Goal: Information Seeking & Learning: Learn about a topic

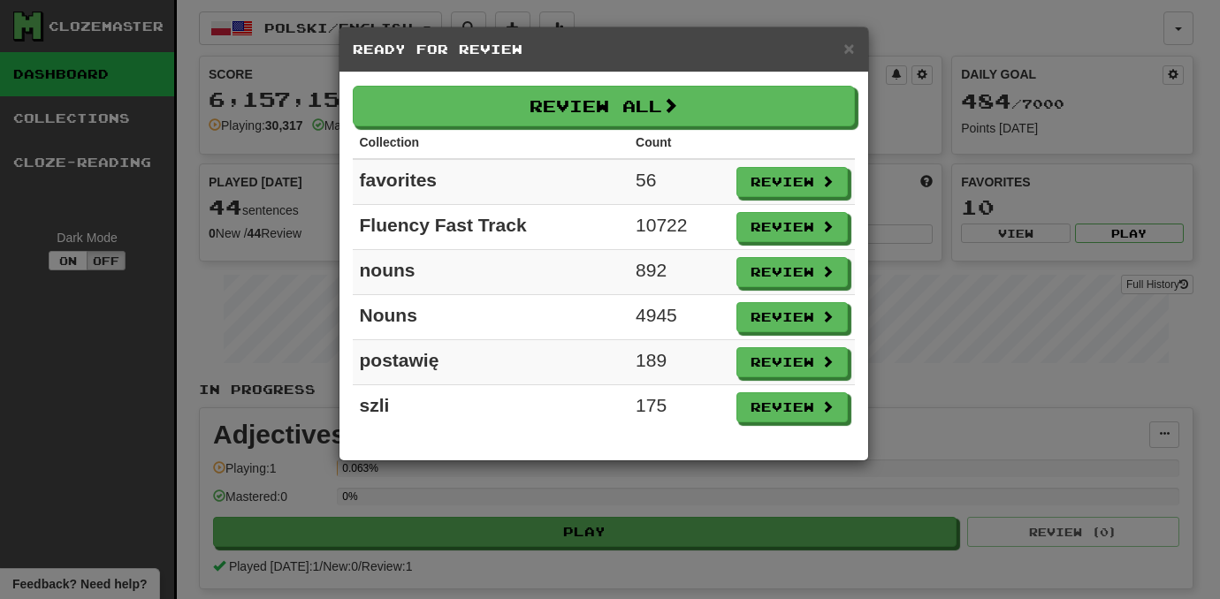
click at [773, 196] on td "Review" at bounding box center [792, 182] width 126 height 46
click at [774, 190] on button "Review" at bounding box center [792, 183] width 111 height 30
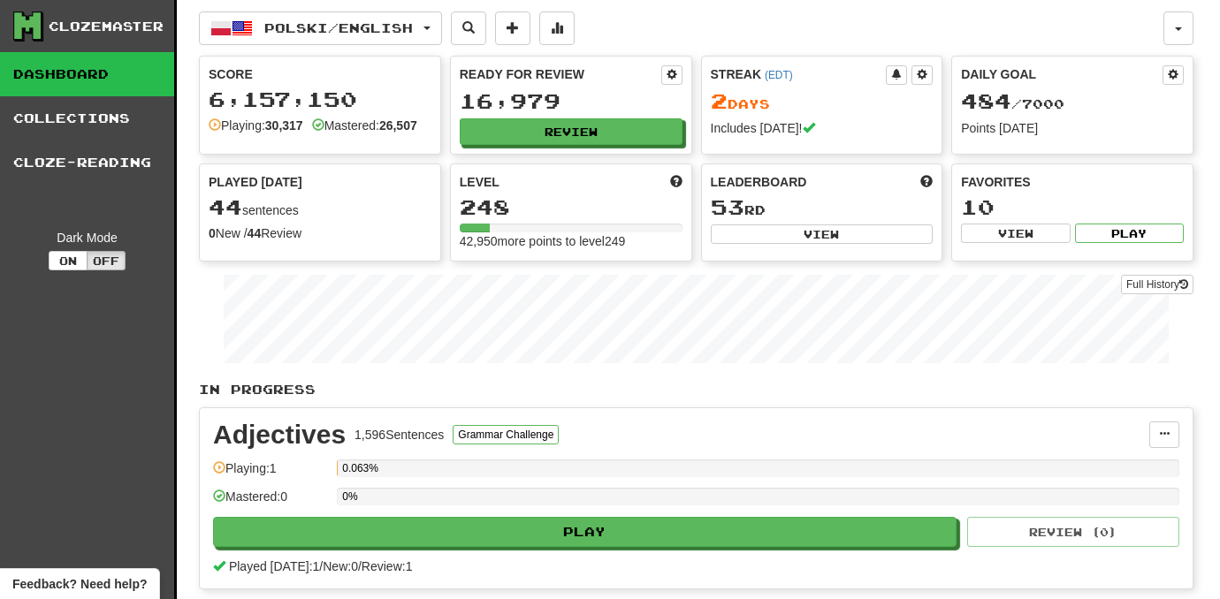
select select "***"
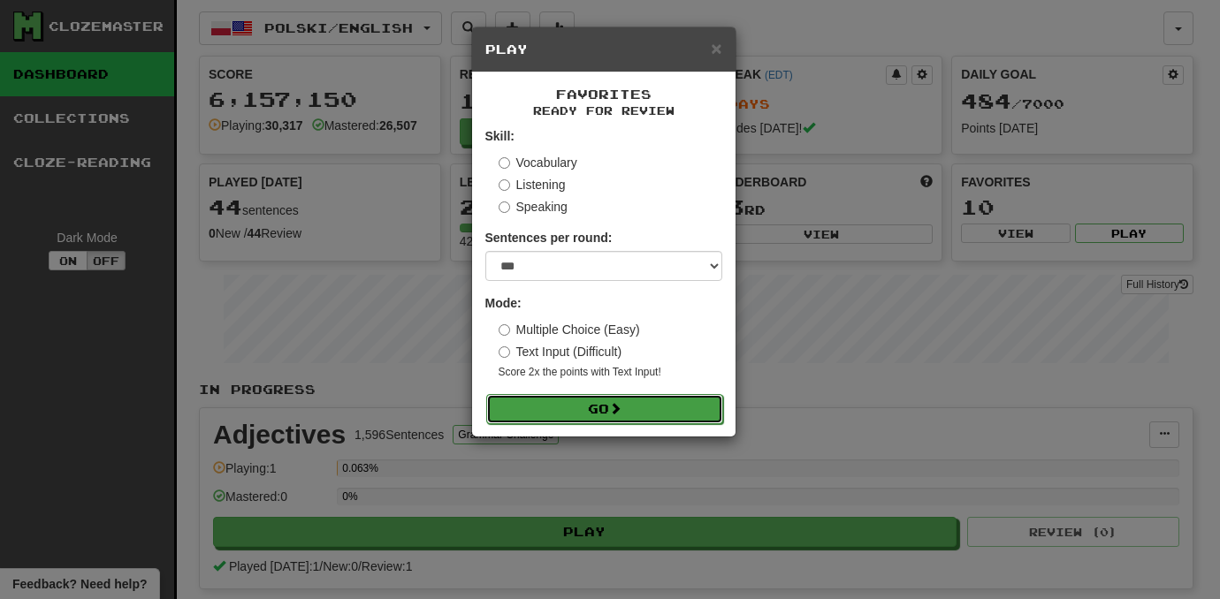
click at [644, 412] on button "Go" at bounding box center [604, 409] width 237 height 30
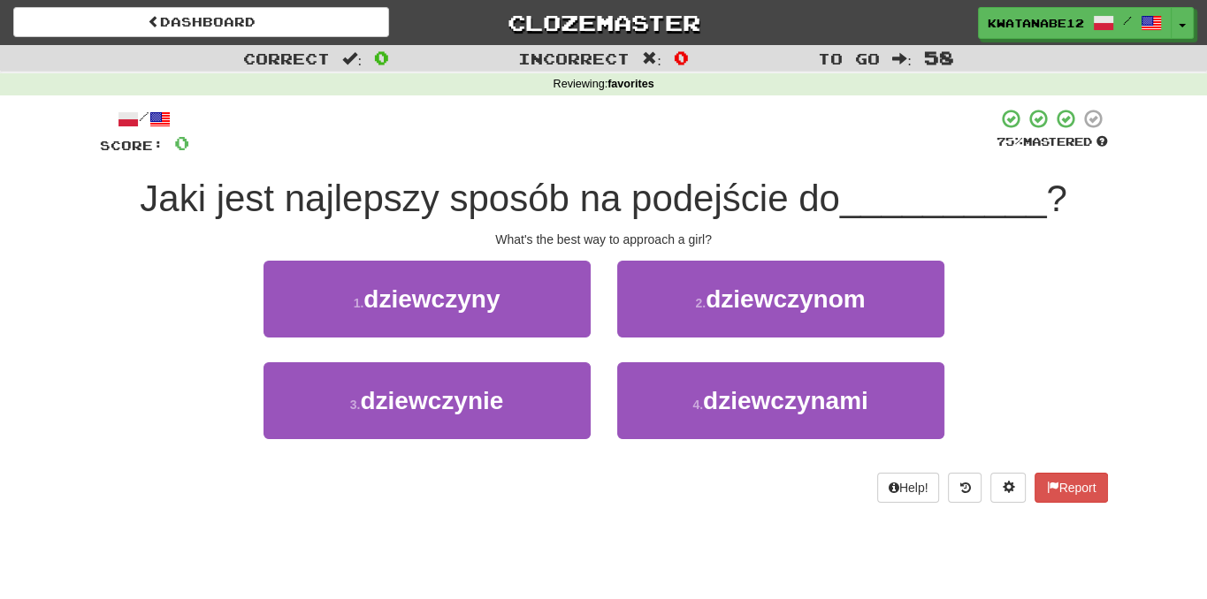
click at [884, 133] on div at bounding box center [592, 132] width 807 height 49
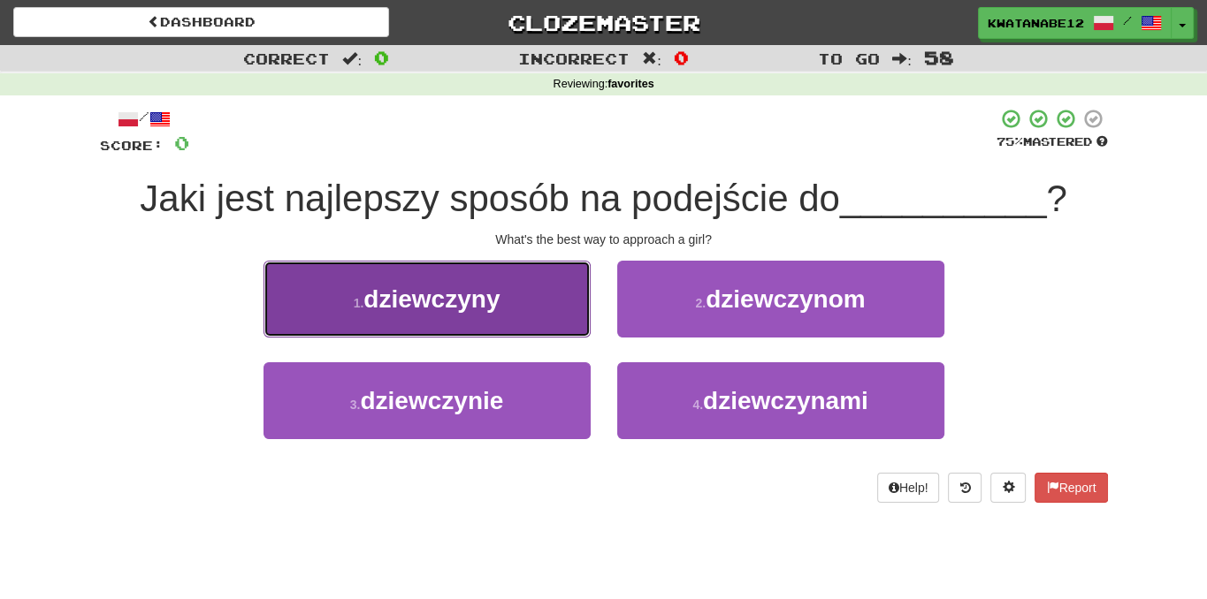
click at [522, 314] on button "1 . dziewczyny" at bounding box center [426, 299] width 327 height 77
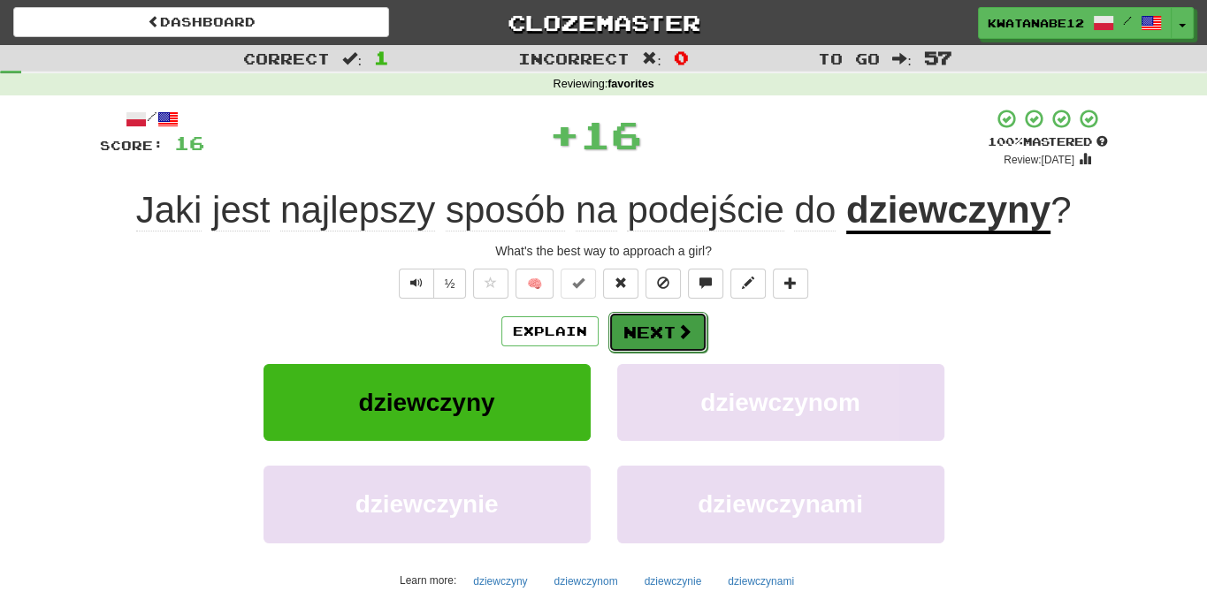
click at [650, 336] on button "Next" at bounding box center [657, 332] width 99 height 41
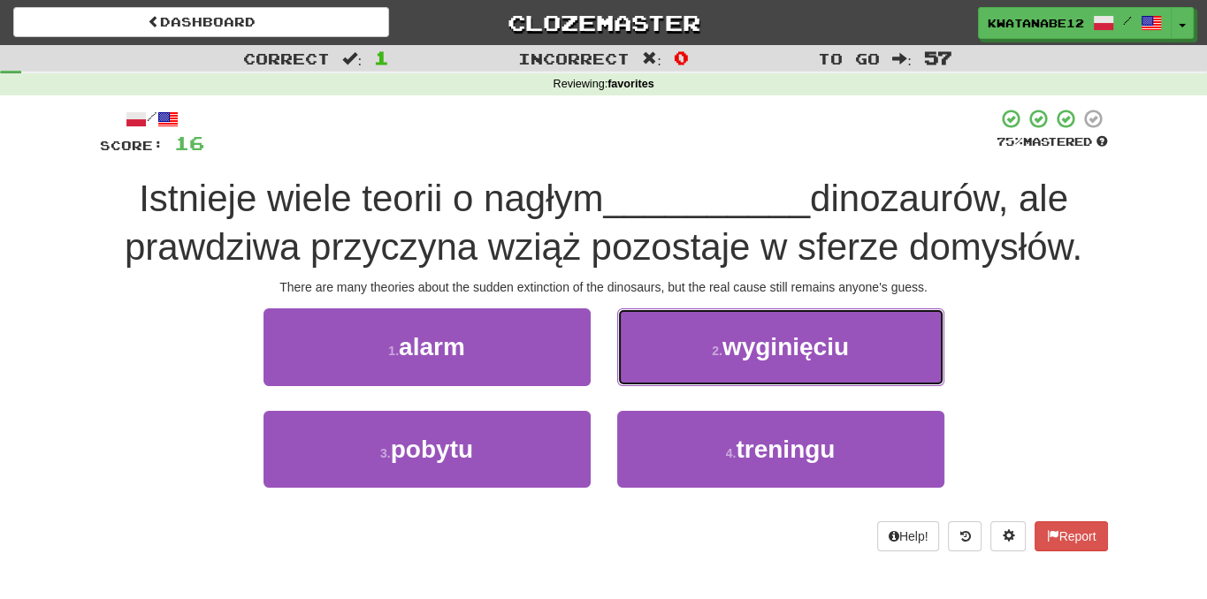
drag, startPoint x: 691, startPoint y: 330, endPoint x: 686, endPoint y: 339, distance: 10.3
click at [691, 331] on button "2 . wyginięciu" at bounding box center [780, 347] width 327 height 77
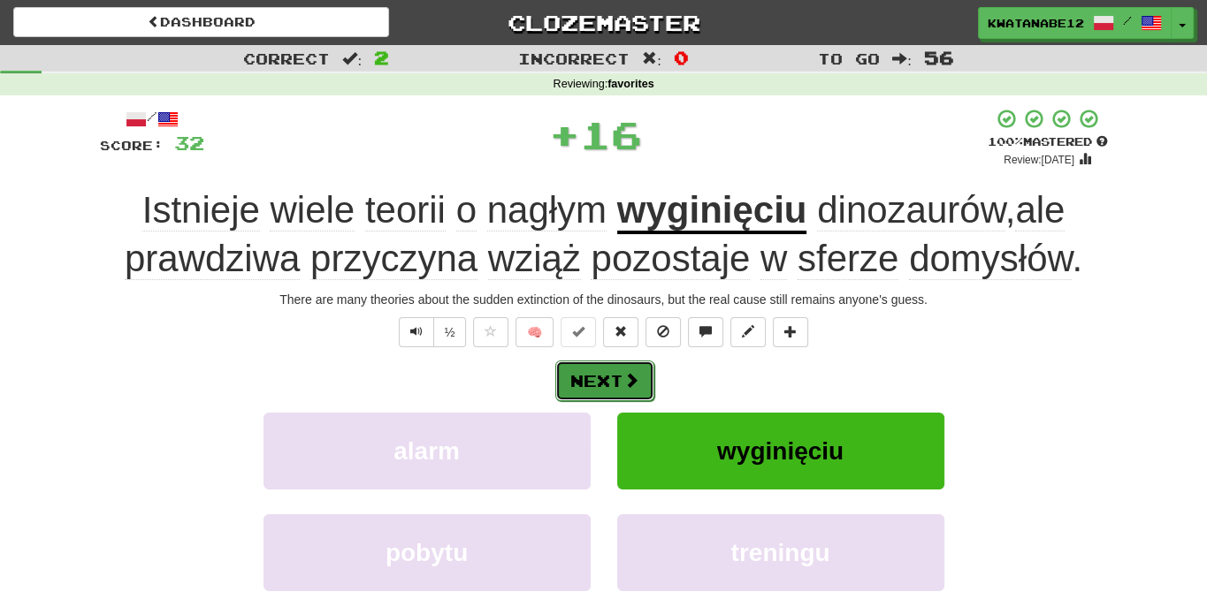
click at [626, 377] on span at bounding box center [631, 380] width 16 height 16
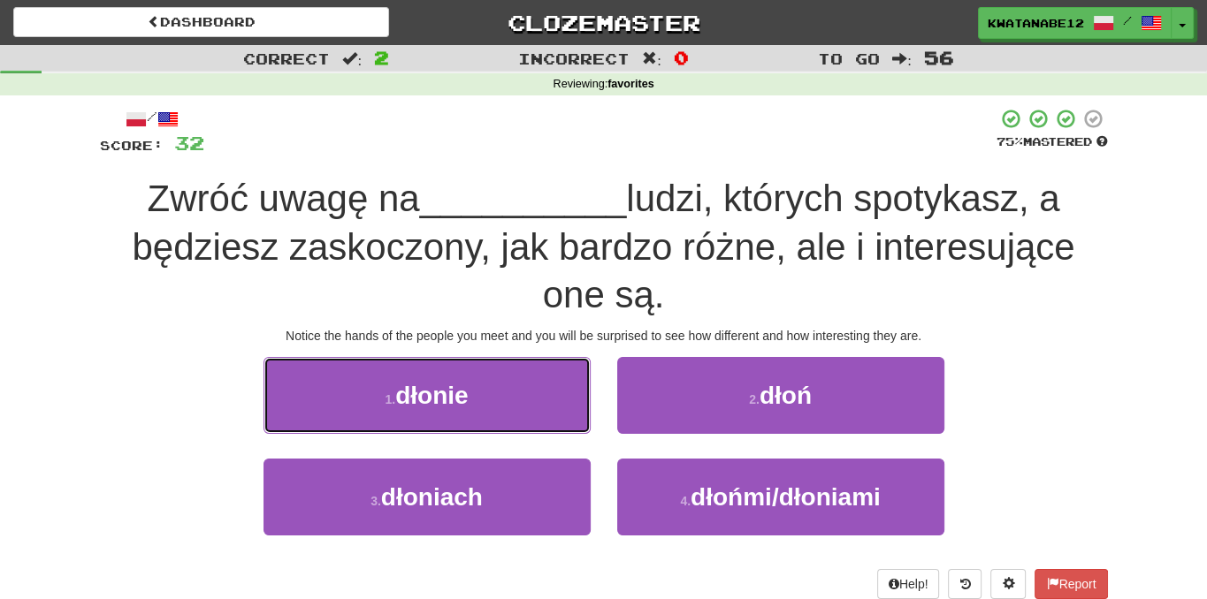
click at [526, 405] on button "1 . dłonie" at bounding box center [426, 395] width 327 height 77
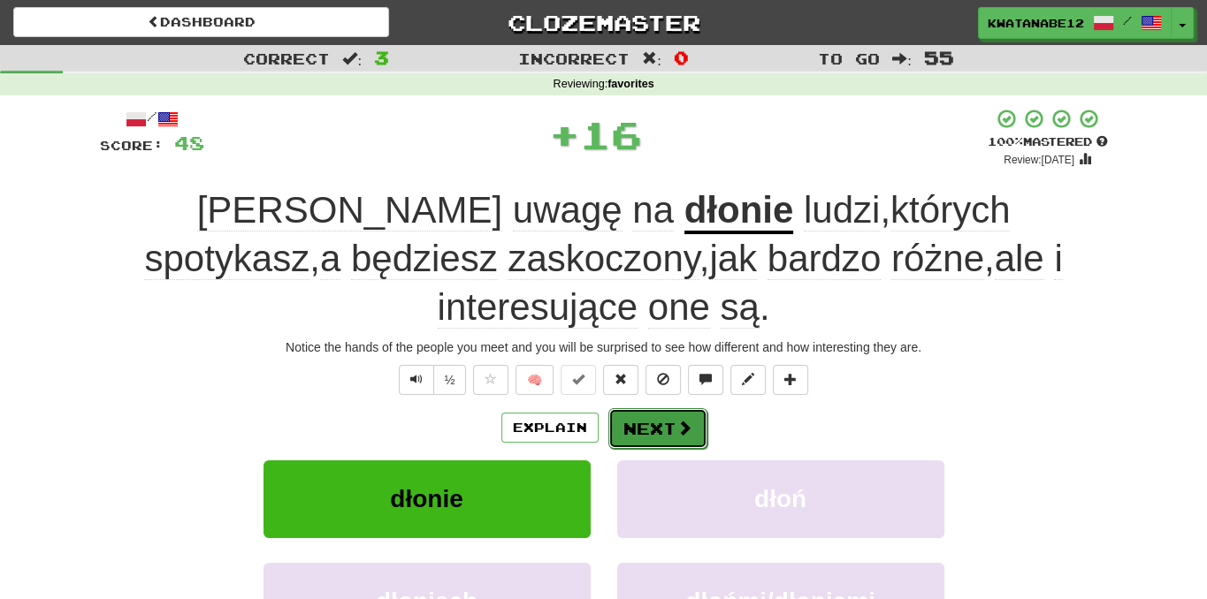
click at [658, 408] on button "Next" at bounding box center [657, 428] width 99 height 41
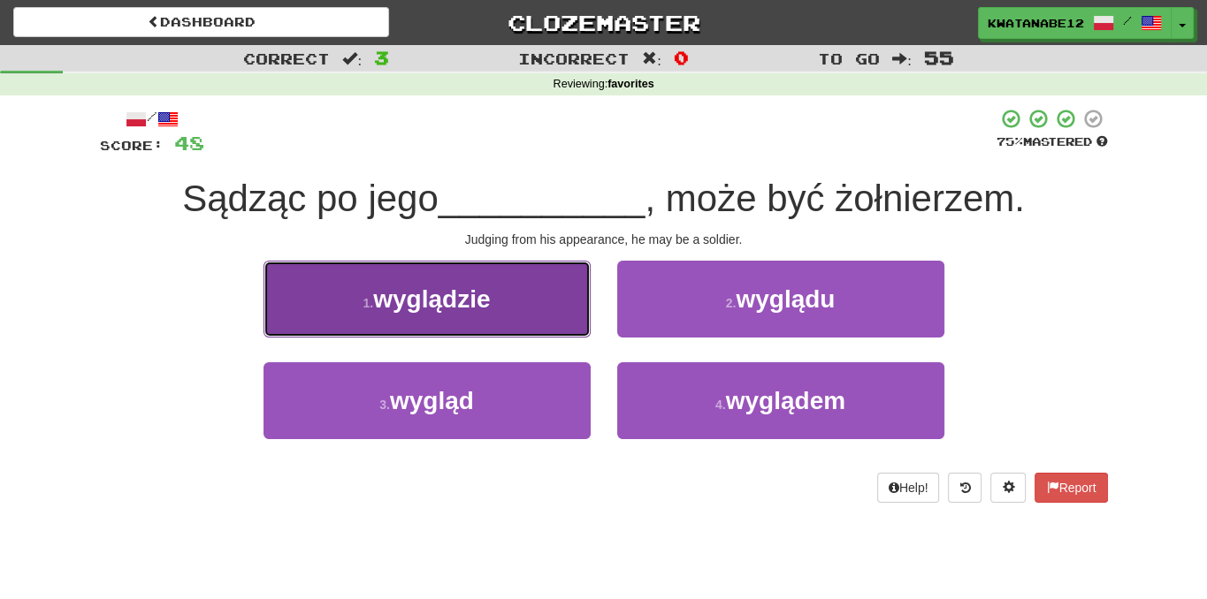
click at [522, 283] on button "1 . wyglądzie" at bounding box center [426, 299] width 327 height 77
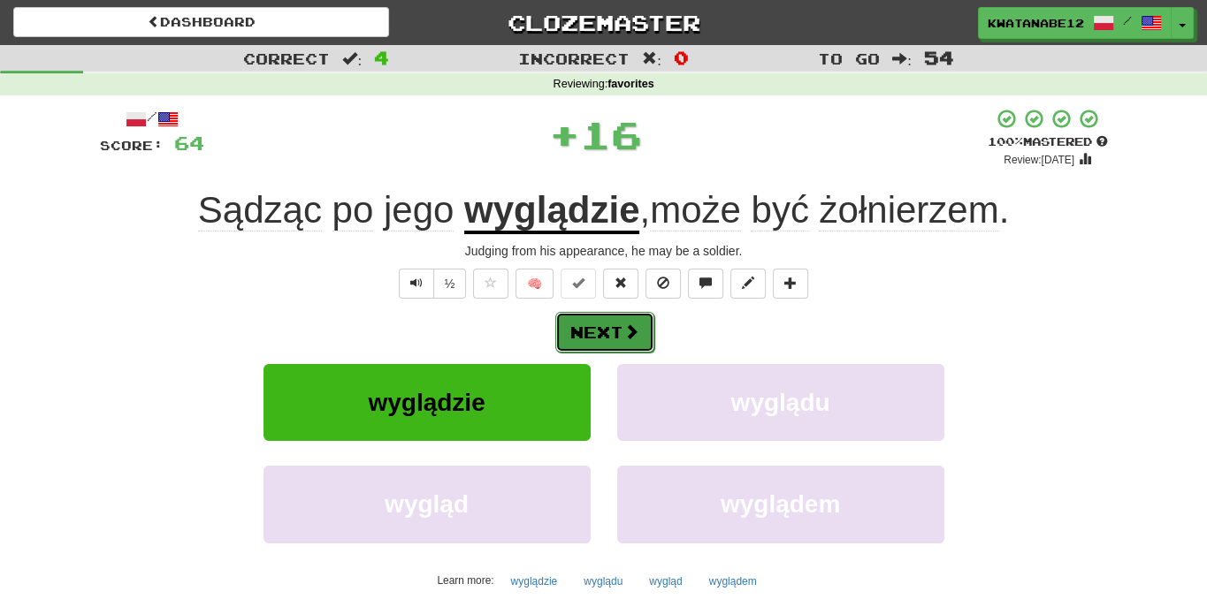
click at [644, 321] on button "Next" at bounding box center [604, 332] width 99 height 41
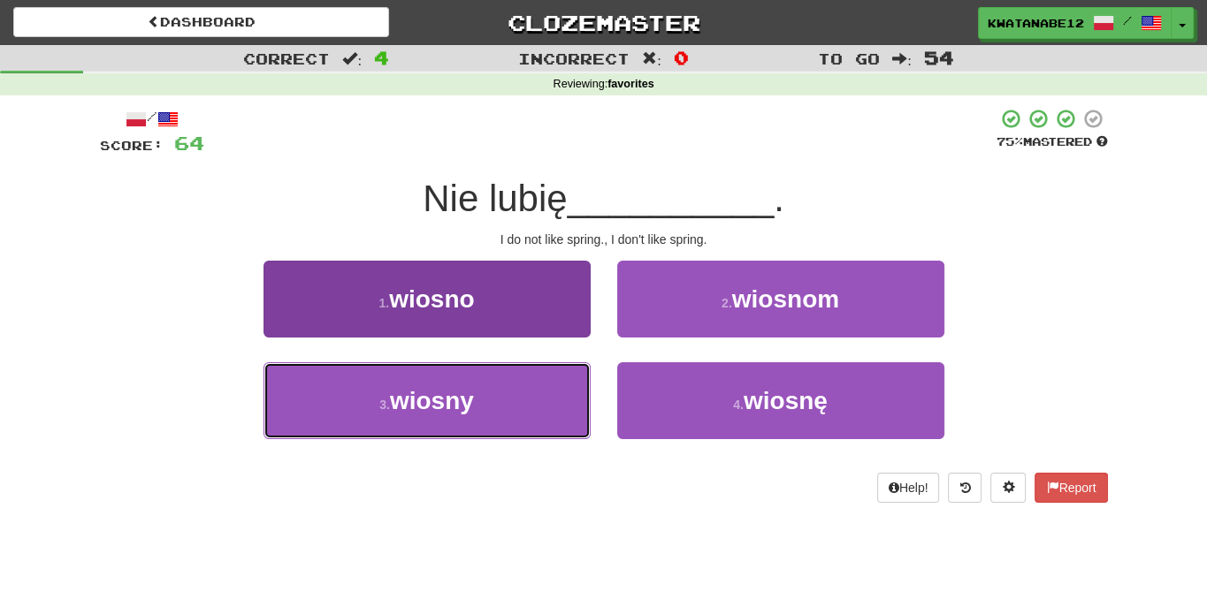
click at [541, 392] on button "3 . wiosny" at bounding box center [426, 400] width 327 height 77
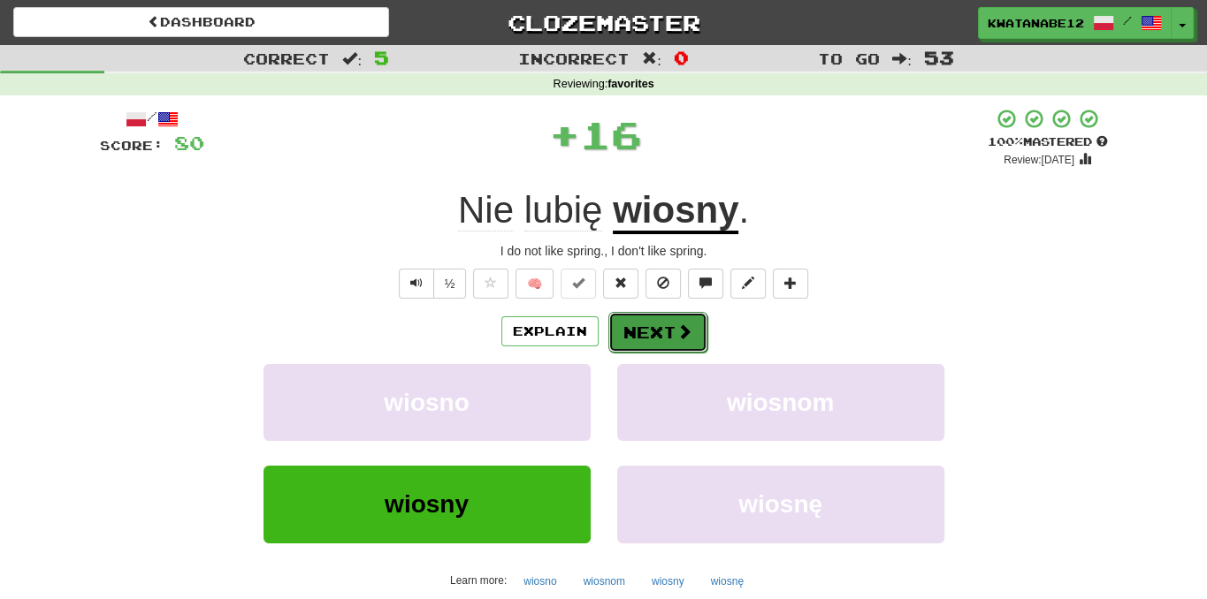
click at [655, 321] on button "Next" at bounding box center [657, 332] width 99 height 41
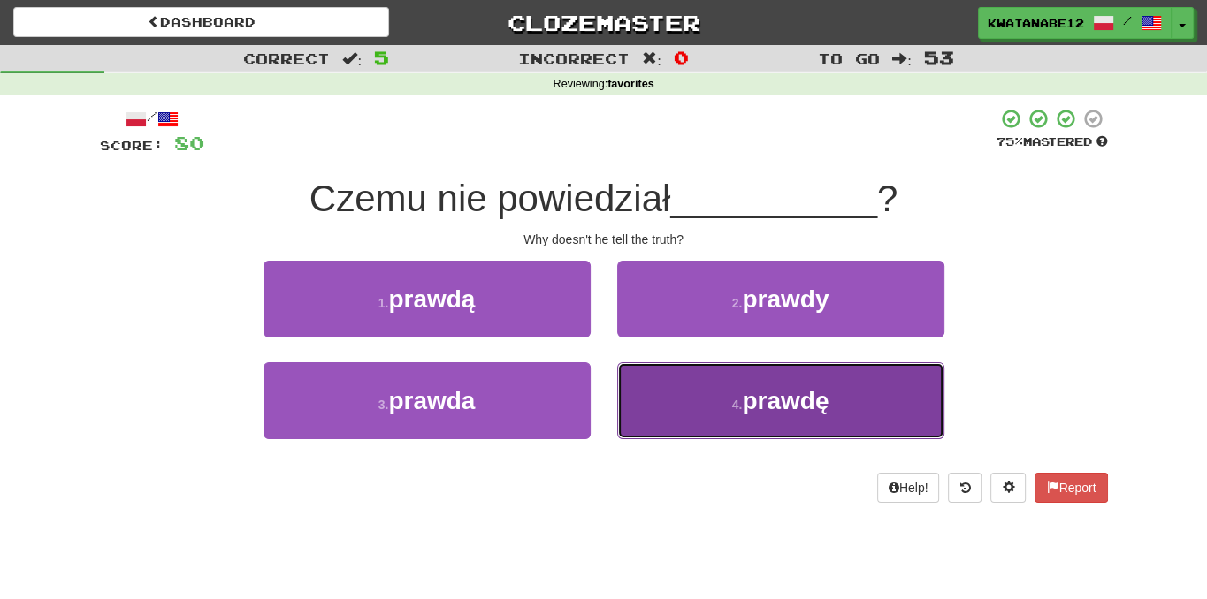
click at [674, 380] on button "4 . prawdę" at bounding box center [780, 400] width 327 height 77
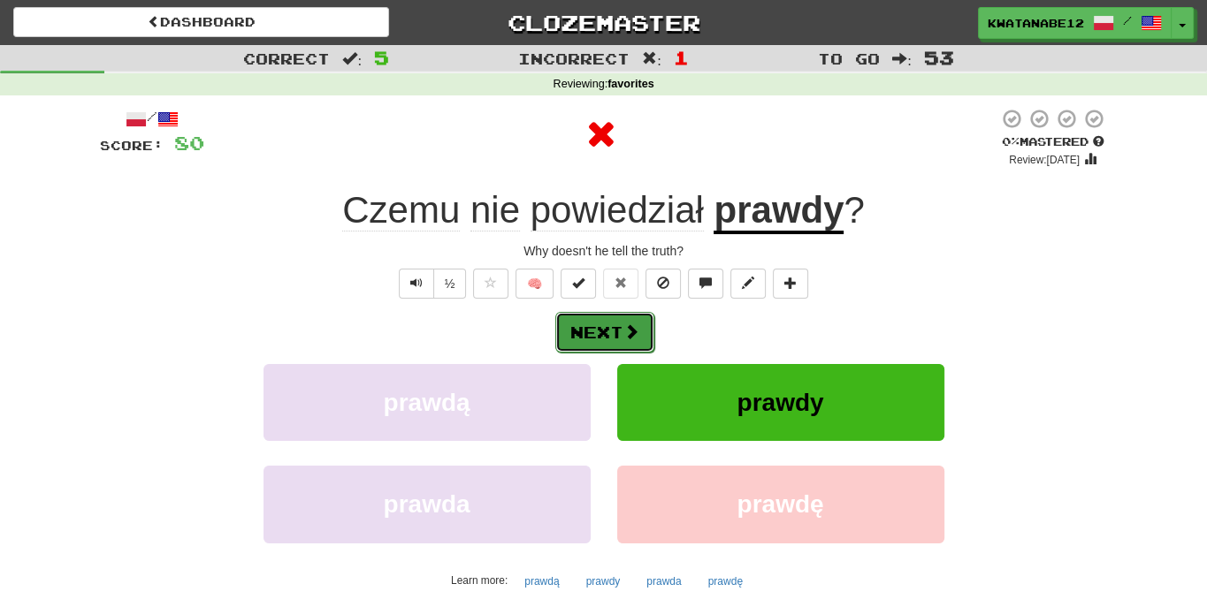
click at [647, 329] on button "Next" at bounding box center [604, 332] width 99 height 41
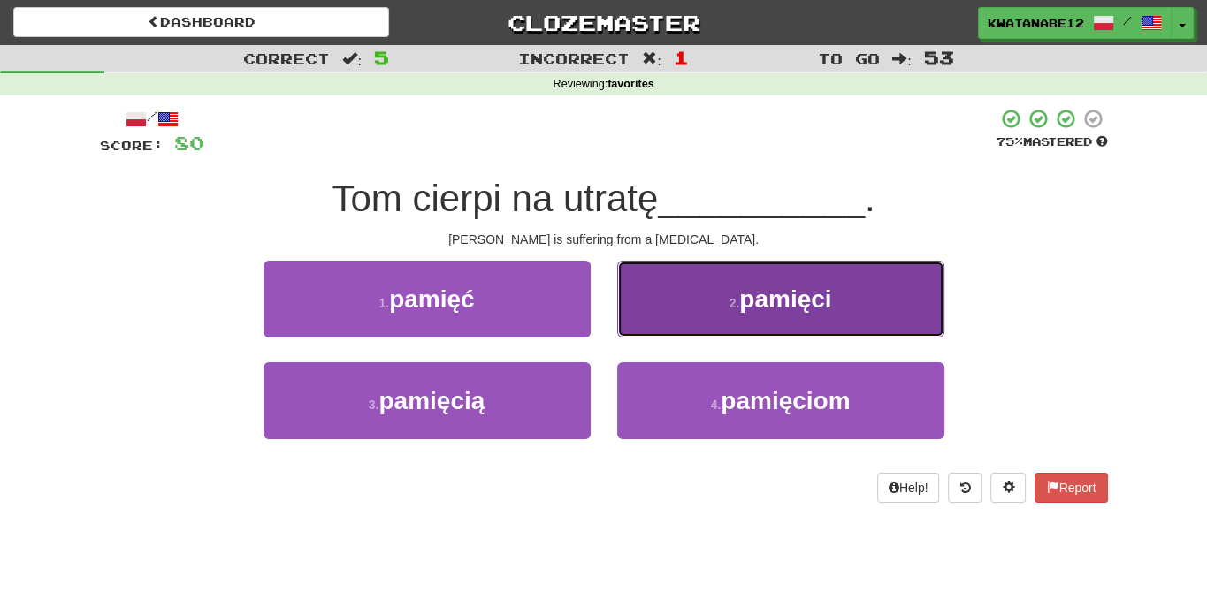
click at [679, 295] on button "2 . pamięci" at bounding box center [780, 299] width 327 height 77
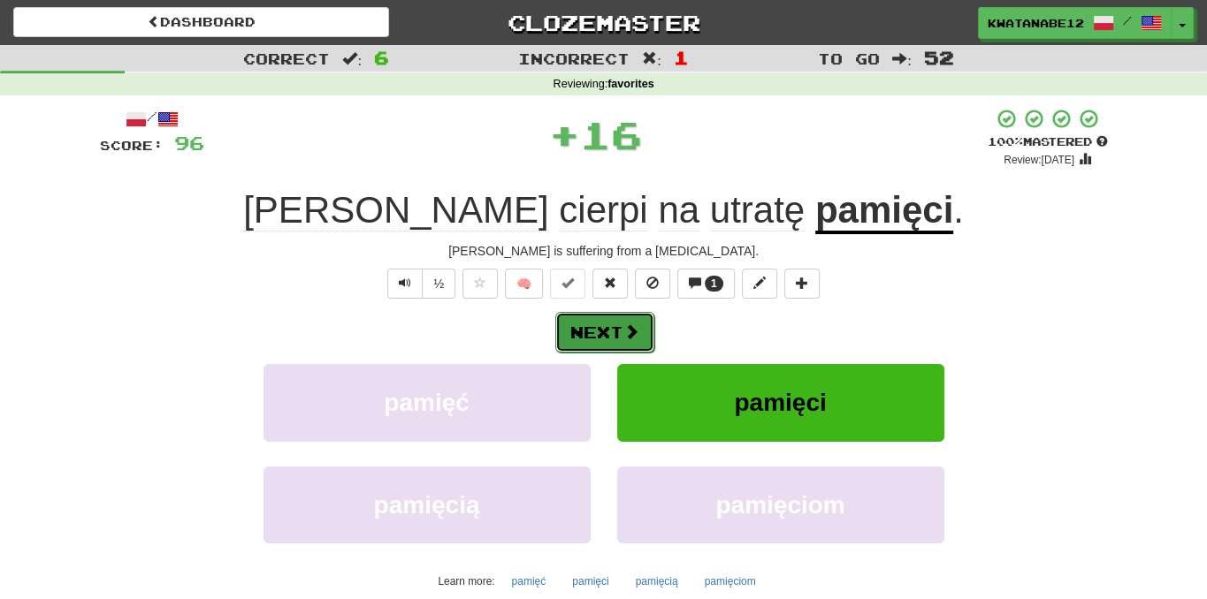
click at [647, 325] on button "Next" at bounding box center [604, 332] width 99 height 41
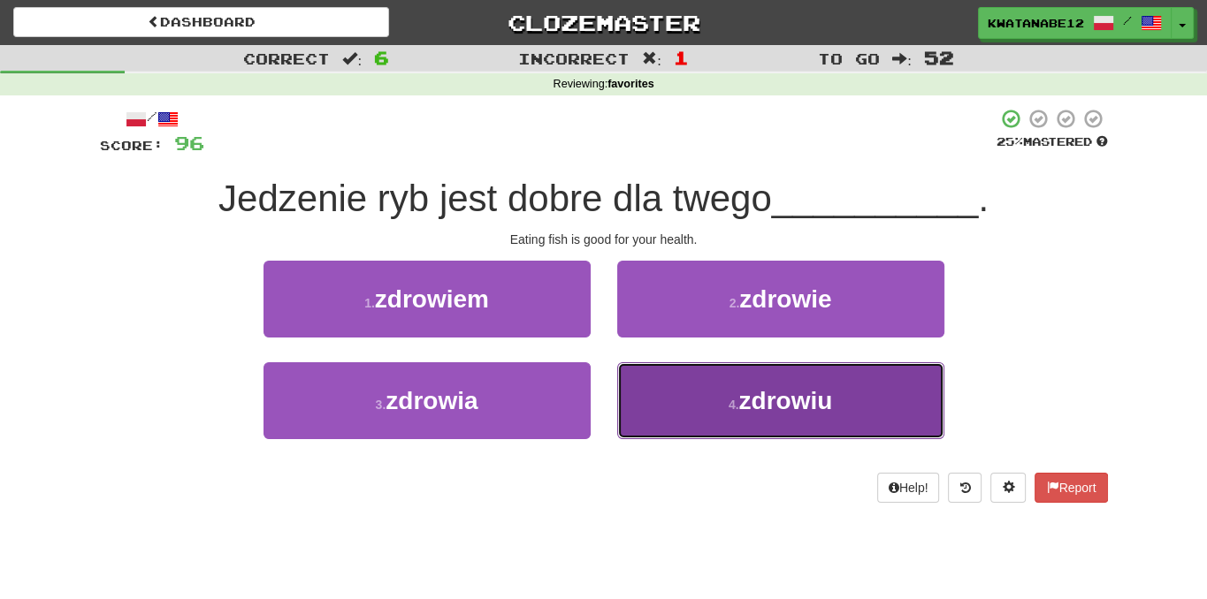
click at [659, 402] on button "4 . zdrowiu" at bounding box center [780, 400] width 327 height 77
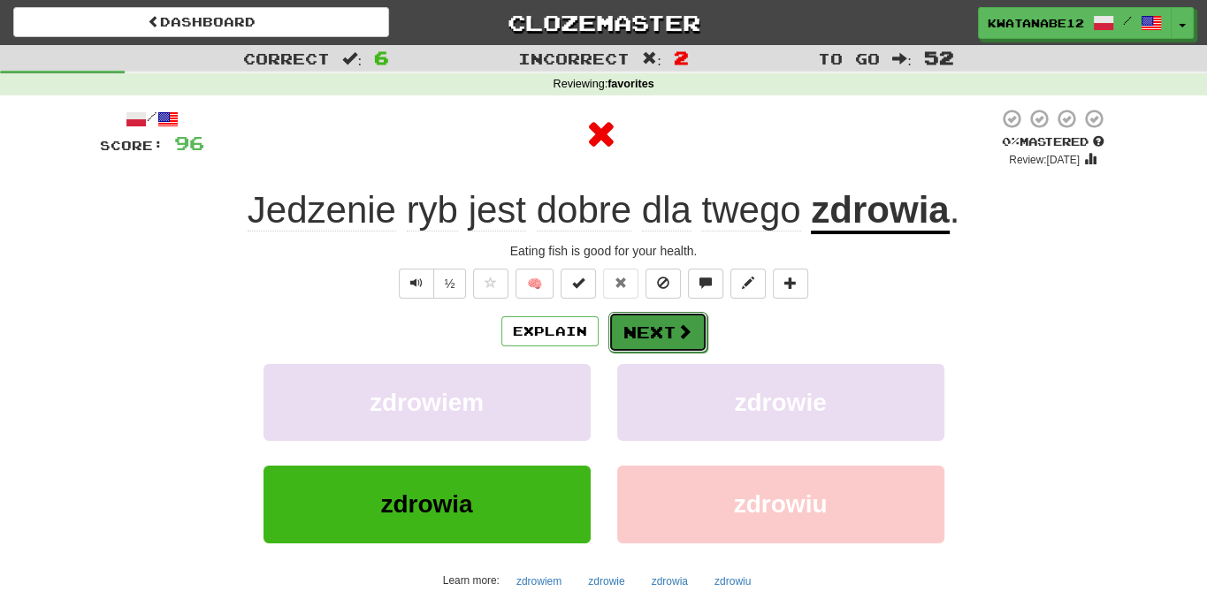
click at [642, 343] on button "Next" at bounding box center [657, 332] width 99 height 41
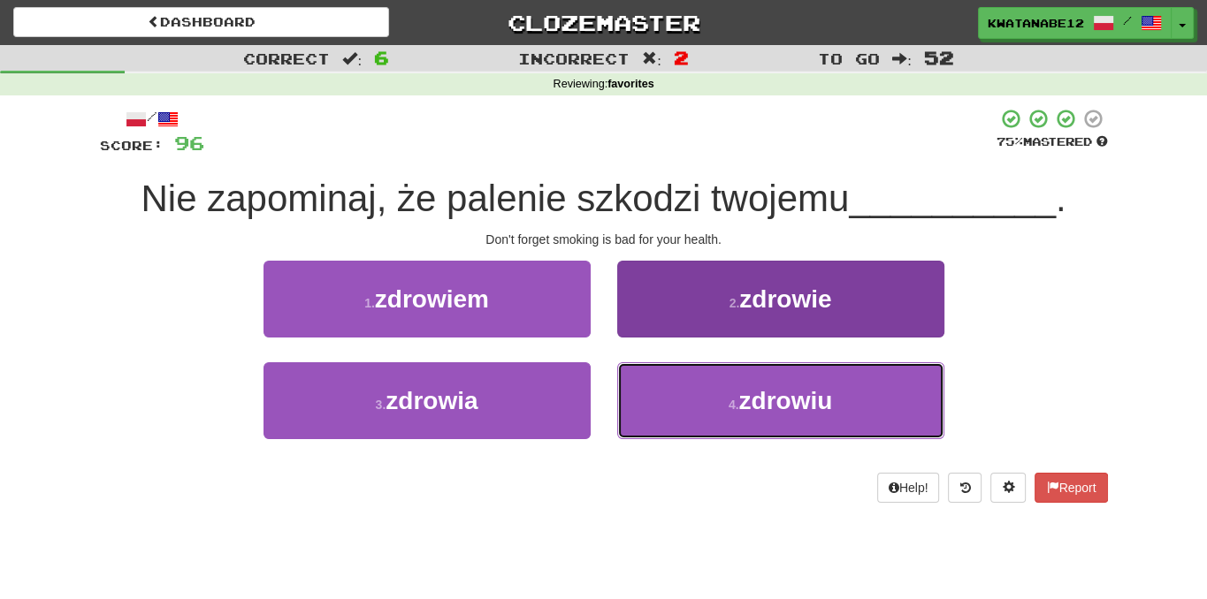
click at [671, 381] on button "4 . zdrowiu" at bounding box center [780, 400] width 327 height 77
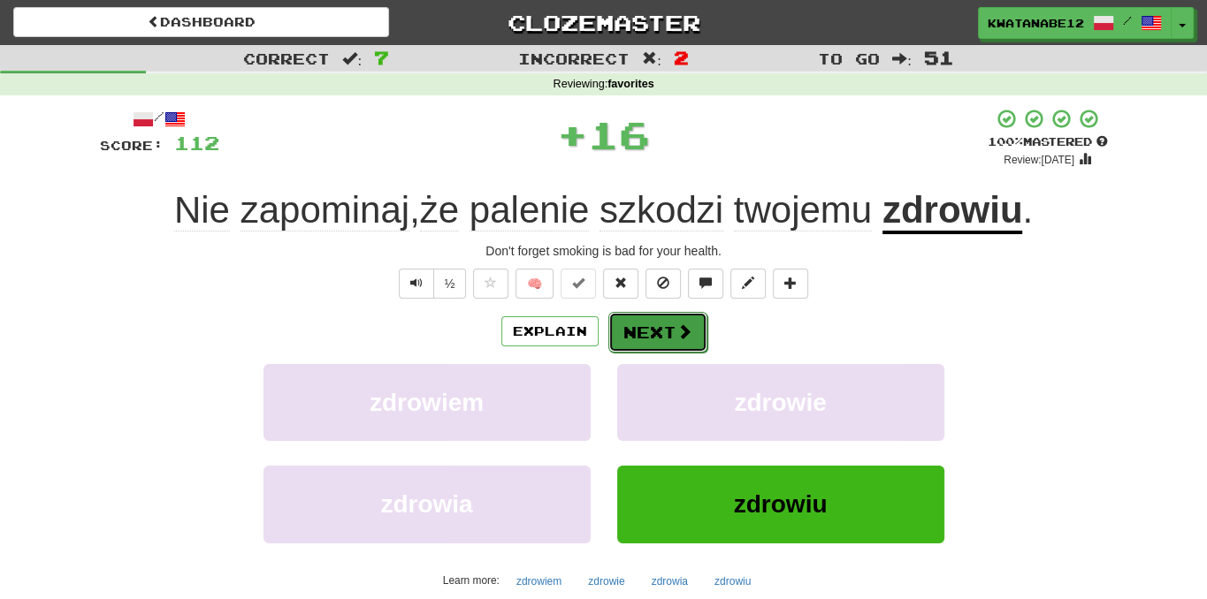
click at [660, 324] on button "Next" at bounding box center [657, 332] width 99 height 41
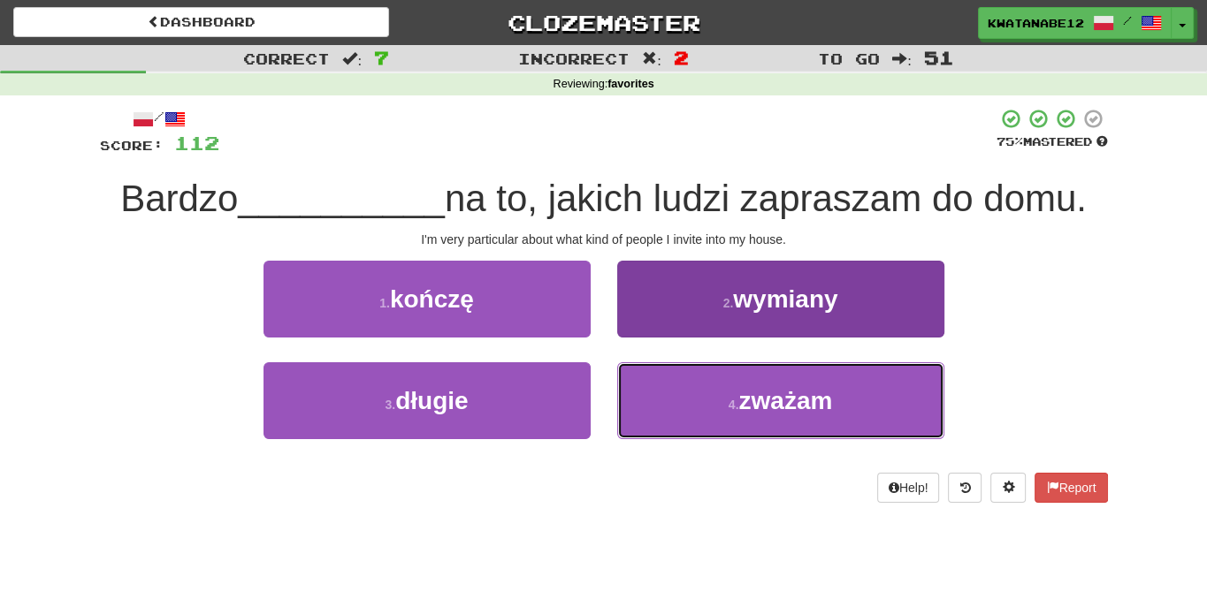
click at [691, 385] on button "4 . zważam" at bounding box center [780, 400] width 327 height 77
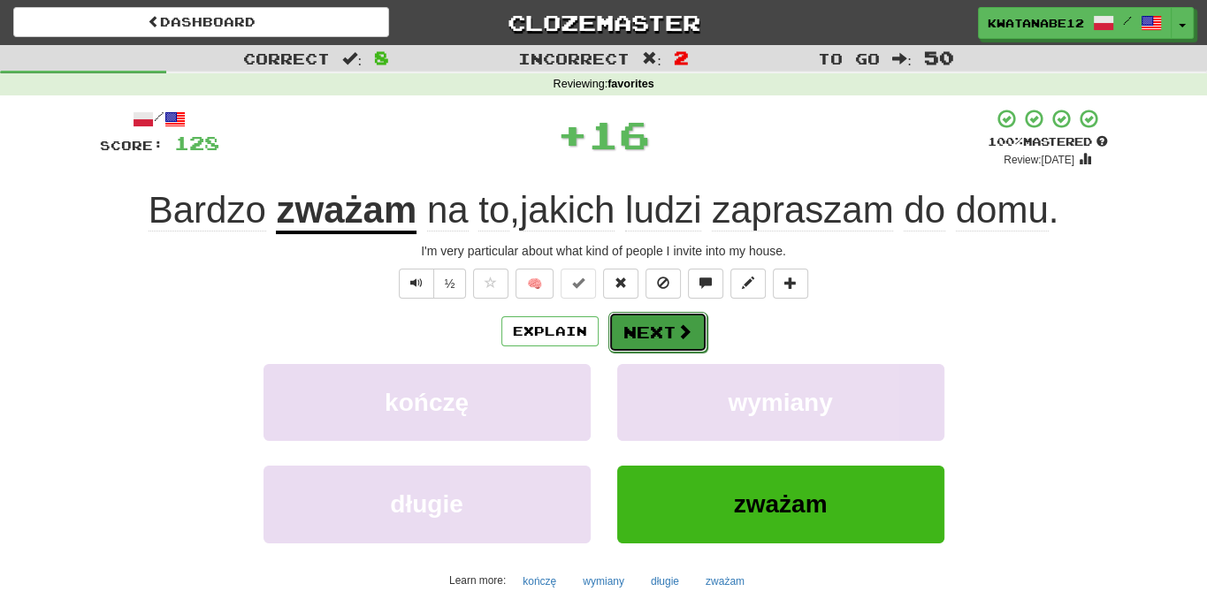
click at [672, 330] on button "Next" at bounding box center [657, 332] width 99 height 41
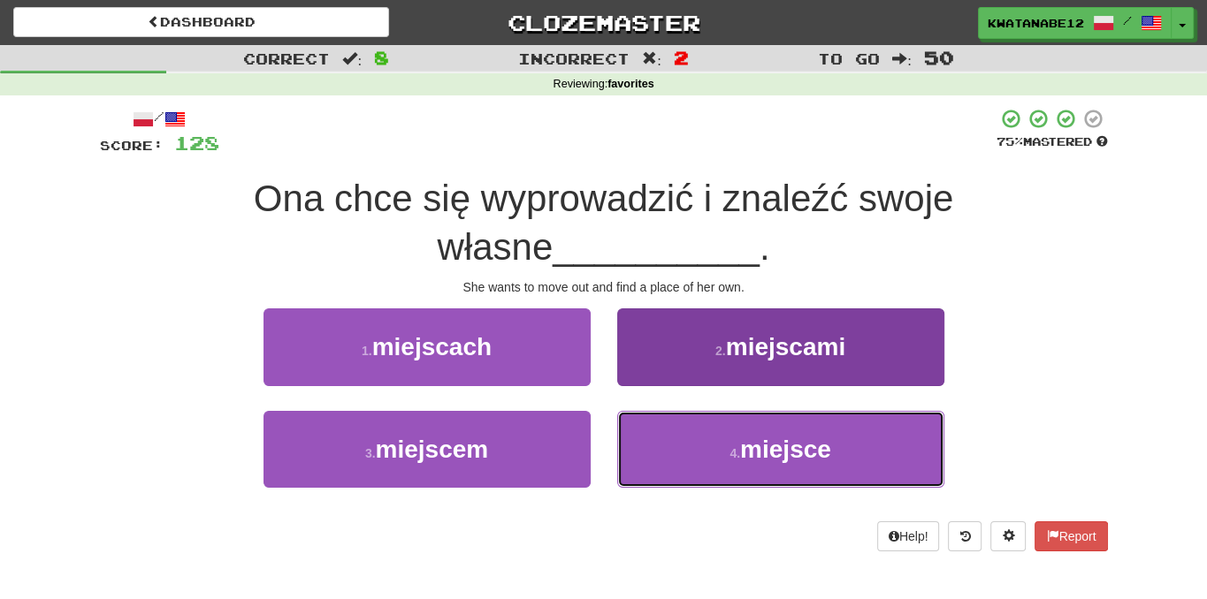
drag, startPoint x: 672, startPoint y: 451, endPoint x: 663, endPoint y: 415, distance: 37.3
click at [672, 452] on button "4 . miejsce" at bounding box center [780, 449] width 327 height 77
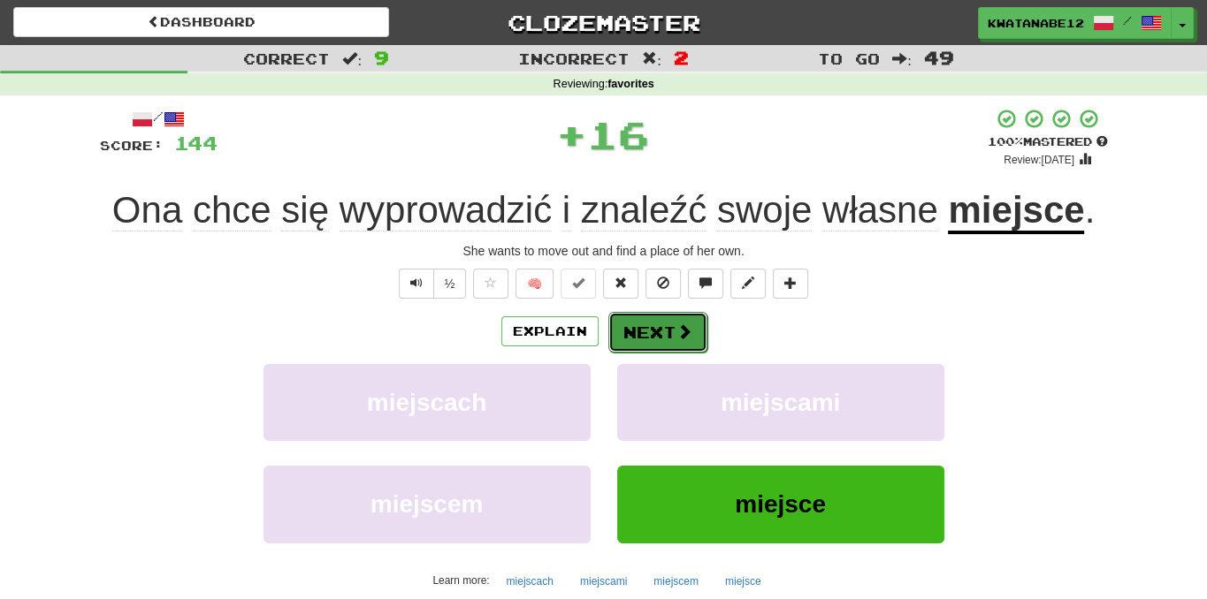
click at [644, 334] on button "Next" at bounding box center [657, 332] width 99 height 41
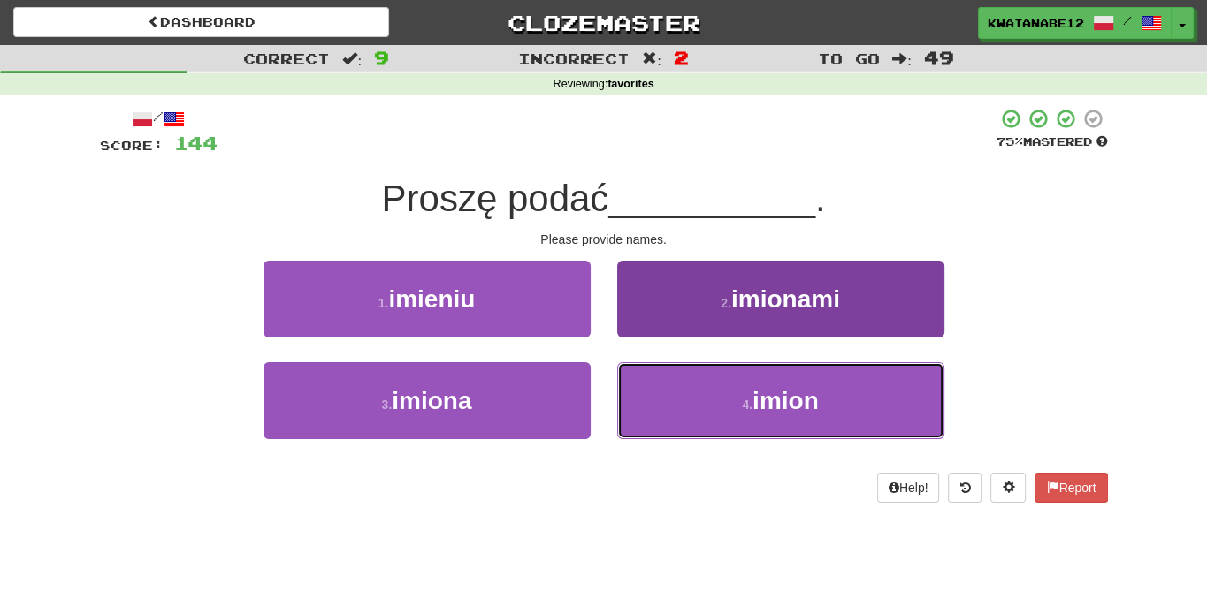
click at [652, 397] on button "4 . imion" at bounding box center [780, 400] width 327 height 77
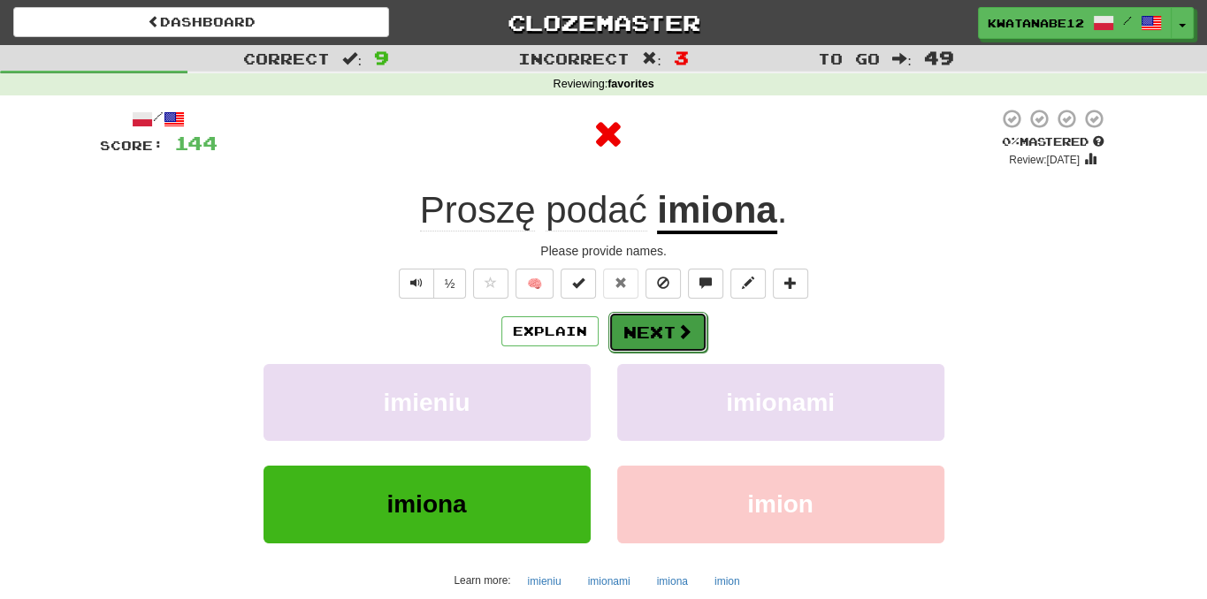
click at [633, 325] on button "Next" at bounding box center [657, 332] width 99 height 41
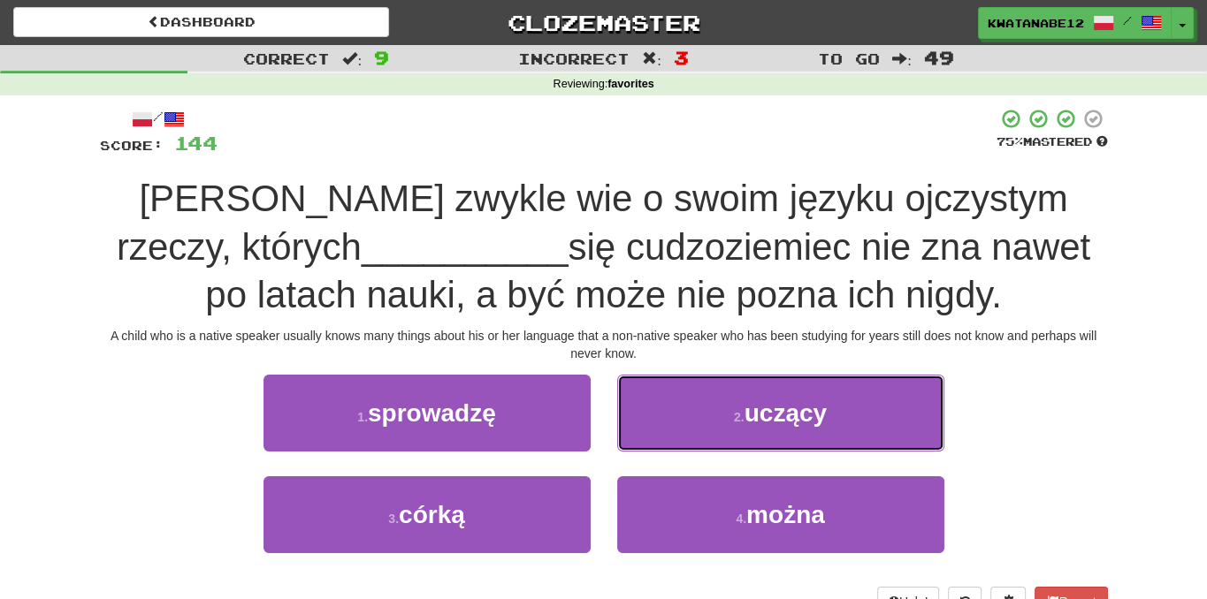
click at [706, 378] on button "2 . uczący" at bounding box center [780, 413] width 327 height 77
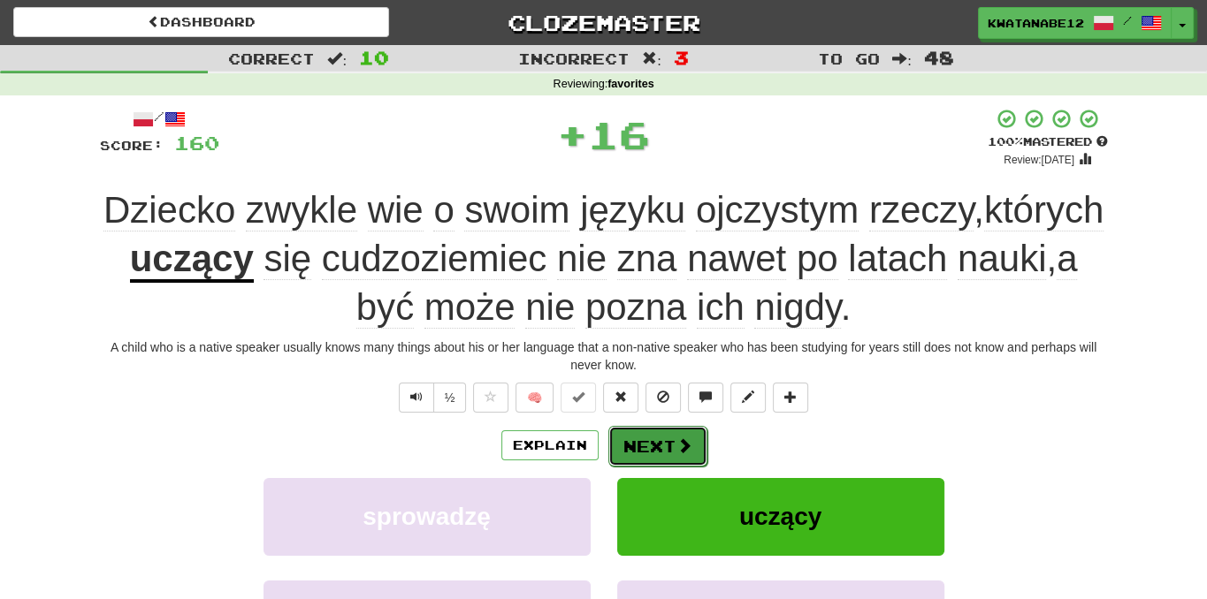
click at [655, 448] on button "Next" at bounding box center [657, 446] width 99 height 41
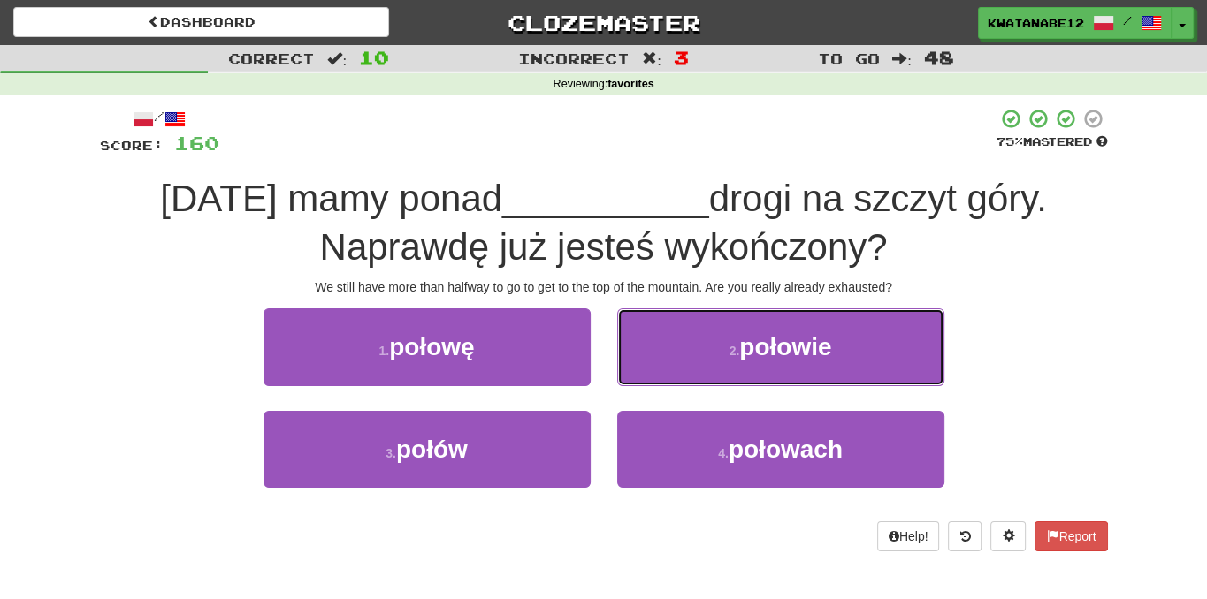
click at [689, 357] on button "2 . połowie" at bounding box center [780, 347] width 327 height 77
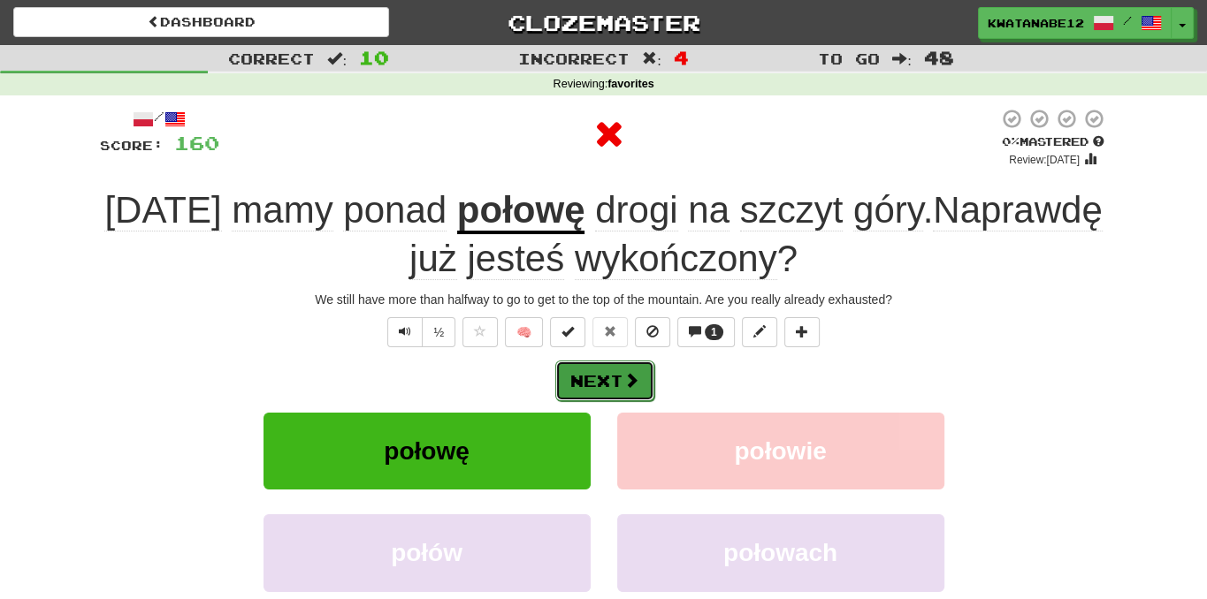
drag, startPoint x: 622, startPoint y: 386, endPoint x: 612, endPoint y: 374, distance: 16.3
click at [612, 374] on button "Next" at bounding box center [604, 381] width 99 height 41
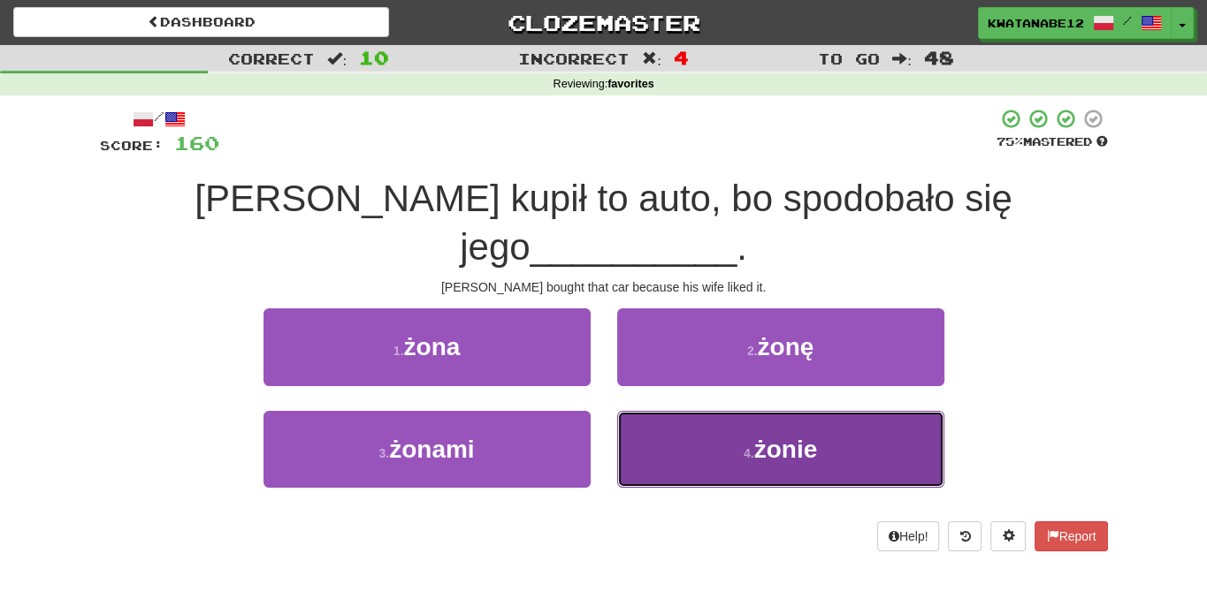
click at [705, 411] on button "4 . żonie" at bounding box center [780, 449] width 327 height 77
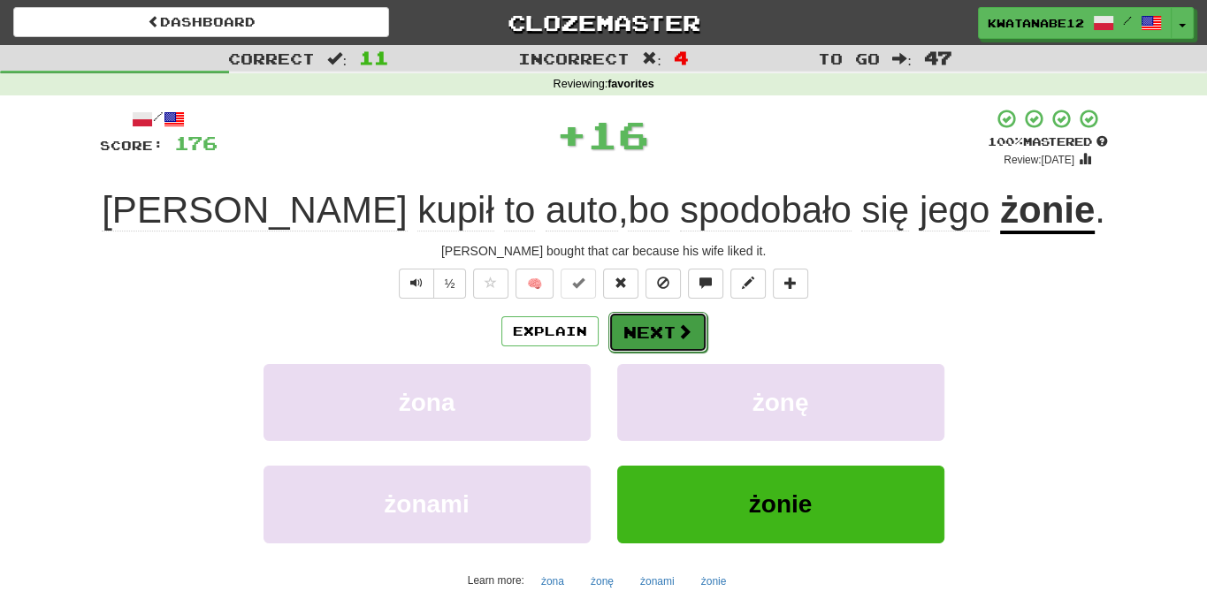
click at [658, 324] on button "Next" at bounding box center [657, 332] width 99 height 41
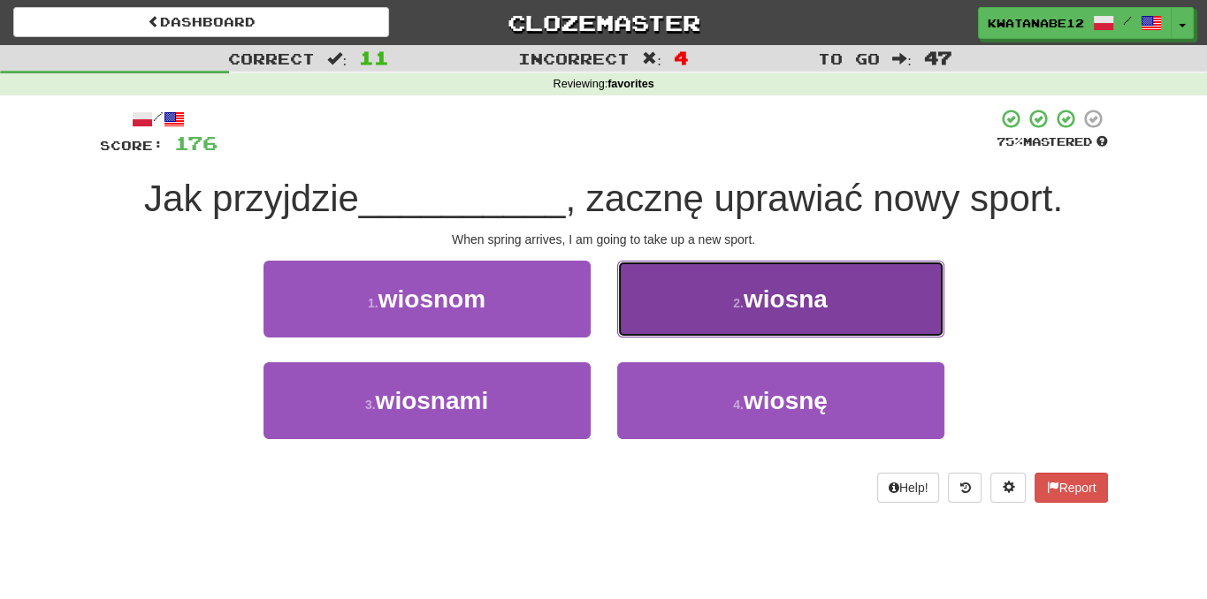
click at [720, 294] on button "2 . wiosna" at bounding box center [780, 299] width 327 height 77
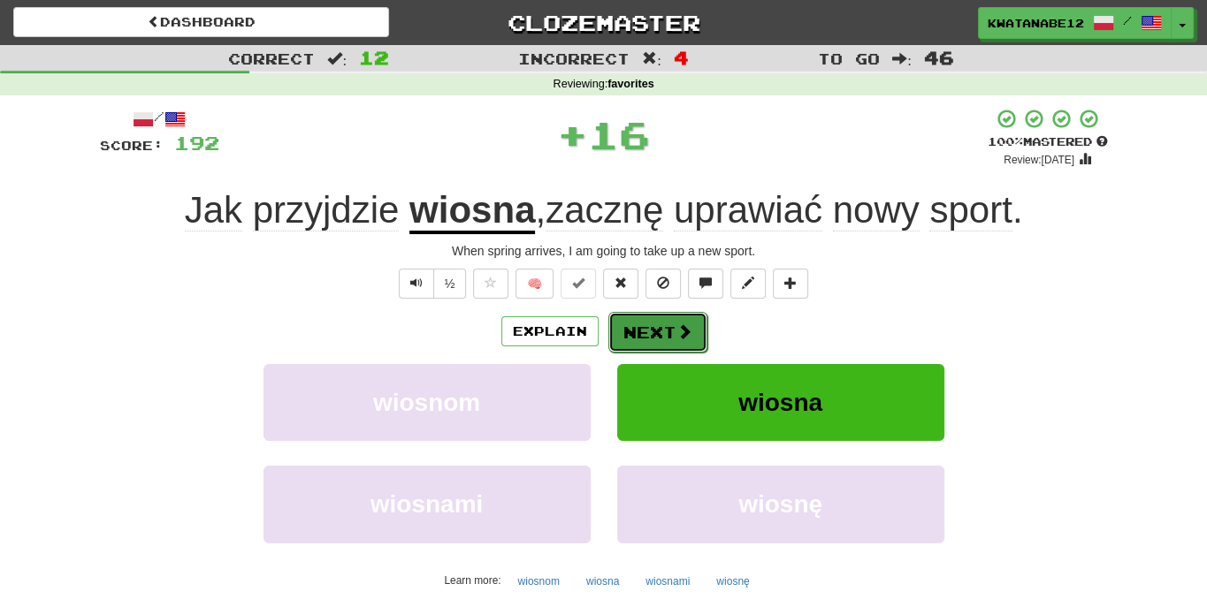
click at [644, 331] on button "Next" at bounding box center [657, 332] width 99 height 41
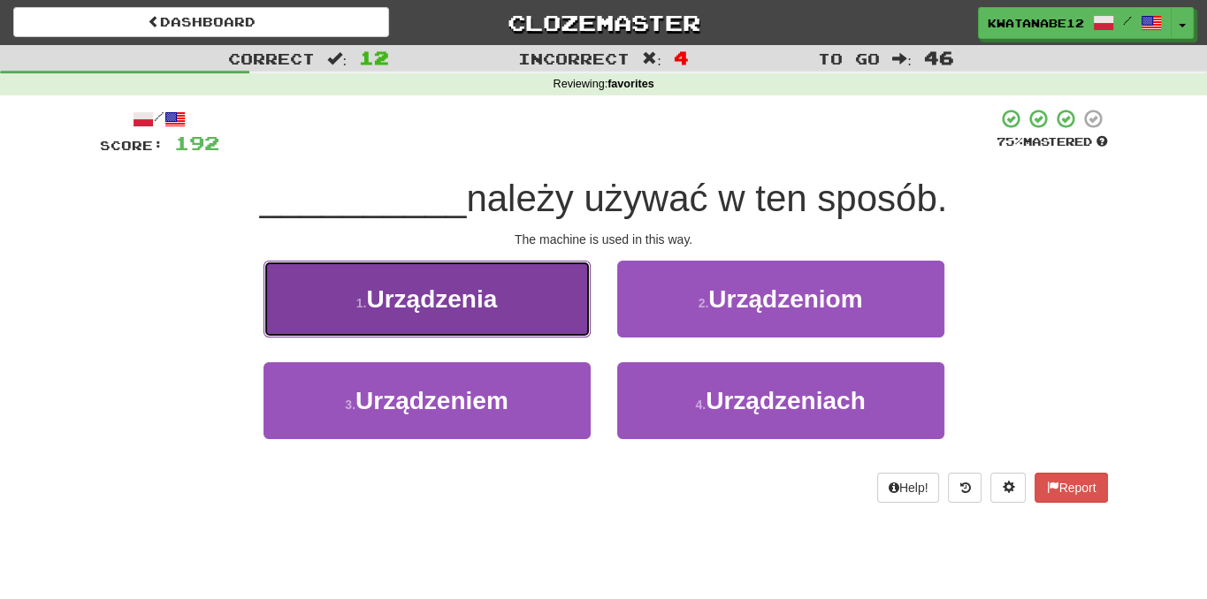
click at [568, 318] on button "1 . Urządzenia" at bounding box center [426, 299] width 327 height 77
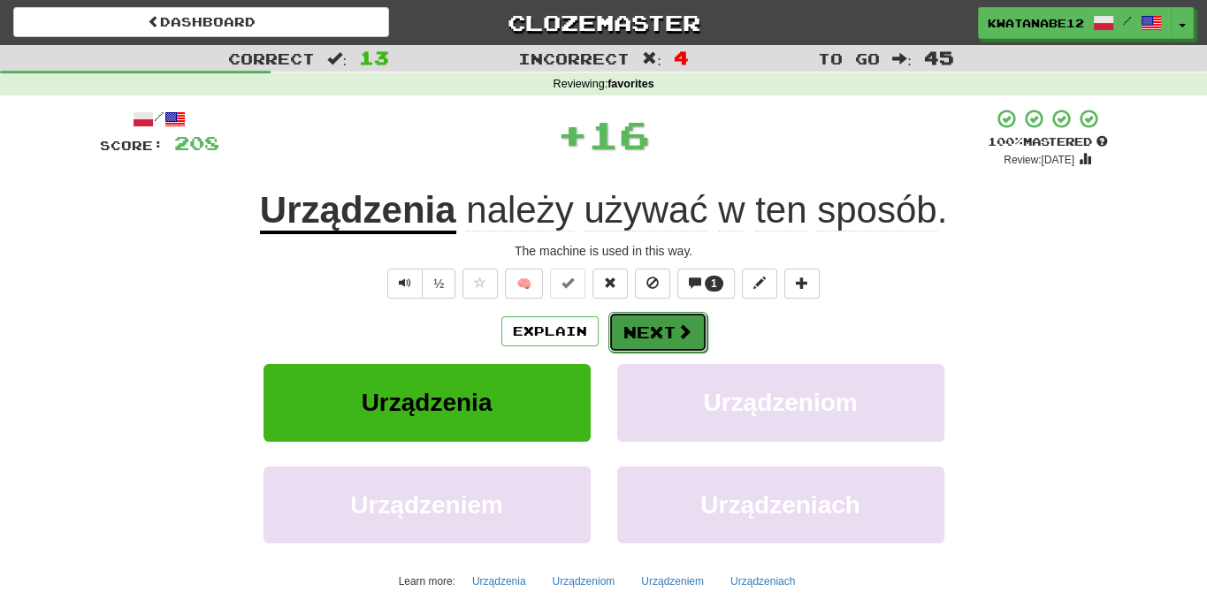
click at [694, 330] on button "Next" at bounding box center [657, 332] width 99 height 41
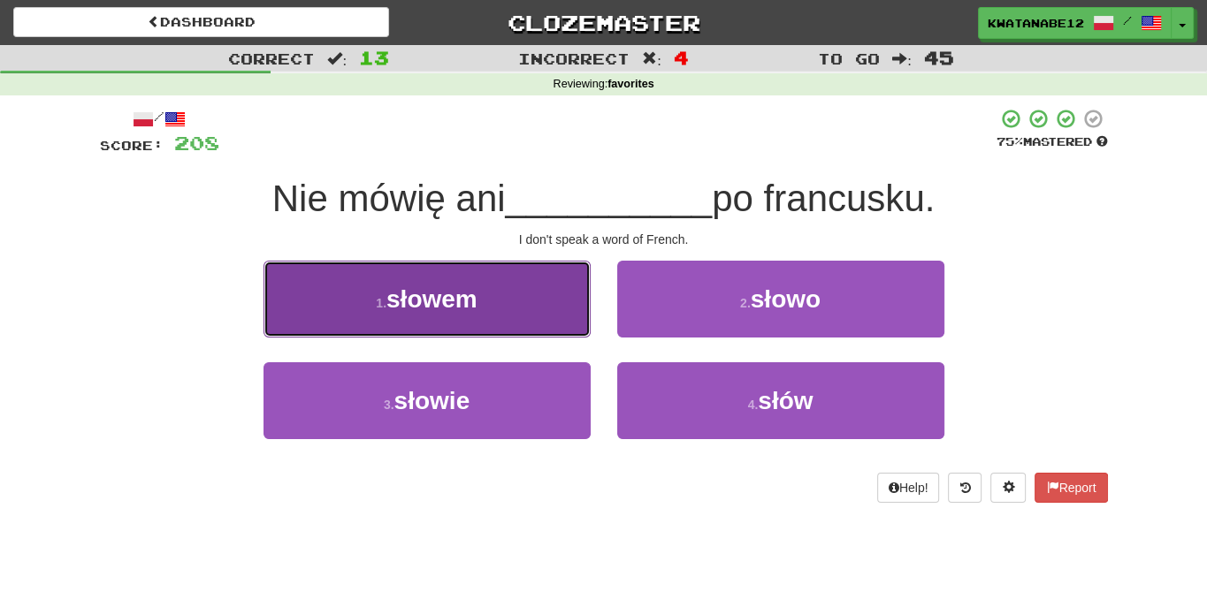
click at [554, 325] on button "1 . słowem" at bounding box center [426, 299] width 327 height 77
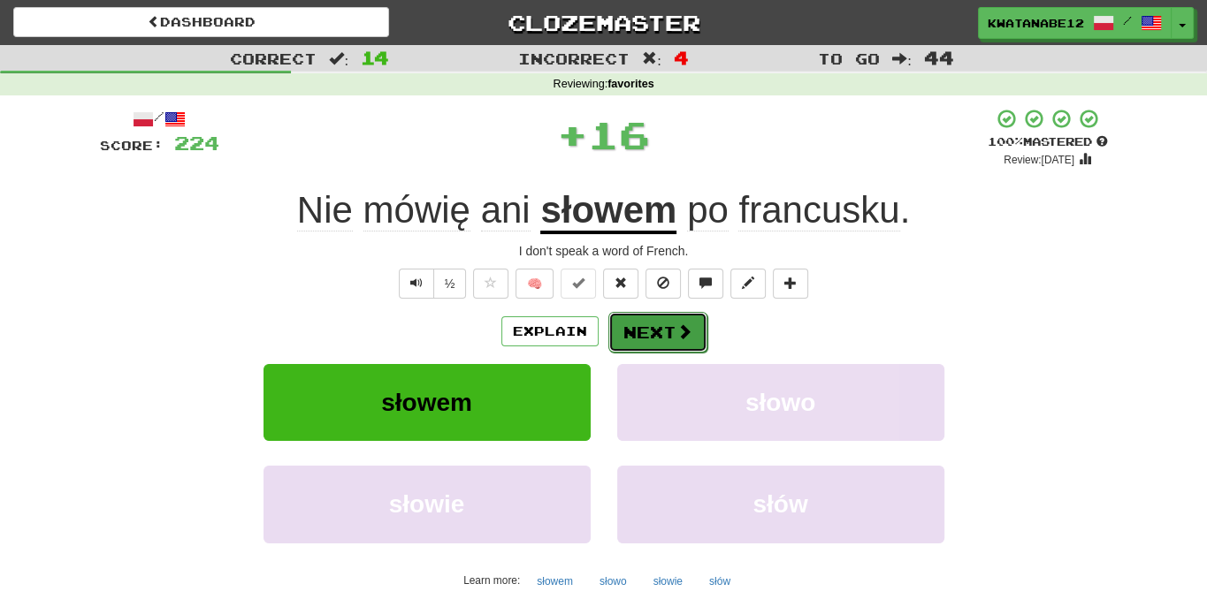
click at [653, 330] on button "Next" at bounding box center [657, 332] width 99 height 41
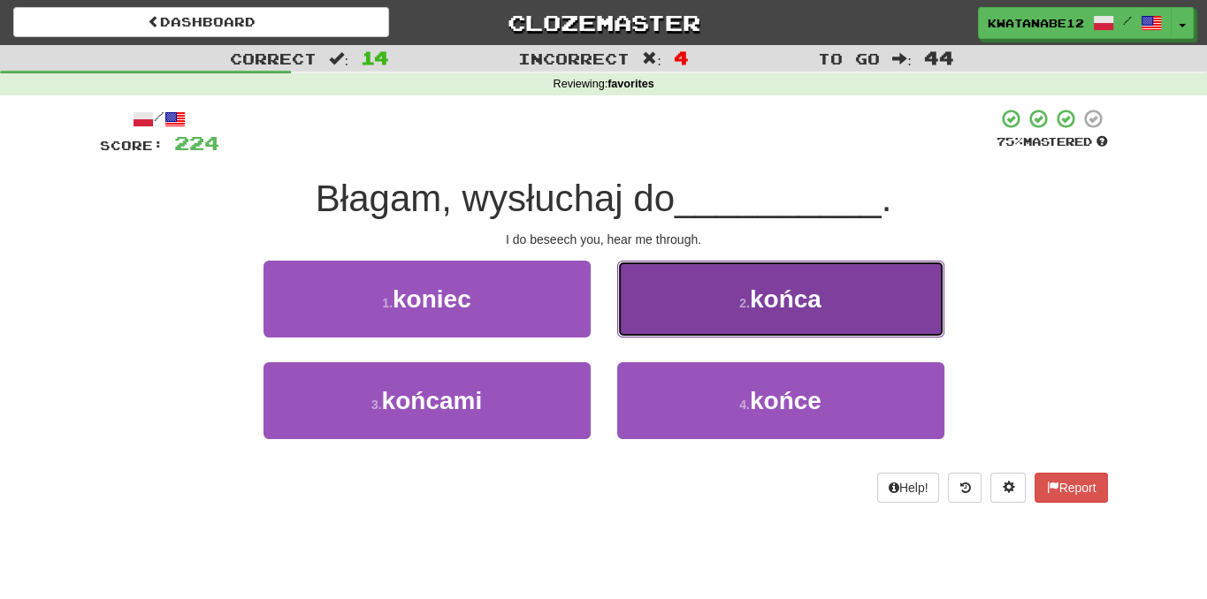
click at [697, 328] on button "2 . końca" at bounding box center [780, 299] width 327 height 77
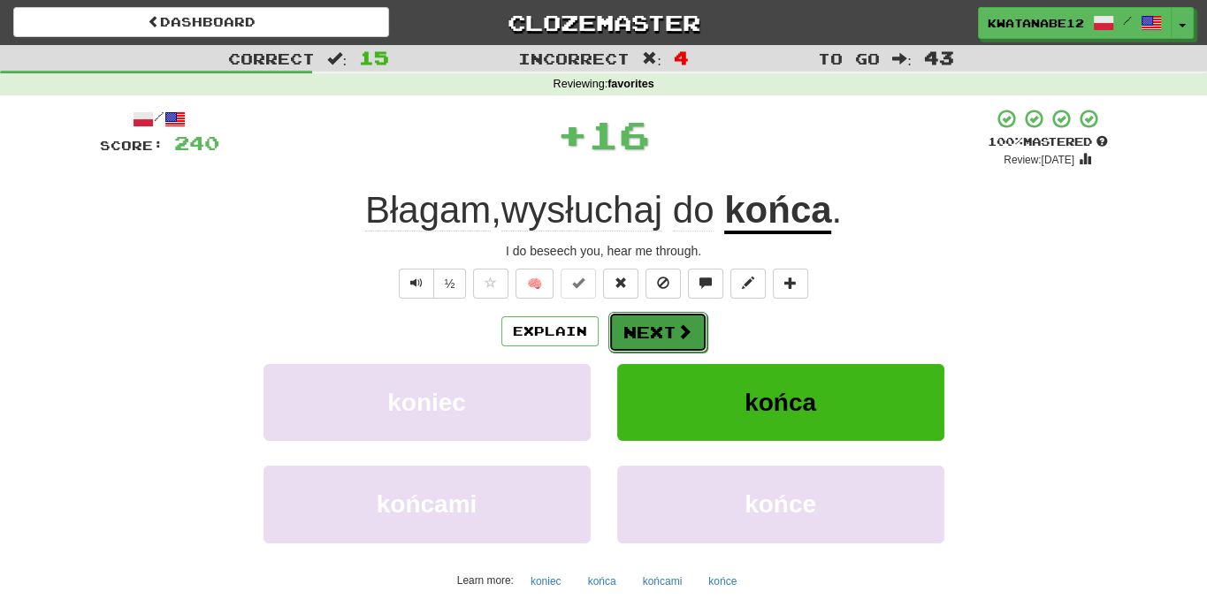
click at [676, 333] on span at bounding box center [684, 332] width 16 height 16
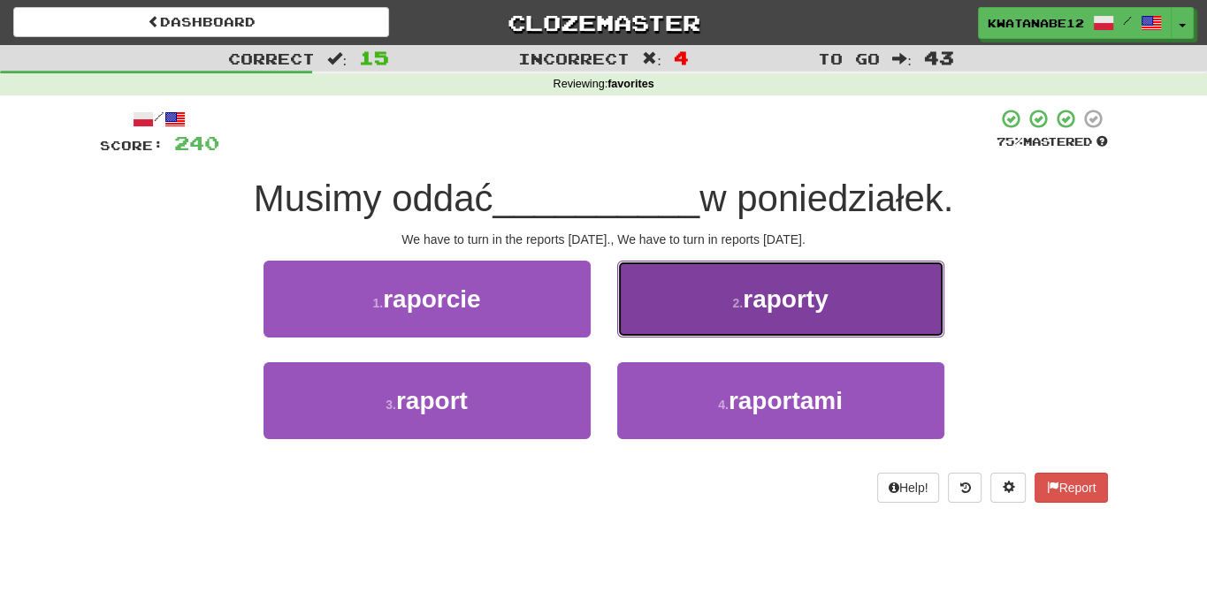
click at [670, 310] on button "2 . raporty" at bounding box center [780, 299] width 327 height 77
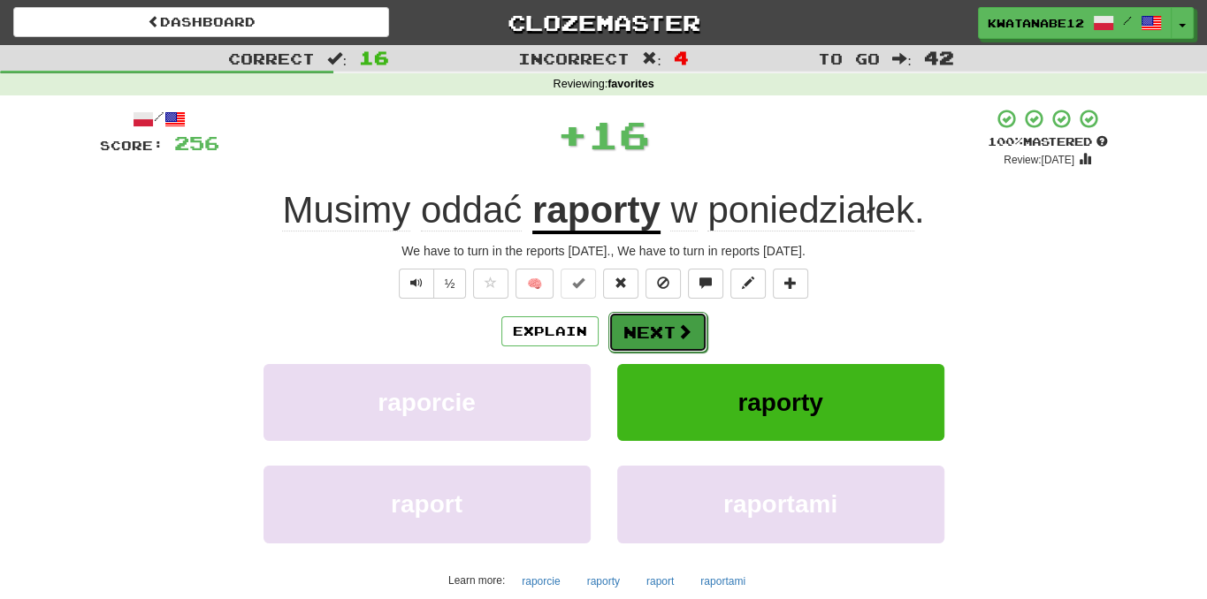
click at [642, 343] on button "Next" at bounding box center [657, 332] width 99 height 41
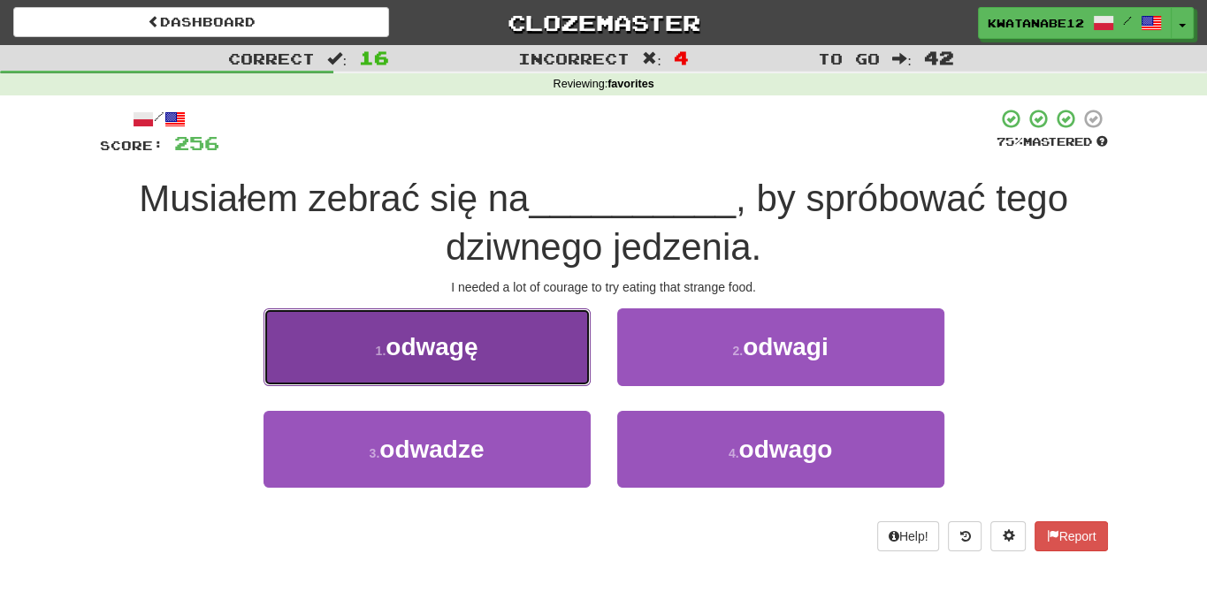
click at [509, 346] on button "1 . odwagę" at bounding box center [426, 347] width 327 height 77
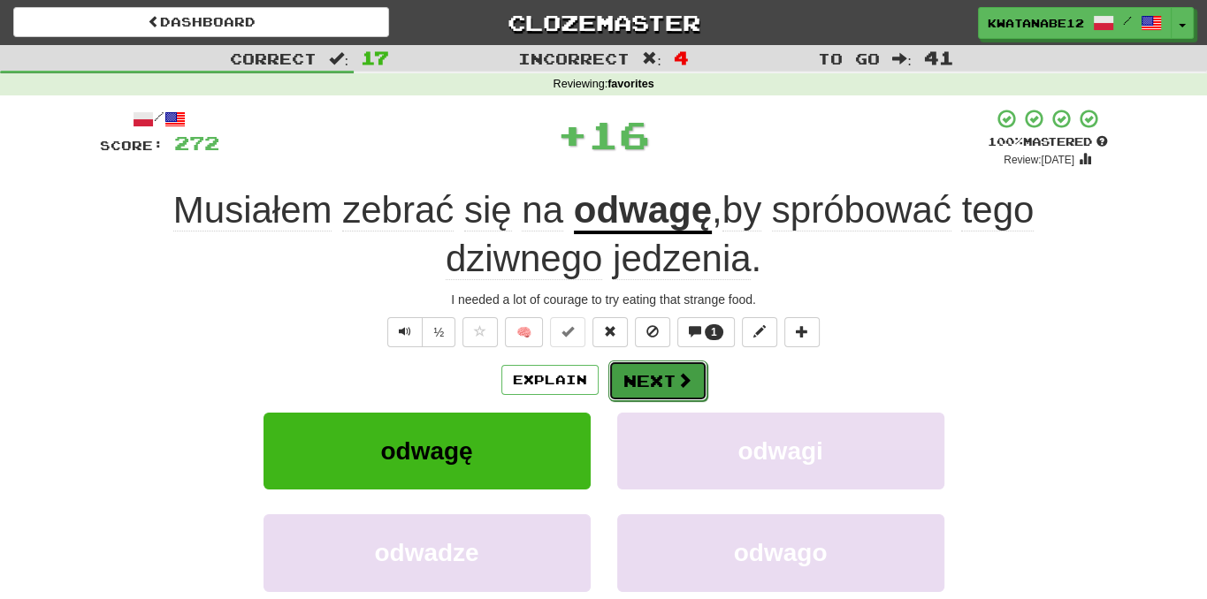
click at [651, 376] on button "Next" at bounding box center [657, 381] width 99 height 41
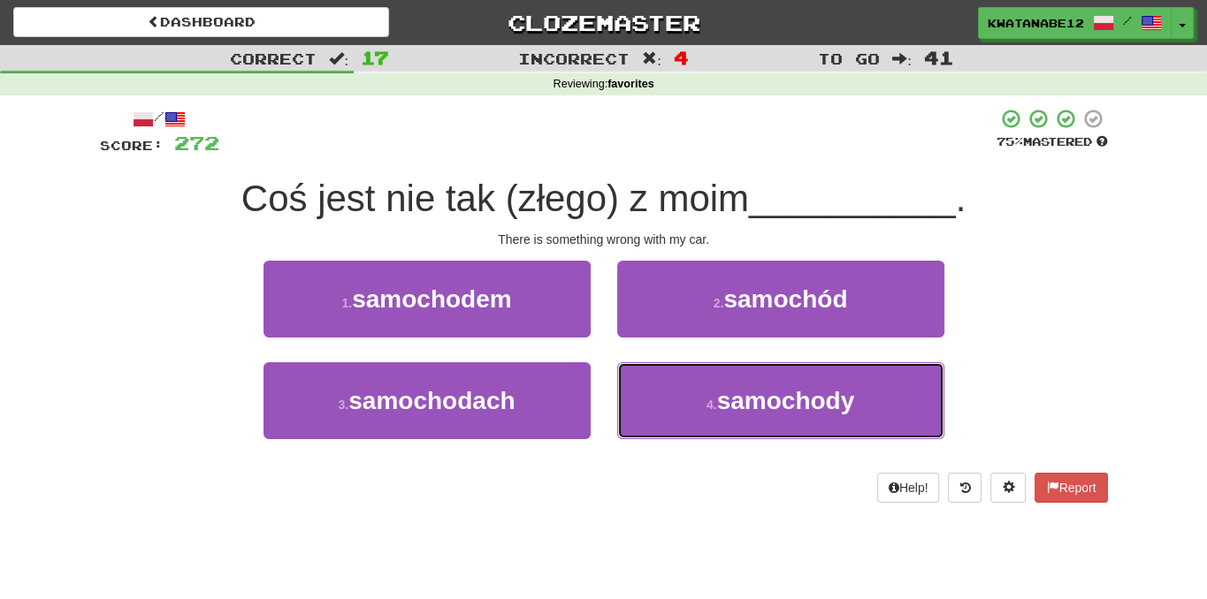
drag, startPoint x: 679, startPoint y: 399, endPoint x: 672, endPoint y: 362, distance: 36.9
click at [674, 397] on button "4 . samochody" at bounding box center [780, 400] width 327 height 77
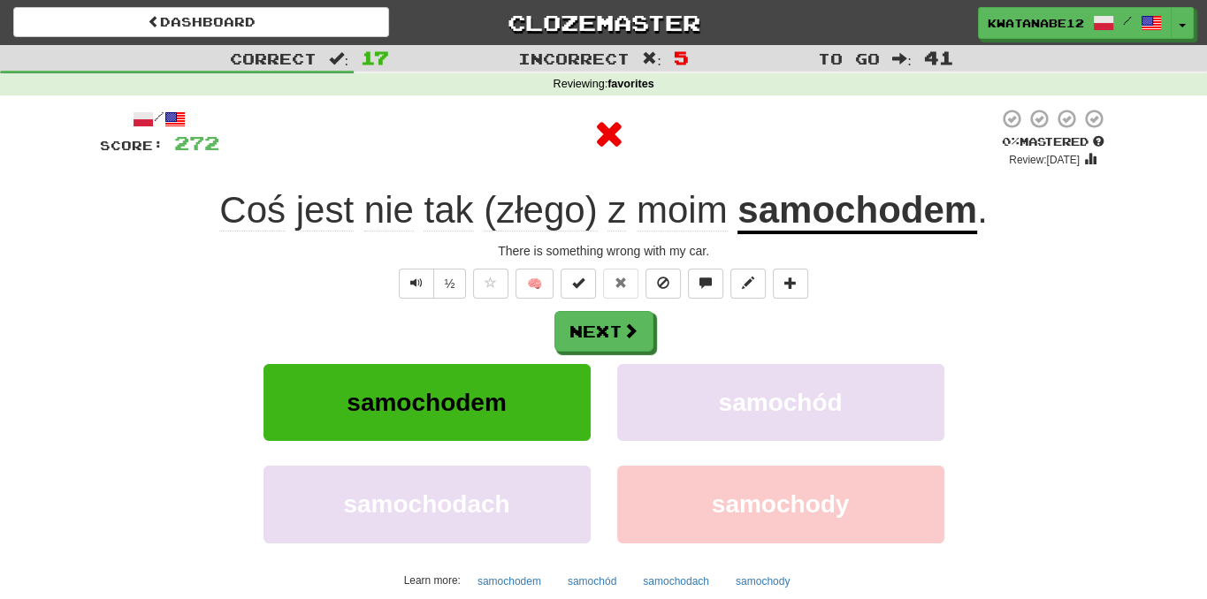
click at [659, 325] on div "Next" at bounding box center [604, 331] width 1008 height 41
click at [619, 326] on button "Next" at bounding box center [604, 332] width 99 height 41
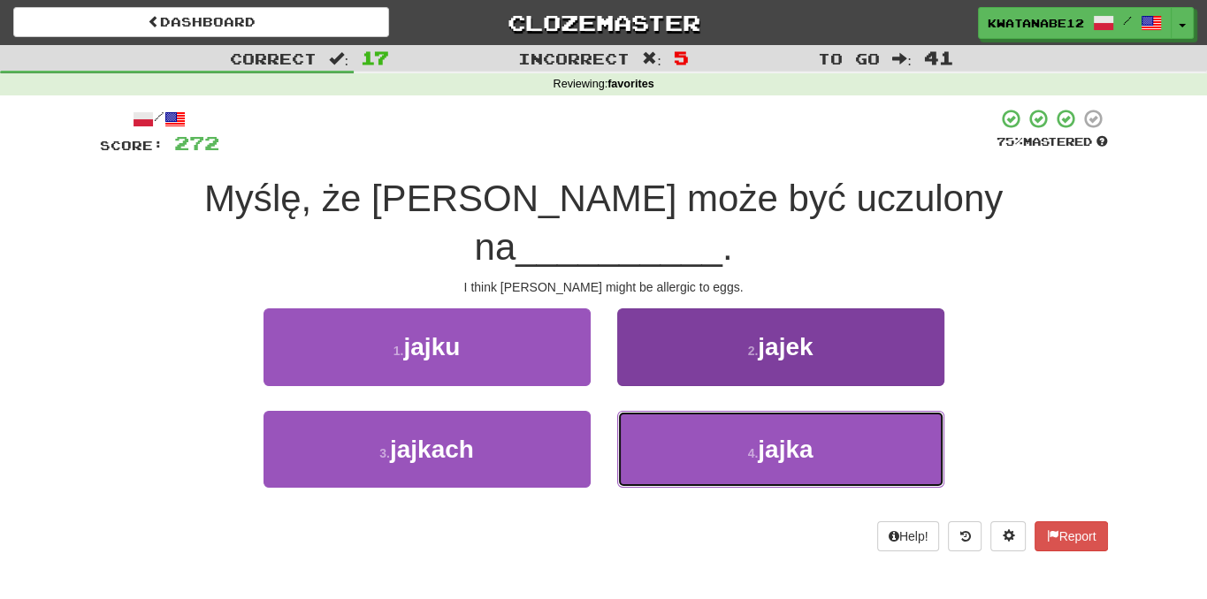
click at [667, 411] on button "4 . jajka" at bounding box center [780, 449] width 327 height 77
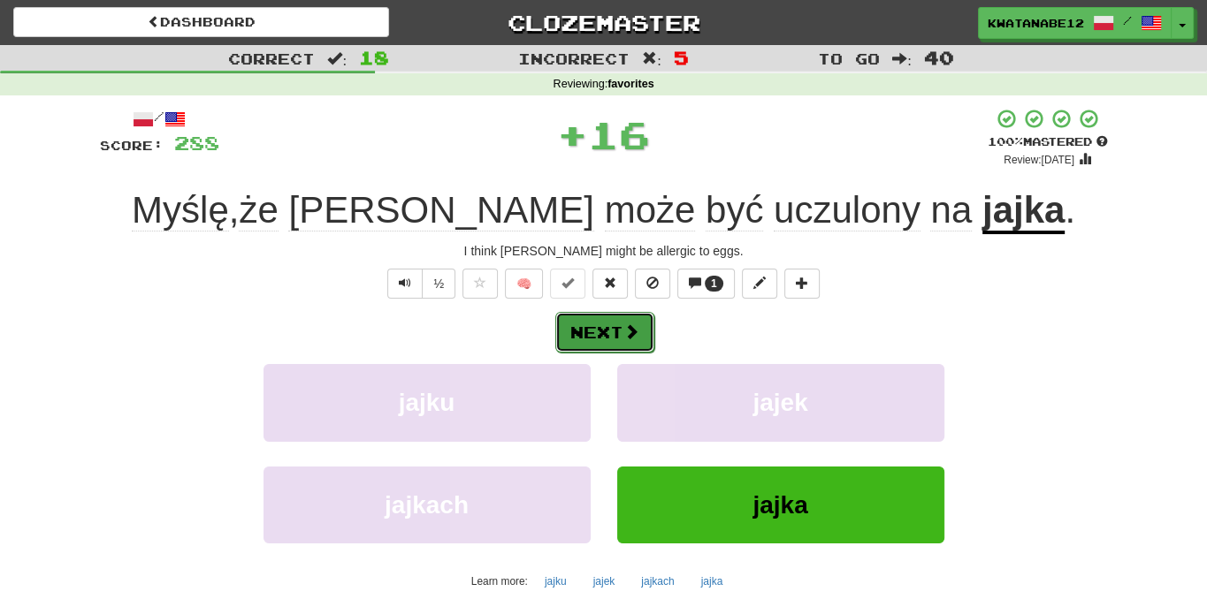
click at [636, 335] on span at bounding box center [631, 332] width 16 height 16
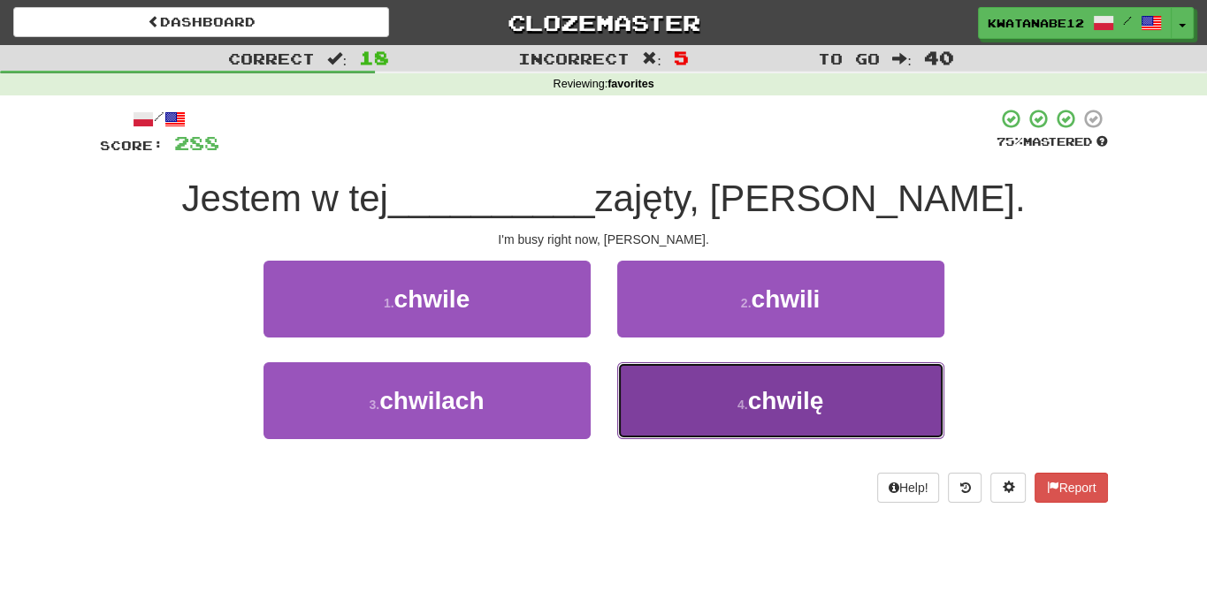
click at [659, 409] on button "4 . chwilę" at bounding box center [780, 400] width 327 height 77
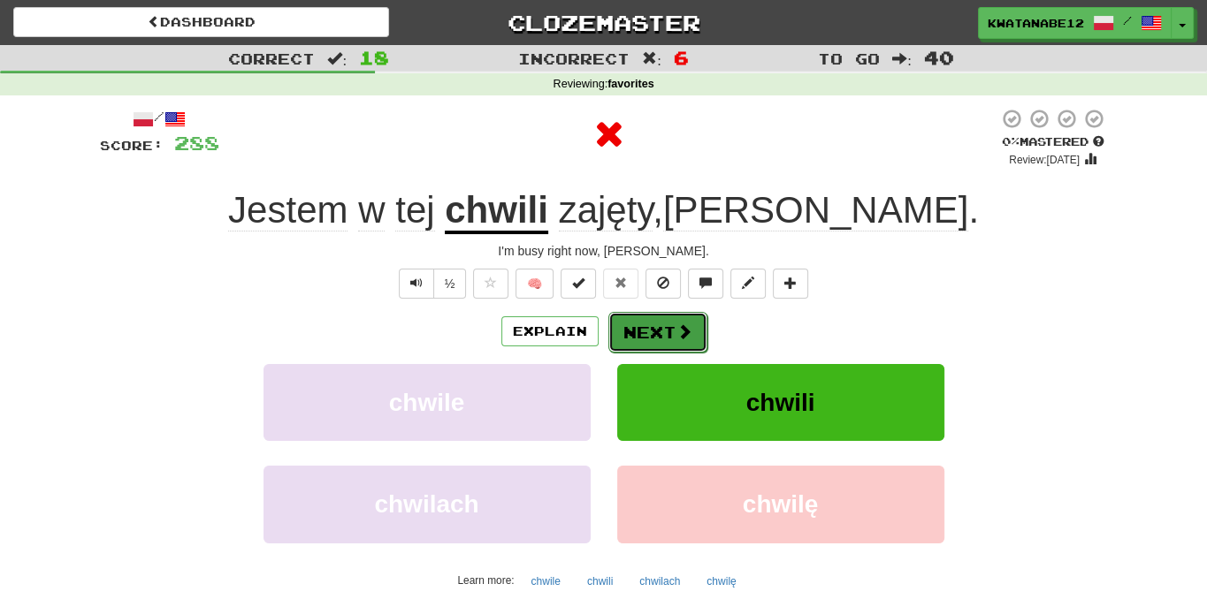
click at [632, 337] on button "Next" at bounding box center [657, 332] width 99 height 41
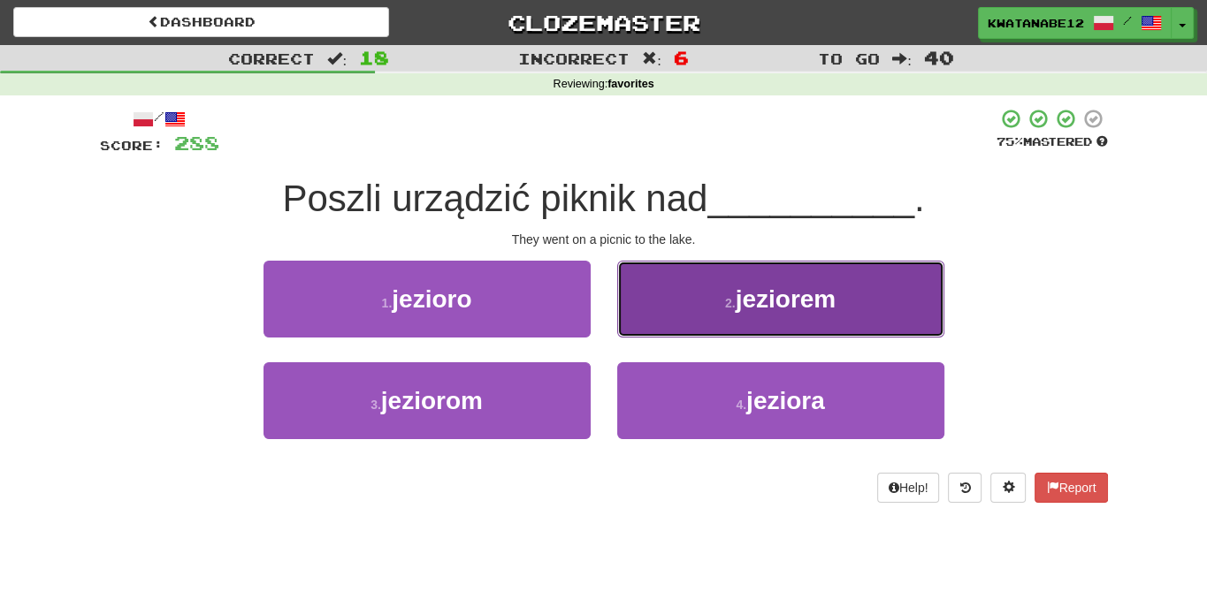
click at [668, 296] on button "2 . jeziorem" at bounding box center [780, 299] width 327 height 77
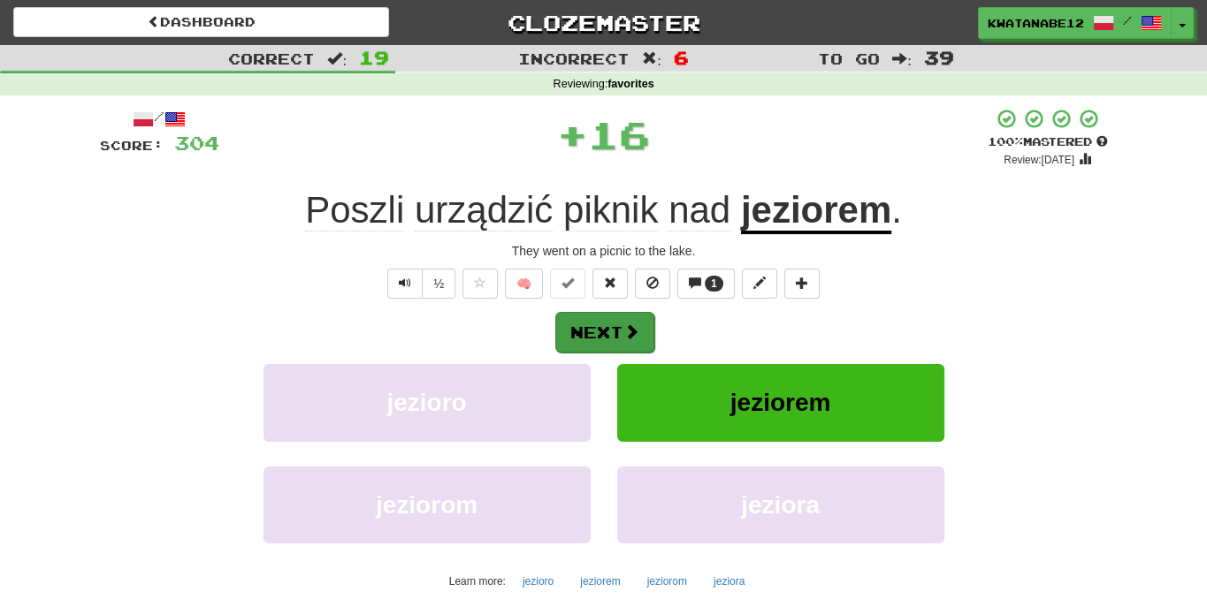
click at [645, 322] on div "Next" at bounding box center [604, 331] width 1008 height 41
click at [596, 341] on button "Next" at bounding box center [604, 332] width 99 height 41
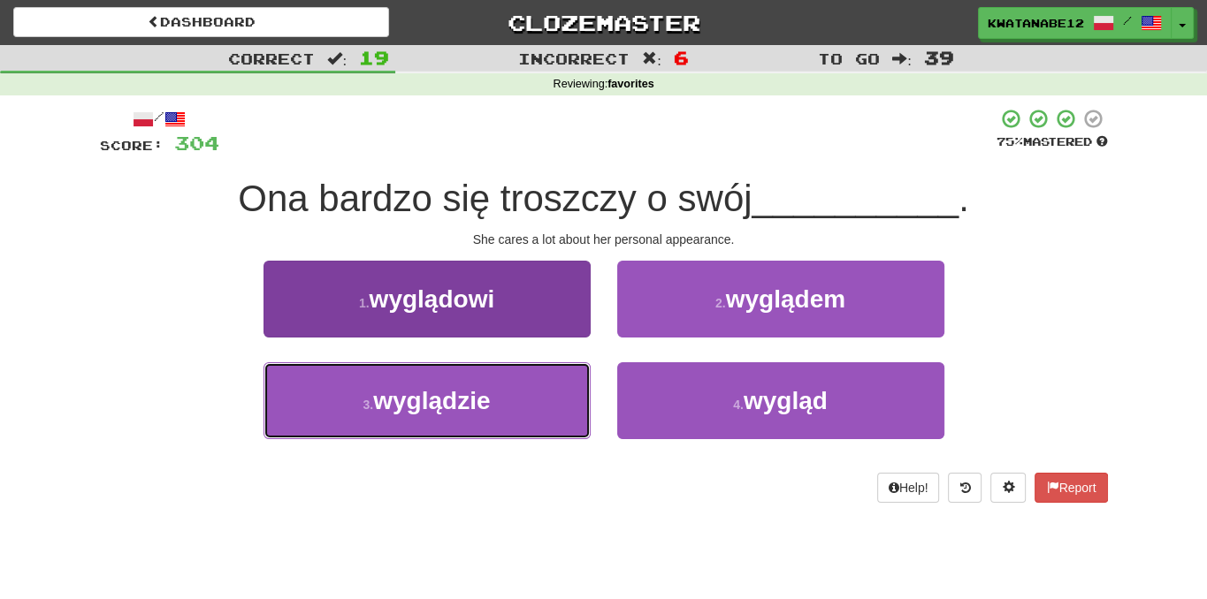
drag, startPoint x: 517, startPoint y: 403, endPoint x: 542, endPoint y: 385, distance: 30.4
click at [520, 404] on button "3 . wyglądzie" at bounding box center [426, 400] width 327 height 77
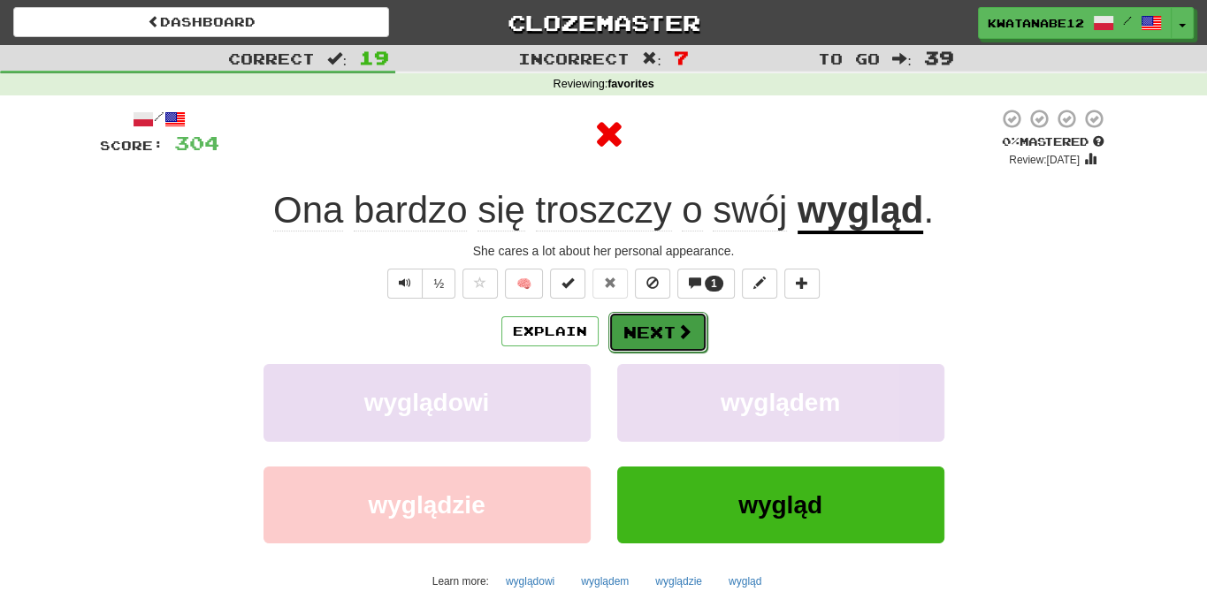
click at [634, 341] on button "Next" at bounding box center [657, 332] width 99 height 41
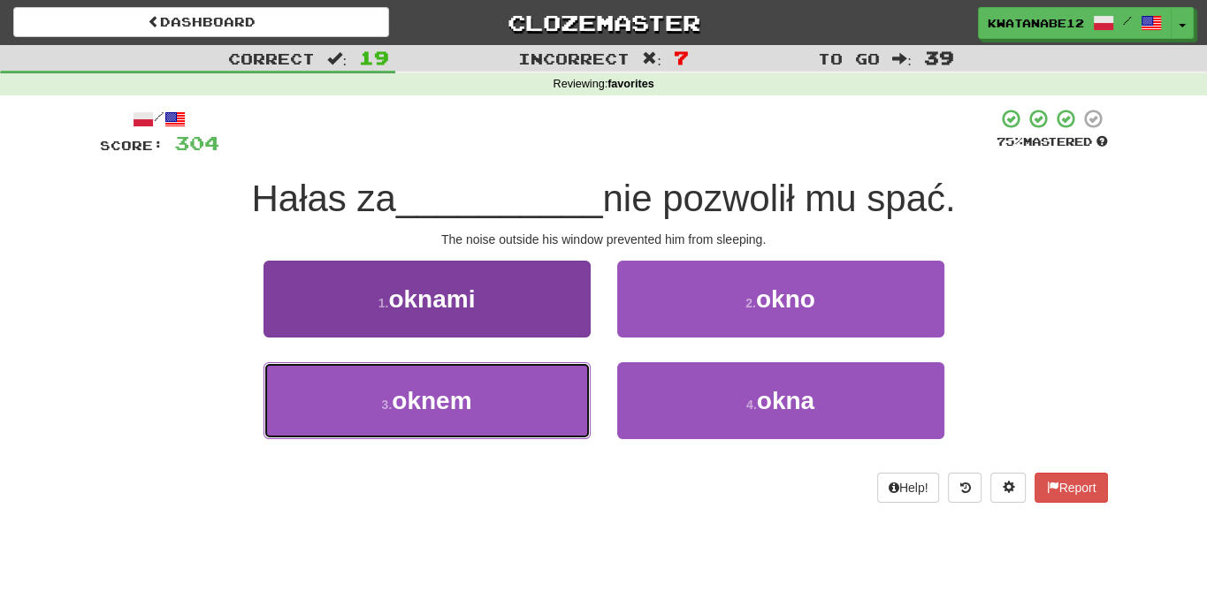
drag, startPoint x: 510, startPoint y: 395, endPoint x: 548, endPoint y: 371, distance: 44.9
click at [506, 395] on button "3 . oknem" at bounding box center [426, 400] width 327 height 77
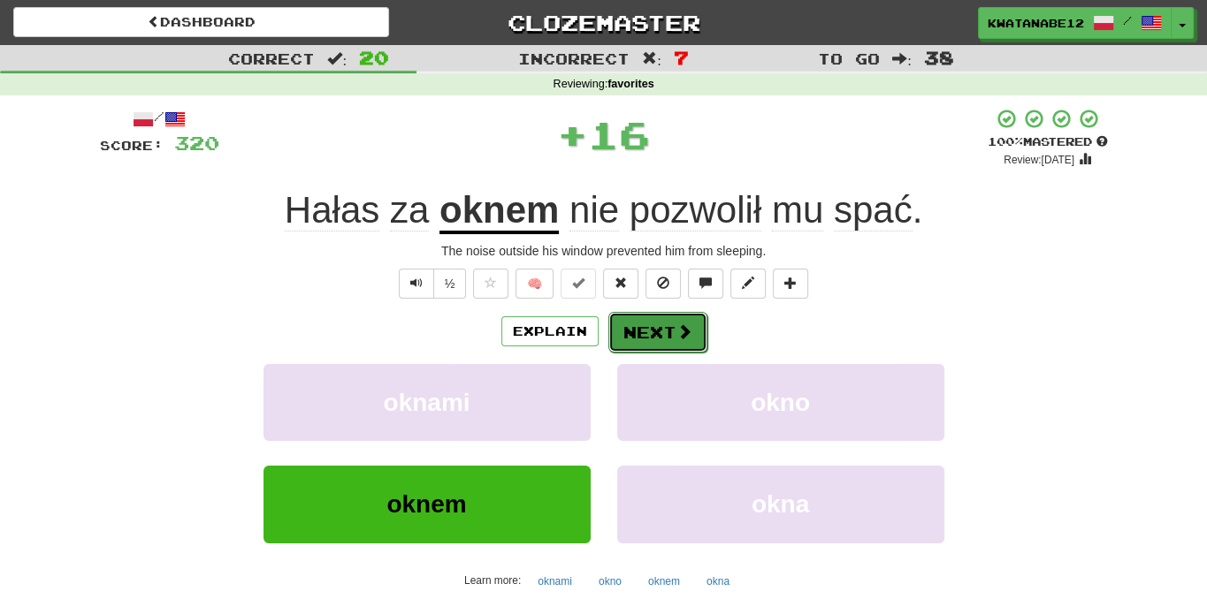
click at [659, 318] on button "Next" at bounding box center [657, 332] width 99 height 41
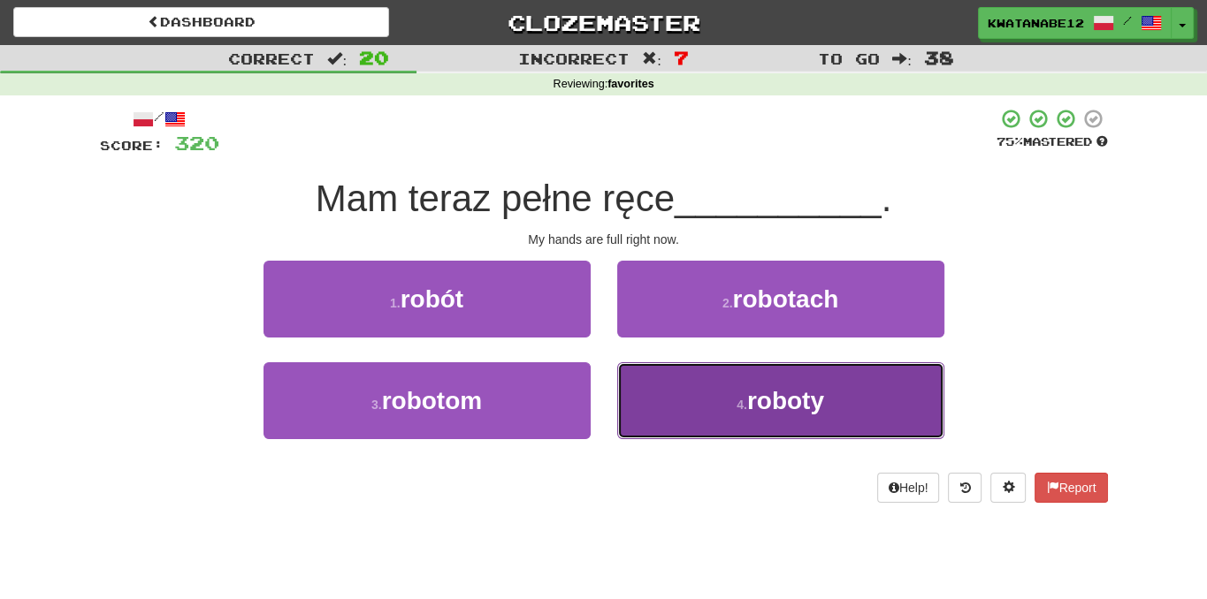
click at [699, 397] on button "4 . roboty" at bounding box center [780, 400] width 327 height 77
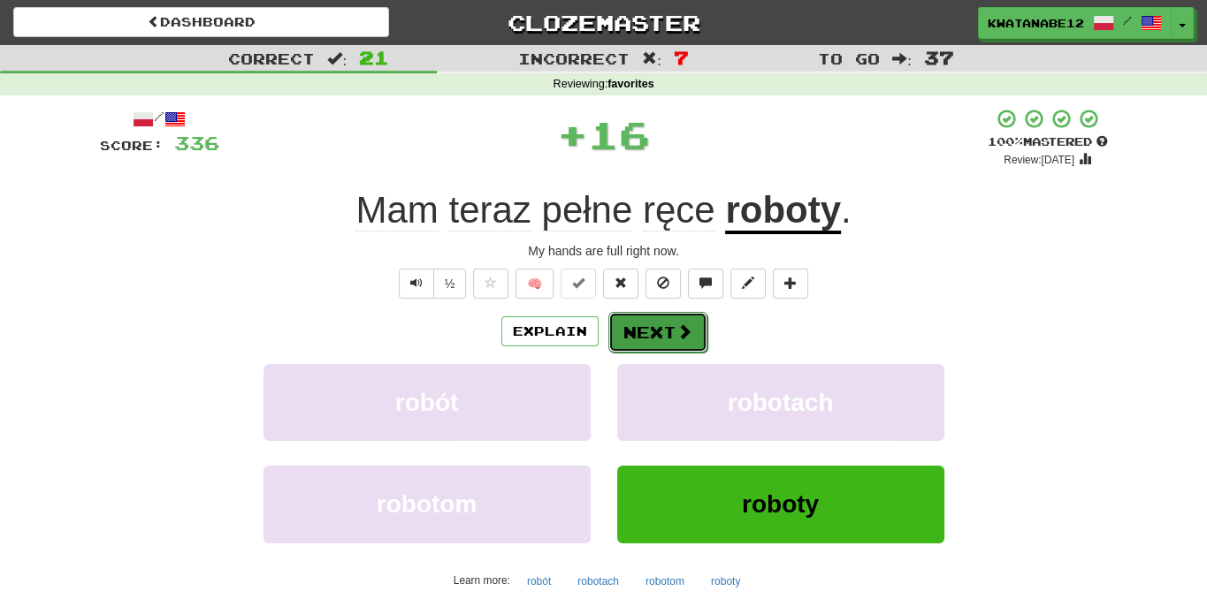
click at [637, 344] on button "Next" at bounding box center [657, 332] width 99 height 41
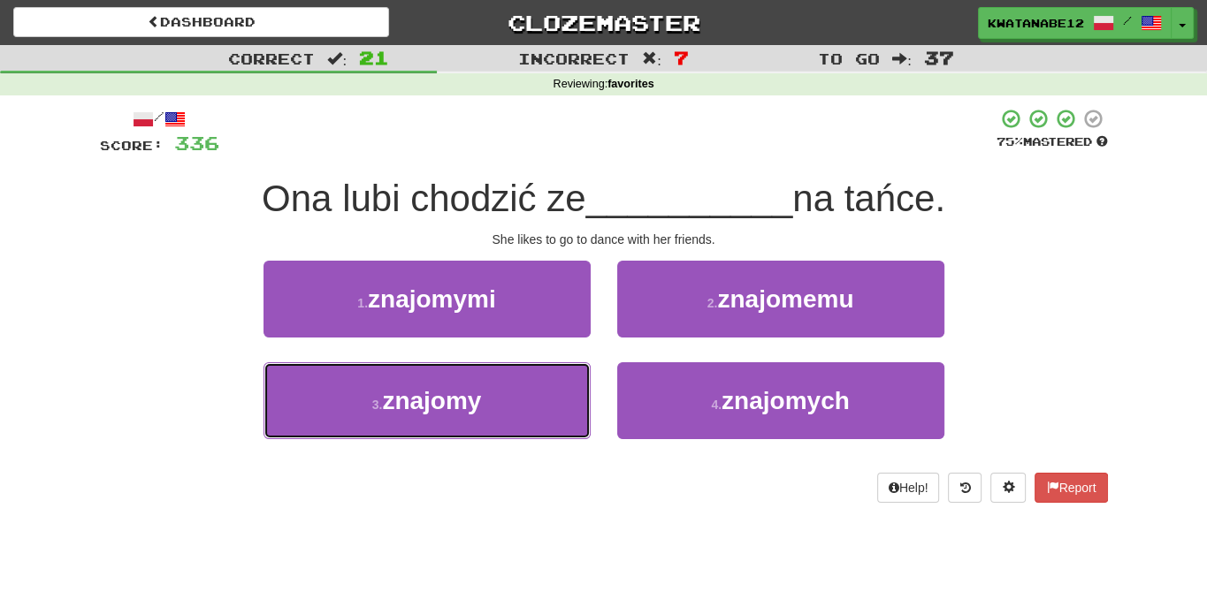
drag, startPoint x: 535, startPoint y: 434, endPoint x: 603, endPoint y: 392, distance: 80.2
click at [540, 436] on button "3 . znajomy" at bounding box center [426, 400] width 327 height 77
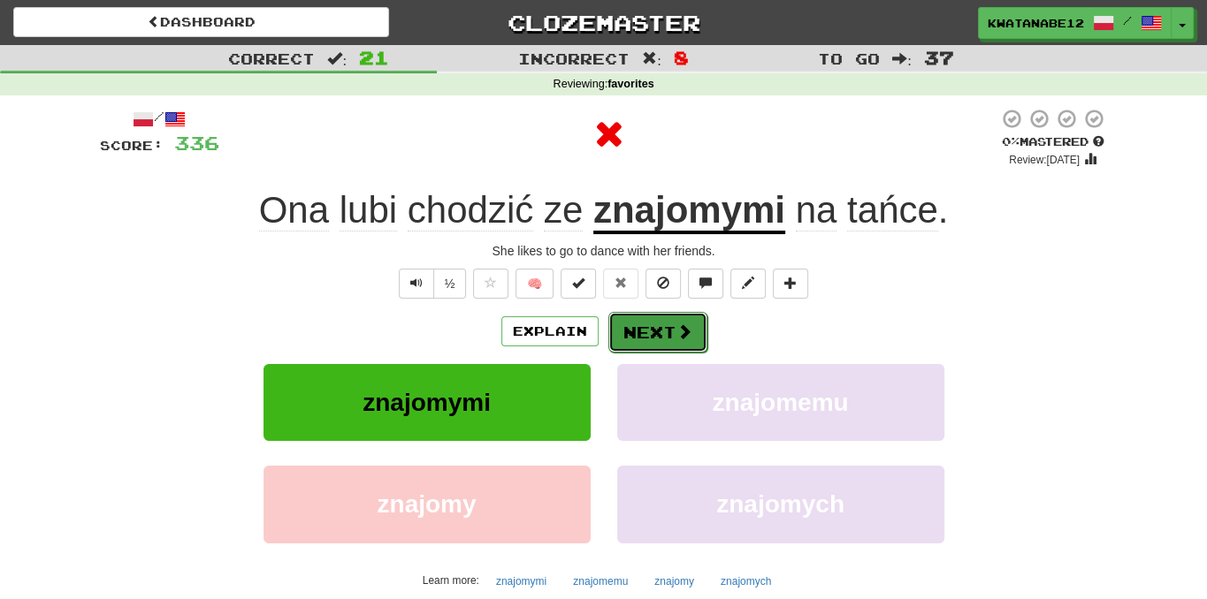
click at [686, 339] on button "Next" at bounding box center [657, 332] width 99 height 41
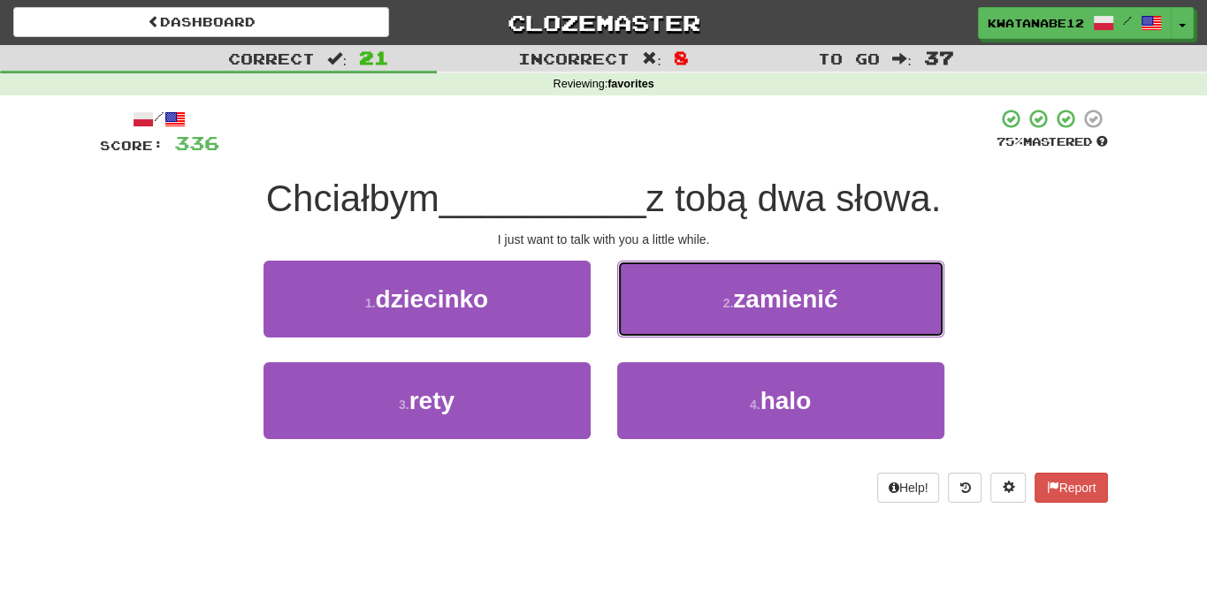
drag, startPoint x: 641, startPoint y: 307, endPoint x: 654, endPoint y: 309, distance: 13.5
click at [653, 307] on button "2 . zamienić" at bounding box center [780, 299] width 327 height 77
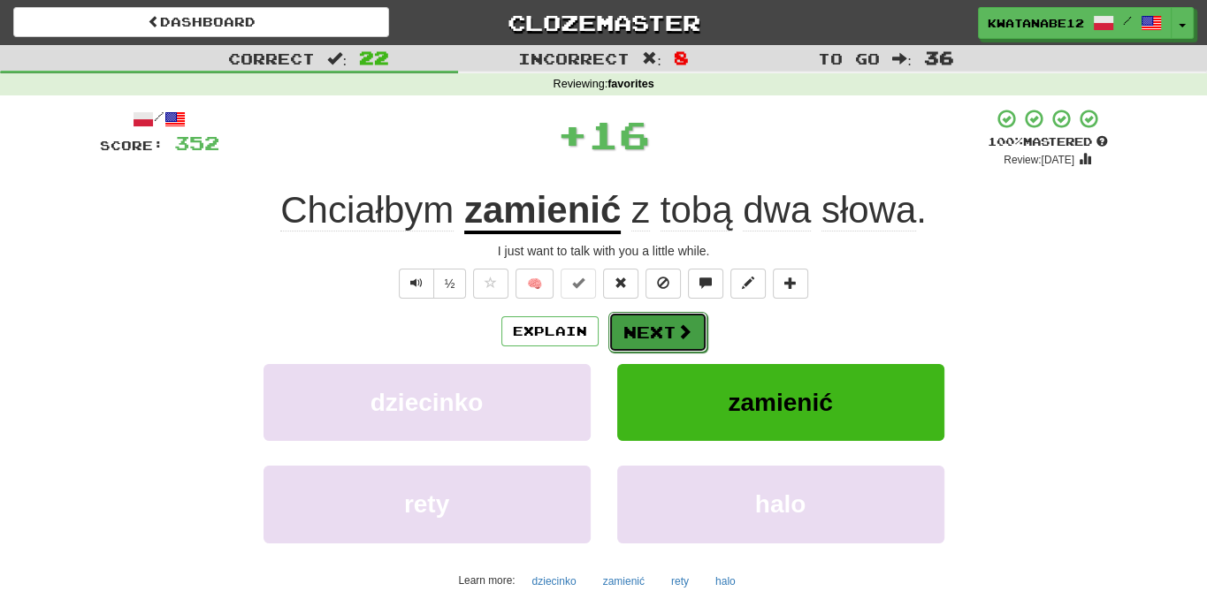
click at [653, 339] on button "Next" at bounding box center [657, 332] width 99 height 41
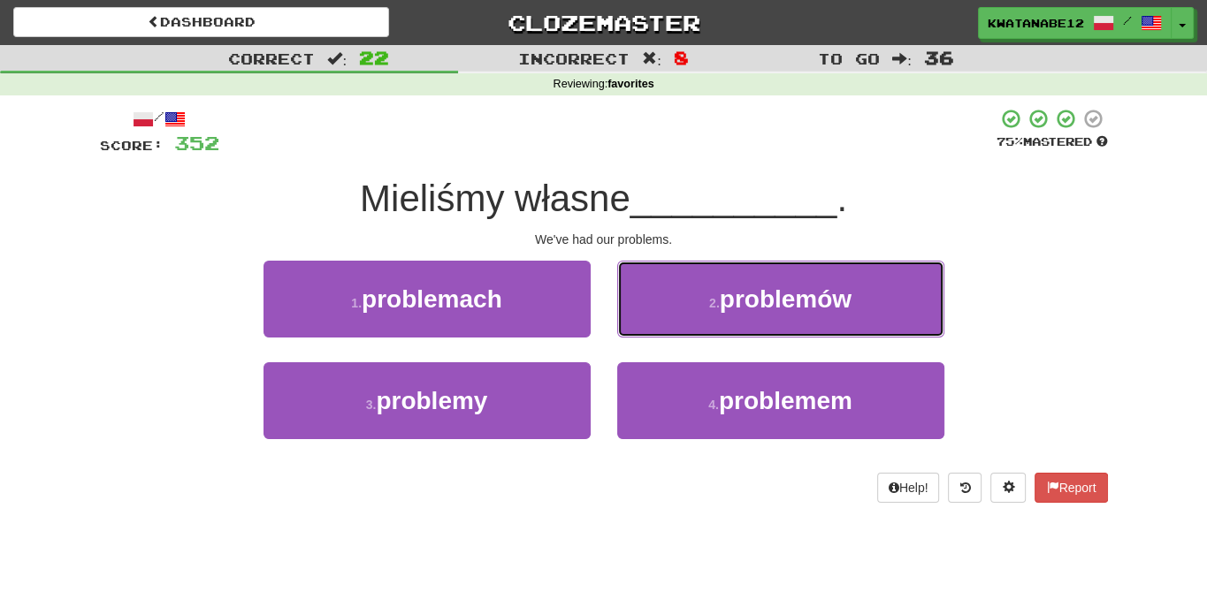
click at [663, 304] on button "2 . problemów" at bounding box center [780, 299] width 327 height 77
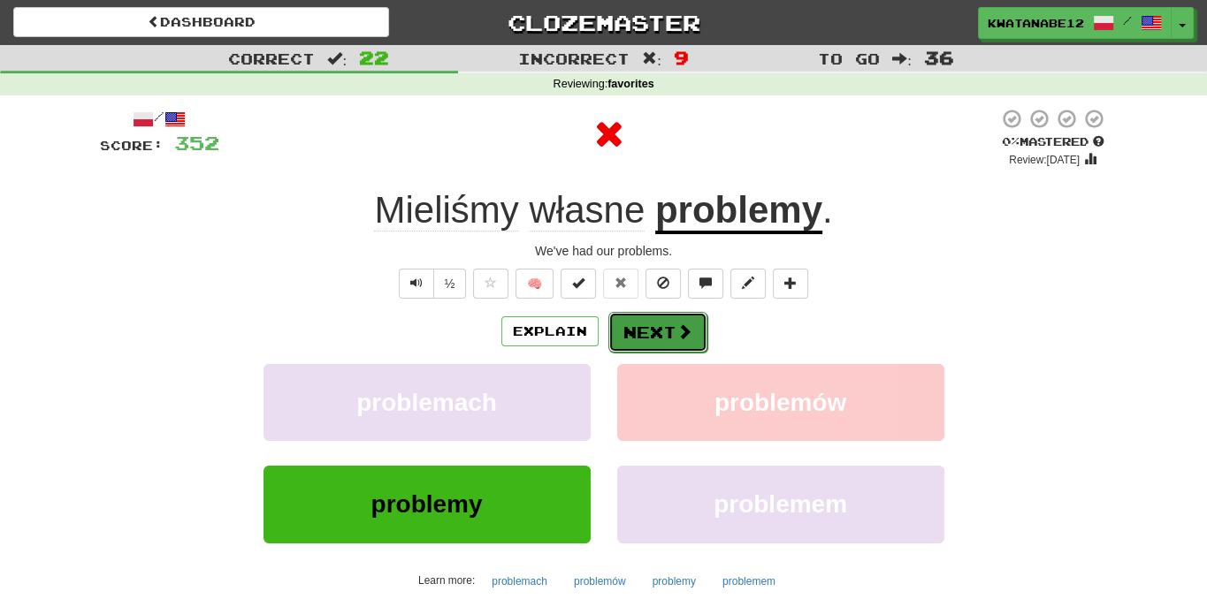
click at [644, 346] on button "Next" at bounding box center [657, 332] width 99 height 41
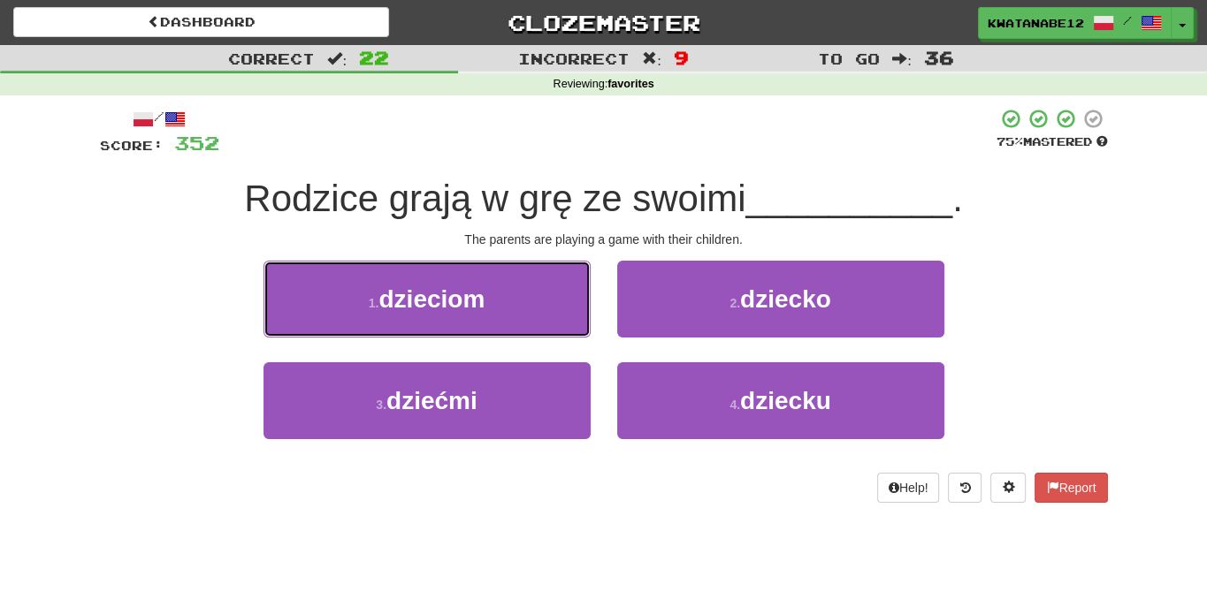
click at [559, 296] on button "1 . dzieciom" at bounding box center [426, 299] width 327 height 77
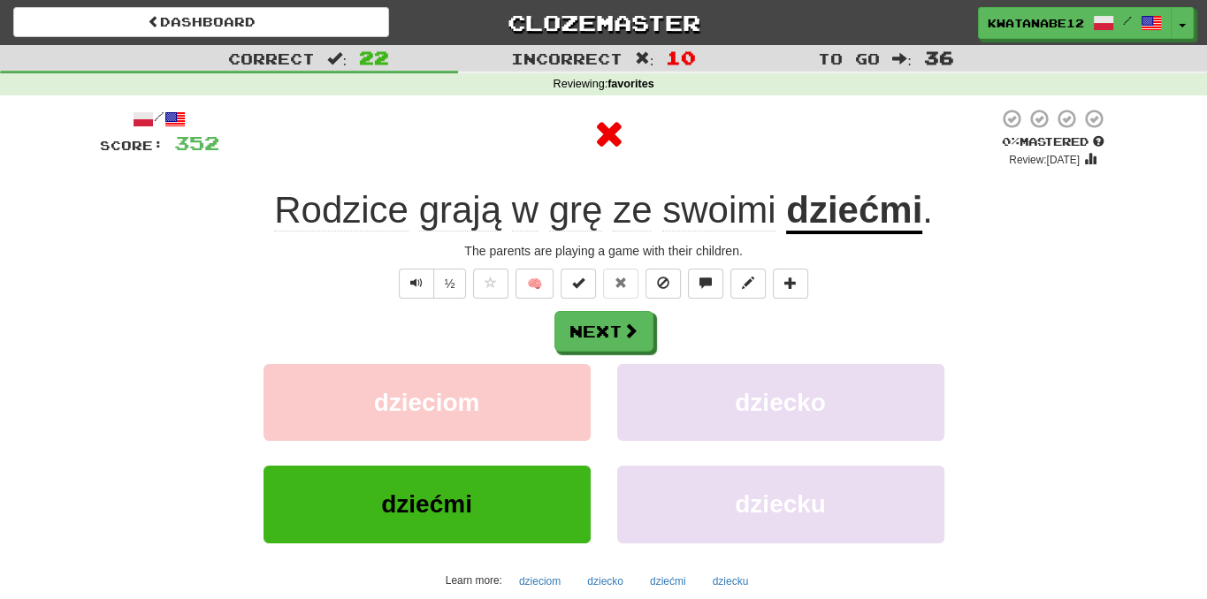
click at [651, 311] on div "Next" at bounding box center [604, 331] width 1008 height 41
click at [630, 334] on span at bounding box center [631, 332] width 16 height 16
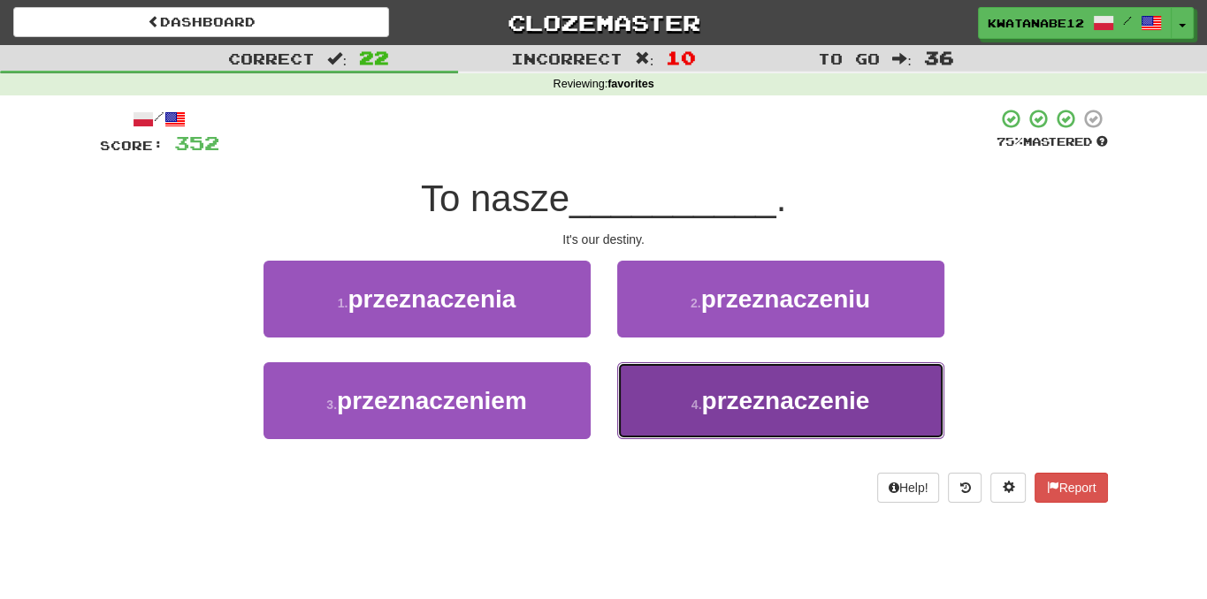
click at [671, 392] on button "4 . przeznaczenie" at bounding box center [780, 400] width 327 height 77
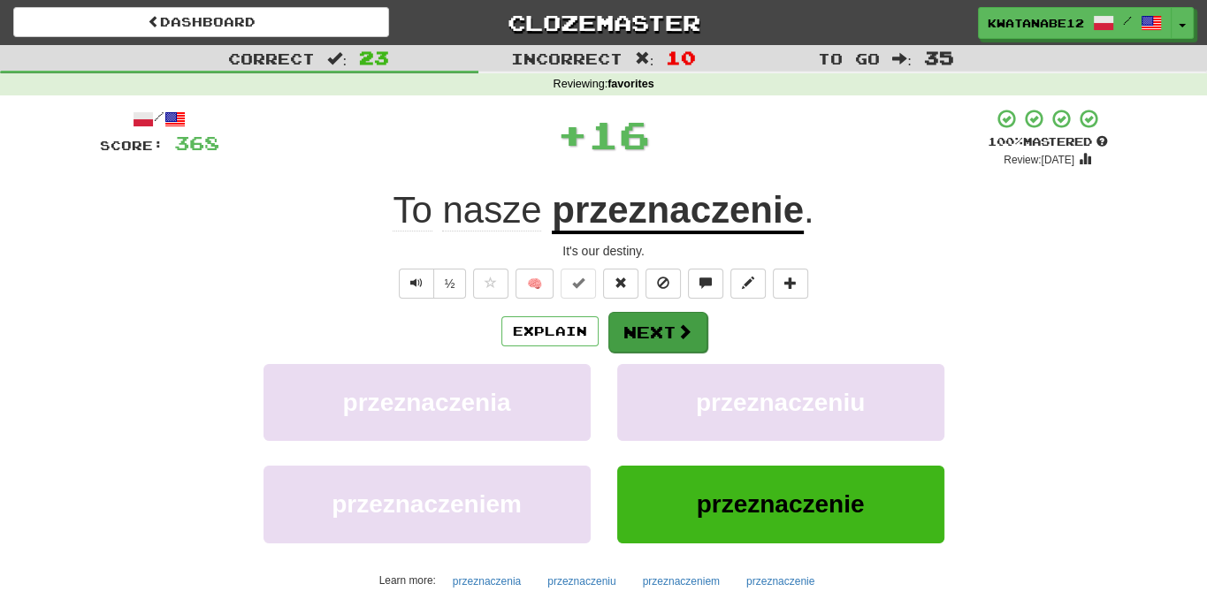
click at [647, 346] on div "Explain Next przeznaczenia przeznaczeniu przeznaczeniem przeznaczenie Learn mor…" at bounding box center [604, 453] width 1008 height 284
click at [640, 335] on button "Next" at bounding box center [657, 332] width 99 height 41
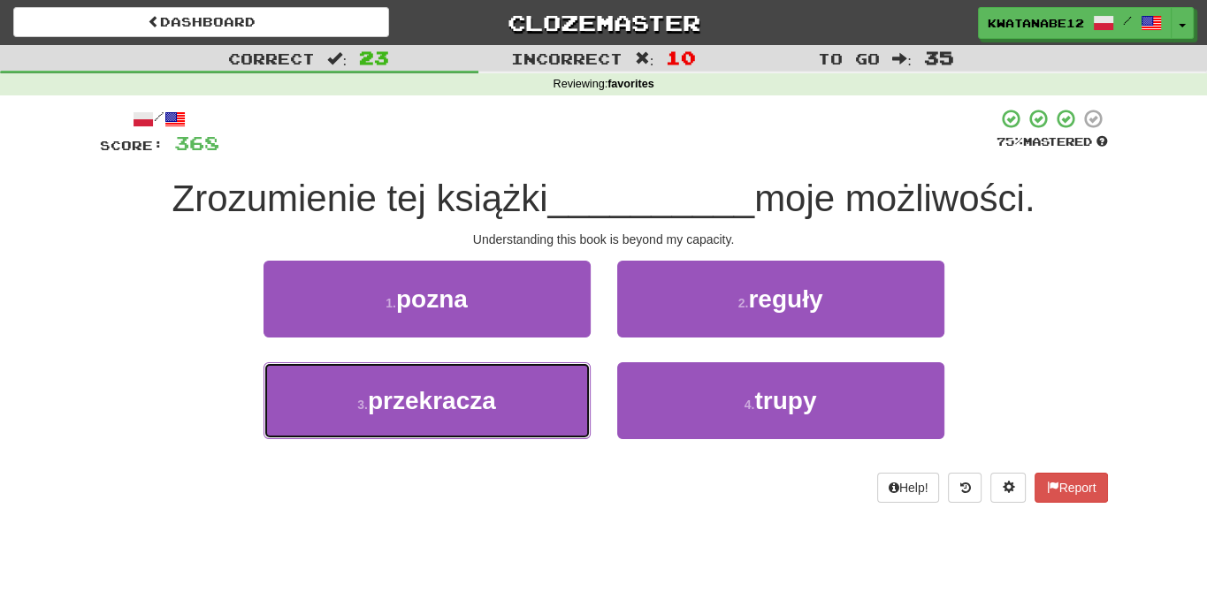
drag, startPoint x: 498, startPoint y: 406, endPoint x: 580, endPoint y: 360, distance: 94.2
click at [516, 403] on button "3 . przekracza" at bounding box center [426, 400] width 327 height 77
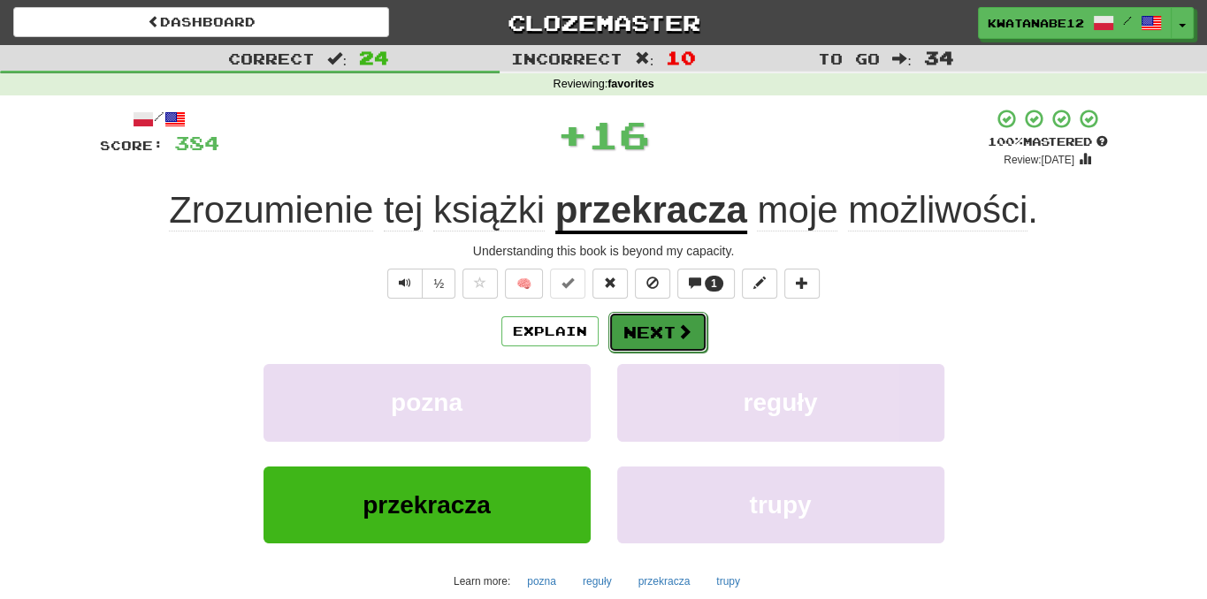
click at [657, 322] on button "Next" at bounding box center [657, 332] width 99 height 41
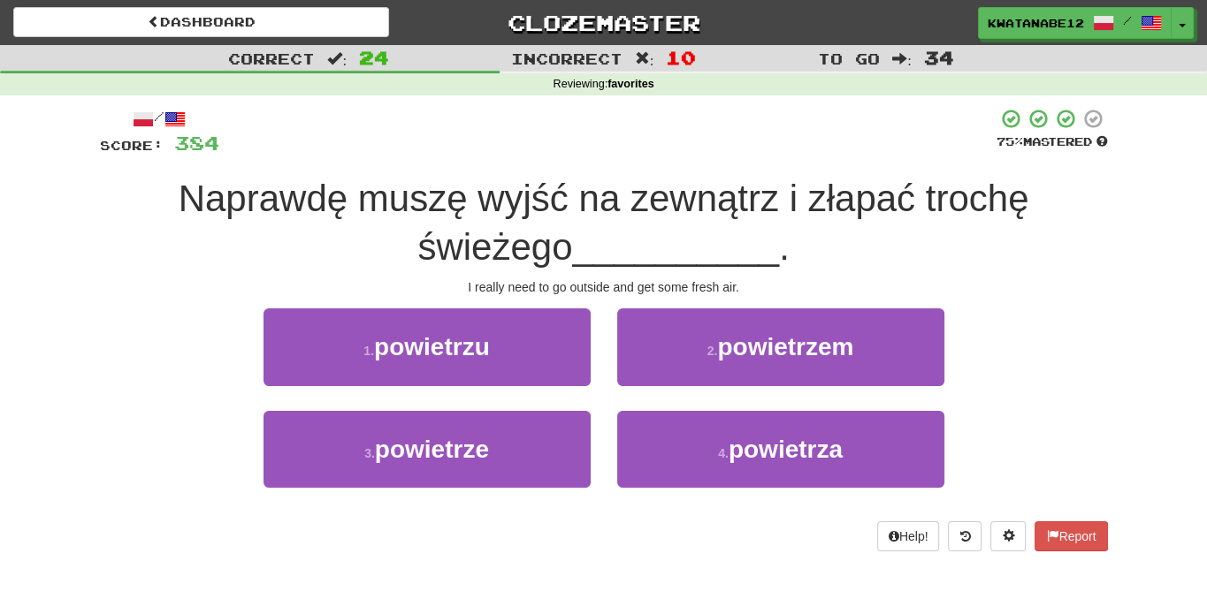
click at [690, 394] on div "2 . powietrzem" at bounding box center [781, 360] width 354 height 102
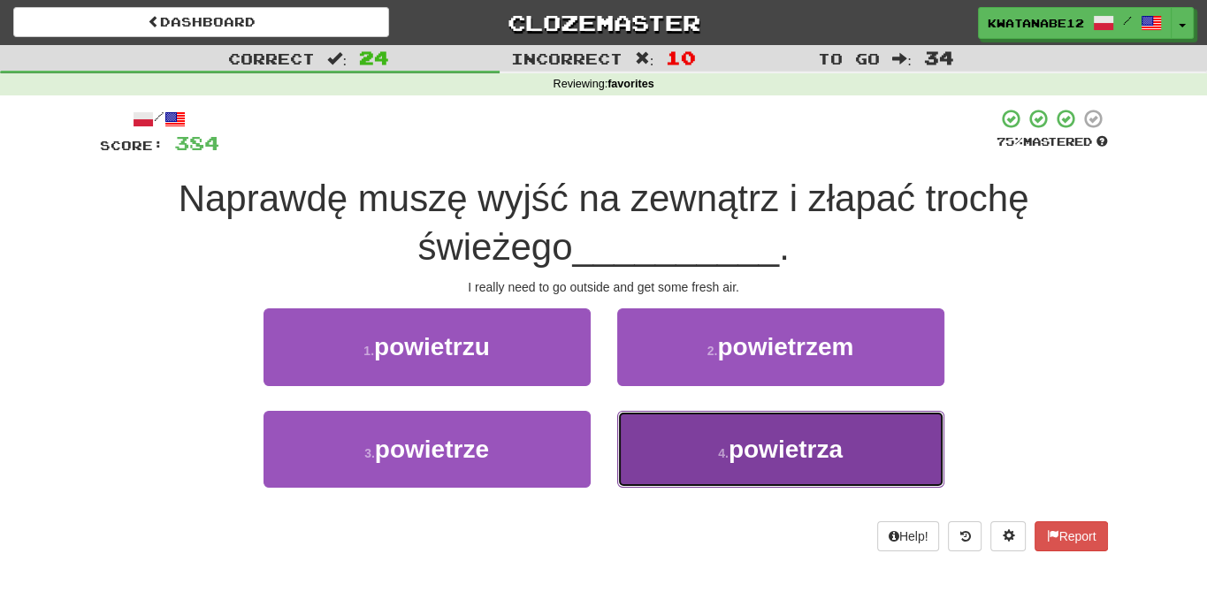
click at [670, 421] on button "4 . powietrza" at bounding box center [780, 449] width 327 height 77
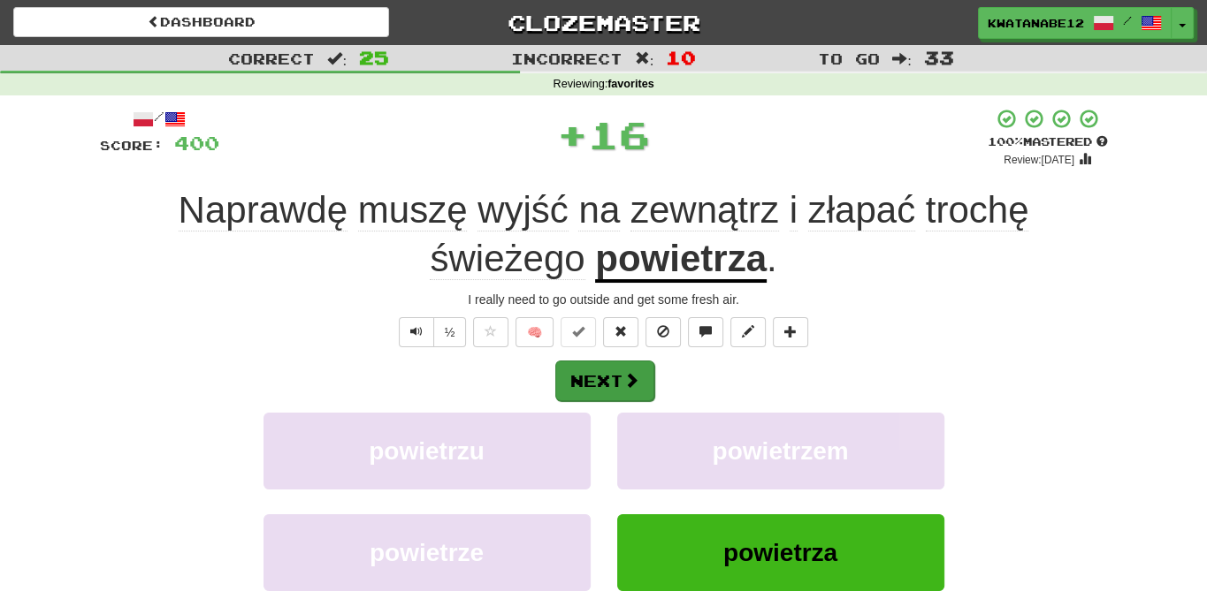
click at [651, 381] on div "Next" at bounding box center [604, 380] width 1008 height 41
drag, startPoint x: 642, startPoint y: 376, endPoint x: 629, endPoint y: 373, distance: 12.7
click at [629, 373] on button "Next" at bounding box center [604, 381] width 99 height 41
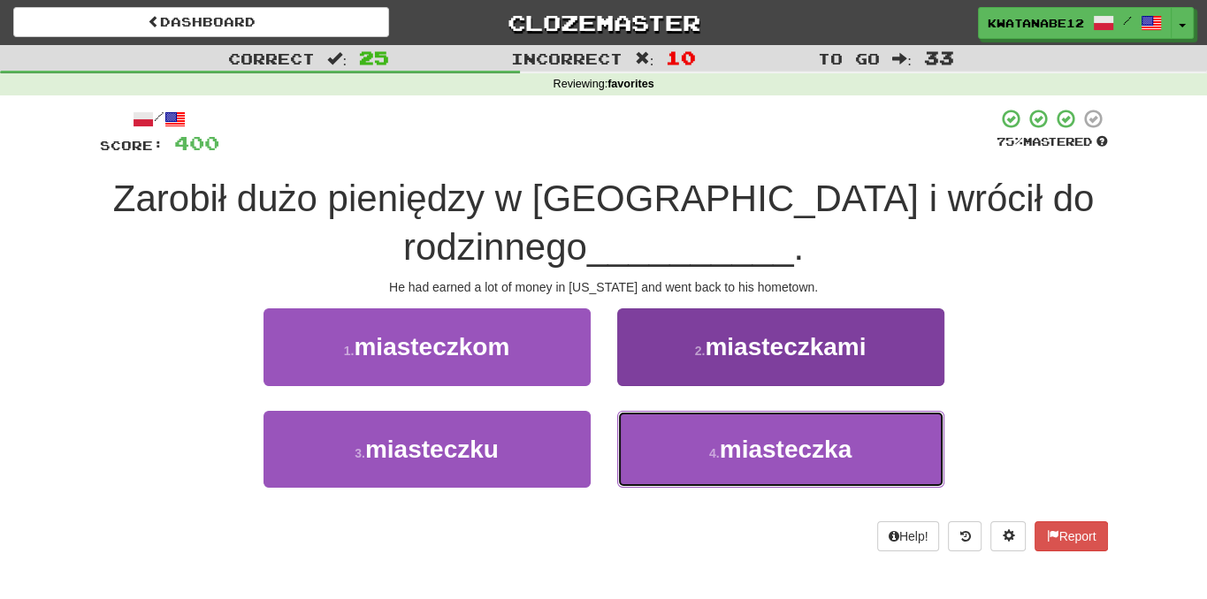
click at [684, 455] on button "4 . miasteczka" at bounding box center [780, 449] width 327 height 77
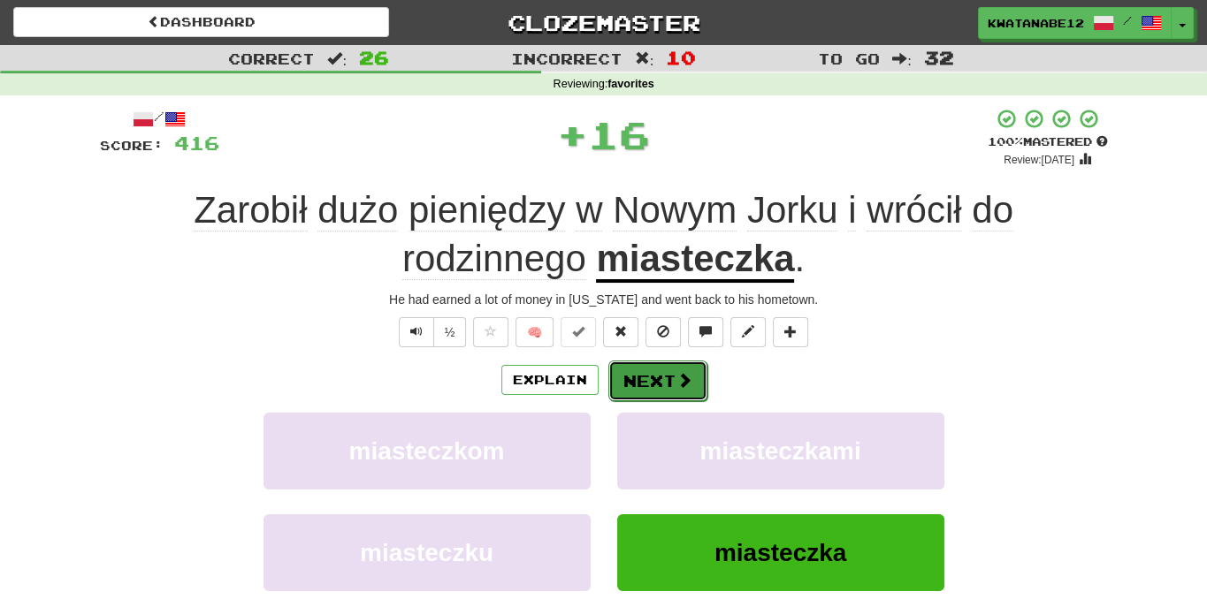
click at [652, 385] on button "Next" at bounding box center [657, 381] width 99 height 41
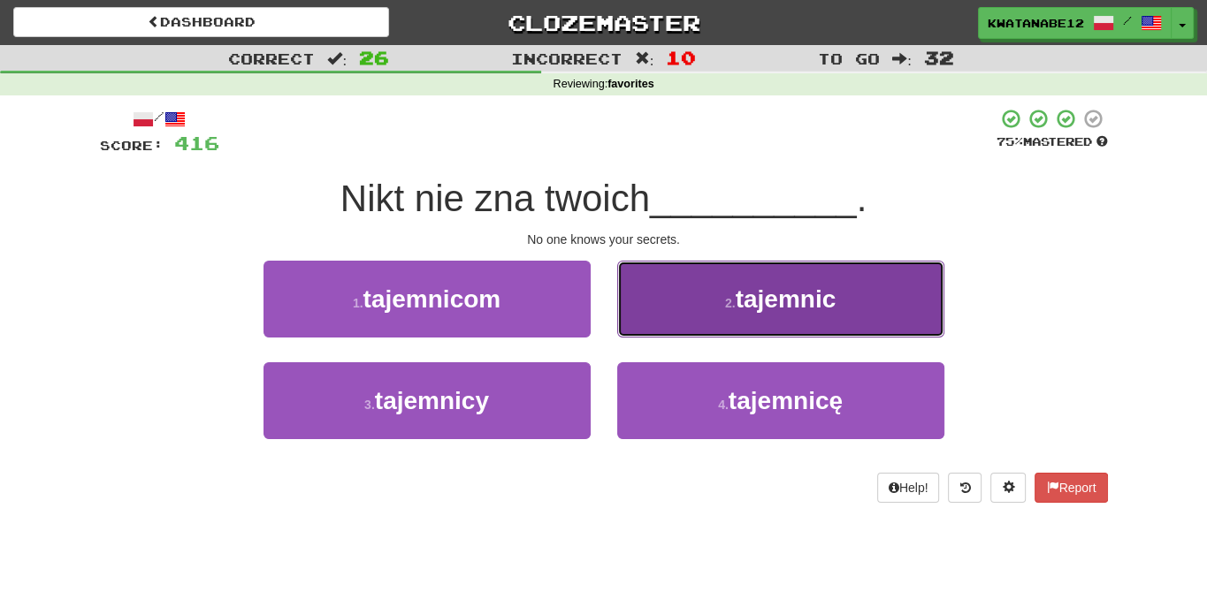
click at [693, 309] on button "2 . tajemnic" at bounding box center [780, 299] width 327 height 77
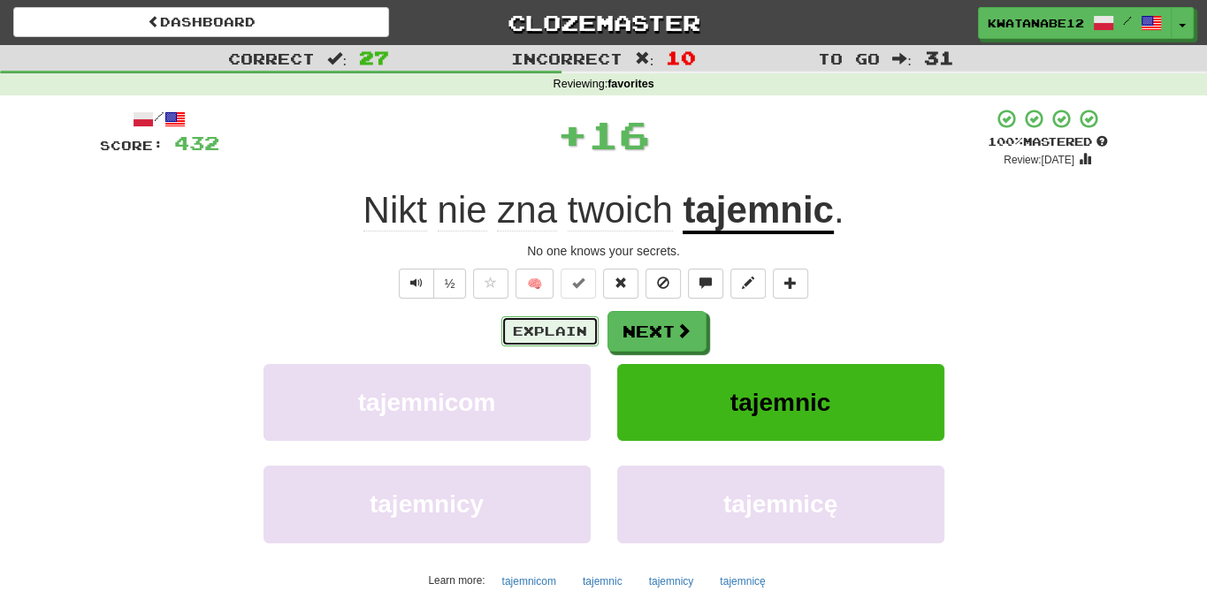
click at [573, 336] on button "Explain" at bounding box center [549, 331] width 97 height 30
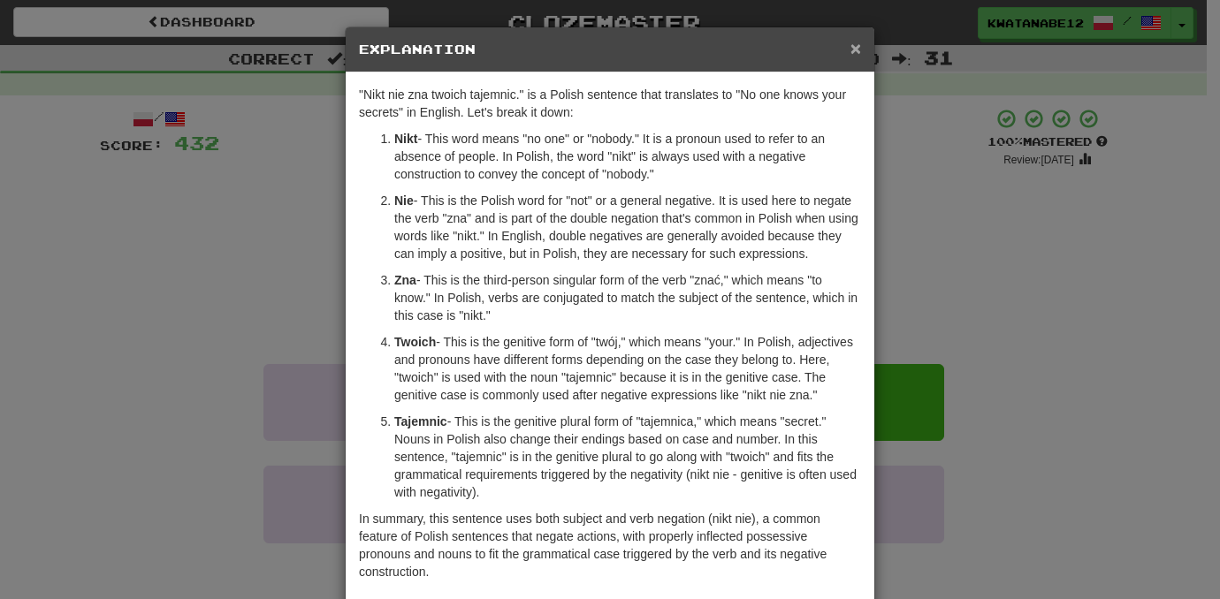
click at [850, 50] on span "×" at bounding box center [855, 48] width 11 height 20
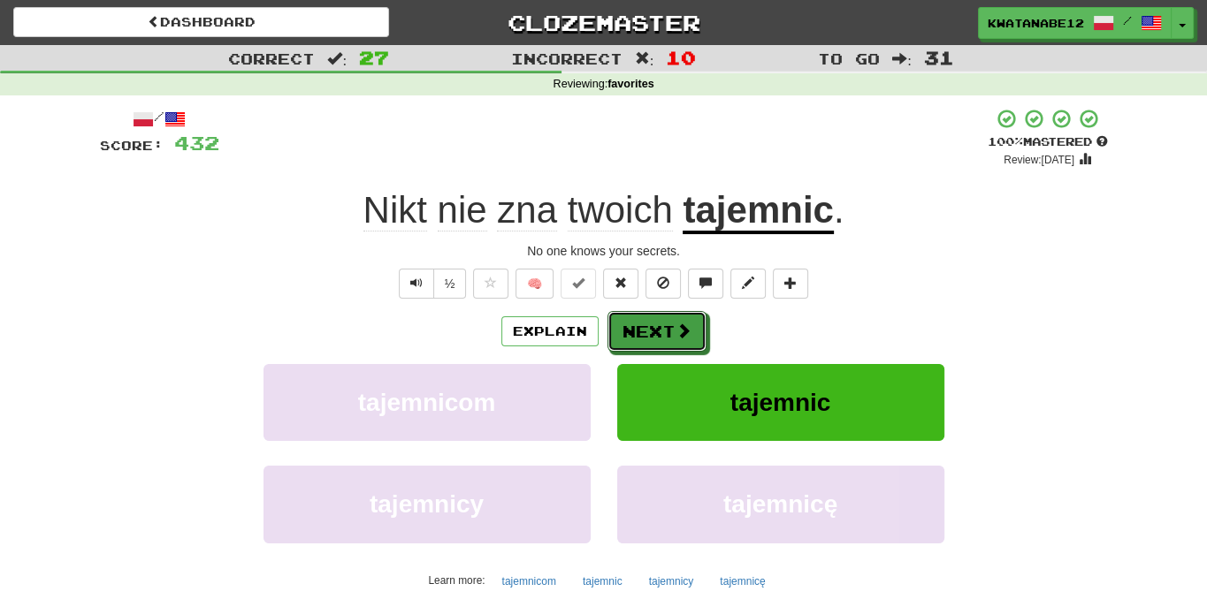
click at [695, 339] on button "Next" at bounding box center [656, 331] width 99 height 41
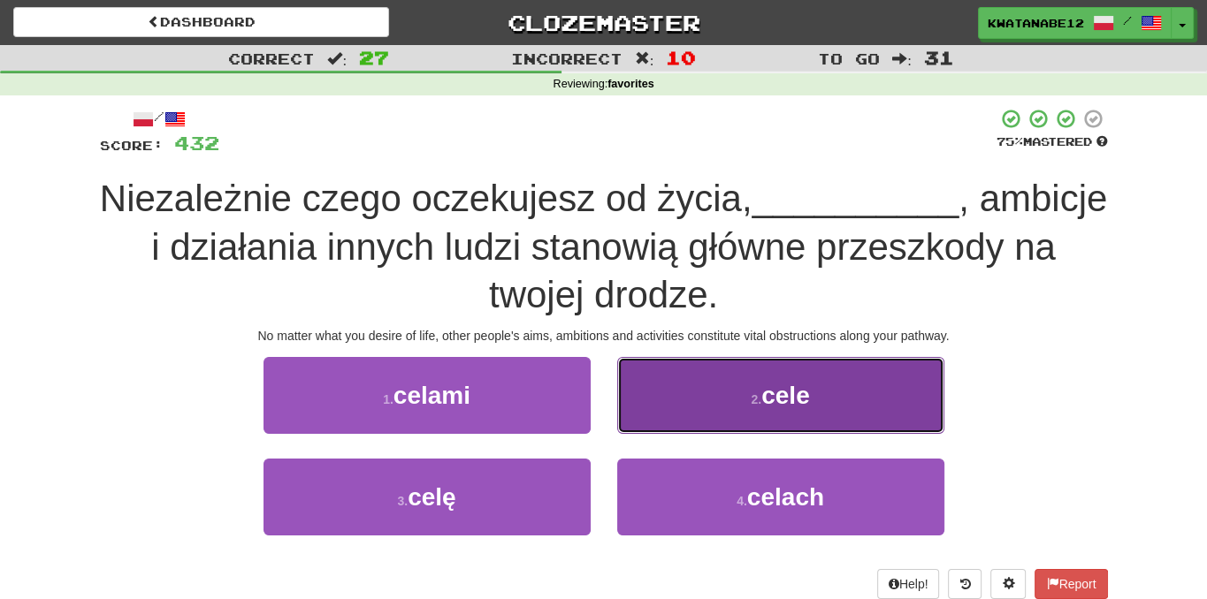
click at [662, 394] on button "2 . cele" at bounding box center [780, 395] width 327 height 77
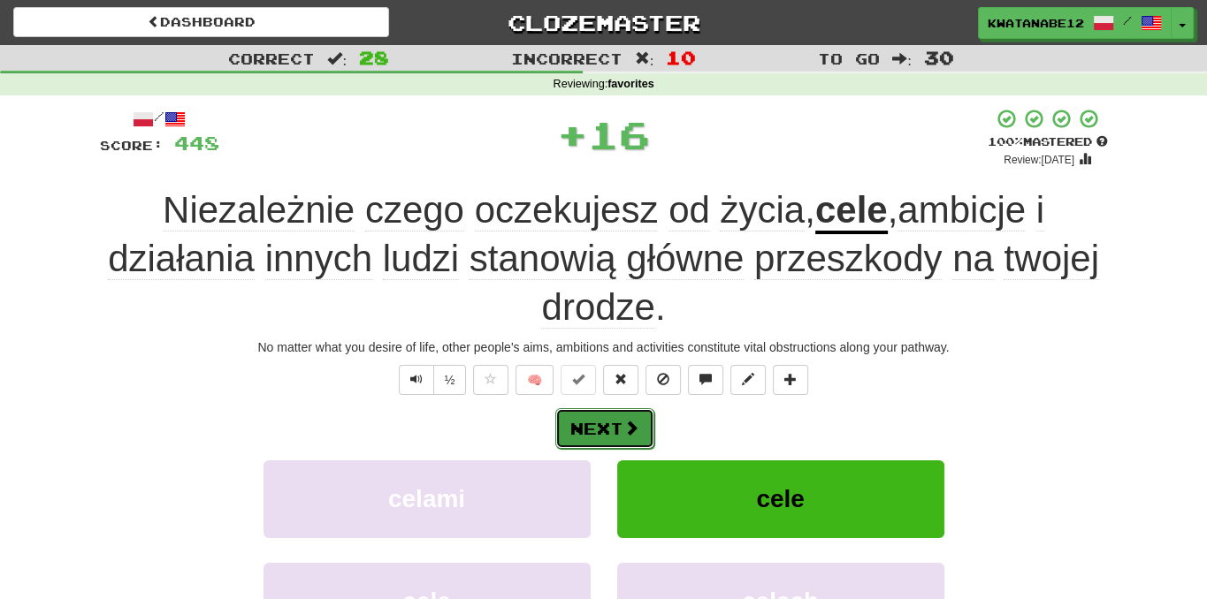
click at [630, 423] on span at bounding box center [631, 428] width 16 height 16
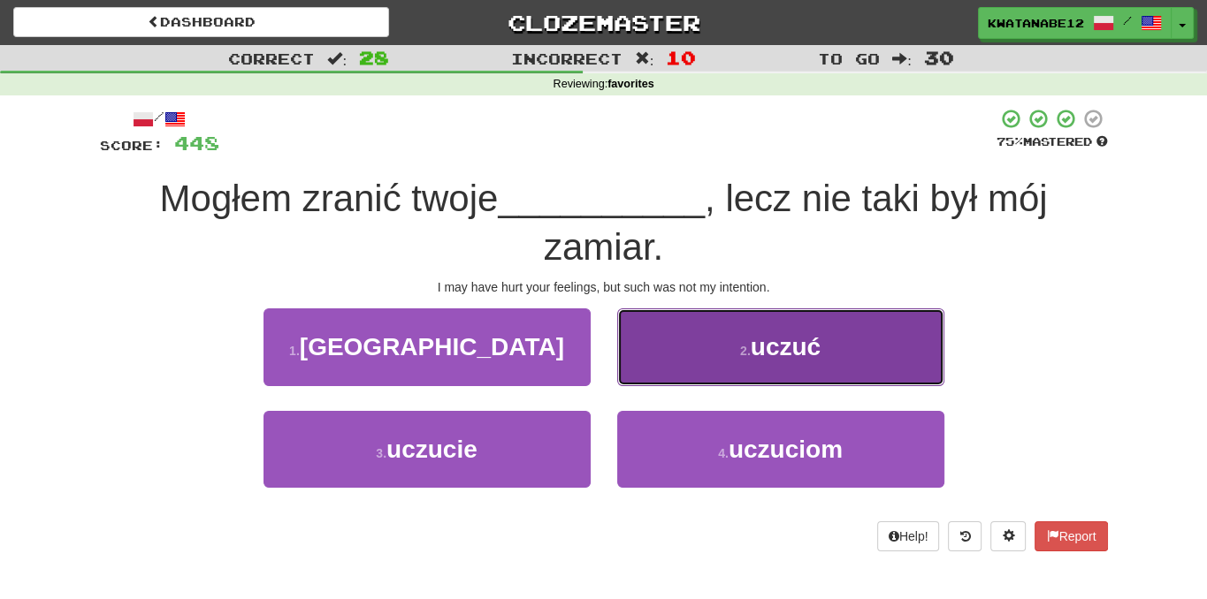
click at [683, 363] on button "2 . uczuć" at bounding box center [780, 347] width 327 height 77
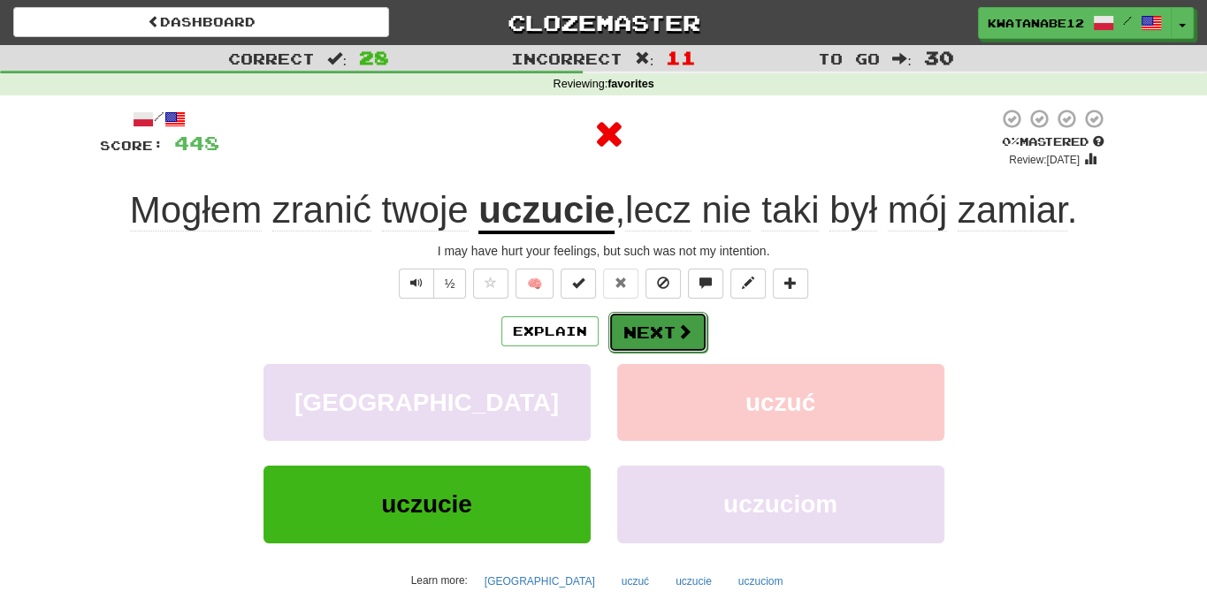
click at [648, 335] on button "Next" at bounding box center [657, 332] width 99 height 41
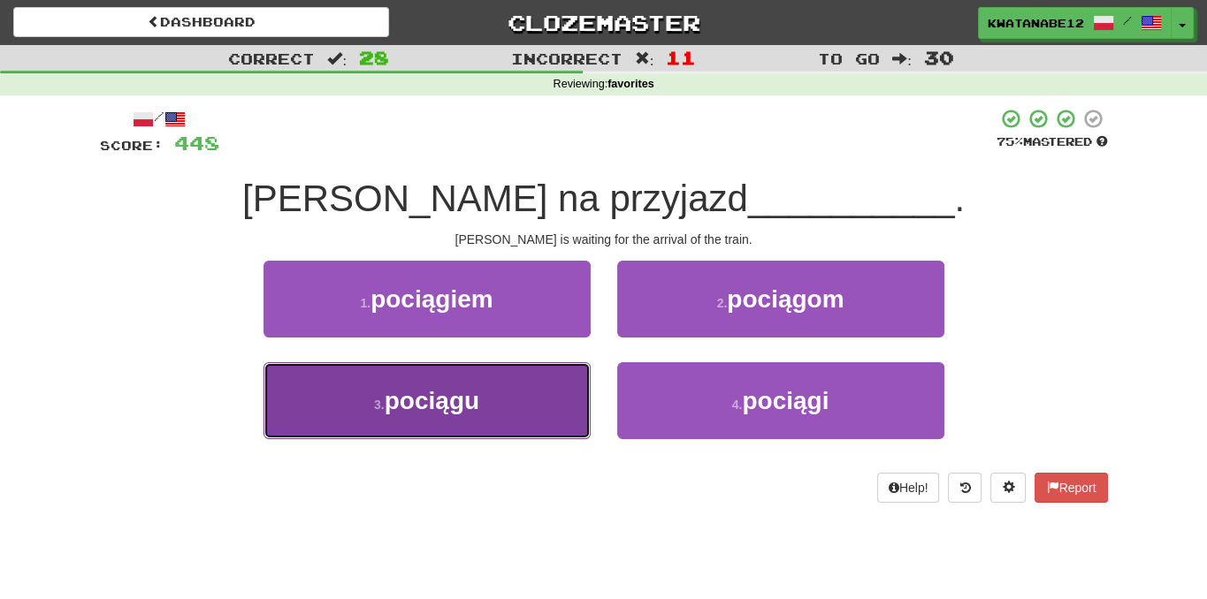
click at [511, 411] on button "3 . pociągu" at bounding box center [426, 400] width 327 height 77
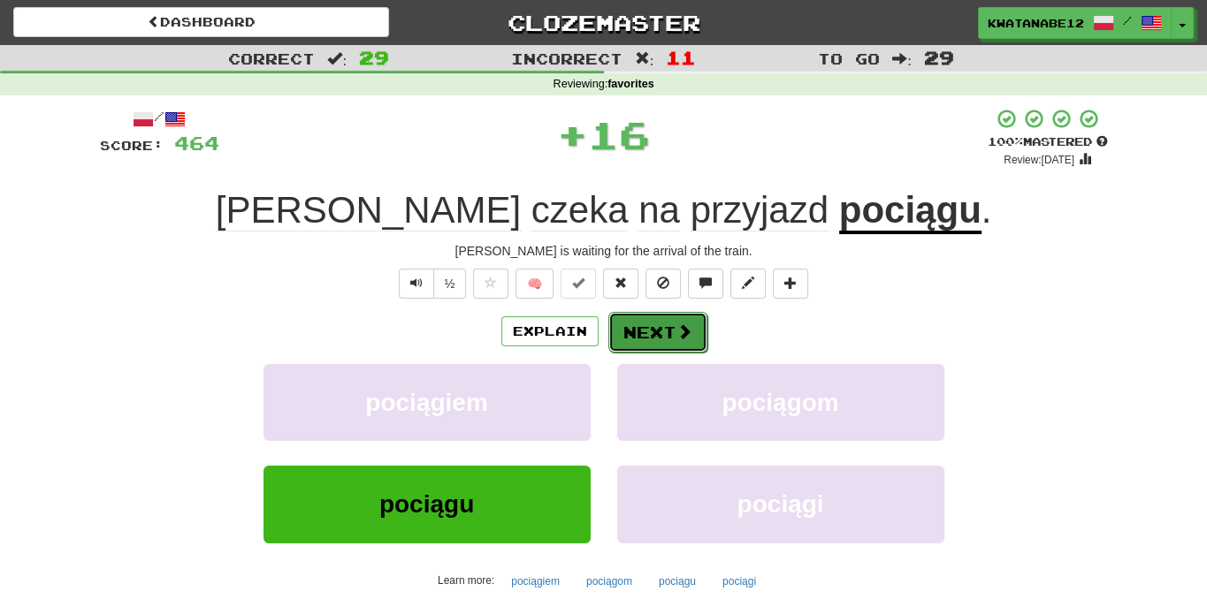
click at [649, 320] on button "Next" at bounding box center [657, 332] width 99 height 41
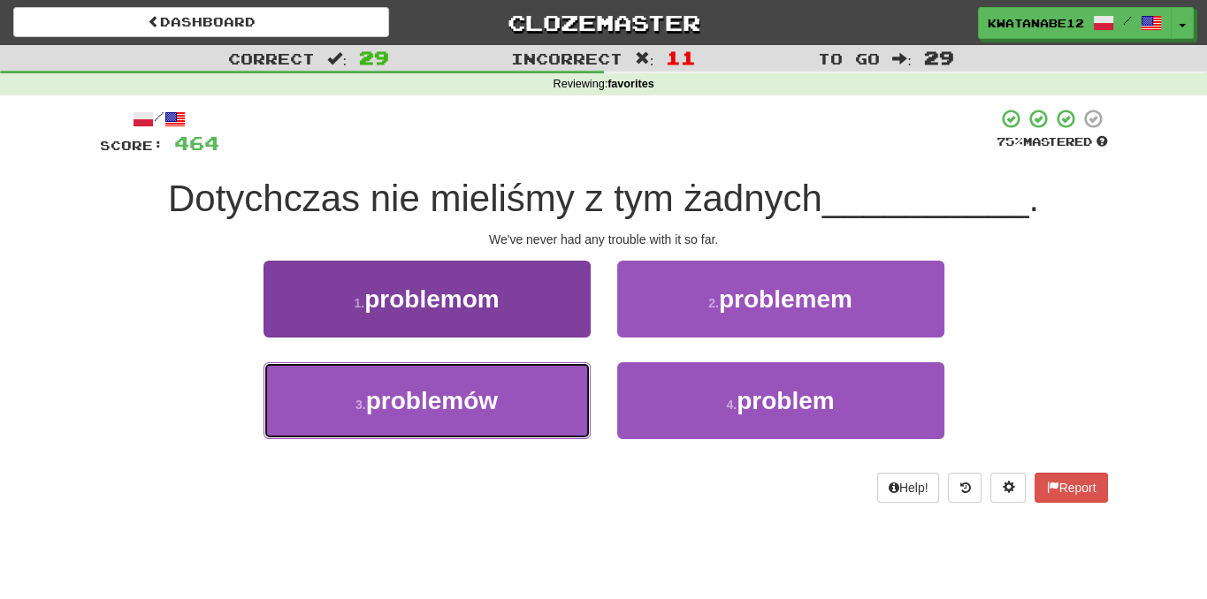
drag, startPoint x: 495, startPoint y: 406, endPoint x: 537, endPoint y: 385, distance: 47.4
click at [502, 406] on button "3 . problemów" at bounding box center [426, 400] width 327 height 77
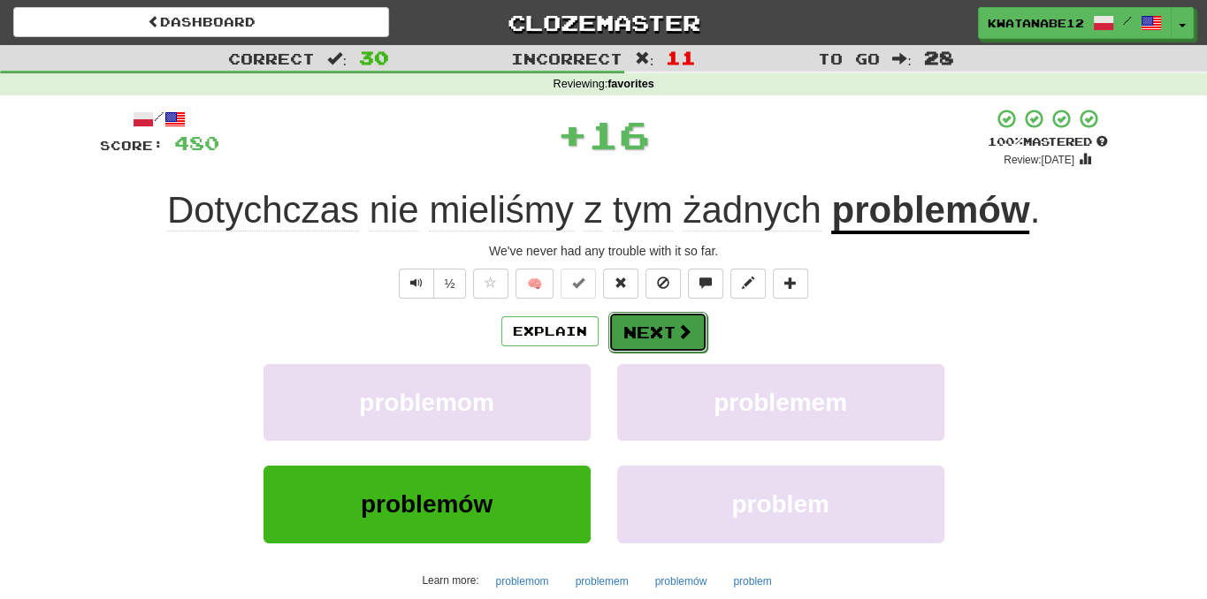
click at [651, 331] on button "Next" at bounding box center [657, 332] width 99 height 41
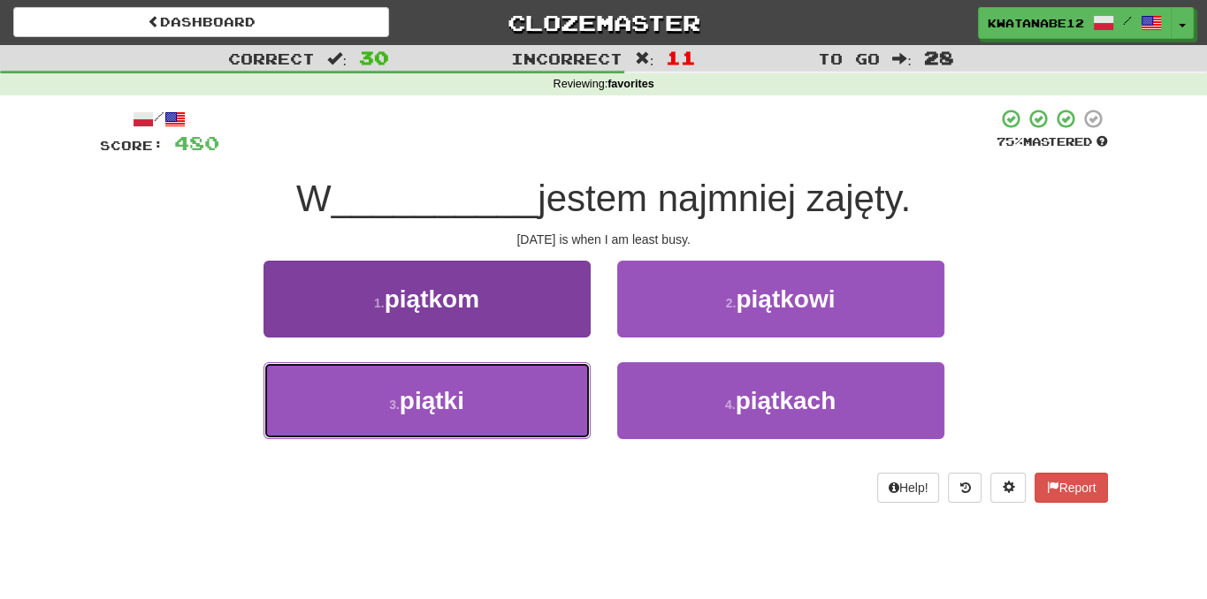
click at [523, 382] on button "3 . piątki" at bounding box center [426, 400] width 327 height 77
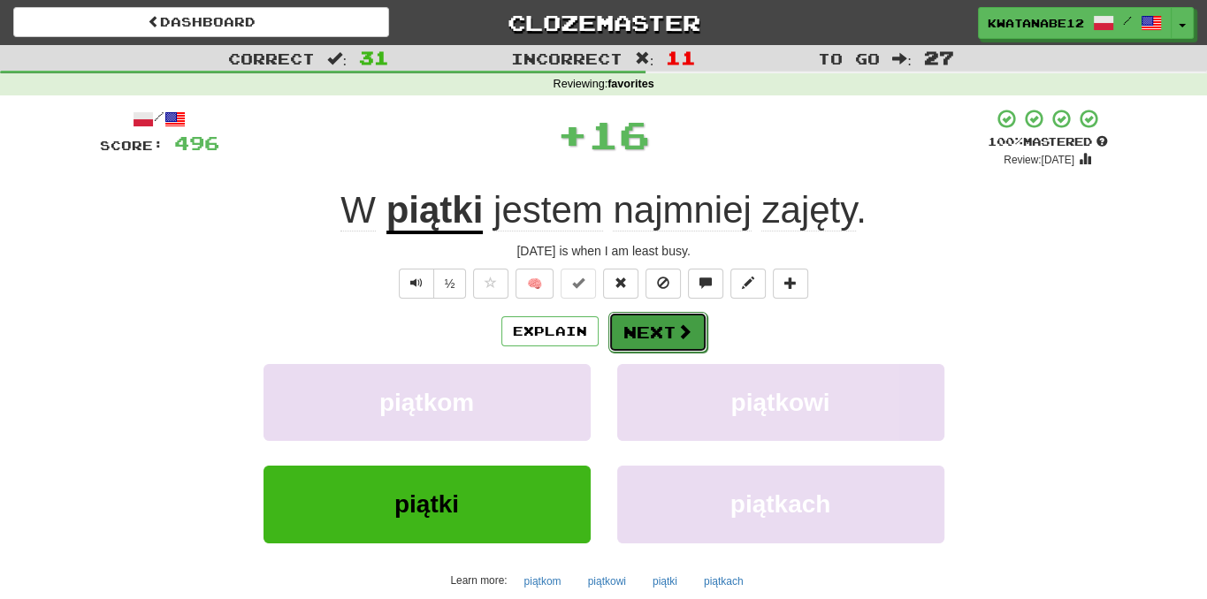
click at [659, 317] on button "Next" at bounding box center [657, 332] width 99 height 41
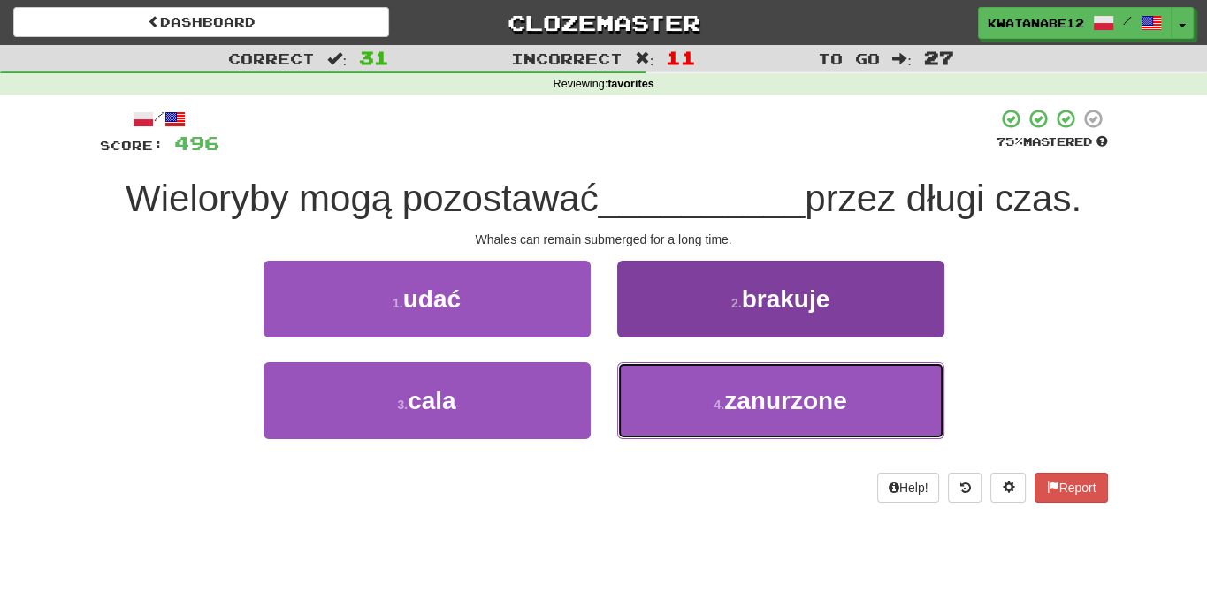
click at [689, 418] on button "4 . zanurzone" at bounding box center [780, 400] width 327 height 77
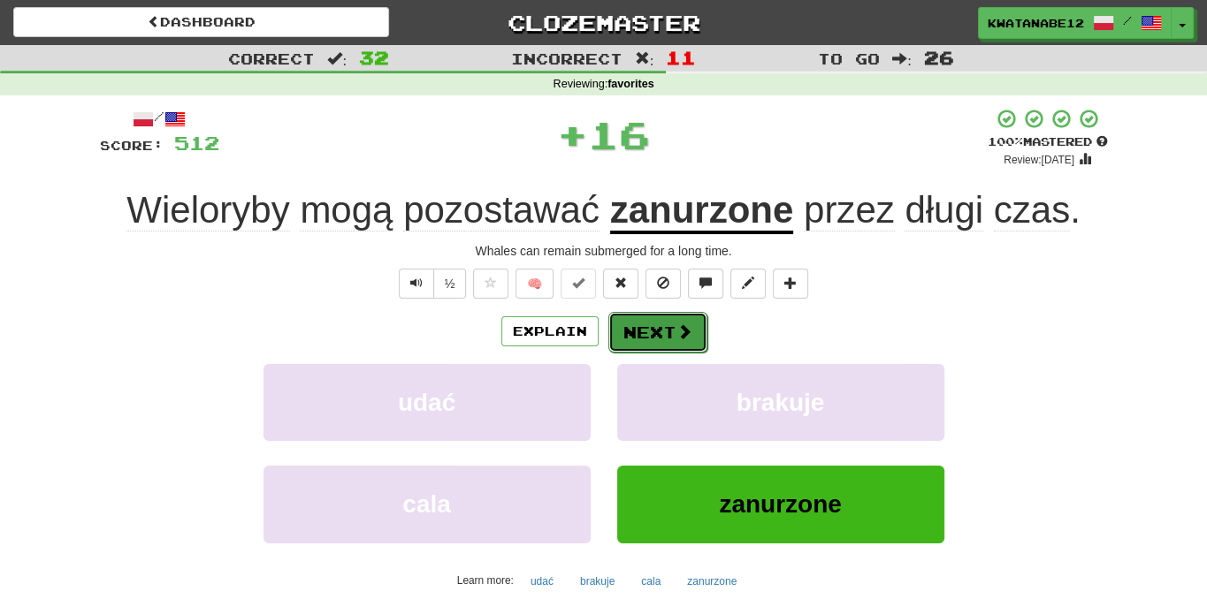
click at [643, 336] on button "Next" at bounding box center [657, 332] width 99 height 41
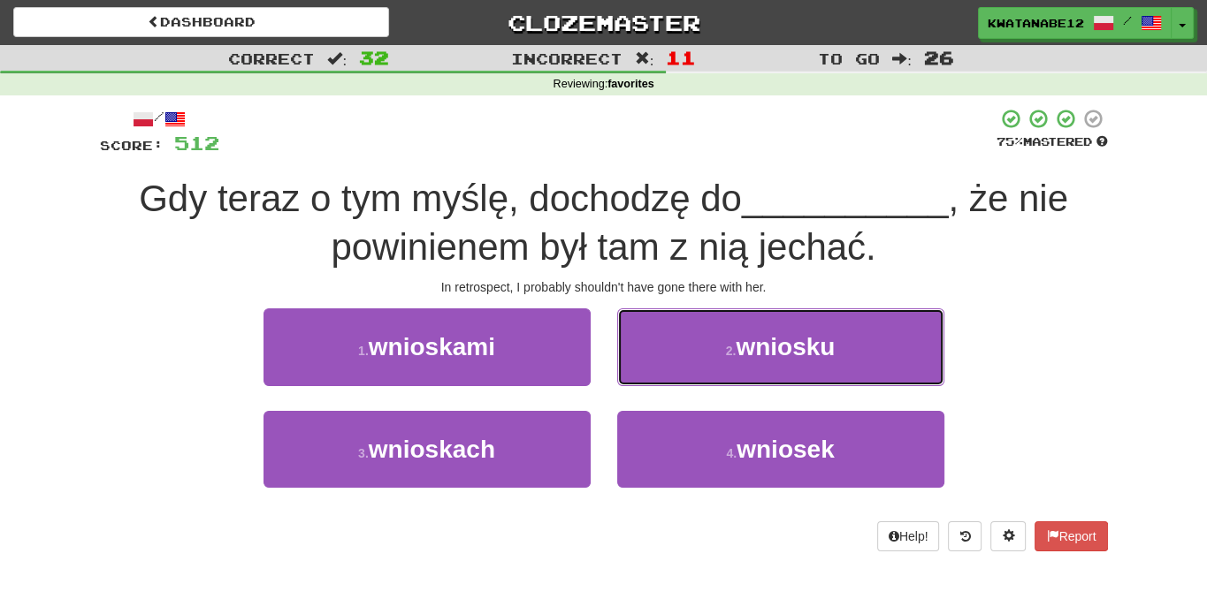
click at [666, 358] on button "2 . wniosku" at bounding box center [780, 347] width 327 height 77
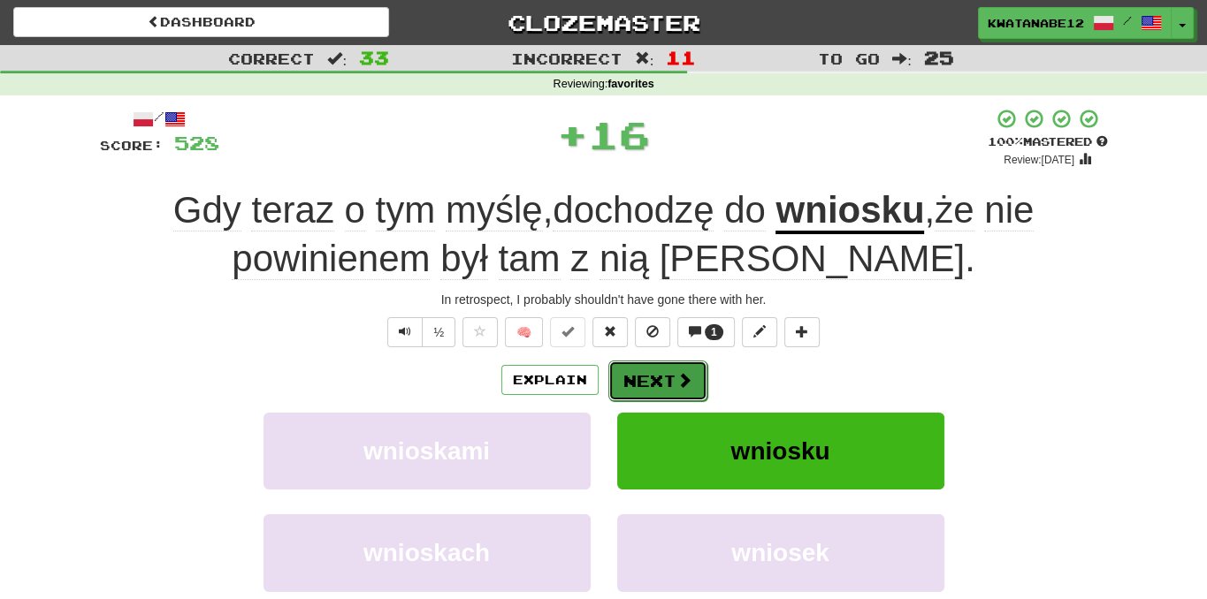
click at [652, 370] on button "Next" at bounding box center [657, 381] width 99 height 41
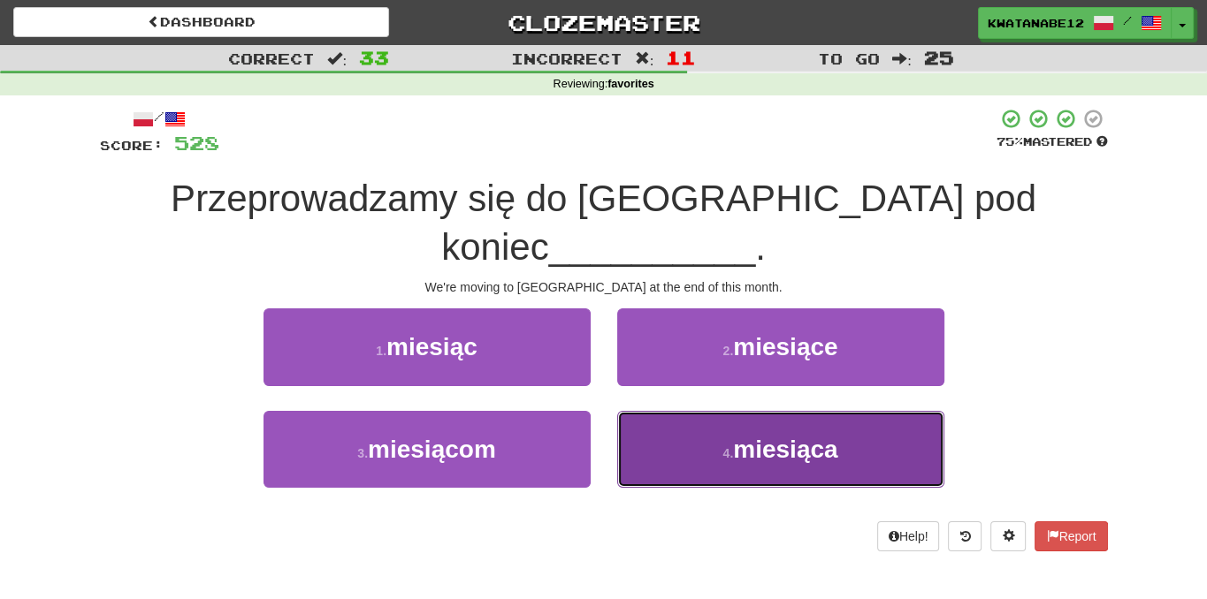
click at [702, 420] on button "4 . miesiąca" at bounding box center [780, 449] width 327 height 77
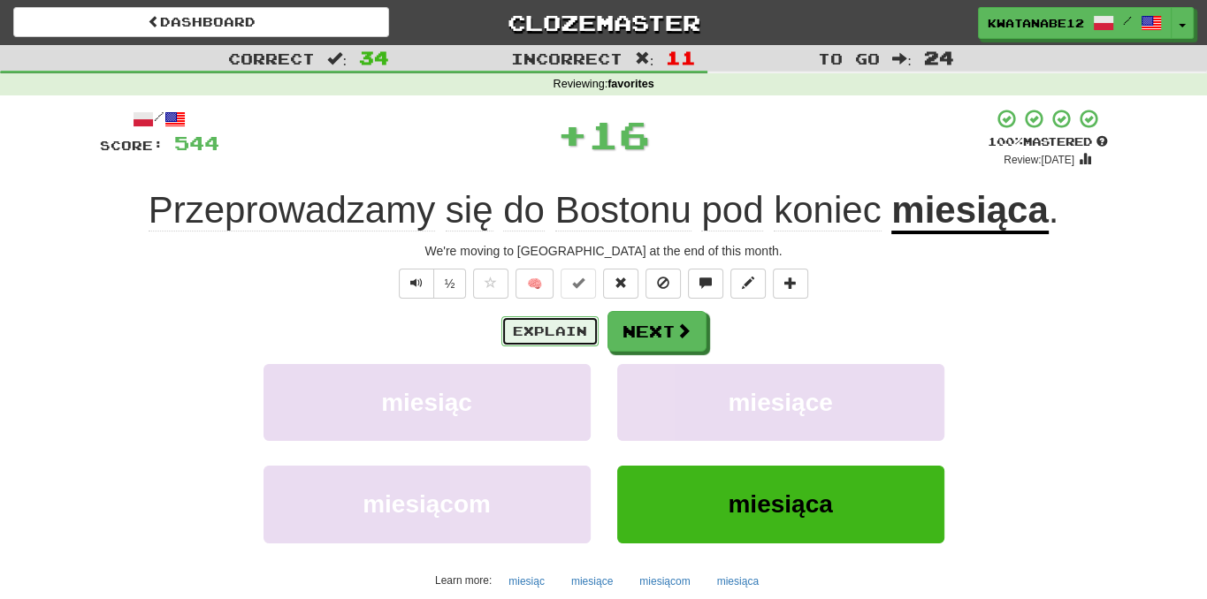
click at [562, 335] on button "Explain" at bounding box center [549, 331] width 97 height 30
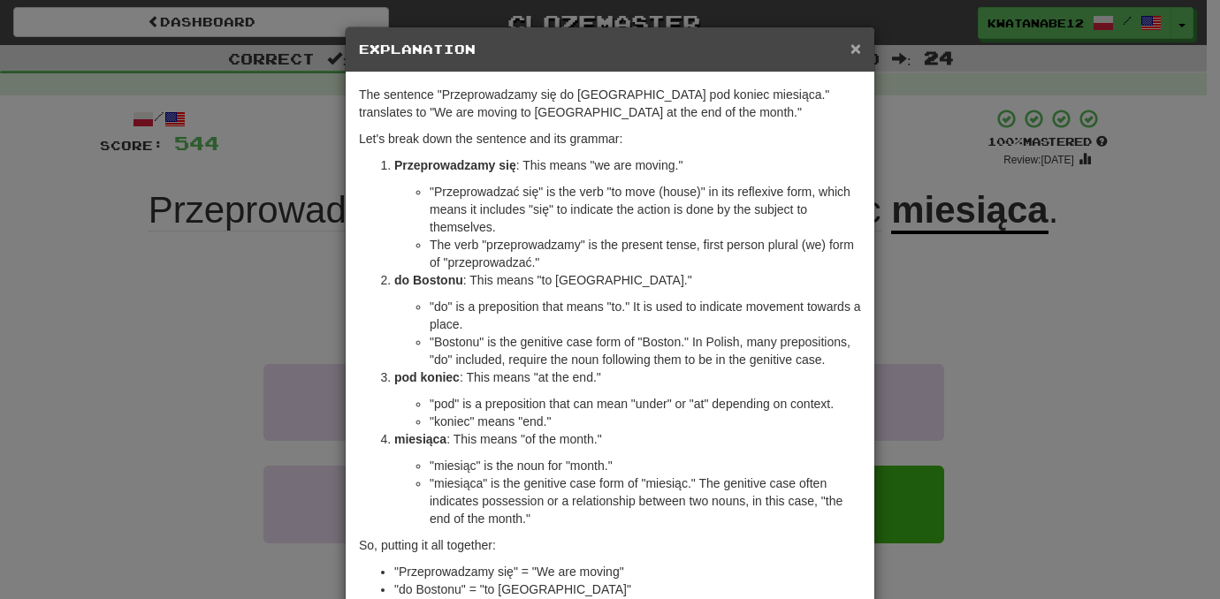
click at [850, 49] on span "×" at bounding box center [855, 48] width 11 height 20
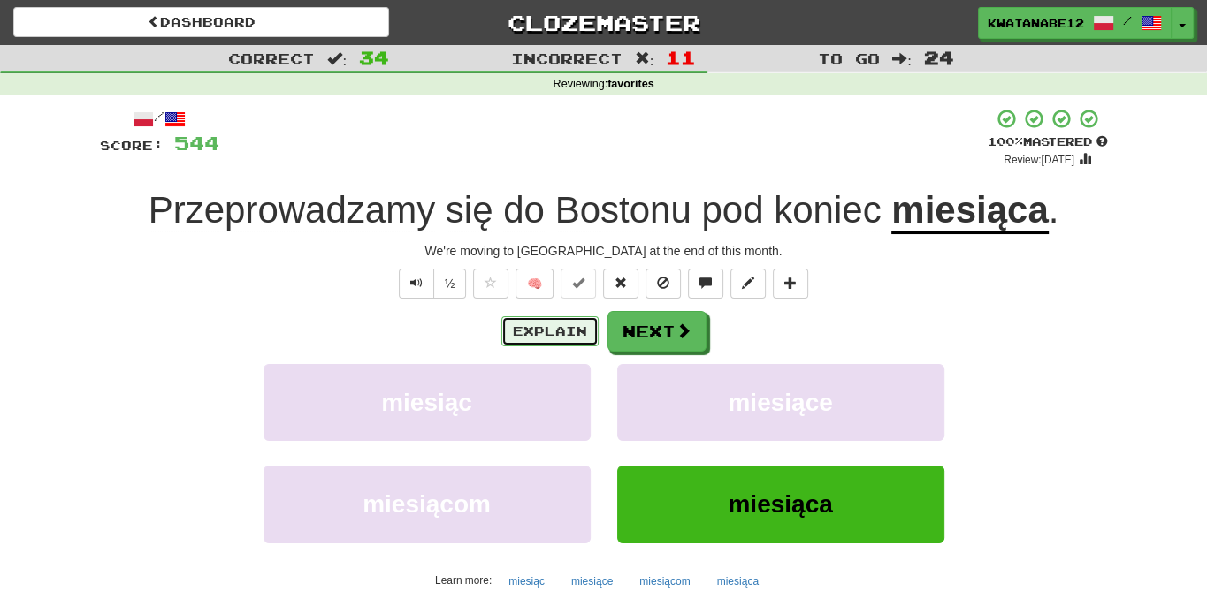
click at [576, 336] on button "Explain" at bounding box center [549, 331] width 97 height 30
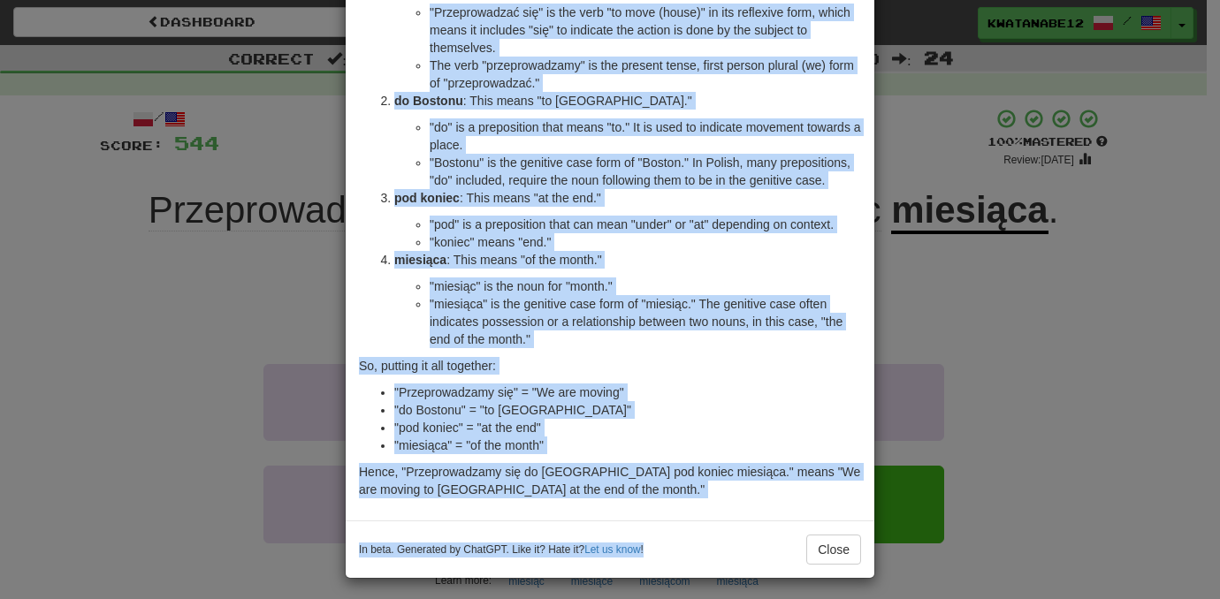
scroll to position [184, 0]
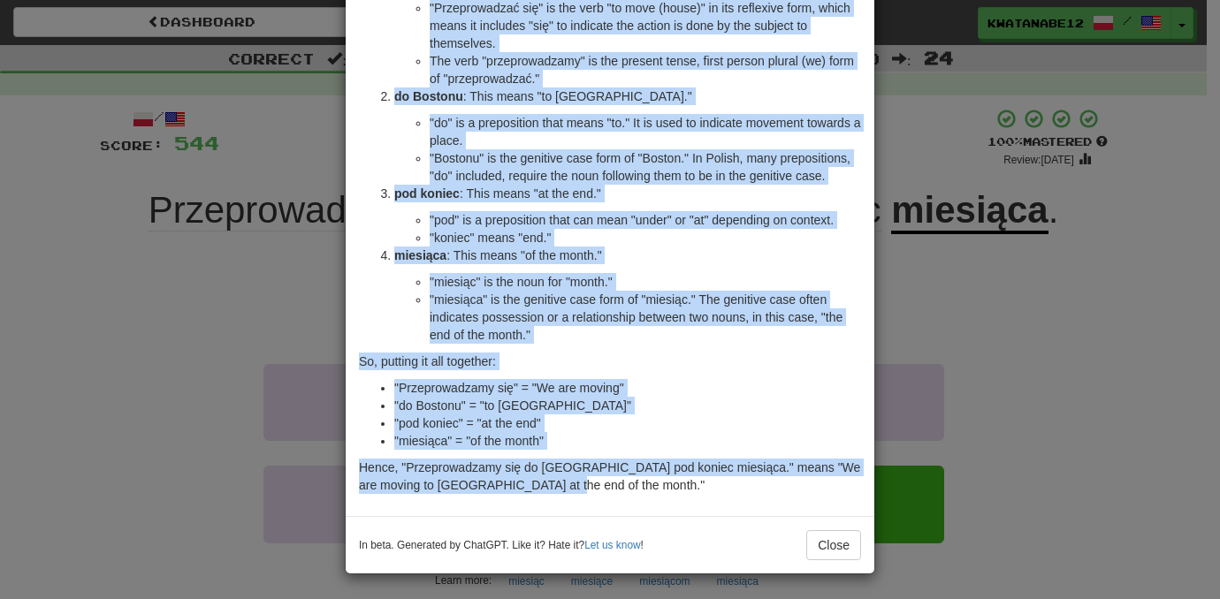
drag, startPoint x: 354, startPoint y: 91, endPoint x: 625, endPoint y: 499, distance: 489.6
click at [625, 499] on div "The sentence "Przeprowadzamy się do Bostonu pod koniec miesiąca." translates to…" at bounding box center [610, 203] width 529 height 628
copy div "The sentence "Przeprowadzamy się do Bostonu pod koniec miesiąca." translates to…"
click at [969, 381] on div "× Explanation The sentence "Przeprowadzamy się do Bostonu pod koniec miesiąca."…" at bounding box center [610, 299] width 1220 height 599
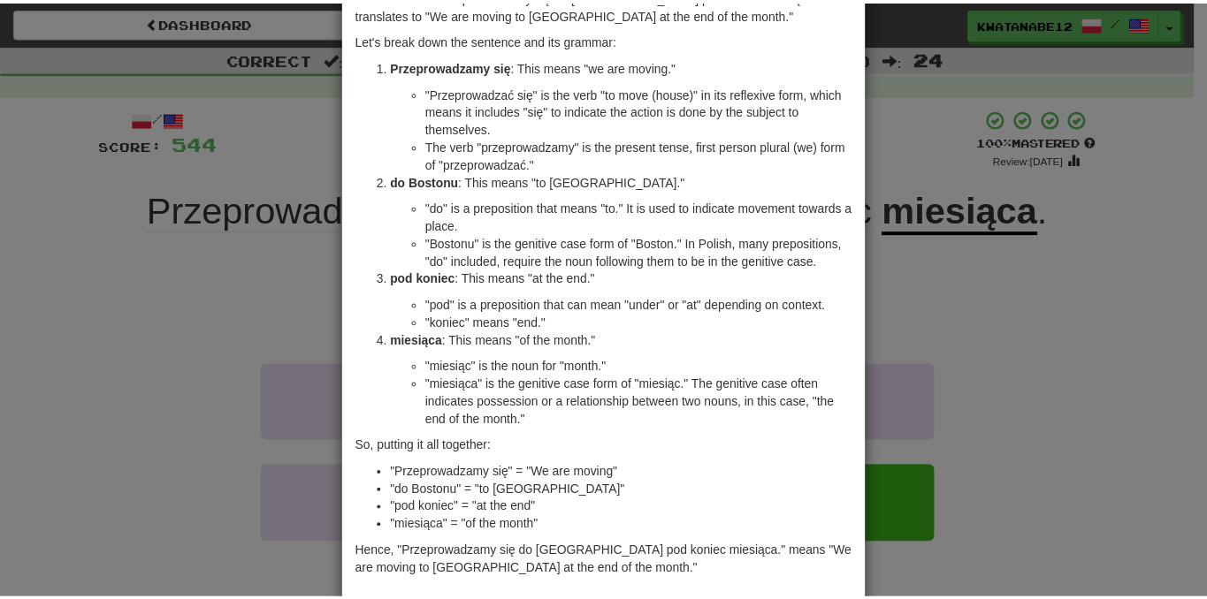
scroll to position [0, 0]
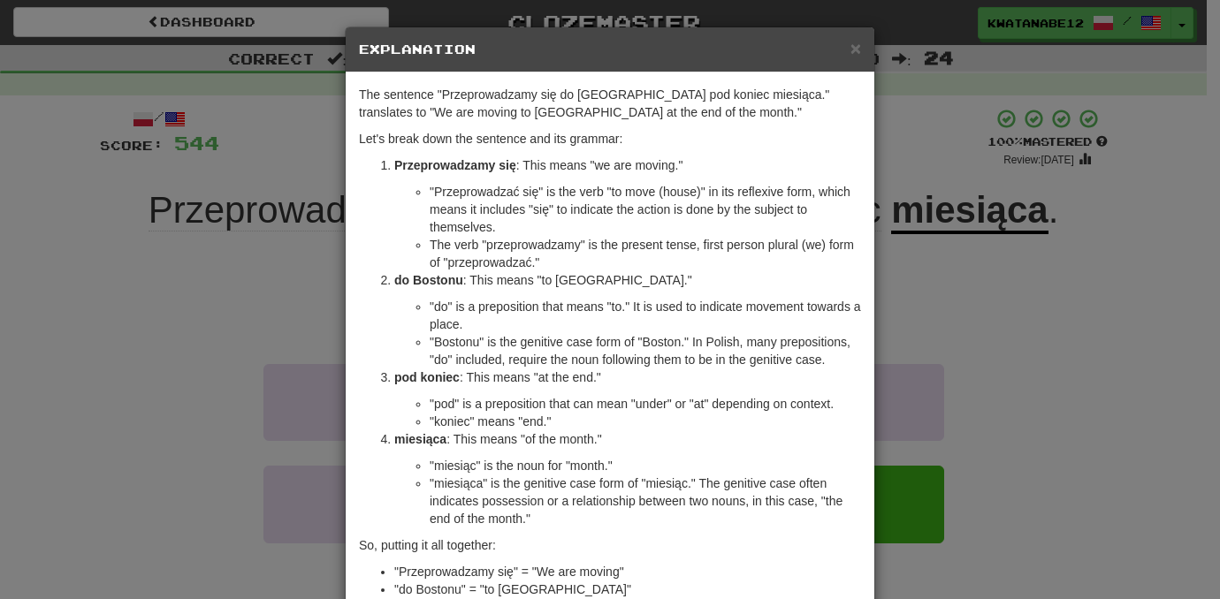
click at [855, 42] on div "× Explanation" at bounding box center [610, 49] width 529 height 45
click at [850, 46] on span "×" at bounding box center [855, 48] width 11 height 20
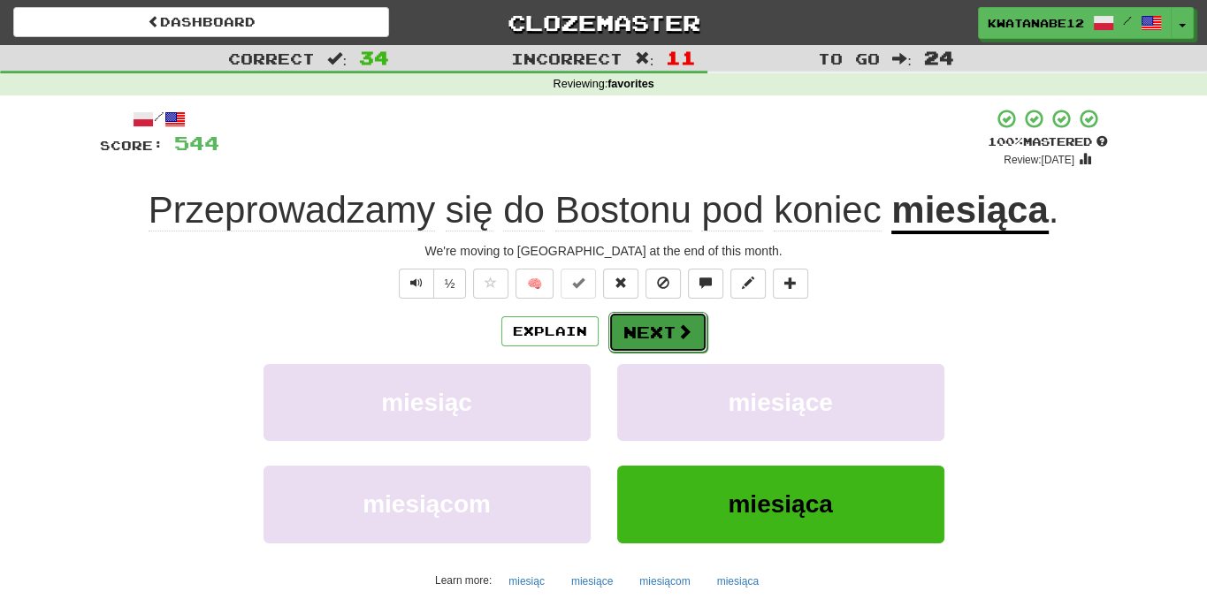
click at [635, 328] on button "Next" at bounding box center [657, 332] width 99 height 41
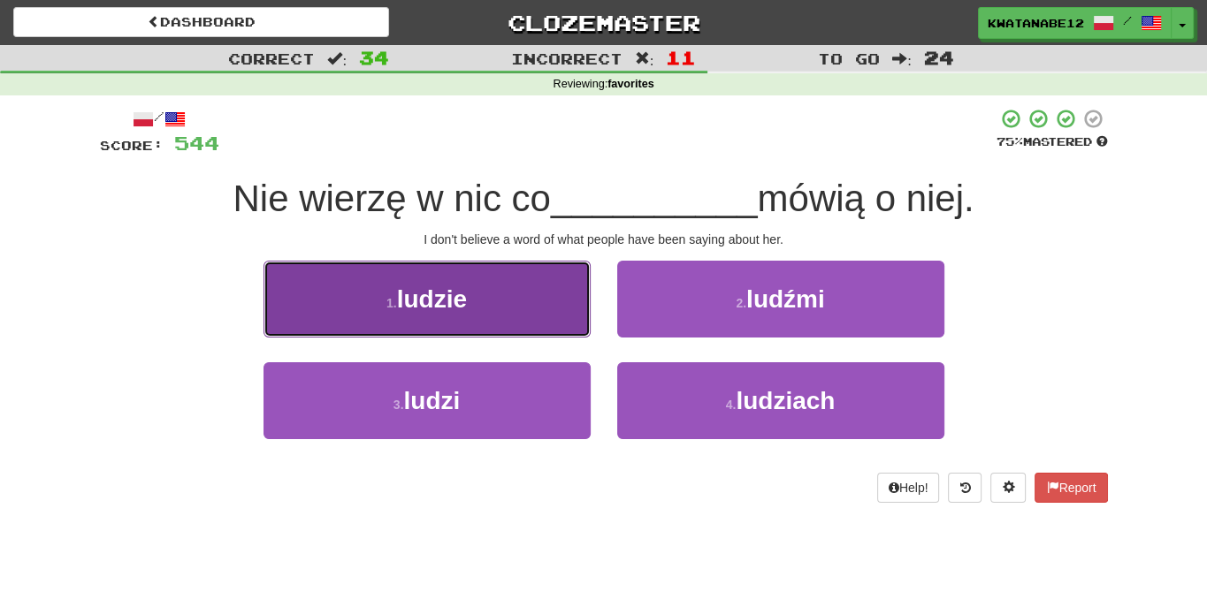
click at [538, 317] on button "1 . ludzie" at bounding box center [426, 299] width 327 height 77
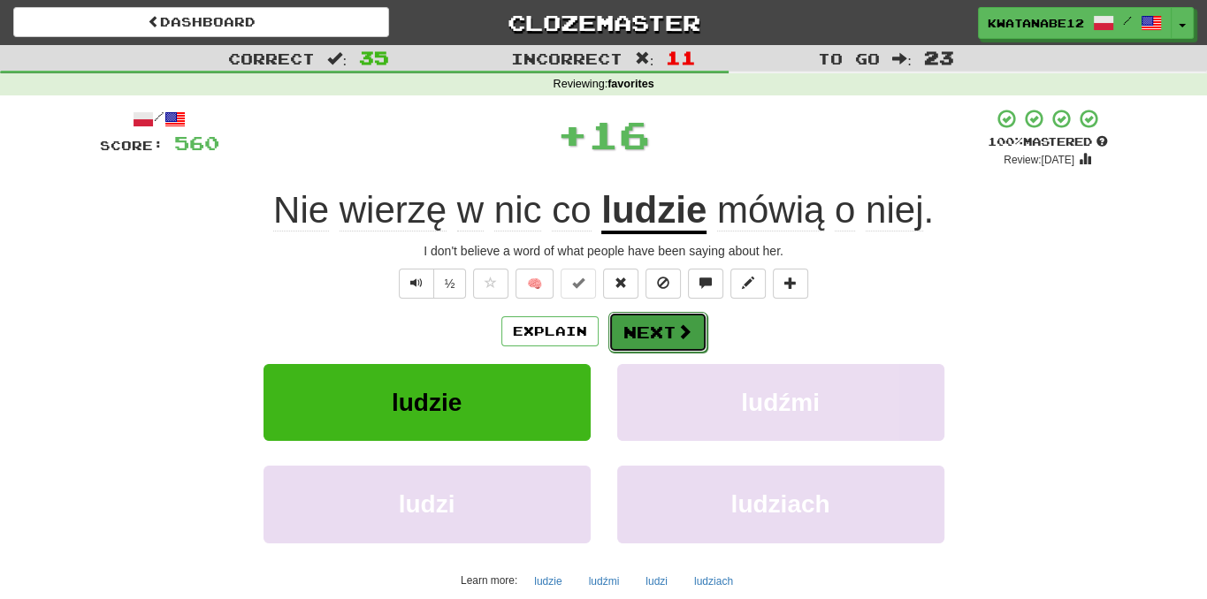
click at [653, 335] on button "Next" at bounding box center [657, 332] width 99 height 41
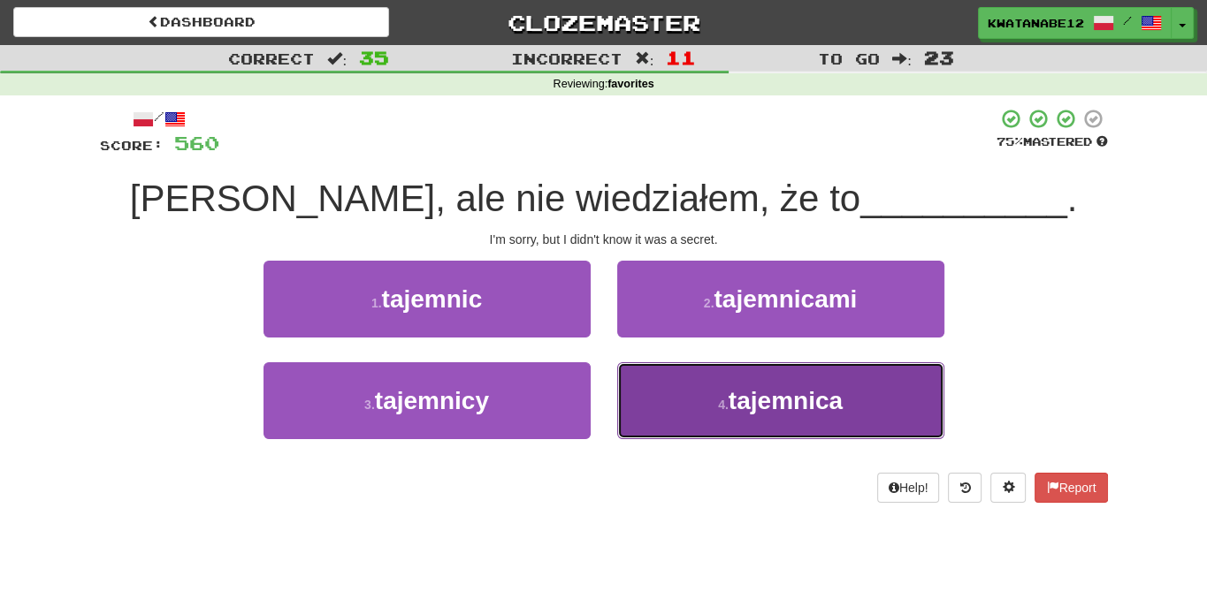
click at [665, 408] on button "4 . tajemnica" at bounding box center [780, 400] width 327 height 77
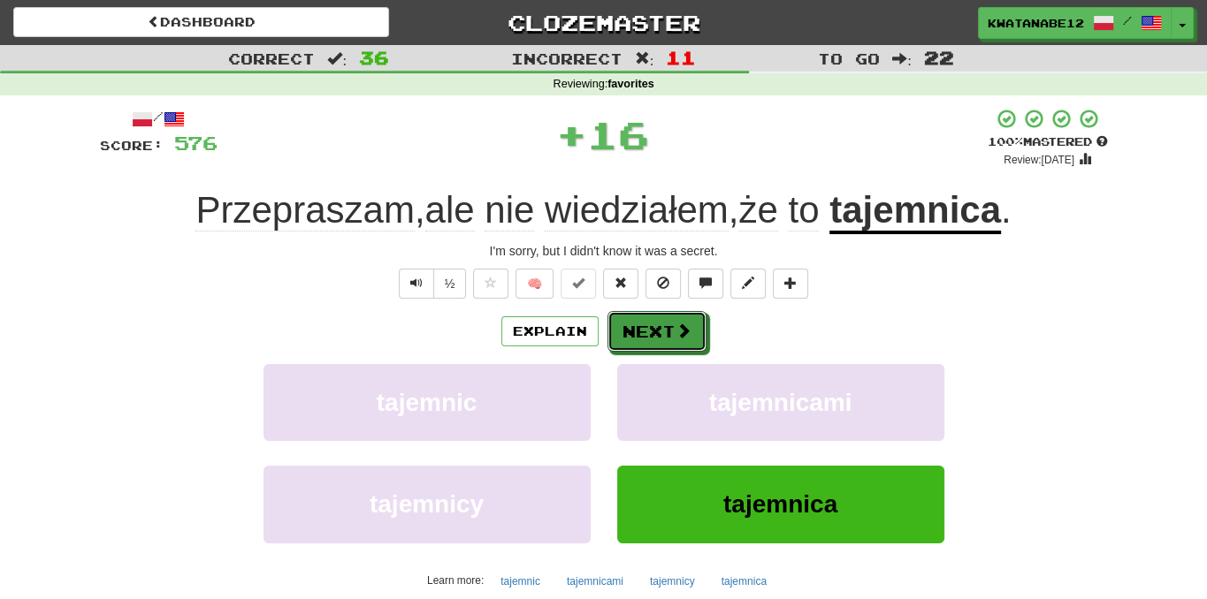
click at [633, 343] on button "Next" at bounding box center [656, 331] width 99 height 41
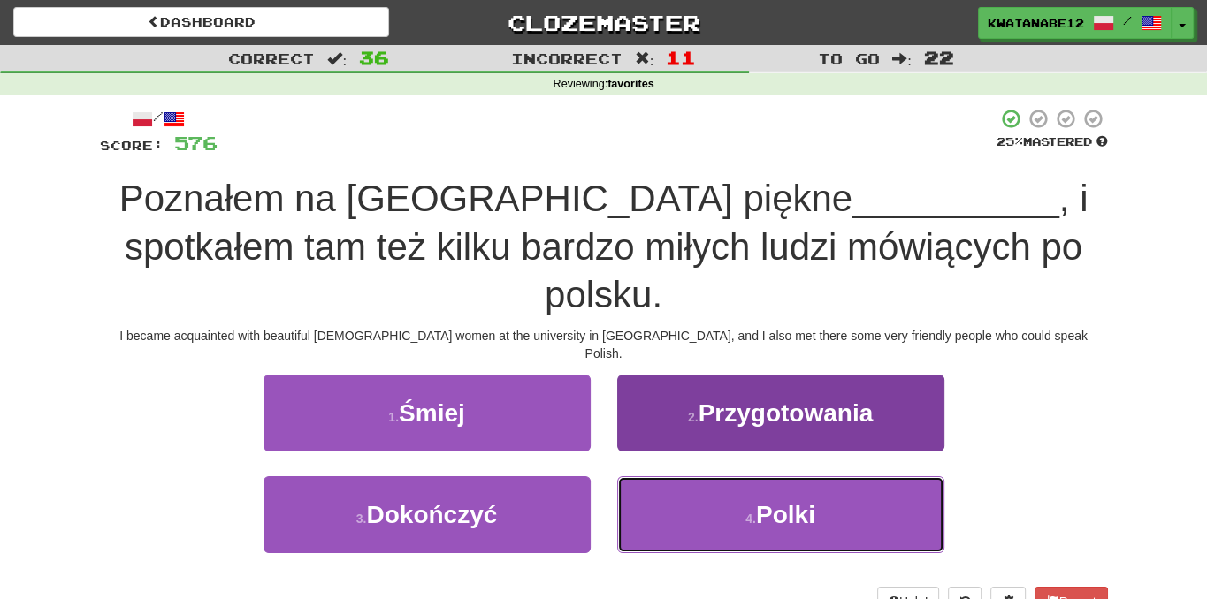
drag, startPoint x: 697, startPoint y: 487, endPoint x: 690, endPoint y: 469, distance: 18.7
click at [697, 487] on button "4 . Polki" at bounding box center [780, 514] width 327 height 77
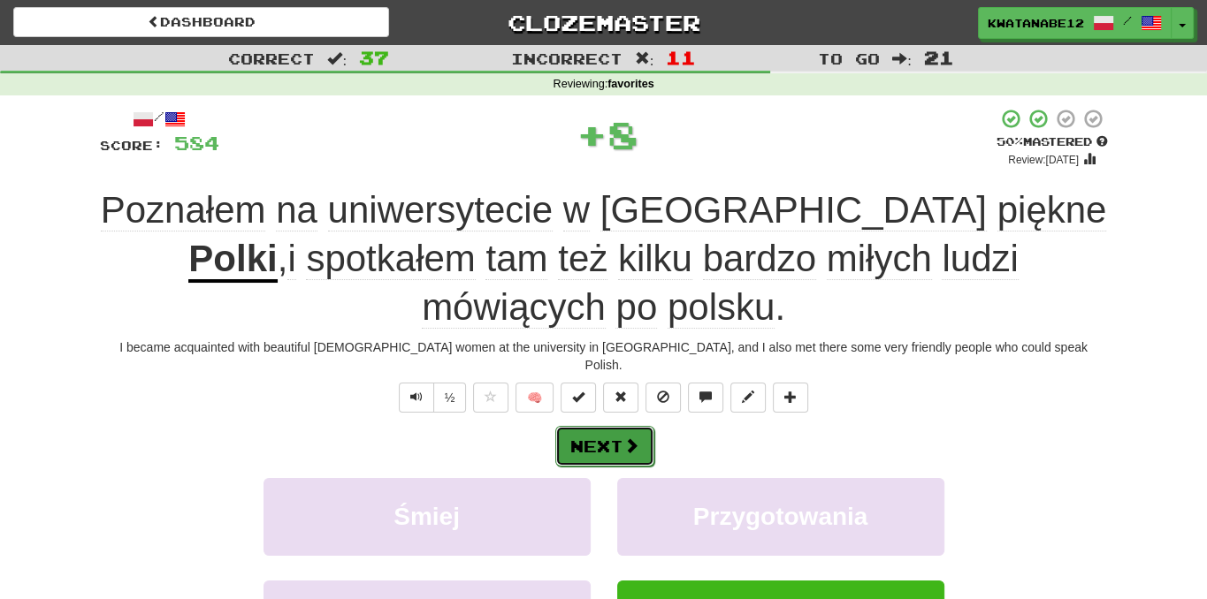
click at [625, 426] on button "Next" at bounding box center [604, 446] width 99 height 41
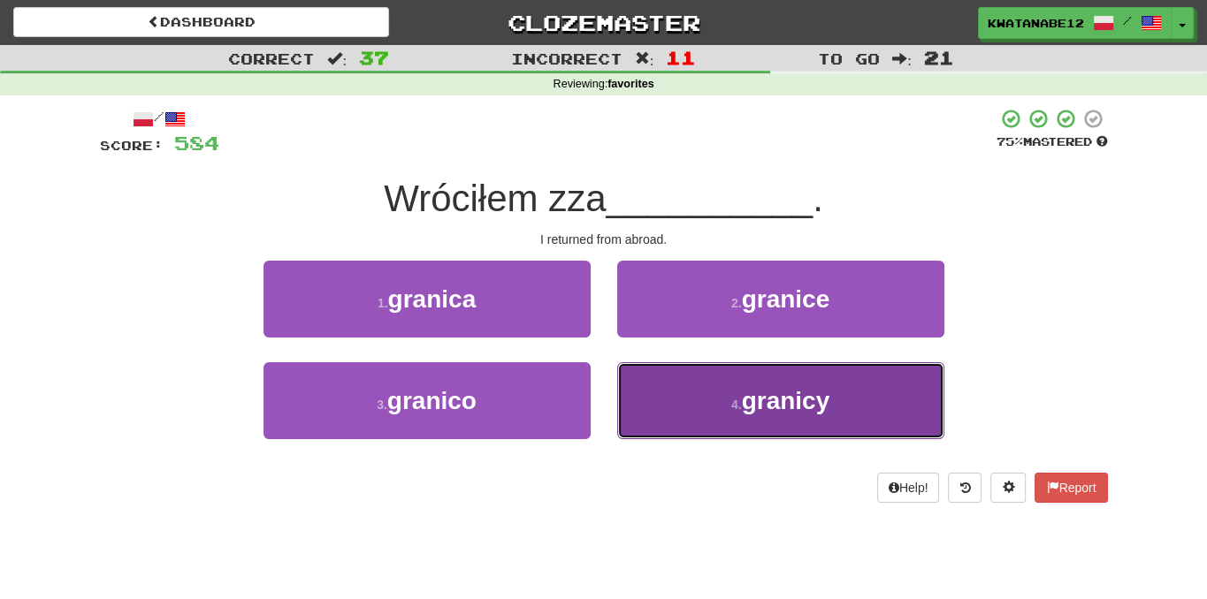
click at [693, 404] on button "4 . granicy" at bounding box center [780, 400] width 327 height 77
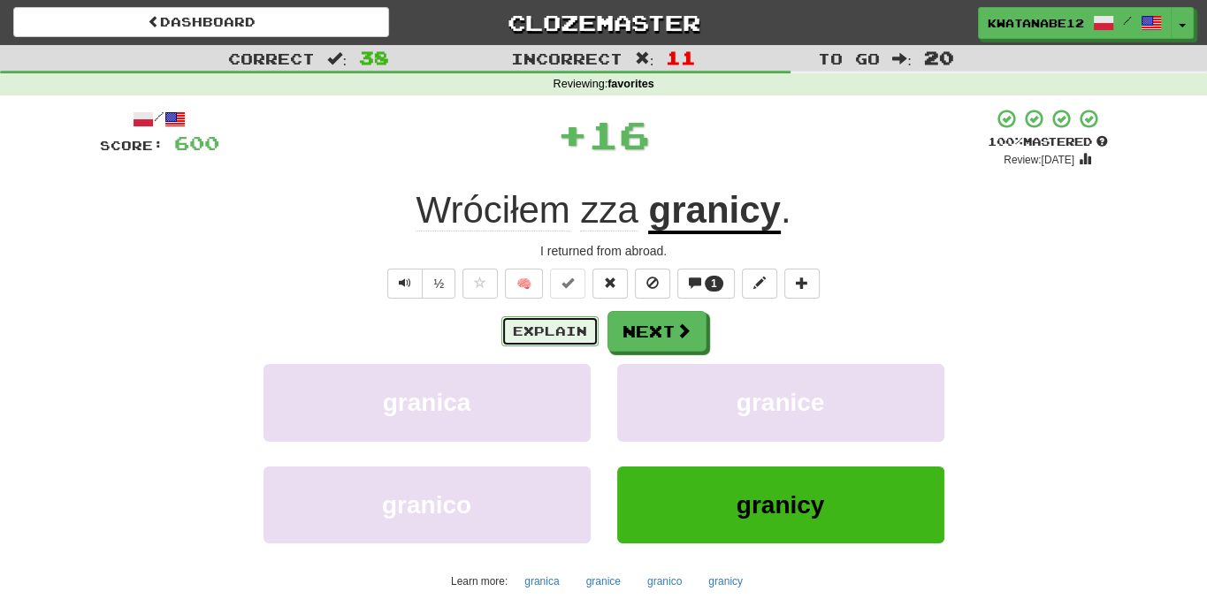
click at [574, 330] on button "Explain" at bounding box center [549, 331] width 97 height 30
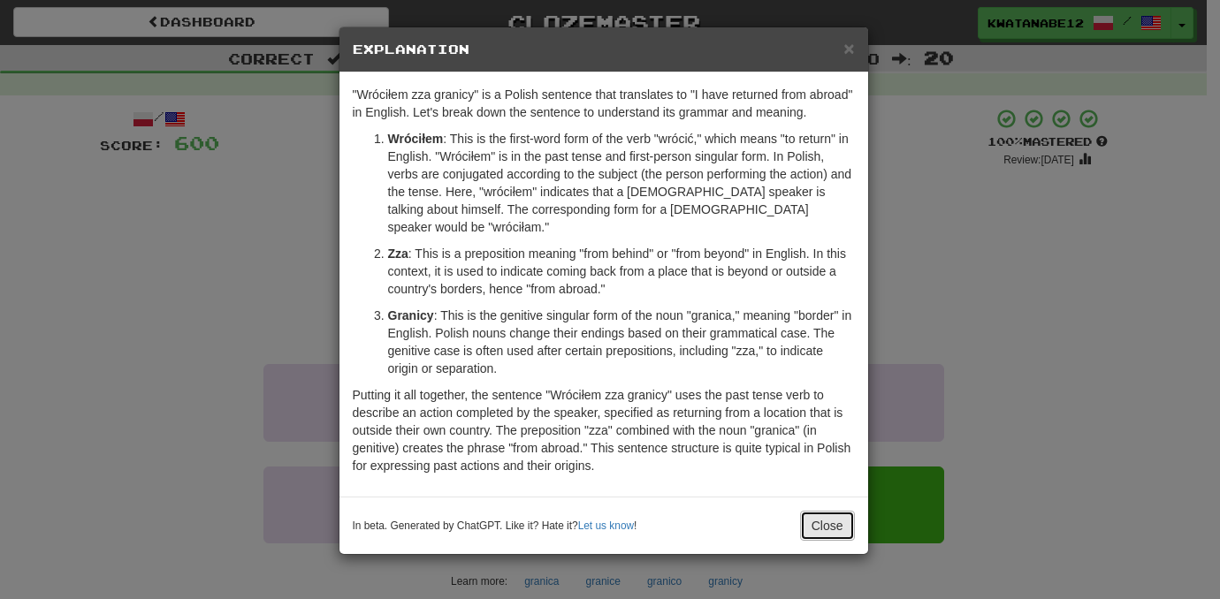
click at [827, 511] on button "Close" at bounding box center [827, 526] width 55 height 30
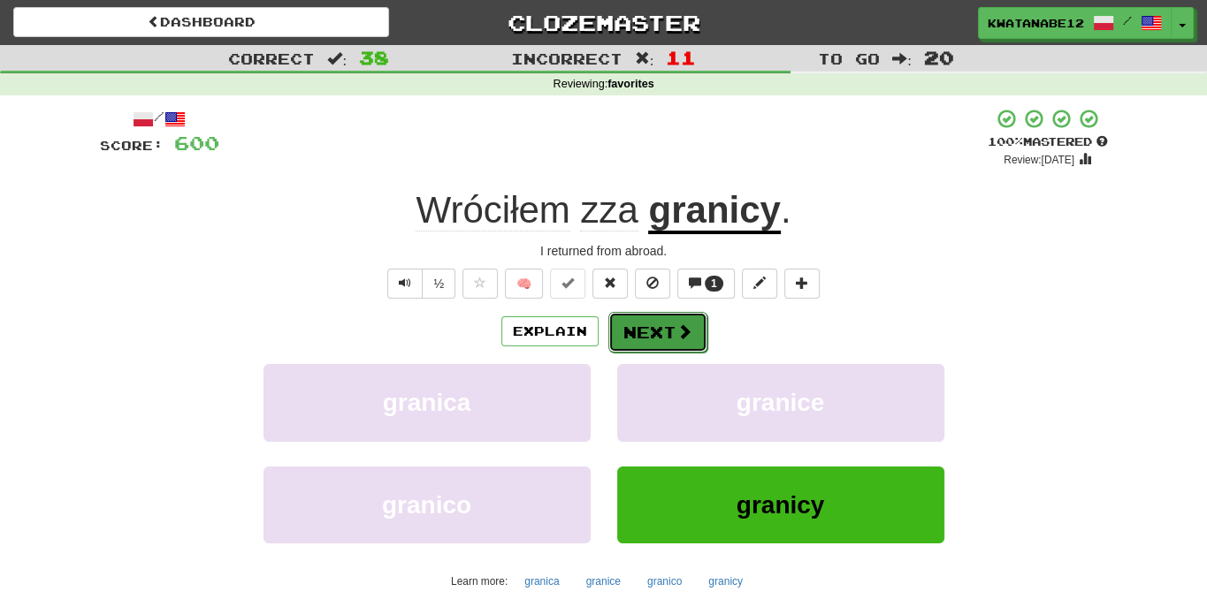
click at [676, 324] on span at bounding box center [684, 332] width 16 height 16
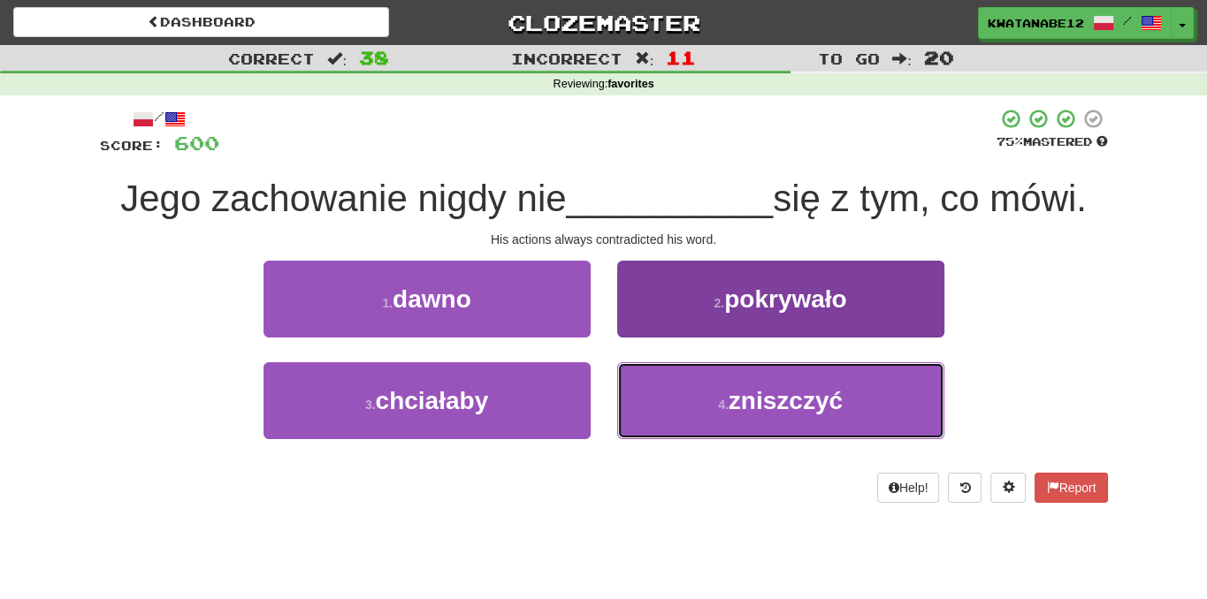
click at [694, 408] on button "4 . zniszczyć" at bounding box center [780, 400] width 327 height 77
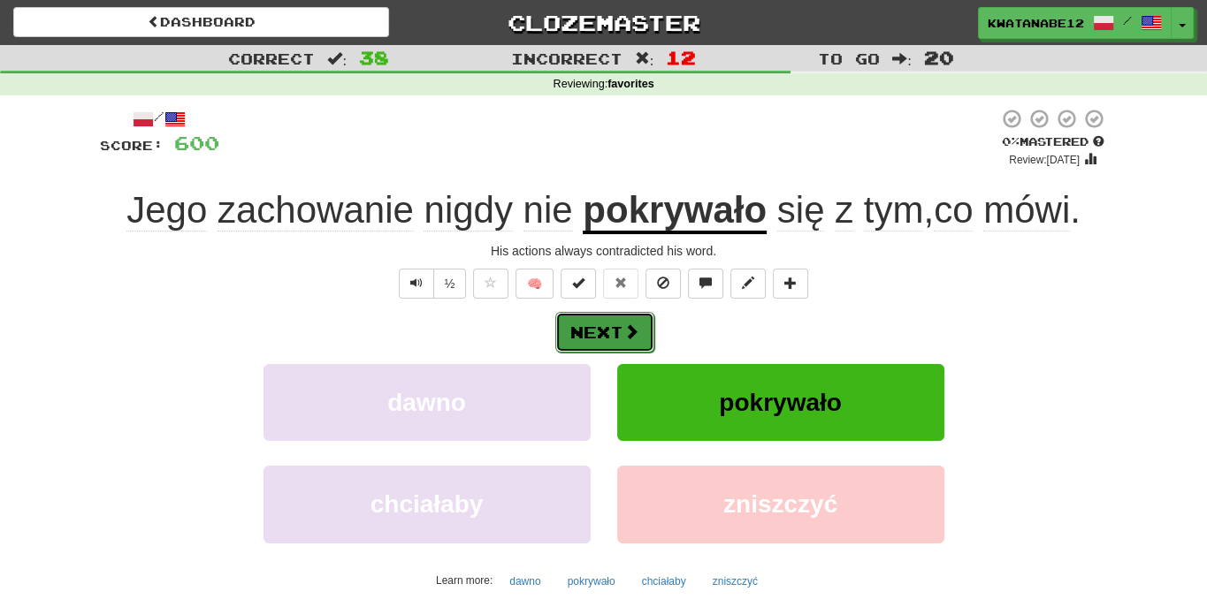
click at [613, 331] on button "Next" at bounding box center [604, 332] width 99 height 41
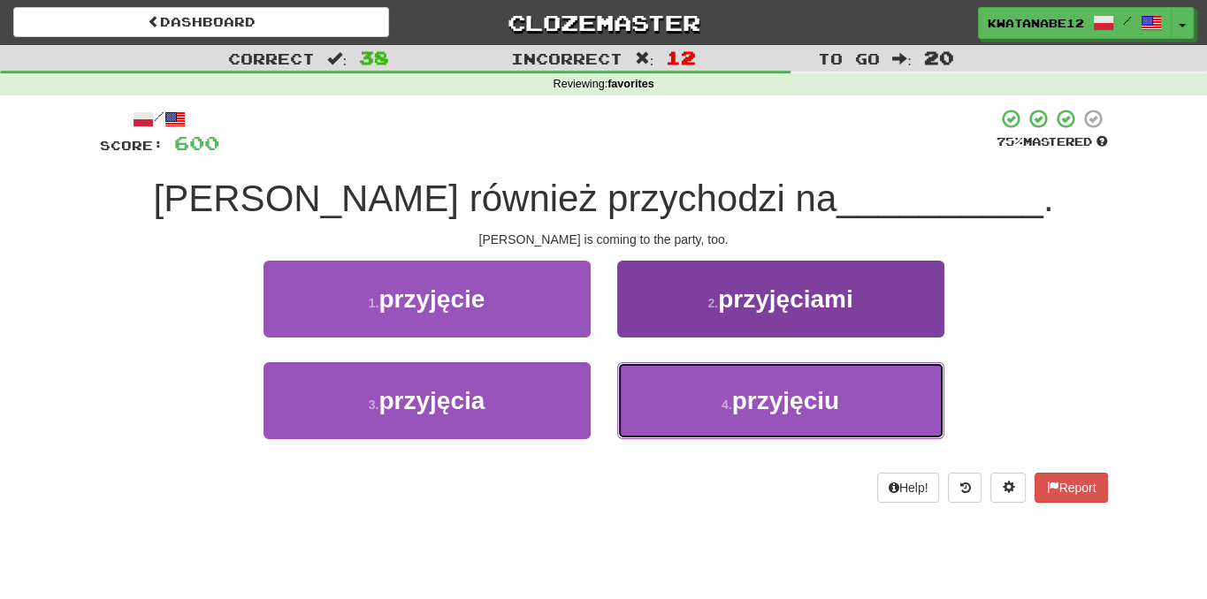
drag, startPoint x: 672, startPoint y: 400, endPoint x: 649, endPoint y: 376, distance: 33.1
click at [672, 399] on button "4 . przyjęciu" at bounding box center [780, 400] width 327 height 77
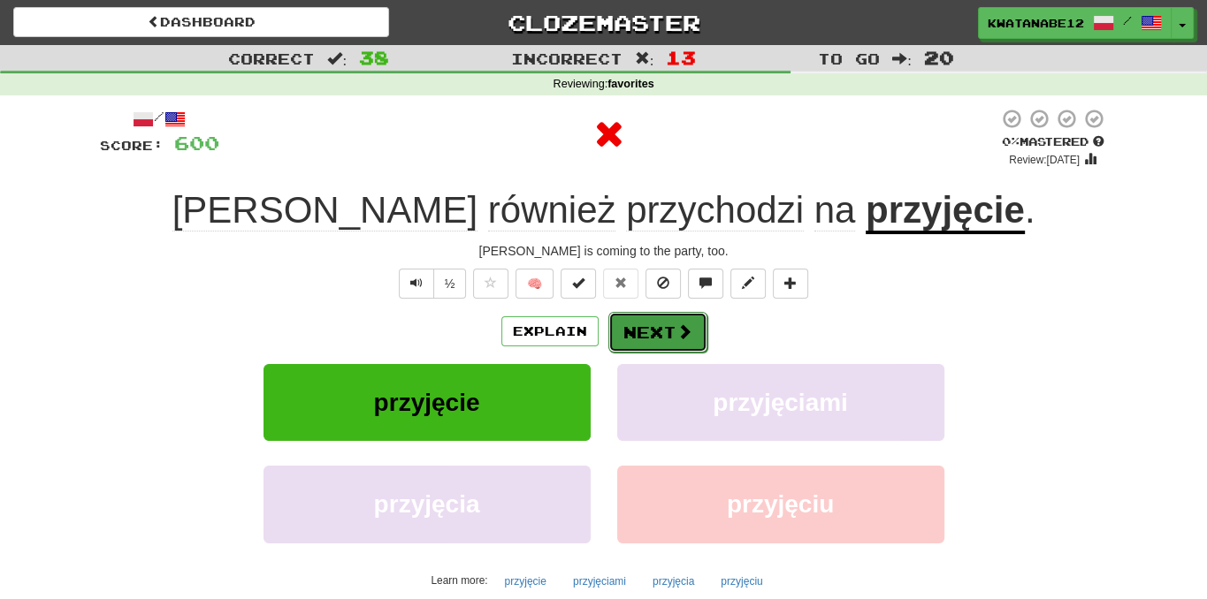
click at [633, 330] on button "Next" at bounding box center [657, 332] width 99 height 41
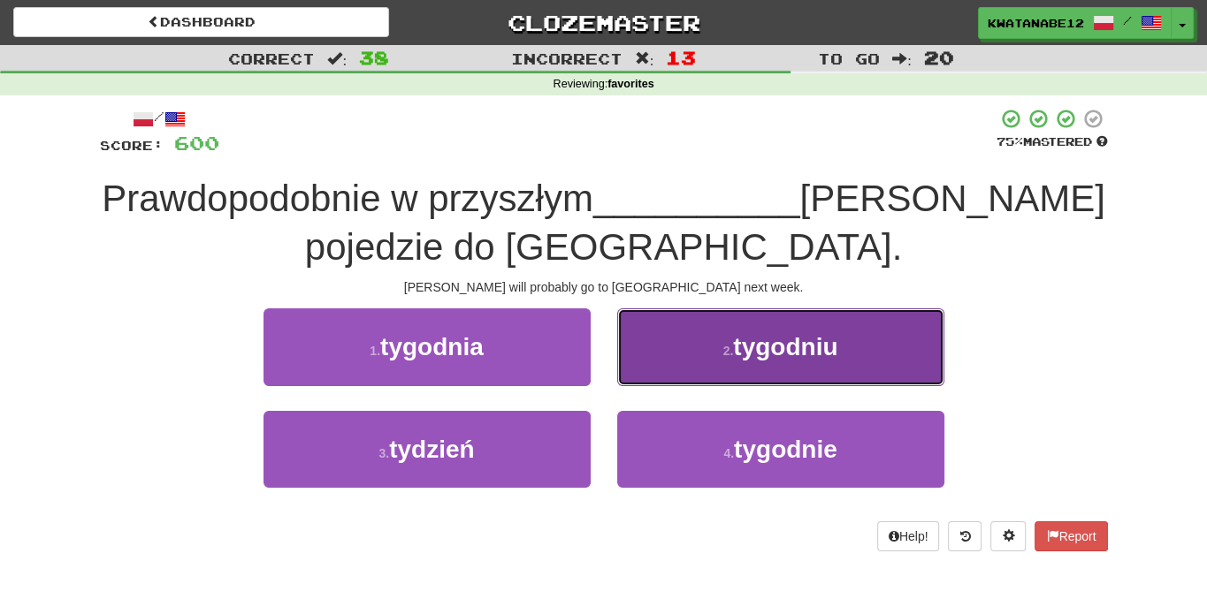
click at [675, 363] on button "2 . tygodniu" at bounding box center [780, 347] width 327 height 77
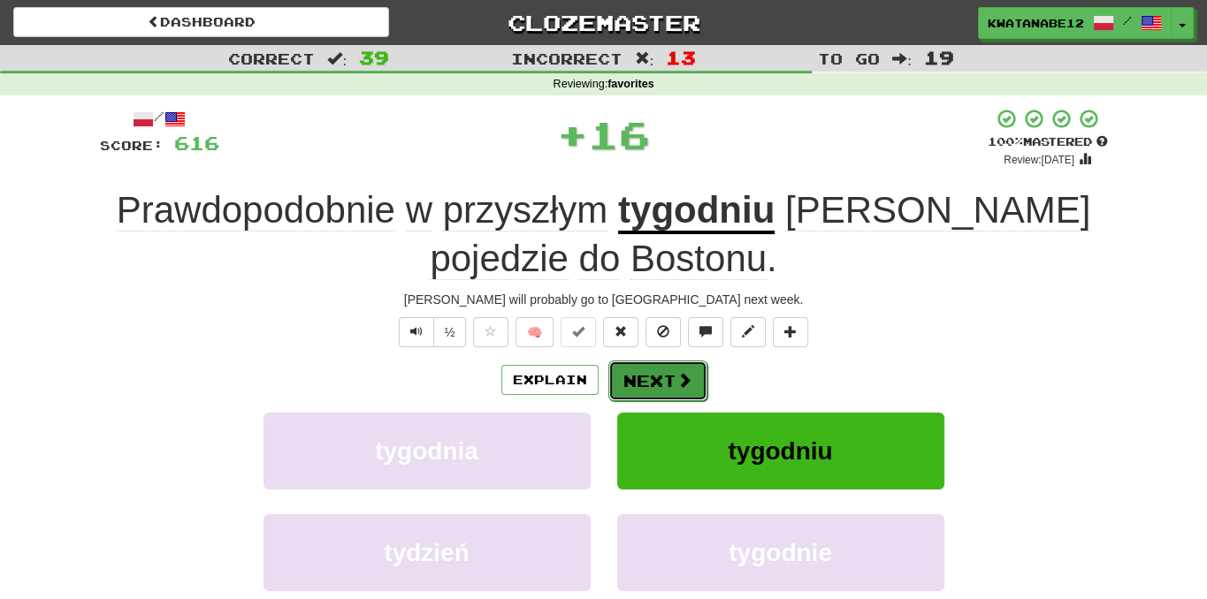
click at [644, 377] on button "Next" at bounding box center [657, 381] width 99 height 41
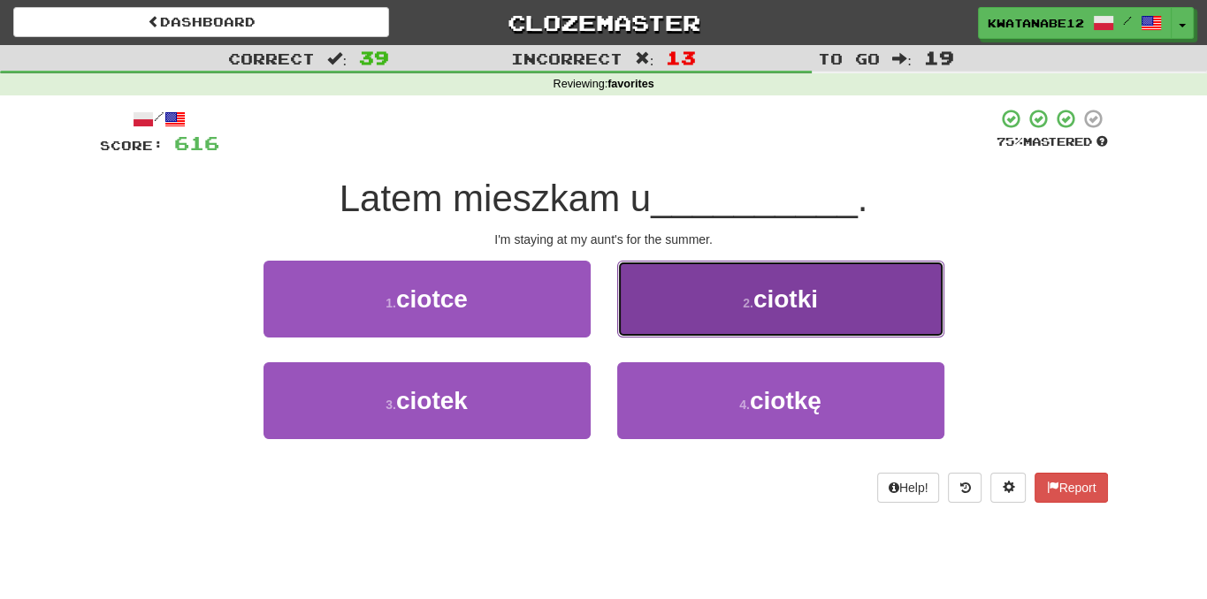
click at [743, 312] on button "2 . ciotki" at bounding box center [780, 299] width 327 height 77
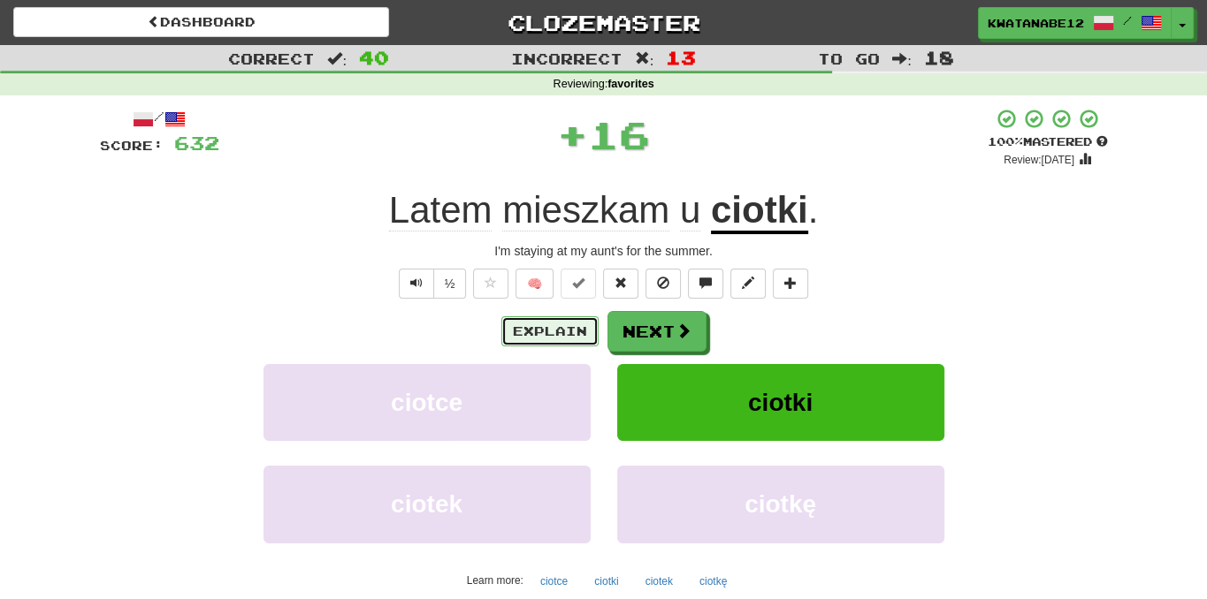
click at [576, 324] on button "Explain" at bounding box center [549, 331] width 97 height 30
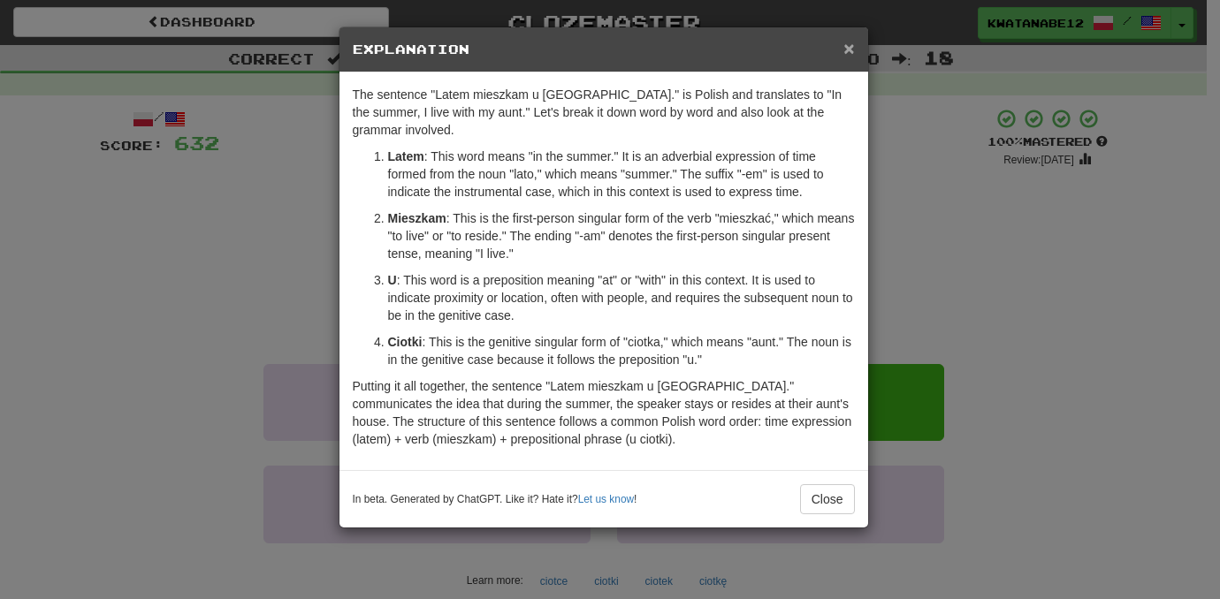
click at [850, 52] on span "×" at bounding box center [848, 48] width 11 height 20
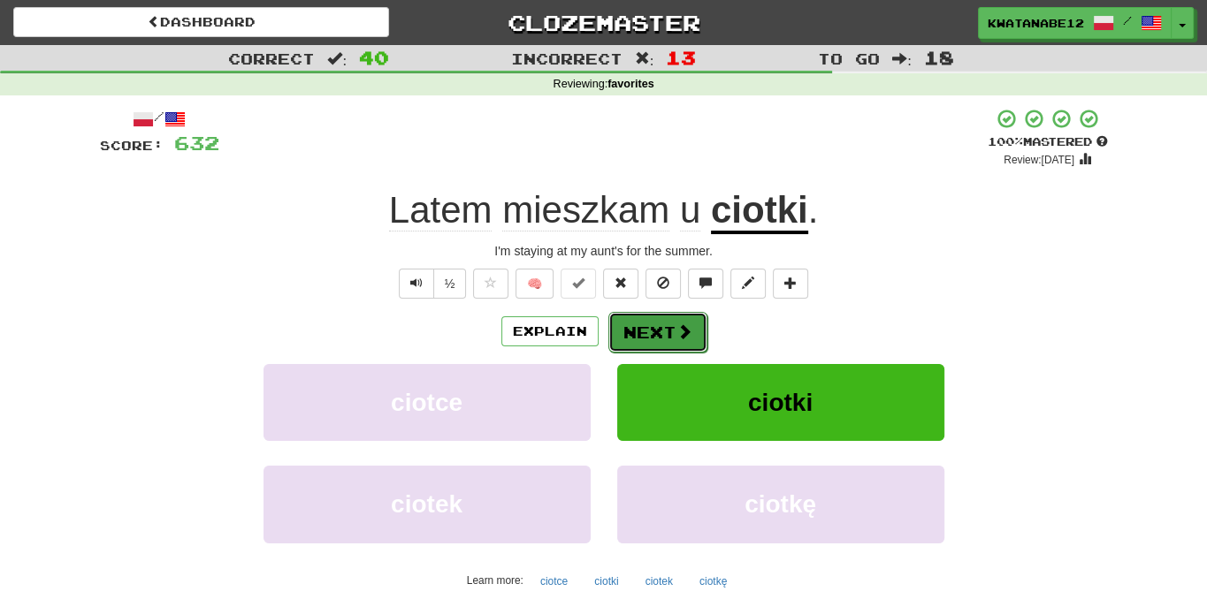
click at [647, 331] on button "Next" at bounding box center [657, 332] width 99 height 41
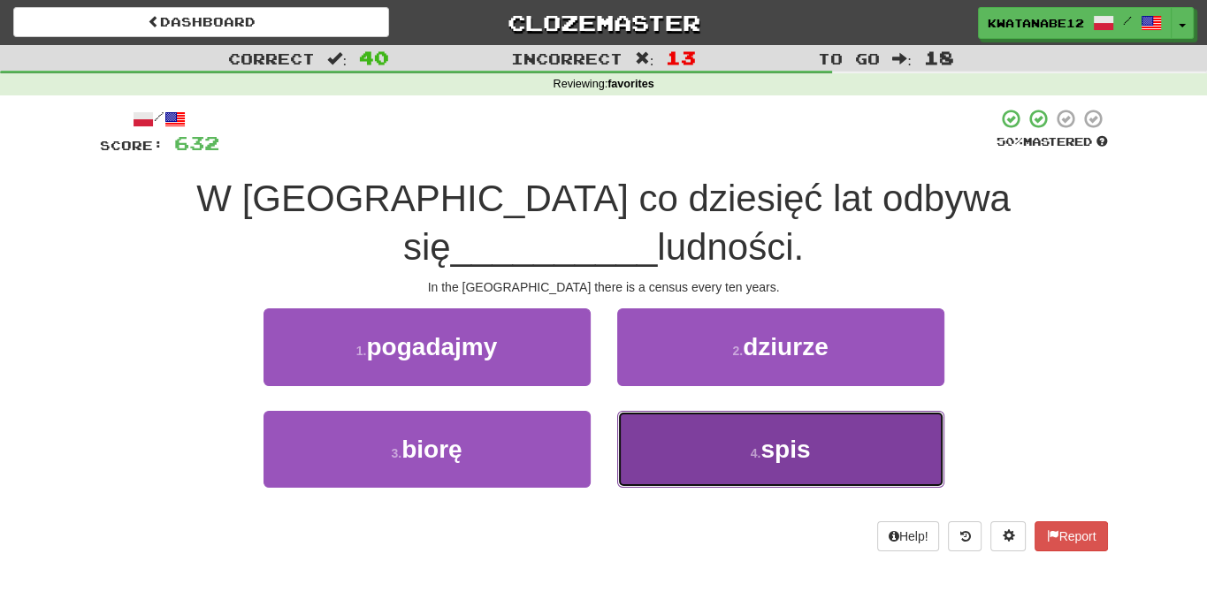
click at [687, 411] on button "4 . spis" at bounding box center [780, 449] width 327 height 77
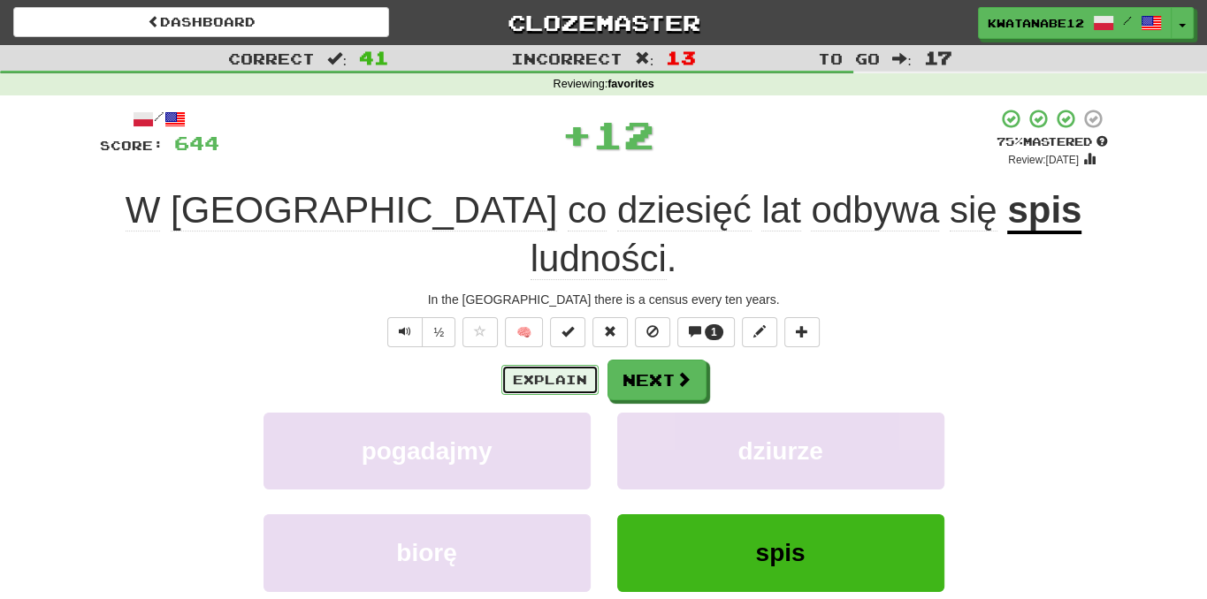
click at [562, 365] on button "Explain" at bounding box center [549, 380] width 97 height 30
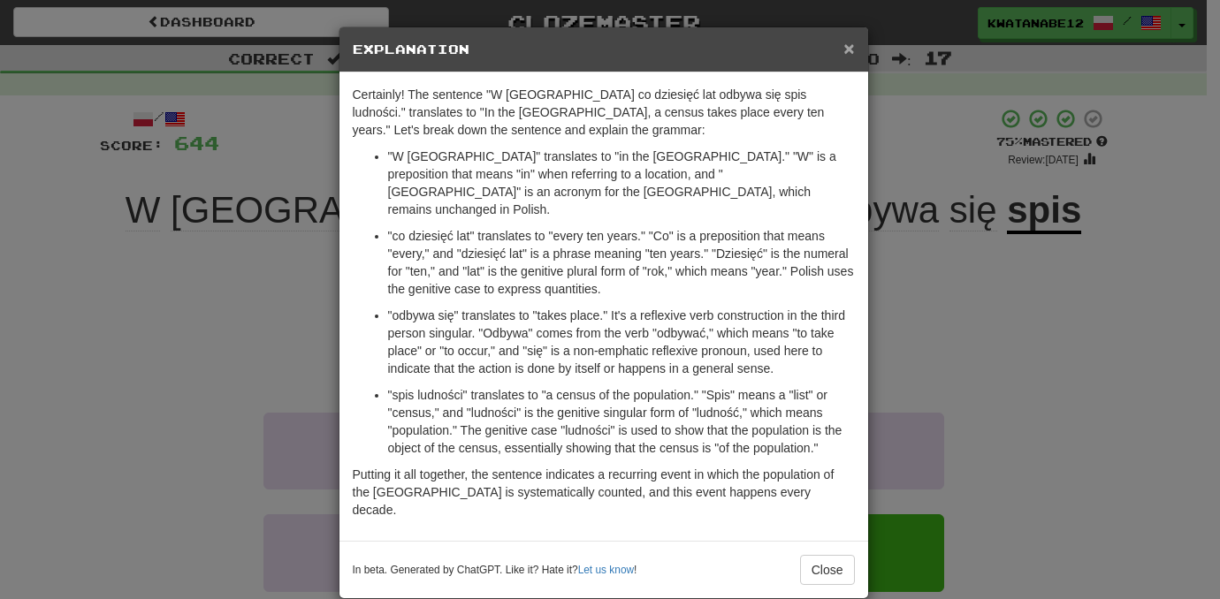
click at [851, 50] on span "×" at bounding box center [848, 48] width 11 height 20
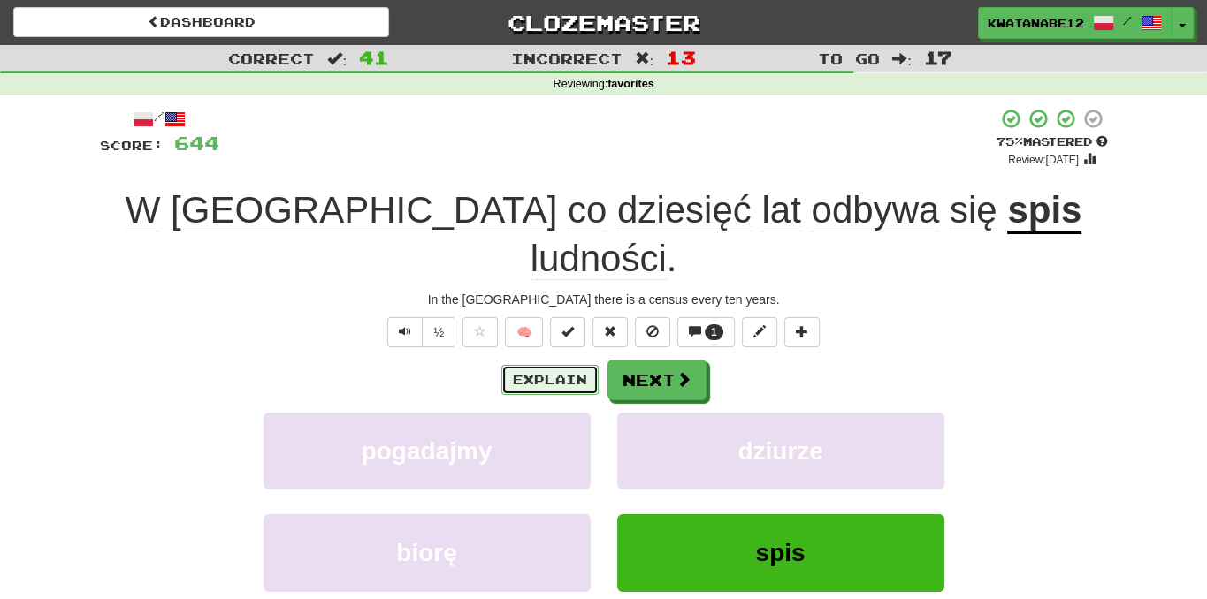
click at [572, 365] on button "Explain" at bounding box center [549, 380] width 97 height 30
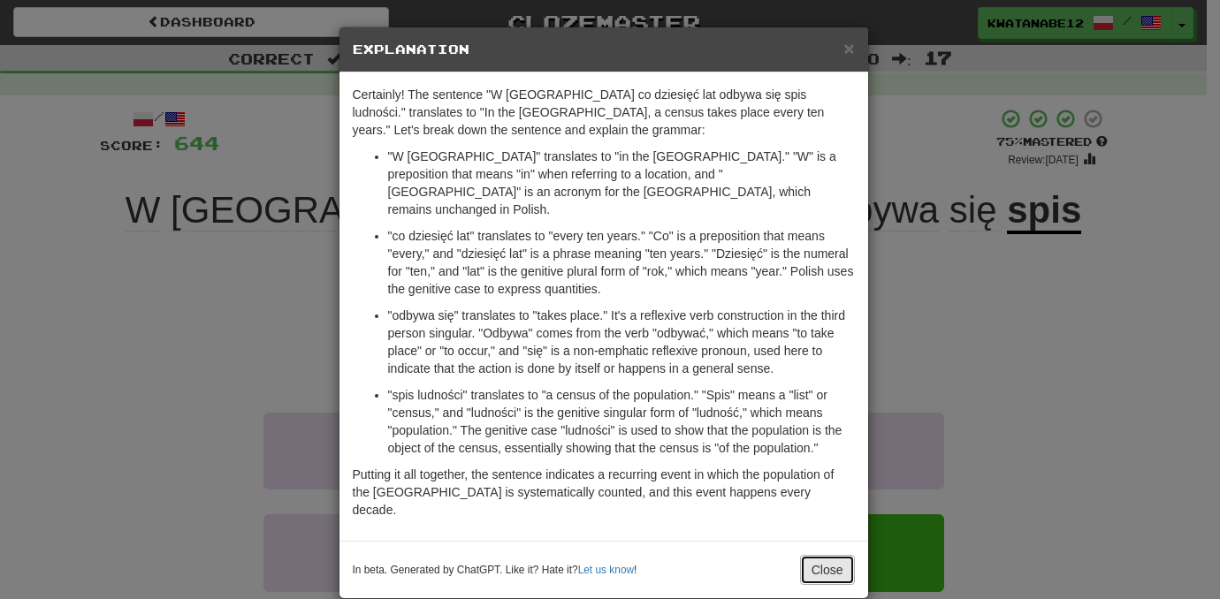
click at [824, 555] on button "Close" at bounding box center [827, 570] width 55 height 30
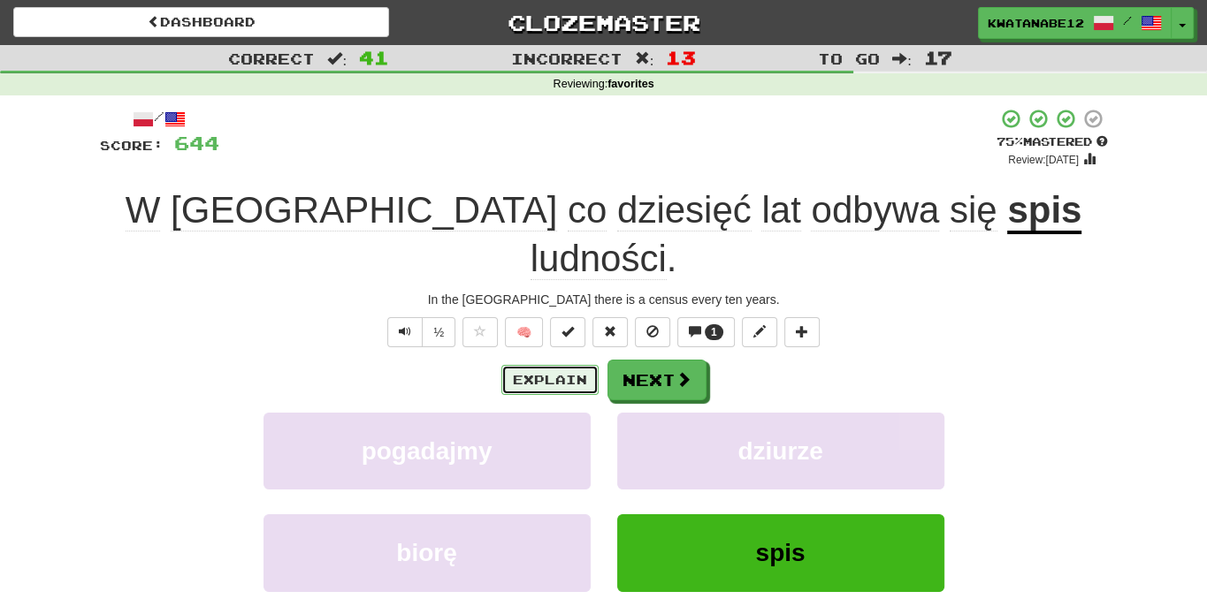
click at [567, 365] on button "Explain" at bounding box center [549, 380] width 97 height 30
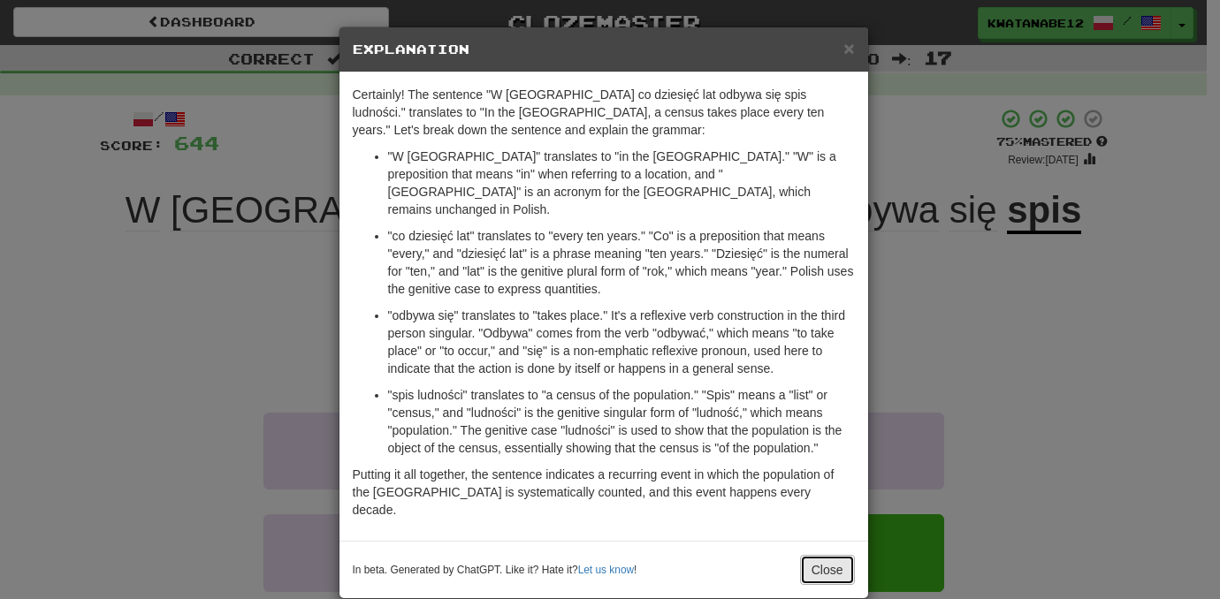
click at [849, 555] on button "Close" at bounding box center [827, 570] width 55 height 30
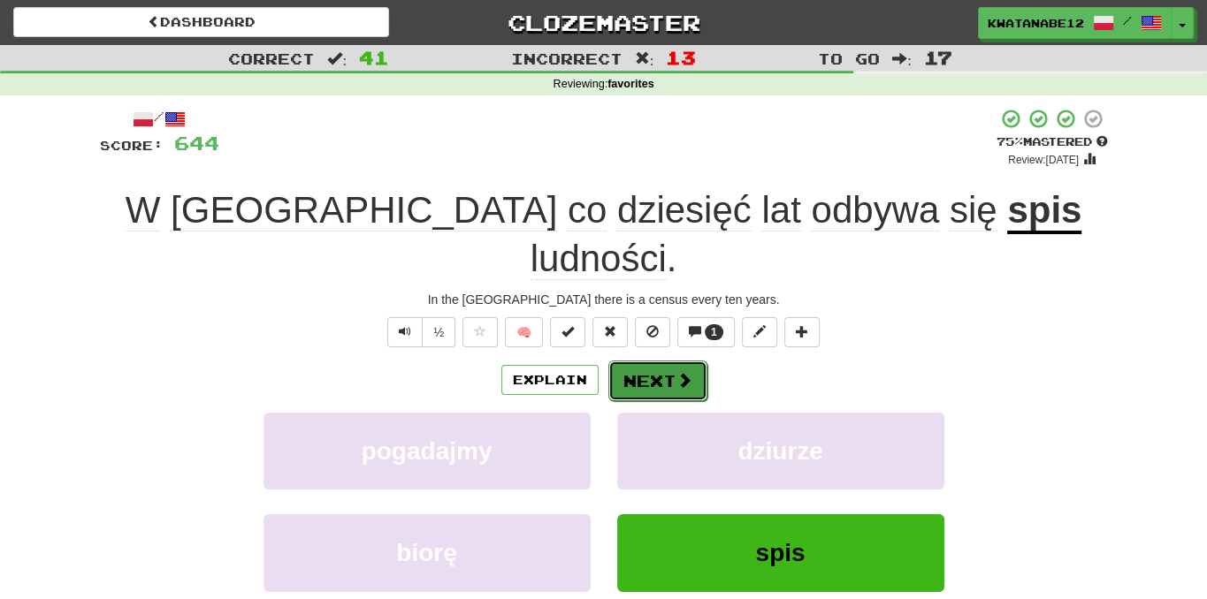
click at [650, 361] on button "Next" at bounding box center [657, 381] width 99 height 41
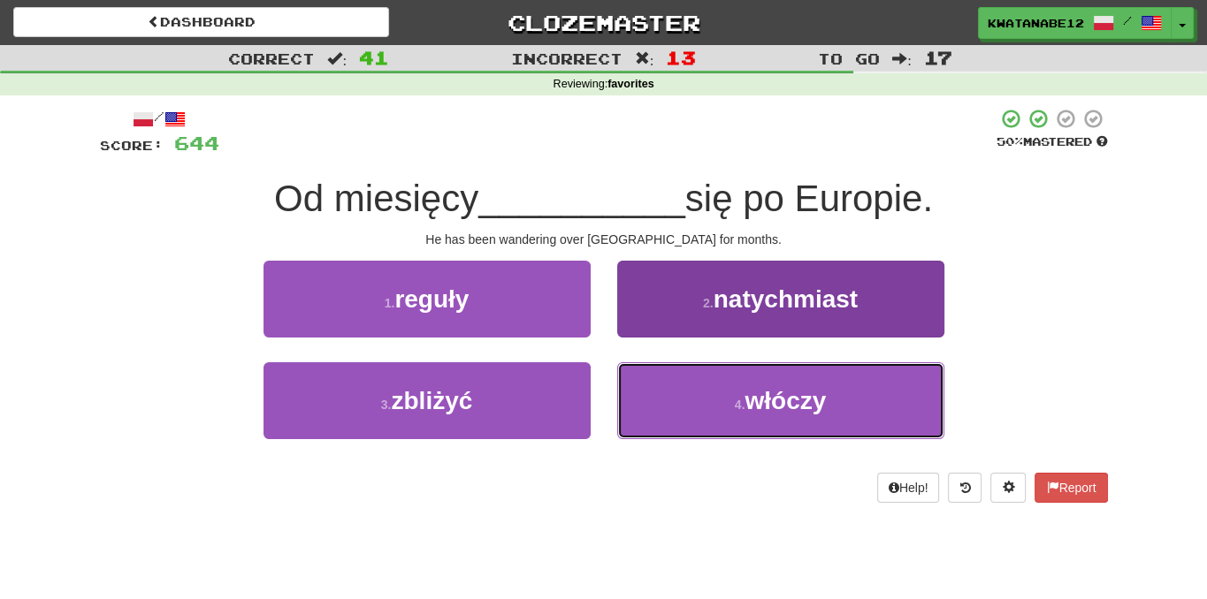
click at [677, 400] on button "4 . włóczy" at bounding box center [780, 400] width 327 height 77
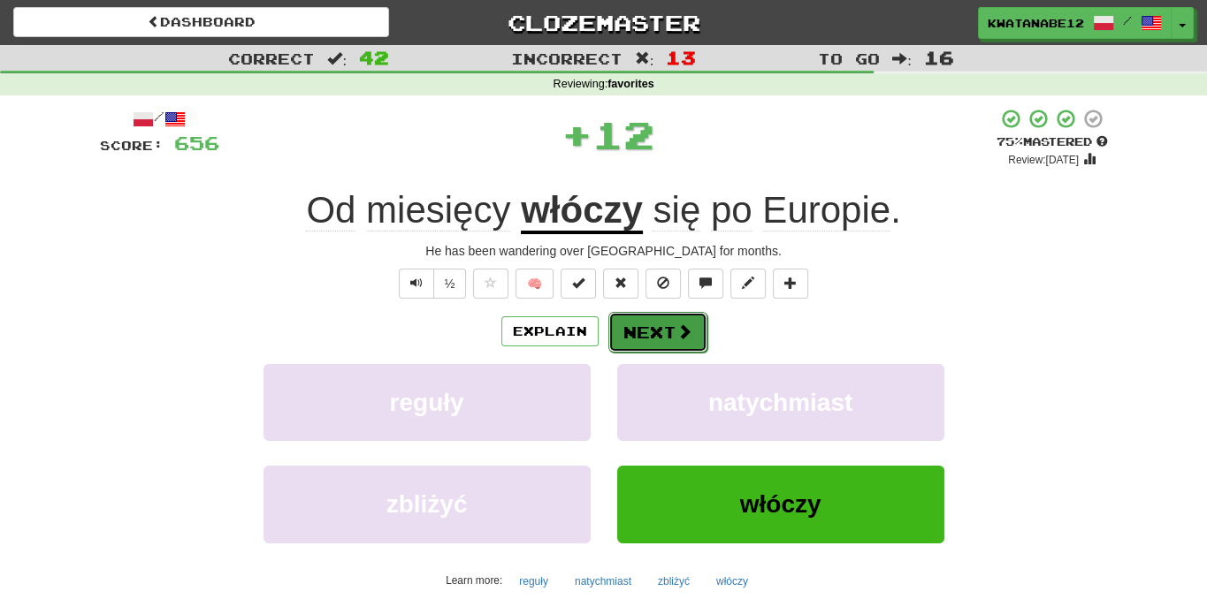
click at [651, 327] on button "Next" at bounding box center [657, 332] width 99 height 41
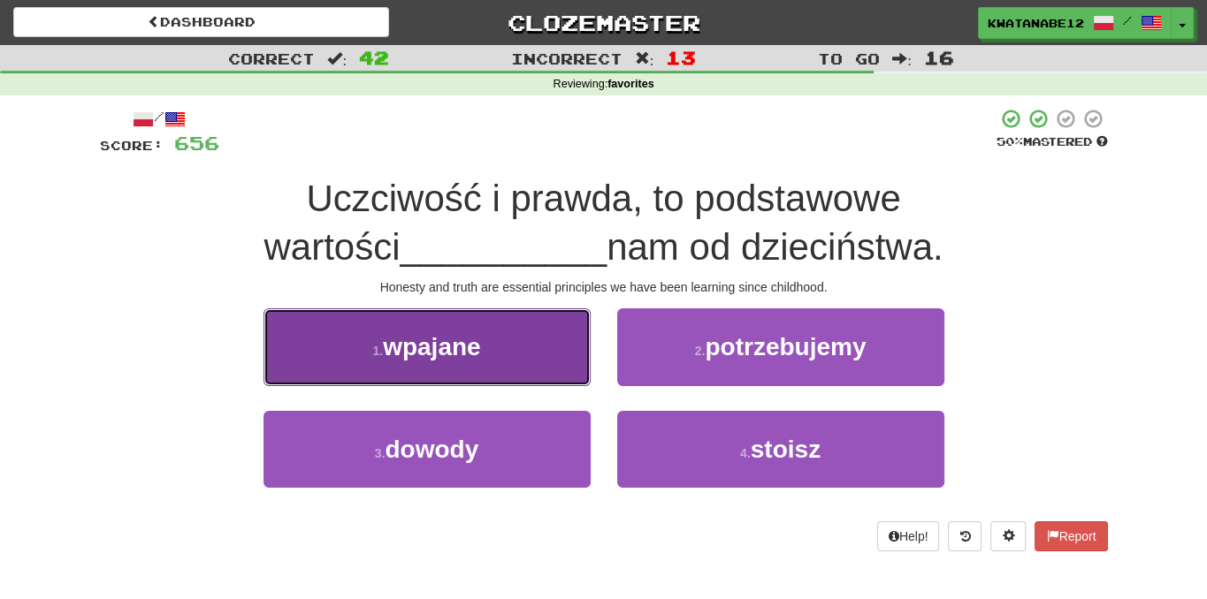
click at [555, 368] on button "1 . wpajane" at bounding box center [426, 347] width 327 height 77
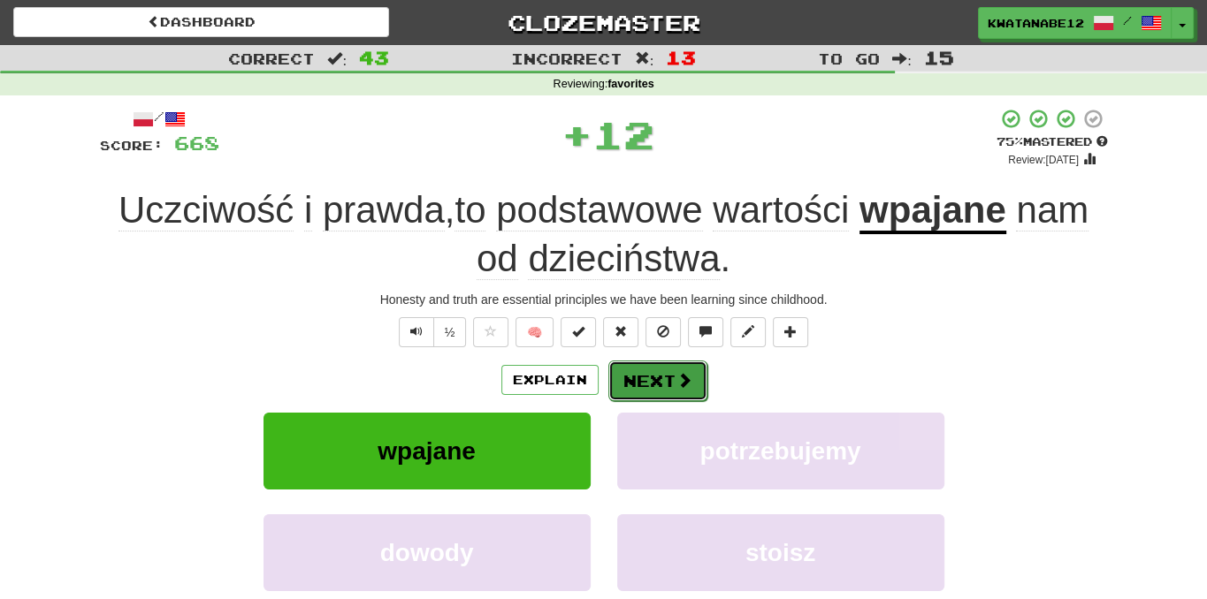
click at [686, 380] on span at bounding box center [684, 380] width 16 height 16
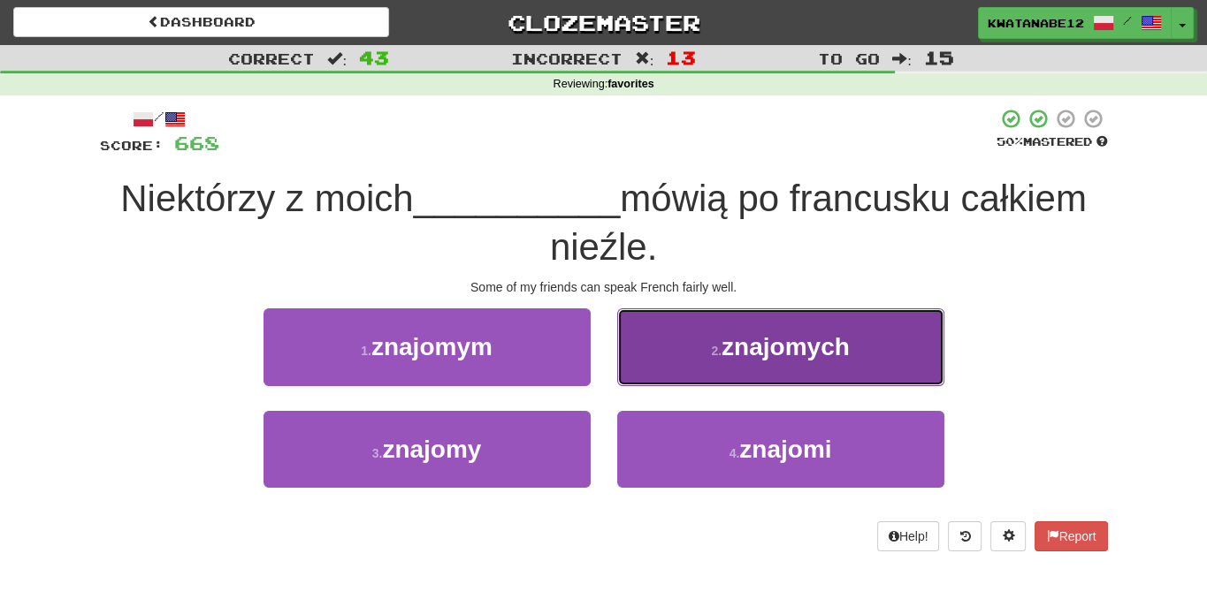
click at [705, 361] on button "2 . znajomych" at bounding box center [780, 347] width 327 height 77
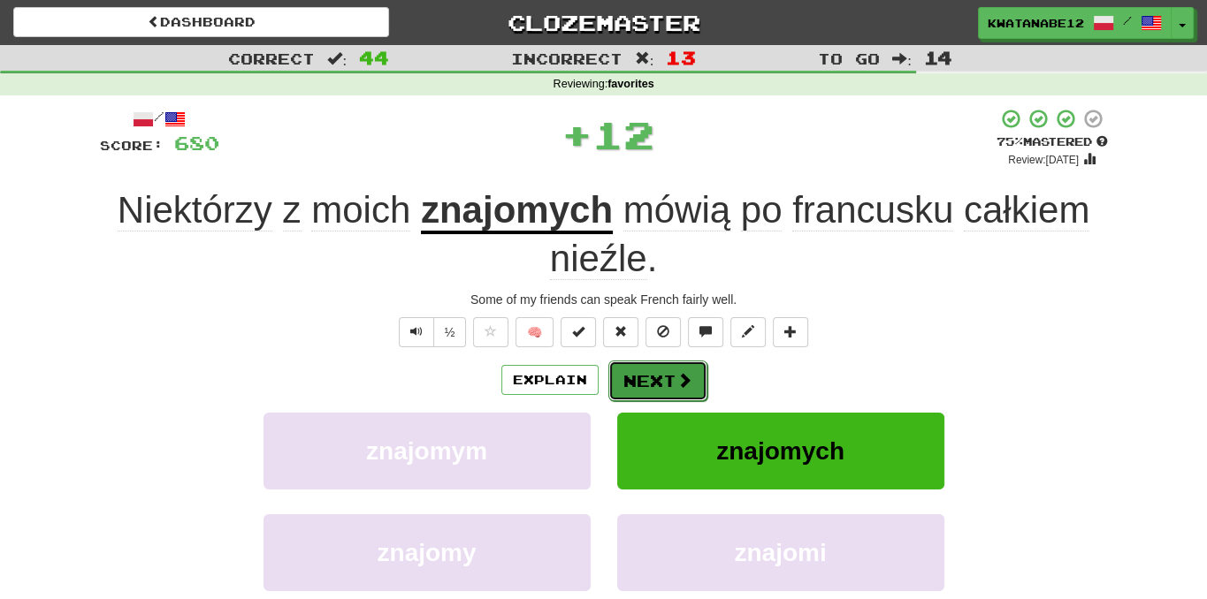
click at [650, 383] on button "Next" at bounding box center [657, 381] width 99 height 41
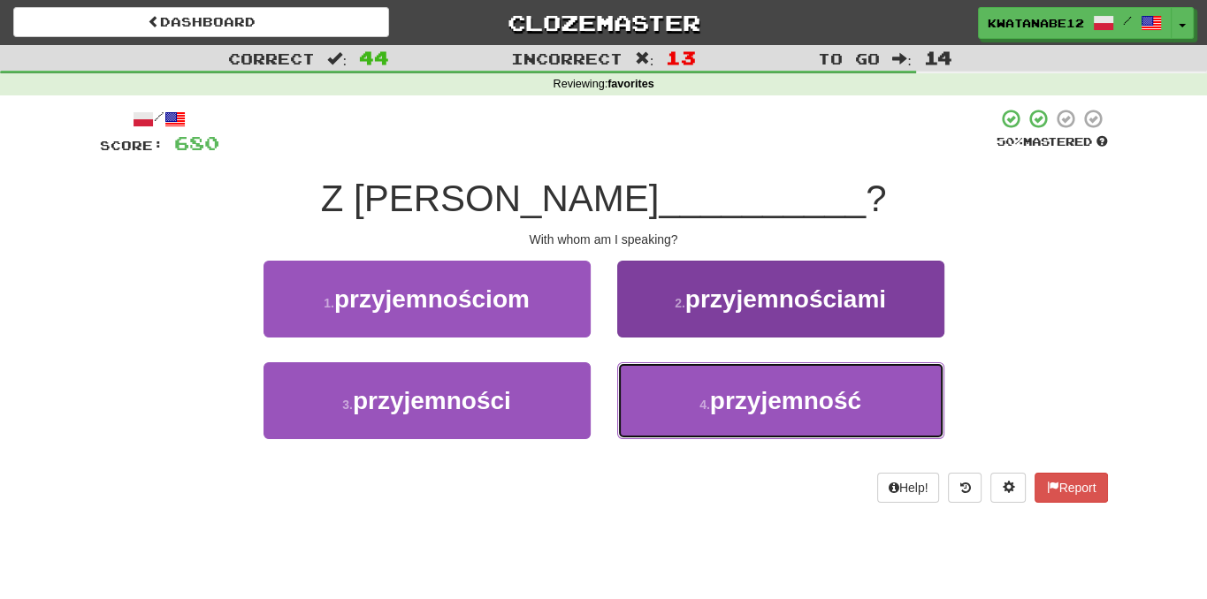
drag, startPoint x: 706, startPoint y: 388, endPoint x: 712, endPoint y: 397, distance: 10.8
click at [711, 396] on button "4 . przyjemność" at bounding box center [780, 400] width 327 height 77
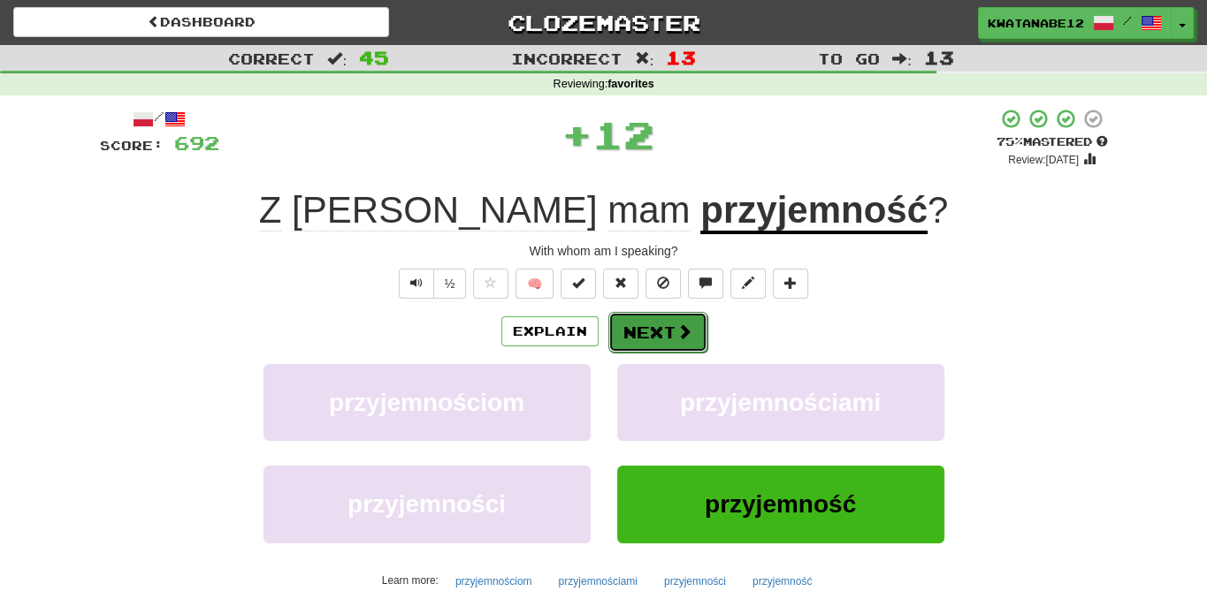
click at [644, 336] on button "Next" at bounding box center [657, 332] width 99 height 41
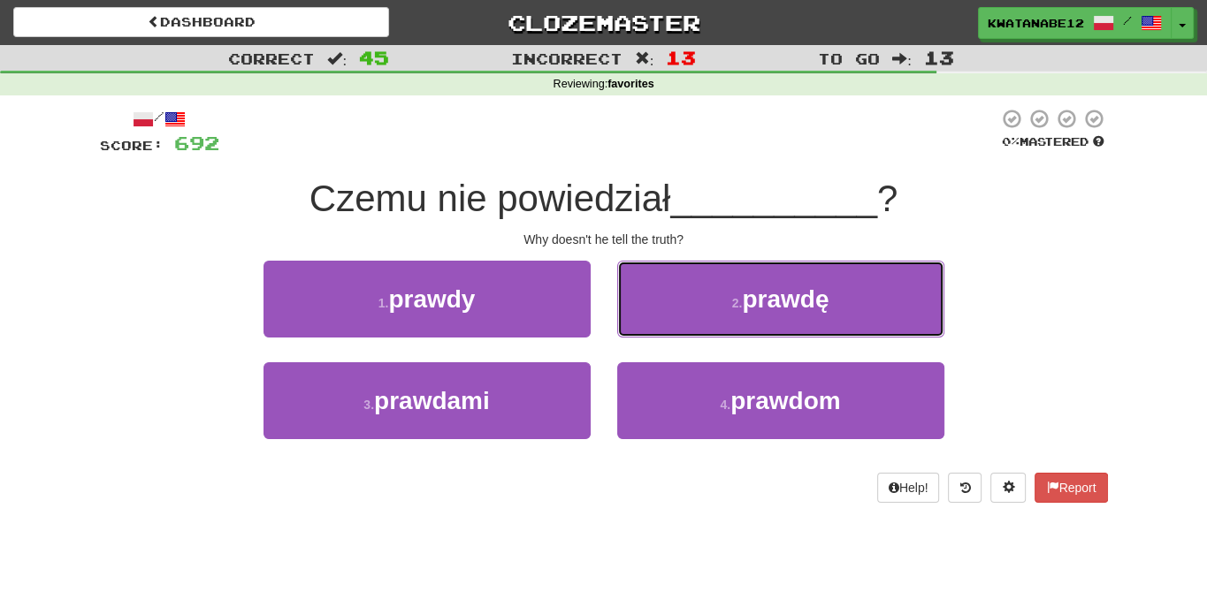
drag, startPoint x: 692, startPoint y: 289, endPoint x: 685, endPoint y: 308, distance: 19.9
click at [687, 303] on button "2 . prawdę" at bounding box center [780, 299] width 327 height 77
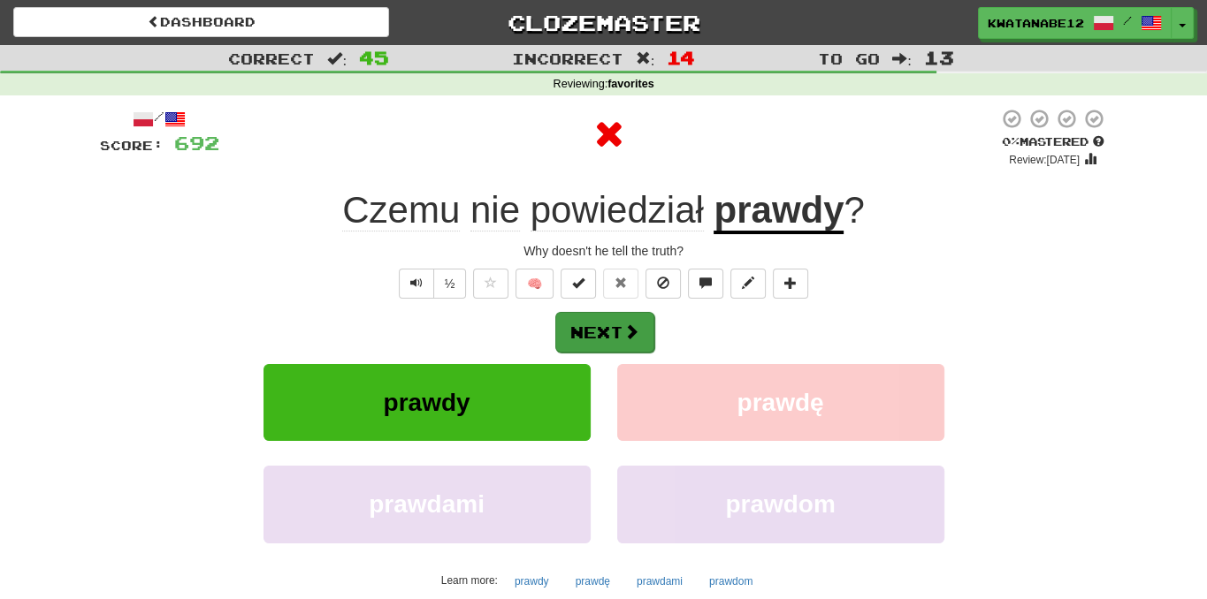
drag, startPoint x: 652, startPoint y: 338, endPoint x: 651, endPoint y: 347, distance: 9.9
click at [647, 341] on div "Next" at bounding box center [604, 331] width 1008 height 41
click at [609, 349] on button "Next" at bounding box center [604, 332] width 99 height 41
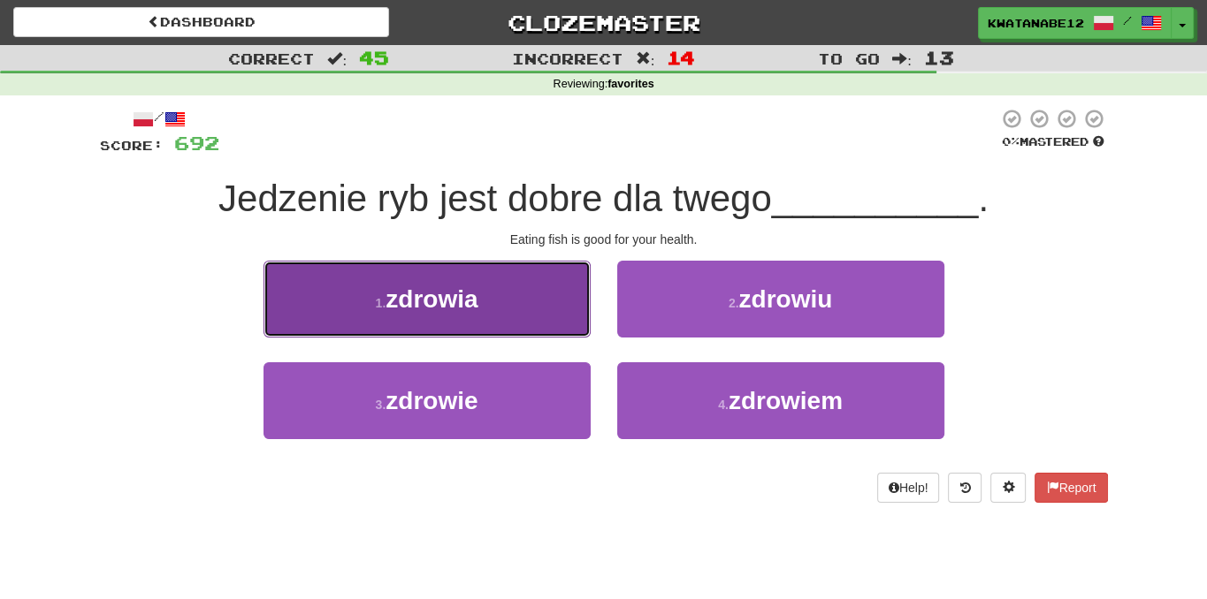
click at [491, 303] on button "1 . zdrowia" at bounding box center [426, 299] width 327 height 77
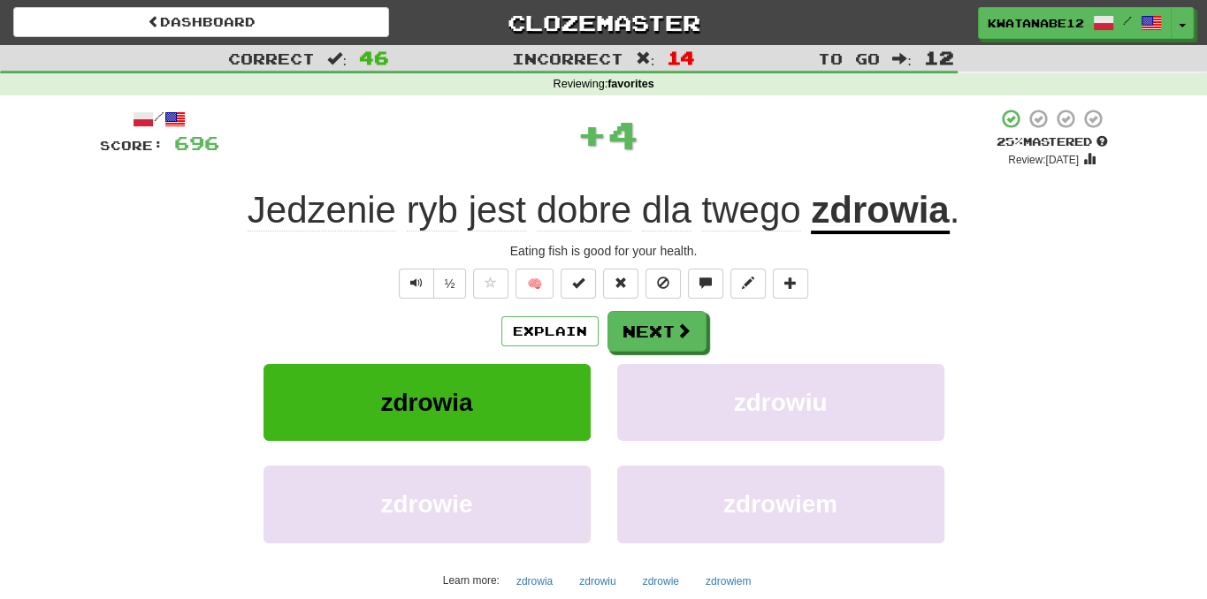
click at [665, 304] on div "/ Score: 696 + 4 25 % Mastered Review: 2025-09-21 Jedzenie ryb jest dobre dla t…" at bounding box center [604, 385] width 1008 height 554
click at [675, 303] on div "/ Score: 696 + 4 25 % Mastered Review: 2025-09-21 Jedzenie ryb jest dobre dla t…" at bounding box center [604, 385] width 1008 height 554
click at [659, 331] on button "Next" at bounding box center [657, 332] width 99 height 41
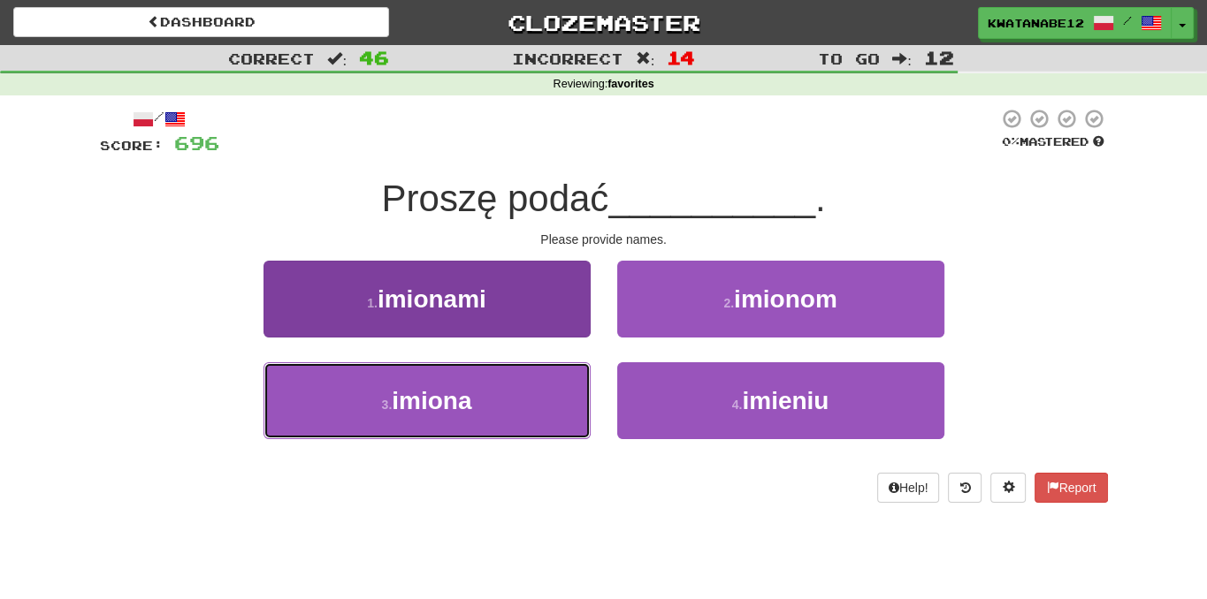
click at [537, 396] on button "3 . imiona" at bounding box center [426, 400] width 327 height 77
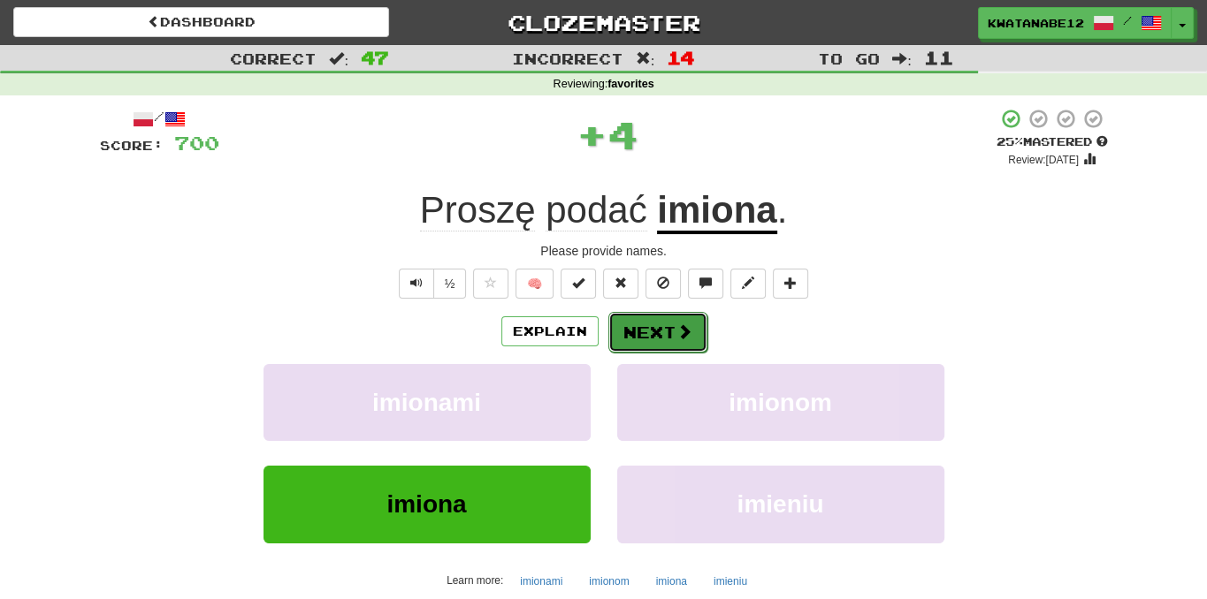
click at [675, 319] on button "Next" at bounding box center [657, 332] width 99 height 41
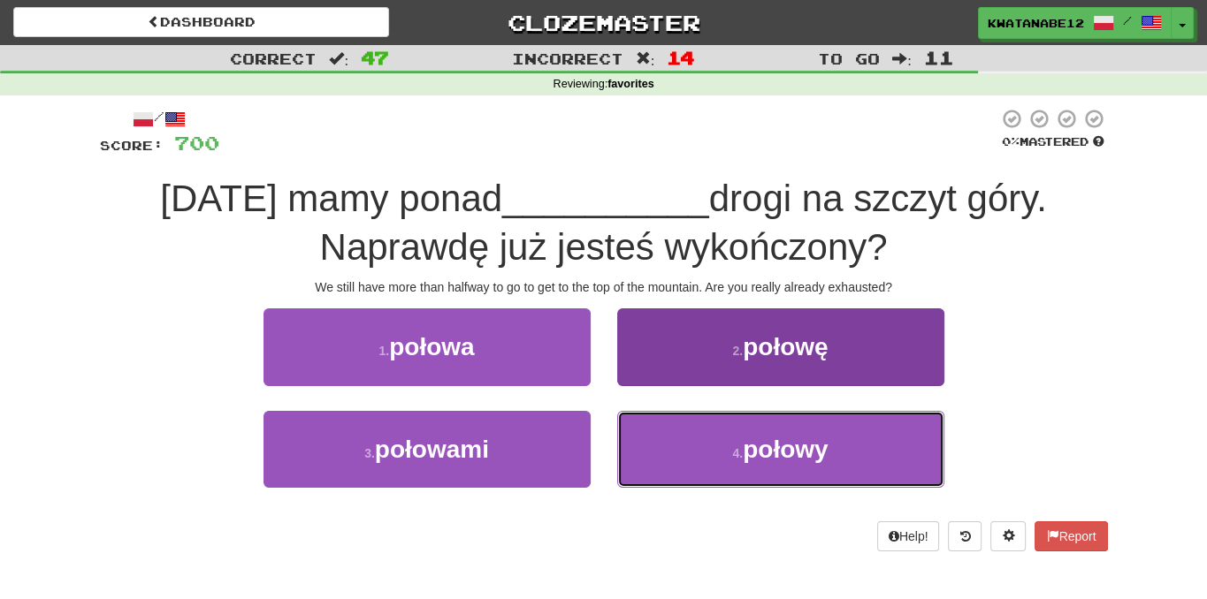
click at [708, 449] on button "4 . połowy" at bounding box center [780, 449] width 327 height 77
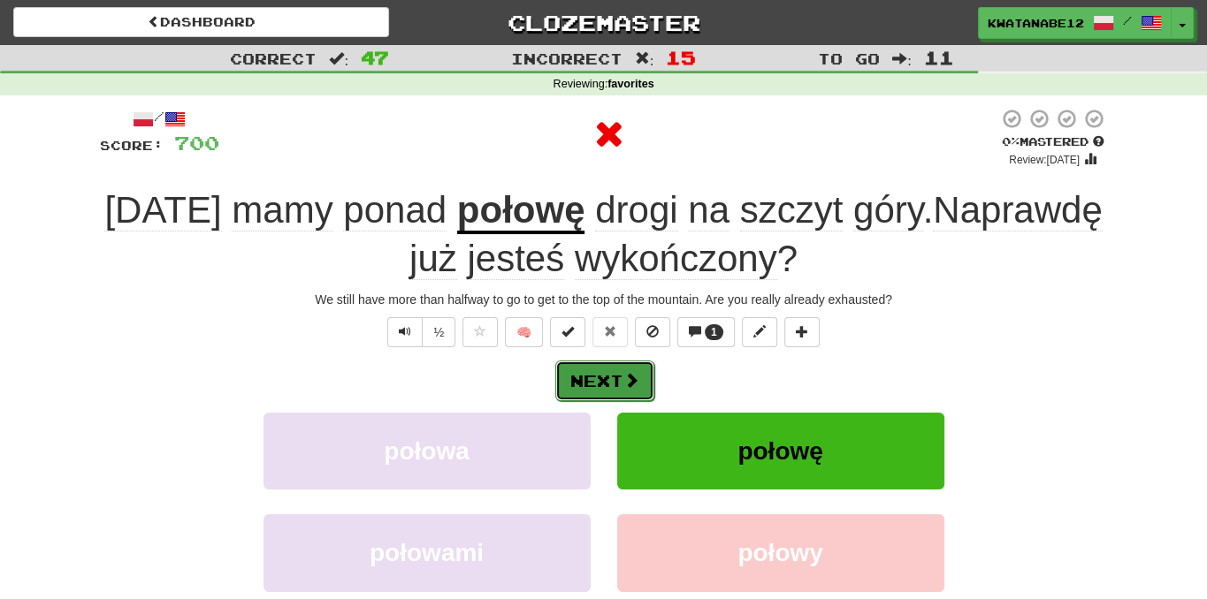
click at [608, 374] on button "Next" at bounding box center [604, 381] width 99 height 41
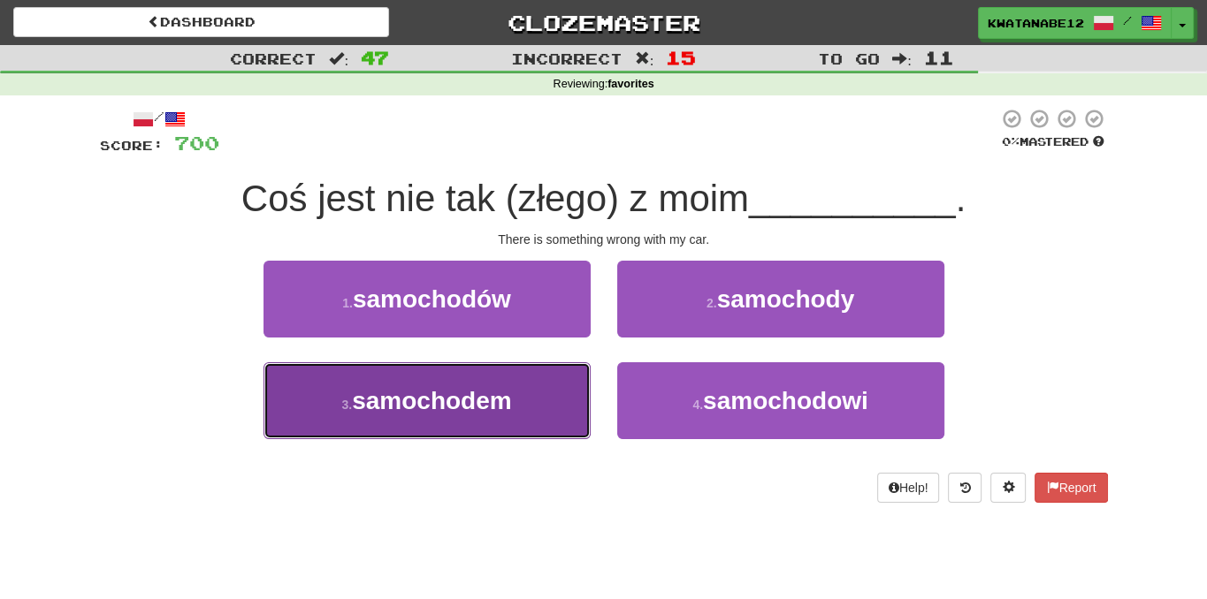
click at [530, 401] on button "3 . samochodem" at bounding box center [426, 400] width 327 height 77
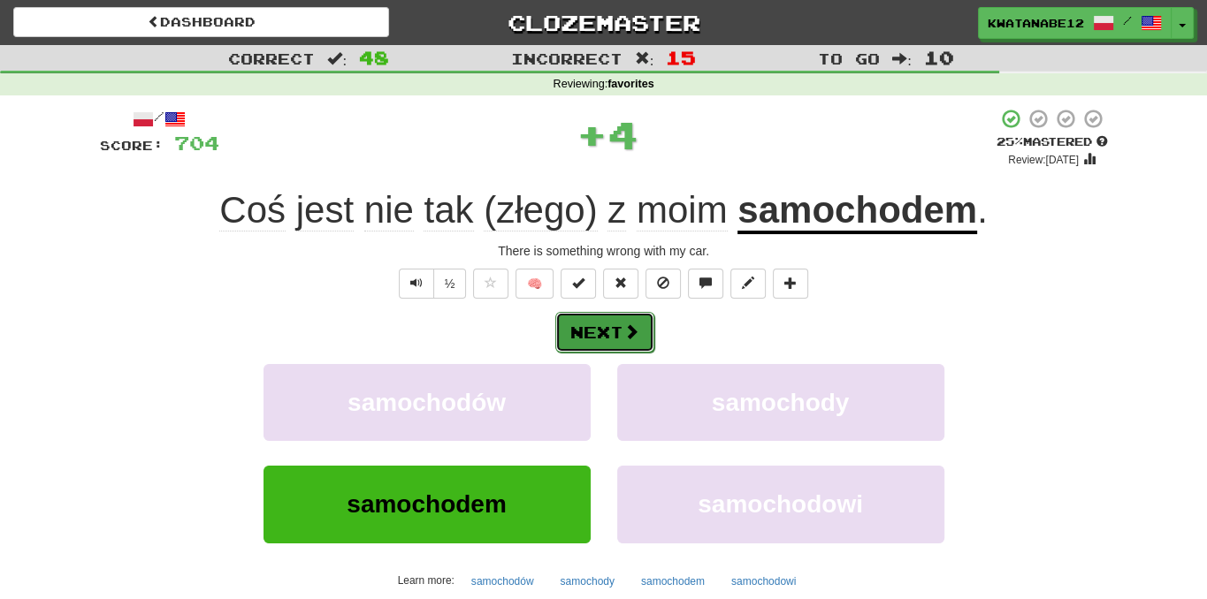
click at [646, 338] on button "Next" at bounding box center [604, 332] width 99 height 41
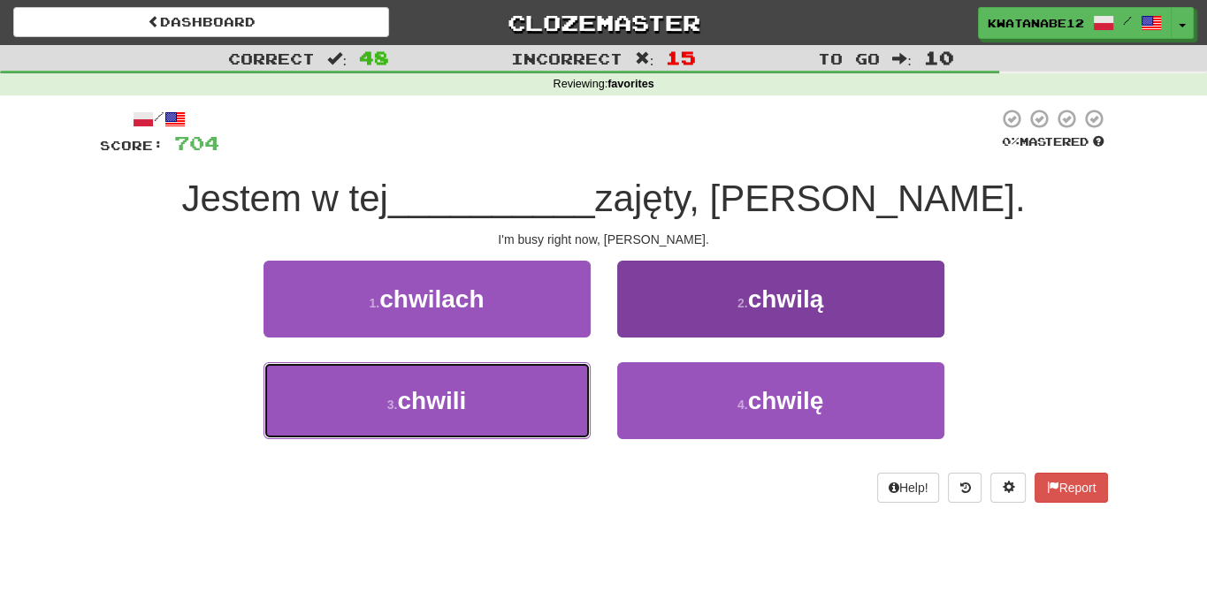
drag, startPoint x: 513, startPoint y: 392, endPoint x: 627, endPoint y: 364, distance: 117.3
click at [513, 399] on button "3 . chwili" at bounding box center [426, 400] width 327 height 77
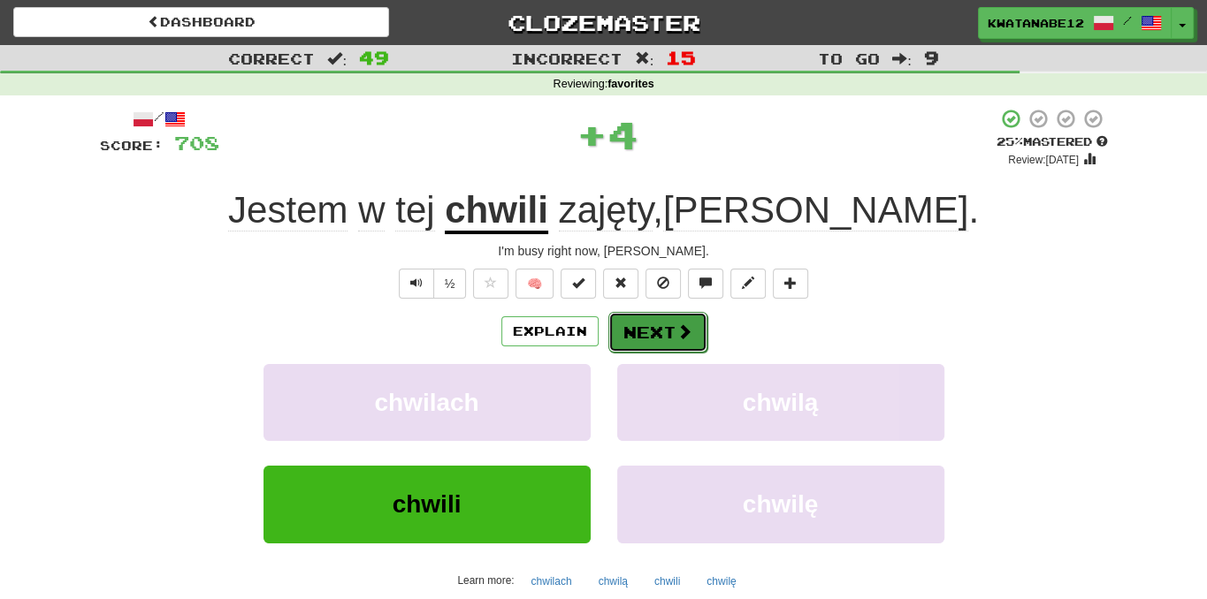
click at [650, 339] on button "Next" at bounding box center [657, 332] width 99 height 41
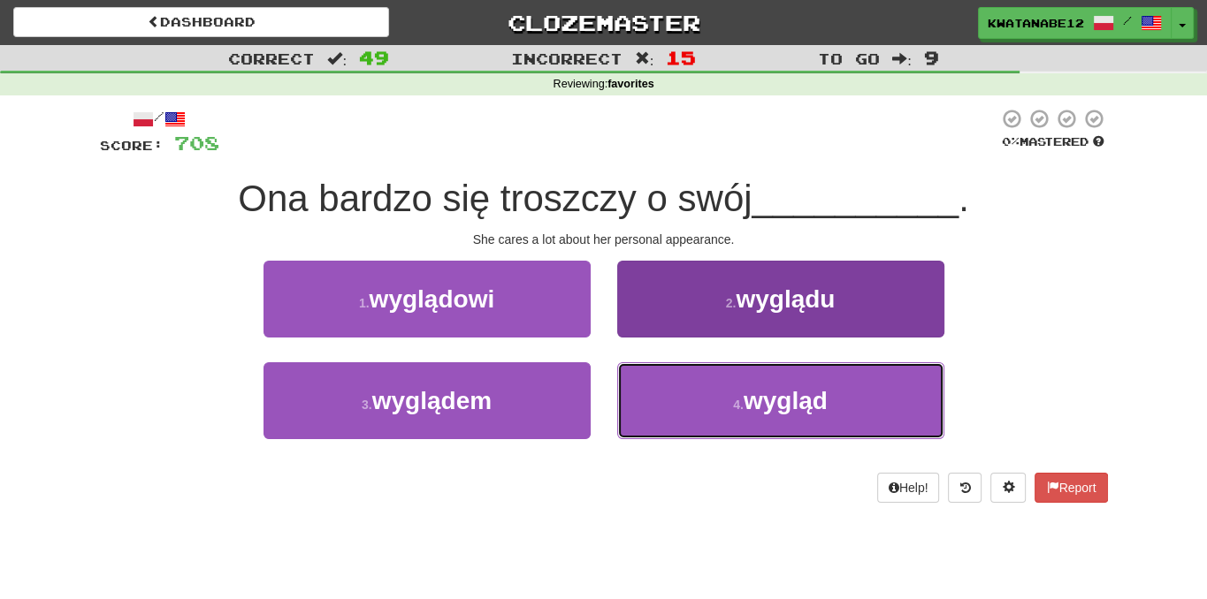
click at [674, 393] on button "4 . wygląd" at bounding box center [780, 400] width 327 height 77
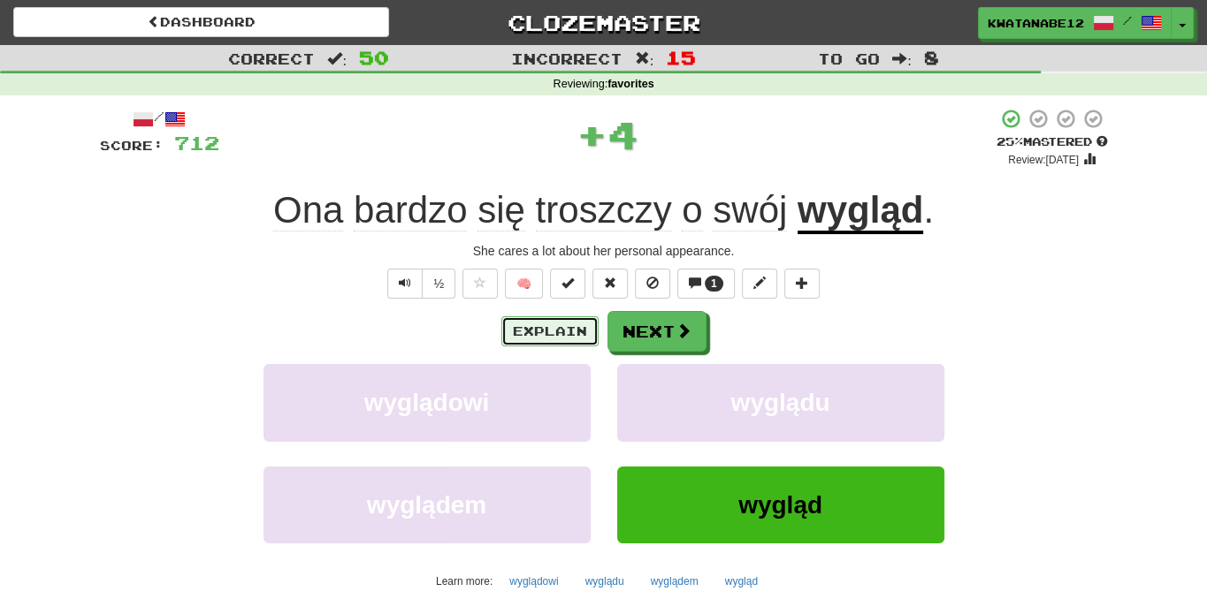
click at [550, 328] on button "Explain" at bounding box center [549, 331] width 97 height 30
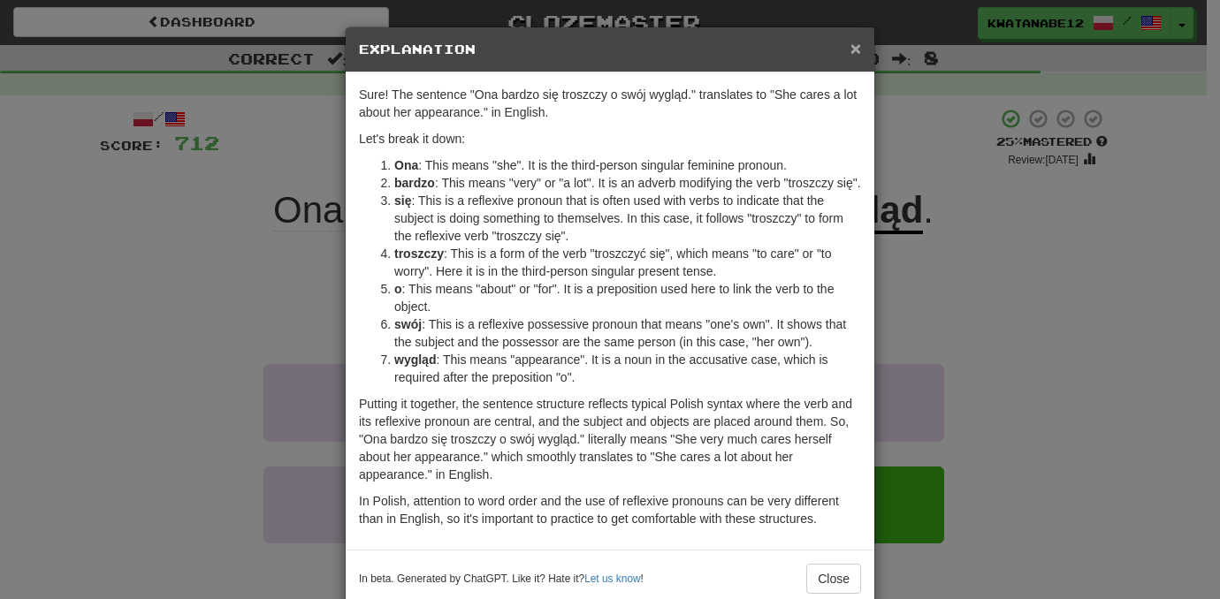
click at [852, 53] on span "×" at bounding box center [855, 48] width 11 height 20
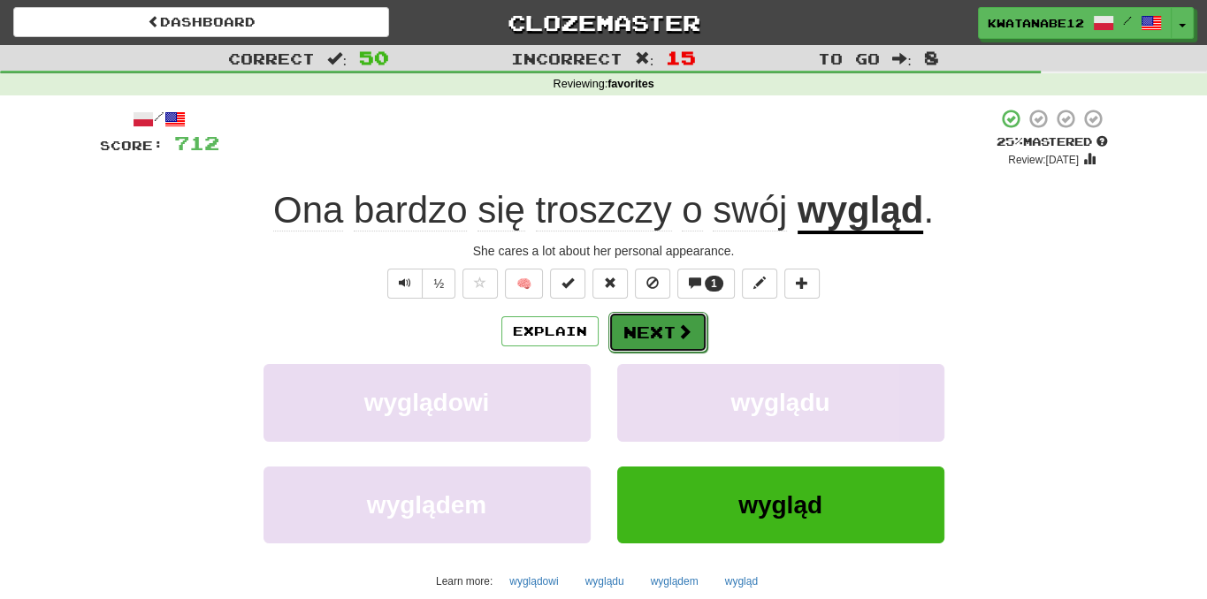
click at [676, 339] on span at bounding box center [684, 332] width 16 height 16
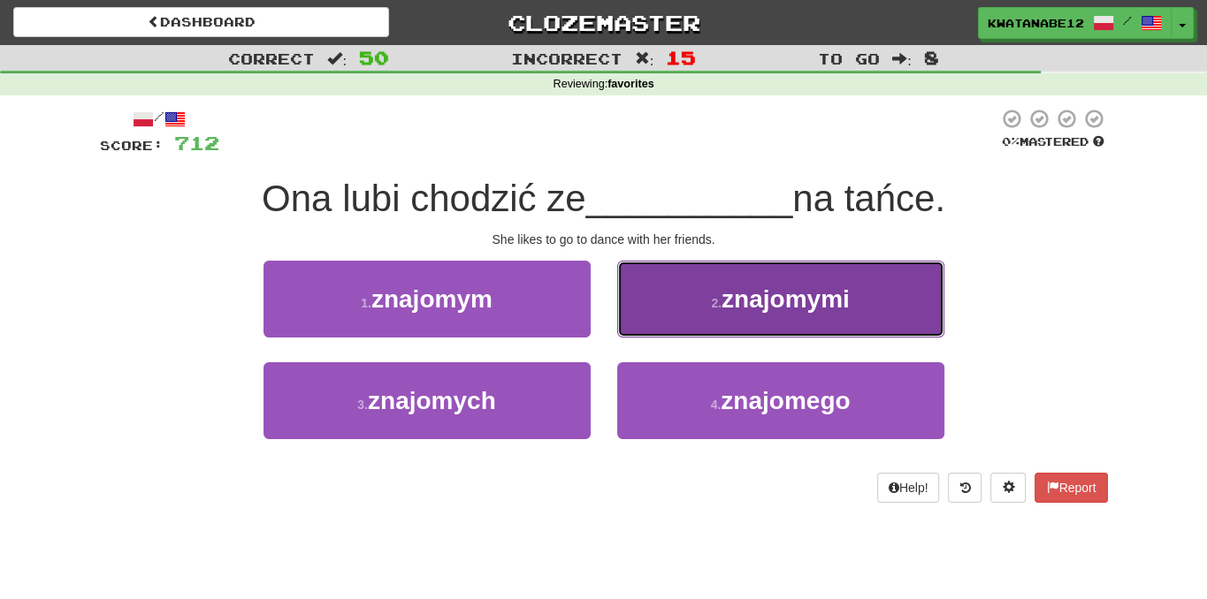
click at [687, 316] on button "2 . znajomymi" at bounding box center [780, 299] width 327 height 77
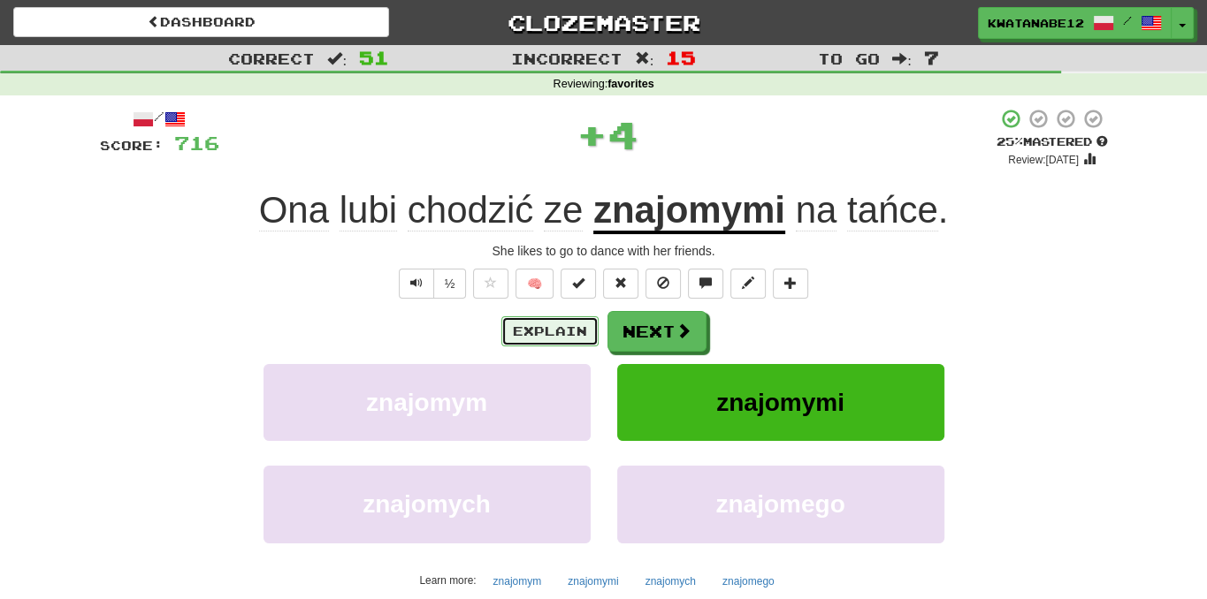
click at [566, 342] on button "Explain" at bounding box center [549, 331] width 97 height 30
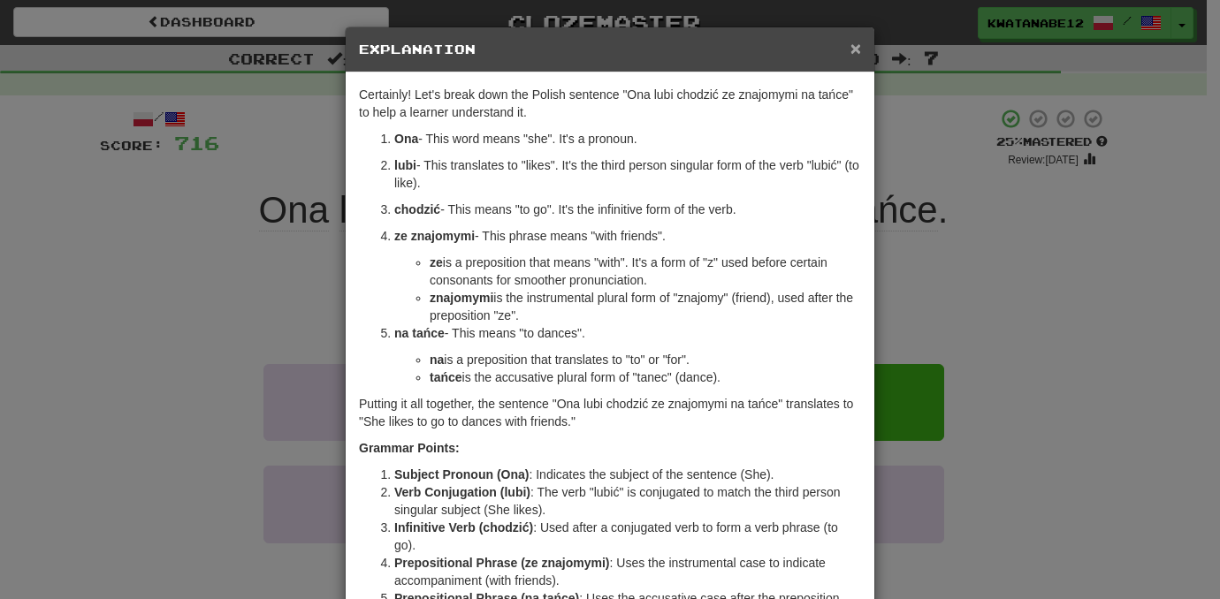
click at [850, 50] on span "×" at bounding box center [855, 48] width 11 height 20
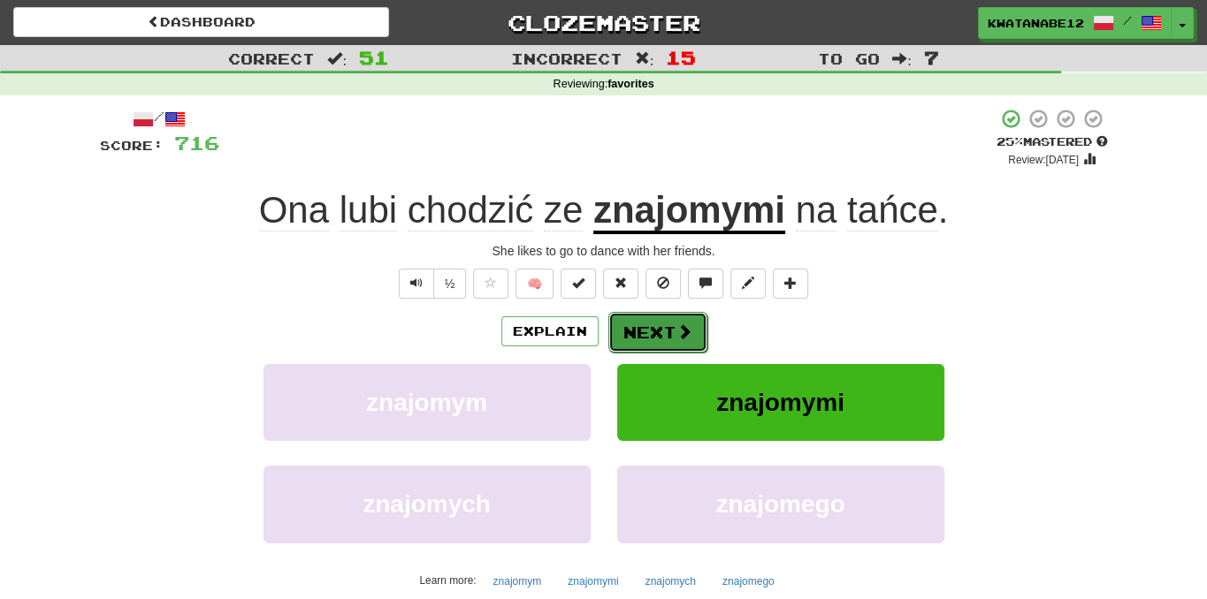
click at [666, 339] on button "Next" at bounding box center [657, 332] width 99 height 41
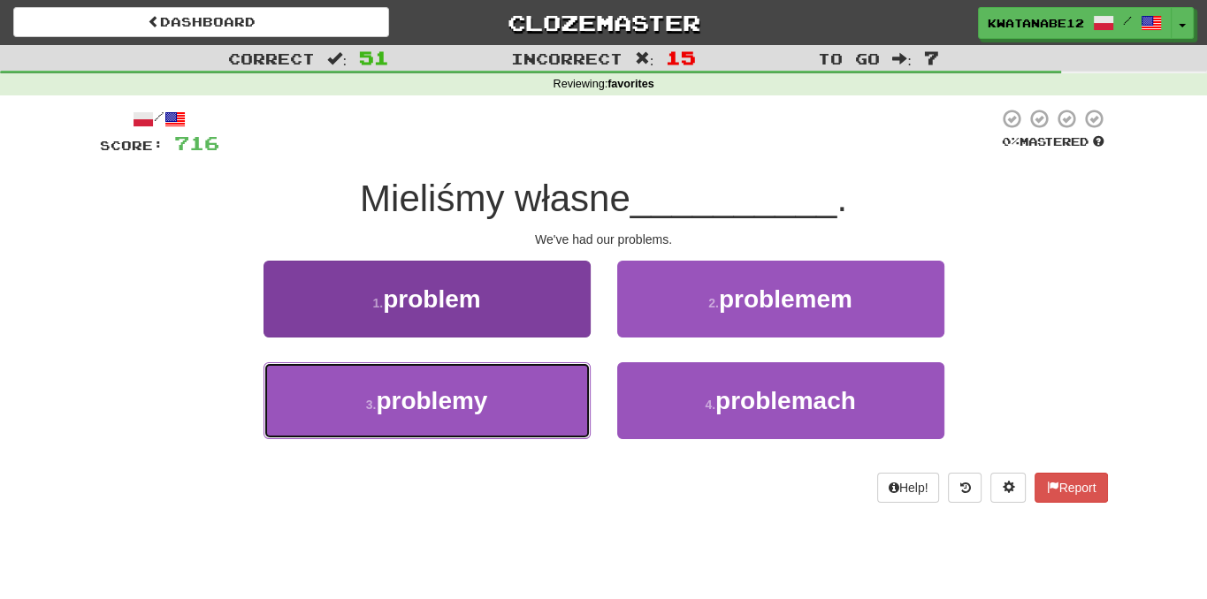
drag, startPoint x: 538, startPoint y: 407, endPoint x: 556, endPoint y: 386, distance: 26.9
click at [542, 403] on button "3 . problemy" at bounding box center [426, 400] width 327 height 77
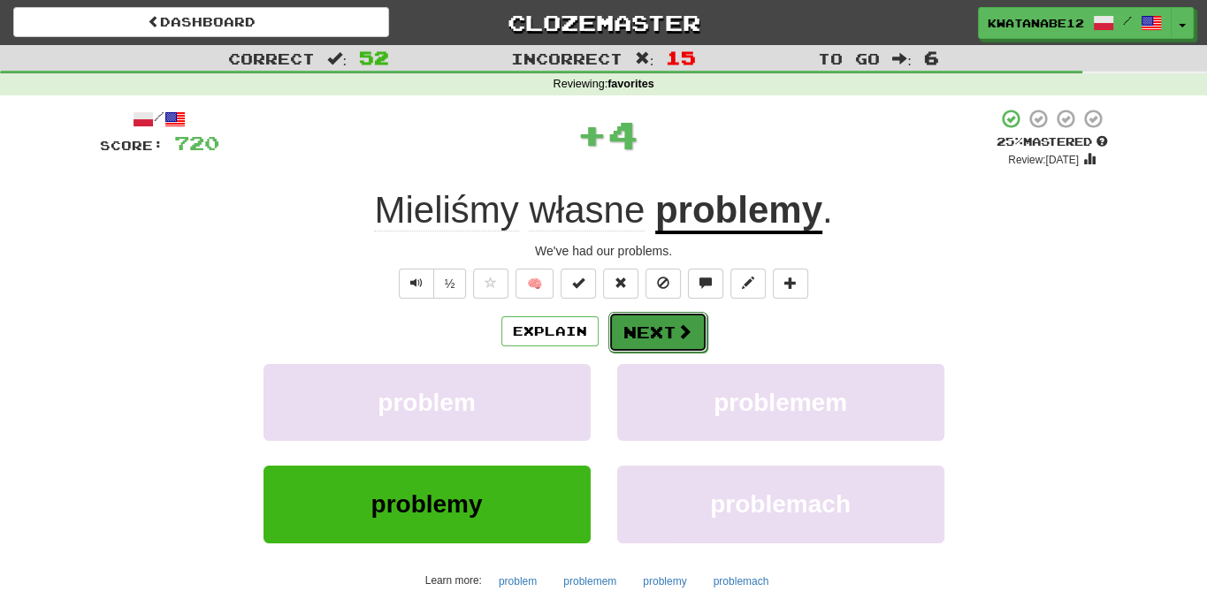
click at [633, 330] on button "Next" at bounding box center [657, 332] width 99 height 41
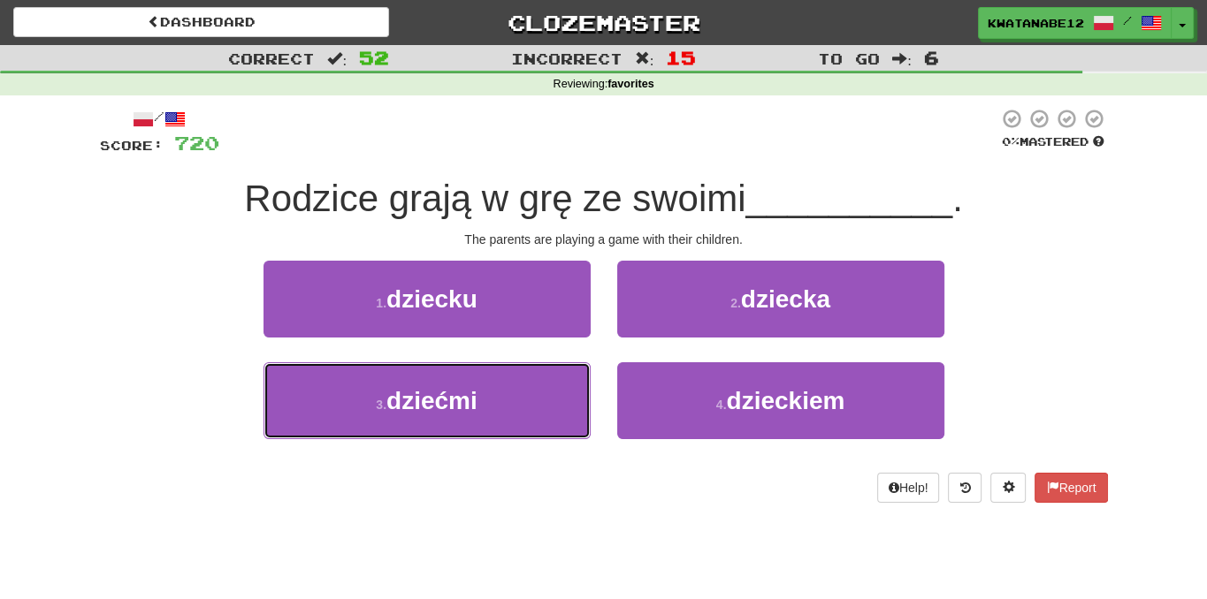
drag, startPoint x: 524, startPoint y: 394, endPoint x: 589, endPoint y: 360, distance: 73.2
click at [532, 395] on button "3 . dziećmi" at bounding box center [426, 400] width 327 height 77
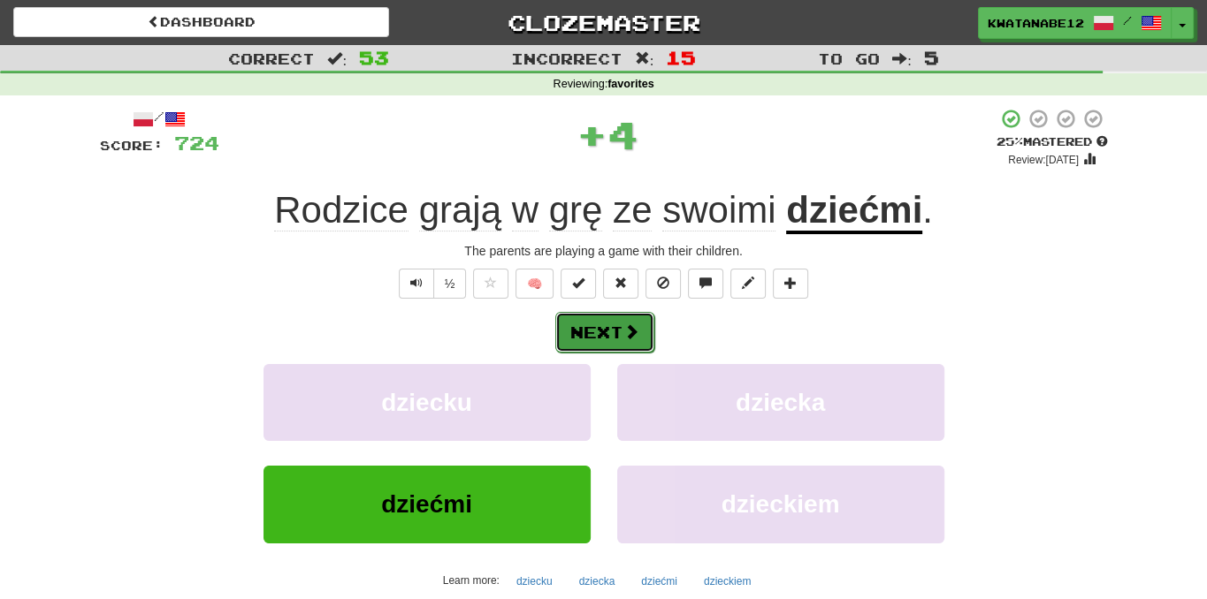
click at [649, 337] on button "Next" at bounding box center [604, 332] width 99 height 41
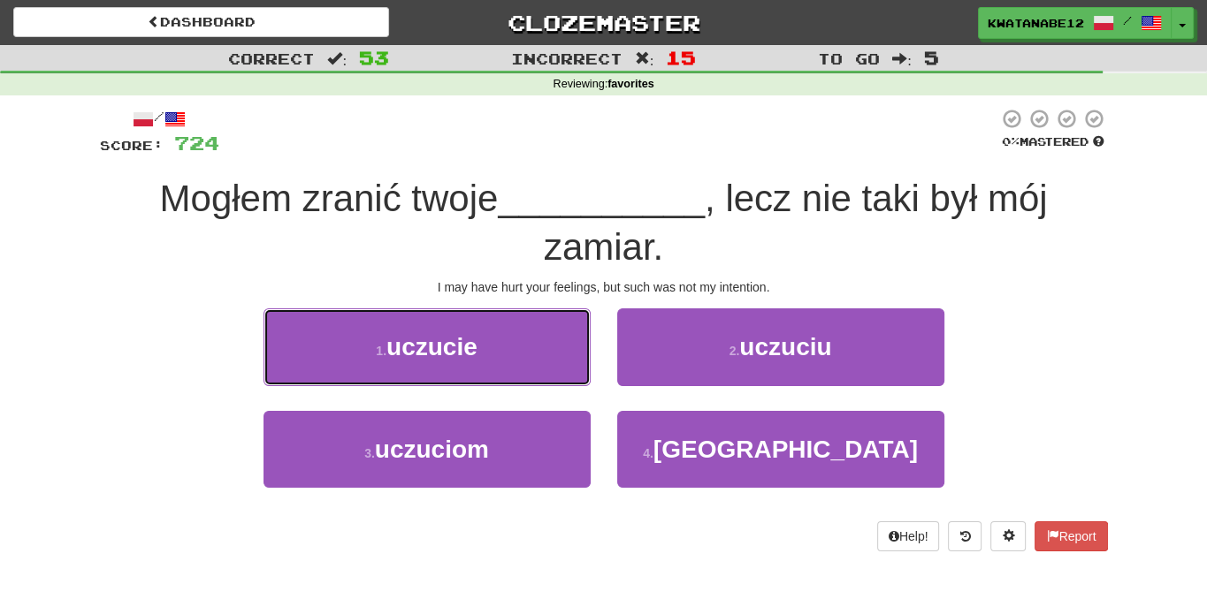
drag, startPoint x: 545, startPoint y: 363, endPoint x: 601, endPoint y: 367, distance: 55.8
click at [548, 363] on button "1 . uczucie" at bounding box center [426, 347] width 327 height 77
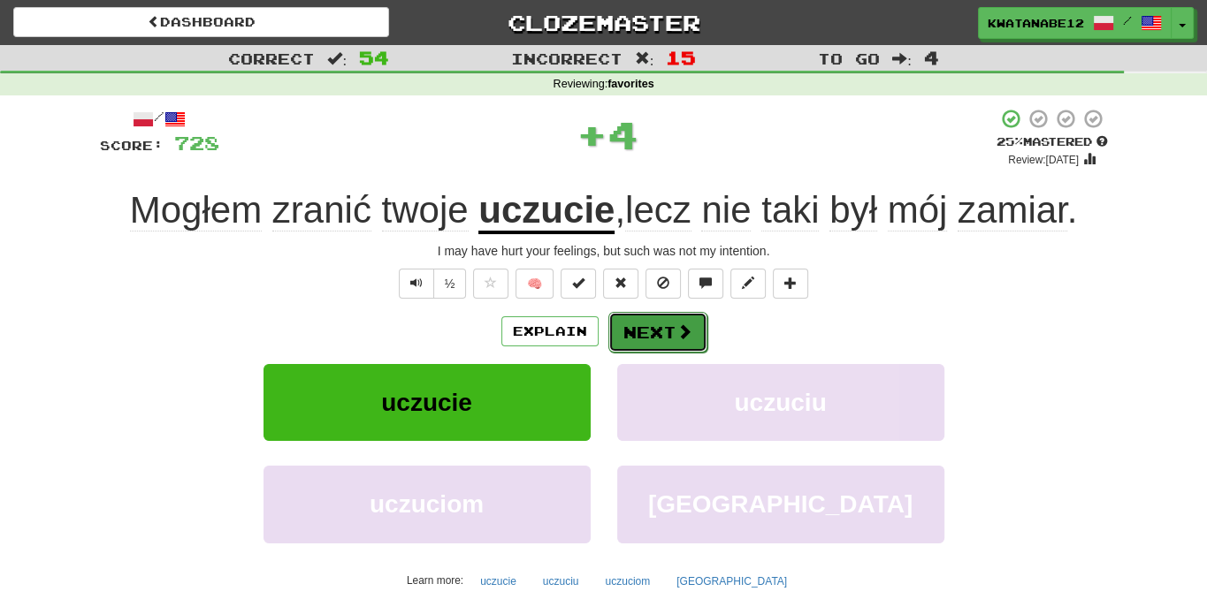
click at [651, 334] on button "Next" at bounding box center [657, 332] width 99 height 41
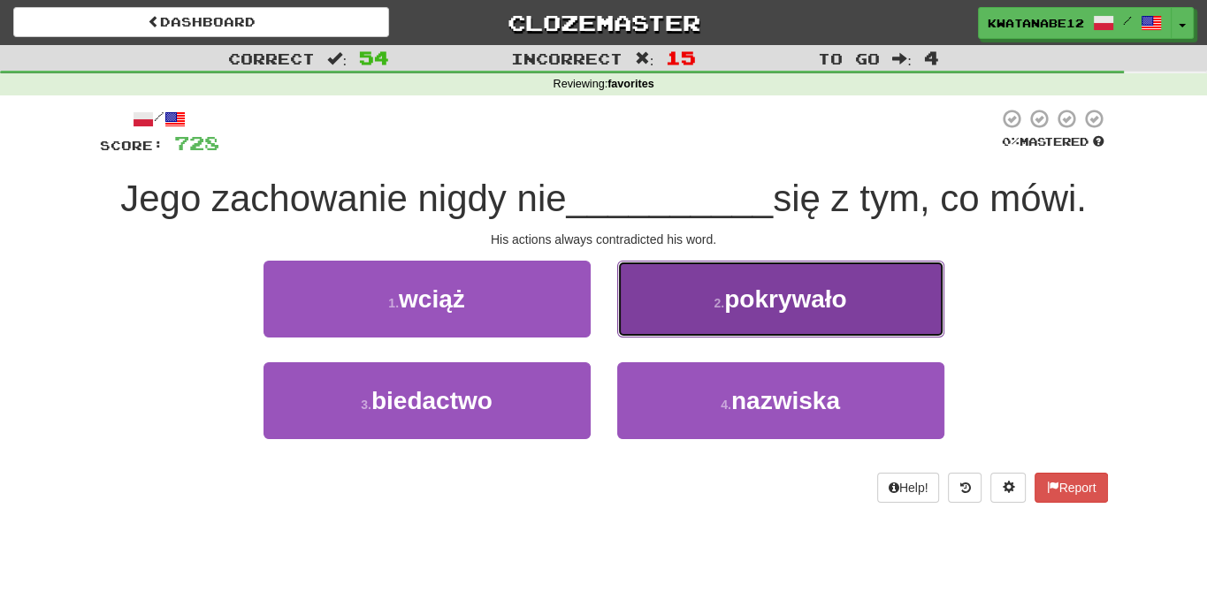
click at [653, 295] on button "2 . pokrywało" at bounding box center [780, 299] width 327 height 77
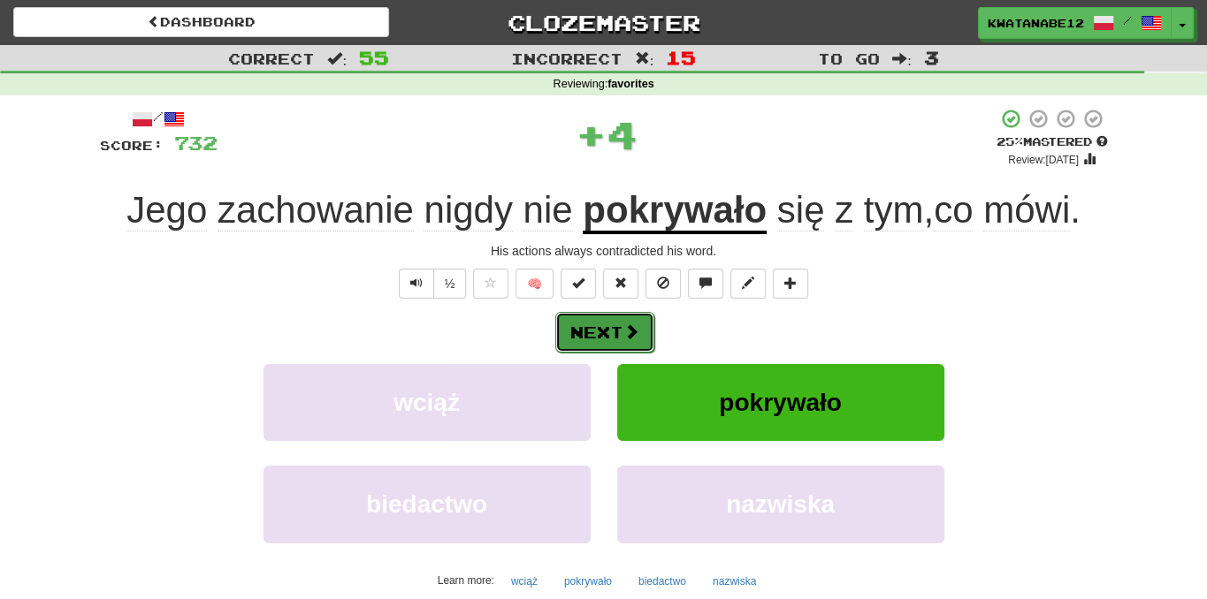
click at [641, 328] on button "Next" at bounding box center [604, 332] width 99 height 41
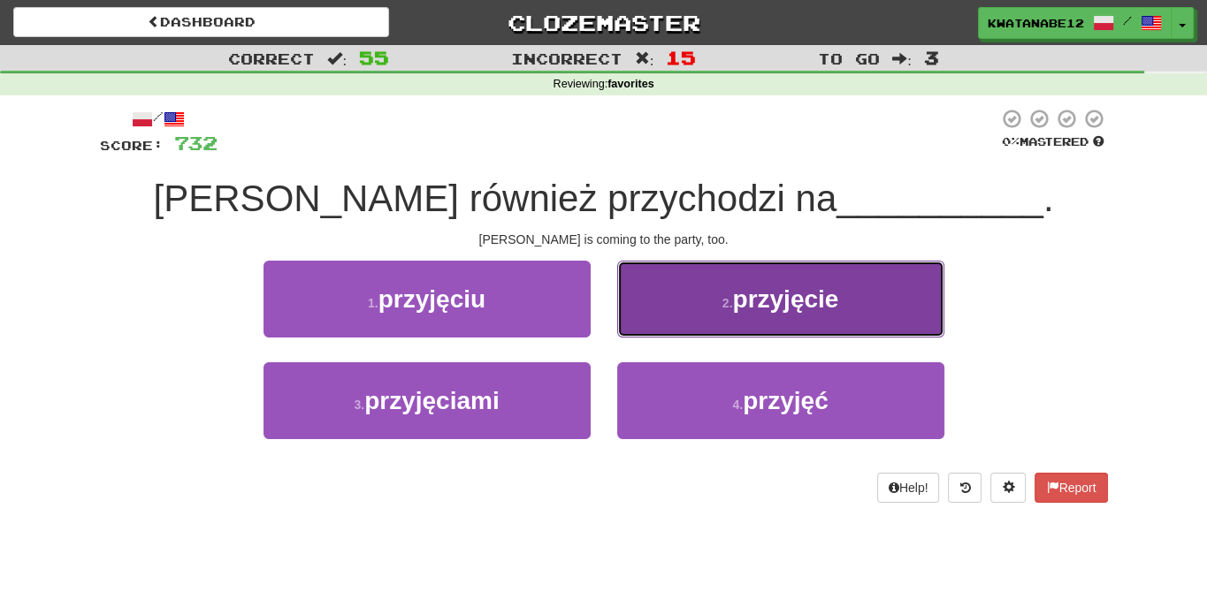
click at [679, 311] on button "2 . przyjęcie" at bounding box center [780, 299] width 327 height 77
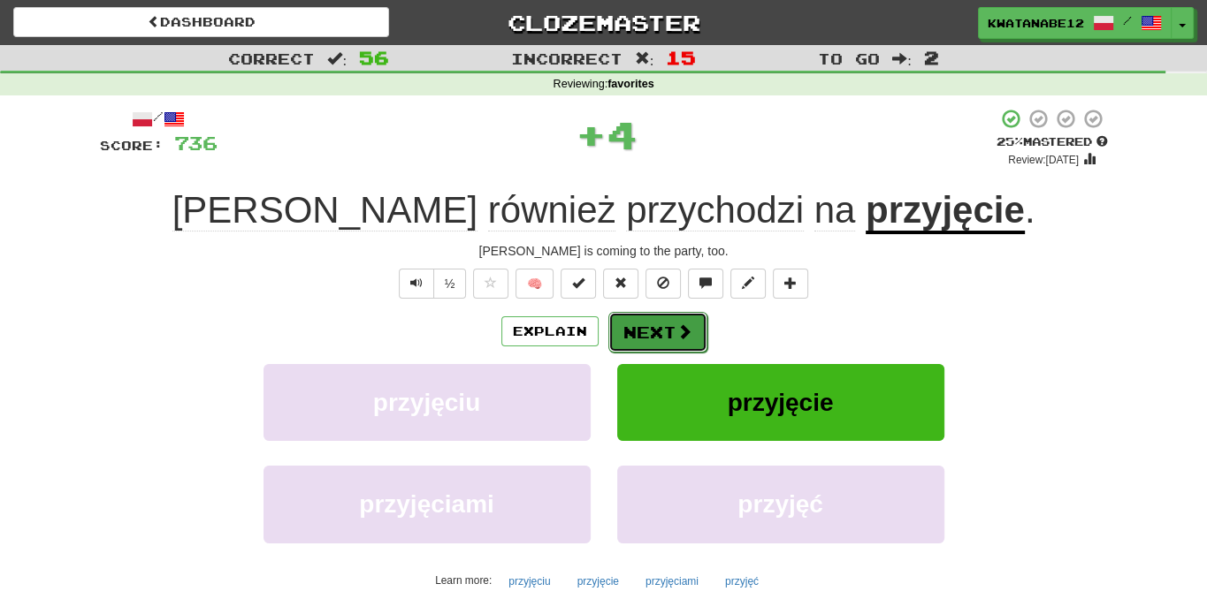
click at [648, 335] on button "Next" at bounding box center [657, 332] width 99 height 41
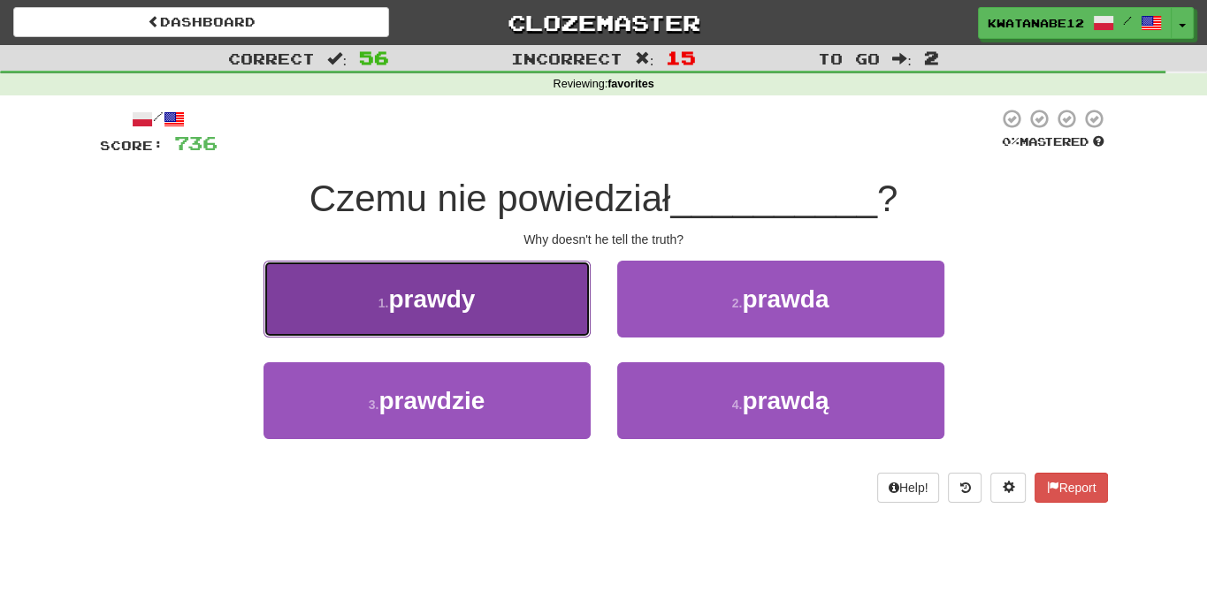
click at [567, 310] on button "1 . prawdy" at bounding box center [426, 299] width 327 height 77
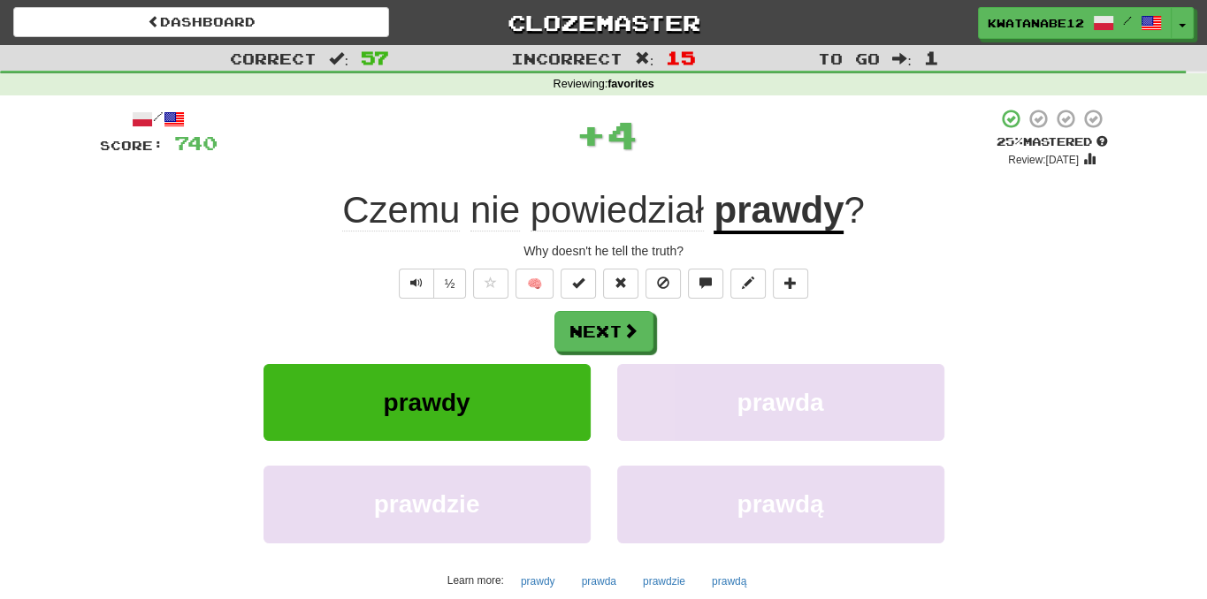
click at [672, 324] on div "Next" at bounding box center [604, 331] width 1008 height 41
click at [633, 348] on button "Next" at bounding box center [604, 332] width 99 height 41
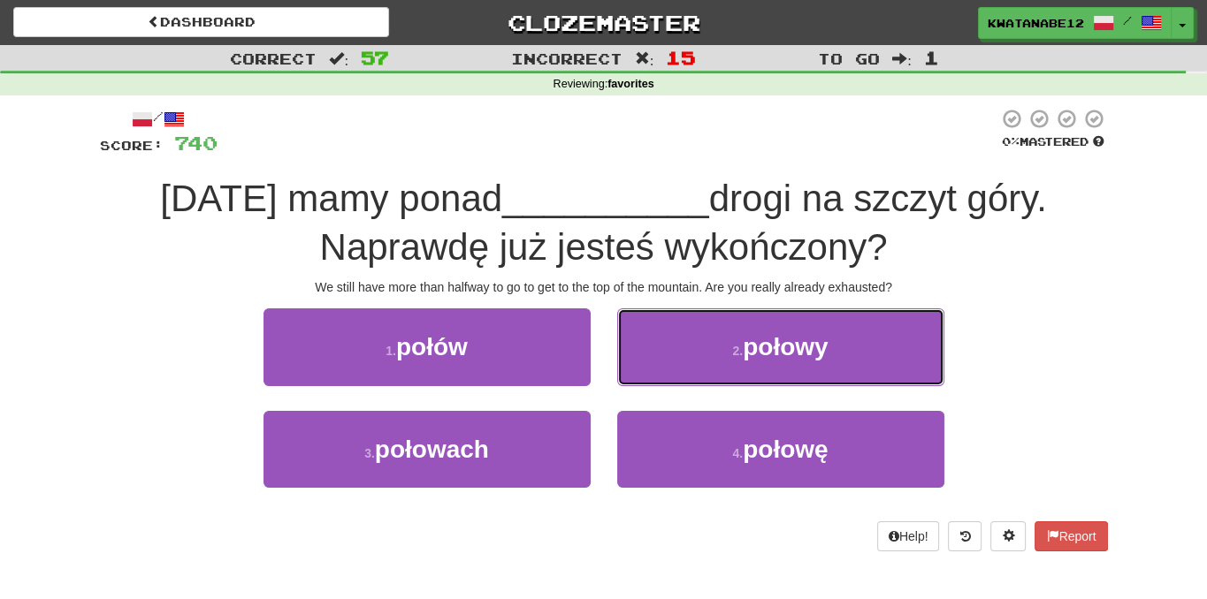
click at [689, 354] on button "2 . połowy" at bounding box center [780, 347] width 327 height 77
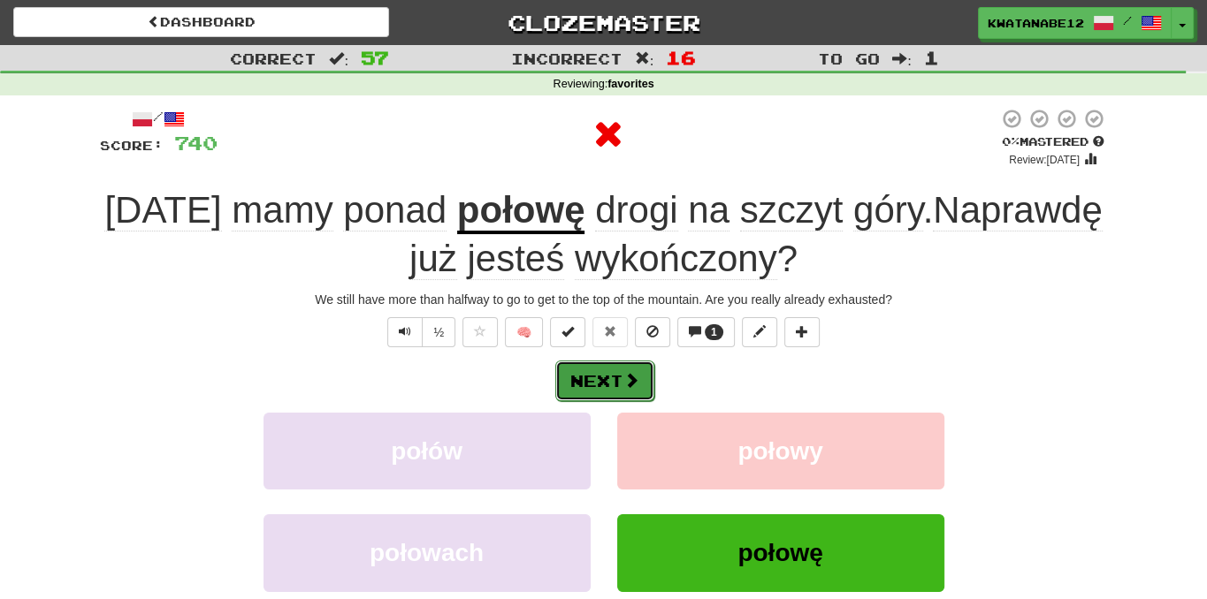
click at [625, 380] on span at bounding box center [631, 380] width 16 height 16
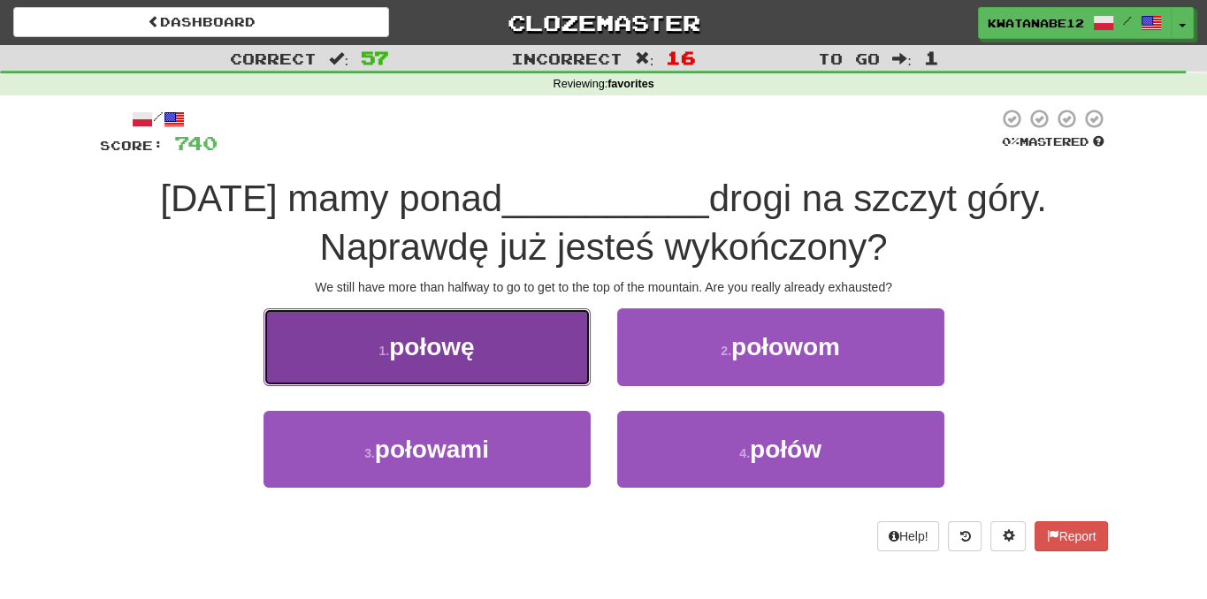
click at [541, 362] on button "1 . połowę" at bounding box center [426, 347] width 327 height 77
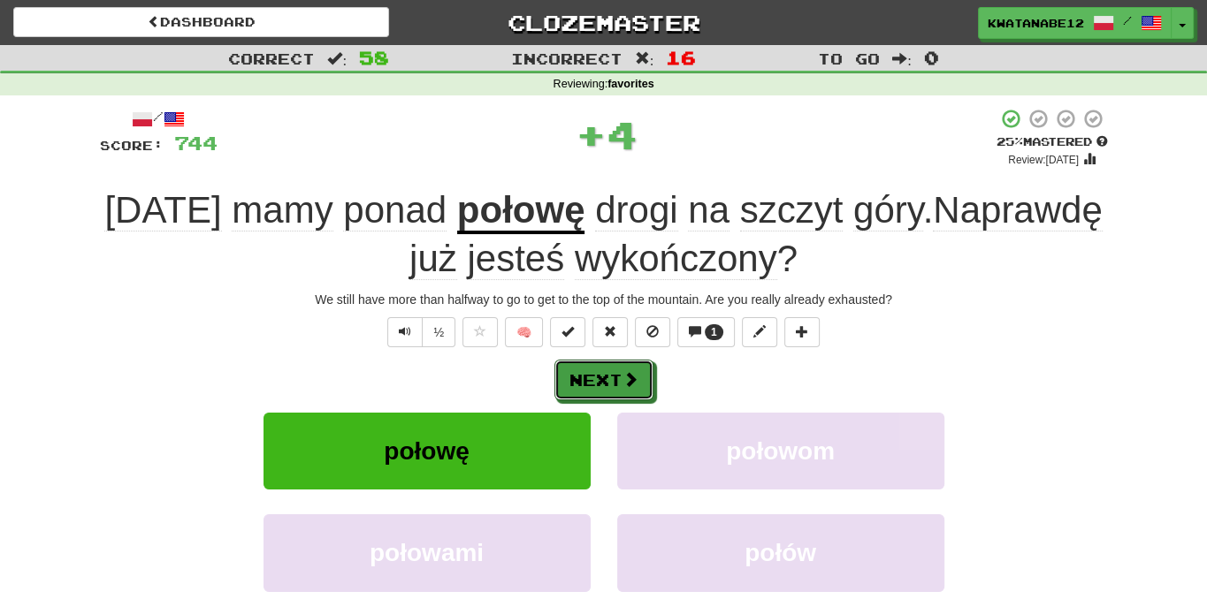
click at [636, 377] on button "Next" at bounding box center [603, 380] width 99 height 41
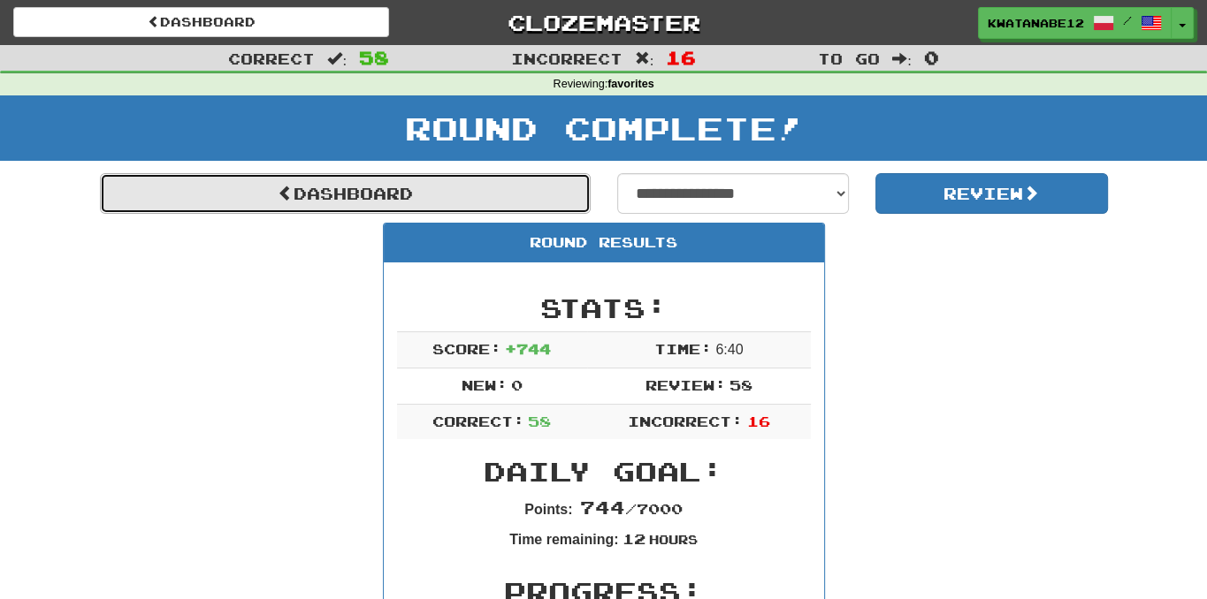
click at [536, 196] on link "Dashboard" at bounding box center [345, 193] width 491 height 41
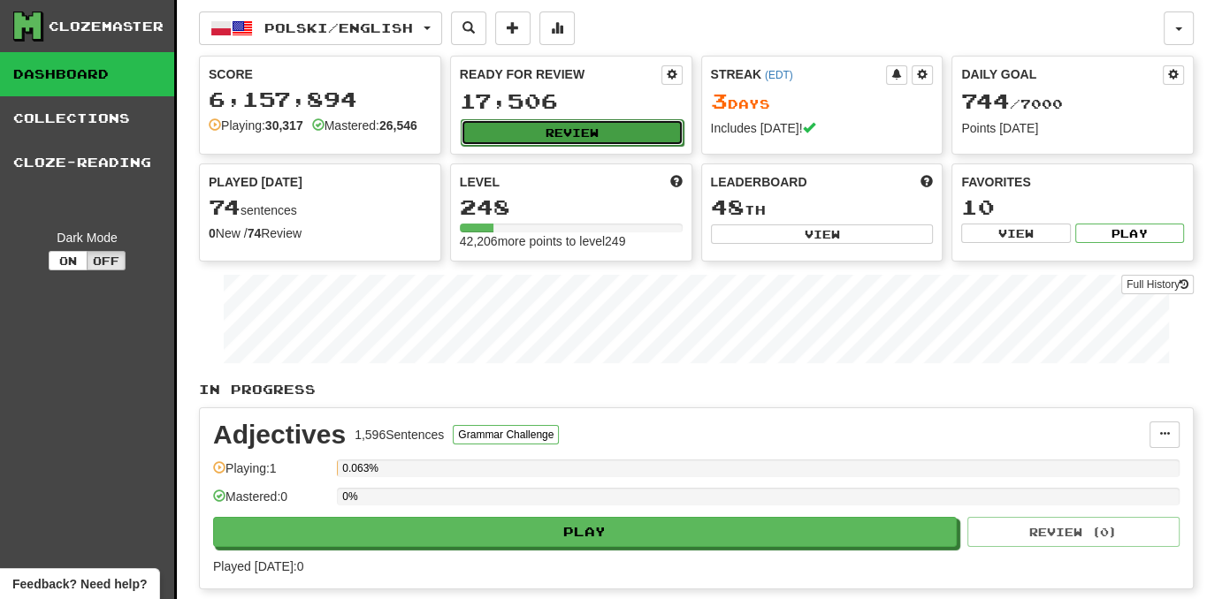
click at [575, 133] on button "Review" at bounding box center [572, 132] width 223 height 27
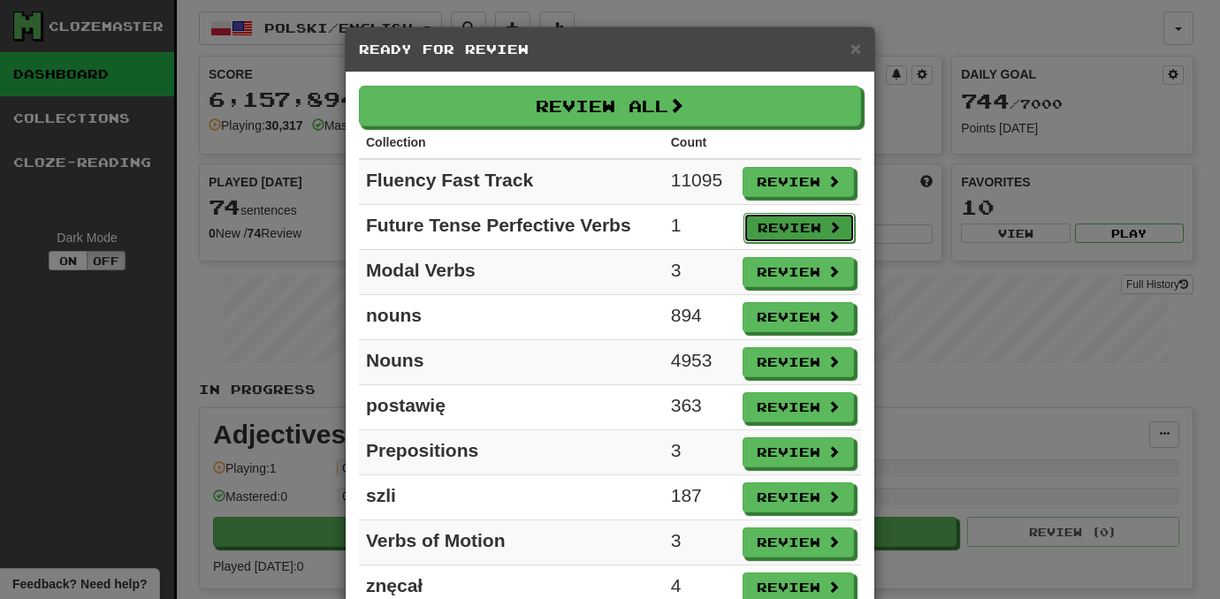
click at [781, 233] on button "Review" at bounding box center [798, 228] width 111 height 30
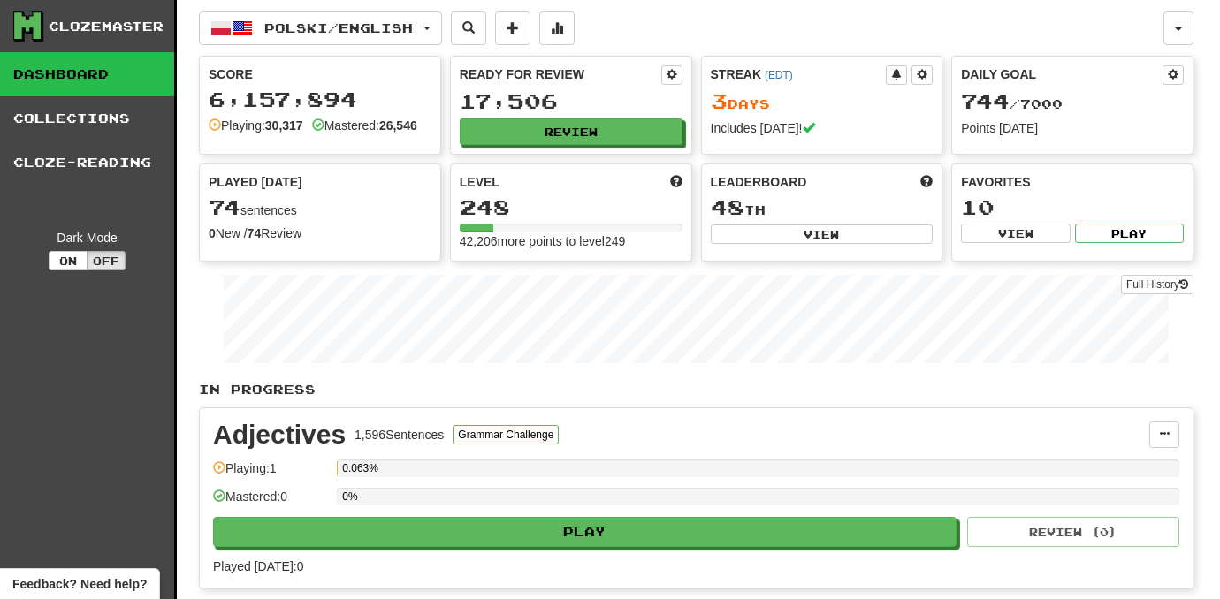
select select "***"
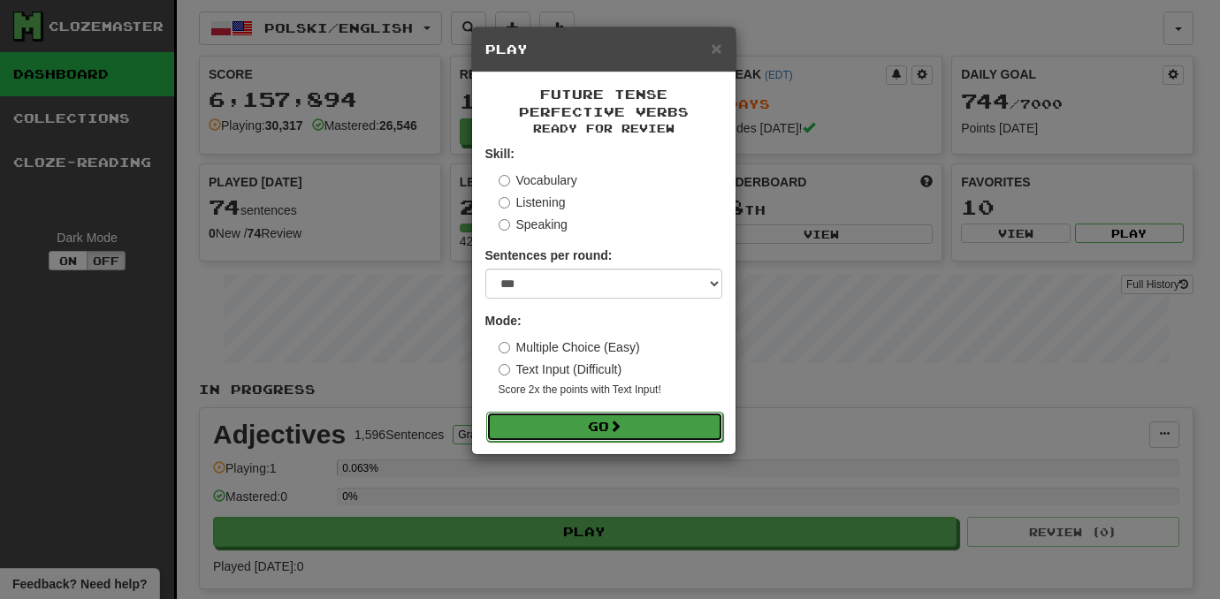
click at [703, 422] on button "Go" at bounding box center [604, 427] width 237 height 30
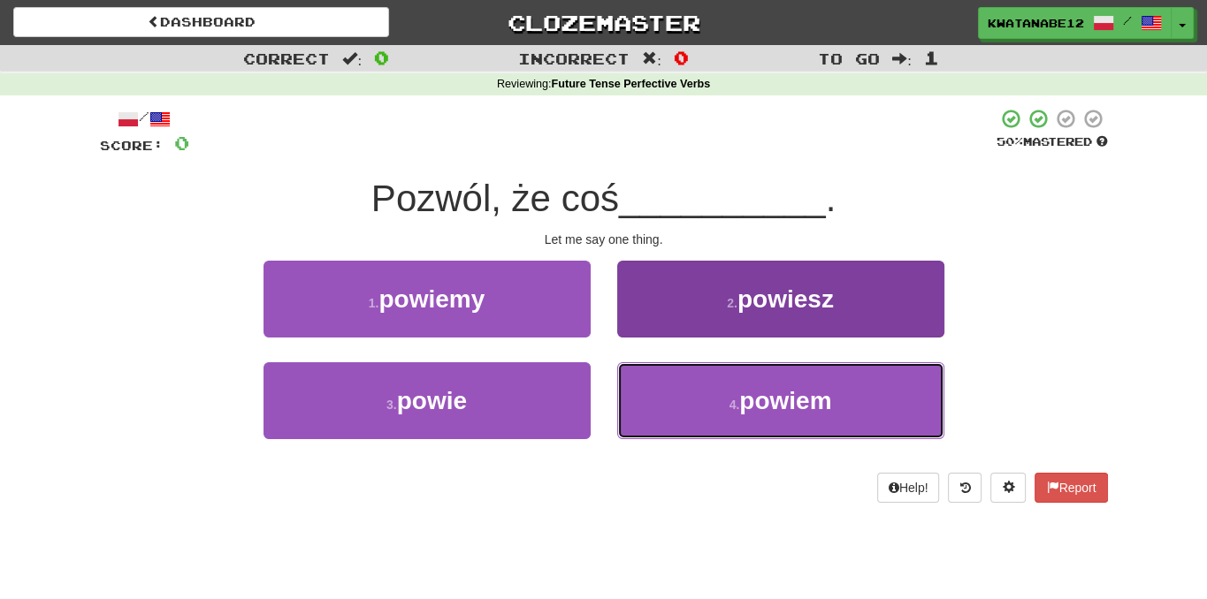
click at [720, 401] on button "4 . powiem" at bounding box center [780, 400] width 327 height 77
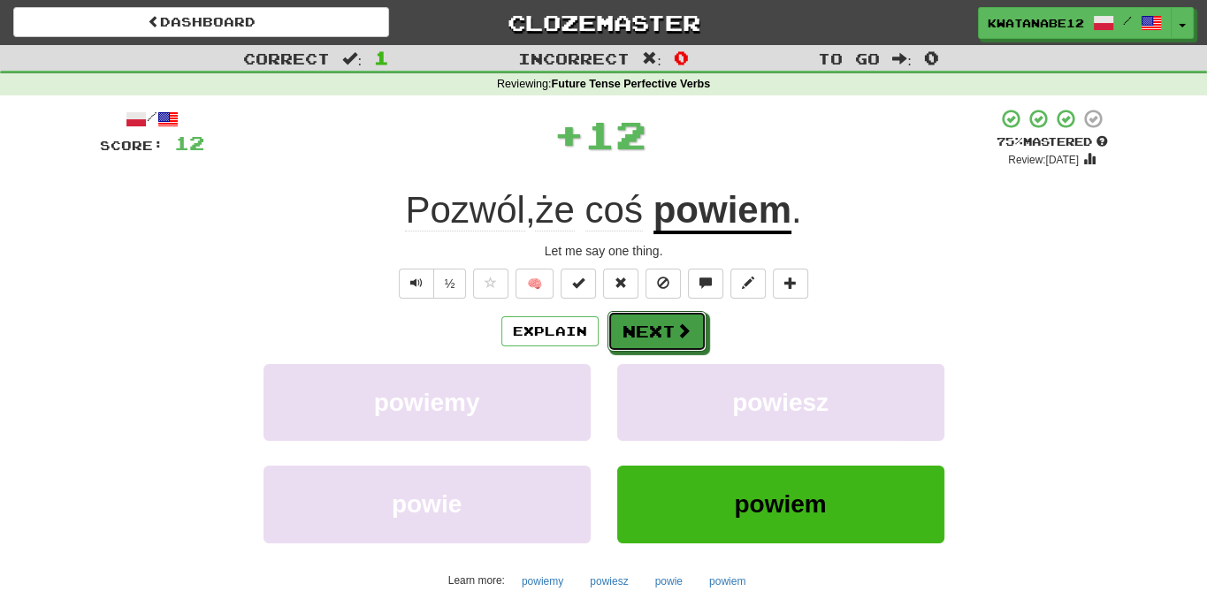
drag, startPoint x: 658, startPoint y: 336, endPoint x: 653, endPoint y: 328, distance: 9.1
click at [655, 331] on button "Next" at bounding box center [656, 331] width 99 height 41
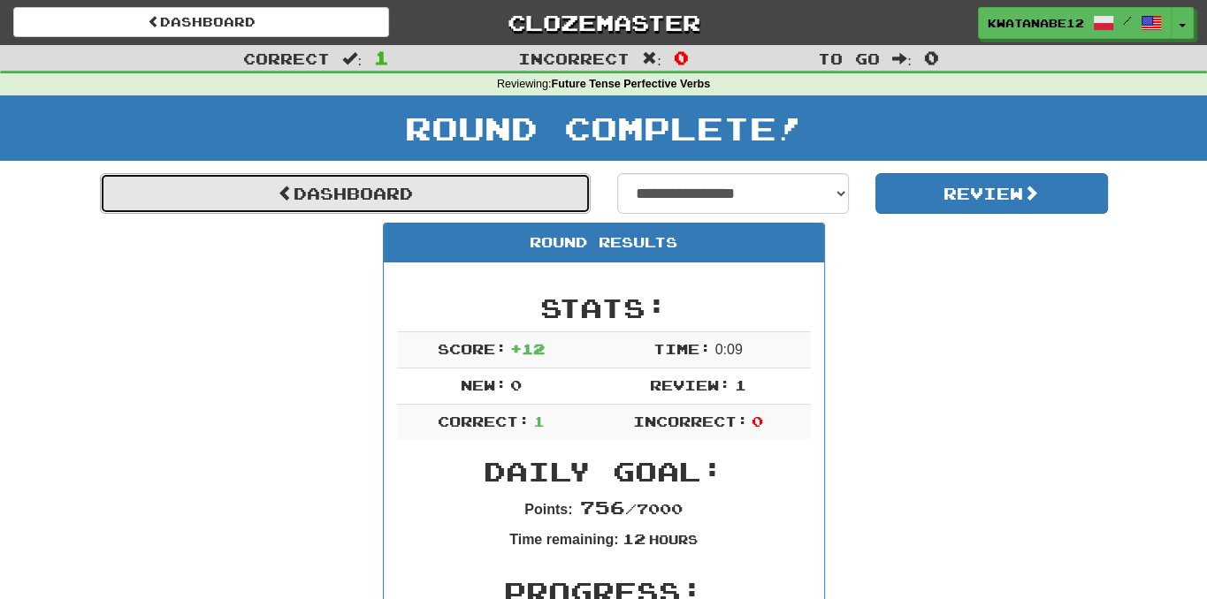
click at [525, 197] on link "Dashboard" at bounding box center [345, 193] width 491 height 41
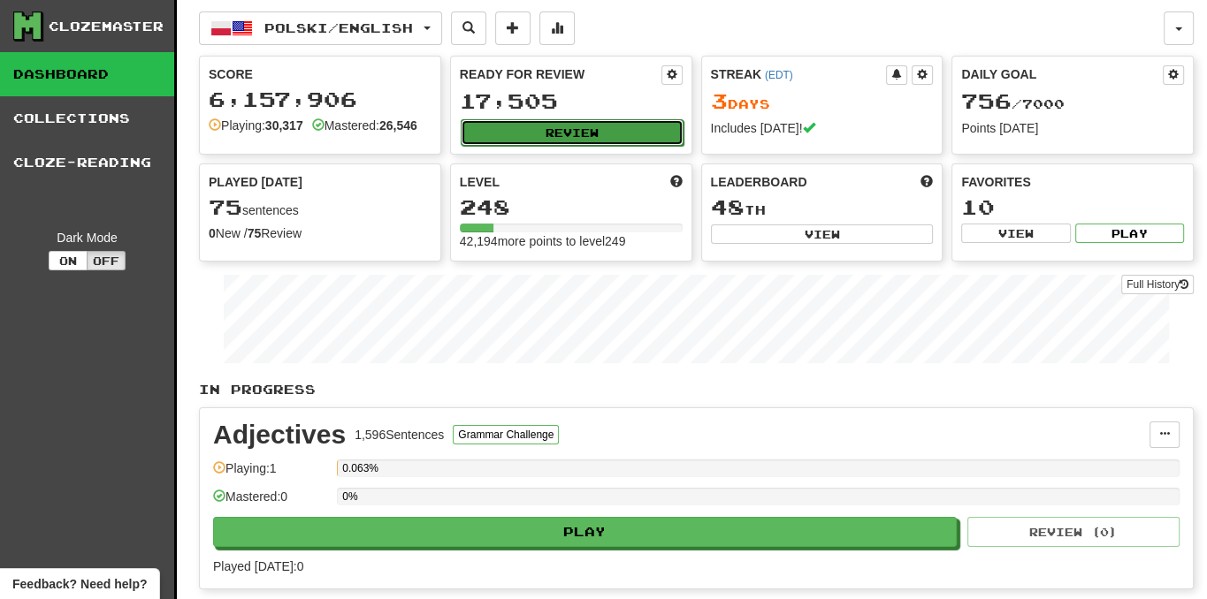
click at [622, 129] on button "Review" at bounding box center [572, 132] width 223 height 27
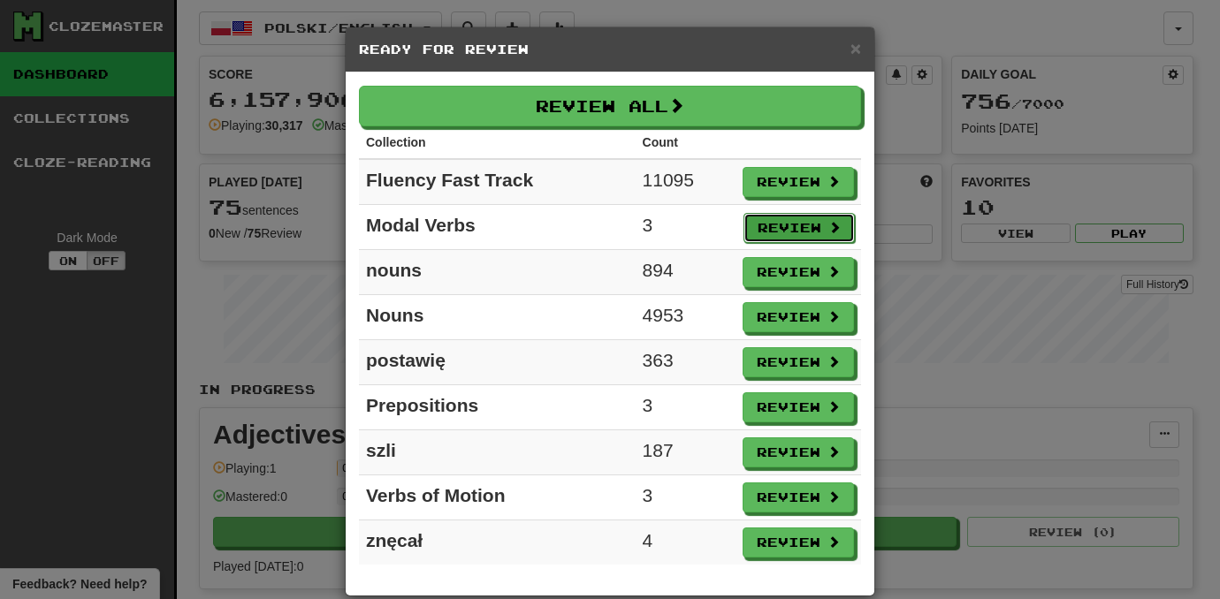
click at [789, 224] on button "Review" at bounding box center [798, 228] width 111 height 30
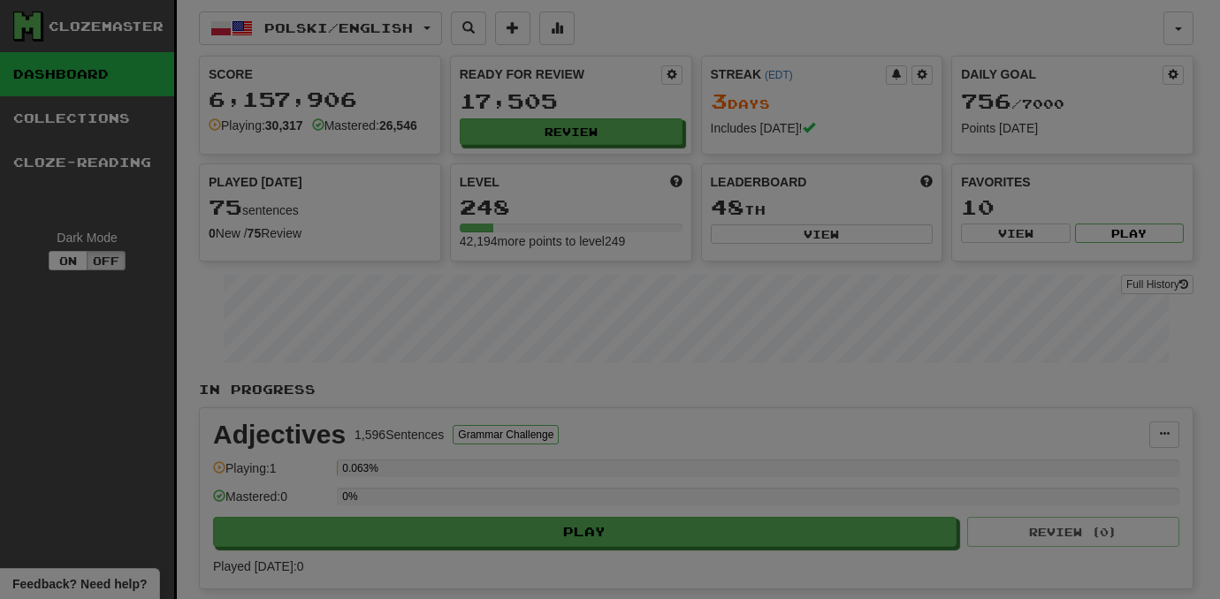
select select "***"
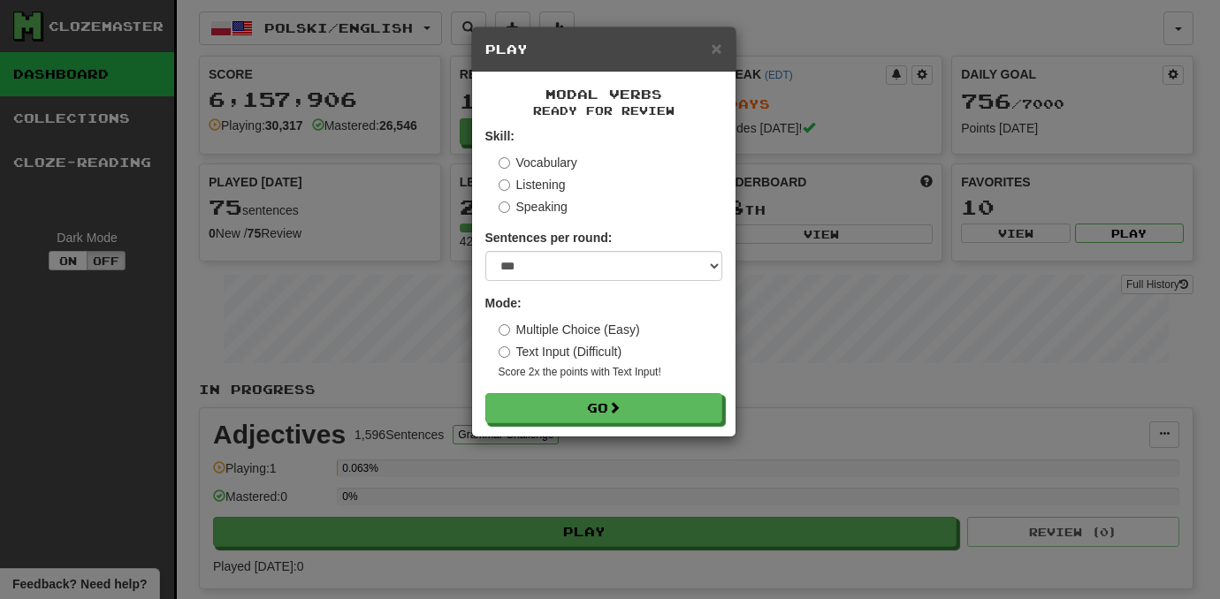
click at [711, 390] on form "Skill: Vocabulary Listening Speaking Sentences per round: * ** ** ** ** ** *** …" at bounding box center [603, 275] width 237 height 296
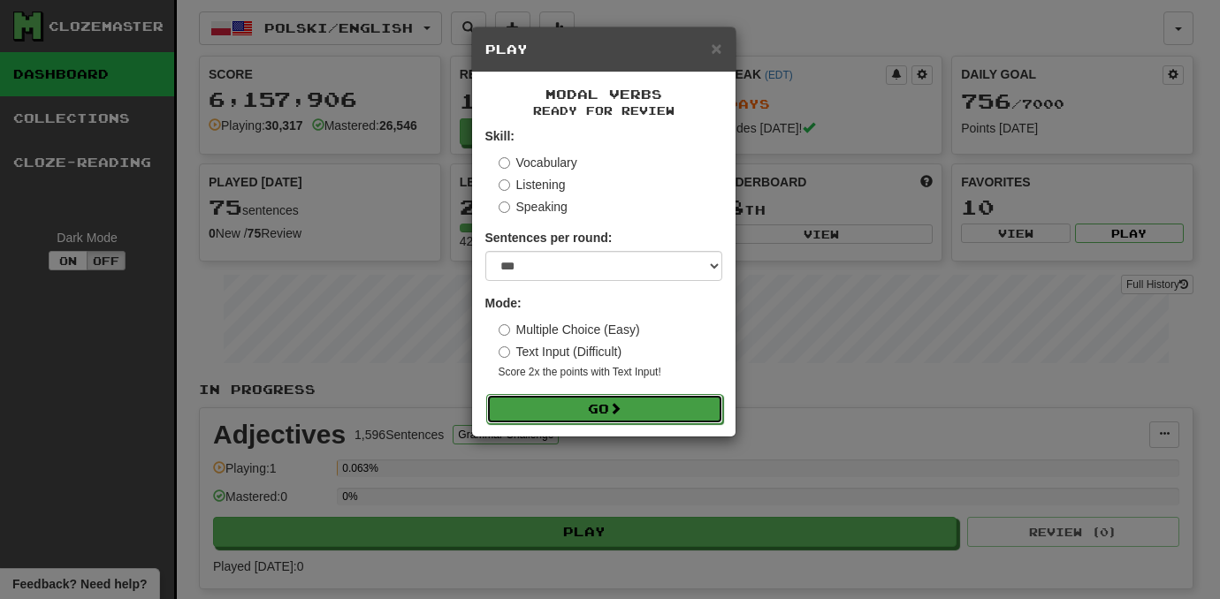
click at [711, 403] on button "Go" at bounding box center [604, 409] width 237 height 30
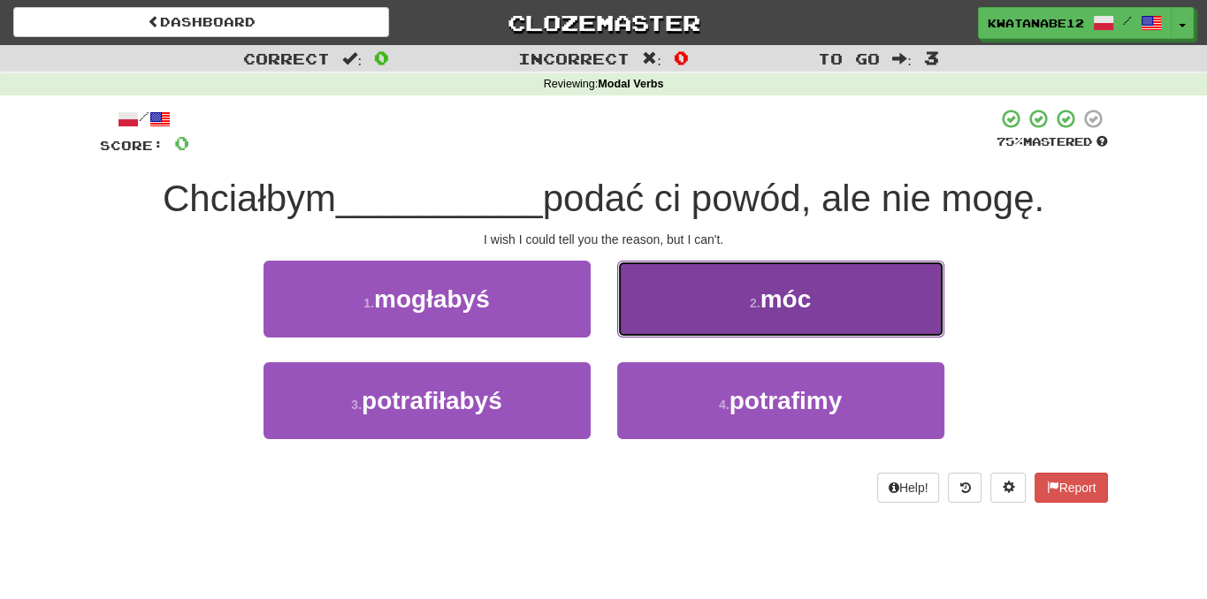
click at [719, 287] on button "2 . móc" at bounding box center [780, 299] width 327 height 77
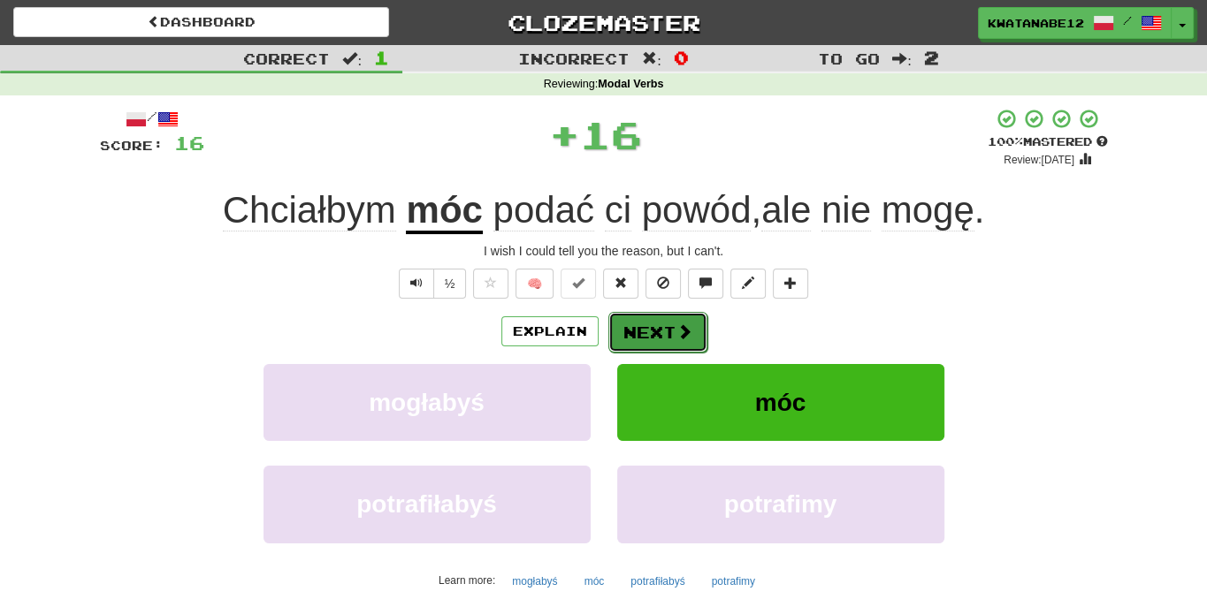
click at [629, 331] on button "Next" at bounding box center [657, 332] width 99 height 41
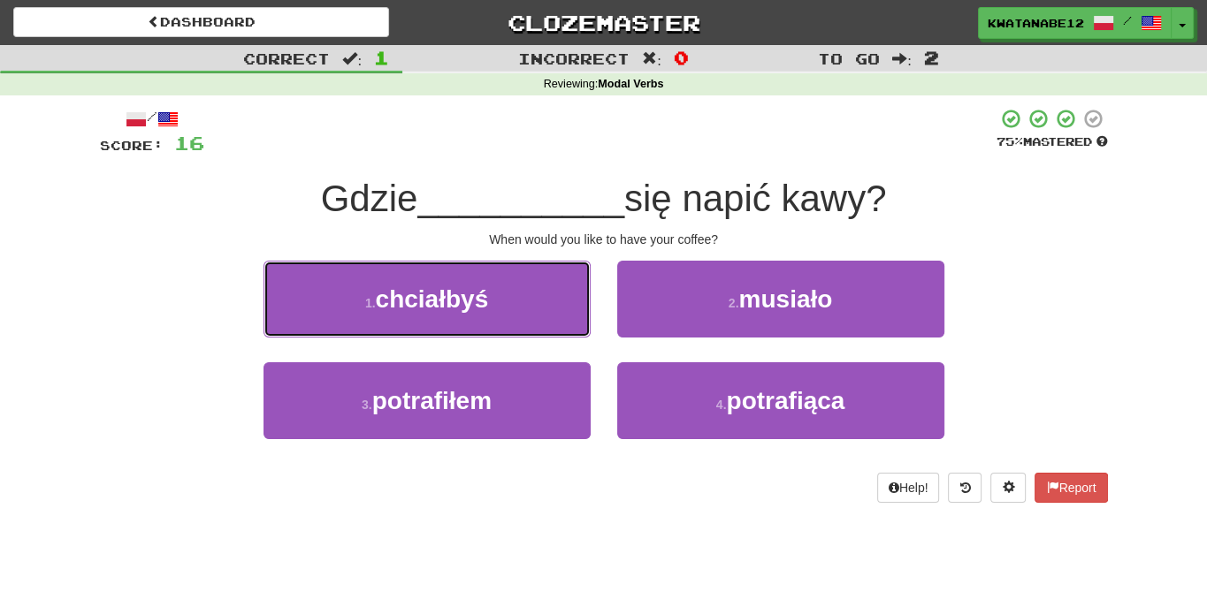
drag, startPoint x: 554, startPoint y: 299, endPoint x: 619, endPoint y: 300, distance: 64.5
click at [553, 299] on button "1 . chciałbyś" at bounding box center [426, 299] width 327 height 77
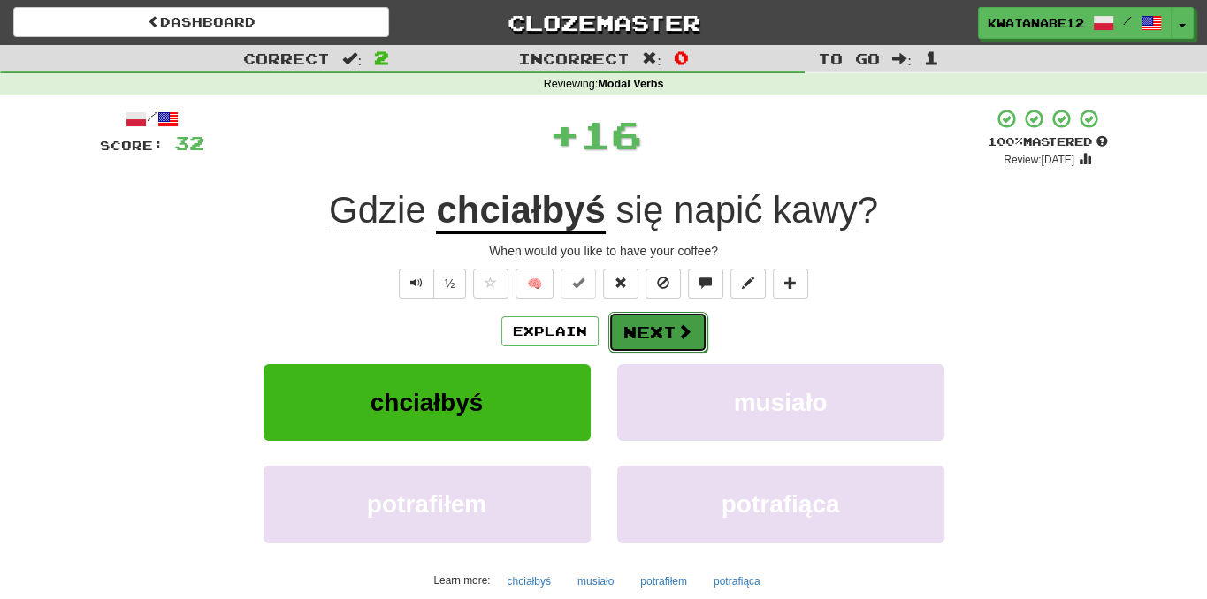
click at [689, 321] on button "Next" at bounding box center [657, 332] width 99 height 41
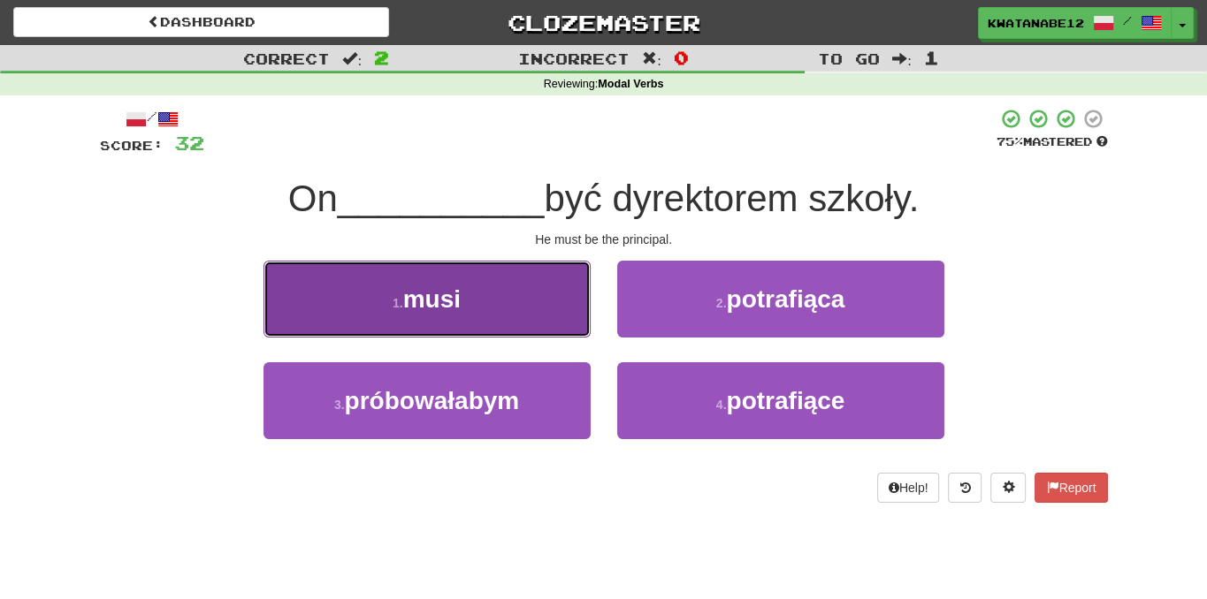
click at [545, 318] on button "1 . musi" at bounding box center [426, 299] width 327 height 77
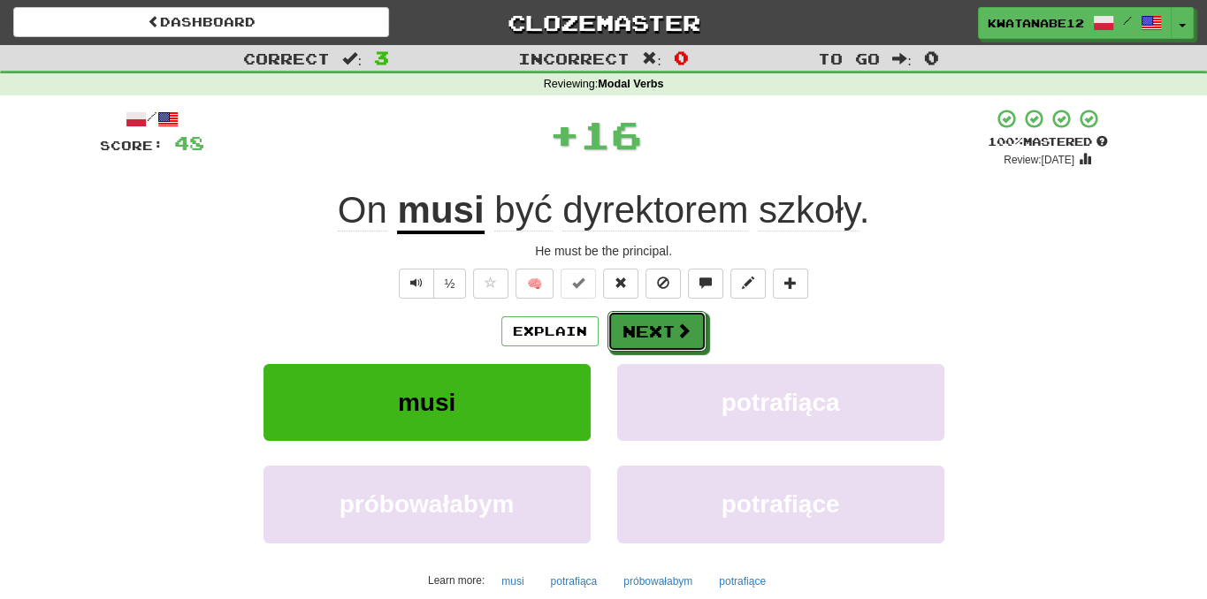
click at [678, 335] on span at bounding box center [683, 331] width 16 height 16
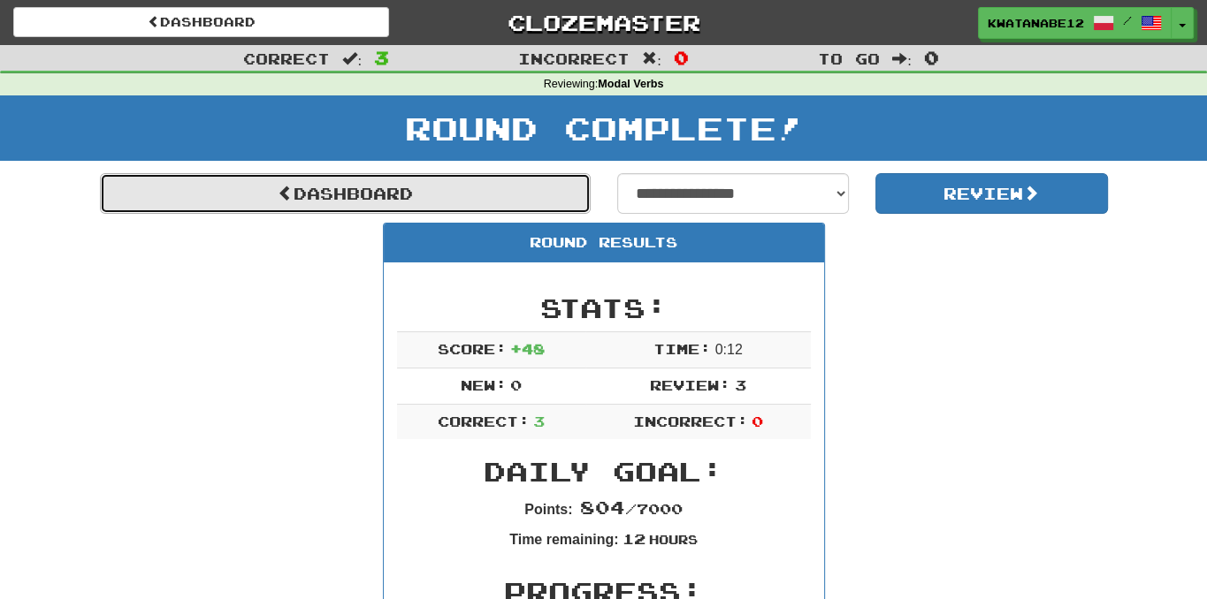
click at [569, 194] on link "Dashboard" at bounding box center [345, 193] width 491 height 41
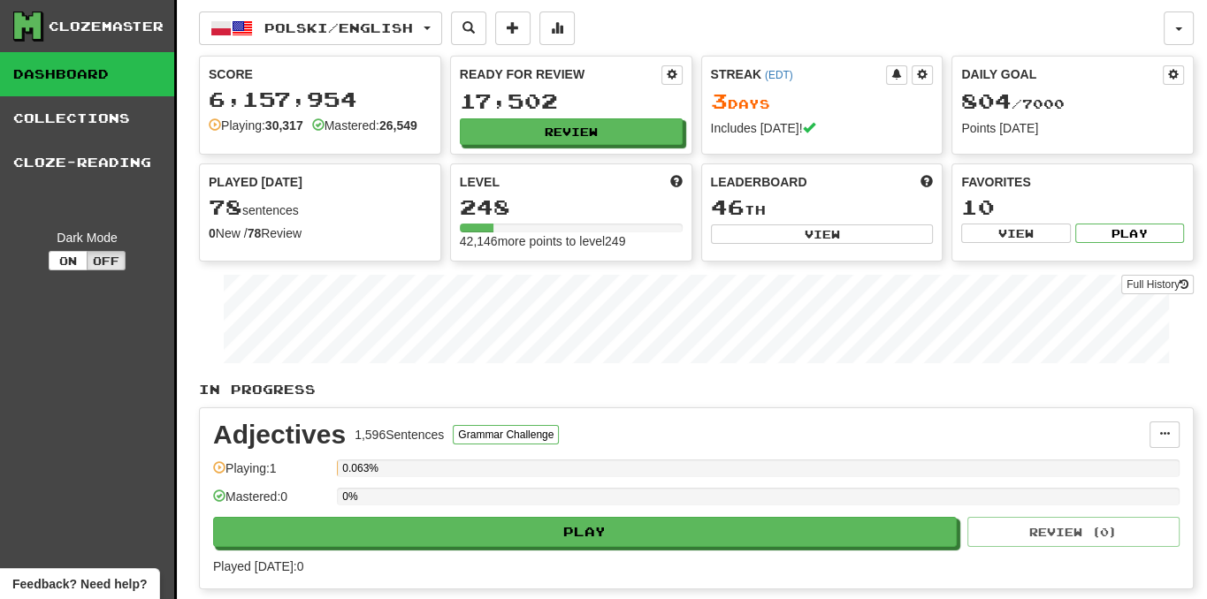
click at [633, 144] on div "Ready for Review 17,502 Review" at bounding box center [571, 105] width 240 height 97
click at [621, 136] on button "Review" at bounding box center [572, 132] width 223 height 27
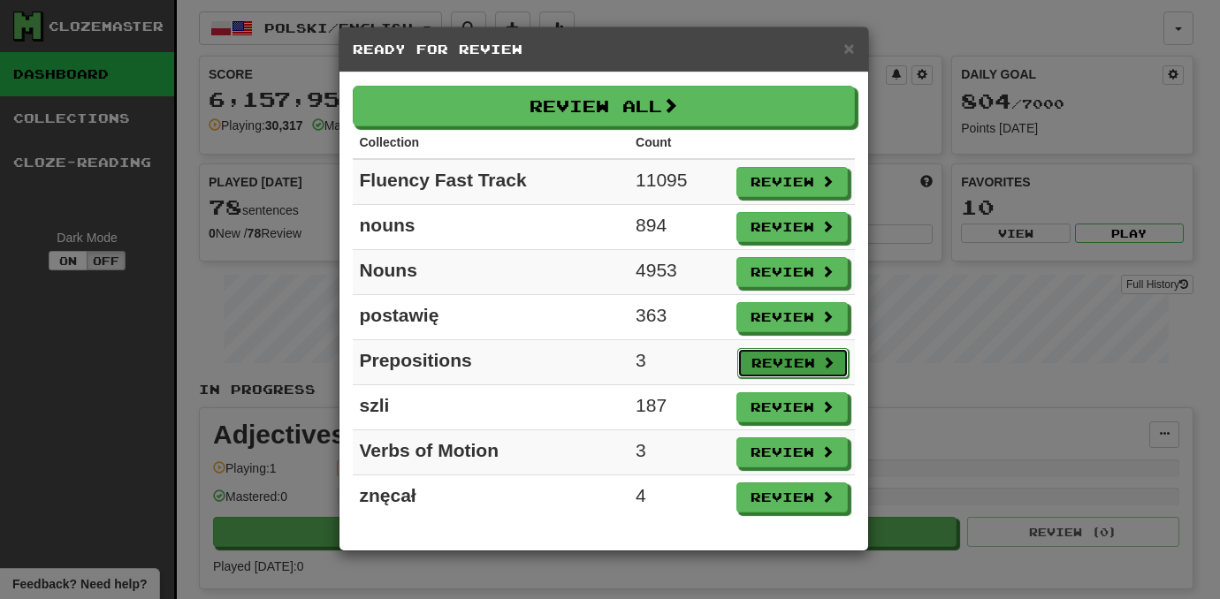
click at [781, 367] on button "Review" at bounding box center [792, 363] width 111 height 30
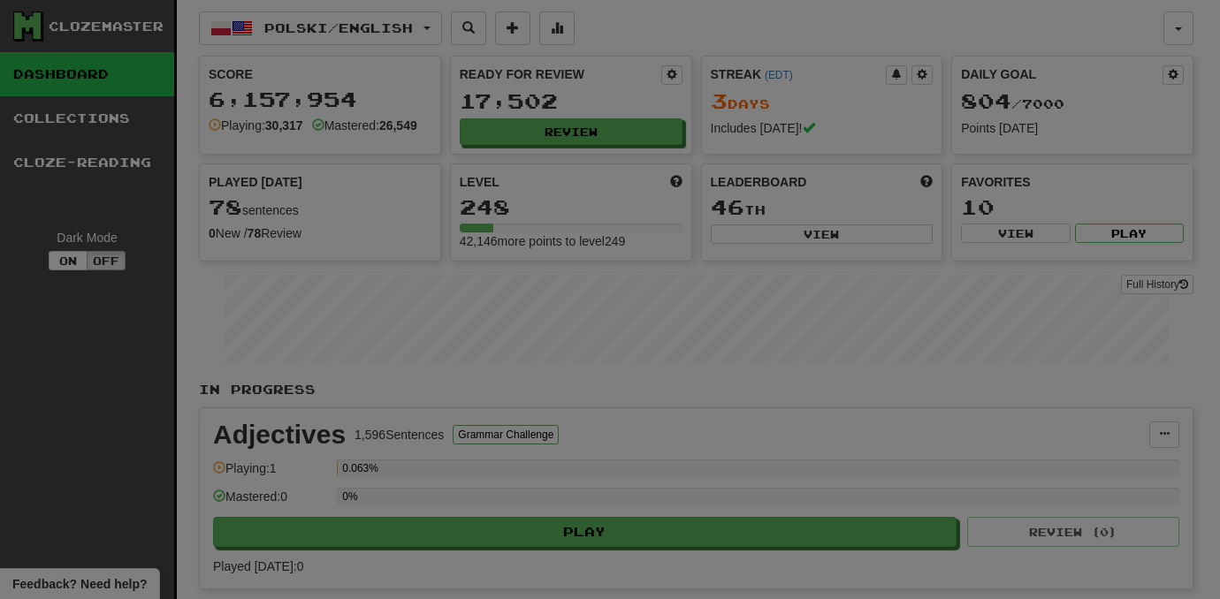
select select "***"
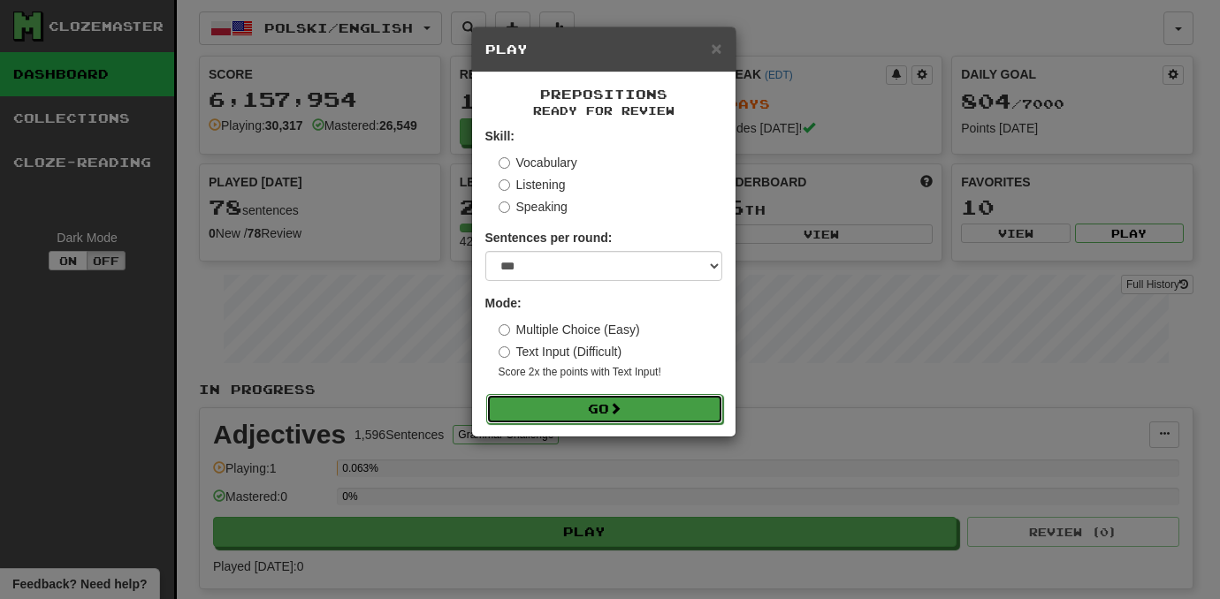
click at [711, 411] on button "Go" at bounding box center [604, 409] width 237 height 30
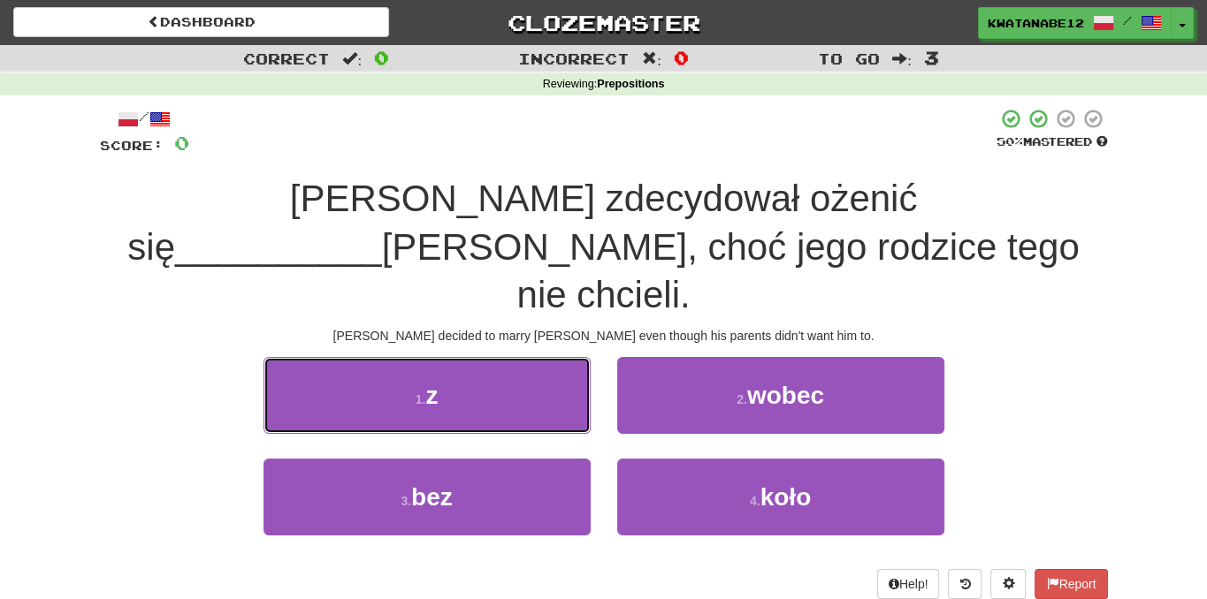
click at [542, 357] on button "1 . z" at bounding box center [426, 395] width 327 height 77
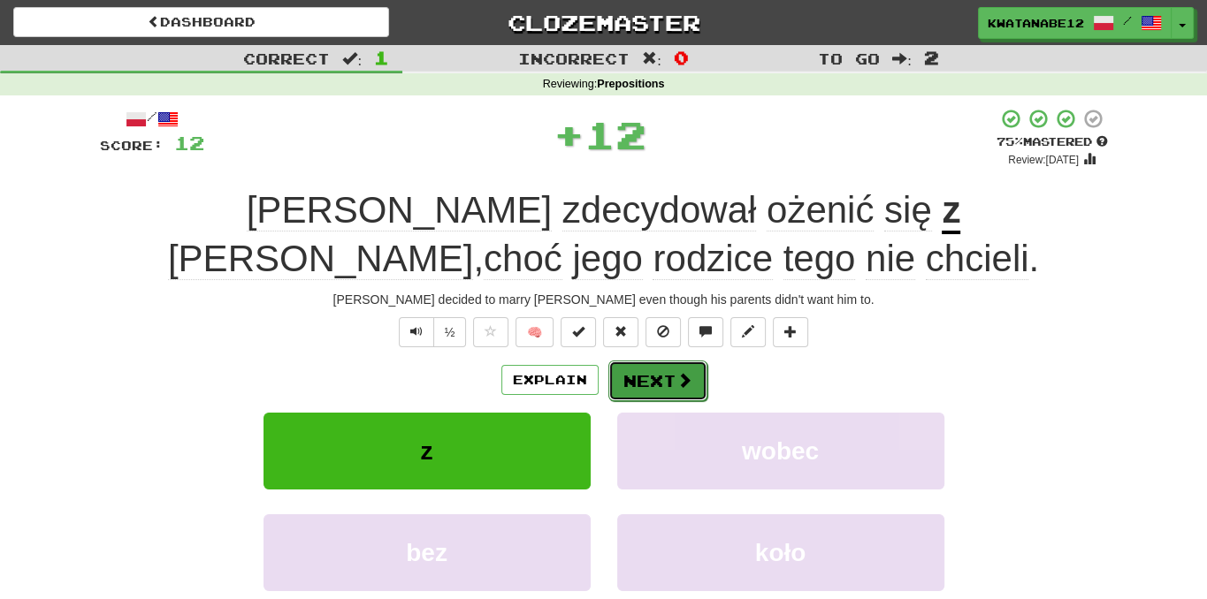
click at [666, 385] on button "Next" at bounding box center [657, 381] width 99 height 41
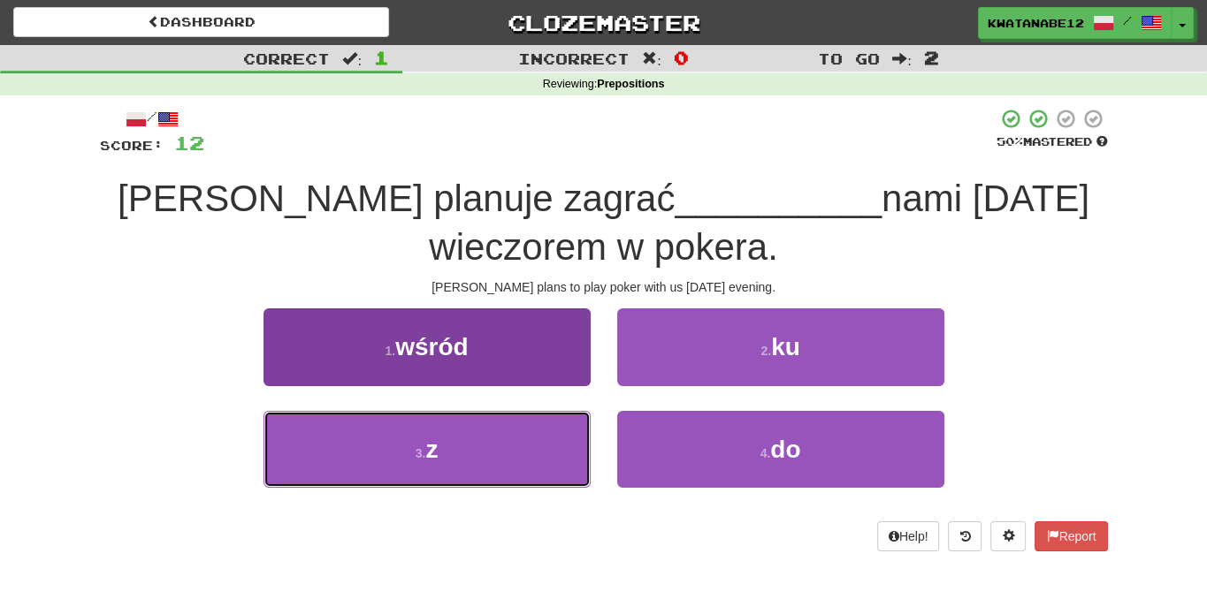
click at [523, 436] on button "3 . z" at bounding box center [426, 449] width 327 height 77
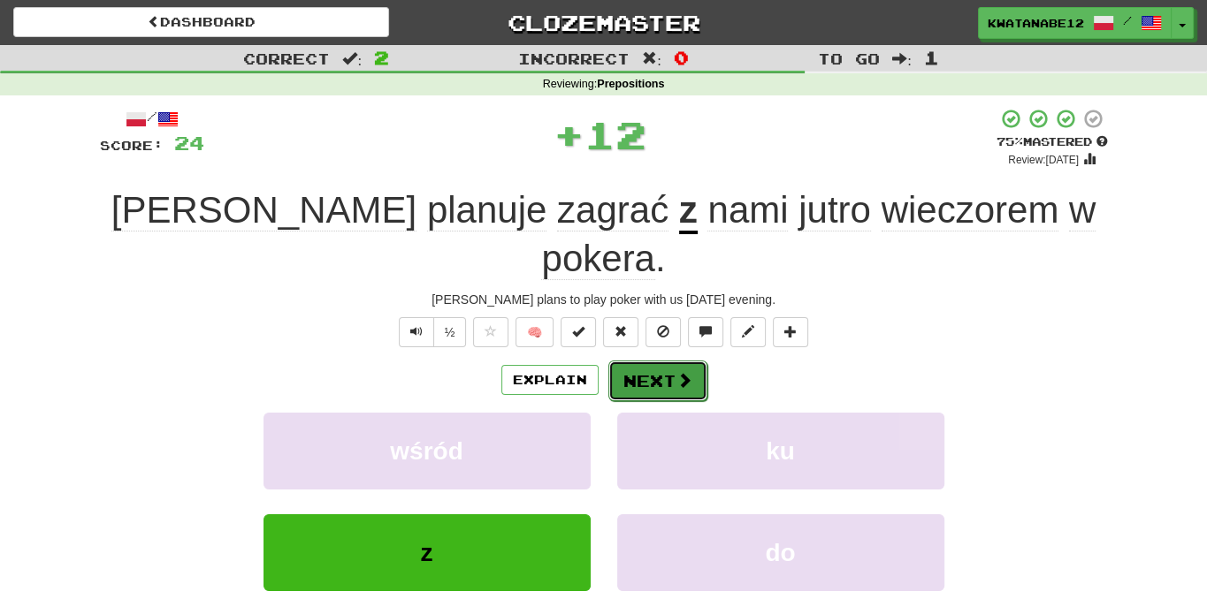
click at [638, 361] on button "Next" at bounding box center [657, 381] width 99 height 41
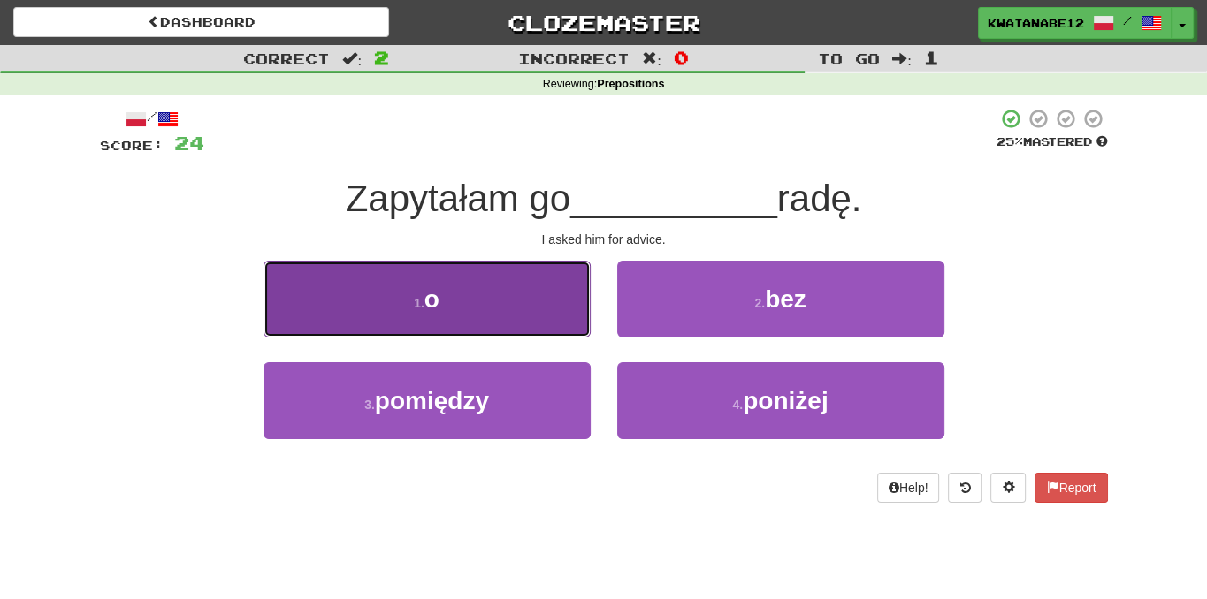
click at [503, 315] on button "1 . o" at bounding box center [426, 299] width 327 height 77
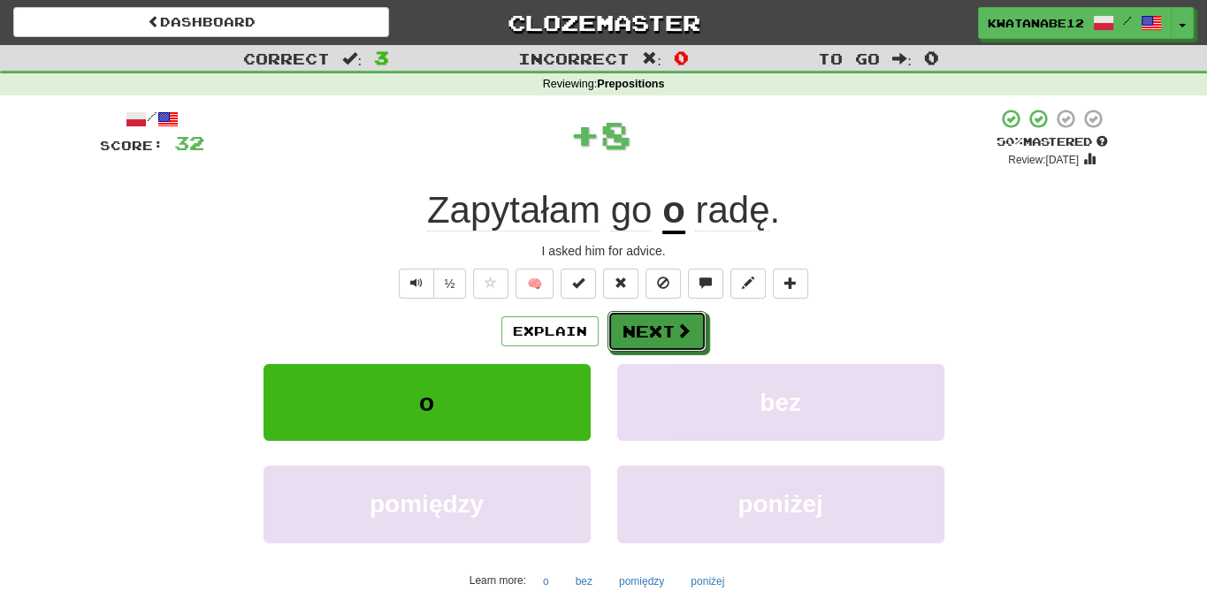
click at [637, 330] on button "Next" at bounding box center [656, 331] width 99 height 41
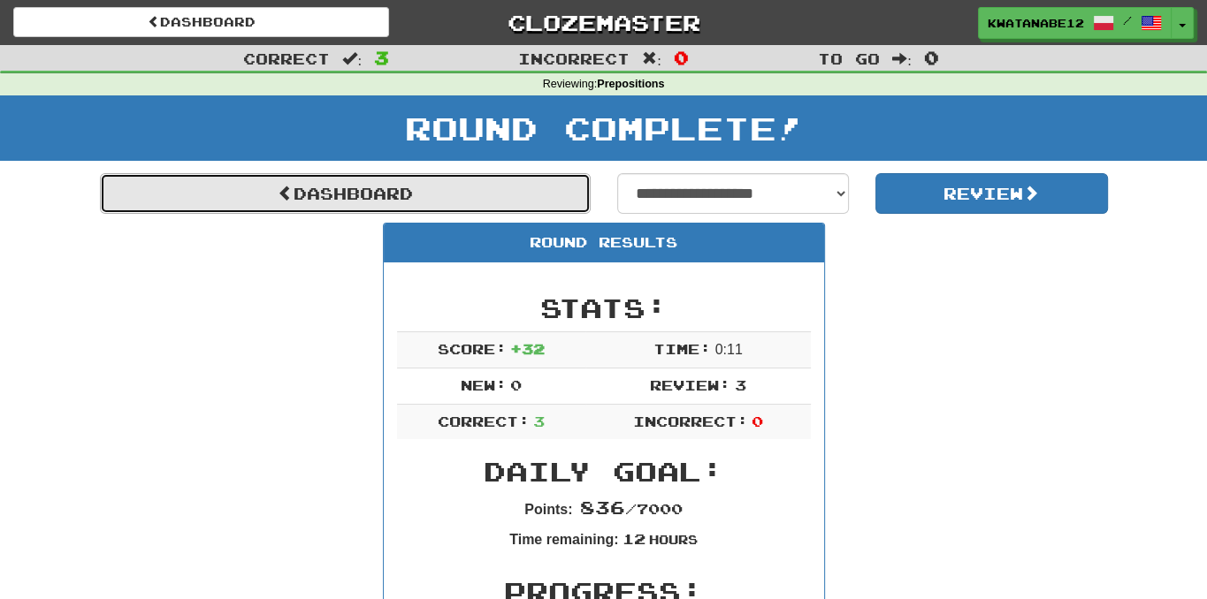
click at [544, 211] on link "Dashboard" at bounding box center [345, 193] width 491 height 41
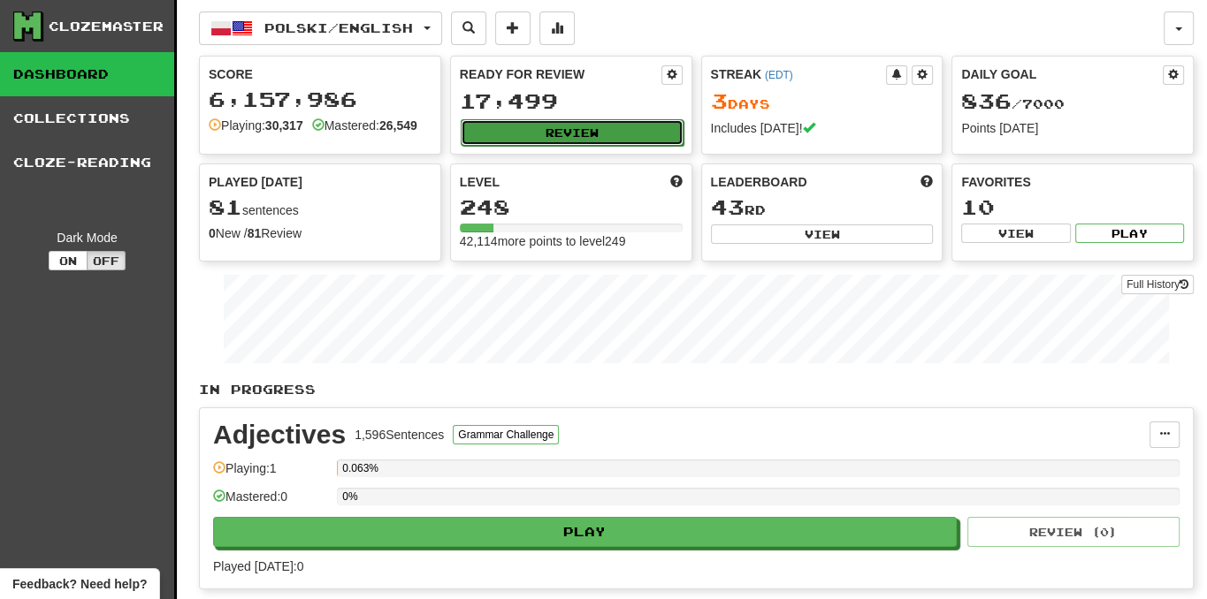
click at [565, 137] on button "Review" at bounding box center [572, 132] width 223 height 27
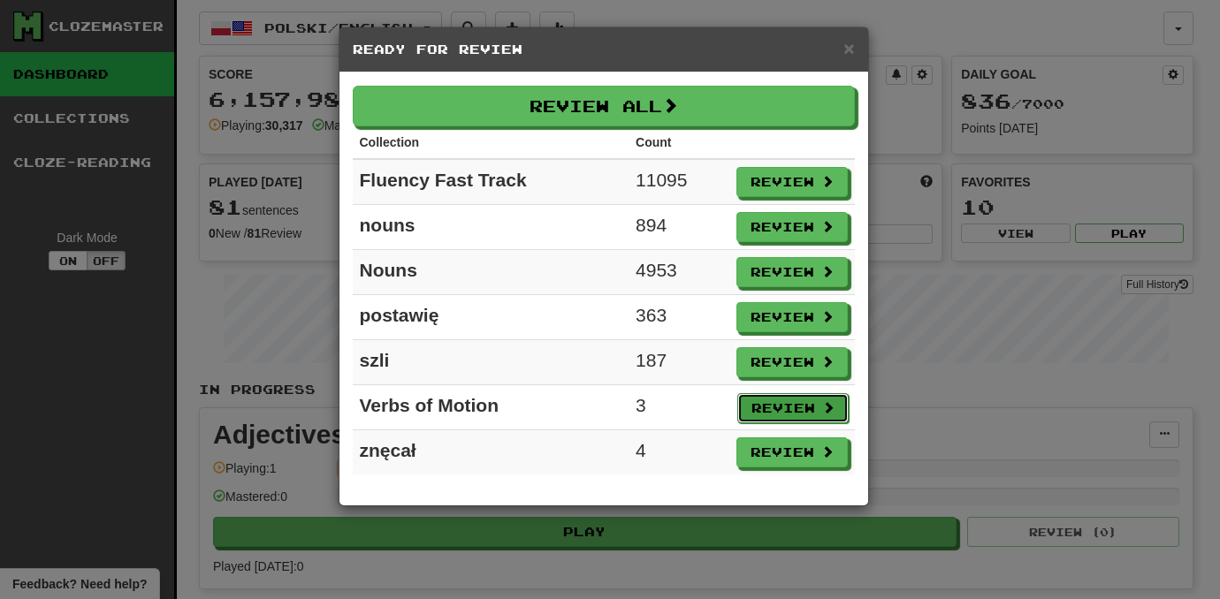
click at [769, 393] on button "Review" at bounding box center [792, 408] width 111 height 30
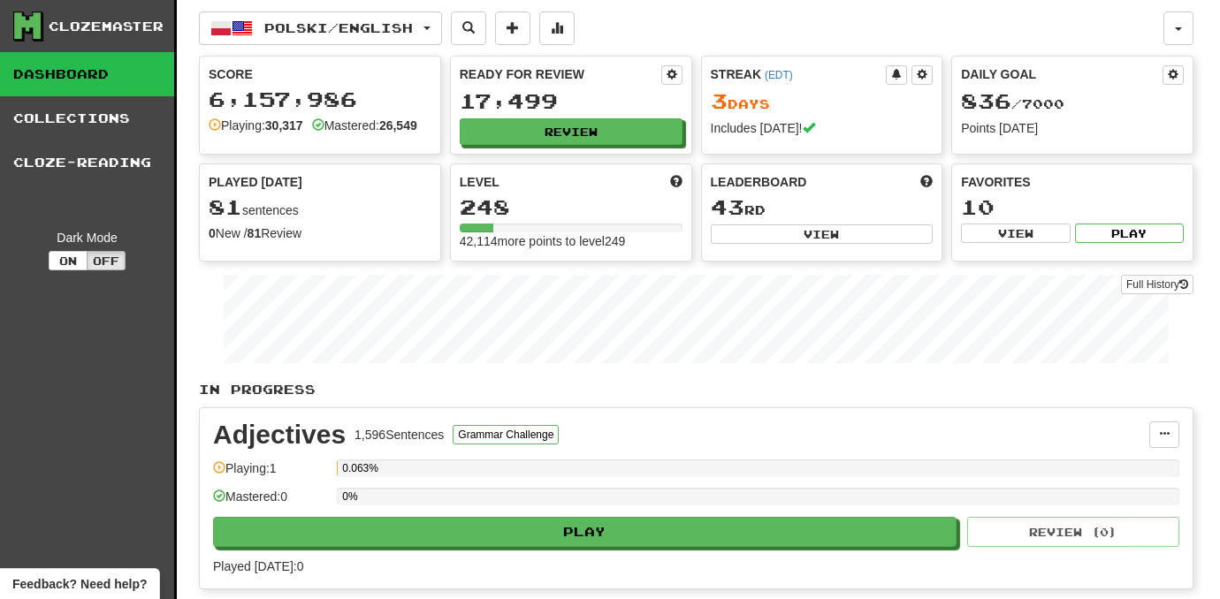
select select "***"
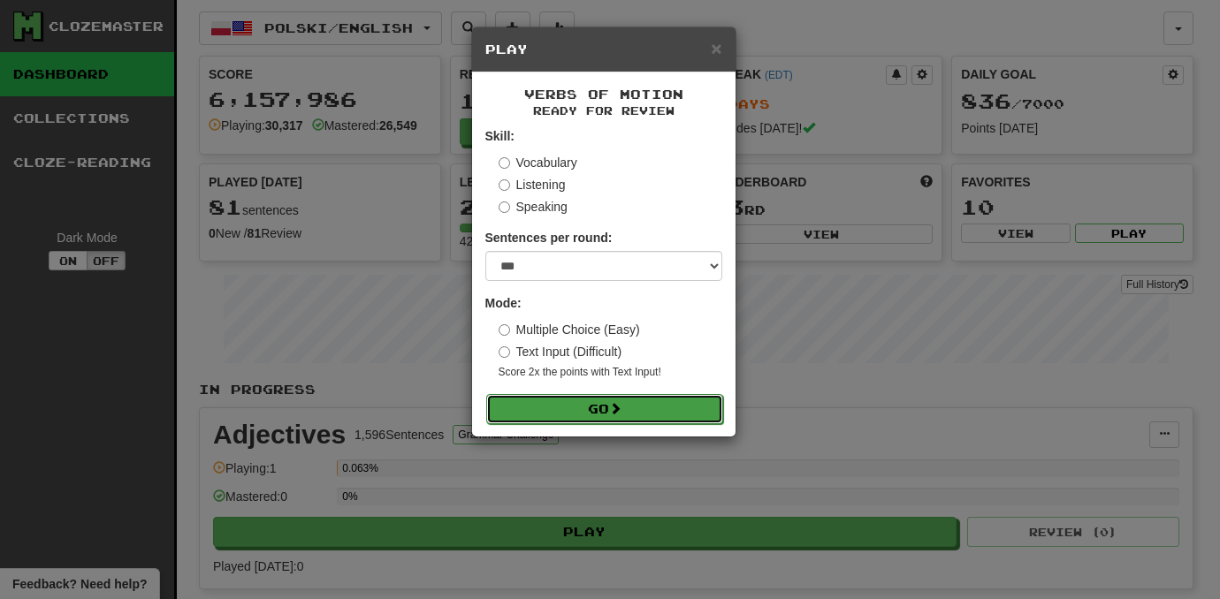
click at [704, 414] on button "Go" at bounding box center [604, 409] width 237 height 30
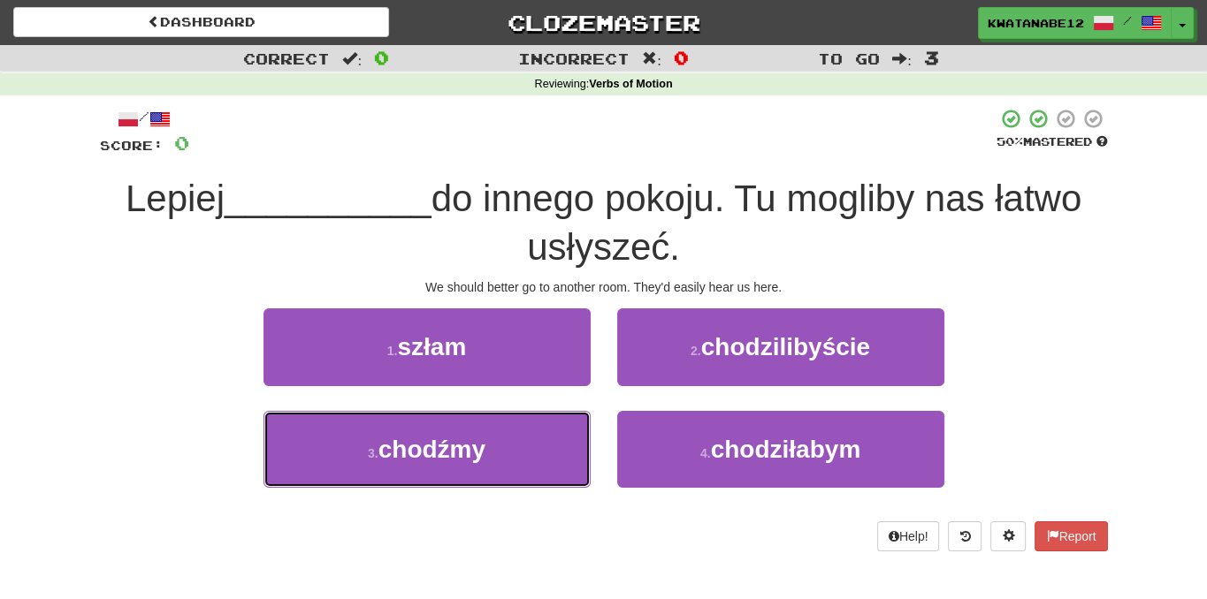
drag, startPoint x: 538, startPoint y: 442, endPoint x: 603, endPoint y: 408, distance: 73.2
click at [537, 442] on button "3 . chodźmy" at bounding box center [426, 449] width 327 height 77
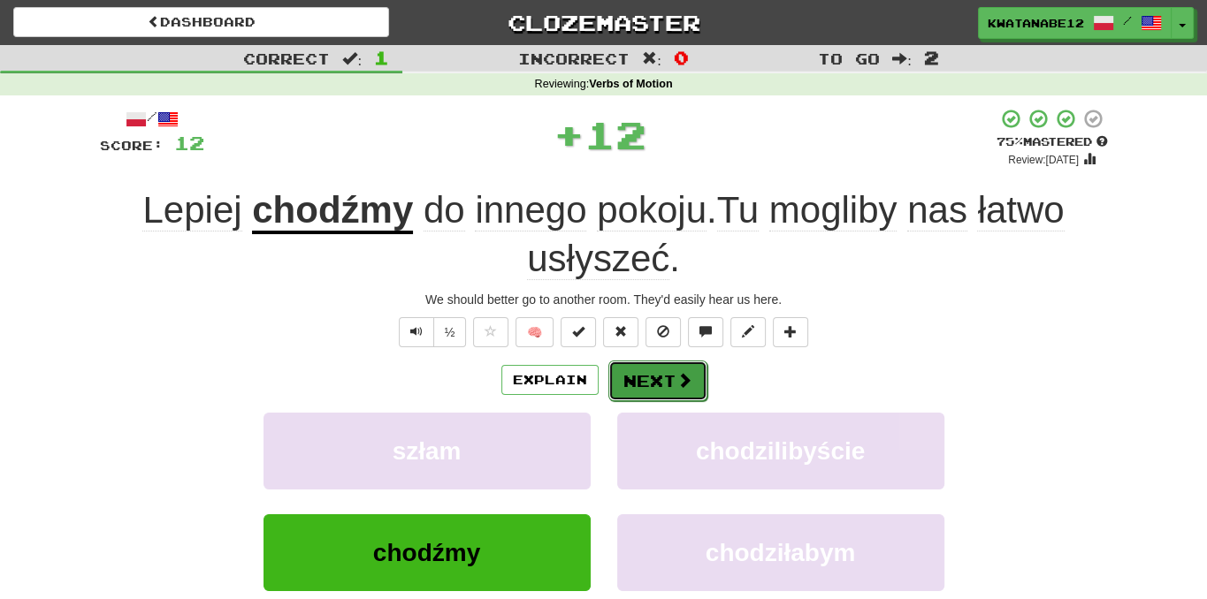
click at [672, 369] on button "Next" at bounding box center [657, 381] width 99 height 41
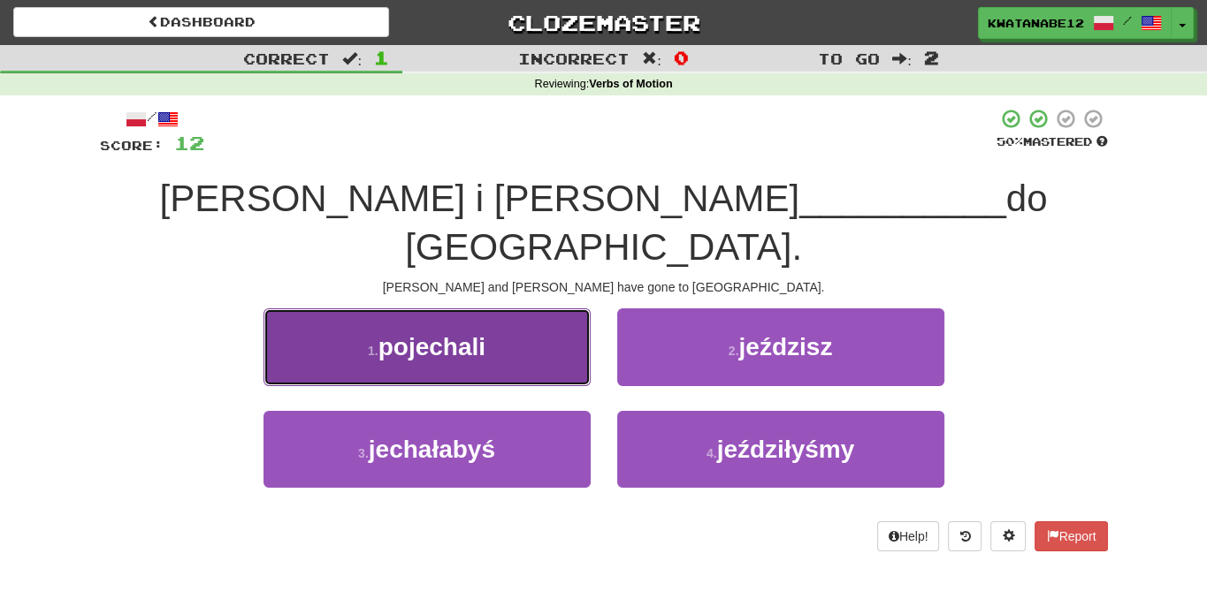
click at [547, 316] on button "1 . pojechali" at bounding box center [426, 347] width 327 height 77
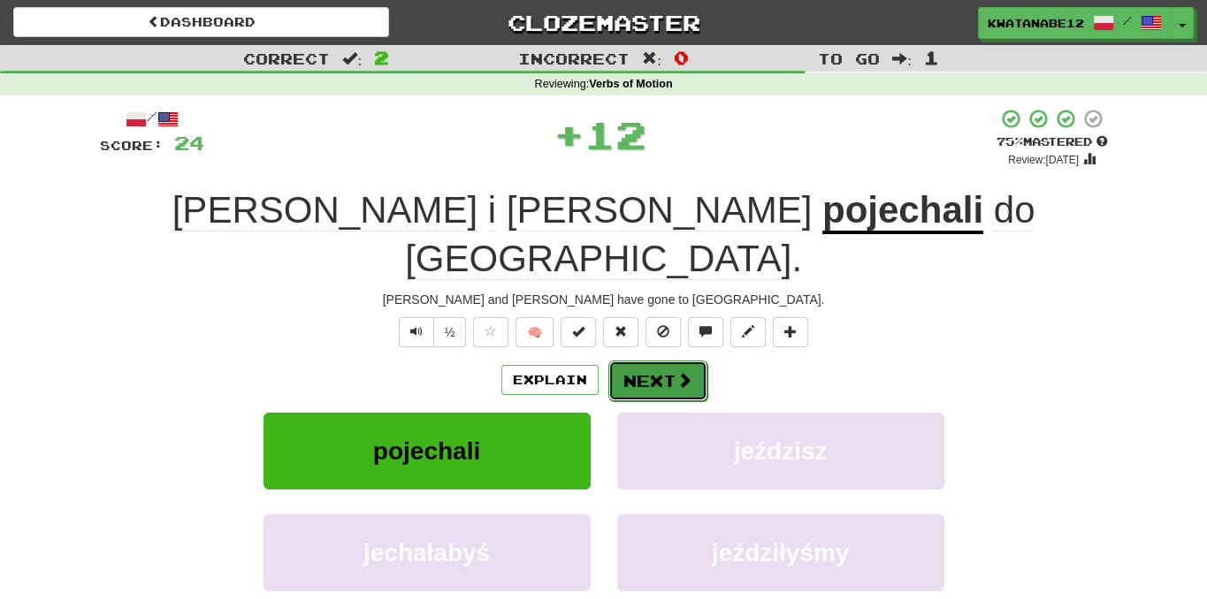
click at [637, 361] on button "Next" at bounding box center [657, 381] width 99 height 41
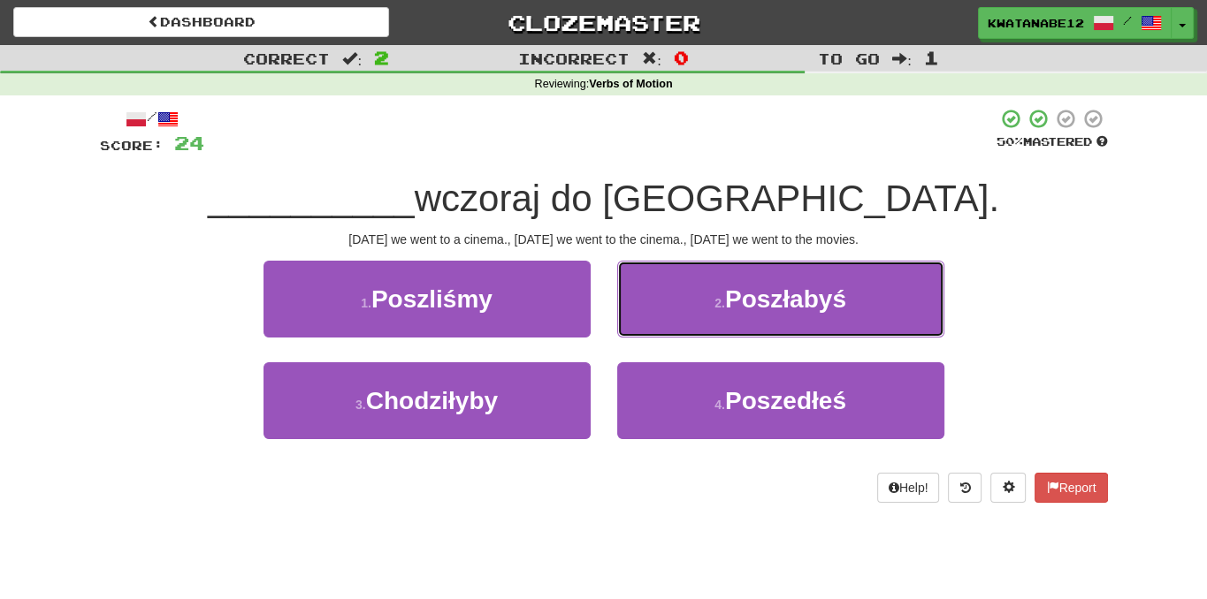
click at [632, 307] on button "2 . Poszłabyś" at bounding box center [780, 299] width 327 height 77
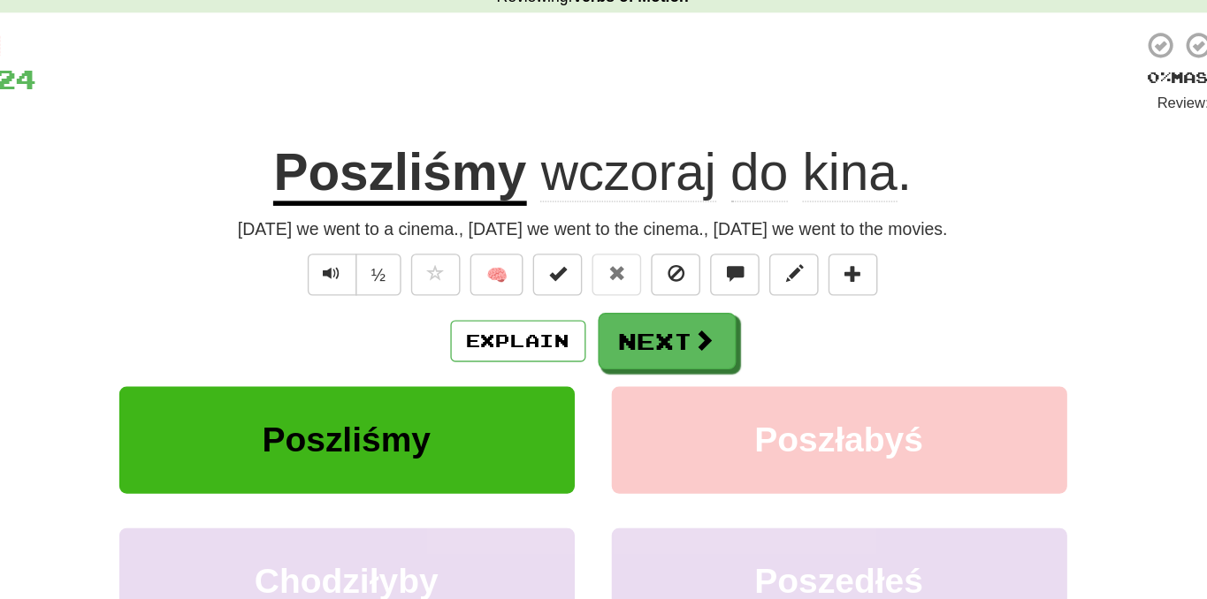
click at [770, 355] on div "Explain Next Poszliśmy Poszłabyś Chodziłyby Poszedłeś Learn more: Poszliśmy Pos…" at bounding box center [604, 453] width 1008 height 284
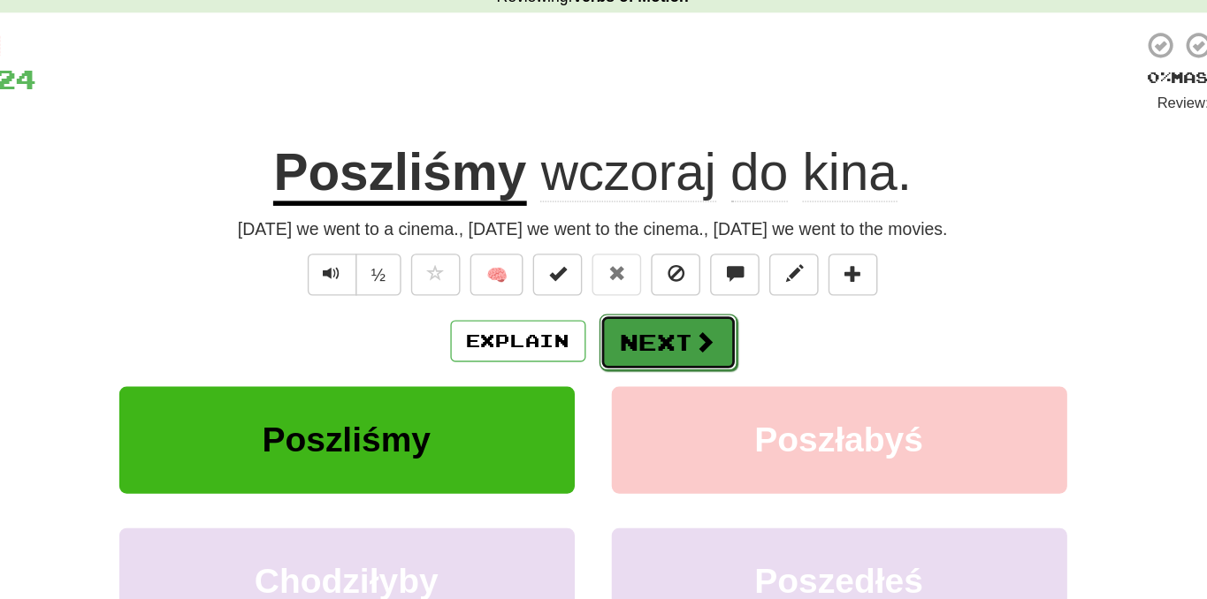
click at [685, 334] on span at bounding box center [684, 332] width 16 height 16
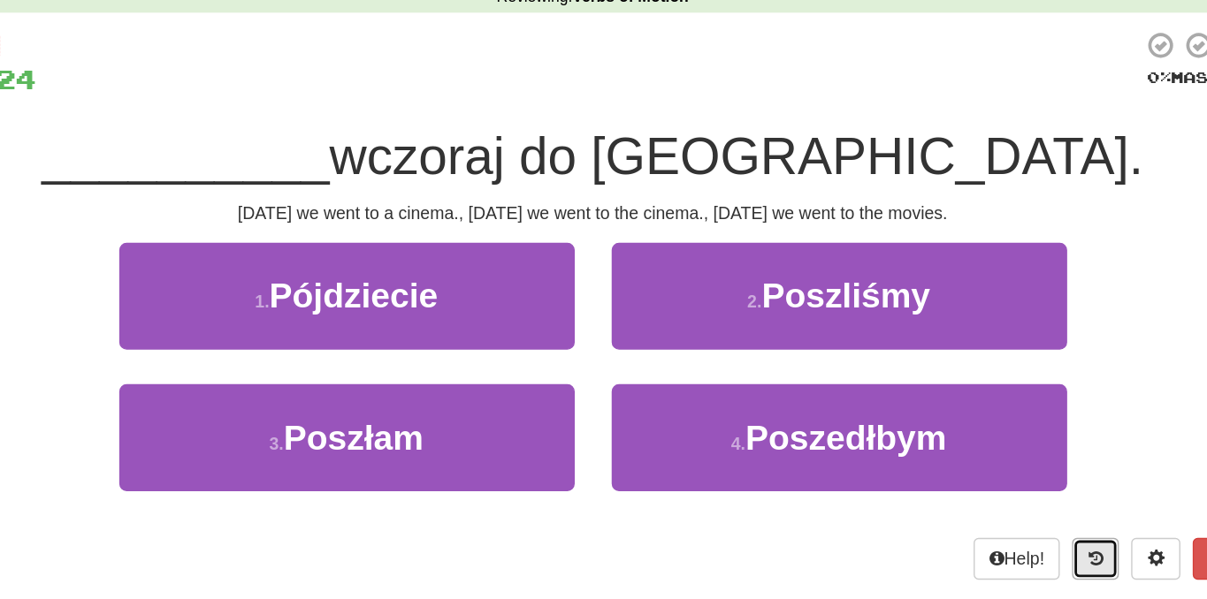
click at [953, 485] on button at bounding box center [965, 488] width 34 height 30
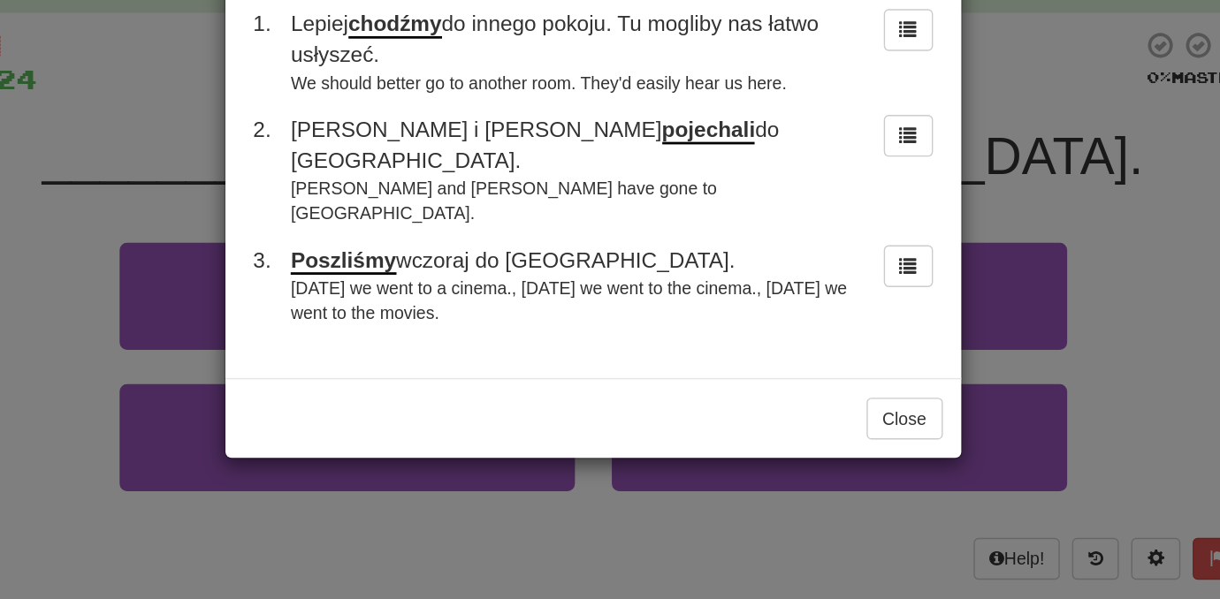
click at [987, 405] on div "× Round History 1 . Lepiej chodźmy do innego pokoju. Tu mogliby nas łatwo usłys…" at bounding box center [610, 299] width 1220 height 599
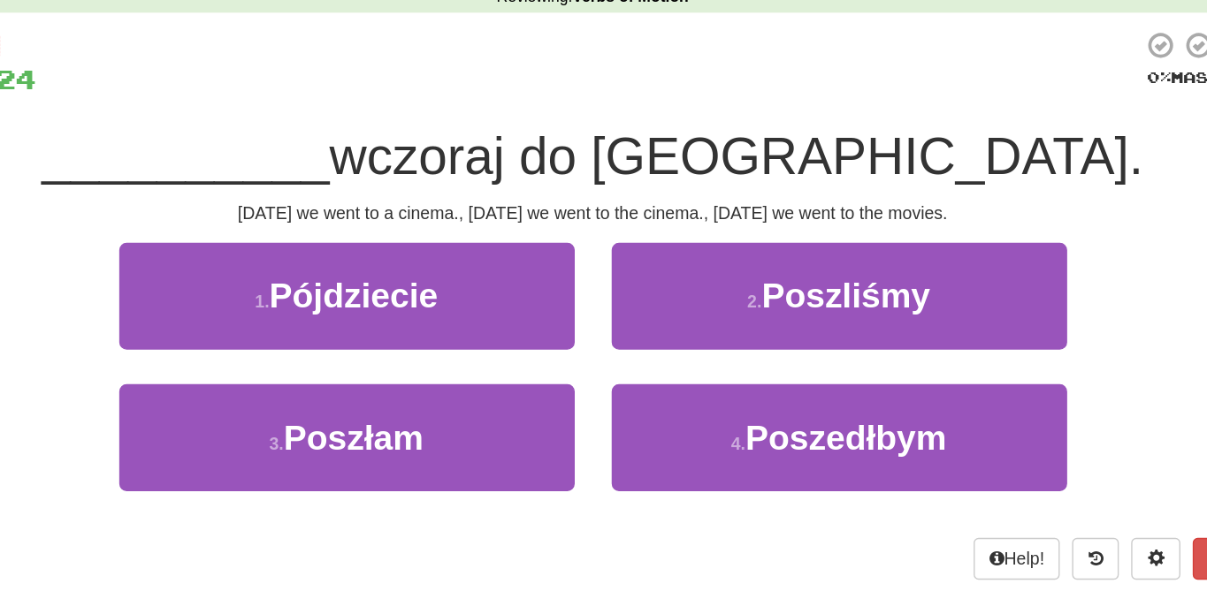
drag, startPoint x: 980, startPoint y: 326, endPoint x: 1003, endPoint y: 398, distance: 75.2
click at [1003, 398] on div "3 . Poszłam 4 . Poszedłbym" at bounding box center [603, 413] width 1061 height 102
click at [1009, 488] on span at bounding box center [1008, 487] width 12 height 12
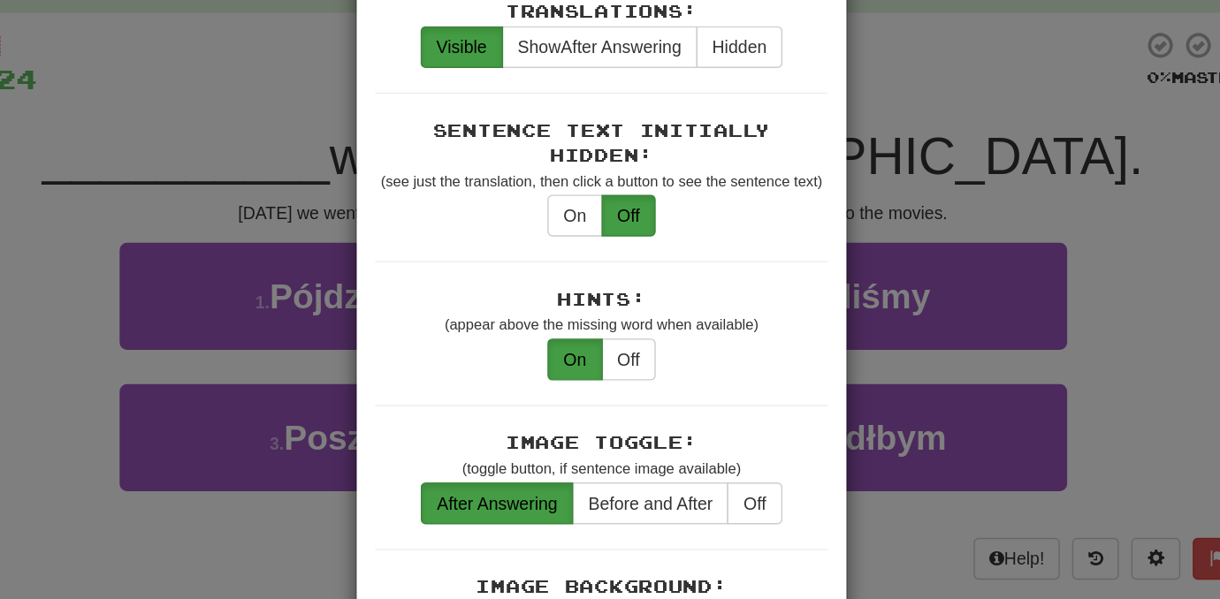
click at [1009, 345] on div "× Game Settings Translations: Visible Show After Answering Hidden Sentence Text…" at bounding box center [610, 299] width 1220 height 599
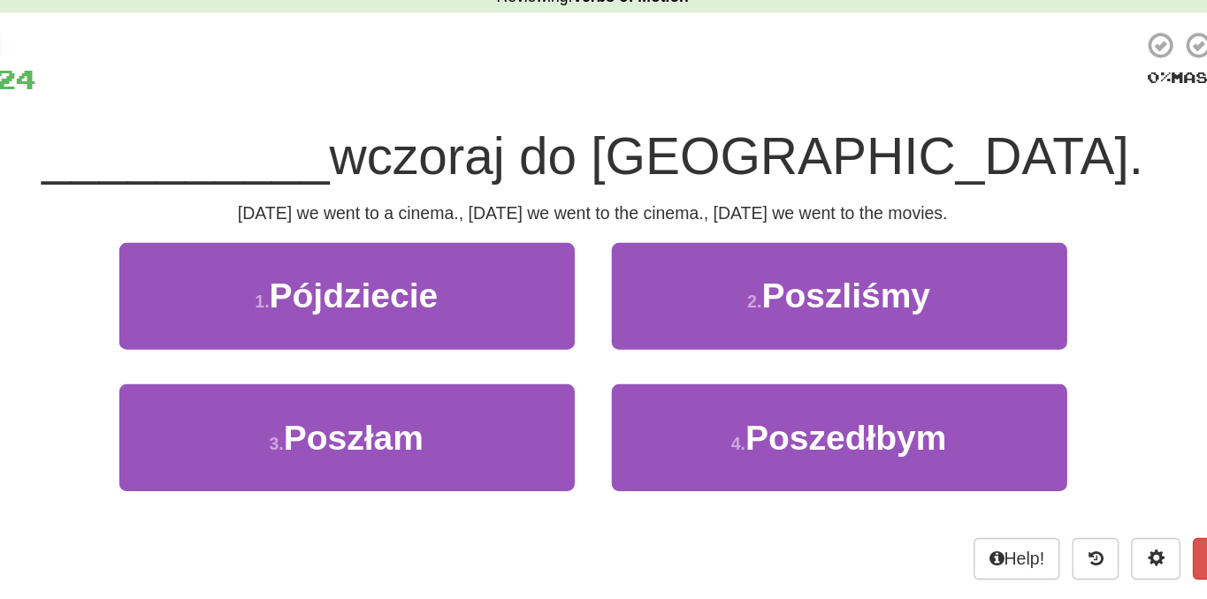
drag, startPoint x: 998, startPoint y: 309, endPoint x: 849, endPoint y: 230, distance: 168.5
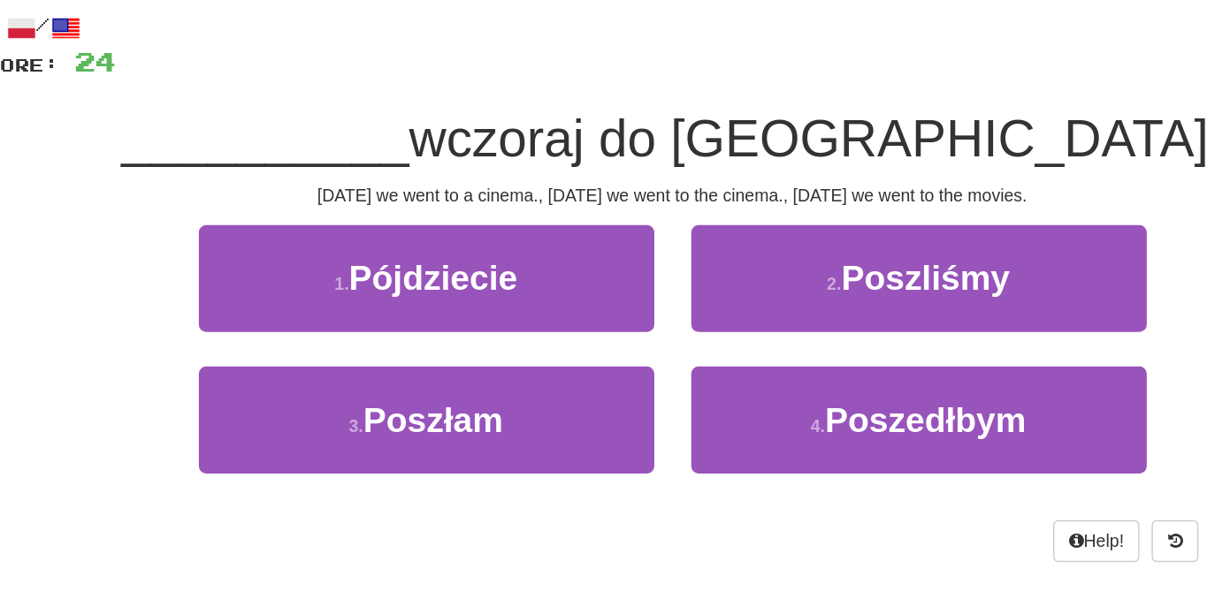
drag, startPoint x: 849, startPoint y: 230, endPoint x: 830, endPoint y: 177, distance: 56.5
click at [830, 177] on div "__________ wczoraj do kina." at bounding box center [604, 199] width 1008 height 49
click at [401, 201] on span "__________" at bounding box center [311, 199] width 207 height 42
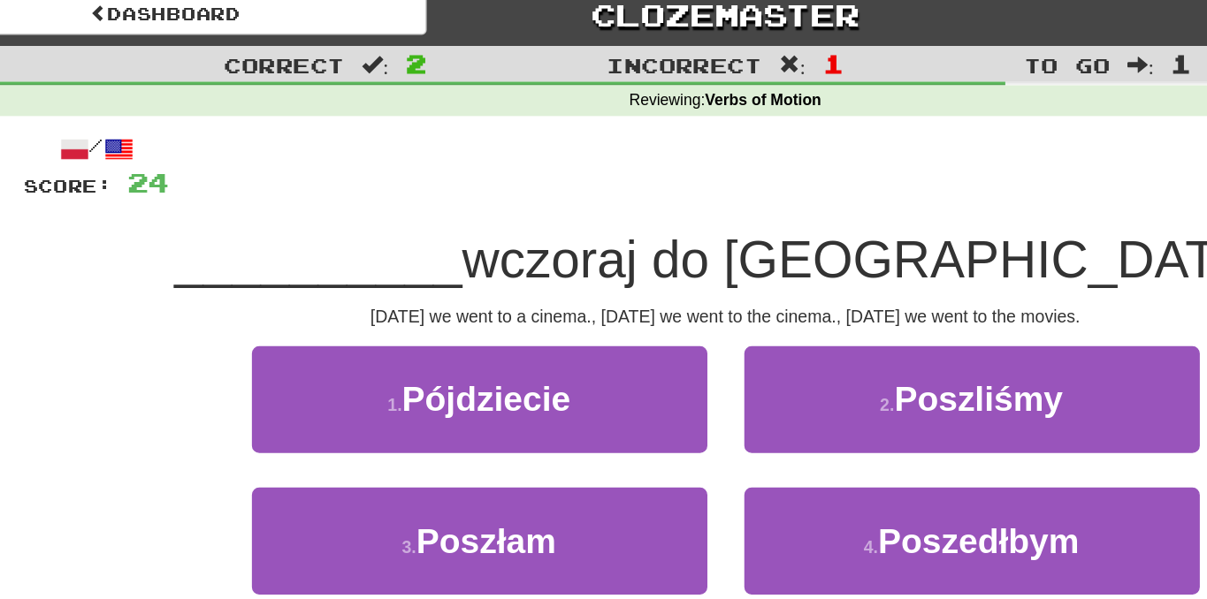
drag, startPoint x: 184, startPoint y: 18, endPoint x: 275, endPoint y: 42, distance: 94.4
click at [275, 42] on div "Dashboard Clozemaster kwatanabe12 / Toggle Dropdown Dashboard Leaderboard Activ…" at bounding box center [603, 22] width 1180 height 45
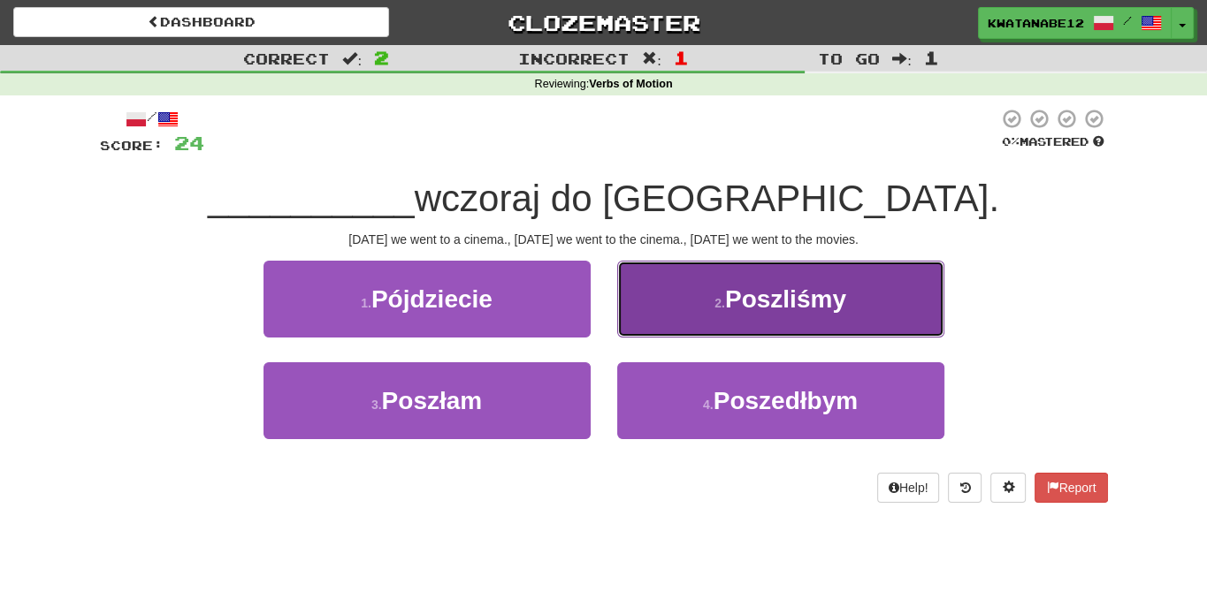
click at [692, 310] on button "2 . Poszliśmy" at bounding box center [780, 299] width 327 height 77
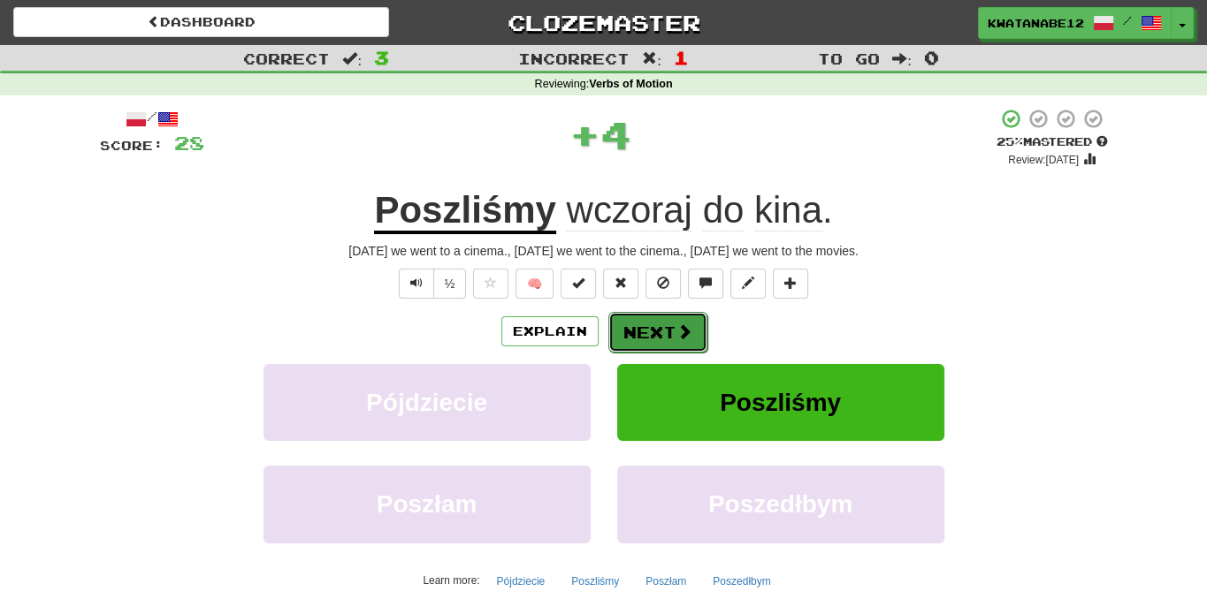
click at [676, 326] on span at bounding box center [684, 332] width 16 height 16
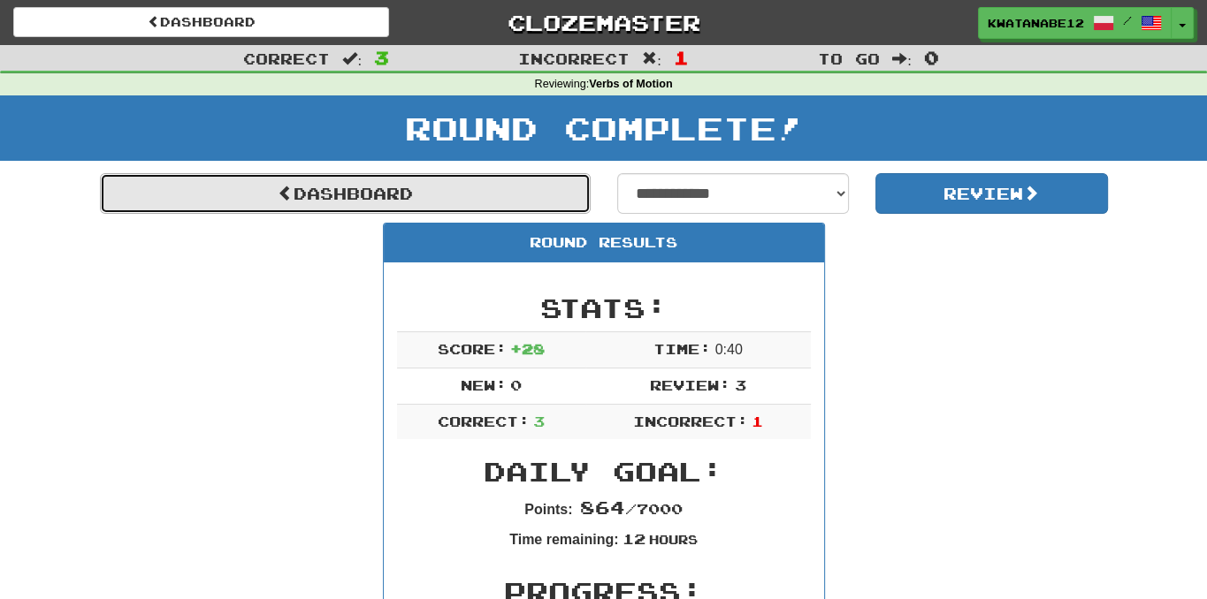
click at [501, 188] on link "Dashboard" at bounding box center [345, 193] width 491 height 41
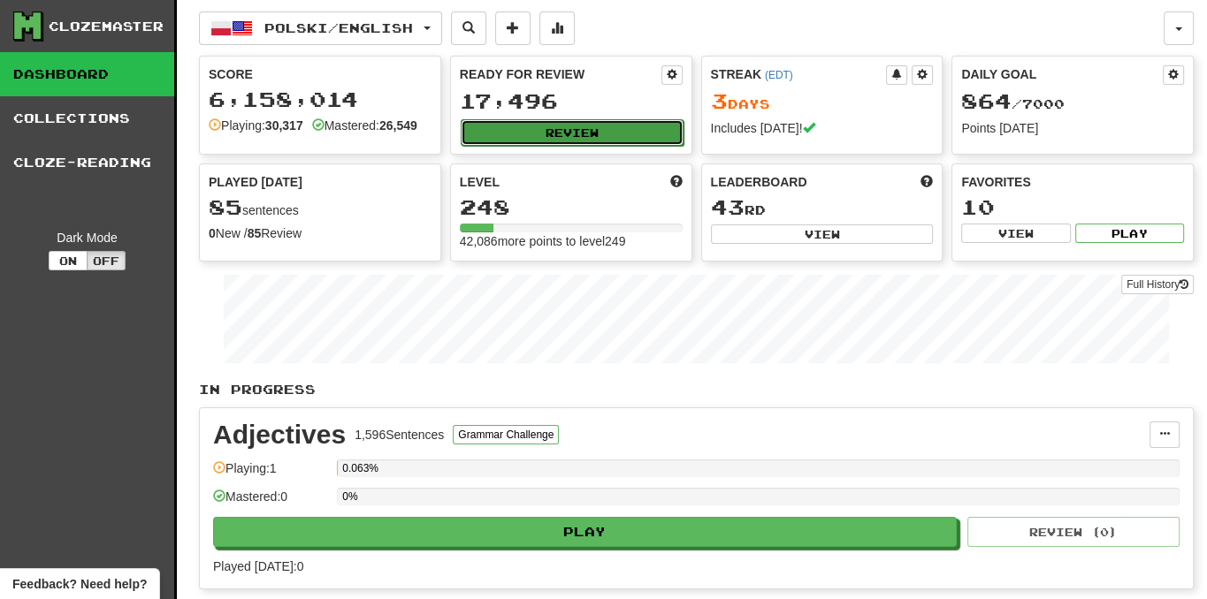
click at [584, 133] on button "Review" at bounding box center [572, 132] width 223 height 27
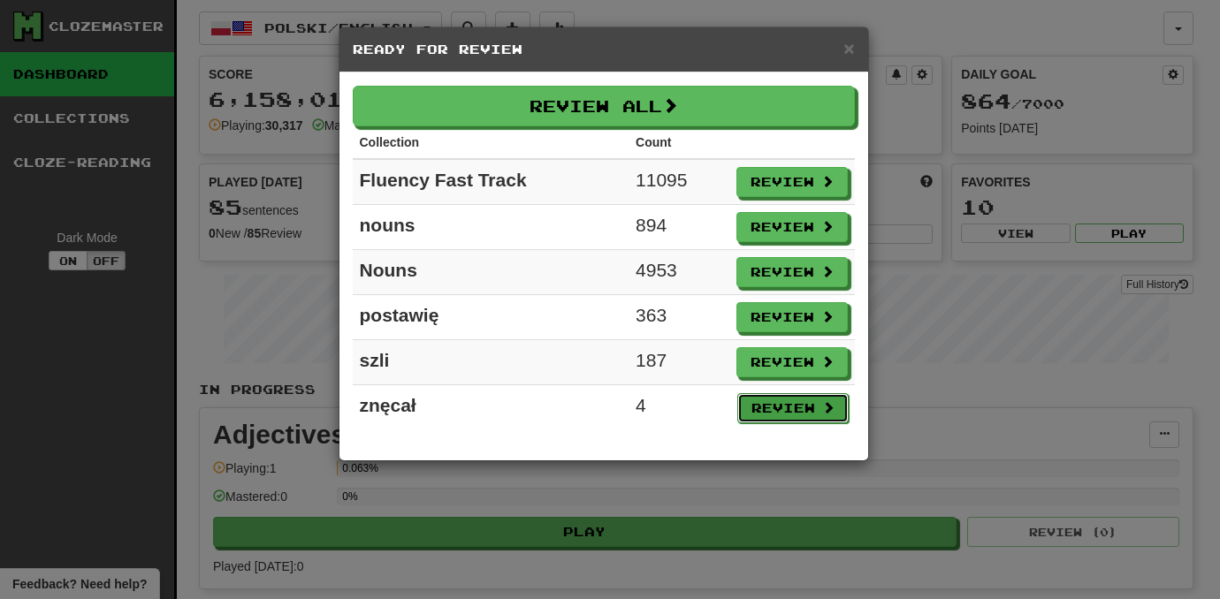
click at [779, 406] on button "Review" at bounding box center [792, 408] width 111 height 30
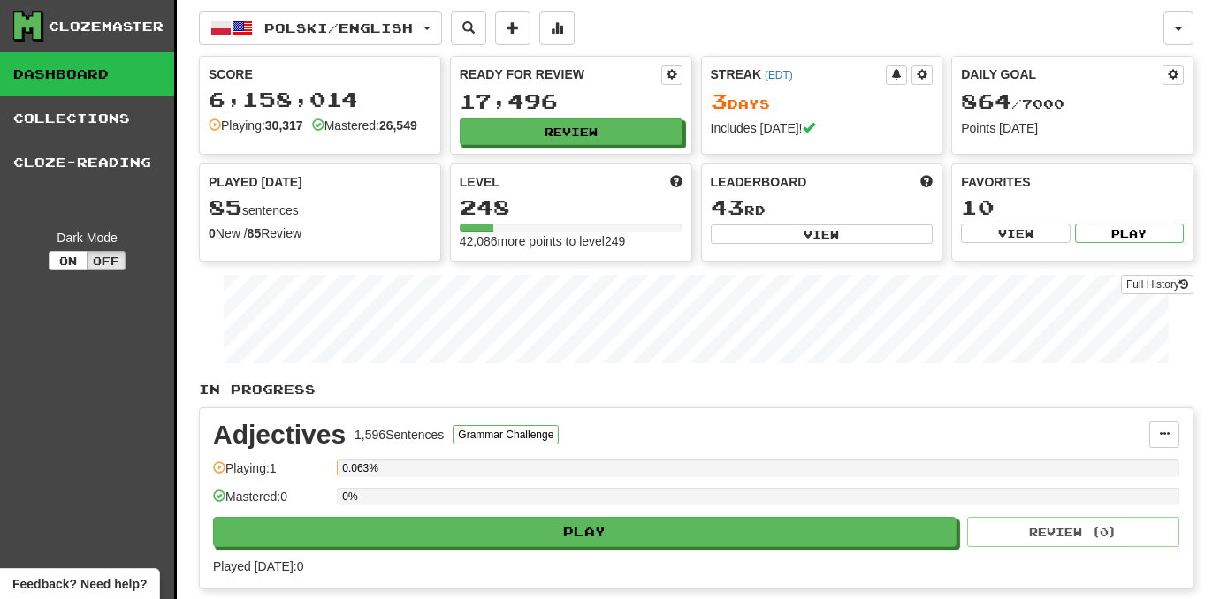
select select "***"
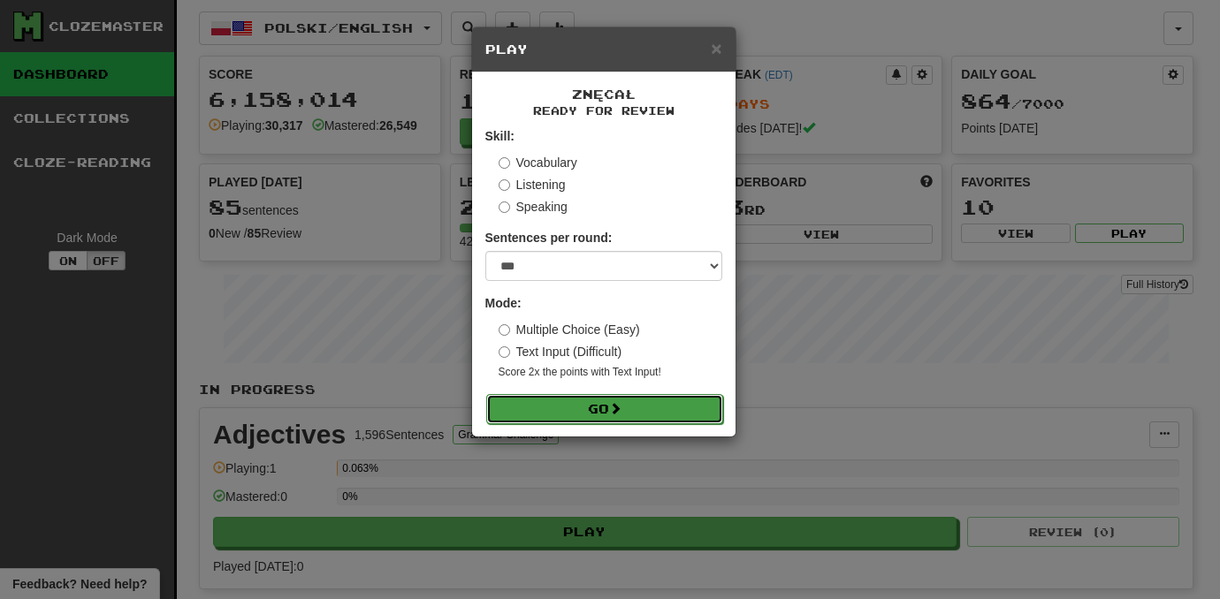
click at [696, 409] on button "Go" at bounding box center [604, 409] width 237 height 30
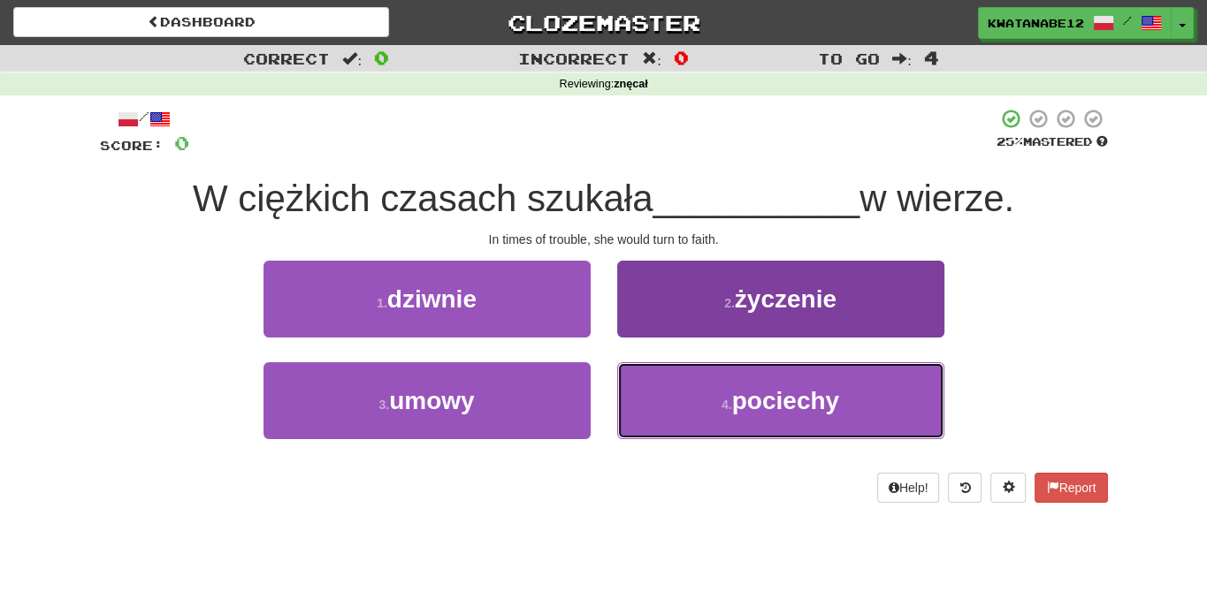
click at [689, 386] on button "4 . pociechy" at bounding box center [780, 400] width 327 height 77
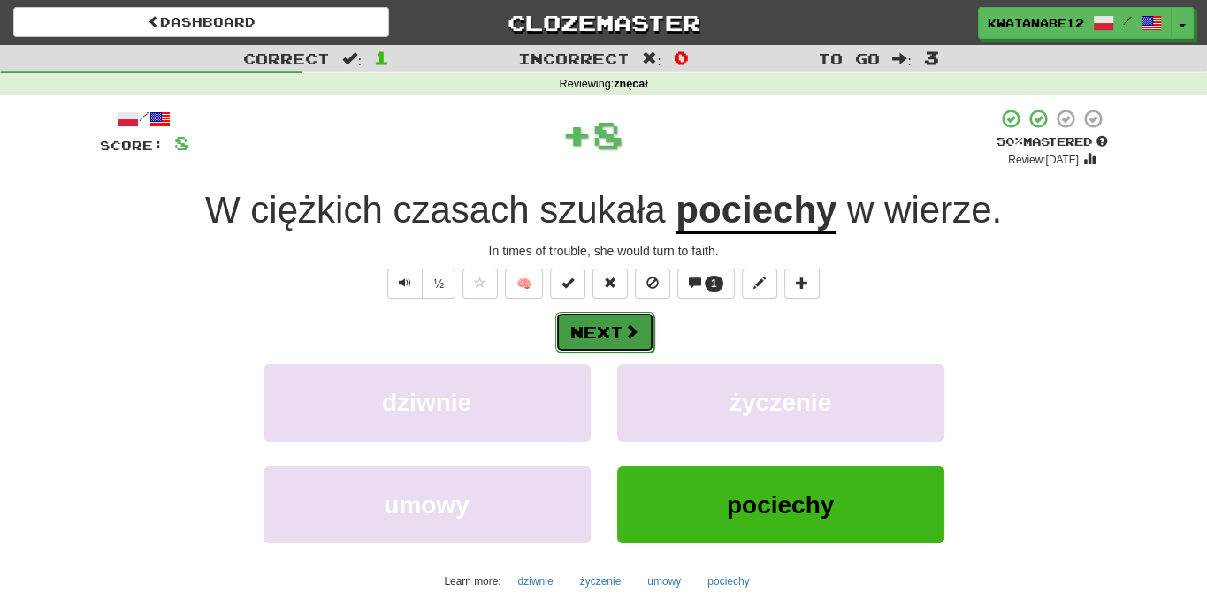
click at [636, 335] on button "Next" at bounding box center [604, 332] width 99 height 41
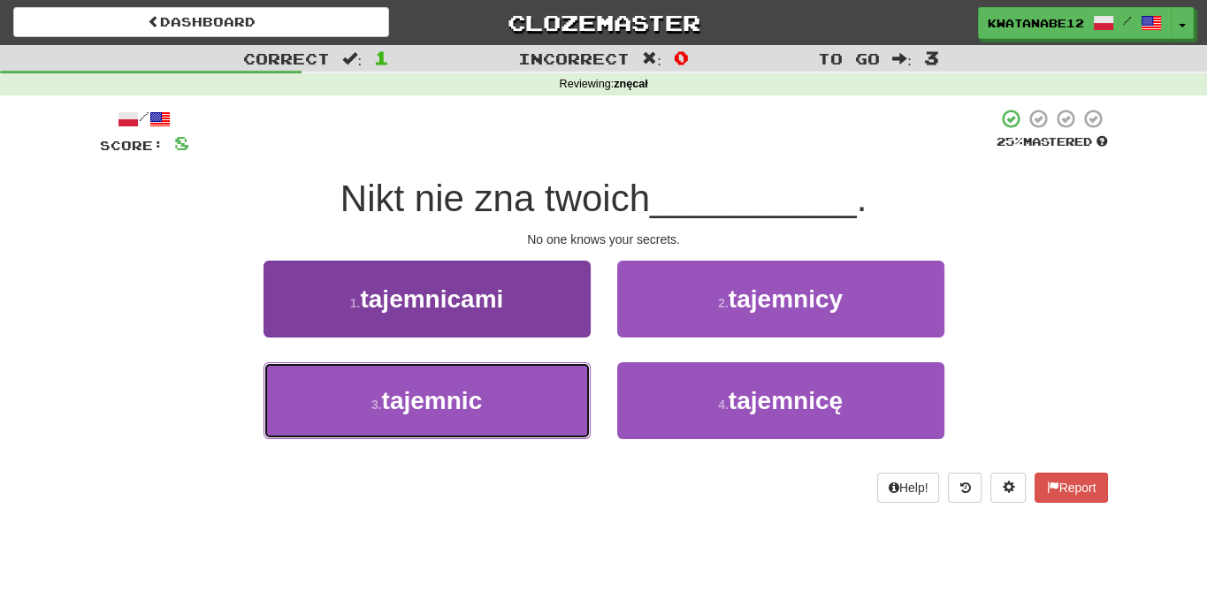
drag, startPoint x: 534, startPoint y: 385, endPoint x: 553, endPoint y: 381, distance: 19.9
click at [538, 386] on button "3 . tajemnic" at bounding box center [426, 400] width 327 height 77
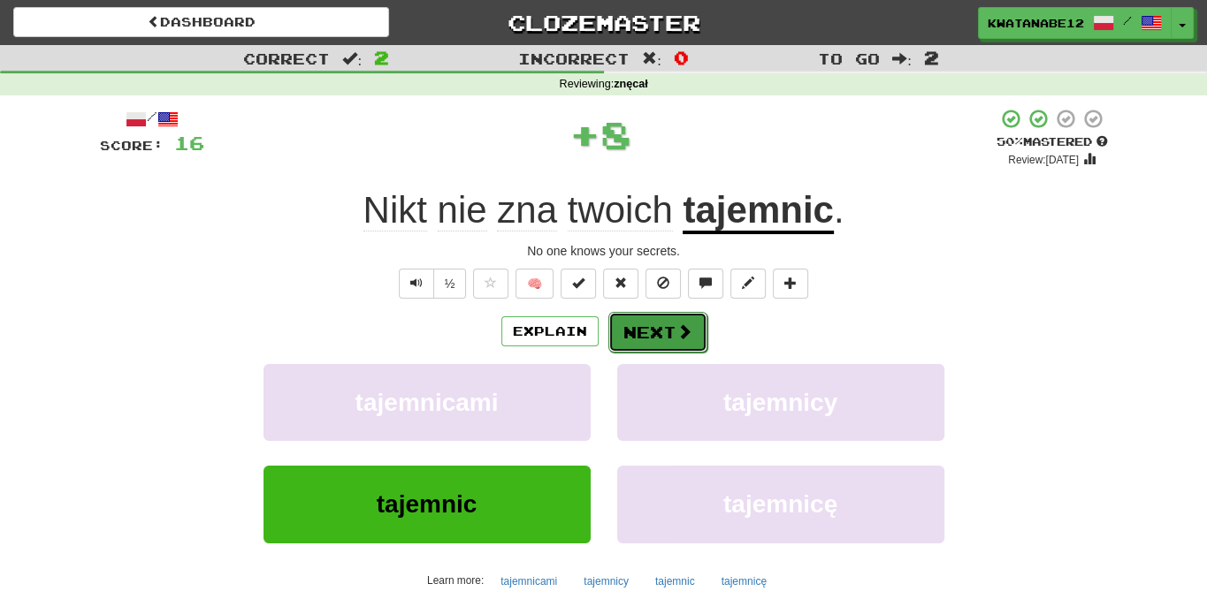
click at [638, 342] on button "Next" at bounding box center [657, 332] width 99 height 41
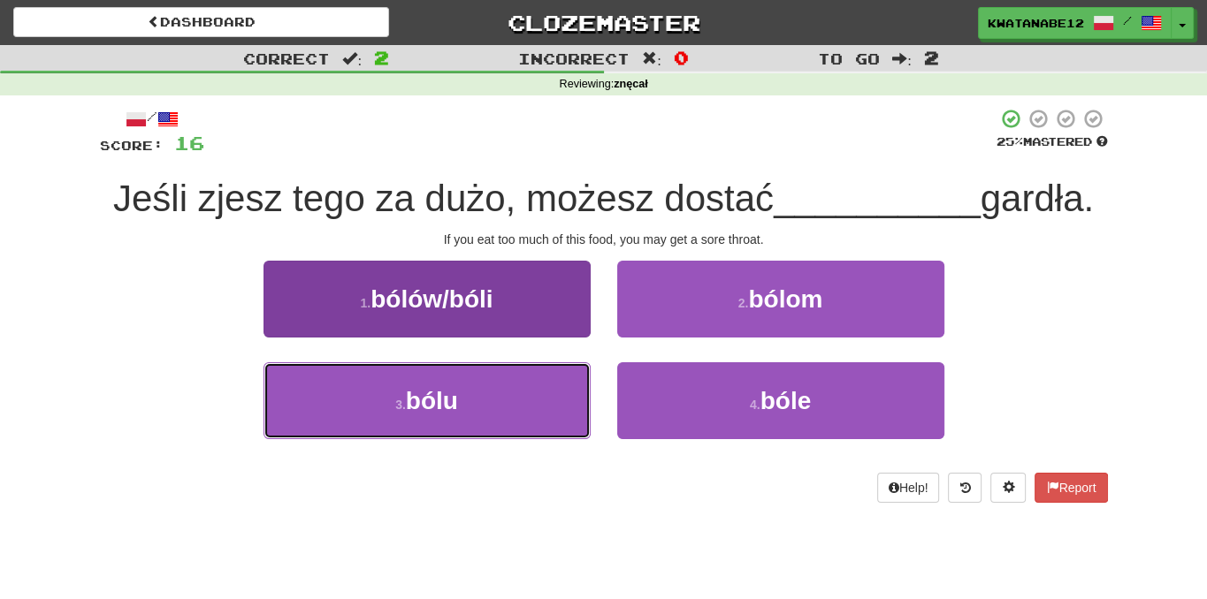
drag, startPoint x: 544, startPoint y: 385, endPoint x: 573, endPoint y: 374, distance: 31.0
click at [541, 381] on button "3 . bólu" at bounding box center [426, 400] width 327 height 77
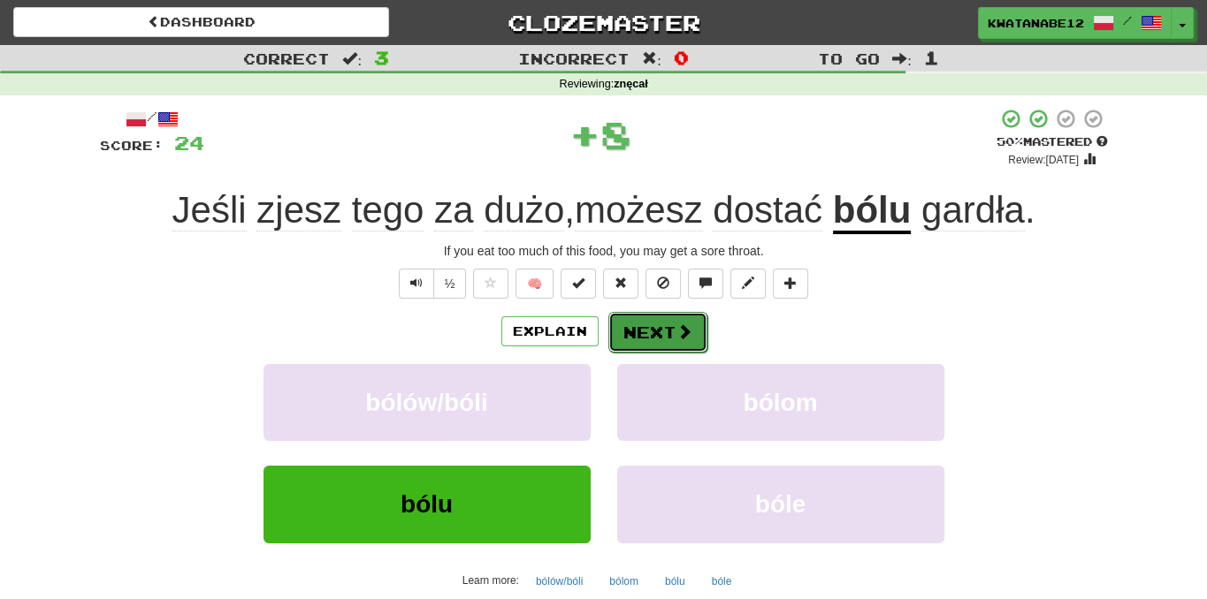
click at [654, 317] on button "Next" at bounding box center [657, 332] width 99 height 41
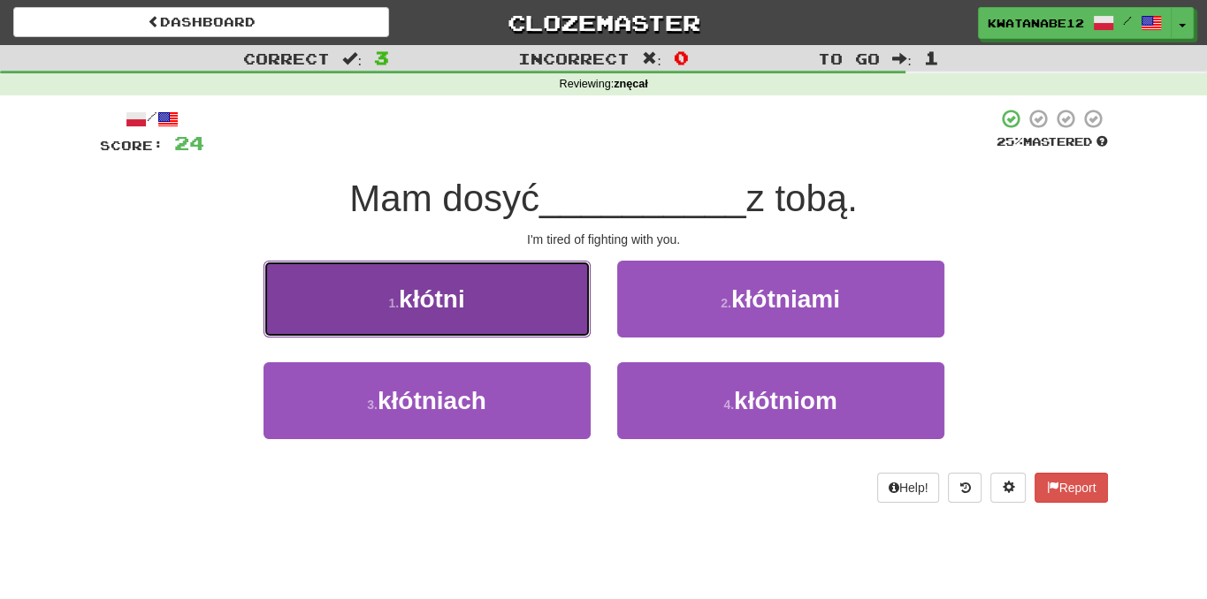
click at [564, 316] on button "1 . kłótni" at bounding box center [426, 299] width 327 height 77
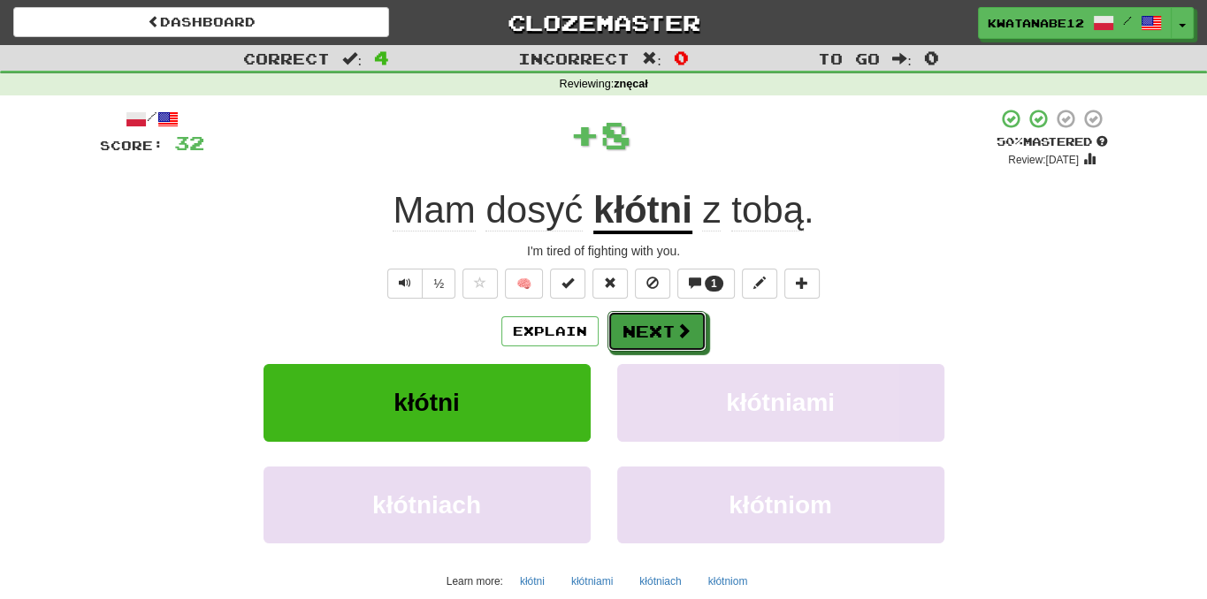
click at [651, 331] on button "Next" at bounding box center [656, 331] width 99 height 41
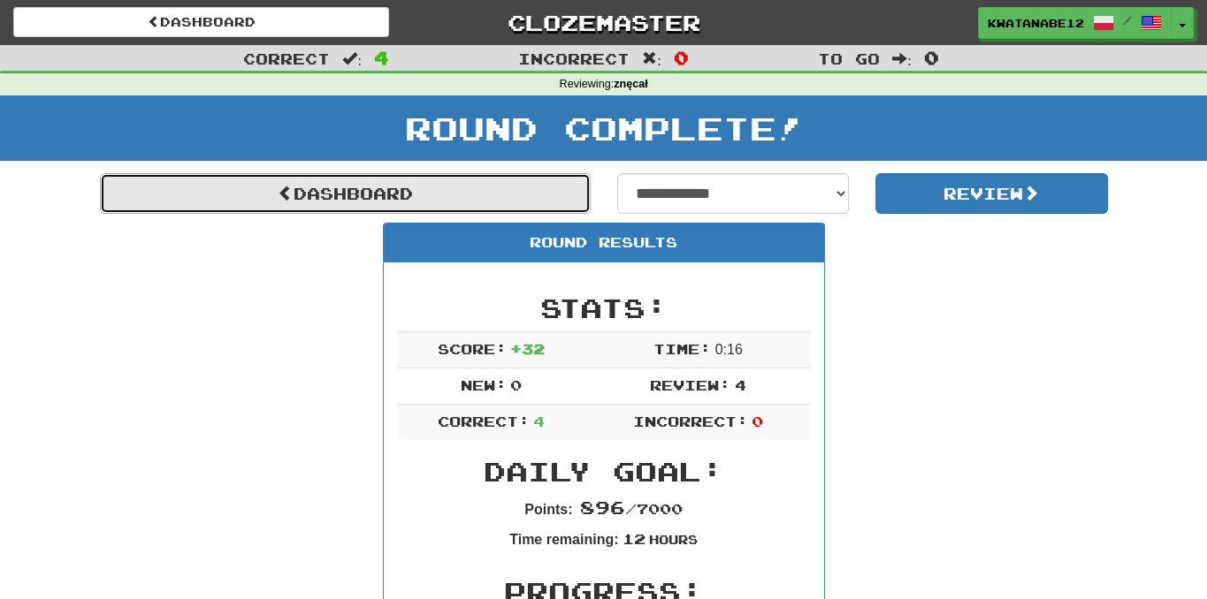
click at [549, 200] on link "Dashboard" at bounding box center [345, 193] width 491 height 41
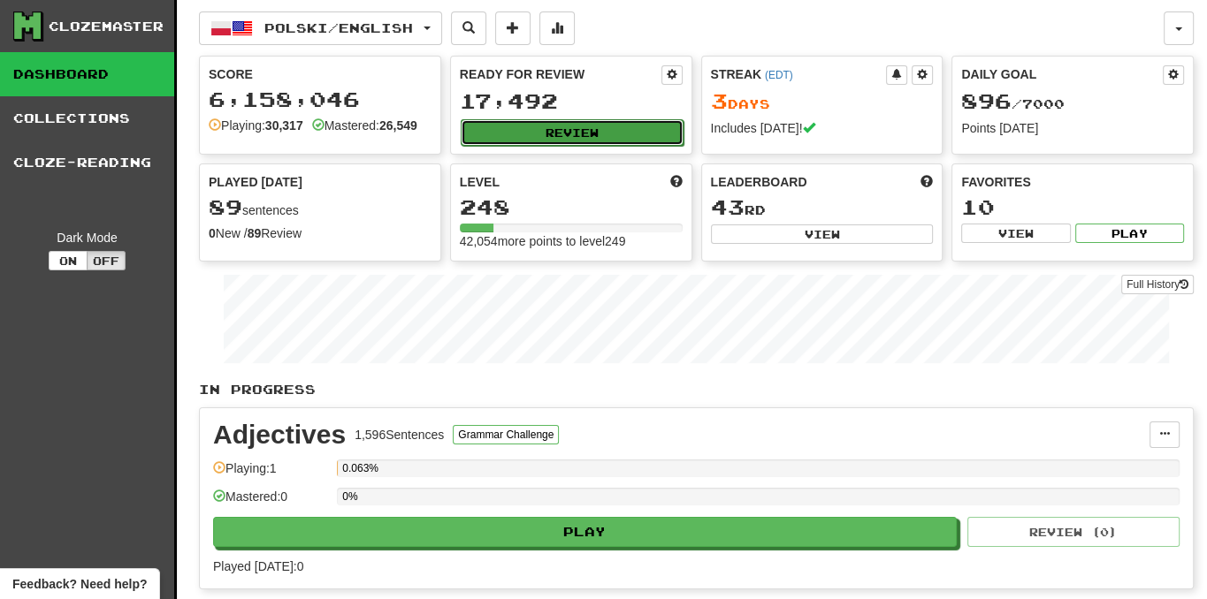
click at [583, 133] on button "Review" at bounding box center [572, 132] width 223 height 27
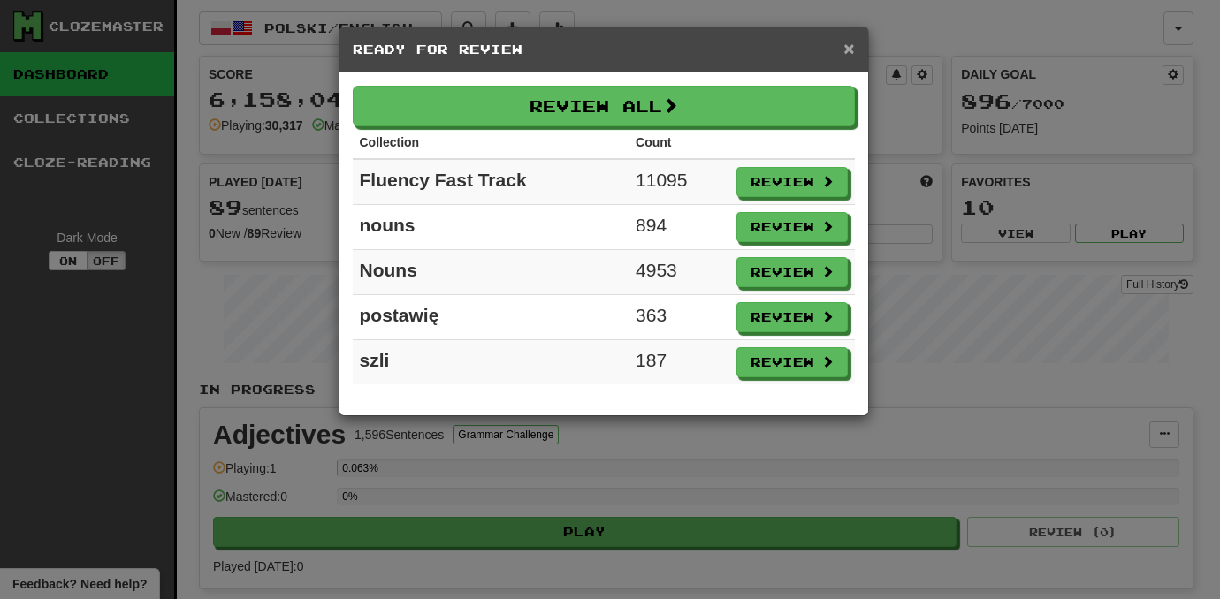
click at [848, 45] on span "×" at bounding box center [848, 48] width 11 height 20
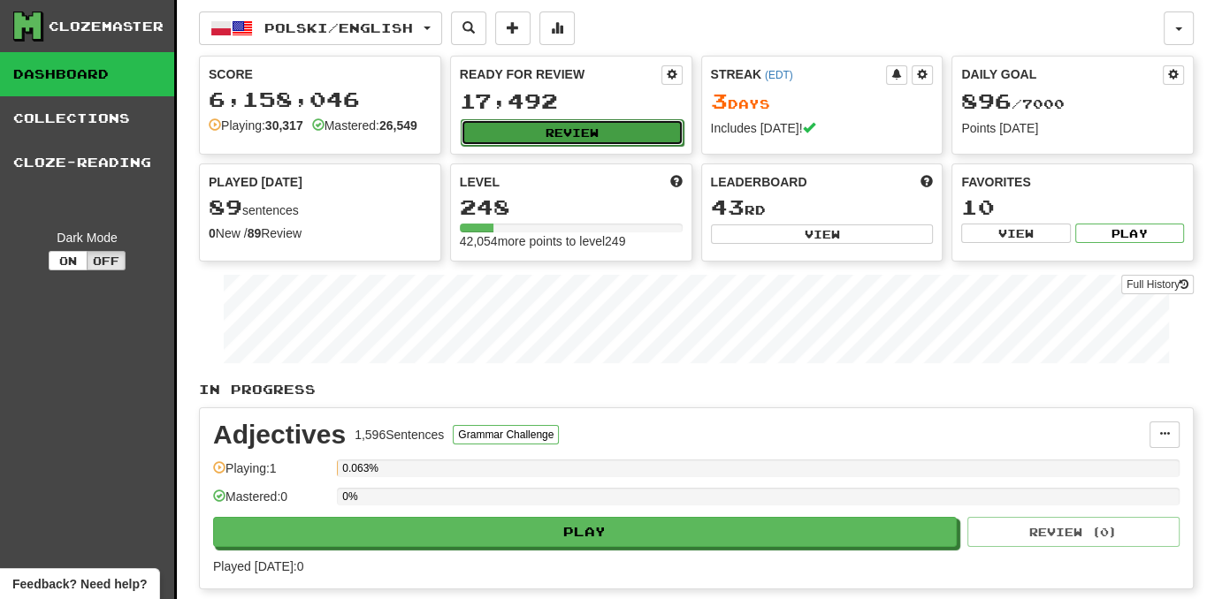
click at [568, 137] on button "Review" at bounding box center [572, 132] width 223 height 27
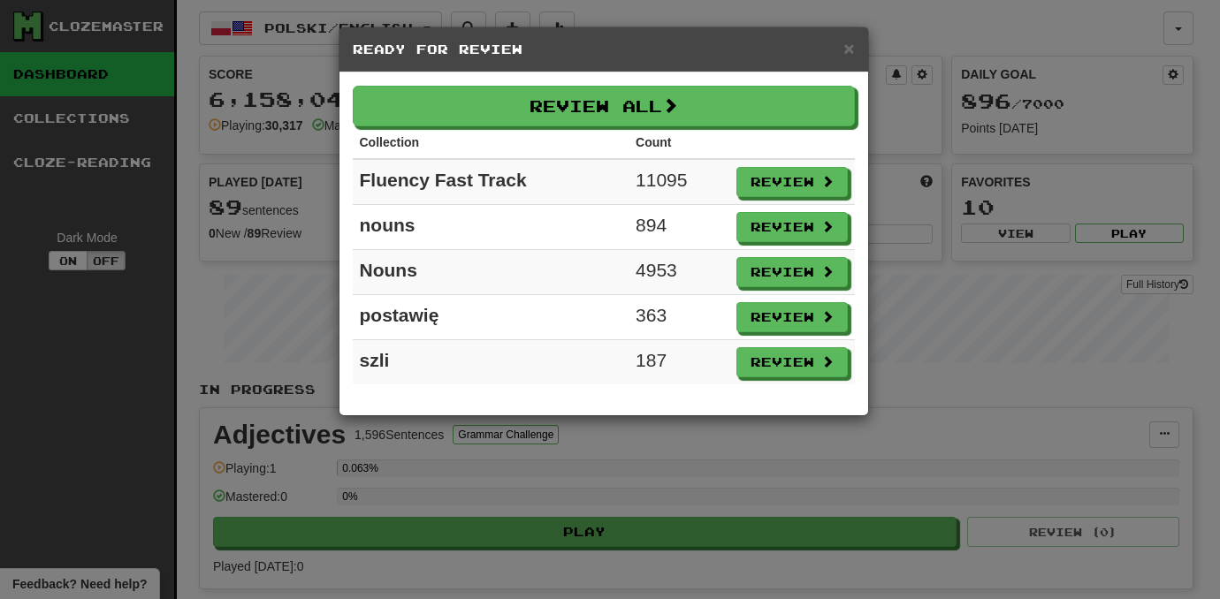
click at [884, 240] on div "× Ready for Review Review All Collection Count Fluency Fast Track 11095 Review …" at bounding box center [610, 299] width 1220 height 599
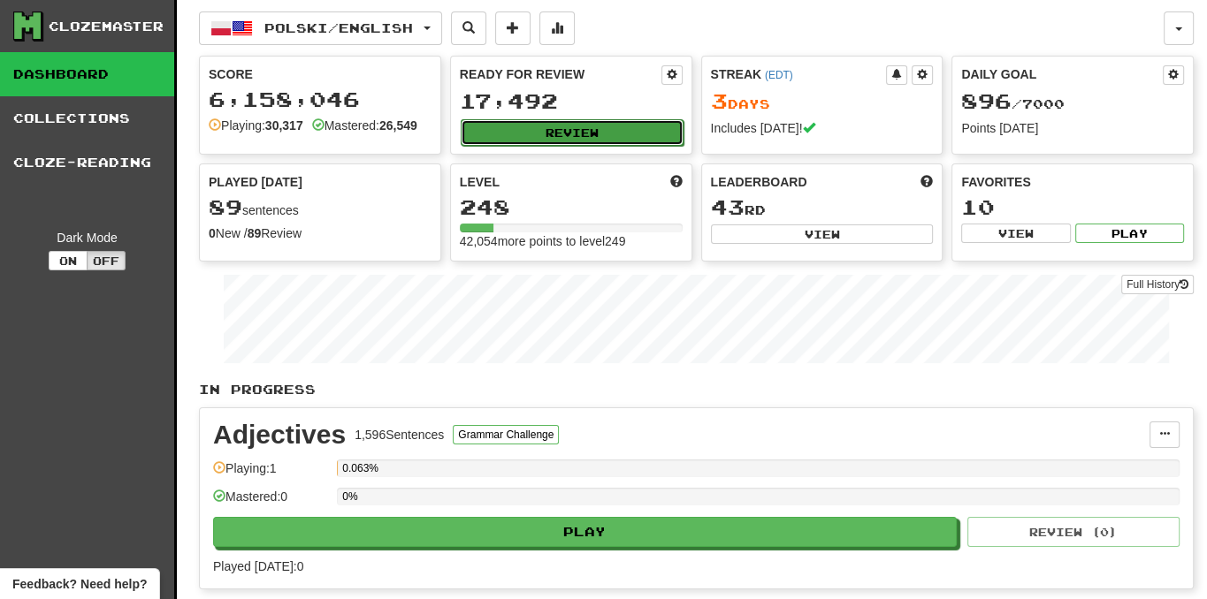
click at [652, 130] on button "Review" at bounding box center [572, 132] width 223 height 27
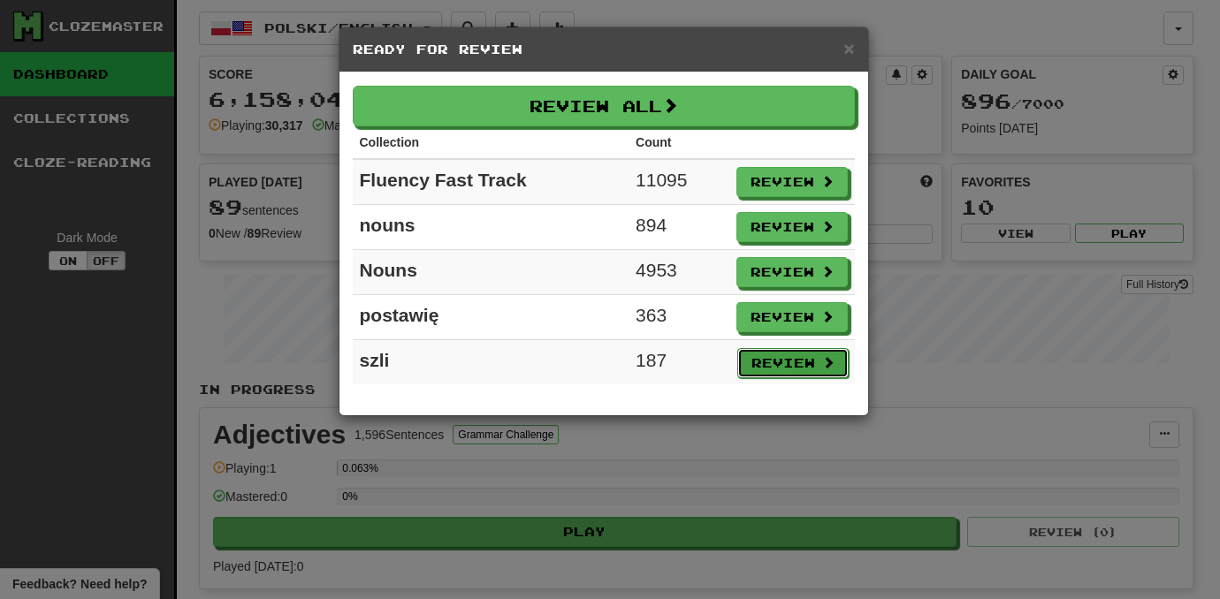
click at [824, 360] on span at bounding box center [828, 362] width 12 height 12
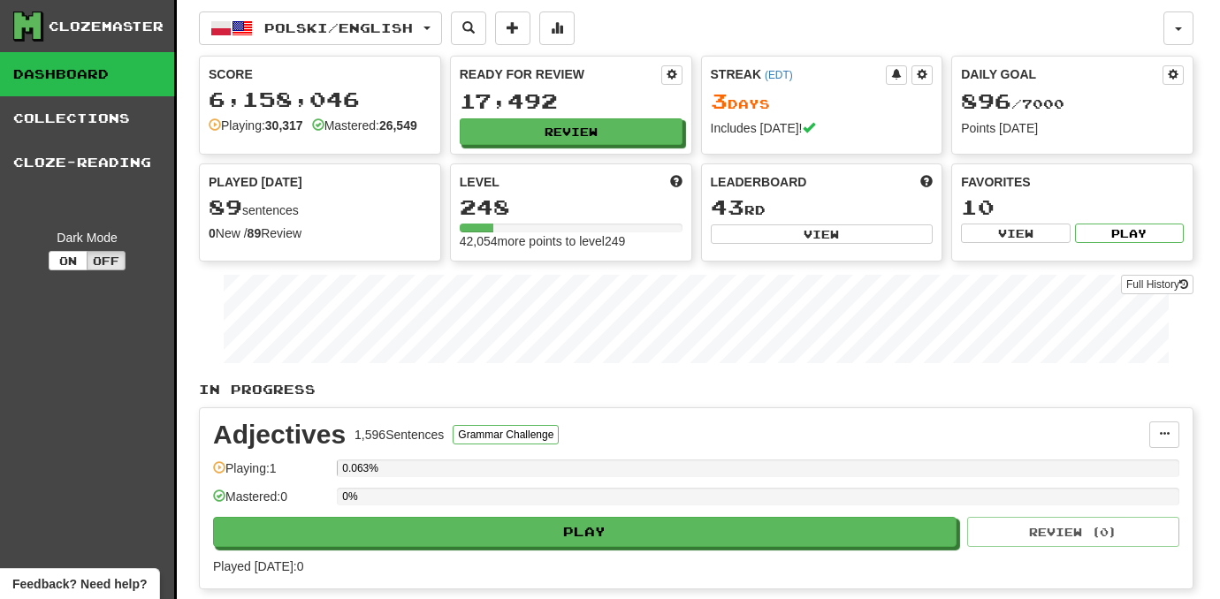
select select "***"
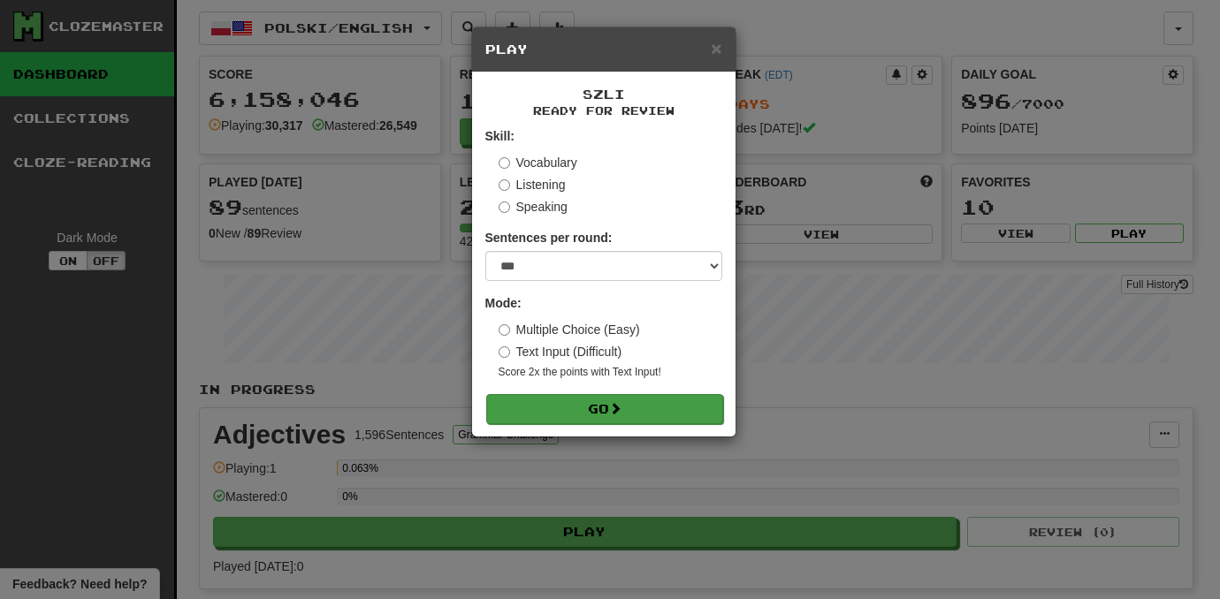
click at [665, 394] on form "Skill: Vocabulary Listening Speaking Sentences per round: * ** ** ** ** ** *** …" at bounding box center [603, 275] width 237 height 296
click at [634, 402] on button "Go" at bounding box center [604, 409] width 237 height 30
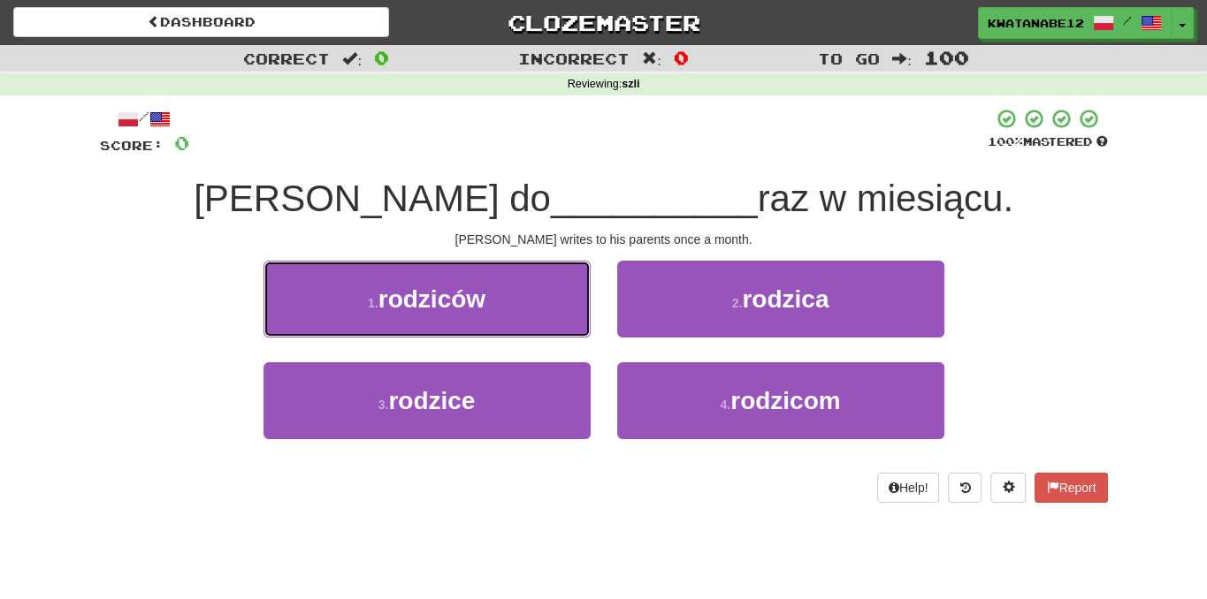
click at [562, 303] on button "1 . rodziców" at bounding box center [426, 299] width 327 height 77
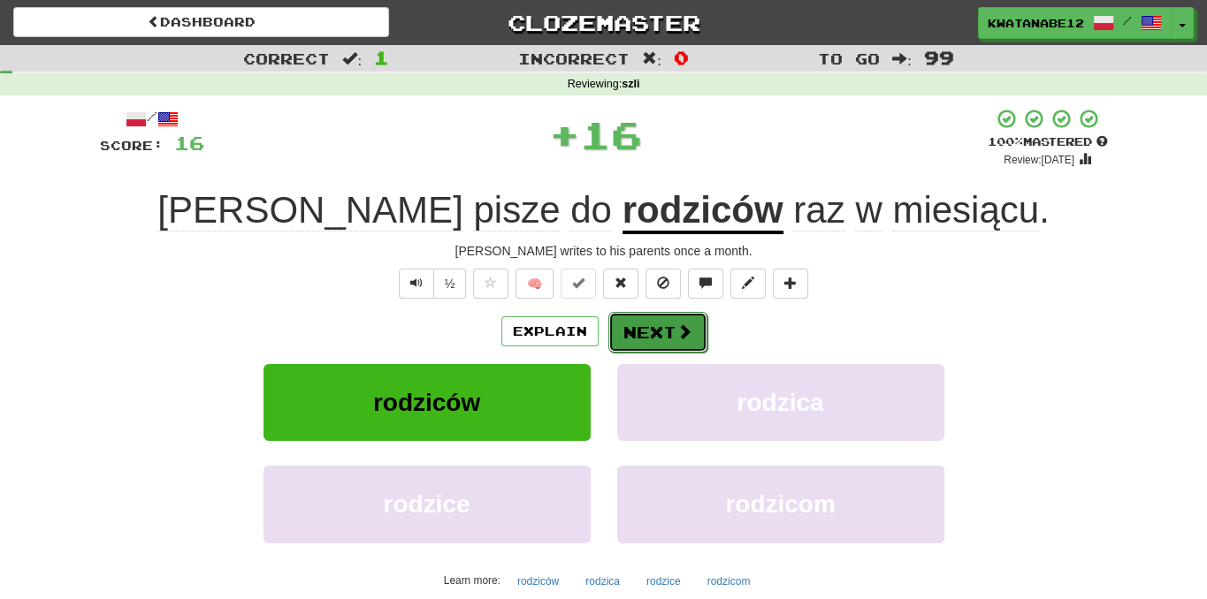
click at [637, 324] on button "Next" at bounding box center [657, 332] width 99 height 41
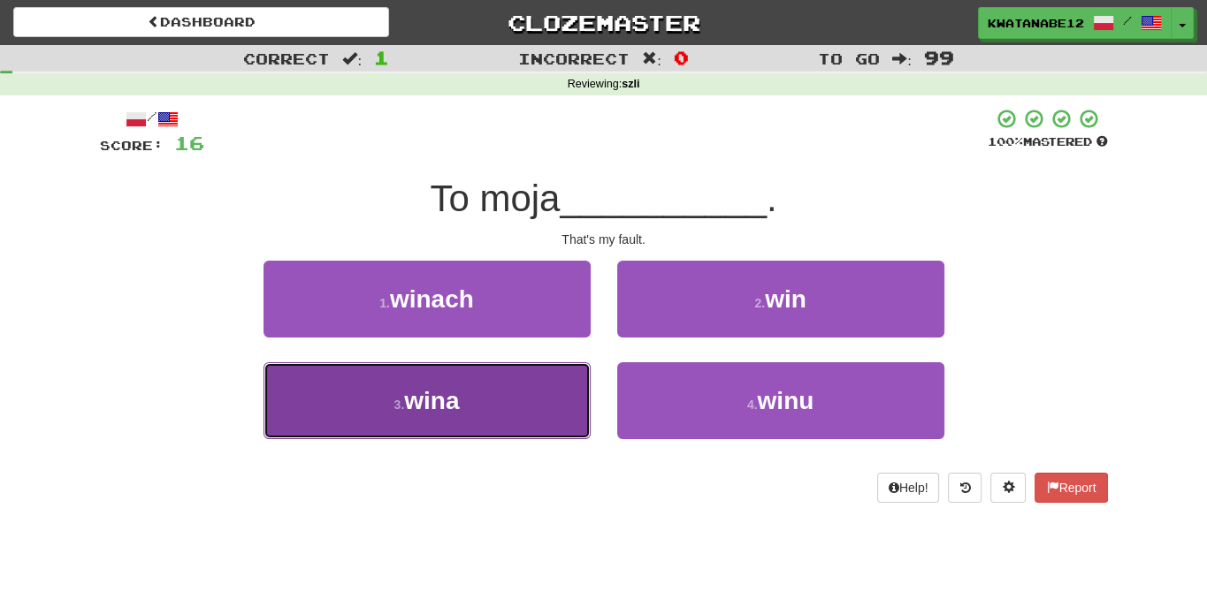
click at [541, 386] on button "3 . wina" at bounding box center [426, 400] width 327 height 77
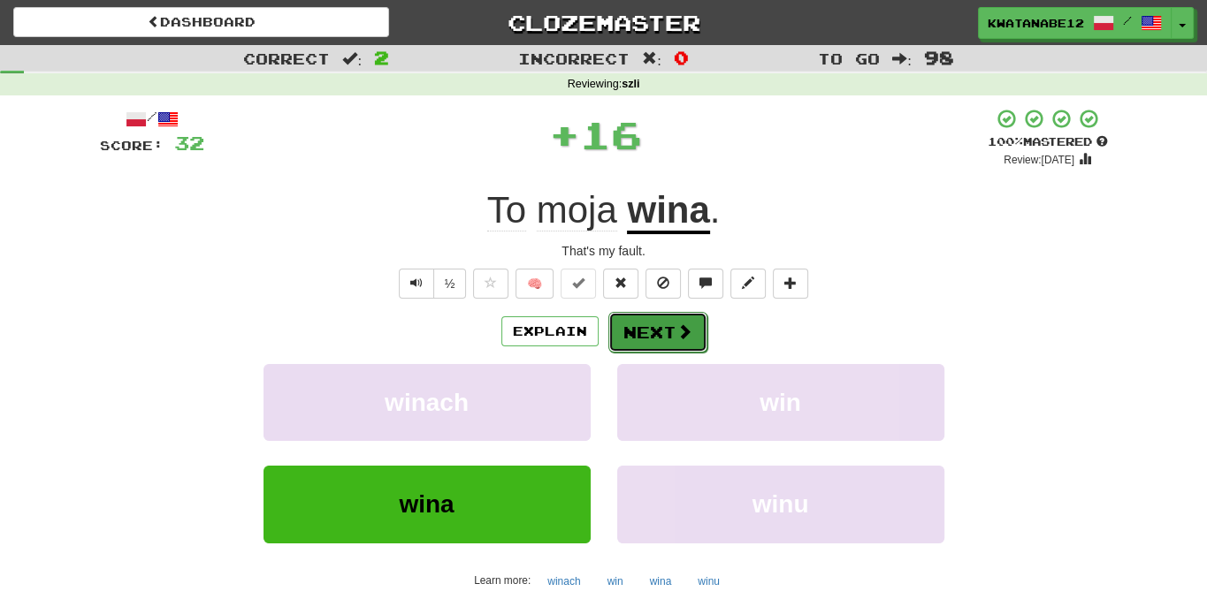
click at [645, 332] on button "Next" at bounding box center [657, 332] width 99 height 41
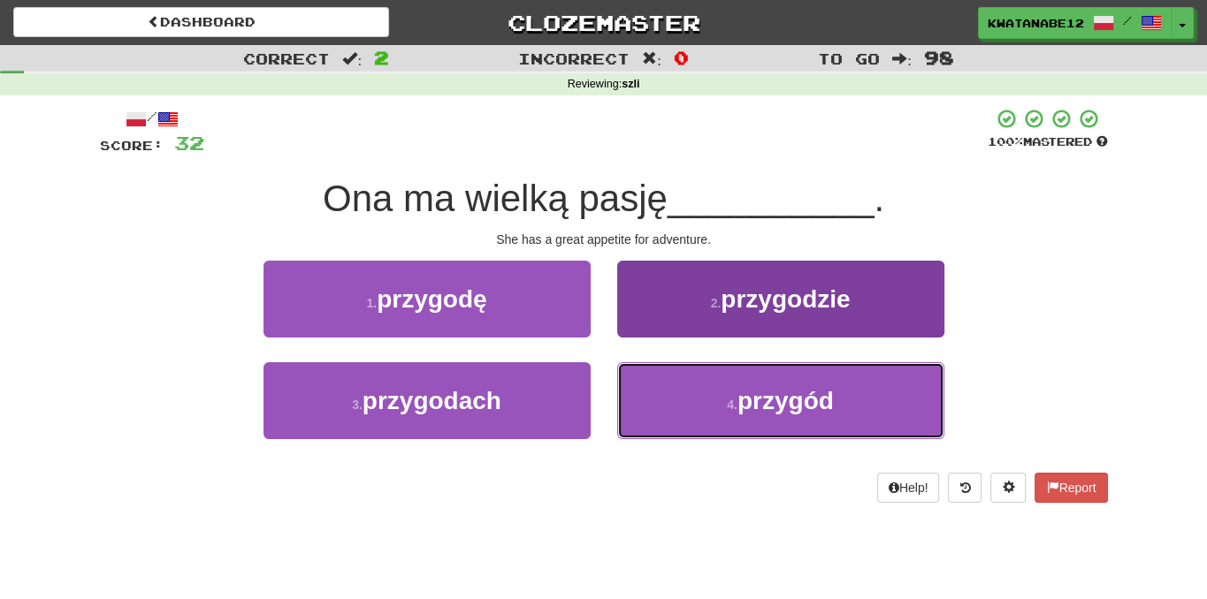
click at [674, 404] on button "4 . przygód" at bounding box center [780, 400] width 327 height 77
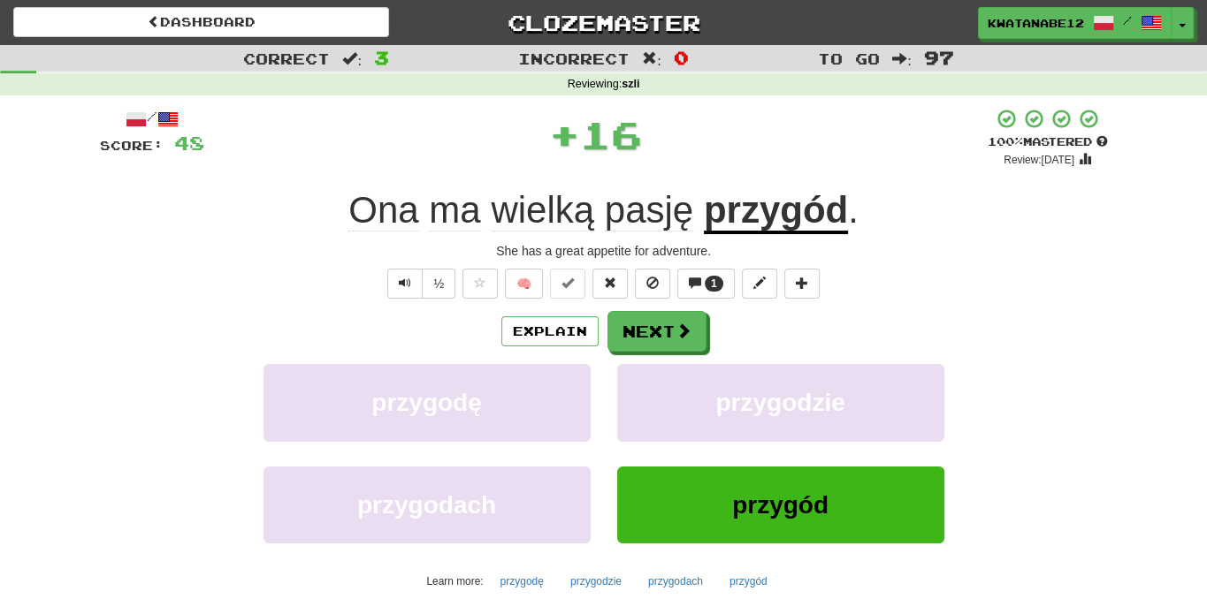
click at [653, 356] on div "Explain Next przygodę przygodzie przygodach przygód Learn more: przygodę przygo…" at bounding box center [604, 453] width 1008 height 284
click at [575, 328] on button "Explain" at bounding box center [549, 331] width 97 height 30
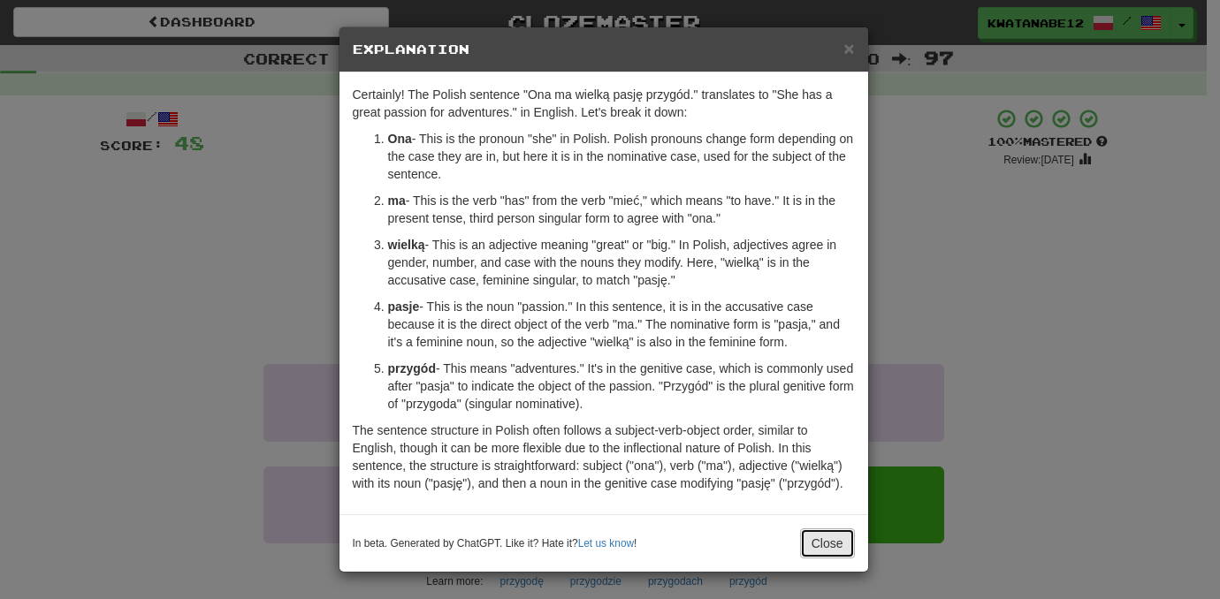
click at [831, 532] on button "Close" at bounding box center [827, 544] width 55 height 30
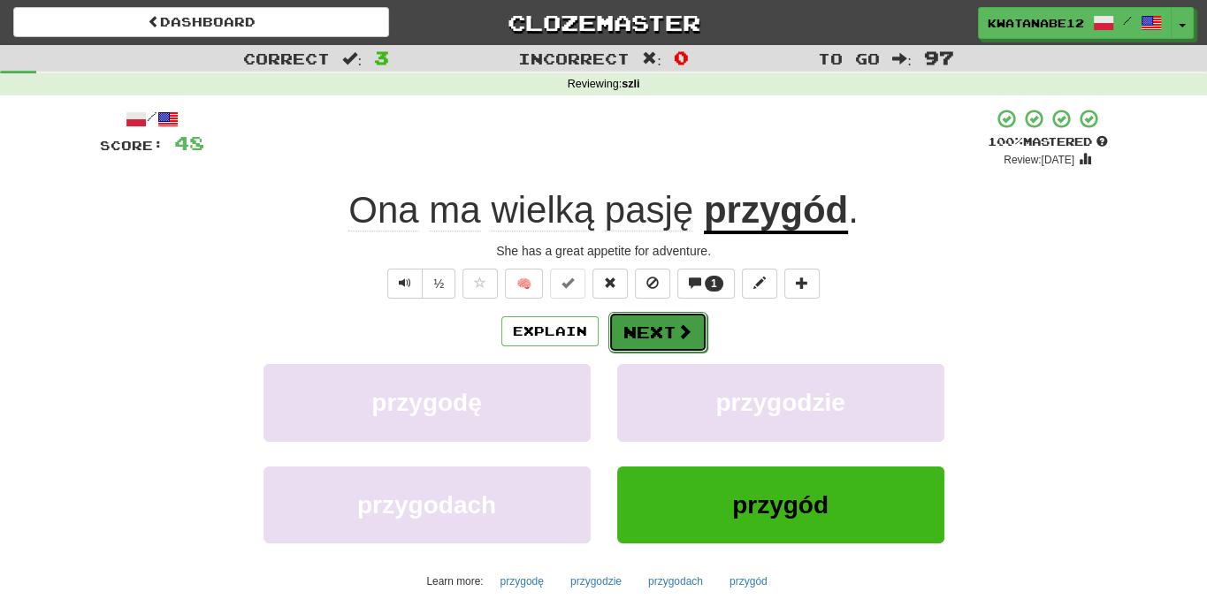
click at [673, 339] on button "Next" at bounding box center [657, 332] width 99 height 41
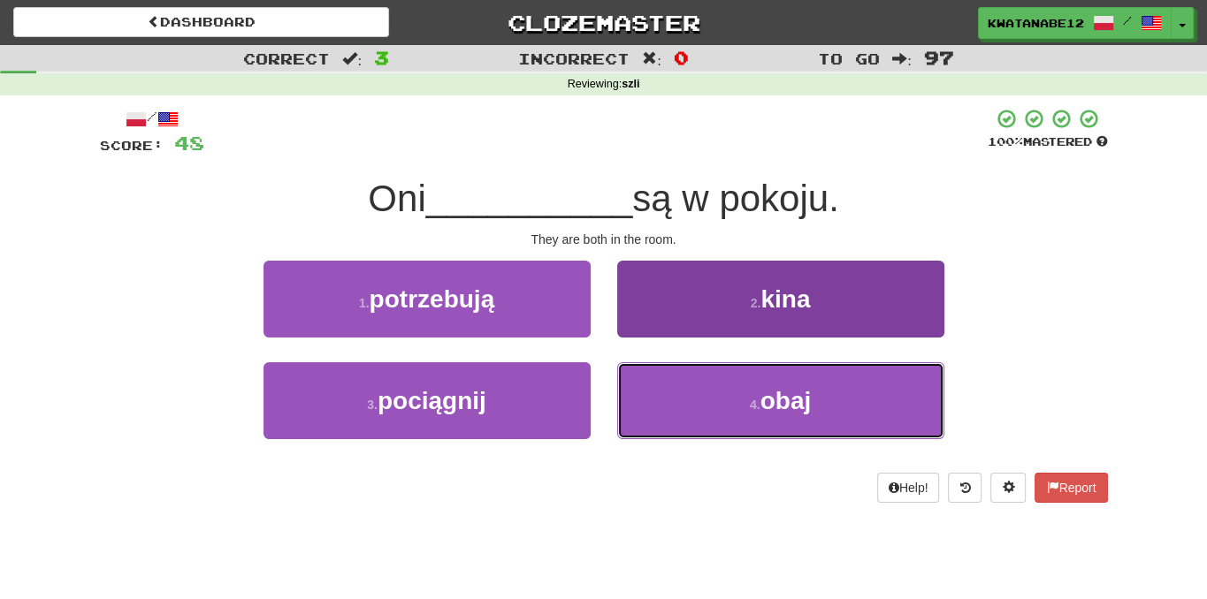
click at [642, 370] on button "4 . obaj" at bounding box center [780, 400] width 327 height 77
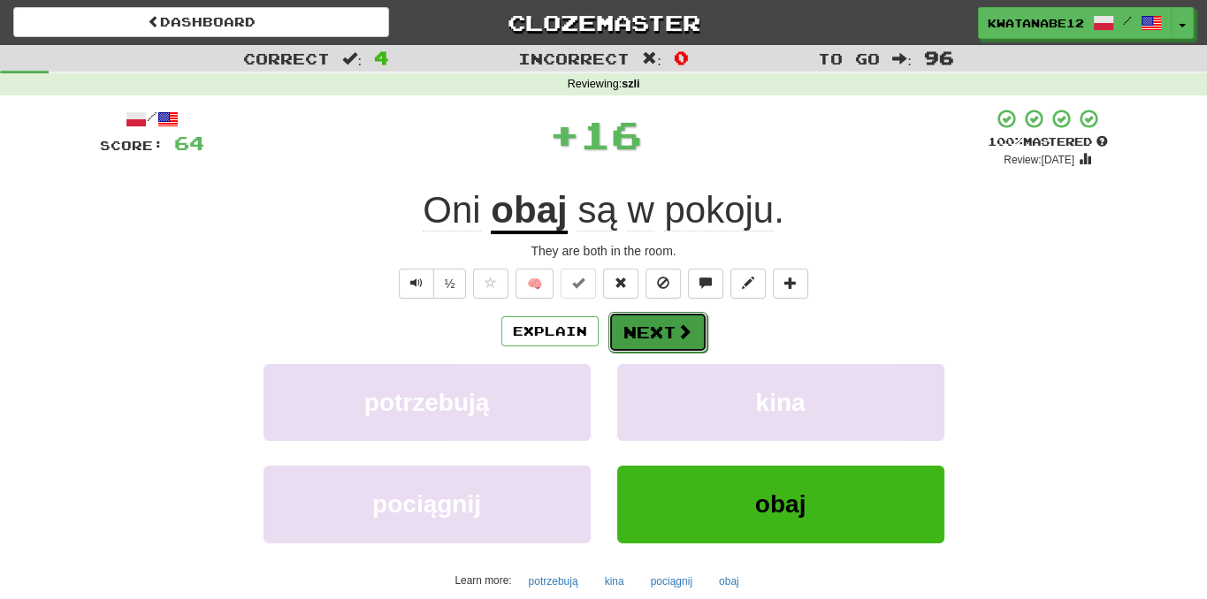
click at [627, 331] on button "Next" at bounding box center [657, 332] width 99 height 41
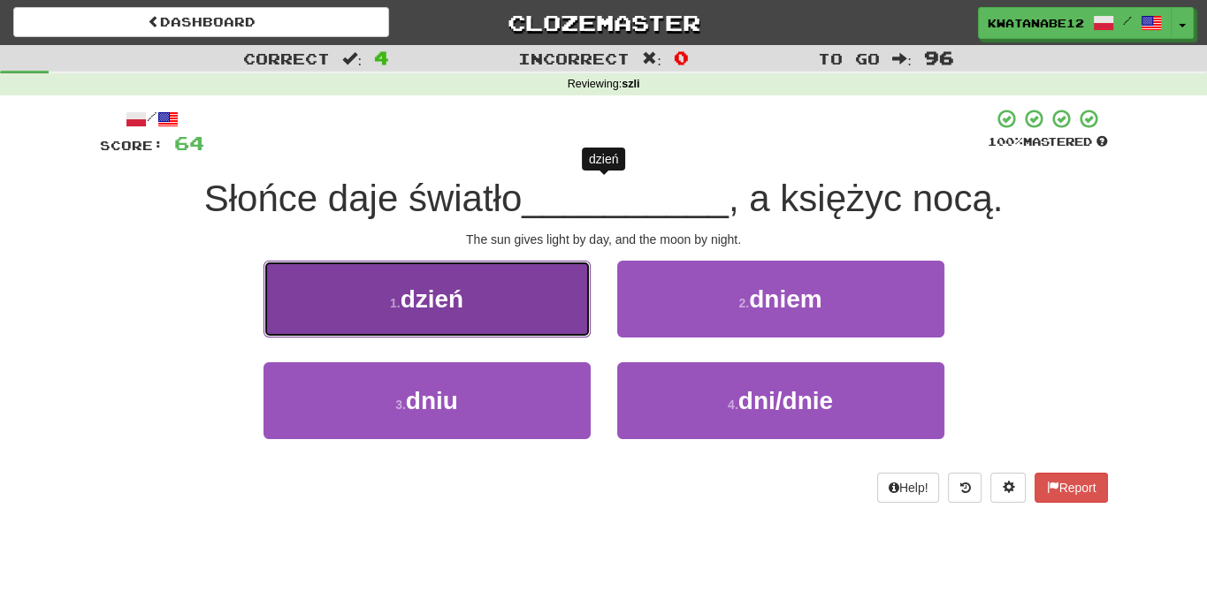
click at [561, 311] on button "1 . dzień" at bounding box center [426, 299] width 327 height 77
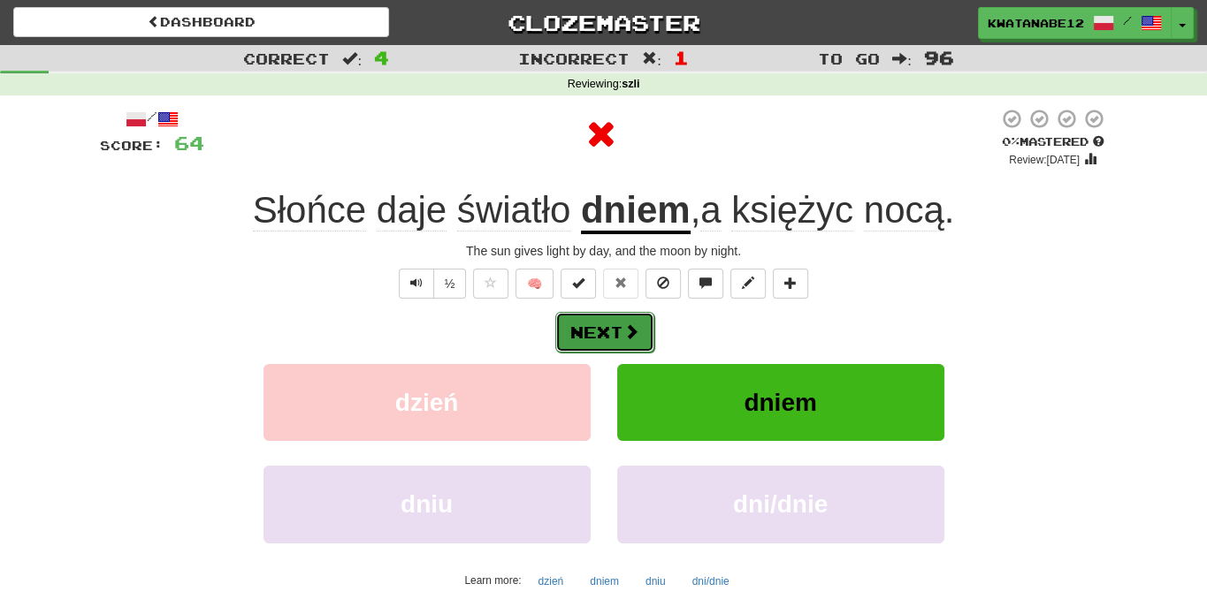
click at [648, 339] on button "Next" at bounding box center [604, 332] width 99 height 41
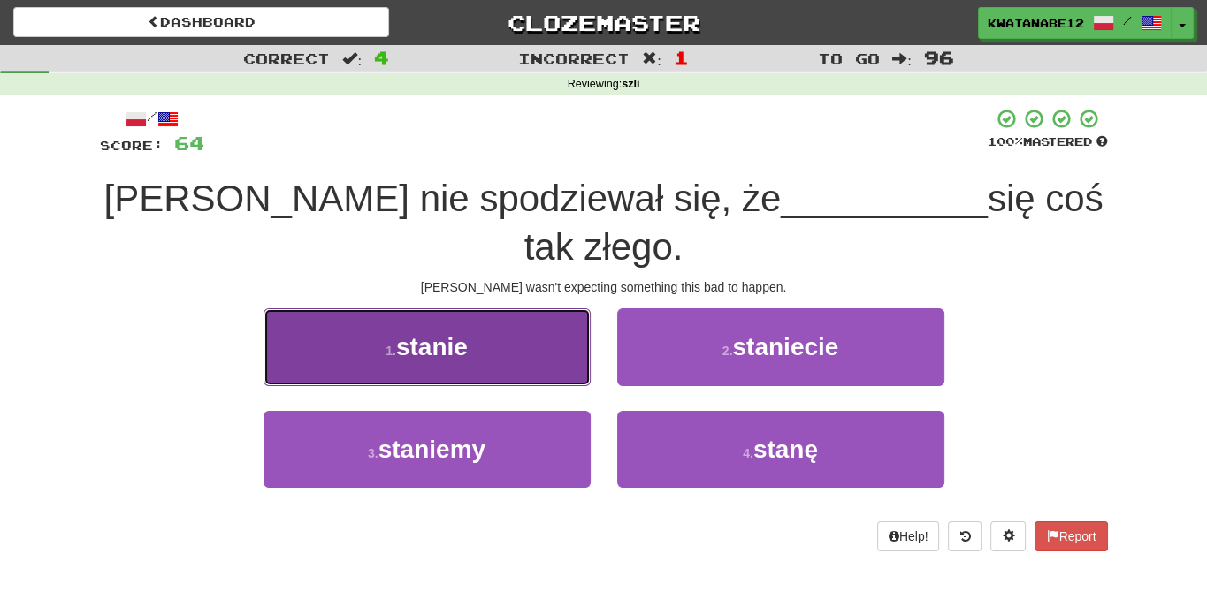
click at [568, 318] on button "1 . stanie" at bounding box center [426, 347] width 327 height 77
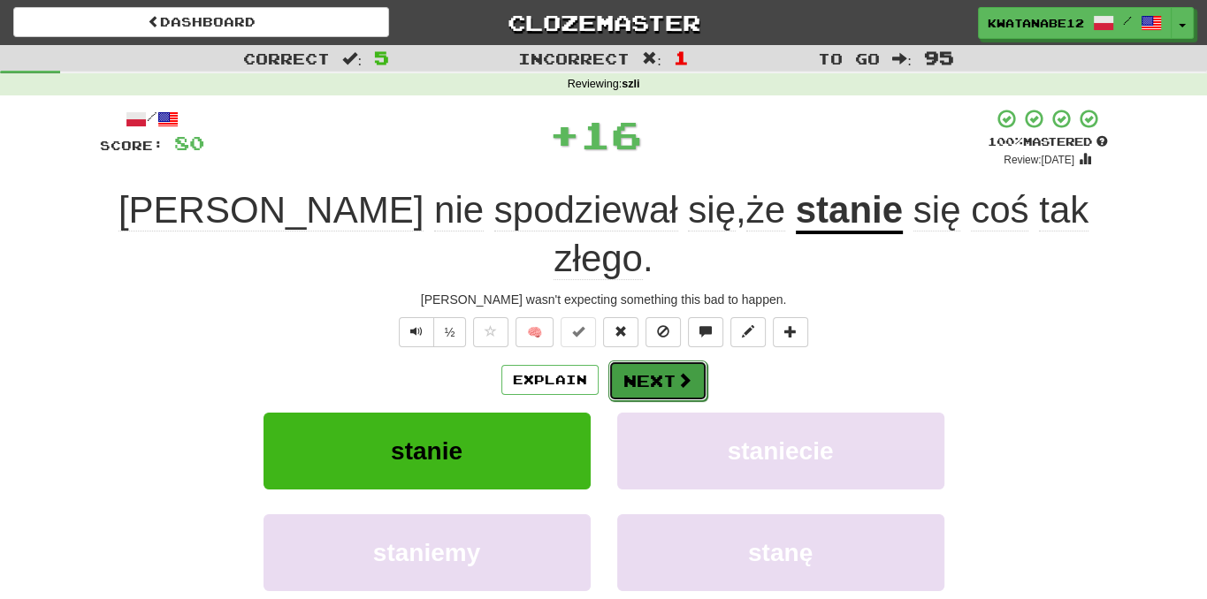
click at [639, 361] on button "Next" at bounding box center [657, 381] width 99 height 41
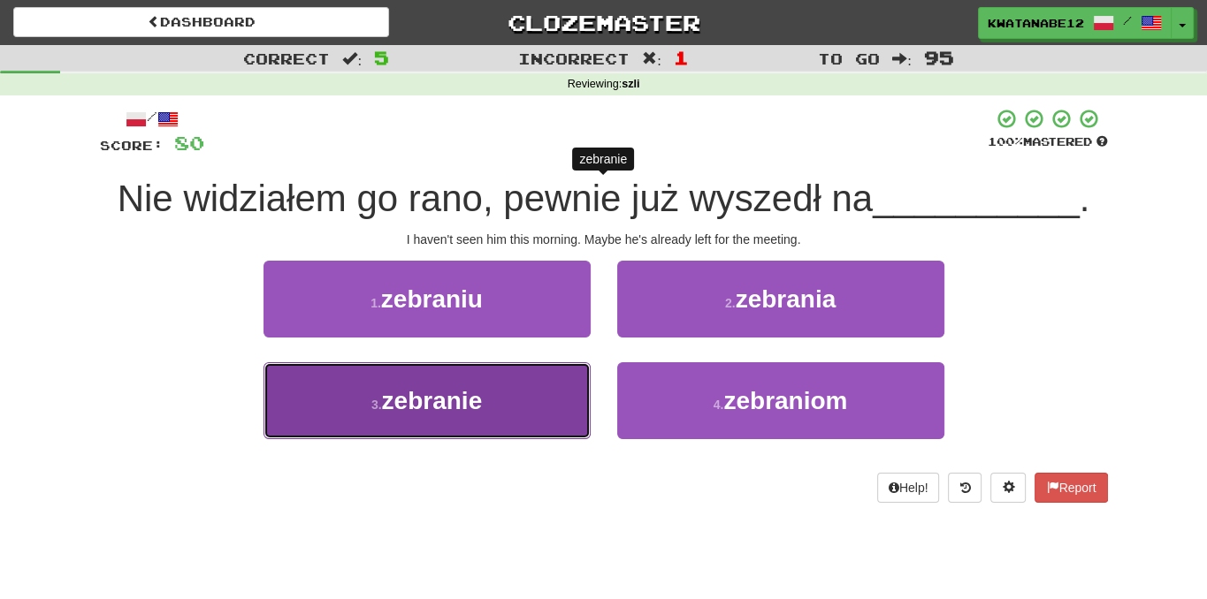
drag, startPoint x: 564, startPoint y: 383, endPoint x: 608, endPoint y: 351, distance: 54.5
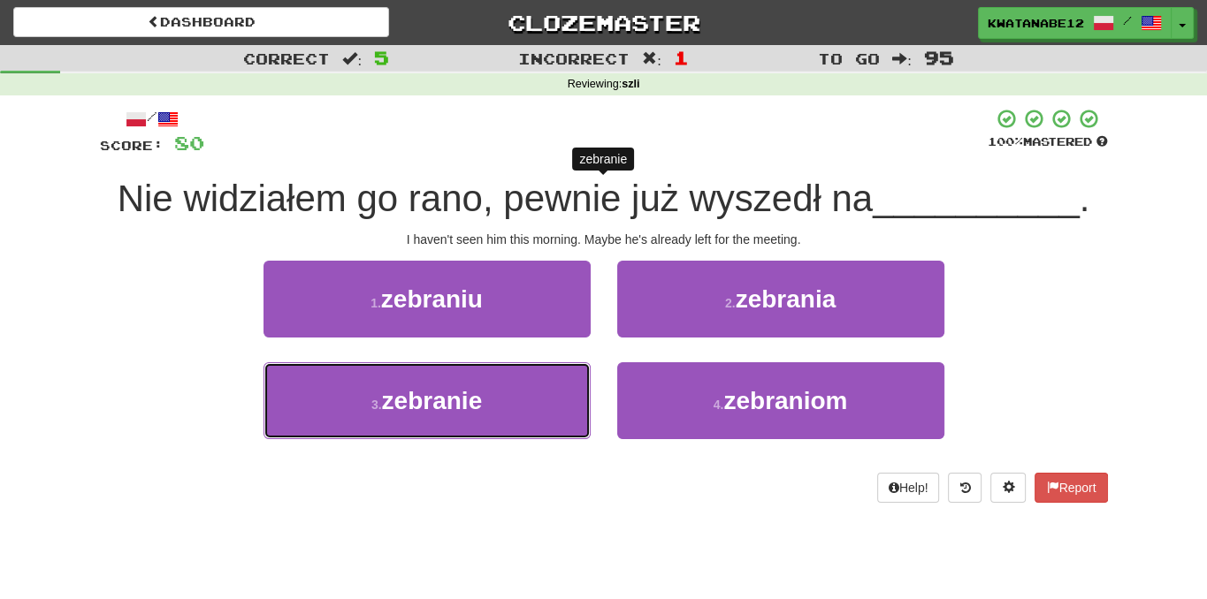
click at [580, 370] on button "3 . zebranie" at bounding box center [426, 400] width 327 height 77
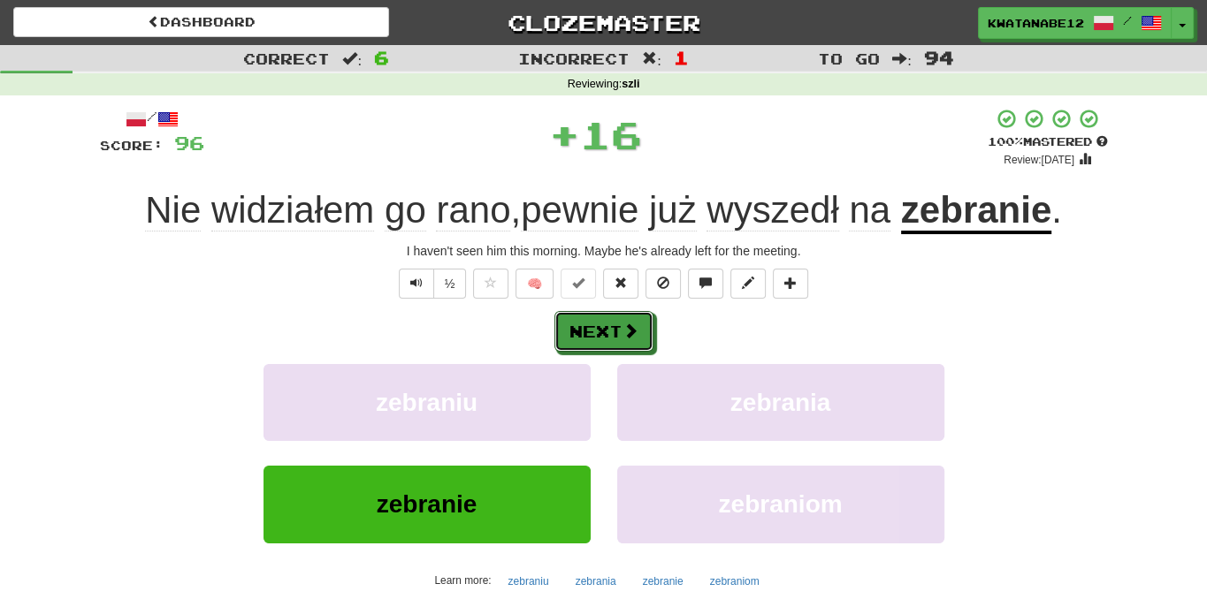
drag, startPoint x: 651, startPoint y: 333, endPoint x: 659, endPoint y: 331, distance: 9.2
click at [659, 331] on div "Next" at bounding box center [604, 331] width 1008 height 41
click at [614, 334] on button "Next" at bounding box center [604, 332] width 99 height 41
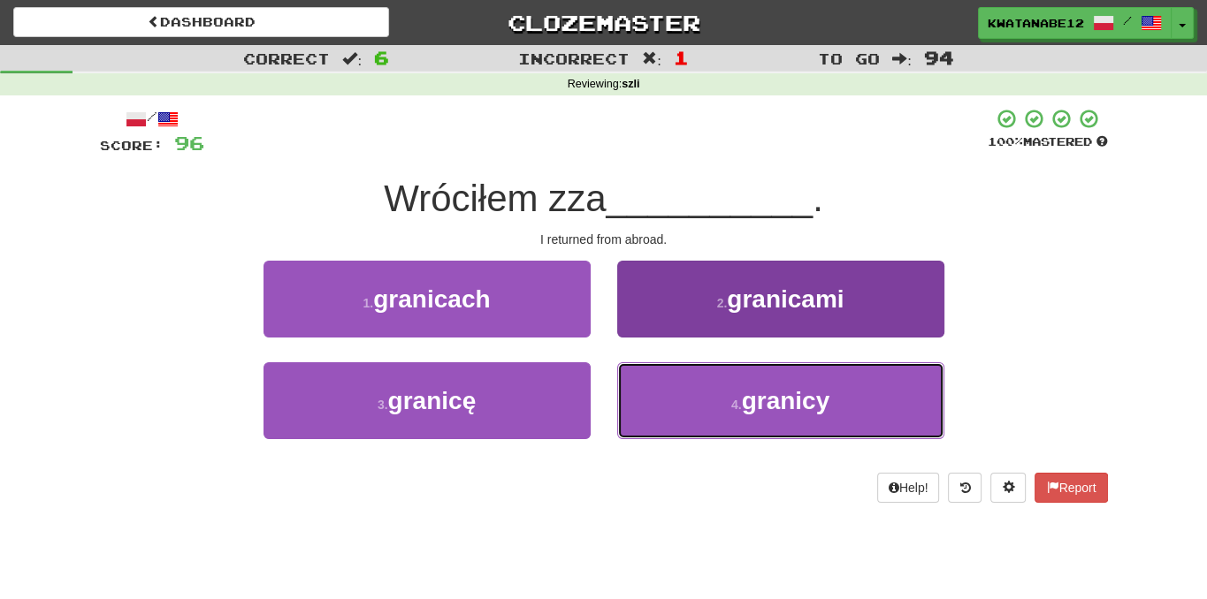
click at [689, 400] on button "4 . granicy" at bounding box center [780, 400] width 327 height 77
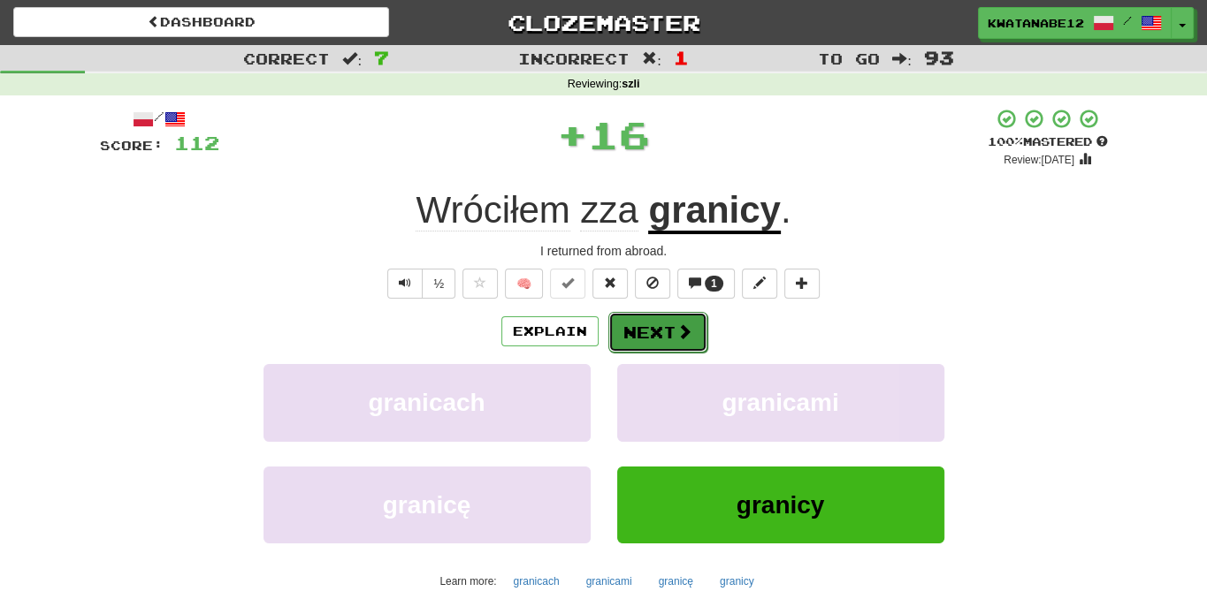
click at [651, 334] on button "Next" at bounding box center [657, 332] width 99 height 41
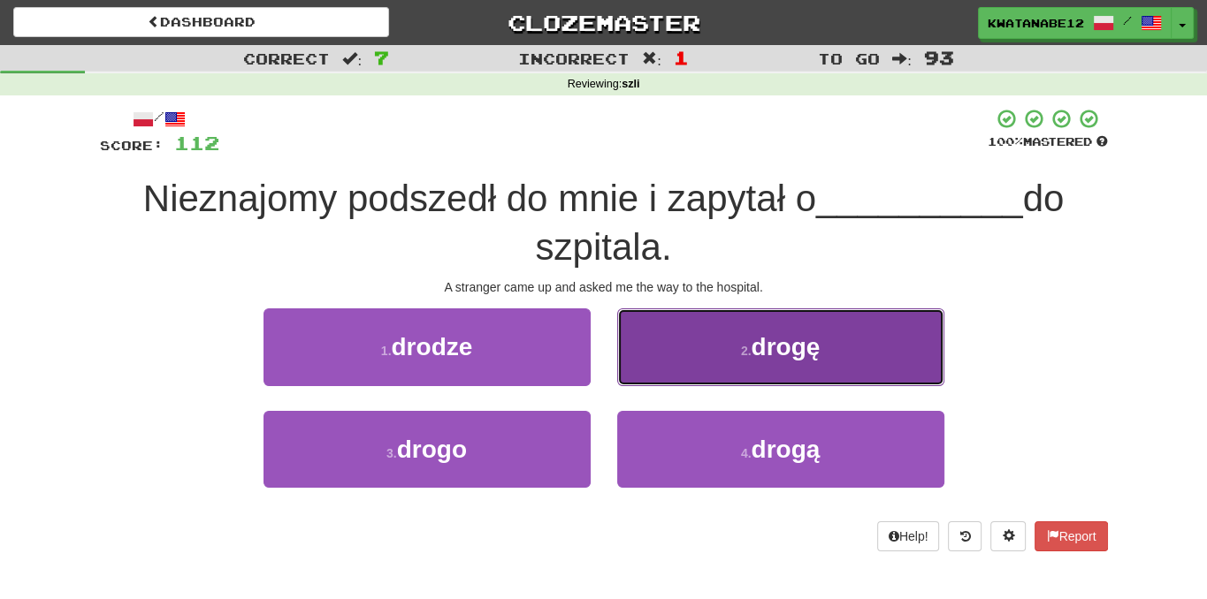
click at [659, 363] on button "2 . drogę" at bounding box center [780, 347] width 327 height 77
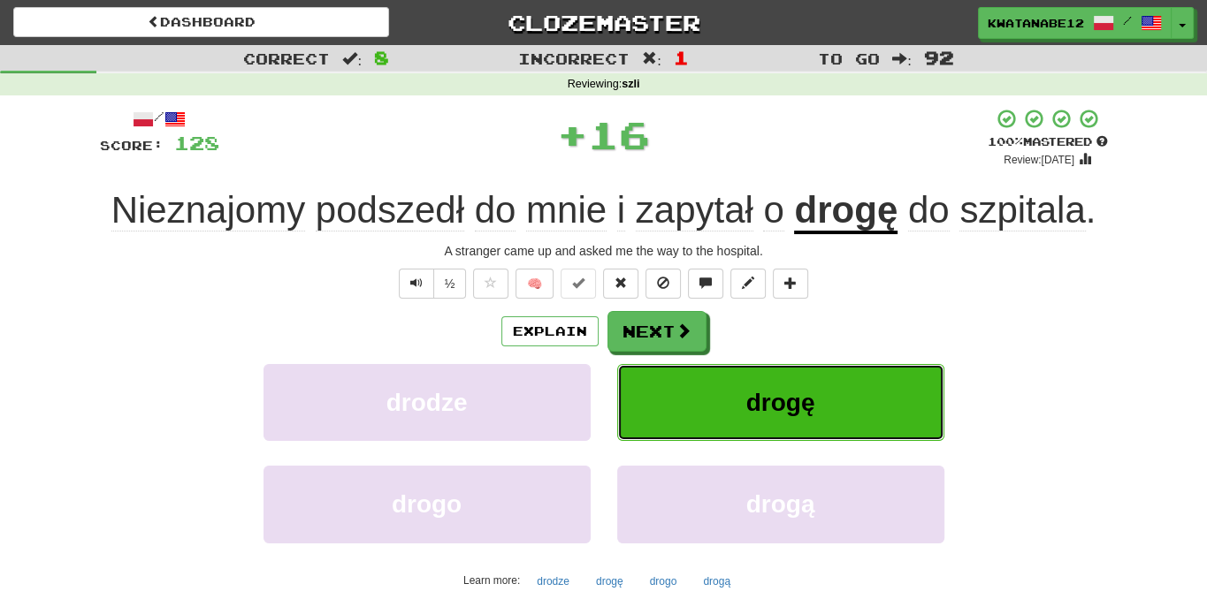
click at [640, 367] on button "drogę" at bounding box center [780, 402] width 327 height 77
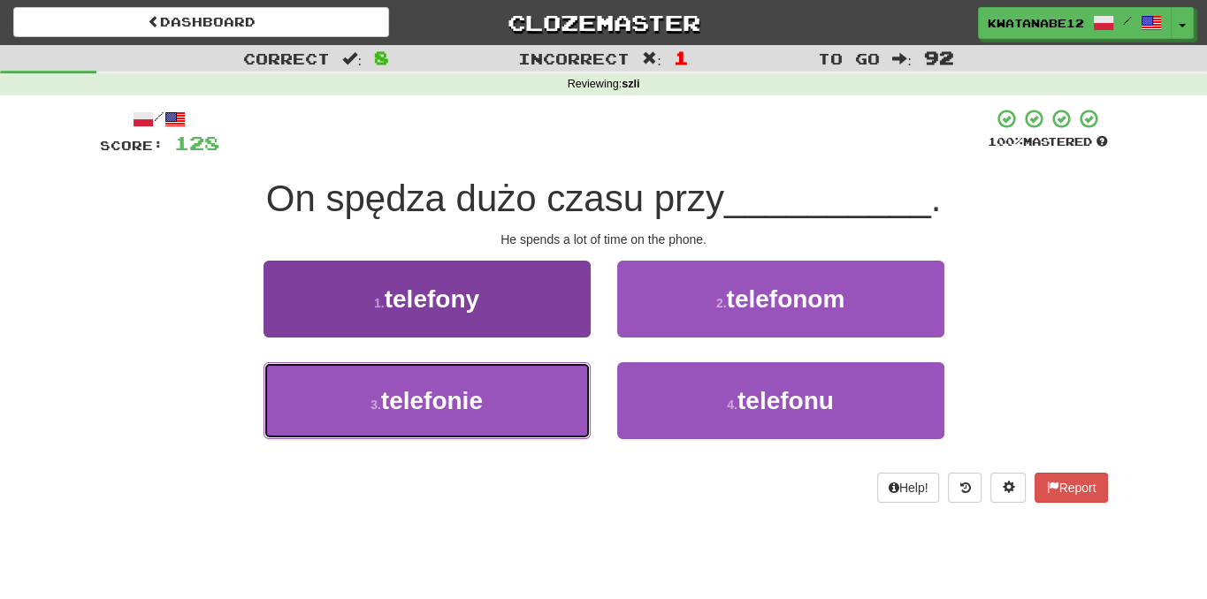
drag, startPoint x: 539, startPoint y: 399, endPoint x: 565, endPoint y: 378, distance: 32.7
click at [553, 386] on button "3 . telefonie" at bounding box center [426, 400] width 327 height 77
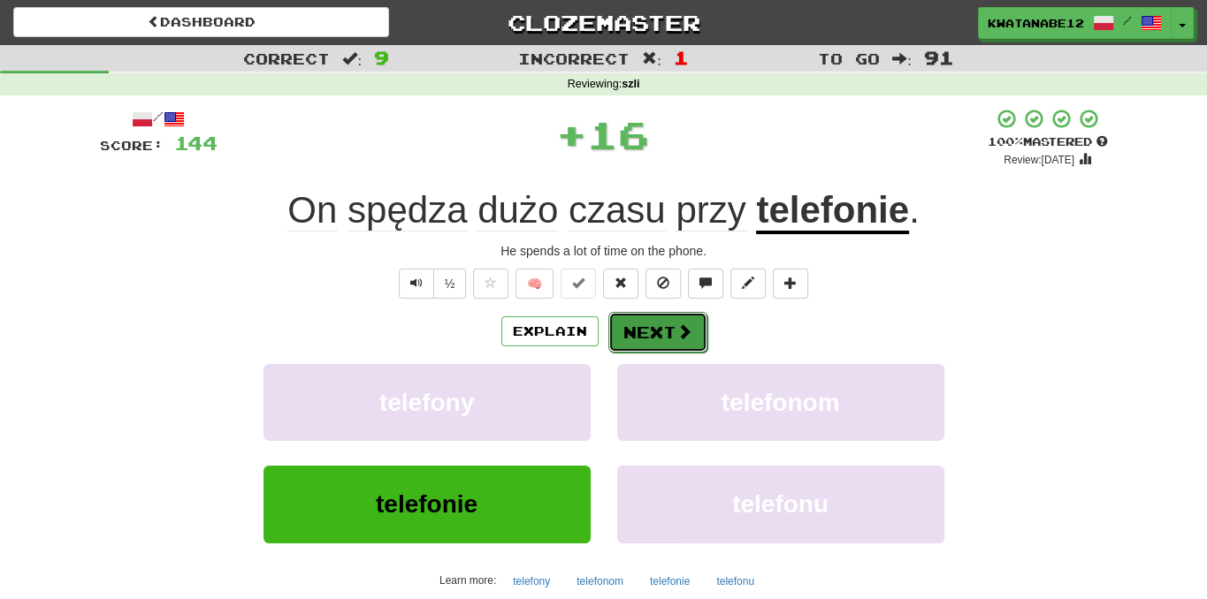
click at [642, 324] on button "Next" at bounding box center [657, 332] width 99 height 41
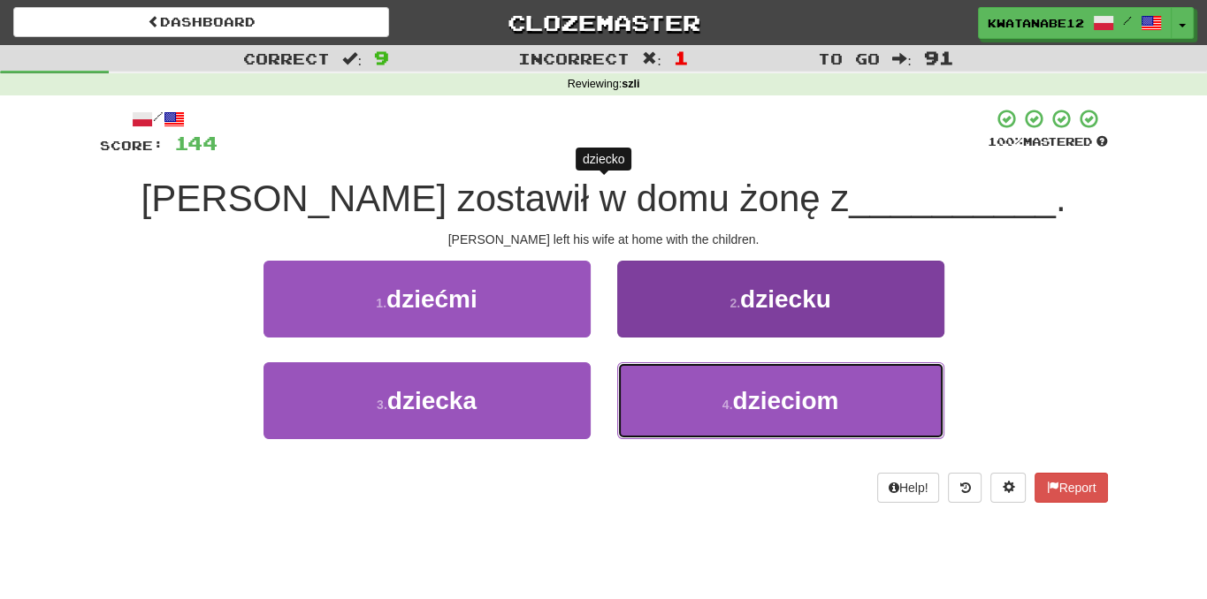
drag, startPoint x: 684, startPoint y: 400, endPoint x: 674, endPoint y: 388, distance: 16.3
click at [674, 388] on button "4 . dzieciom" at bounding box center [780, 400] width 327 height 77
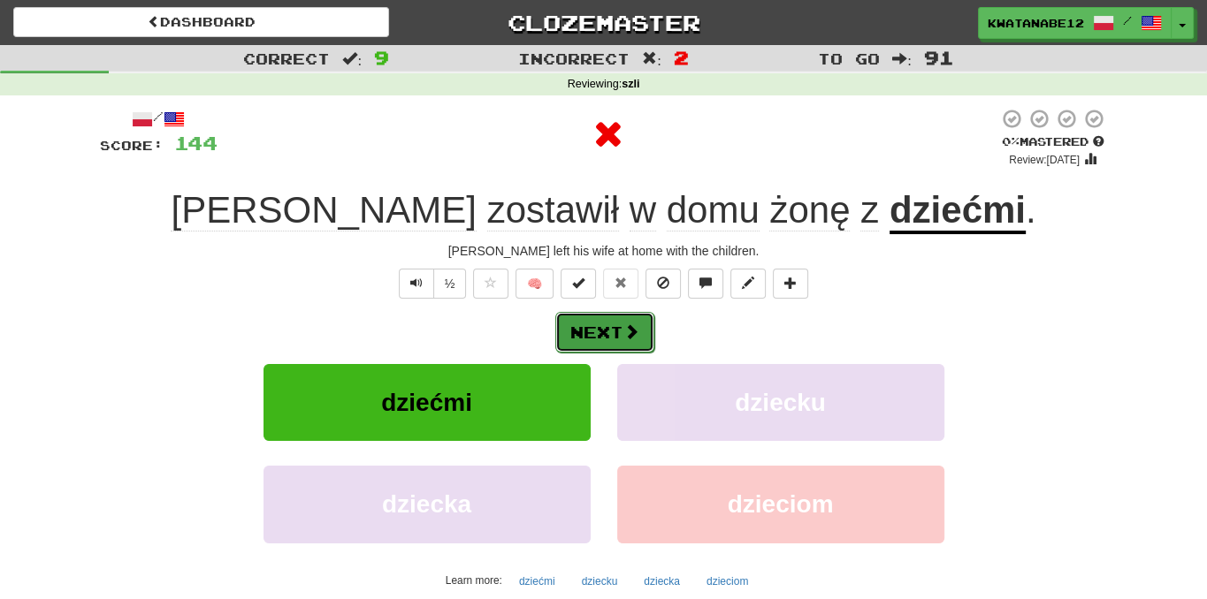
click at [647, 319] on button "Next" at bounding box center [604, 332] width 99 height 41
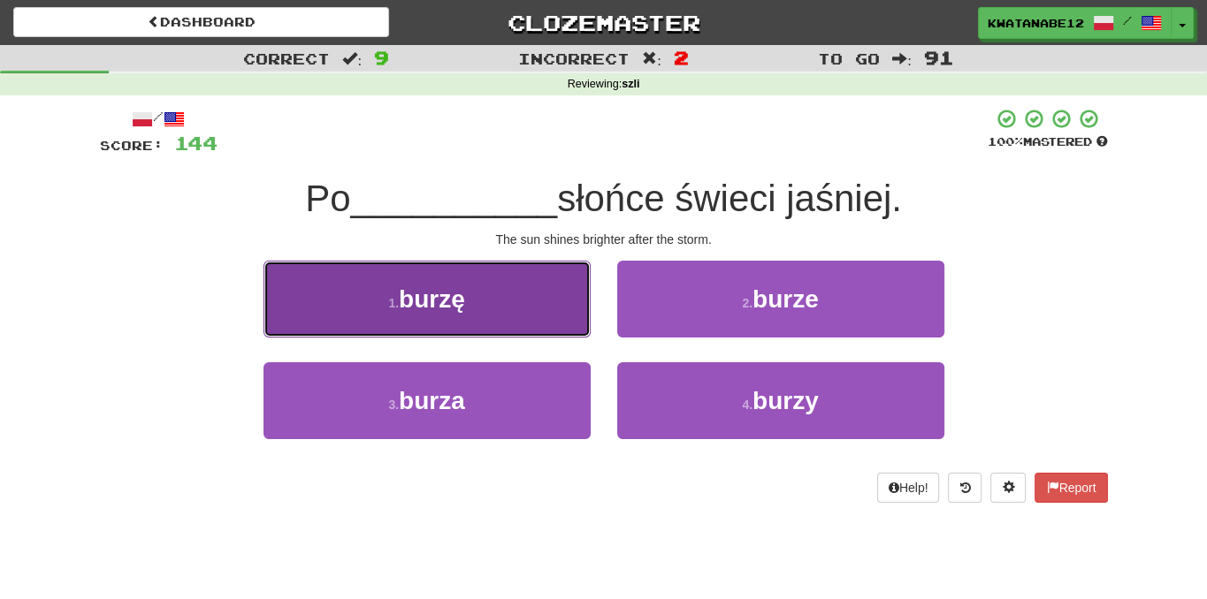
click at [552, 316] on button "1 . burzę" at bounding box center [426, 299] width 327 height 77
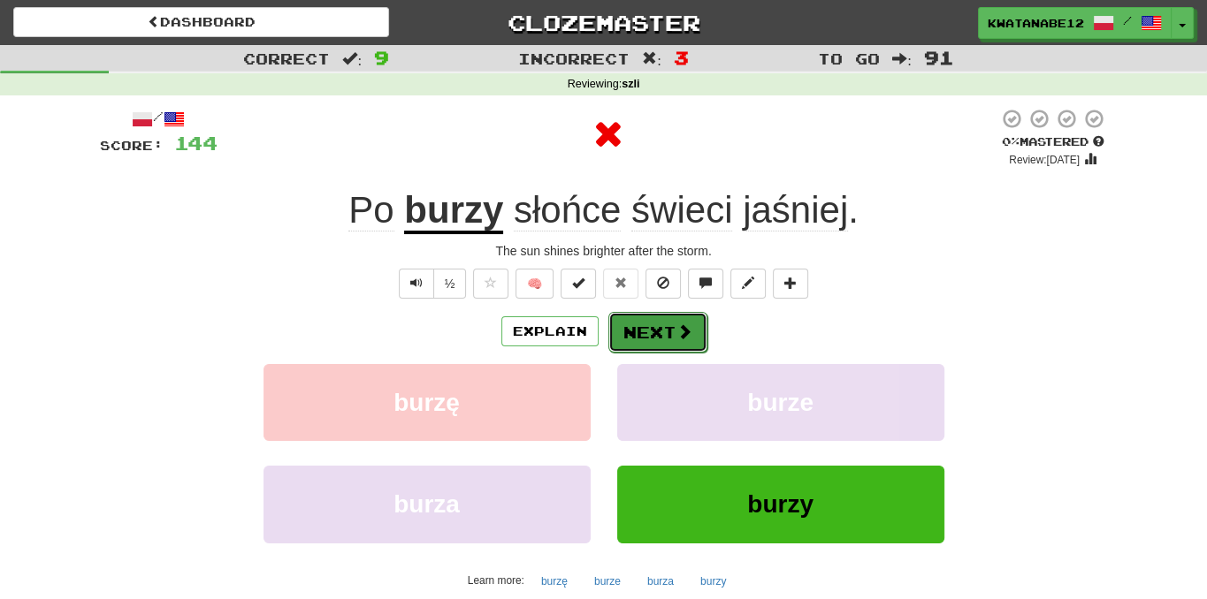
click at [639, 316] on button "Next" at bounding box center [657, 332] width 99 height 41
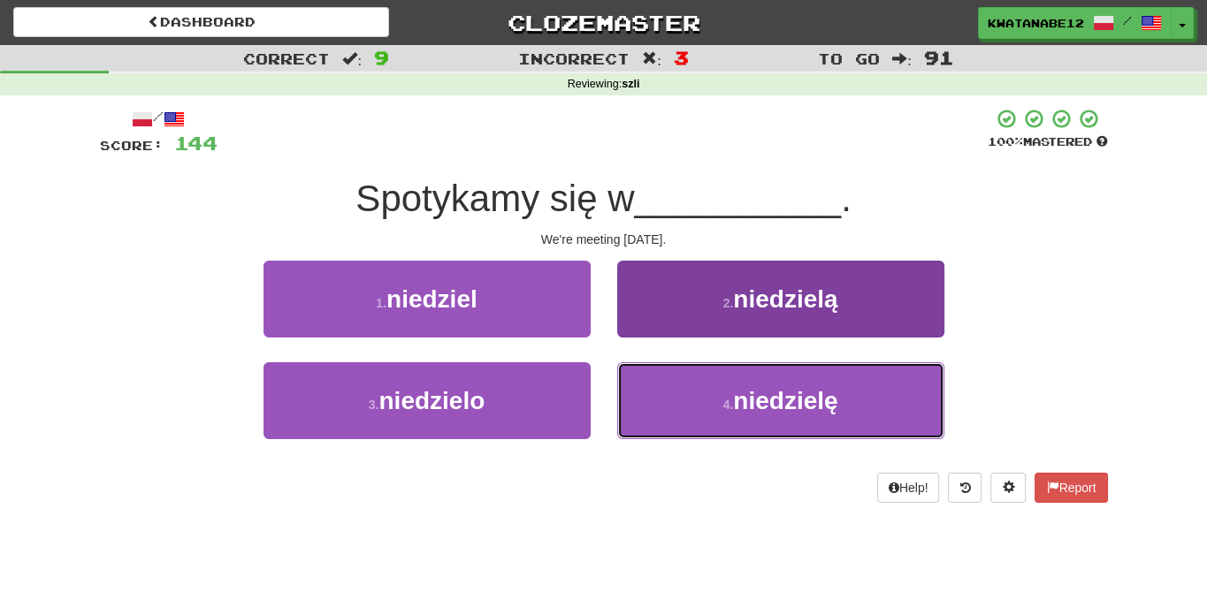
click at [667, 402] on button "4 . [DATE]" at bounding box center [780, 400] width 327 height 77
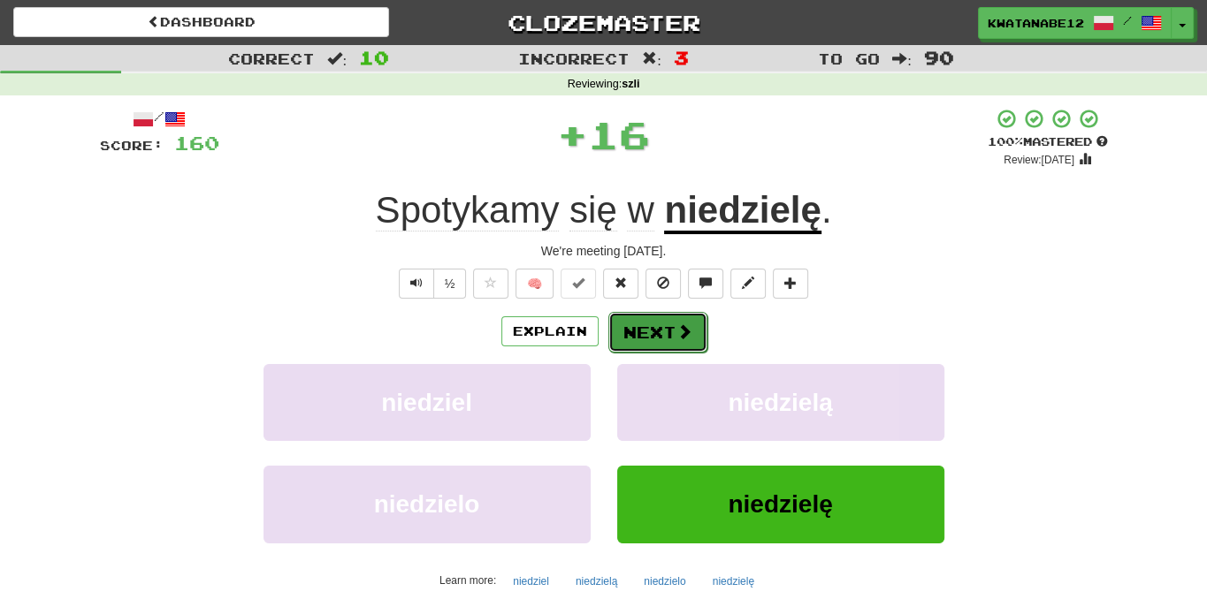
click at [636, 328] on button "Next" at bounding box center [657, 332] width 99 height 41
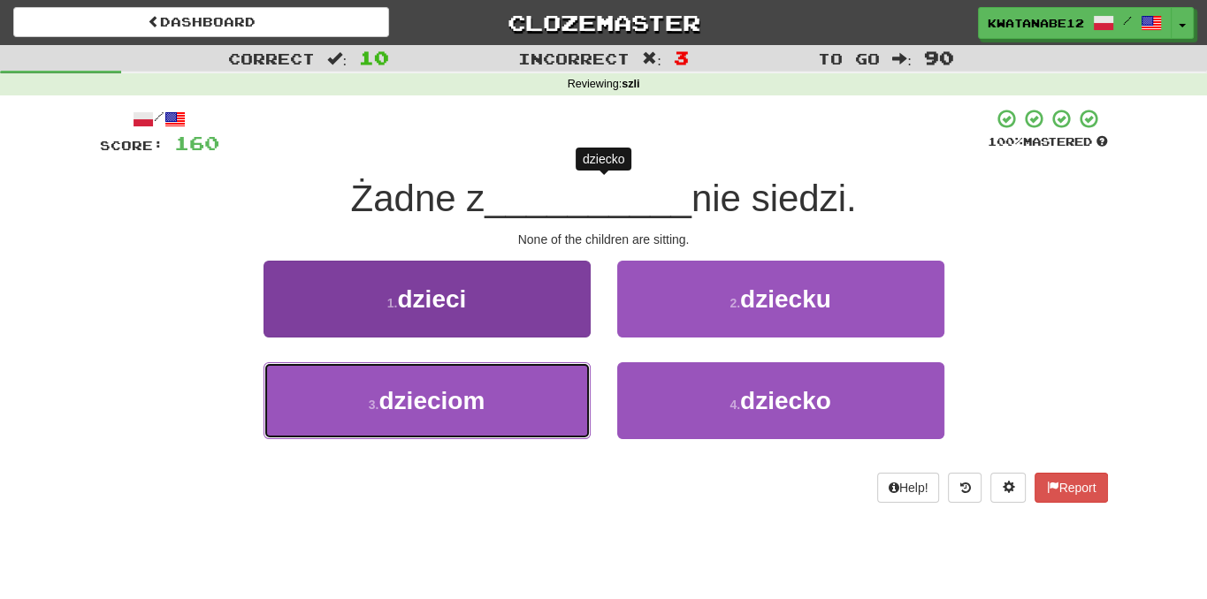
drag, startPoint x: 535, startPoint y: 386, endPoint x: 559, endPoint y: 381, distance: 24.4
click at [552, 382] on button "3 . dzieciom" at bounding box center [426, 400] width 327 height 77
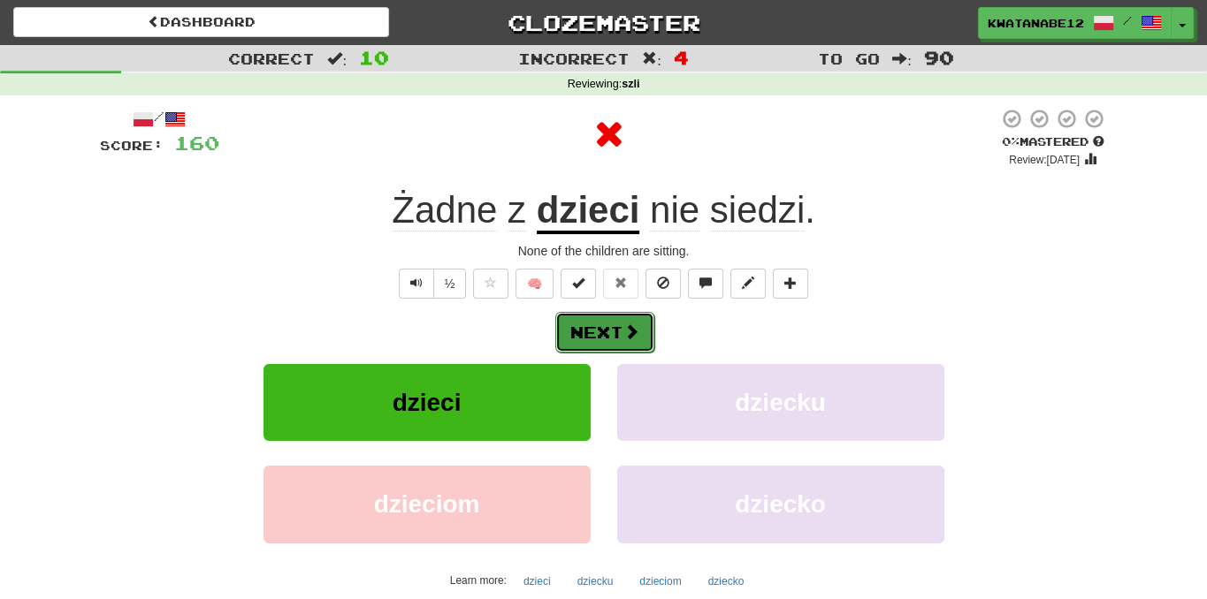
click at [635, 339] on span at bounding box center [631, 332] width 16 height 16
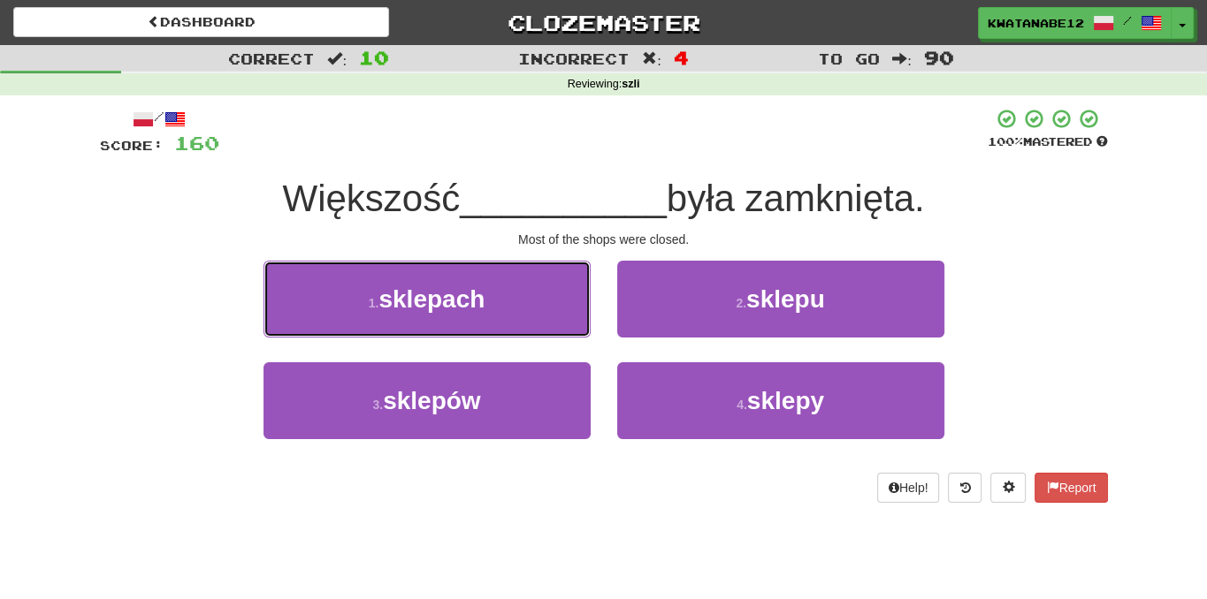
drag, startPoint x: 592, startPoint y: 352, endPoint x: 594, endPoint y: 319, distance: 32.8
click at [598, 318] on div "1 . sklepach" at bounding box center [427, 312] width 354 height 102
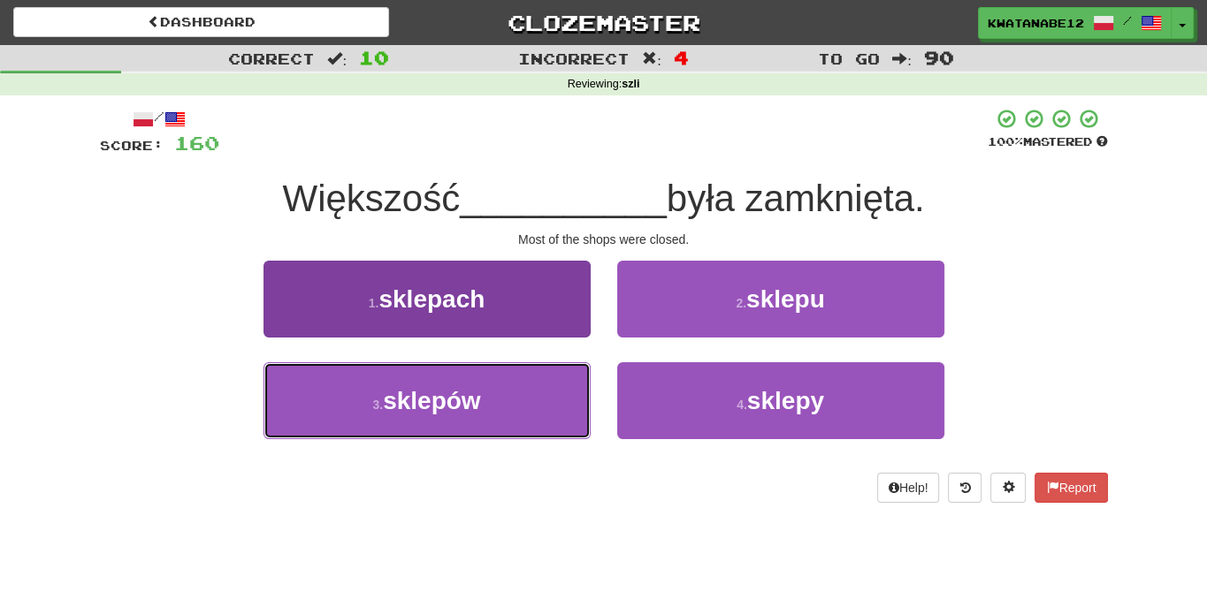
drag, startPoint x: 520, startPoint y: 389, endPoint x: 537, endPoint y: 386, distance: 17.9
click at [537, 386] on button "3 . sklepów" at bounding box center [426, 400] width 327 height 77
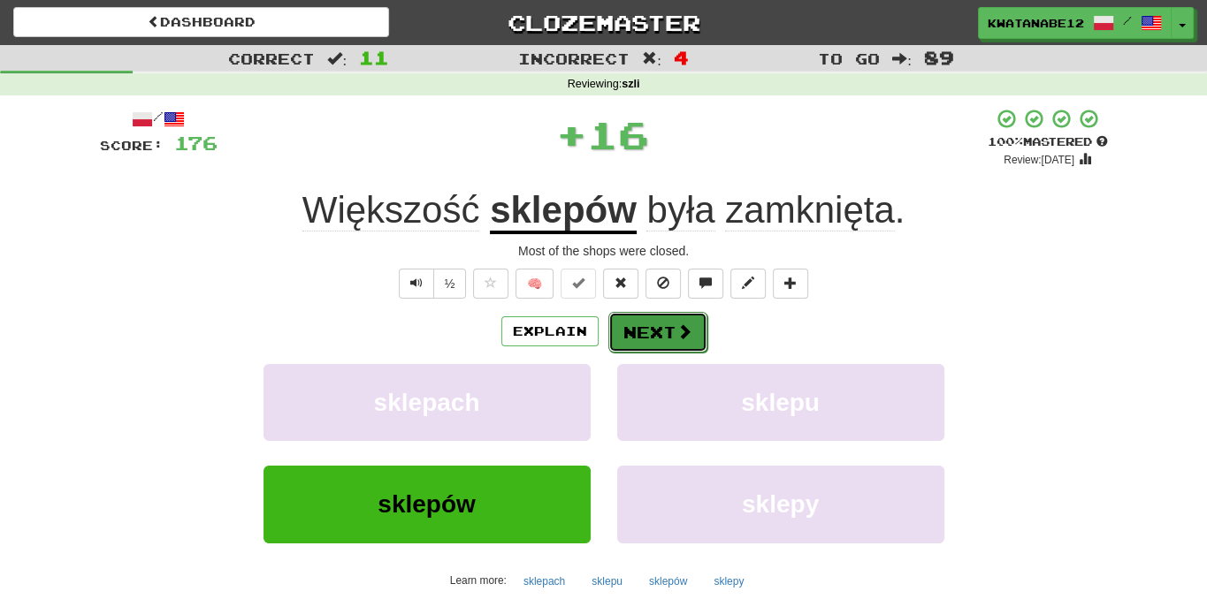
click at [649, 321] on button "Next" at bounding box center [657, 332] width 99 height 41
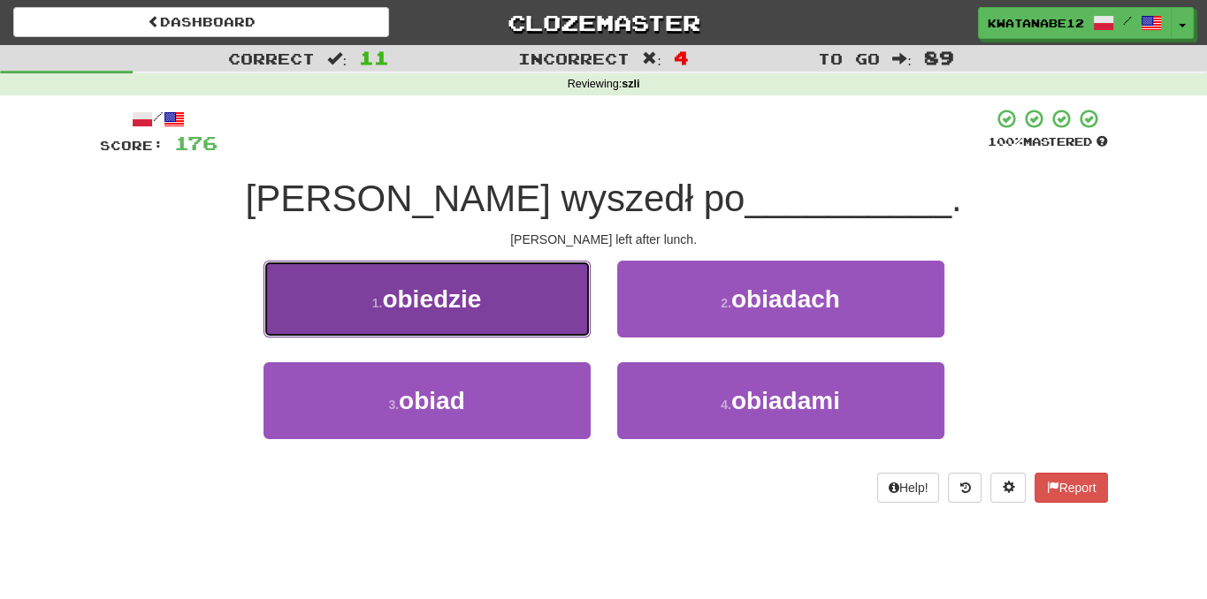
drag, startPoint x: 535, startPoint y: 314, endPoint x: 549, endPoint y: 316, distance: 14.4
click at [549, 316] on button "1 . obiedzie" at bounding box center [426, 299] width 327 height 77
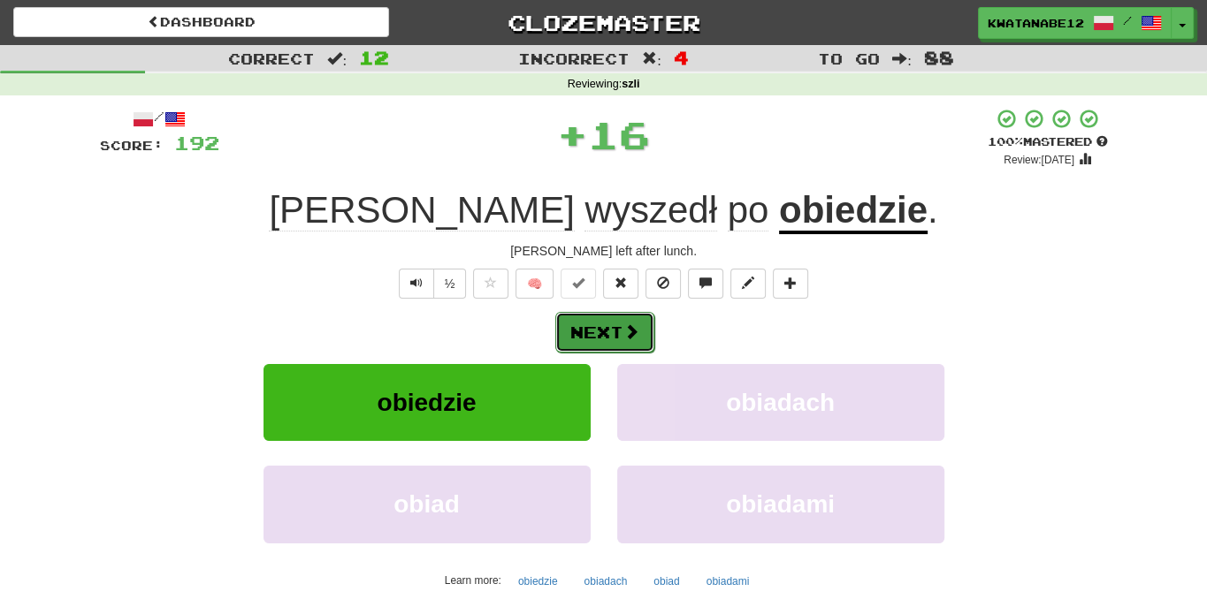
click at [639, 328] on button "Next" at bounding box center [604, 332] width 99 height 41
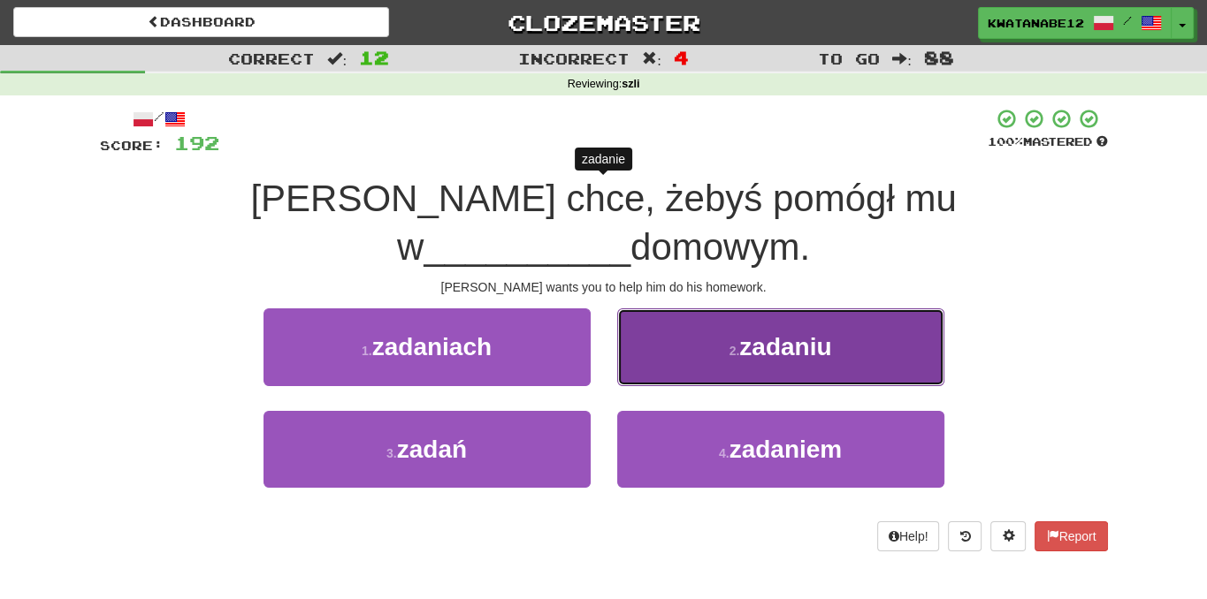
click at [649, 324] on button "2 . zadaniu" at bounding box center [780, 347] width 327 height 77
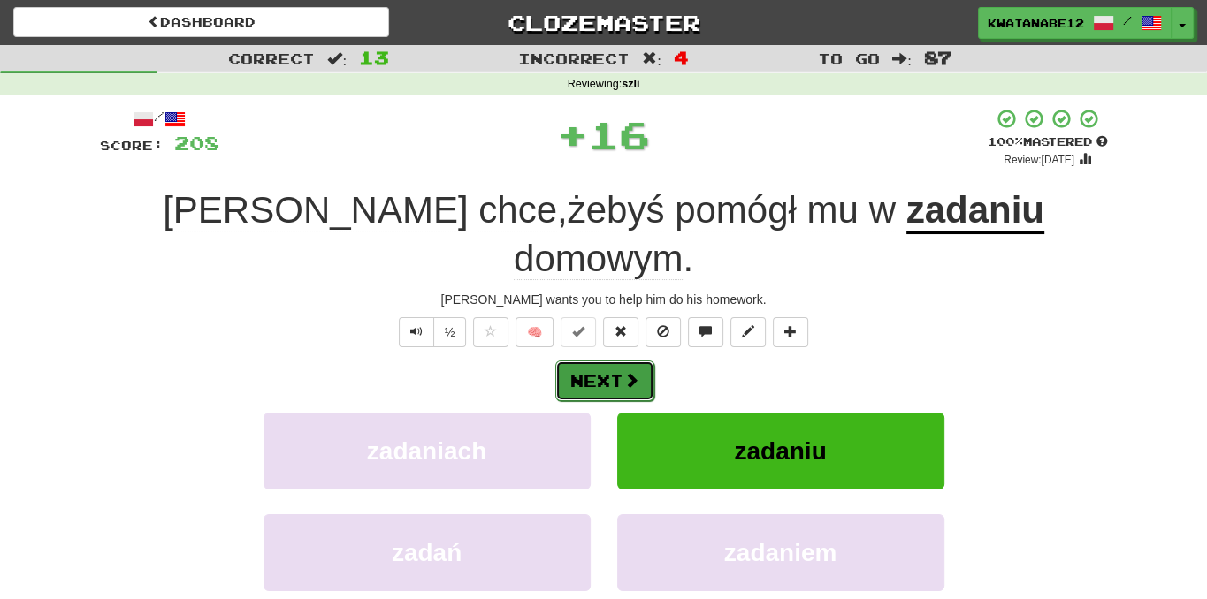
click at [624, 372] on span at bounding box center [631, 380] width 16 height 16
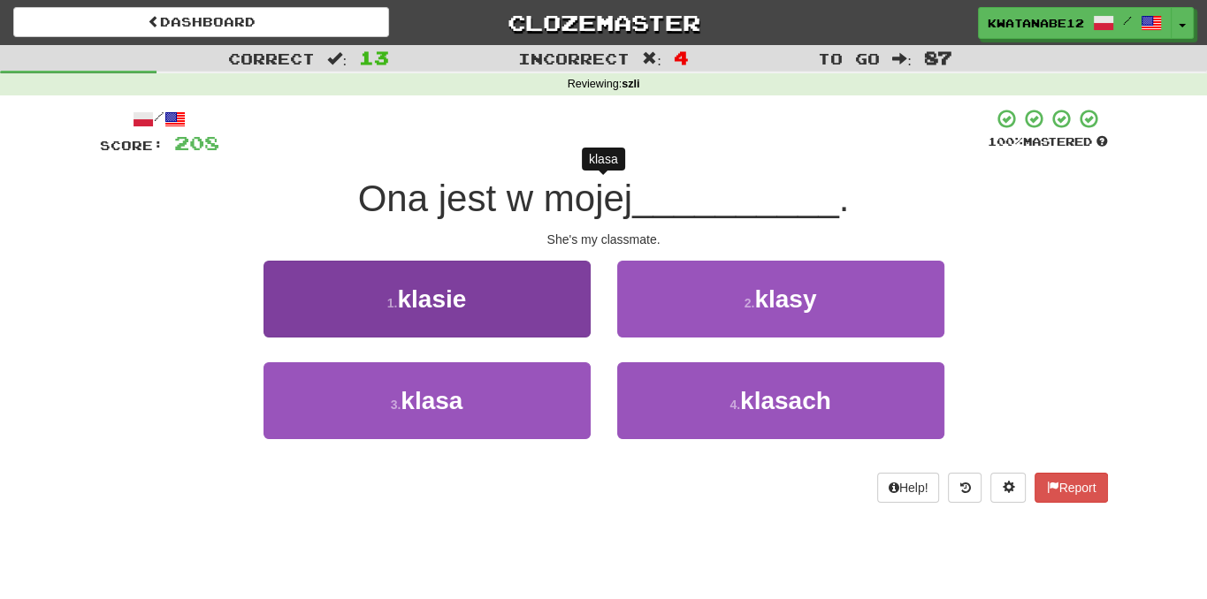
drag, startPoint x: 580, startPoint y: 360, endPoint x: 571, endPoint y: 311, distance: 49.4
click at [572, 311] on div "1 . klasie" at bounding box center [427, 312] width 354 height 102
click at [558, 309] on button "1 . klasie" at bounding box center [426, 299] width 327 height 77
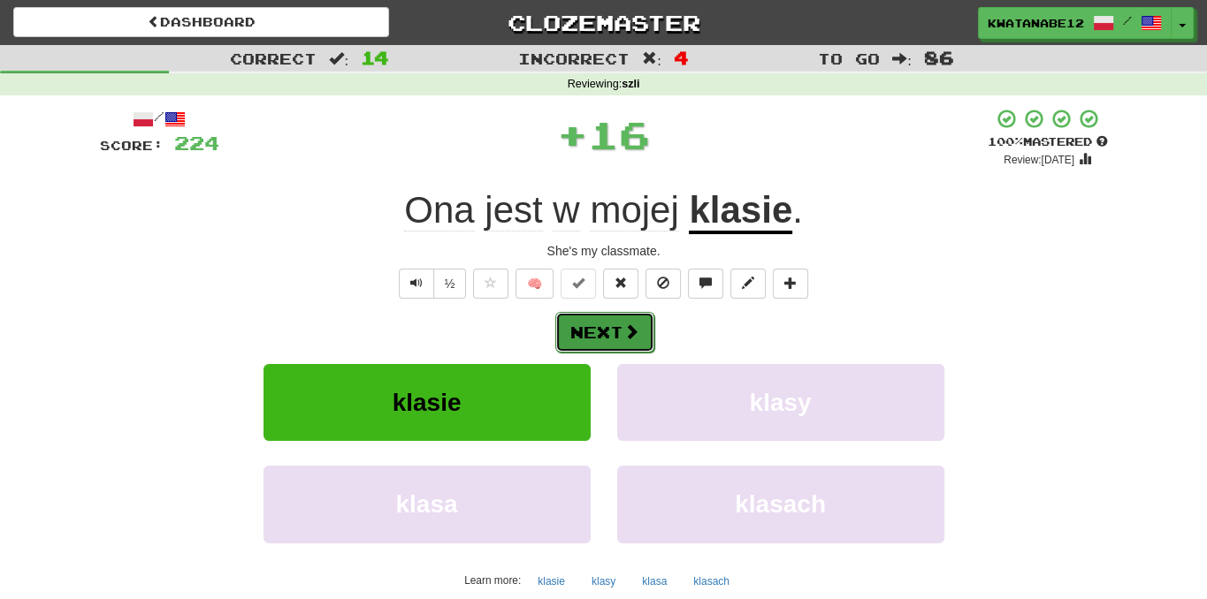
click at [635, 320] on button "Next" at bounding box center [604, 332] width 99 height 41
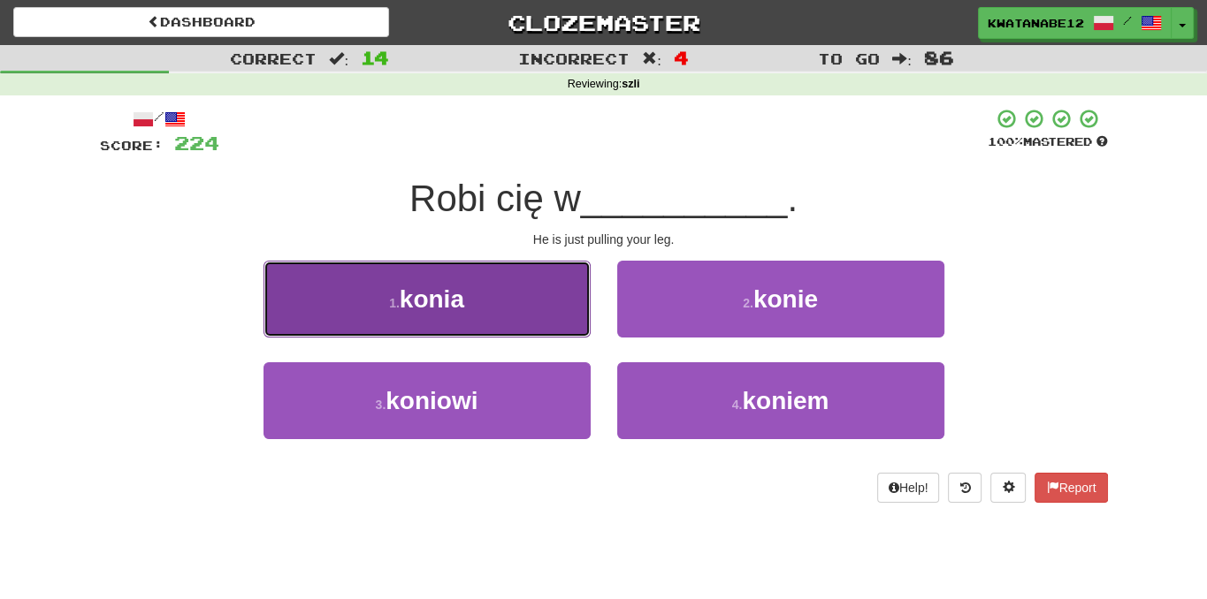
click at [558, 314] on button "1 . konia" at bounding box center [426, 299] width 327 height 77
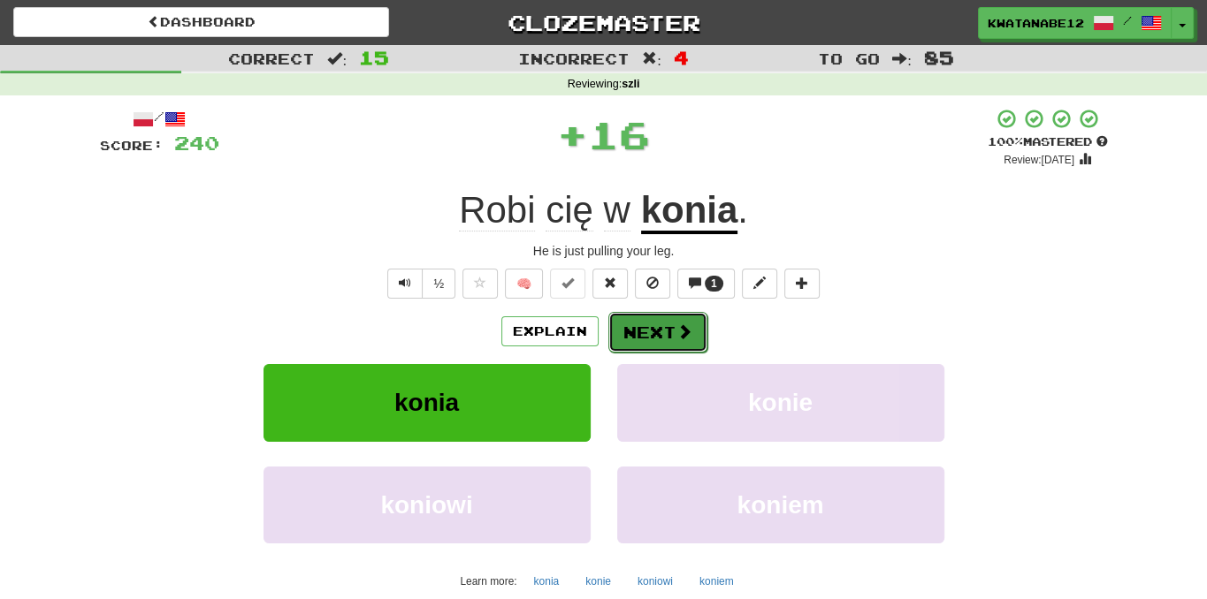
drag, startPoint x: 619, startPoint y: 323, endPoint x: 629, endPoint y: 322, distance: 10.6
click at [629, 322] on button "Next" at bounding box center [657, 332] width 99 height 41
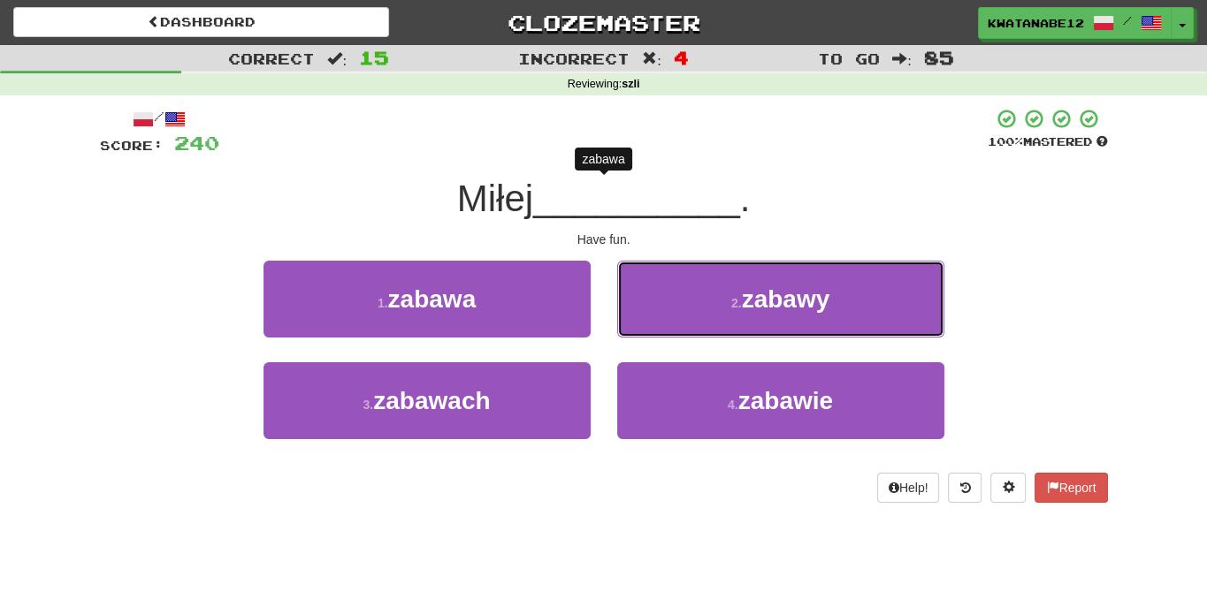
drag, startPoint x: 676, startPoint y: 286, endPoint x: 671, endPoint y: 307, distance: 21.0
click at [674, 306] on button "2 . zabawy" at bounding box center [780, 299] width 327 height 77
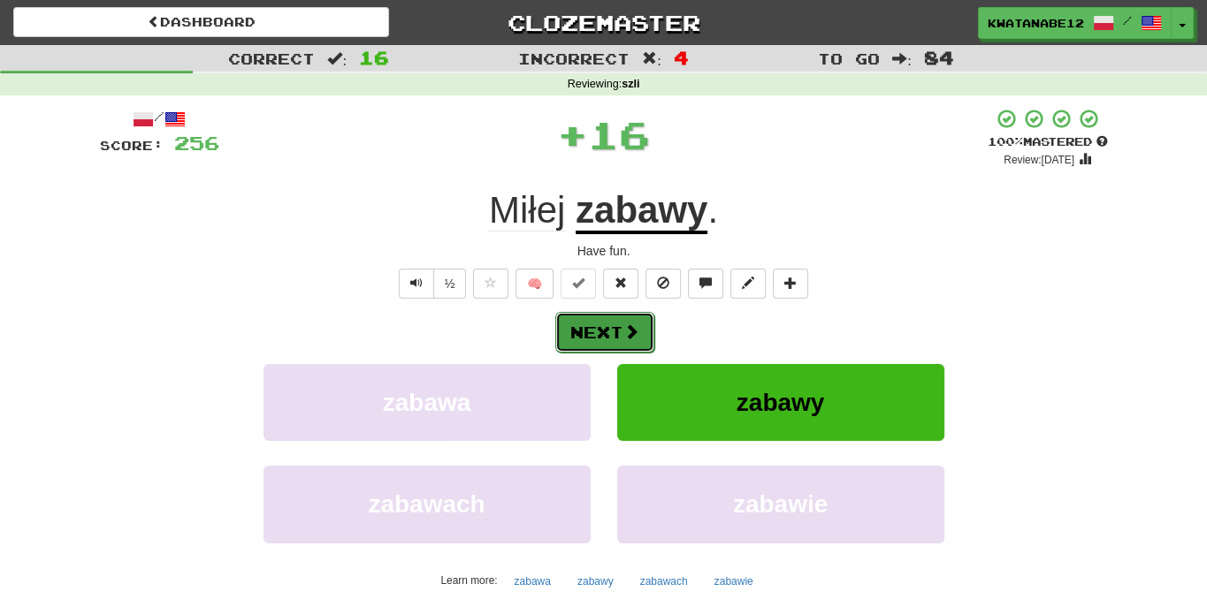
click at [644, 321] on button "Next" at bounding box center [604, 332] width 99 height 41
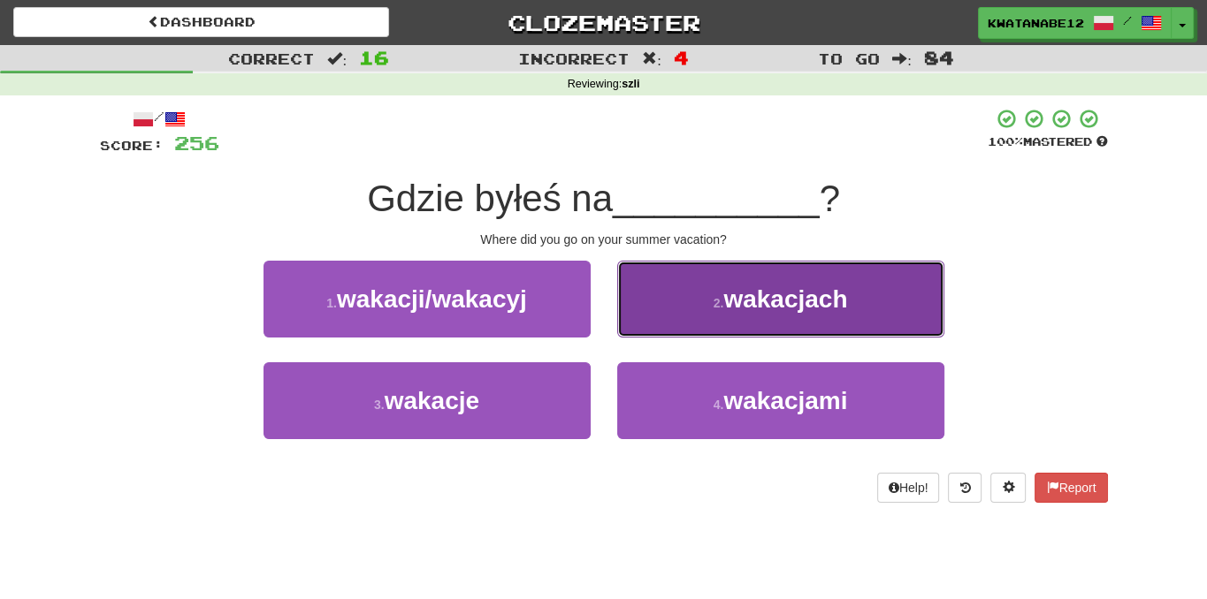
click at [661, 291] on button "2 . wakacjach" at bounding box center [780, 299] width 327 height 77
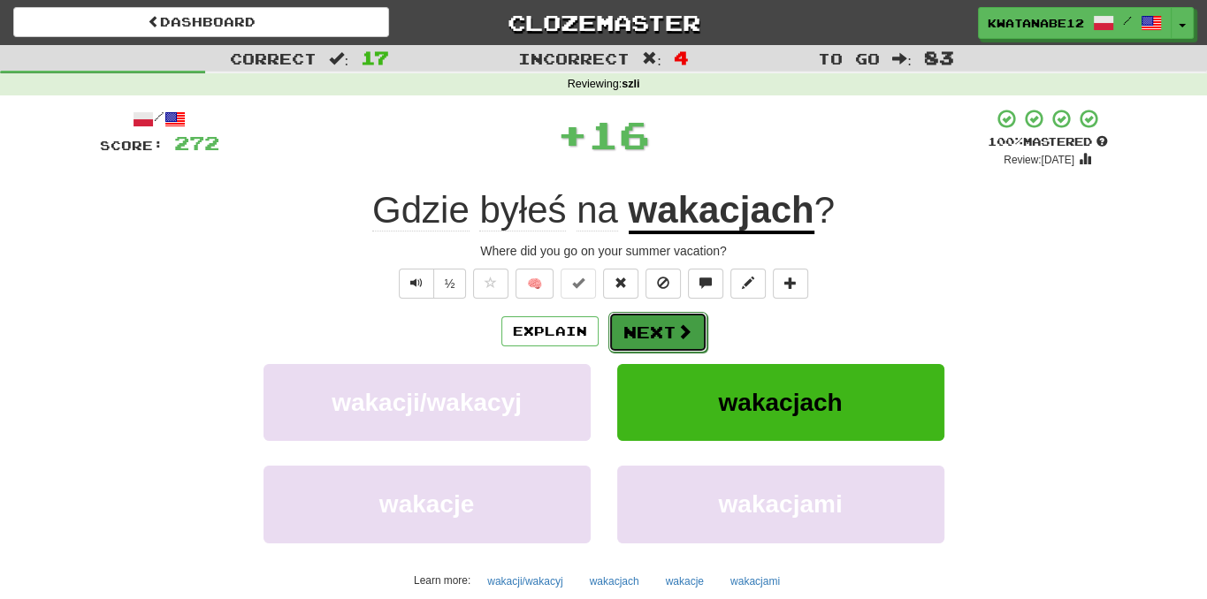
click at [623, 314] on button "Next" at bounding box center [657, 332] width 99 height 41
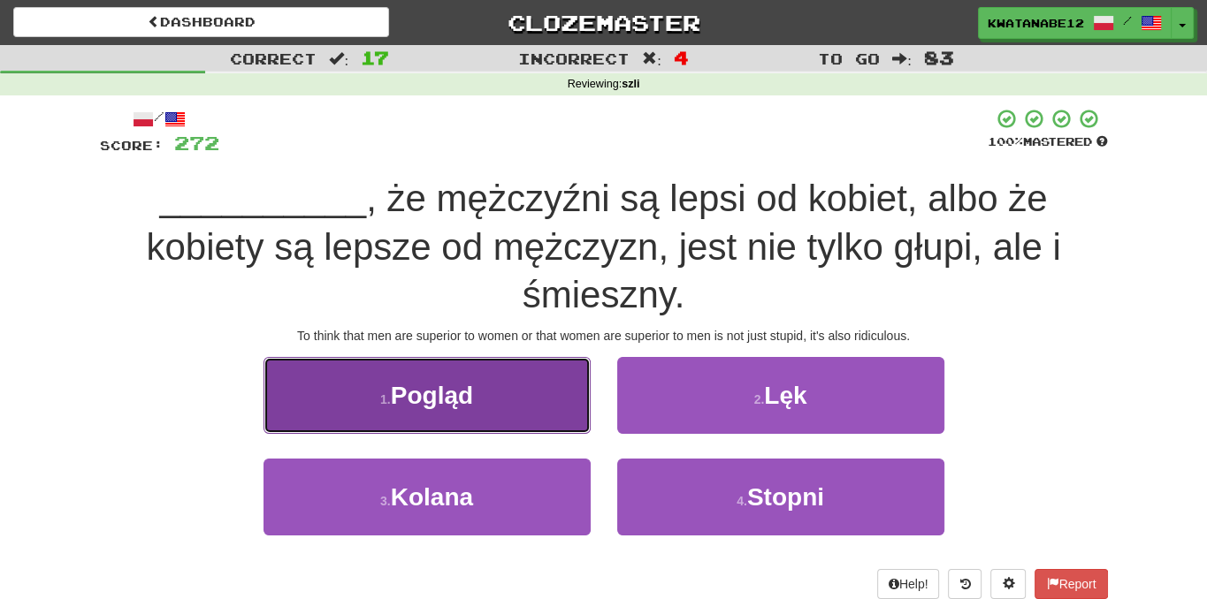
click at [546, 406] on button "1 . [GEOGRAPHIC_DATA]" at bounding box center [426, 395] width 327 height 77
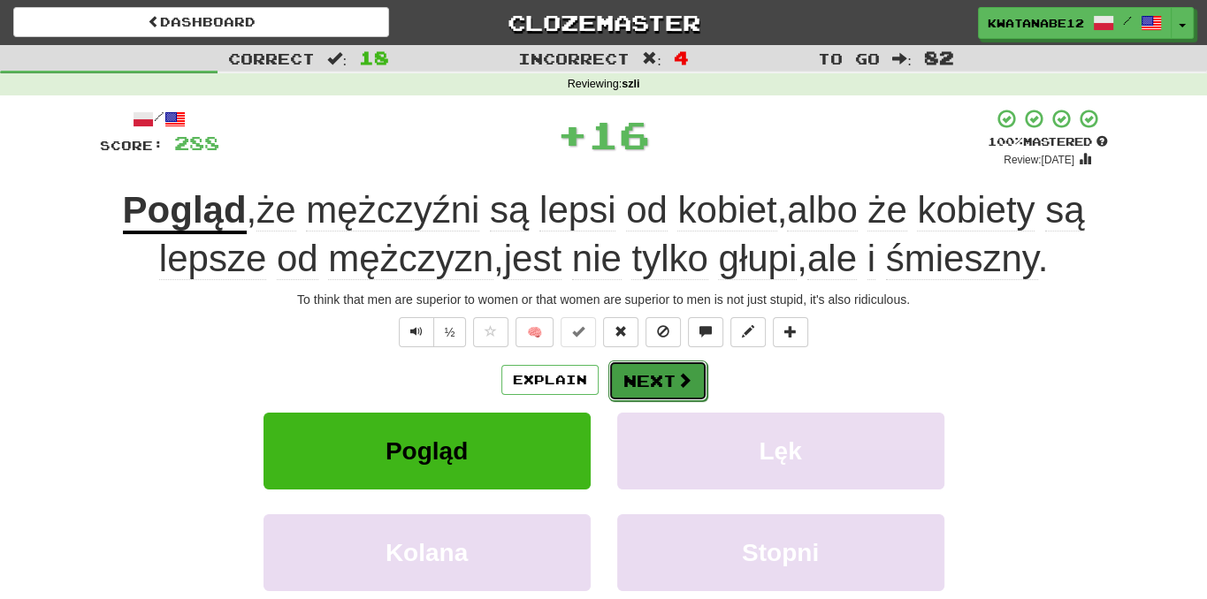
click at [661, 377] on button "Next" at bounding box center [657, 381] width 99 height 41
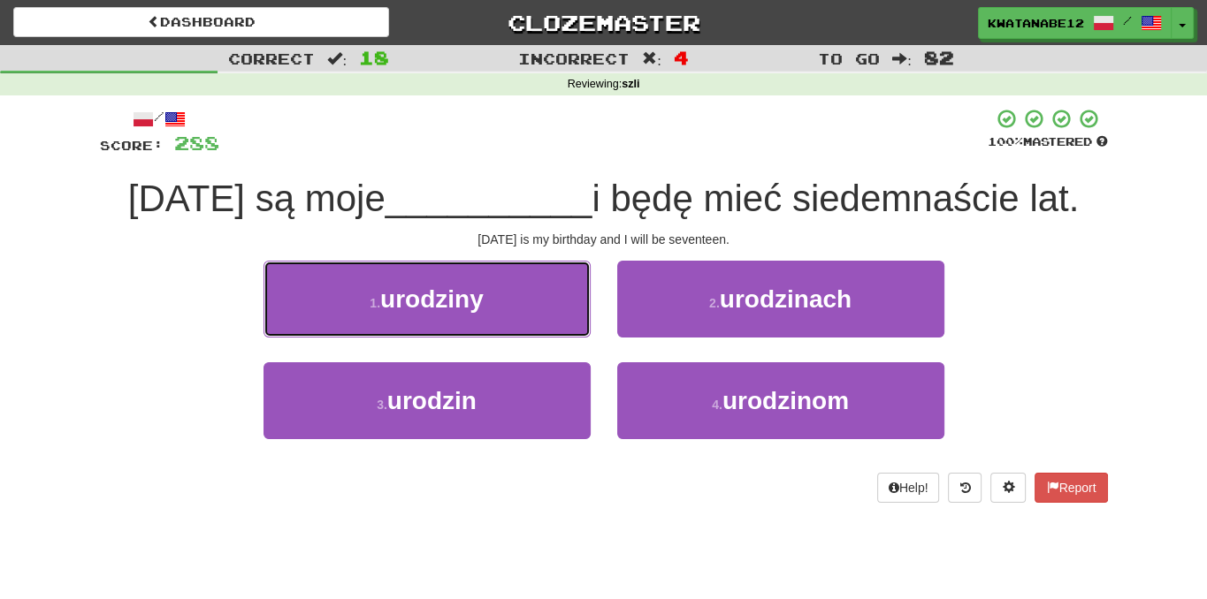
drag, startPoint x: 545, startPoint y: 307, endPoint x: 567, endPoint y: 309, distance: 21.4
click at [559, 307] on button "1 . urodziny" at bounding box center [426, 299] width 327 height 77
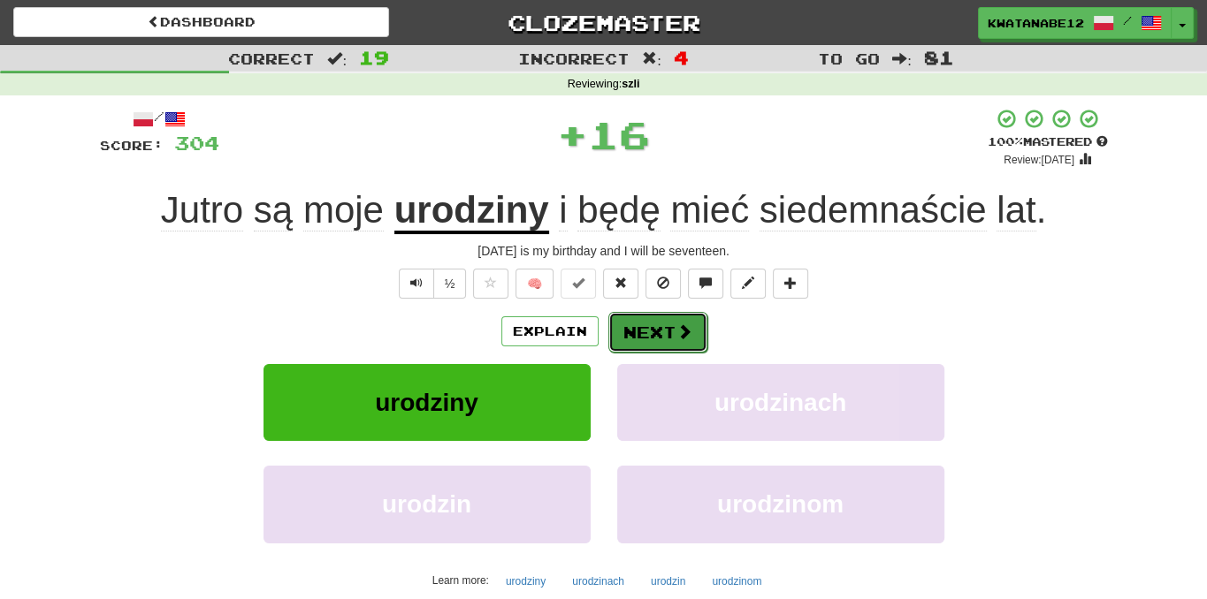
click at [638, 324] on button "Next" at bounding box center [657, 332] width 99 height 41
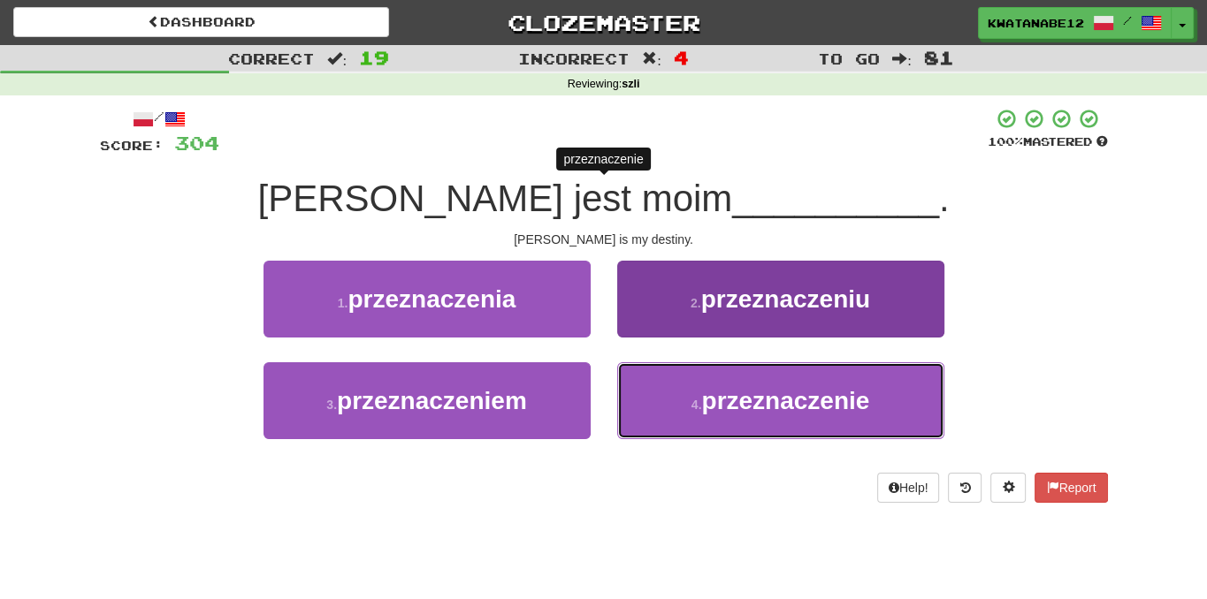
click at [679, 398] on button "4 . przeznaczenie" at bounding box center [780, 400] width 327 height 77
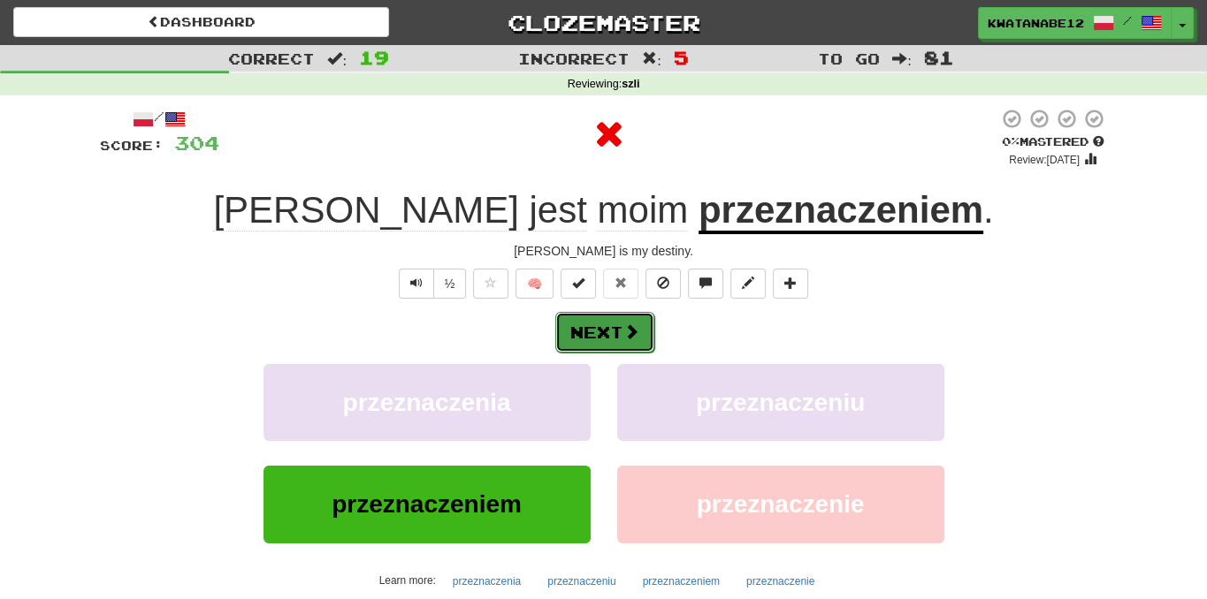
click at [639, 324] on button "Next" at bounding box center [604, 332] width 99 height 41
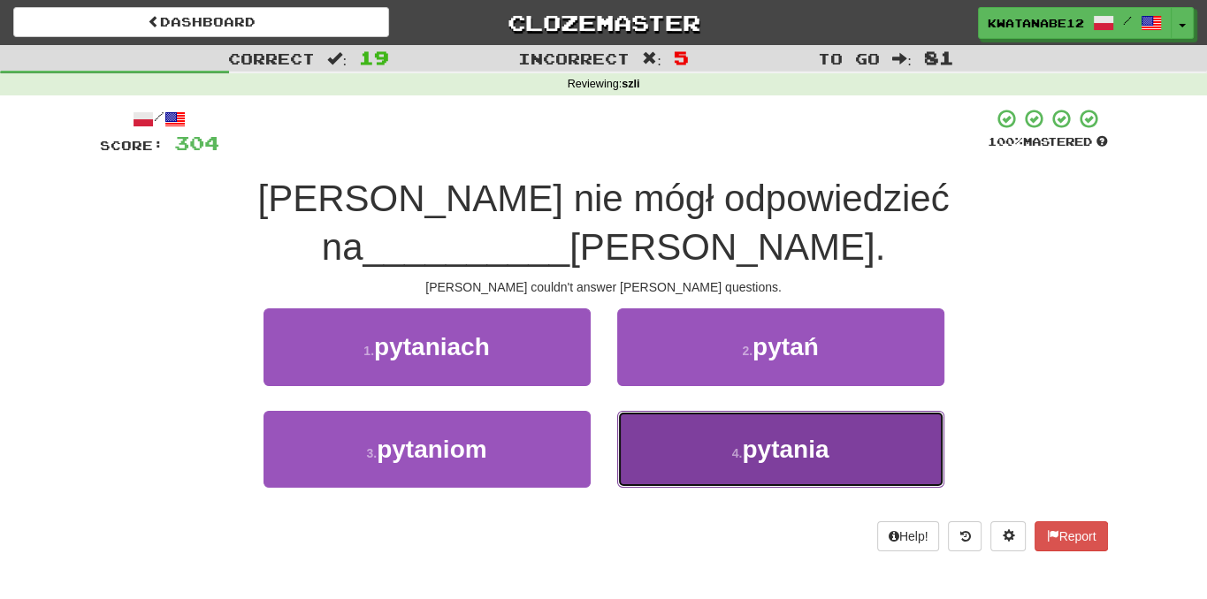
click at [660, 411] on button "4 . pytania" at bounding box center [780, 449] width 327 height 77
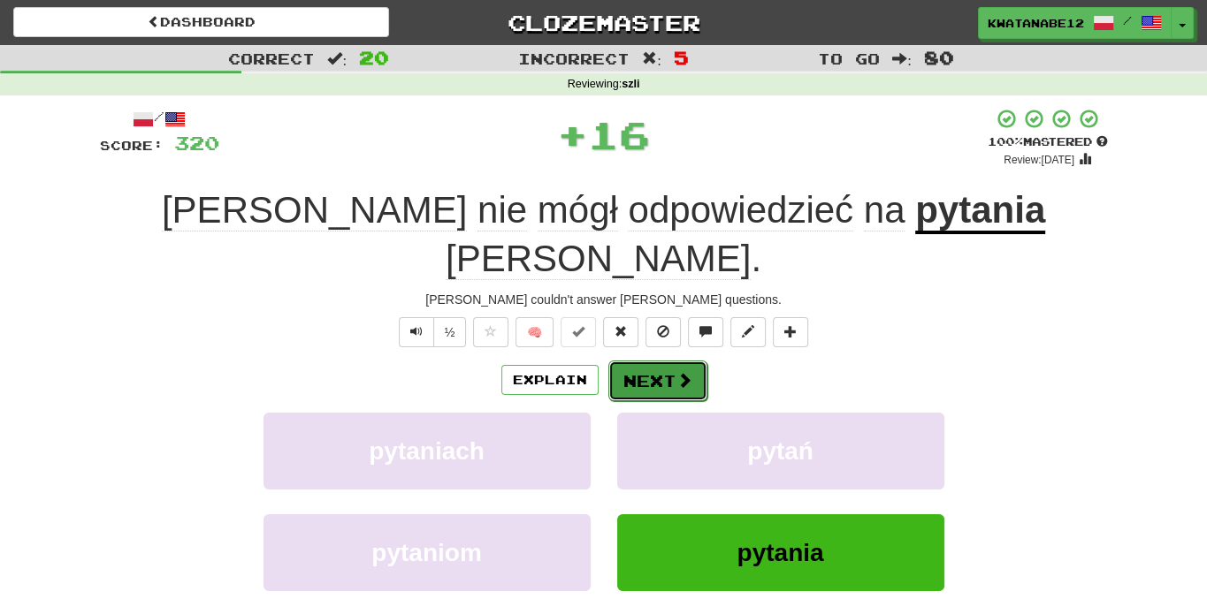
click at [626, 361] on button "Next" at bounding box center [657, 381] width 99 height 41
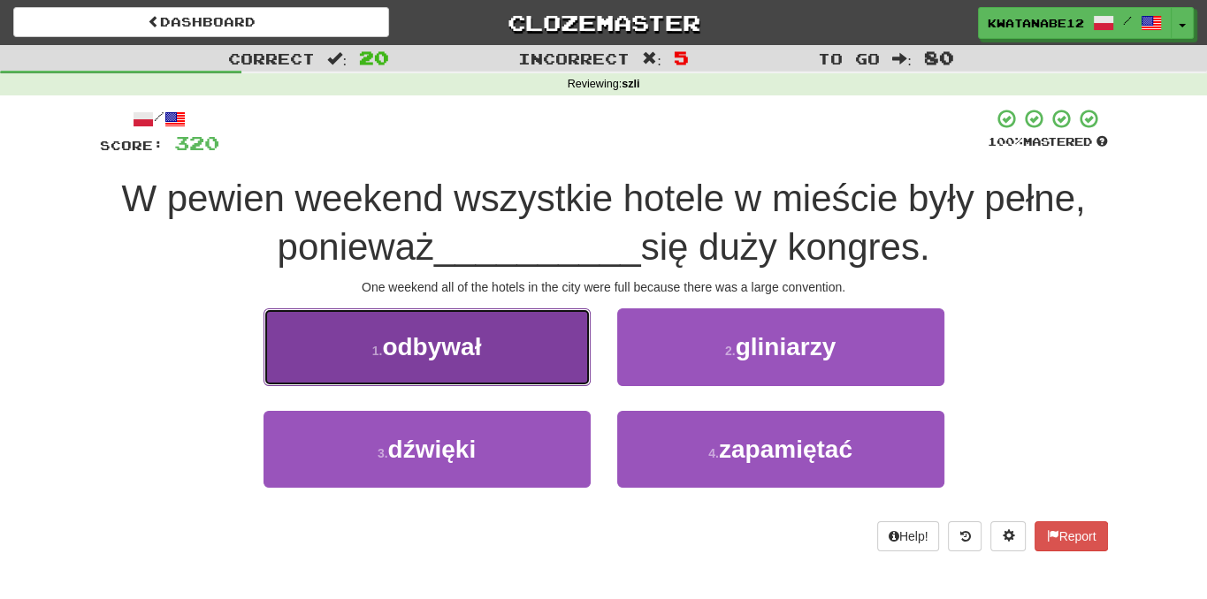
drag, startPoint x: 552, startPoint y: 360, endPoint x: 574, endPoint y: 367, distance: 23.2
click at [574, 367] on button "1 . odbywał" at bounding box center [426, 347] width 327 height 77
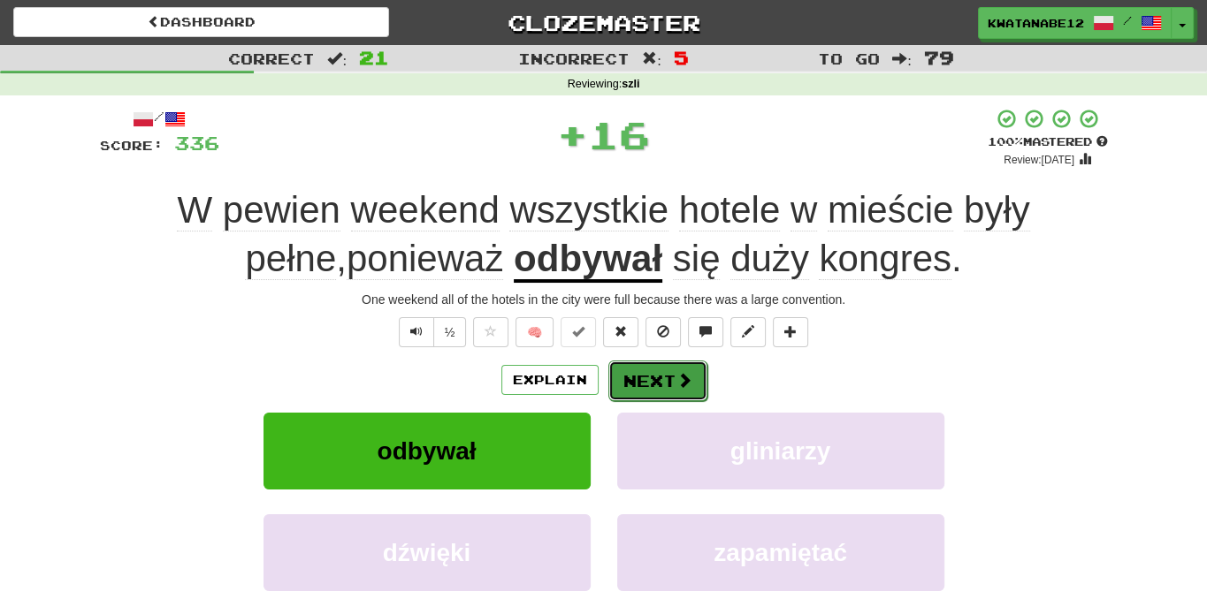
click at [647, 378] on button "Next" at bounding box center [657, 381] width 99 height 41
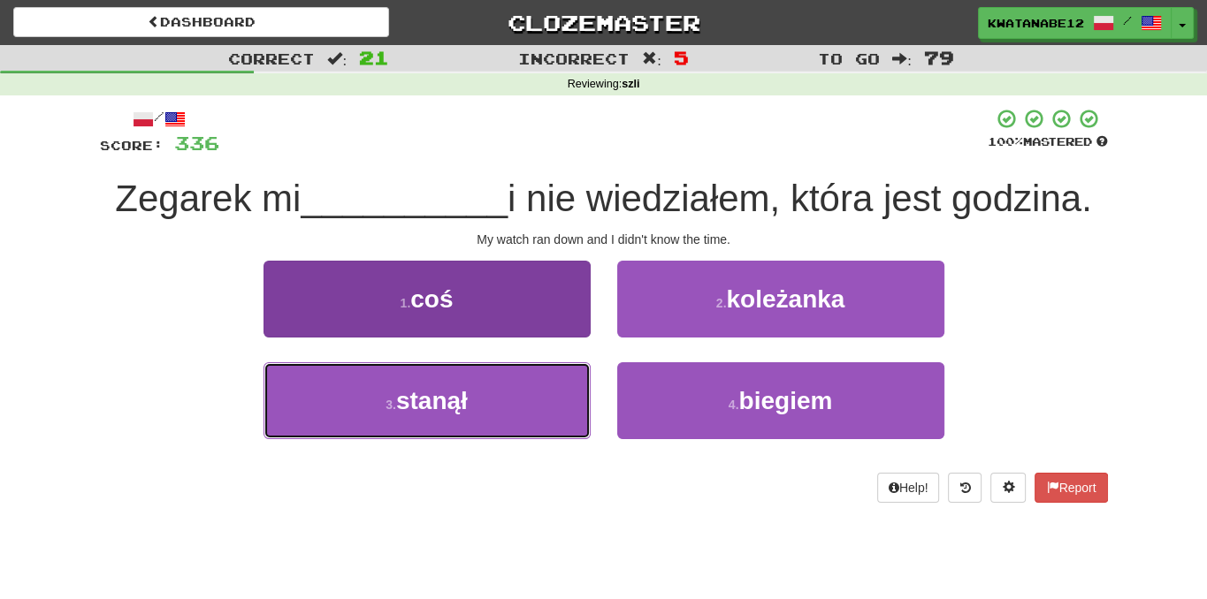
drag, startPoint x: 495, startPoint y: 412, endPoint x: 573, endPoint y: 386, distance: 81.9
click at [513, 407] on button "3 . stanął" at bounding box center [426, 400] width 327 height 77
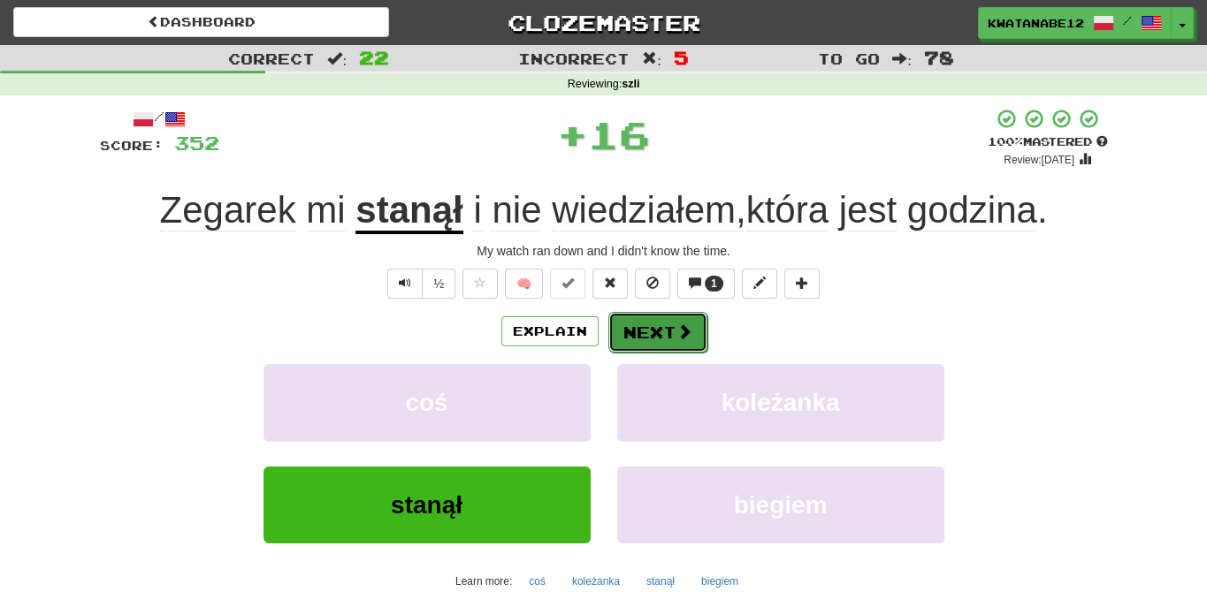
click at [651, 337] on button "Next" at bounding box center [657, 332] width 99 height 41
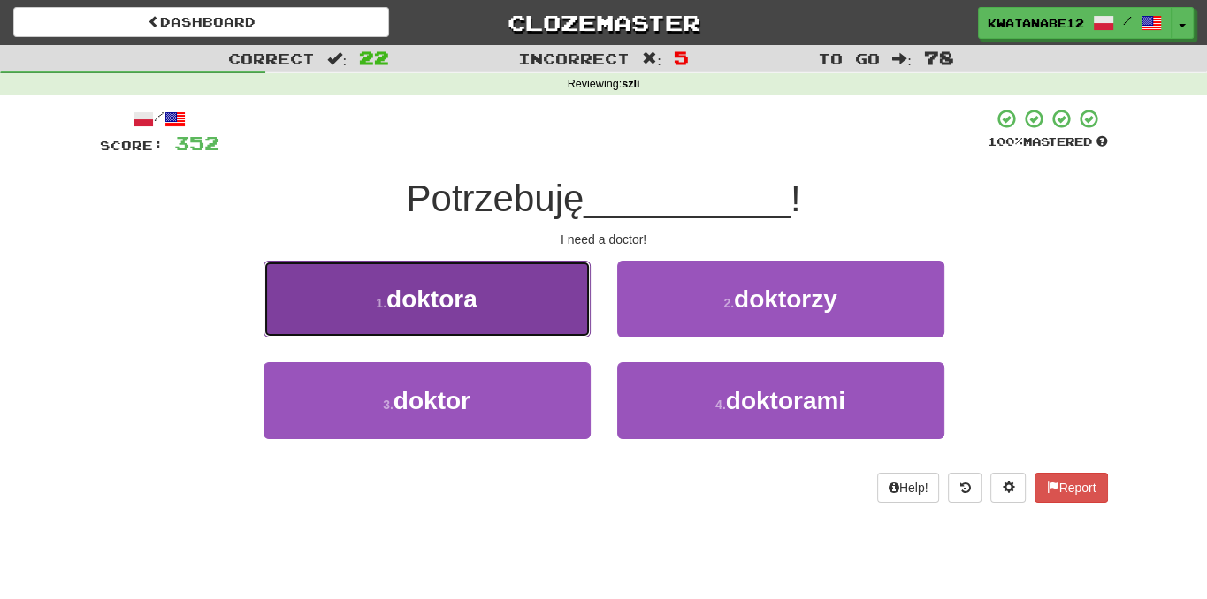
click at [537, 317] on button "1 . doktora" at bounding box center [426, 299] width 327 height 77
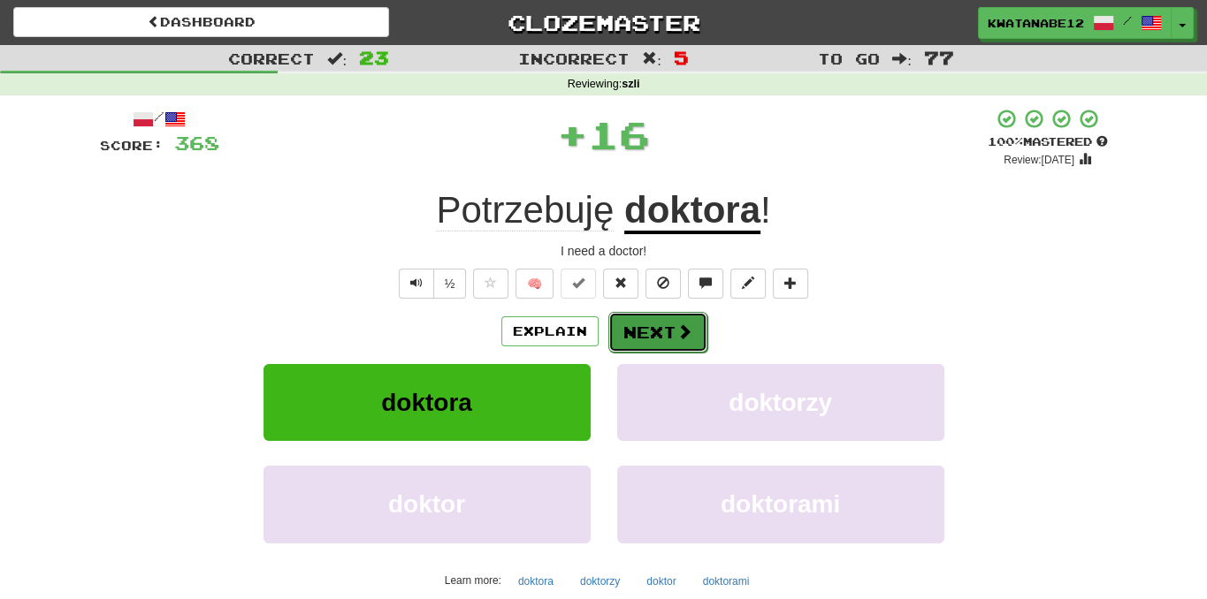
click at [624, 331] on button "Next" at bounding box center [657, 332] width 99 height 41
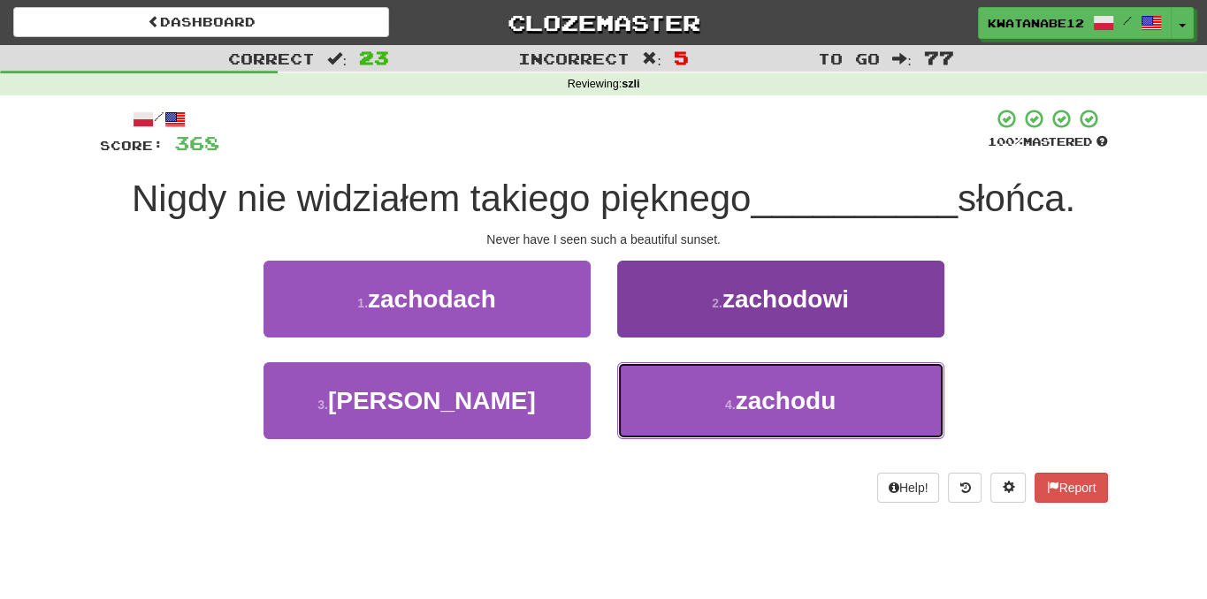
click at [689, 393] on button "4 . zachodu" at bounding box center [780, 400] width 327 height 77
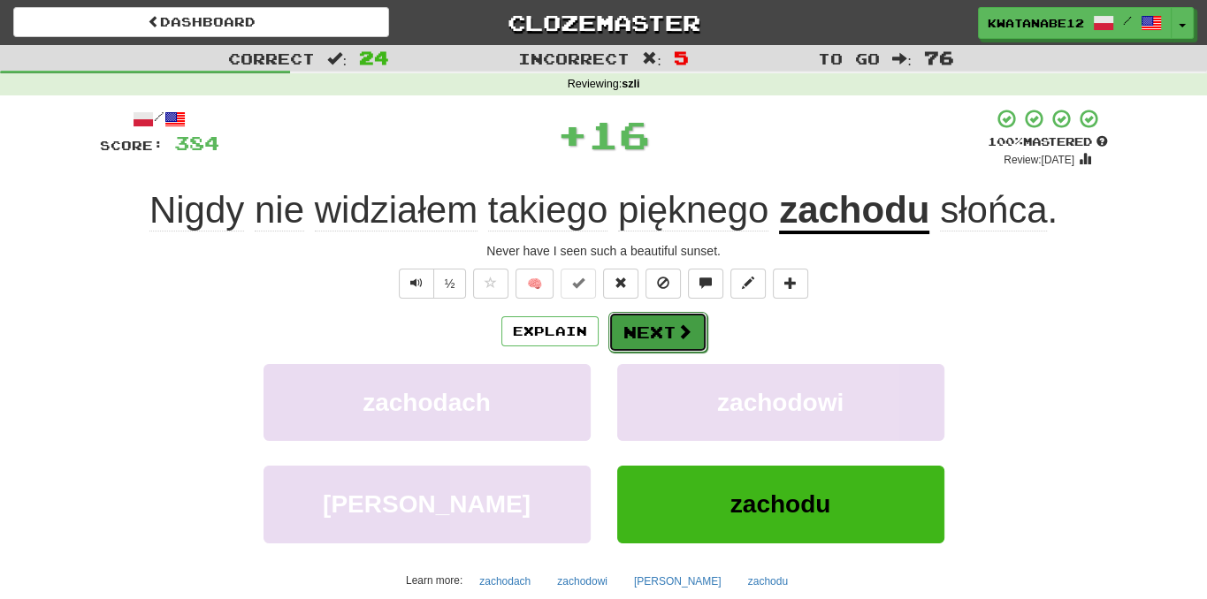
click at [645, 333] on button "Next" at bounding box center [657, 332] width 99 height 41
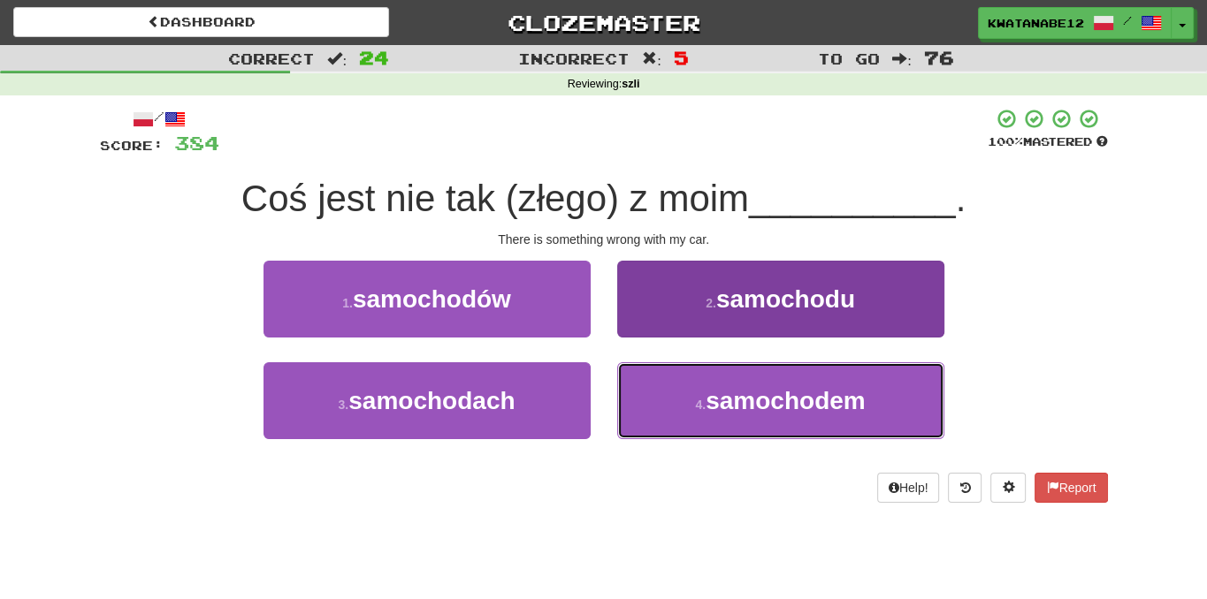
drag, startPoint x: 674, startPoint y: 413, endPoint x: 672, endPoint y: 395, distance: 17.9
click at [676, 416] on button "4 . samochodem" at bounding box center [780, 400] width 327 height 77
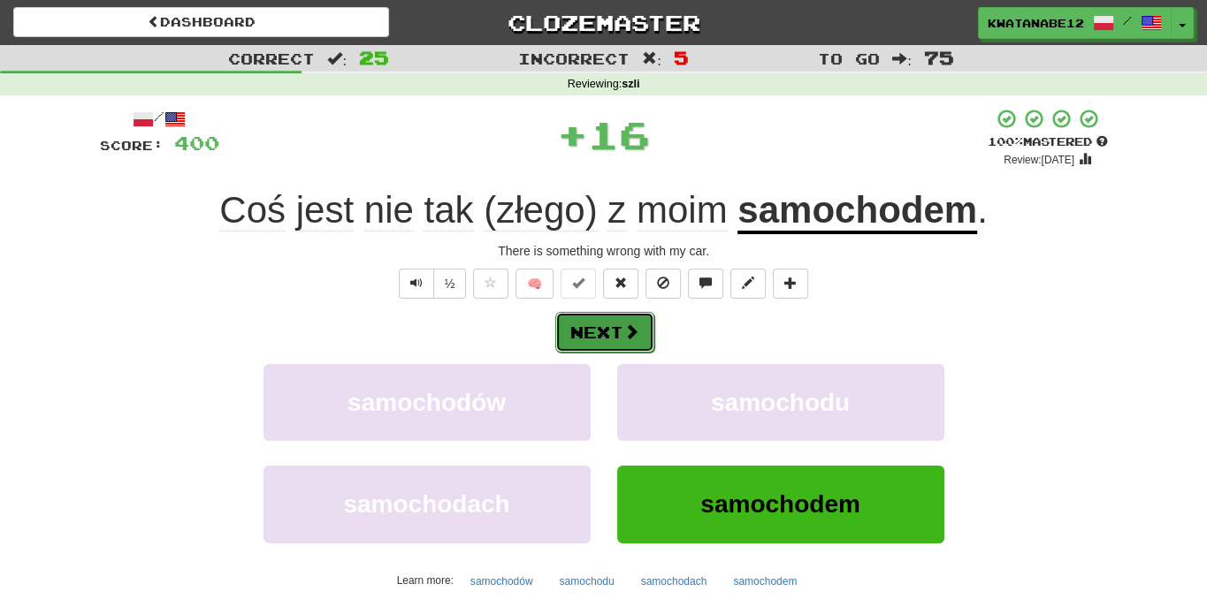
click at [636, 333] on span at bounding box center [631, 332] width 16 height 16
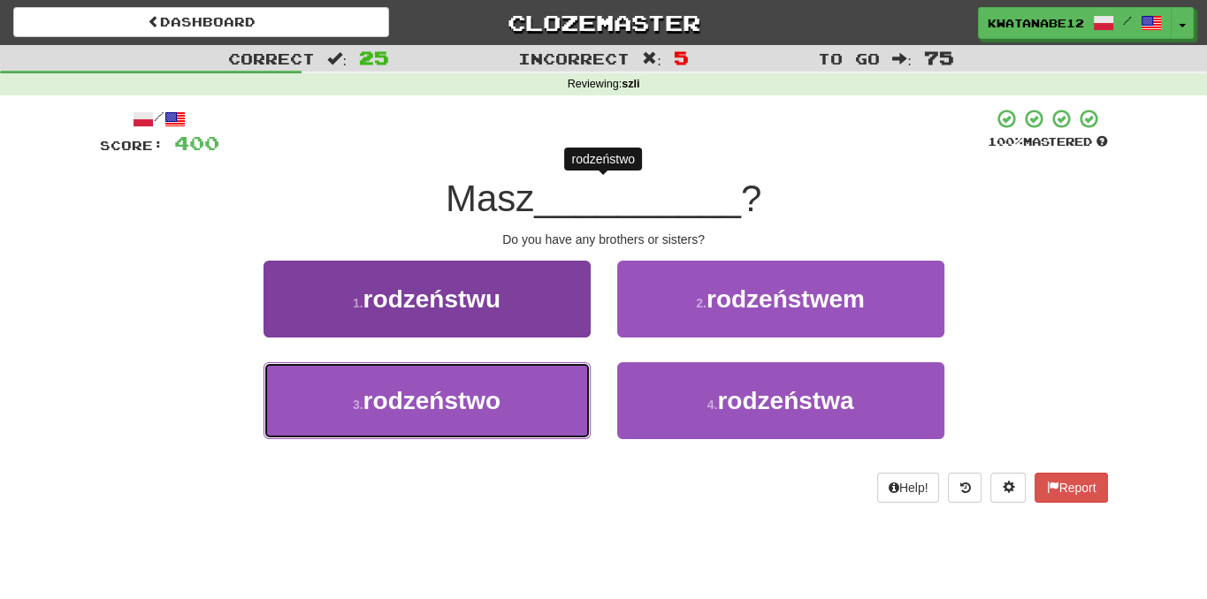
drag, startPoint x: 560, startPoint y: 392, endPoint x: 569, endPoint y: 379, distance: 16.4
click at [564, 385] on button "3 . rodzeństwo" at bounding box center [426, 400] width 327 height 77
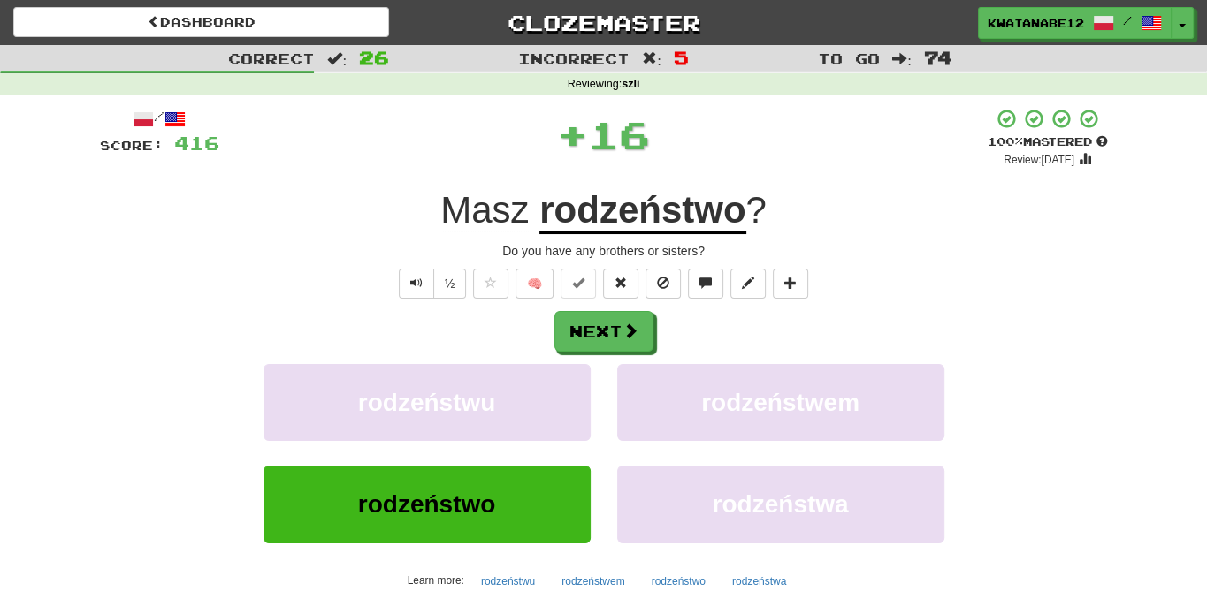
click at [656, 319] on div "Next" at bounding box center [604, 331] width 1008 height 41
click at [618, 347] on button "Next" at bounding box center [604, 332] width 99 height 41
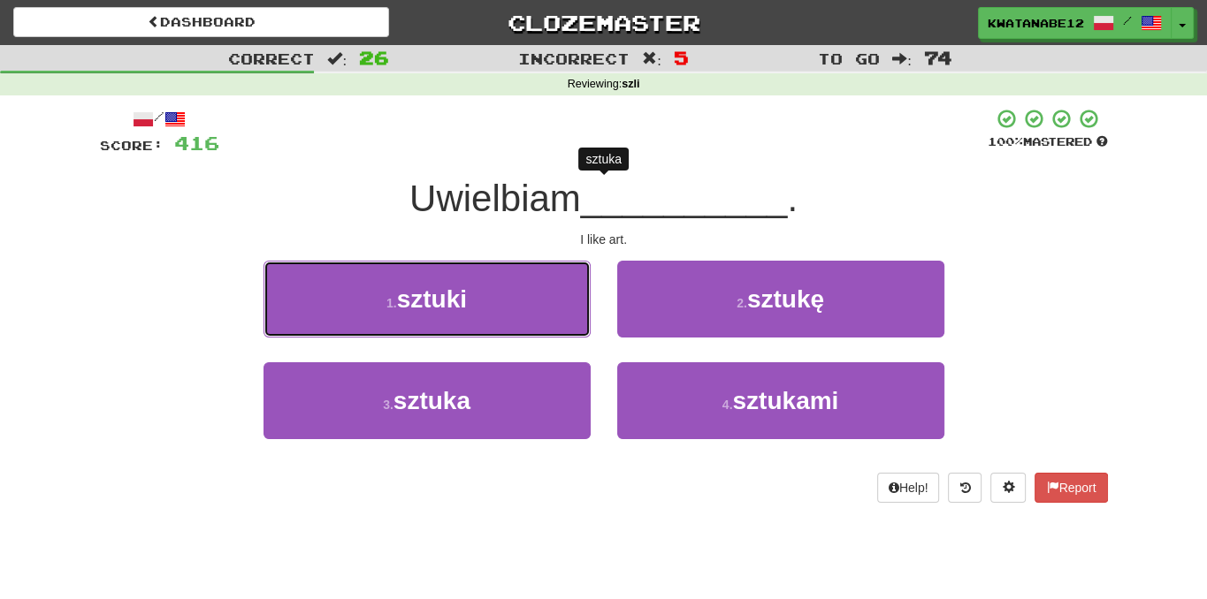
click at [553, 306] on button "1 . sztuki" at bounding box center [426, 299] width 327 height 77
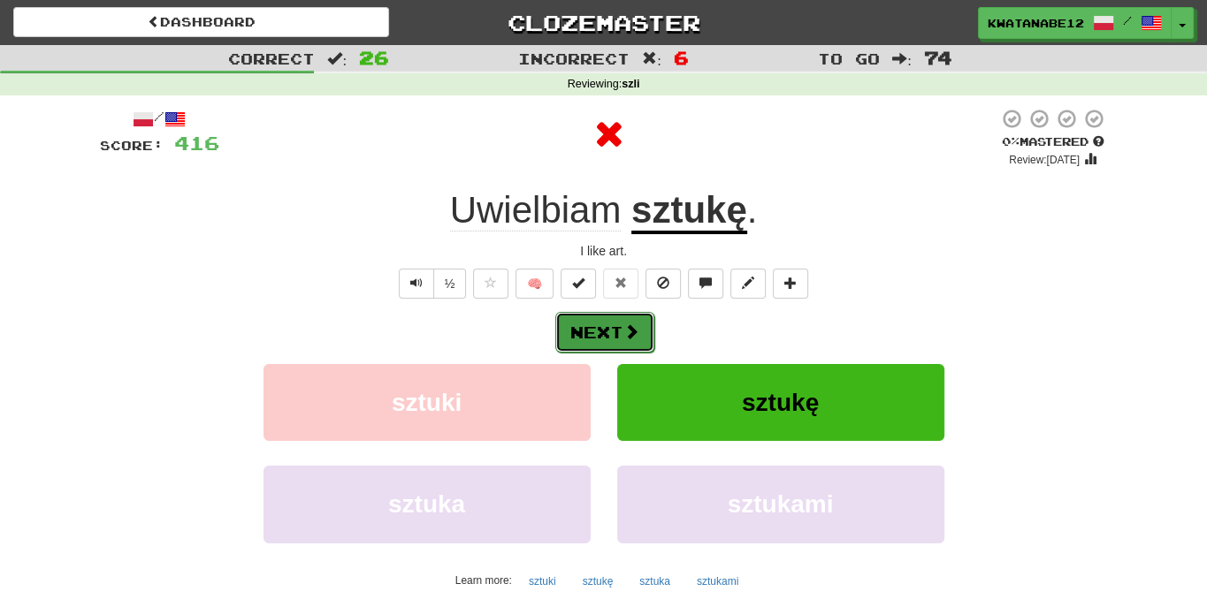
click at [639, 323] on button "Next" at bounding box center [604, 332] width 99 height 41
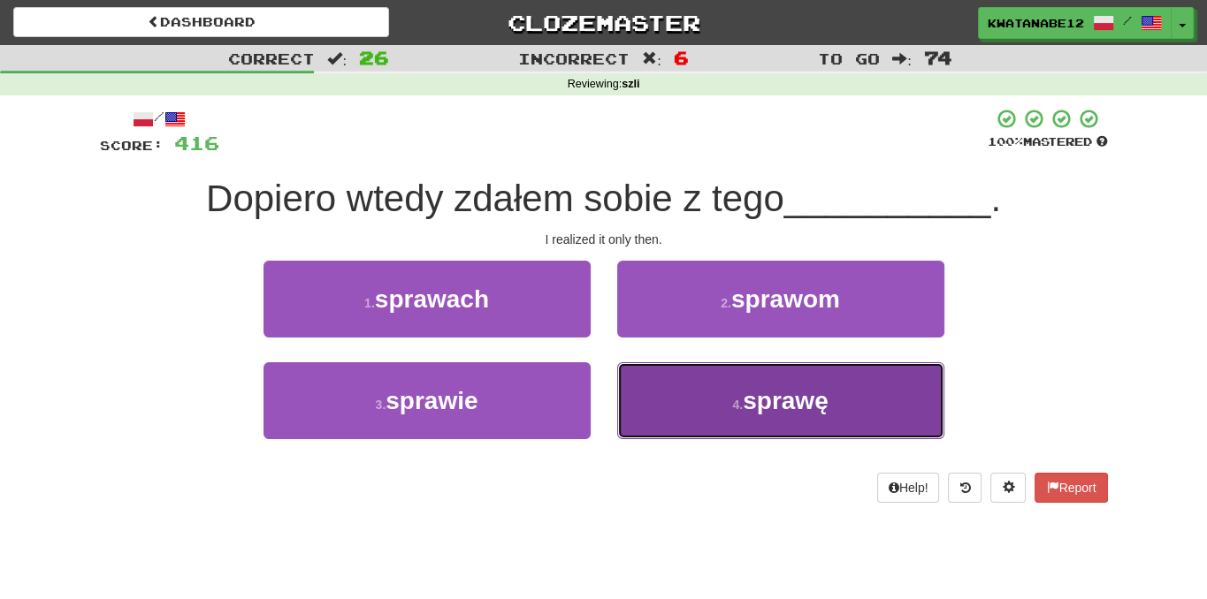
click at [697, 398] on button "4 . sprawę" at bounding box center [780, 400] width 327 height 77
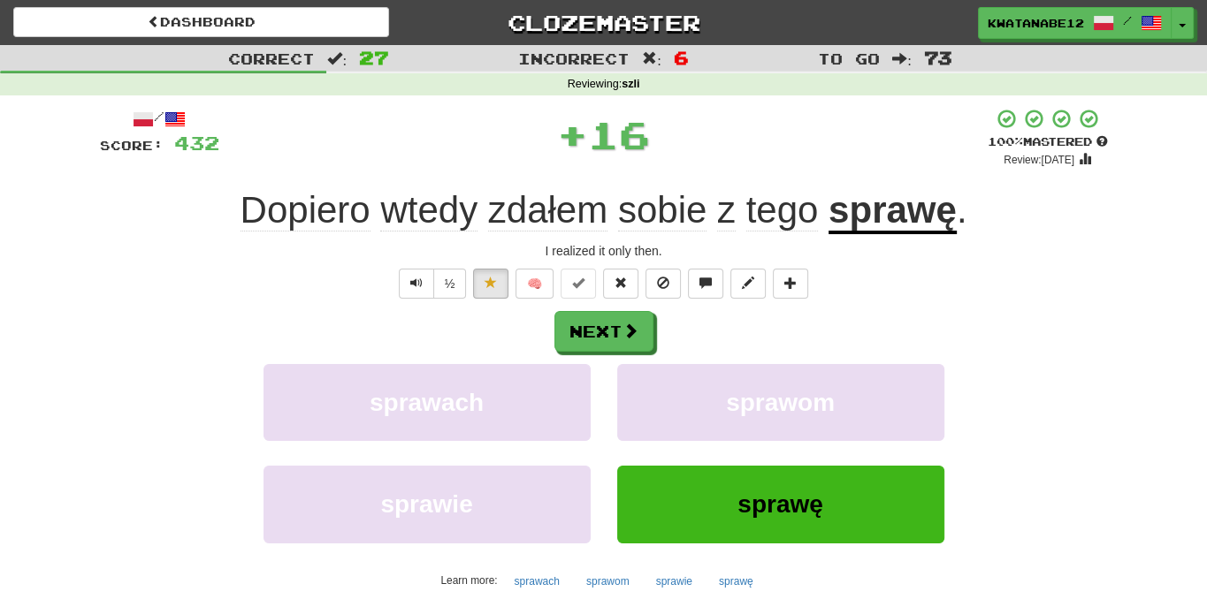
click at [668, 331] on div "Next" at bounding box center [604, 331] width 1008 height 41
click at [616, 321] on button "Next" at bounding box center [604, 332] width 99 height 41
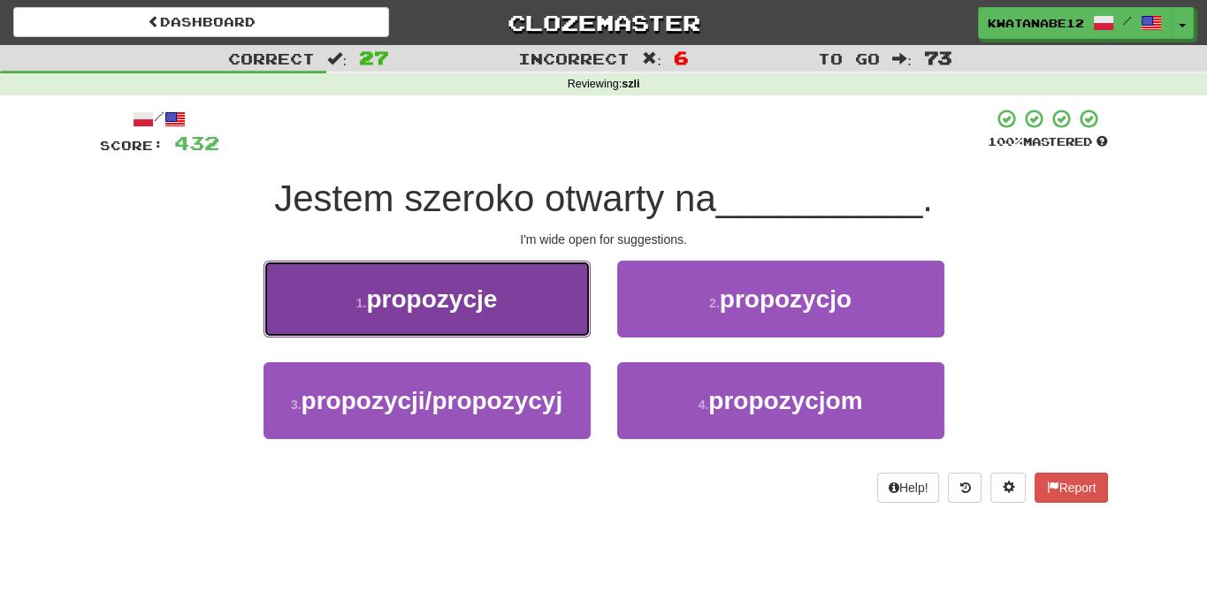
click at [560, 324] on button "1 . propozycje" at bounding box center [426, 299] width 327 height 77
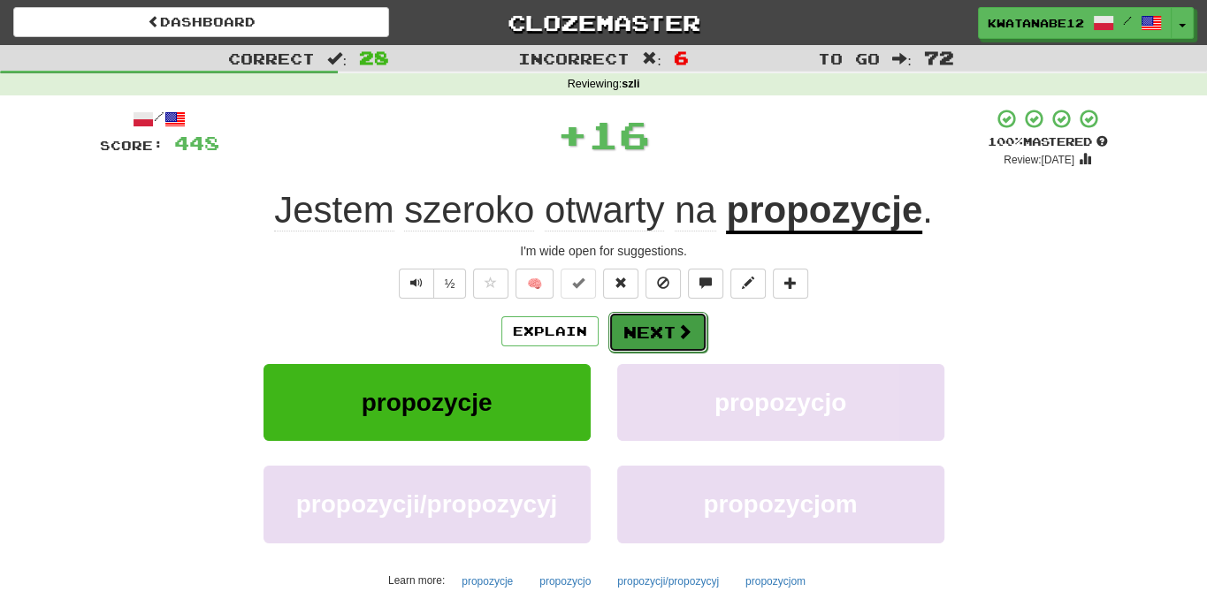
click at [644, 325] on button "Next" at bounding box center [657, 332] width 99 height 41
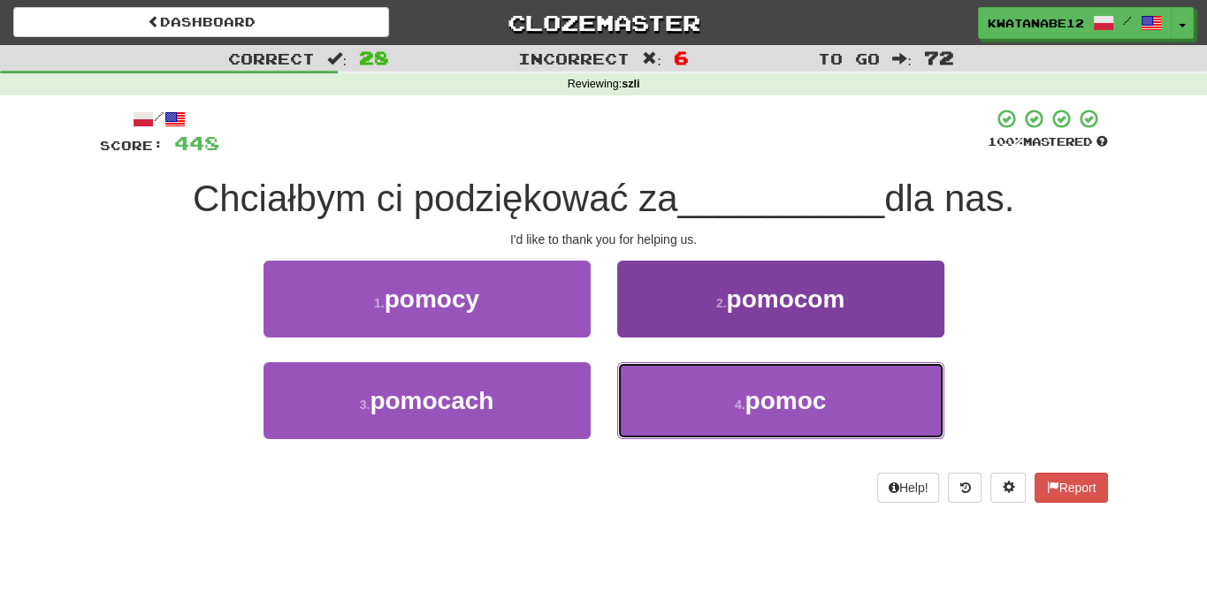
click at [676, 386] on button "4 . pomoc" at bounding box center [780, 400] width 327 height 77
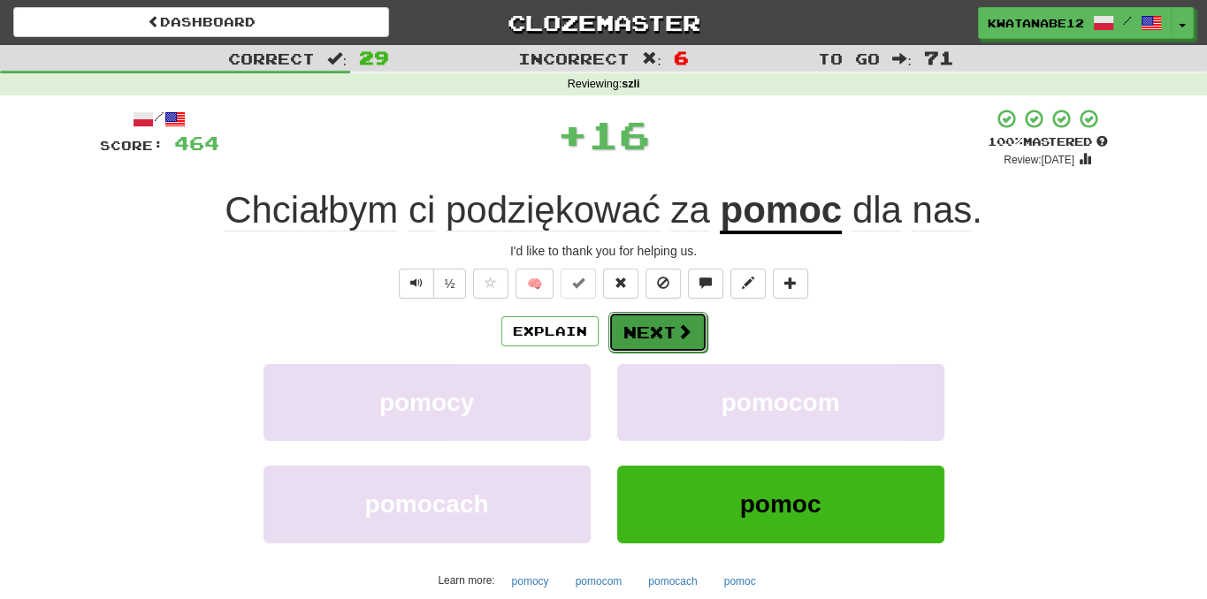
click at [651, 322] on button "Next" at bounding box center [657, 332] width 99 height 41
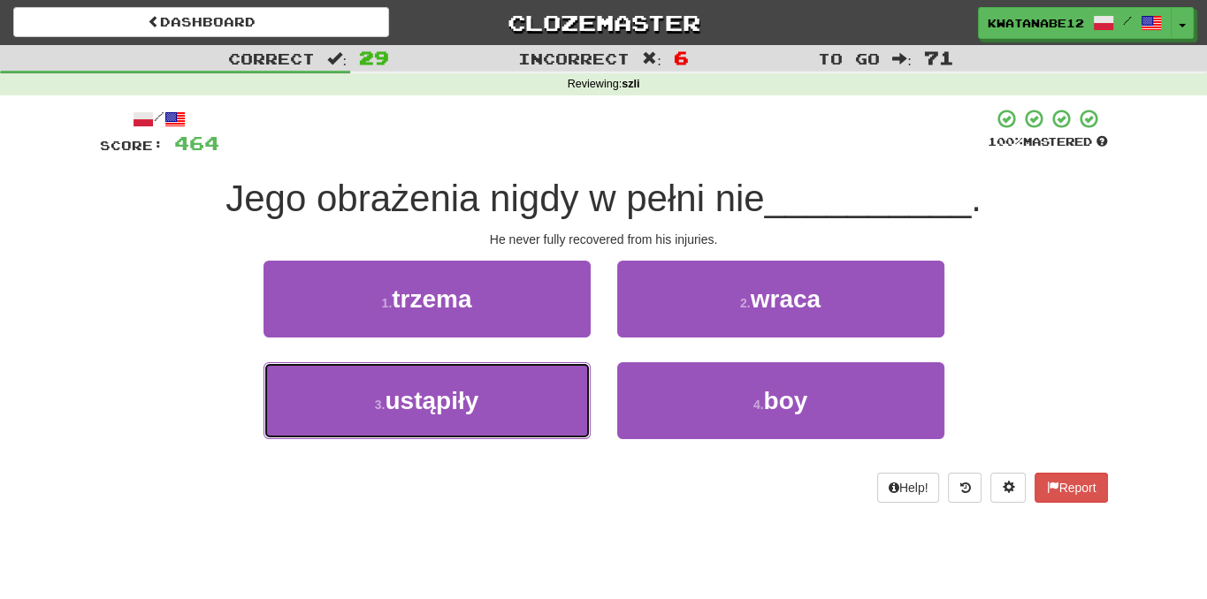
drag, startPoint x: 545, startPoint y: 395, endPoint x: 601, endPoint y: 371, distance: 61.4
click at [542, 393] on button "3 . ustąpiły" at bounding box center [426, 400] width 327 height 77
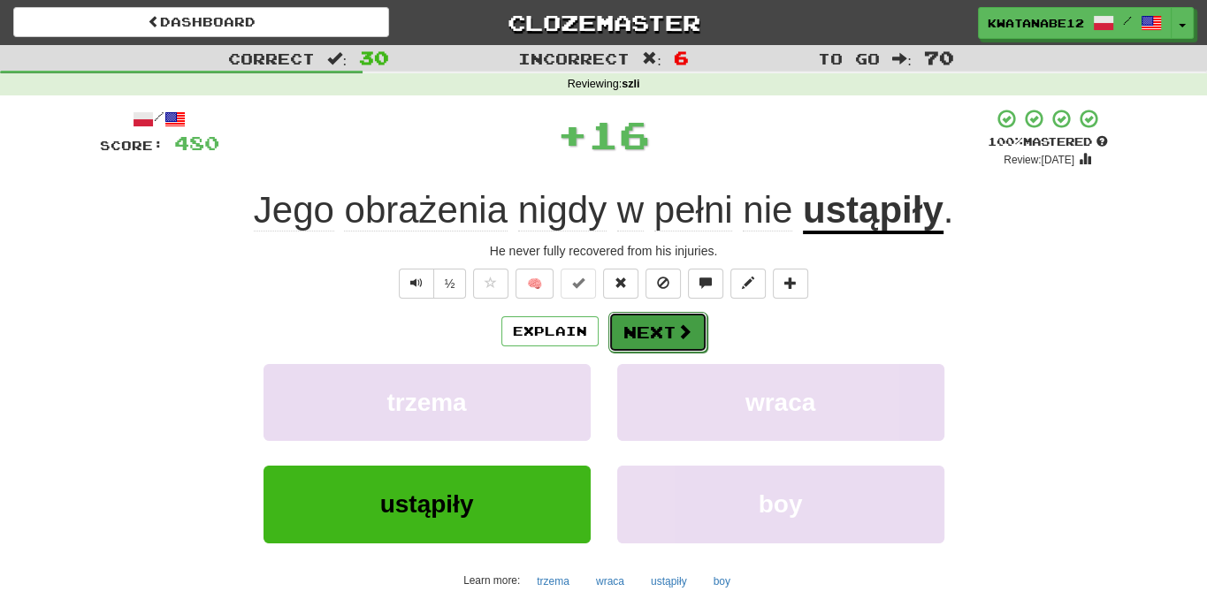
click at [625, 330] on button "Next" at bounding box center [657, 332] width 99 height 41
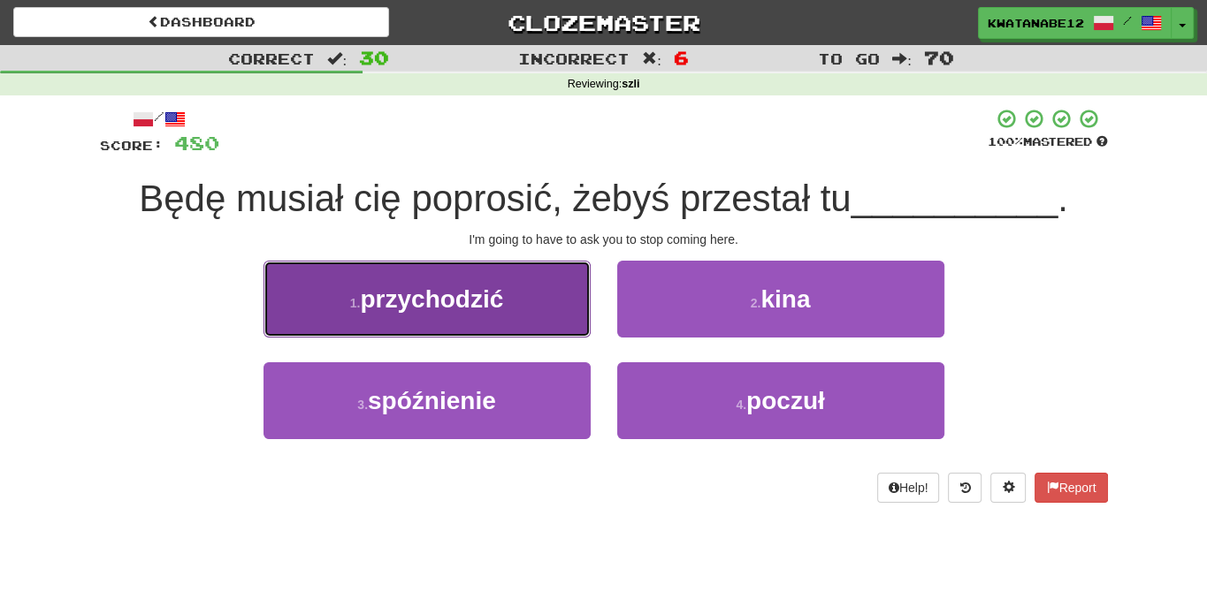
click at [517, 314] on button "1 . przychodzić" at bounding box center [426, 299] width 327 height 77
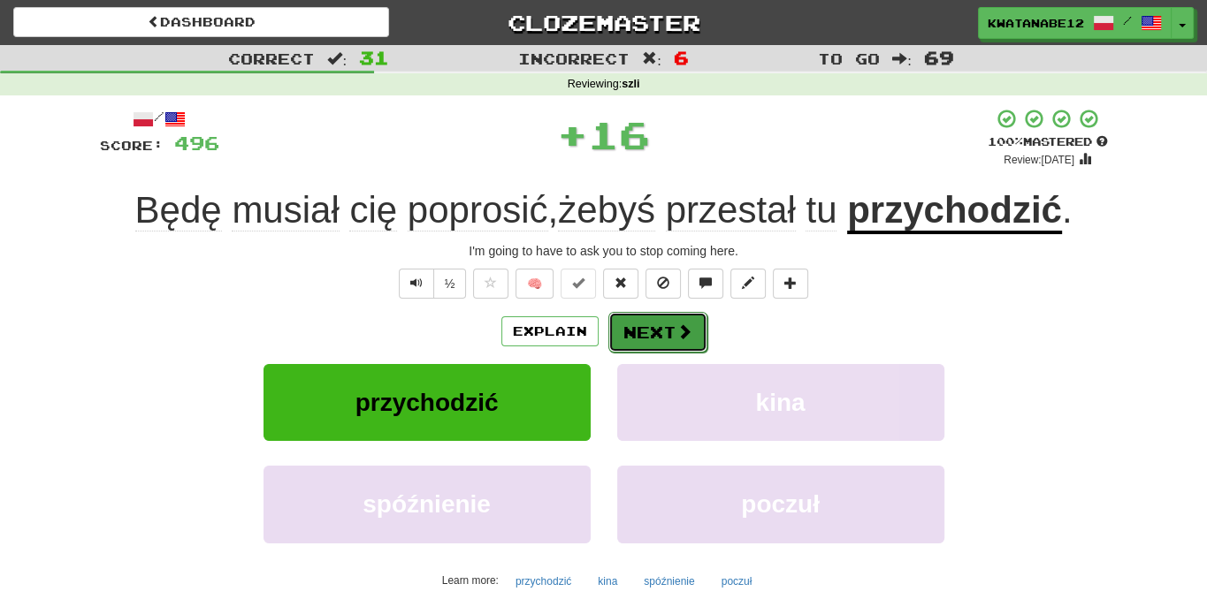
drag, startPoint x: 622, startPoint y: 330, endPoint x: 636, endPoint y: 327, distance: 14.4
click at [636, 327] on button "Next" at bounding box center [657, 332] width 99 height 41
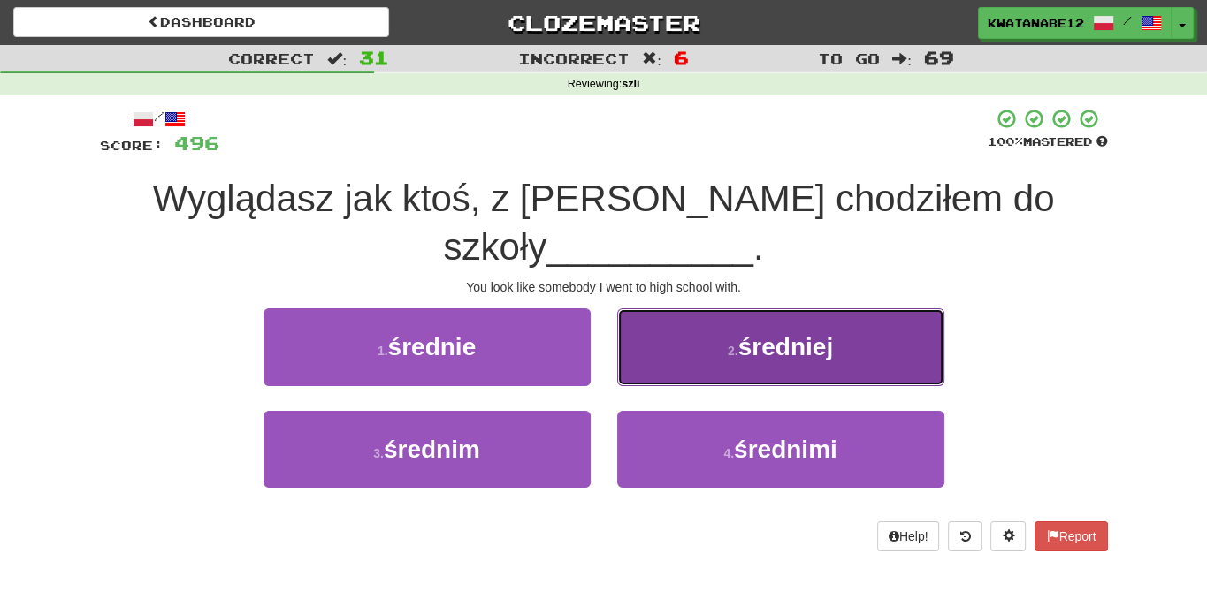
click at [672, 313] on button "2 . średniej" at bounding box center [780, 347] width 327 height 77
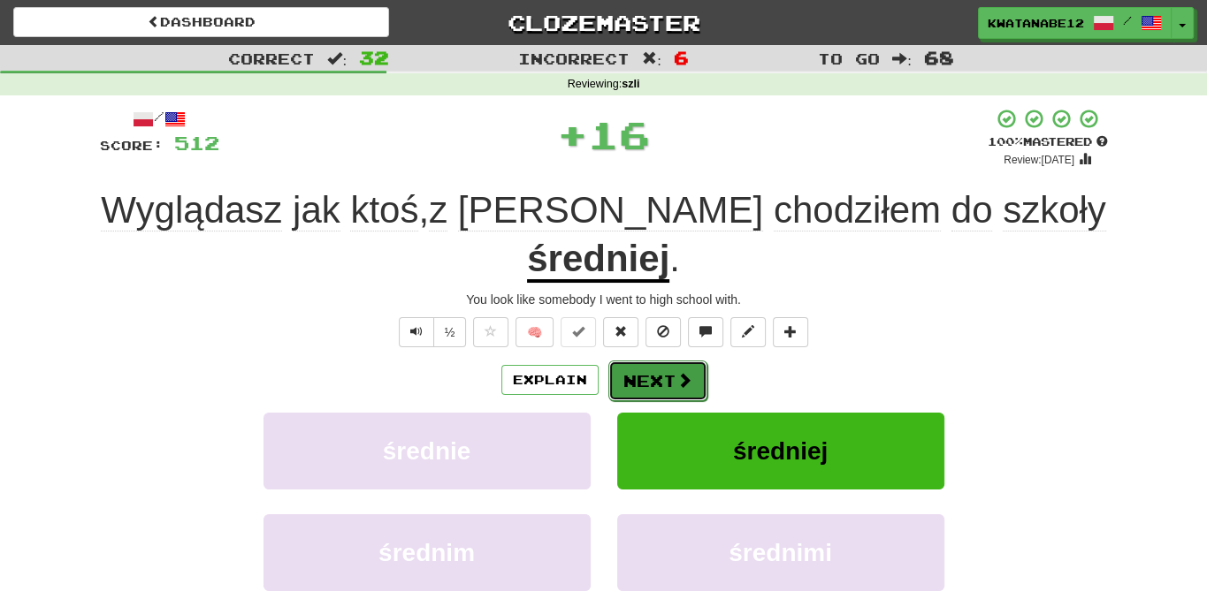
click at [629, 361] on button "Next" at bounding box center [657, 381] width 99 height 41
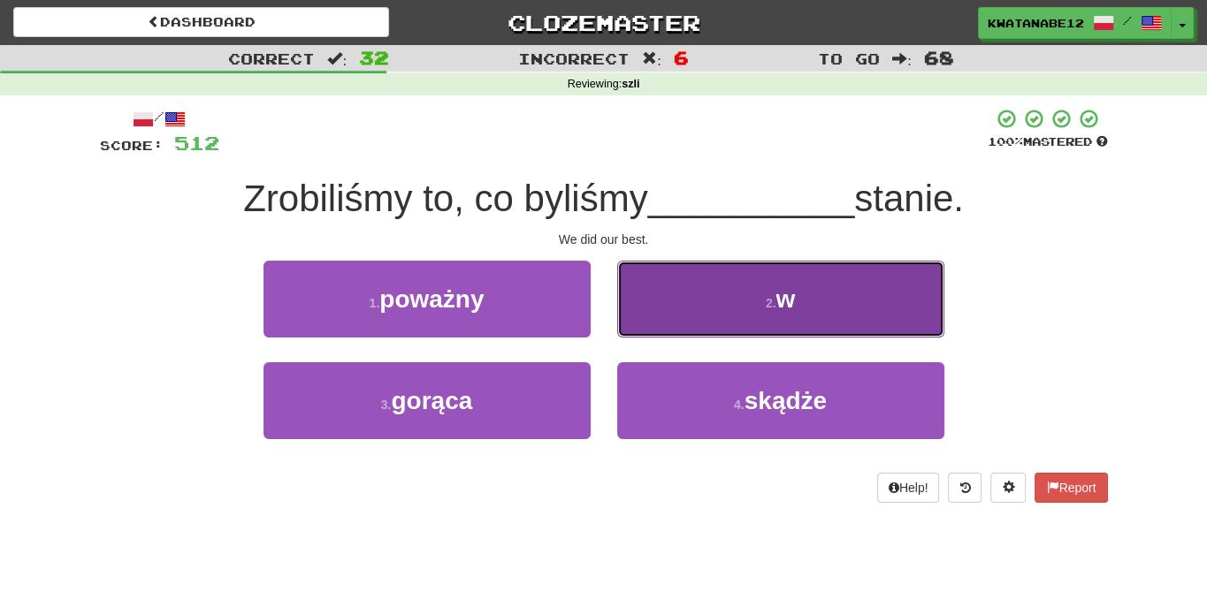
click at [681, 312] on button "2 . w" at bounding box center [780, 299] width 327 height 77
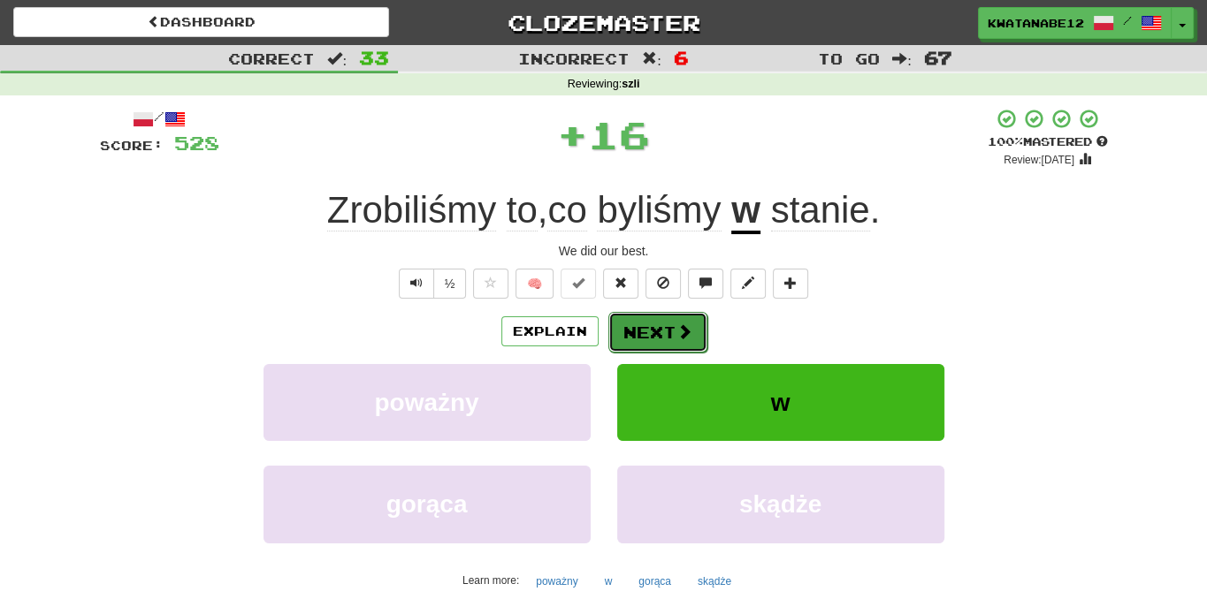
click at [647, 322] on button "Next" at bounding box center [657, 332] width 99 height 41
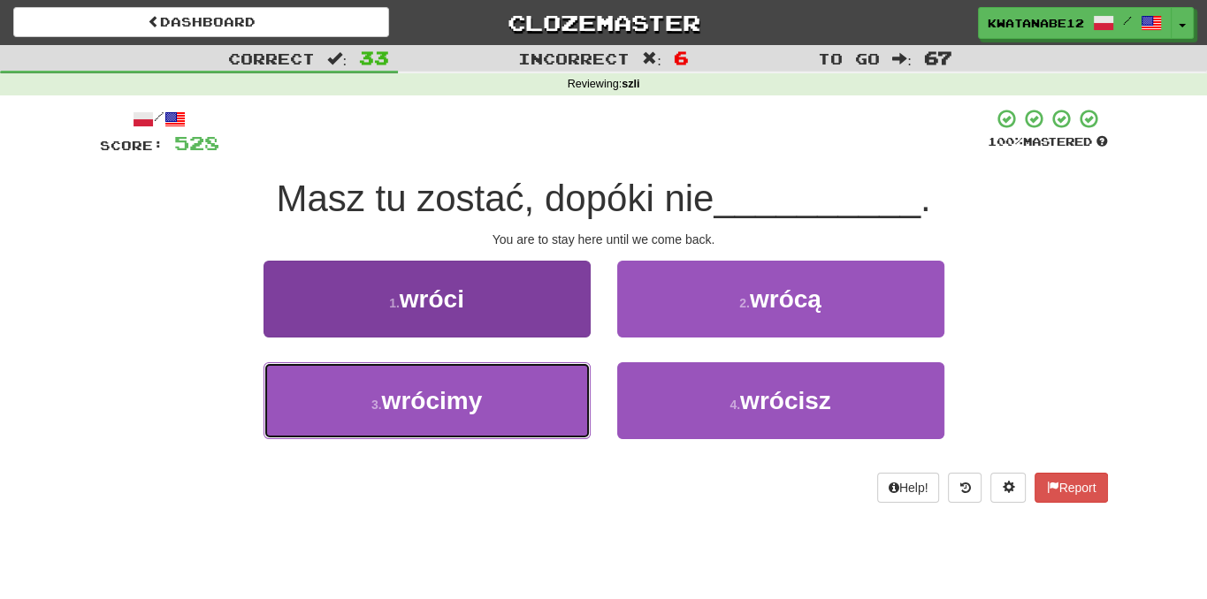
drag, startPoint x: 514, startPoint y: 404, endPoint x: 527, endPoint y: 394, distance: 16.4
click at [521, 401] on button "3 . wrócimy" at bounding box center [426, 400] width 327 height 77
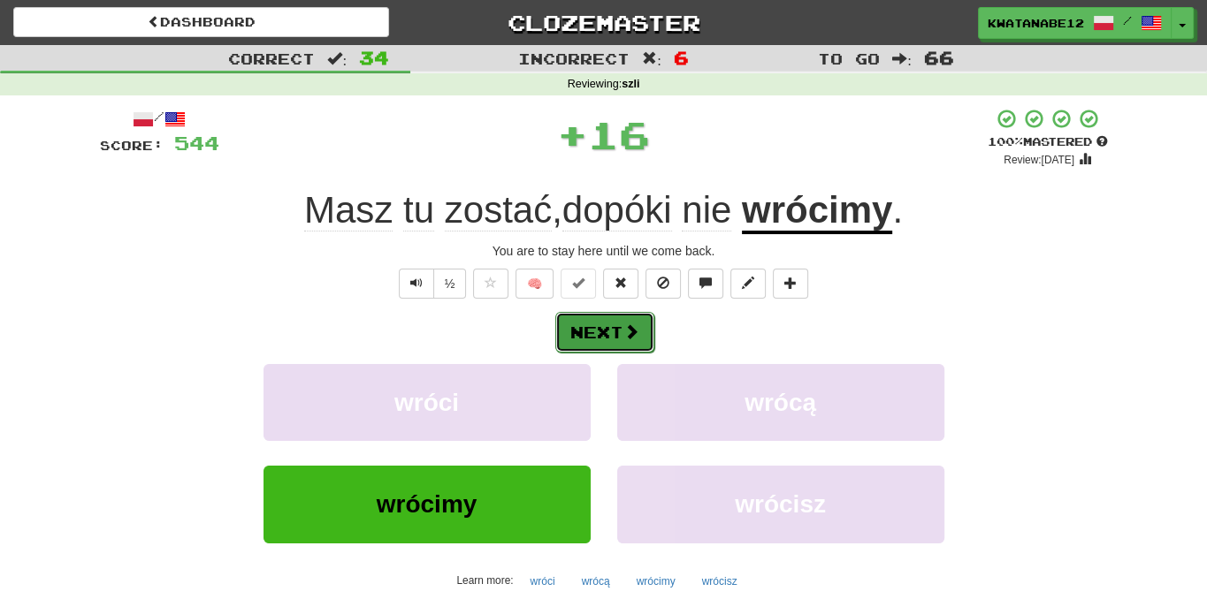
drag, startPoint x: 633, startPoint y: 324, endPoint x: 643, endPoint y: 324, distance: 9.8
click at [643, 324] on button "Next" at bounding box center [604, 332] width 99 height 41
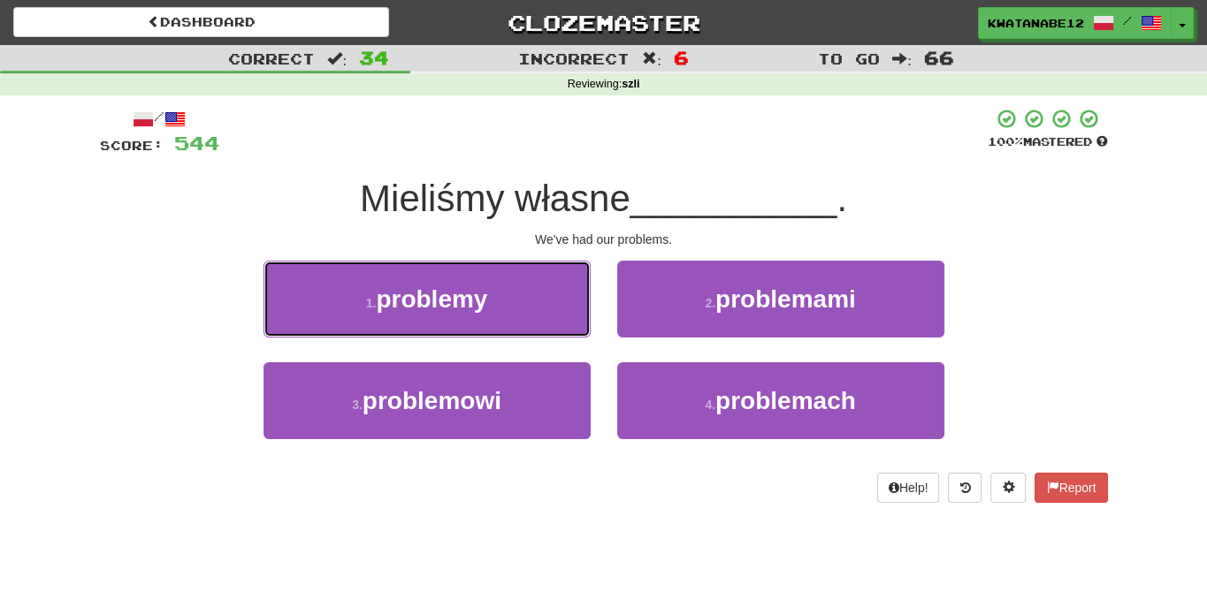
click at [537, 306] on button "1 . problemy" at bounding box center [426, 299] width 327 height 77
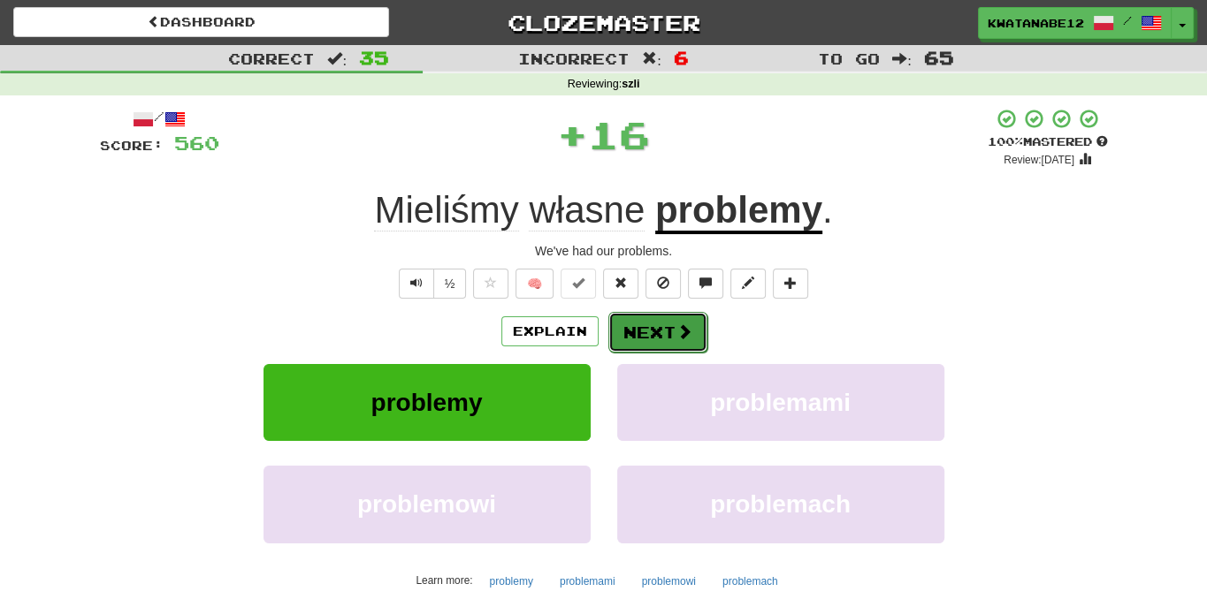
click at [644, 334] on button "Next" at bounding box center [657, 332] width 99 height 41
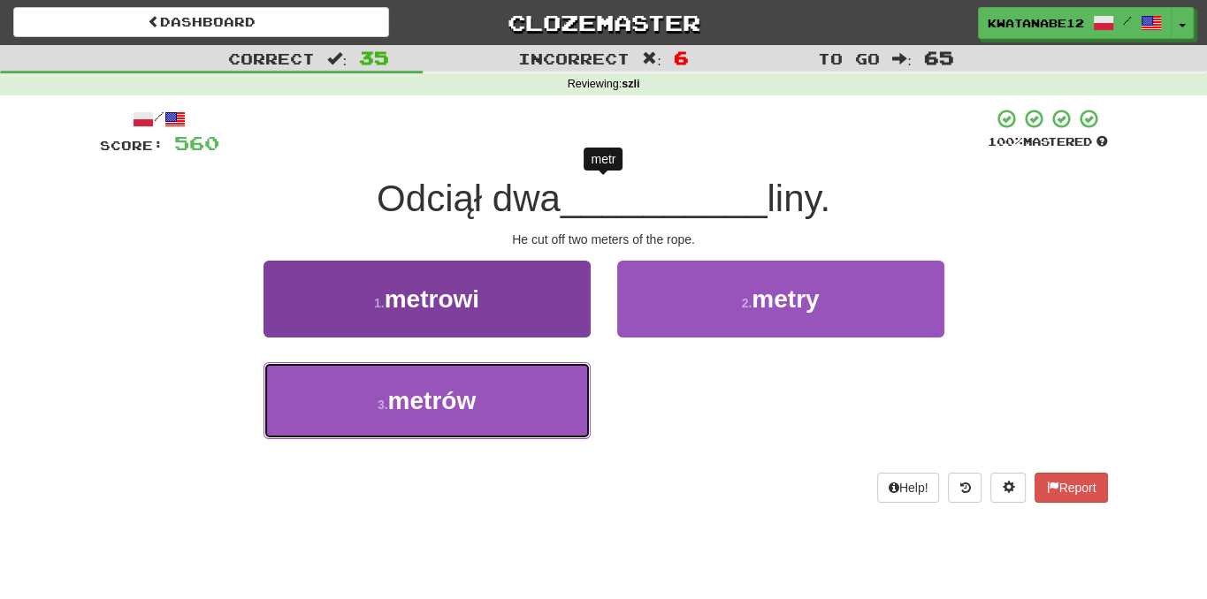
drag, startPoint x: 523, startPoint y: 398, endPoint x: 545, endPoint y: 392, distance: 22.9
click at [533, 393] on button "3 . metrów" at bounding box center [426, 400] width 327 height 77
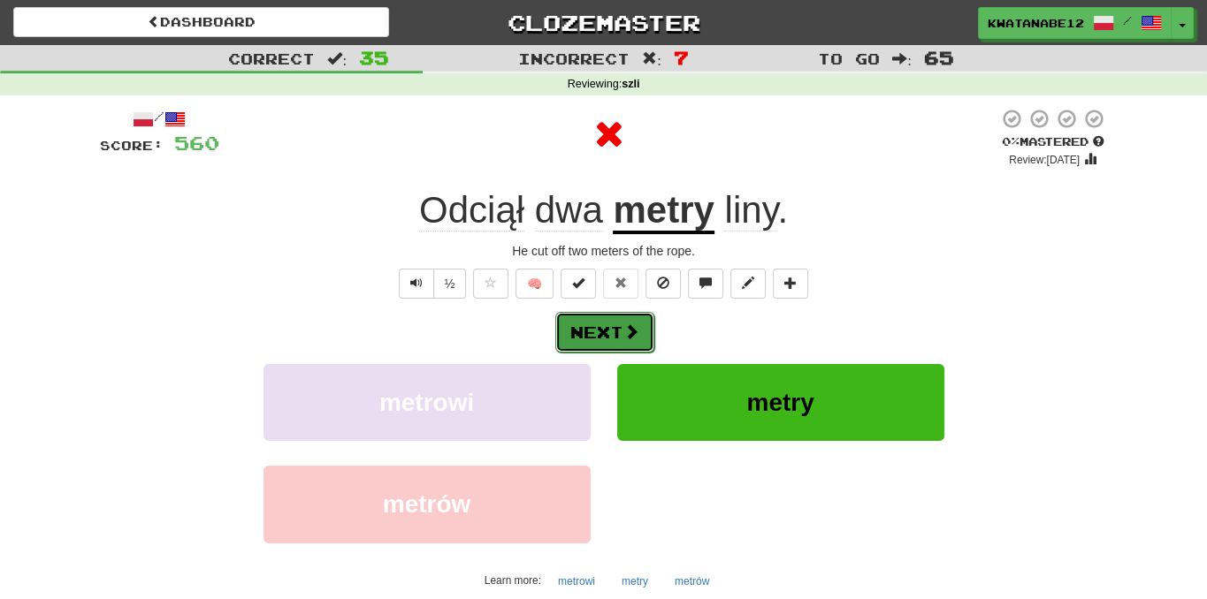
click at [640, 324] on button "Next" at bounding box center [604, 332] width 99 height 41
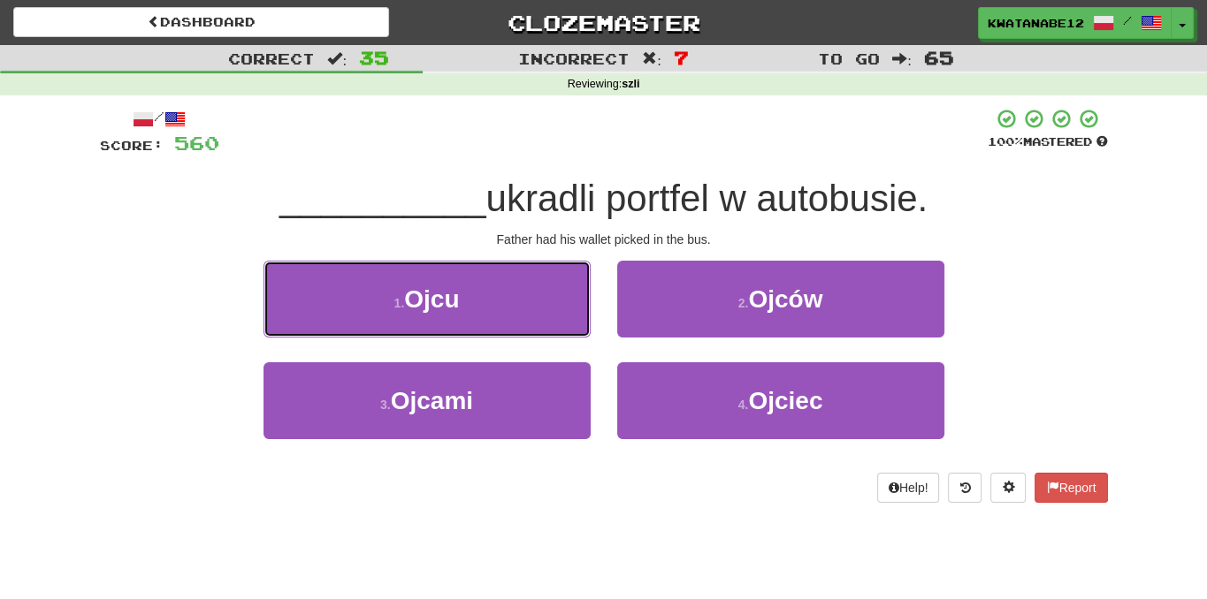
drag, startPoint x: 541, startPoint y: 293, endPoint x: 626, endPoint y: 309, distance: 86.3
click at [544, 293] on button "1 . [GEOGRAPHIC_DATA]" at bounding box center [426, 299] width 327 height 77
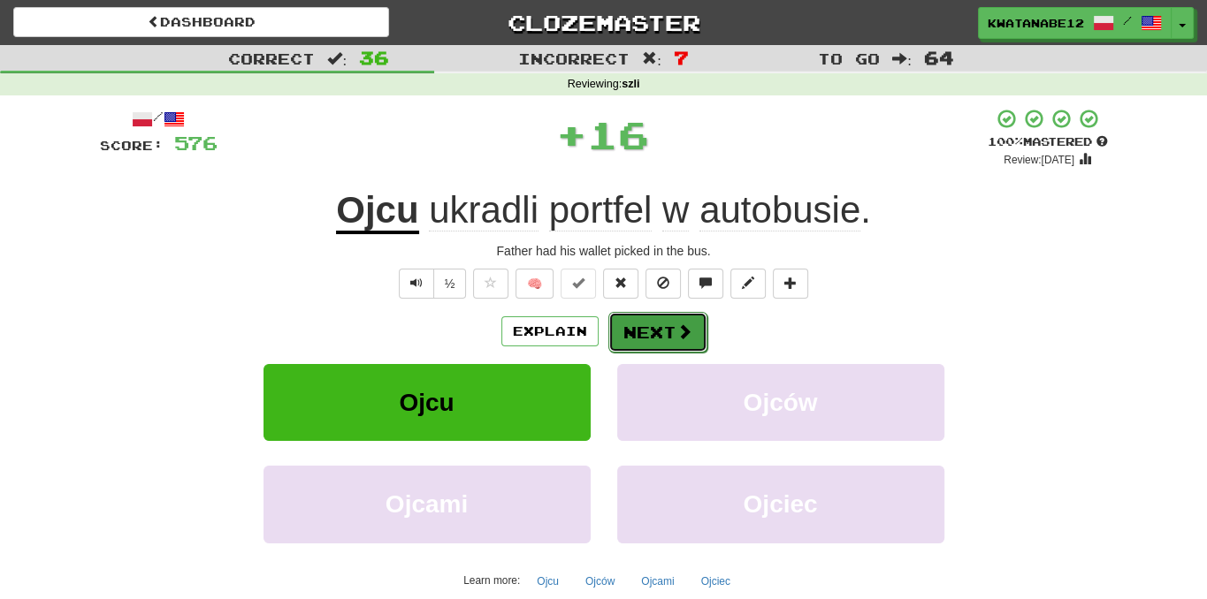
click at [667, 323] on button "Next" at bounding box center [657, 332] width 99 height 41
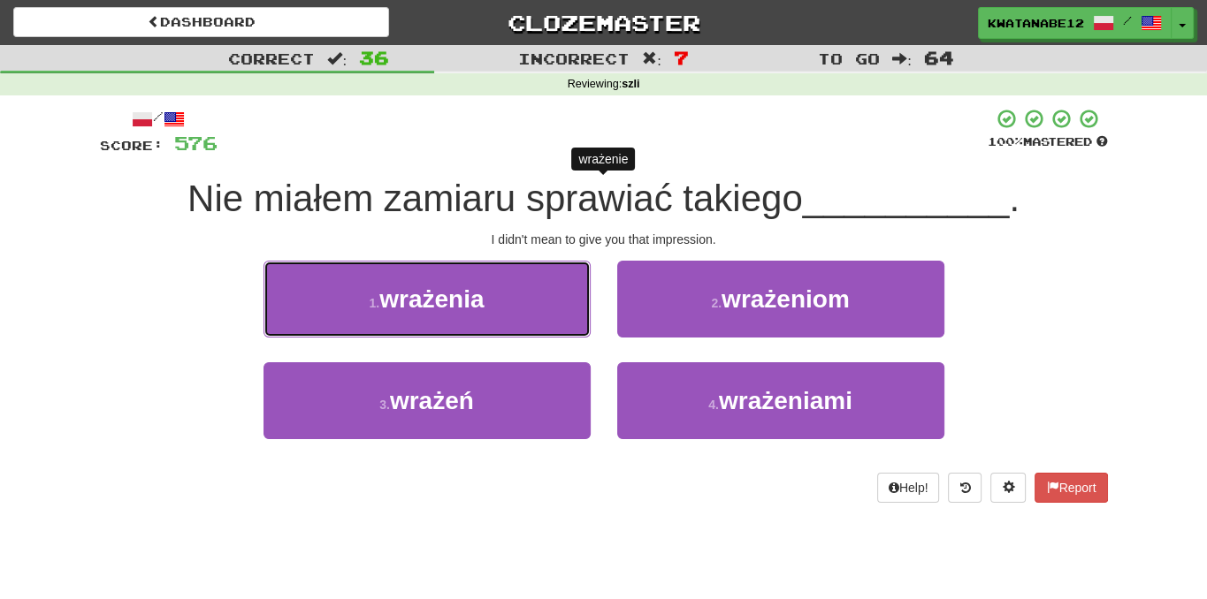
drag, startPoint x: 534, startPoint y: 297, endPoint x: 568, endPoint y: 306, distance: 35.6
click at [545, 300] on button "1 . wrażenia" at bounding box center [426, 299] width 327 height 77
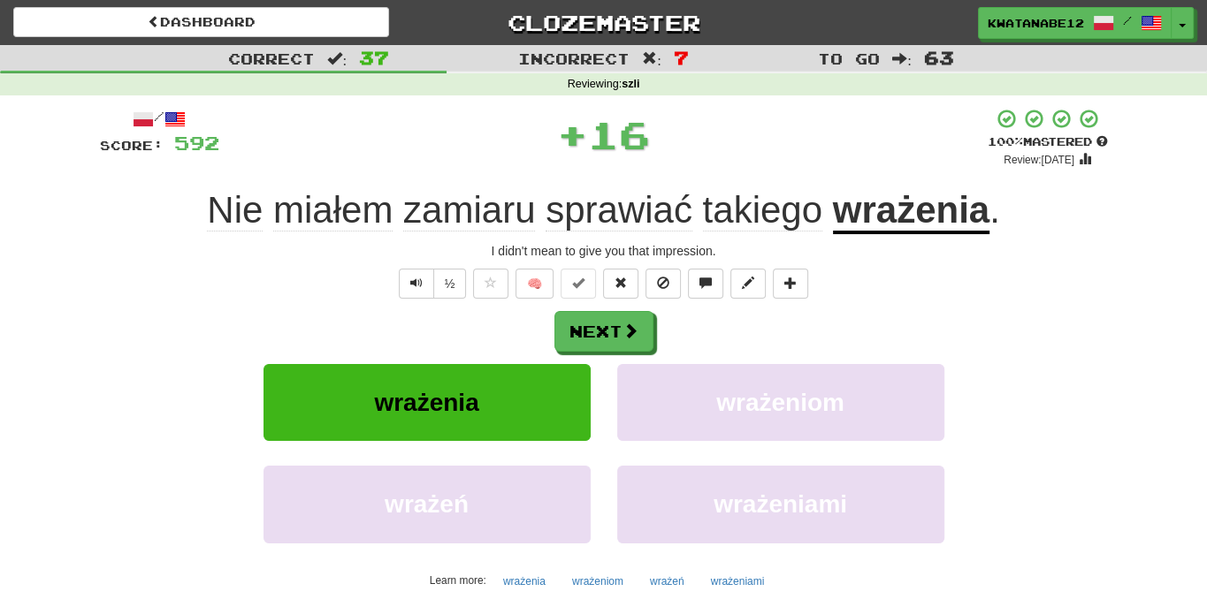
click at [658, 324] on div "Next" at bounding box center [604, 331] width 1008 height 41
drag, startPoint x: 630, startPoint y: 330, endPoint x: 616, endPoint y: 330, distance: 14.1
click at [616, 330] on button "Next" at bounding box center [604, 332] width 99 height 41
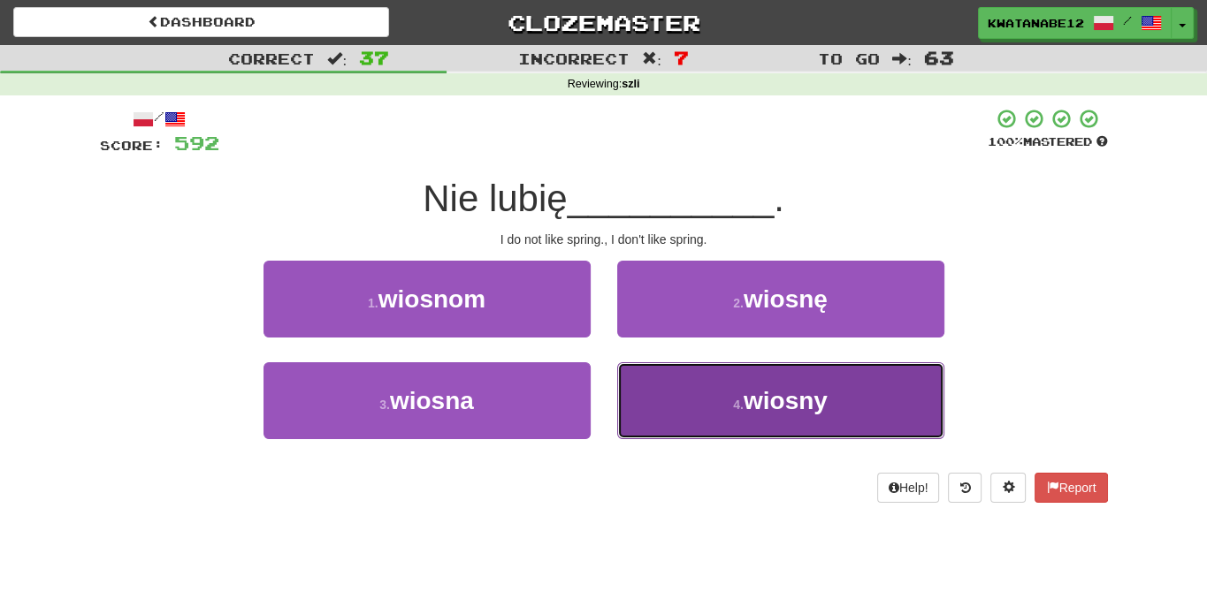
click at [676, 406] on button "4 . wiosny" at bounding box center [780, 400] width 327 height 77
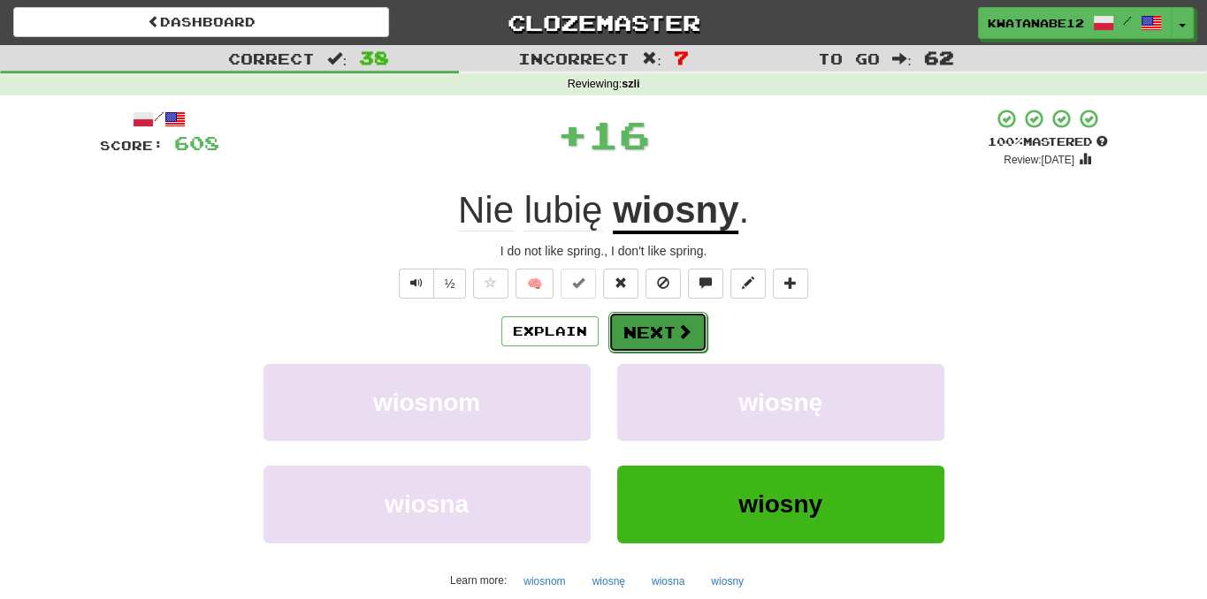
click at [636, 329] on button "Next" at bounding box center [657, 332] width 99 height 41
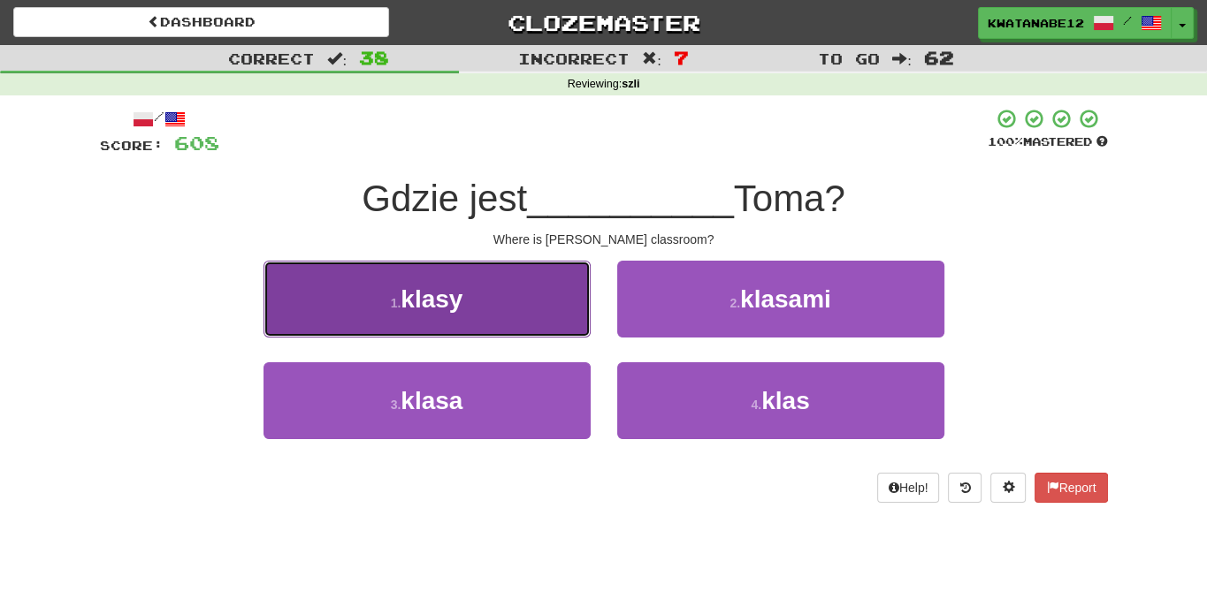
drag, startPoint x: 524, startPoint y: 316, endPoint x: 548, endPoint y: 321, distance: 24.4
click at [548, 321] on button "1 . klasy" at bounding box center [426, 299] width 327 height 77
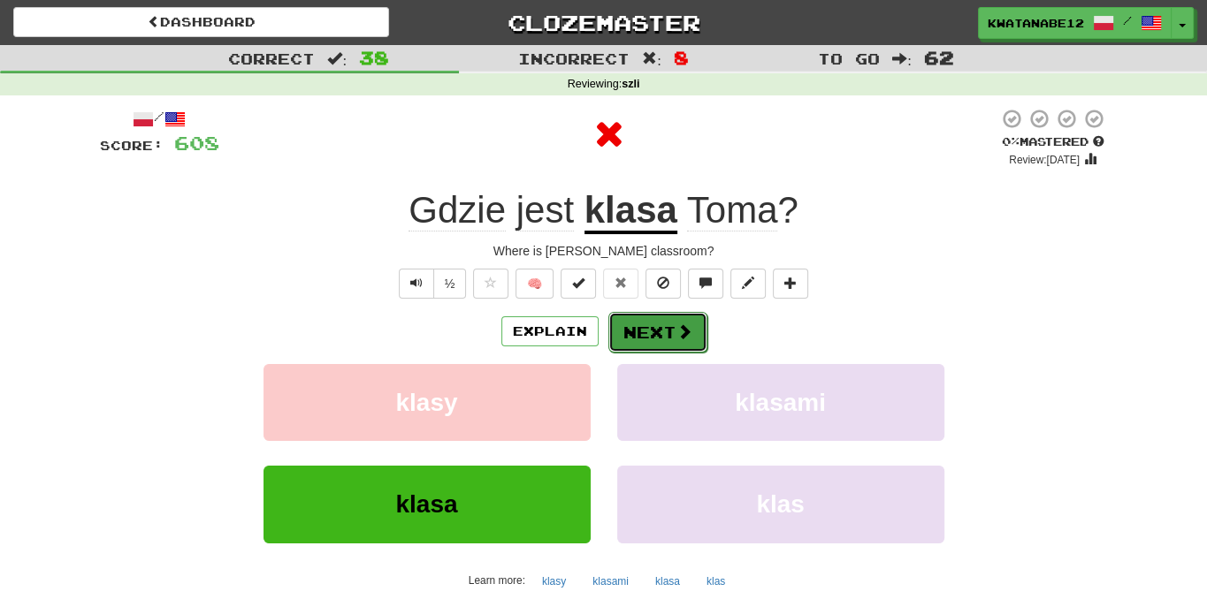
click at [667, 324] on button "Next" at bounding box center [657, 332] width 99 height 41
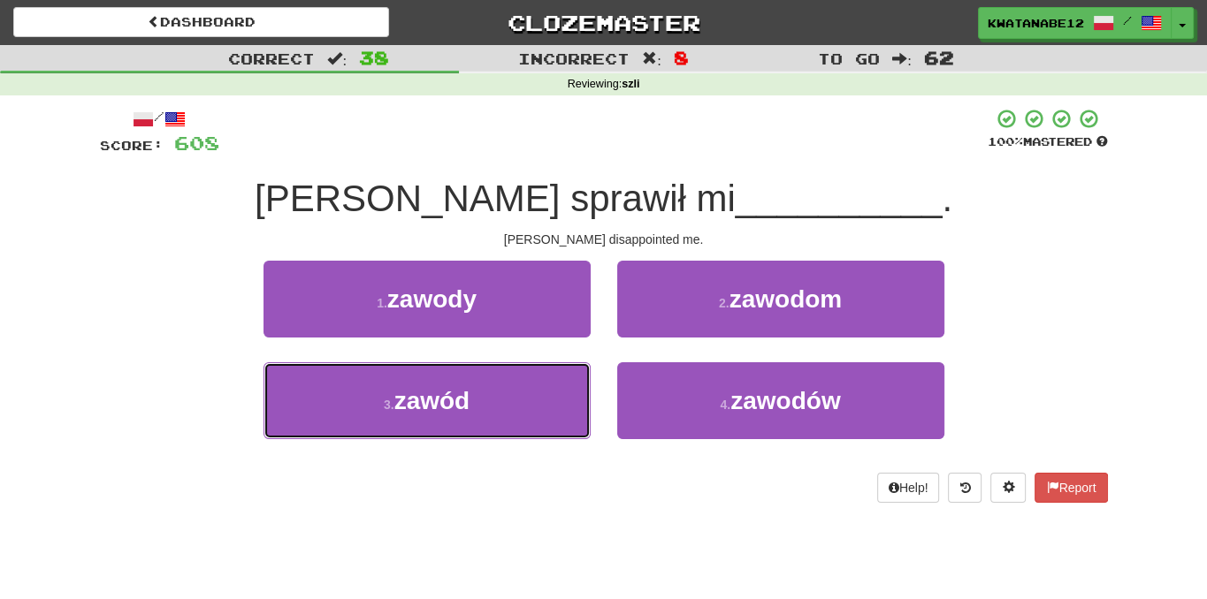
click at [540, 389] on button "3 . zawód" at bounding box center [426, 400] width 327 height 77
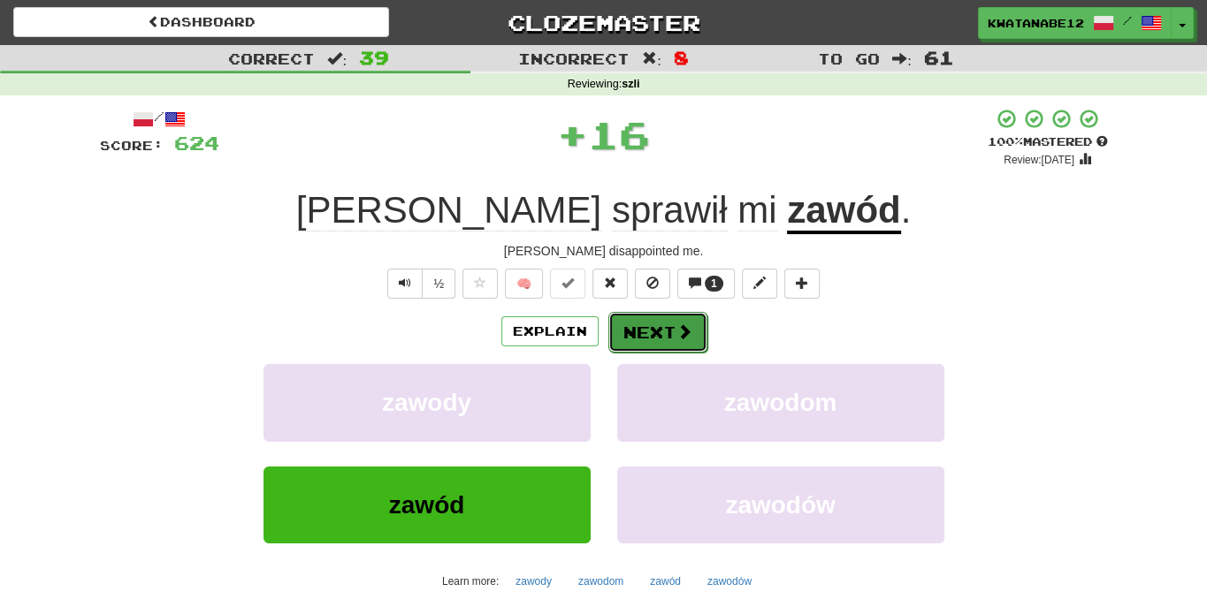
click at [628, 321] on button "Next" at bounding box center [657, 332] width 99 height 41
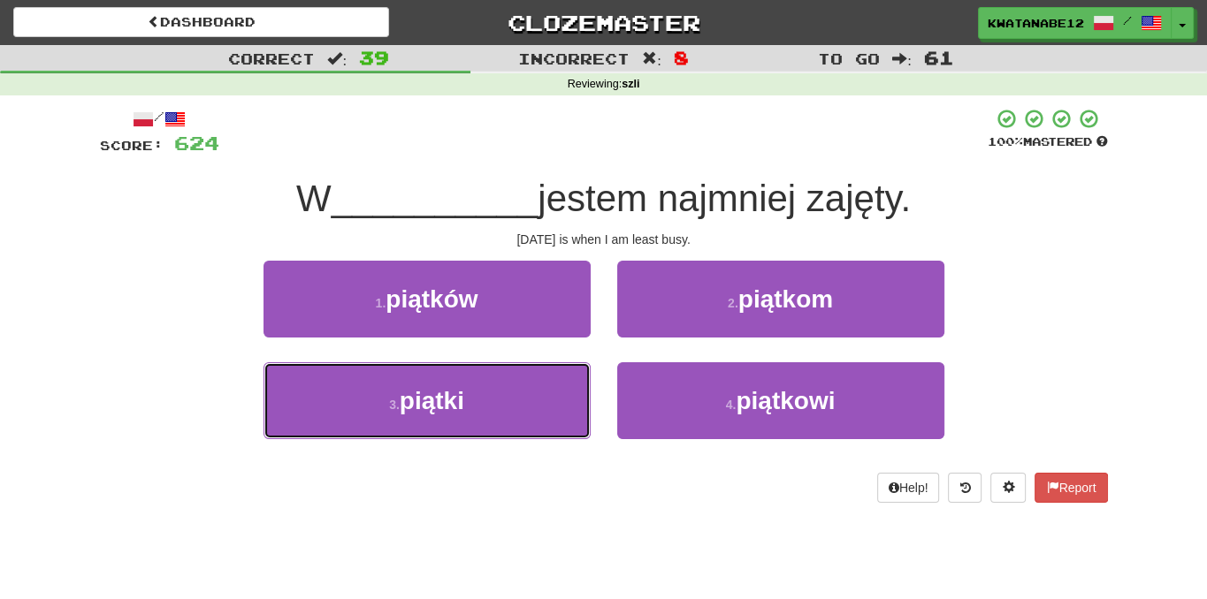
drag, startPoint x: 551, startPoint y: 403, endPoint x: 616, endPoint y: 356, distance: 80.5
click at [557, 399] on button "3 . piątki" at bounding box center [426, 400] width 327 height 77
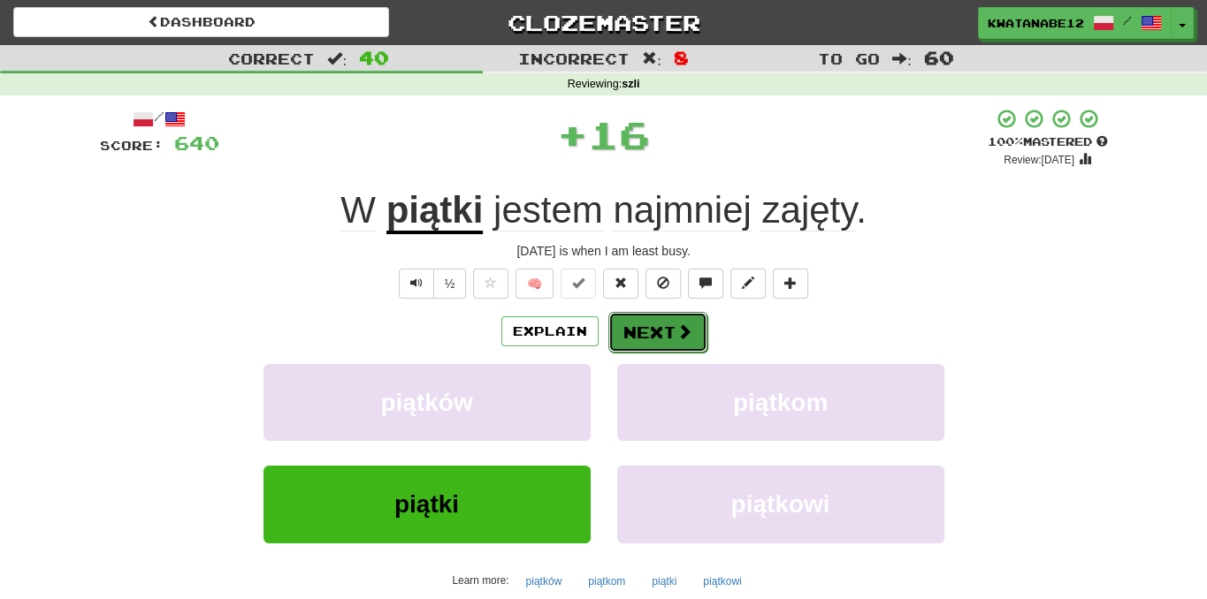
click at [640, 329] on button "Next" at bounding box center [657, 332] width 99 height 41
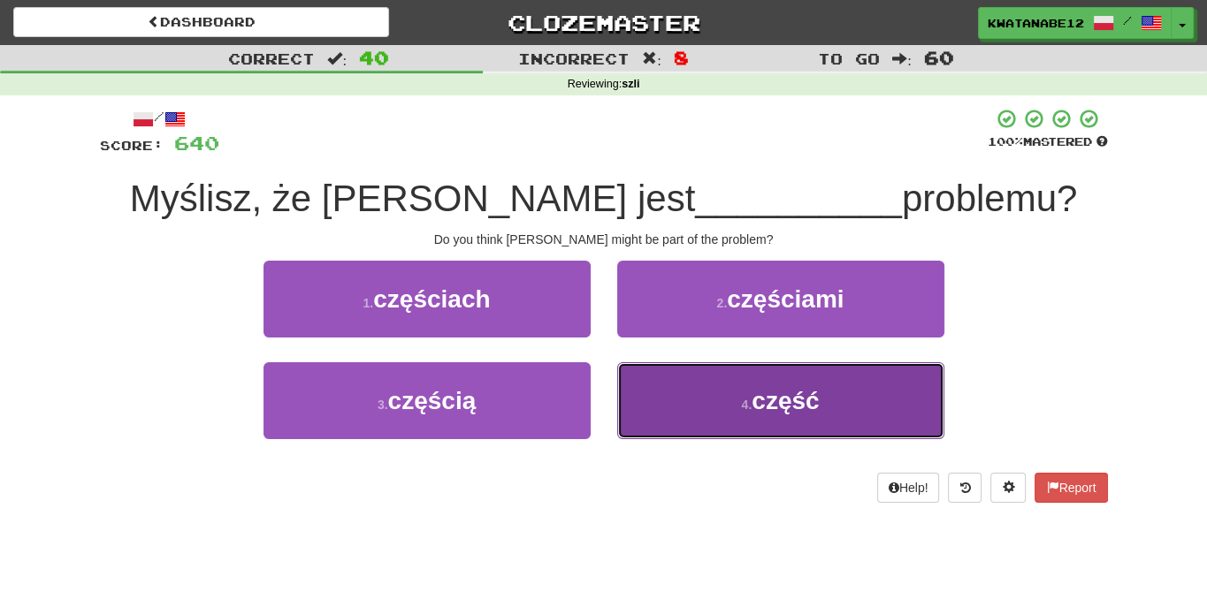
click at [658, 409] on button "4 . część" at bounding box center [780, 400] width 327 height 77
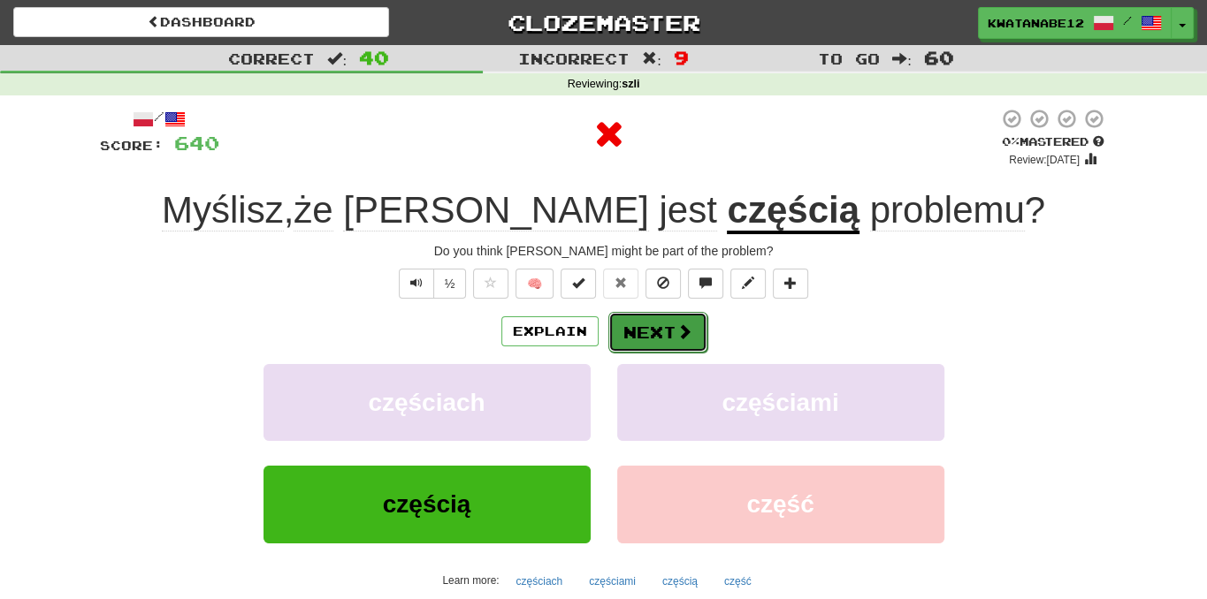
click at [621, 321] on button "Next" at bounding box center [657, 332] width 99 height 41
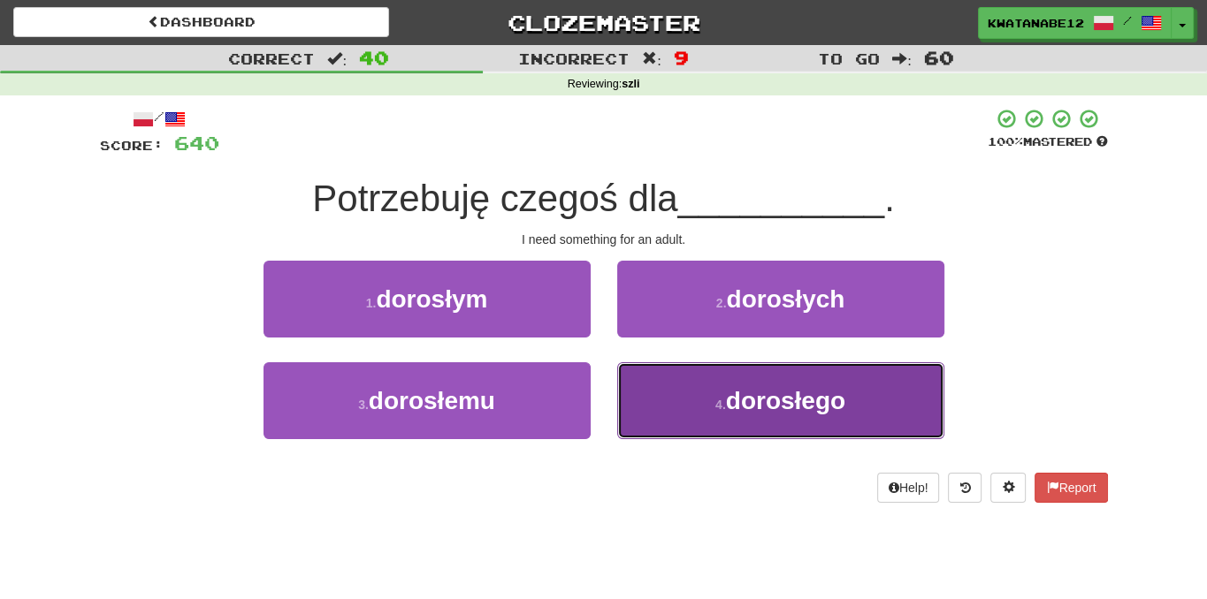
click at [664, 404] on button "4 . dorosłego" at bounding box center [780, 400] width 327 height 77
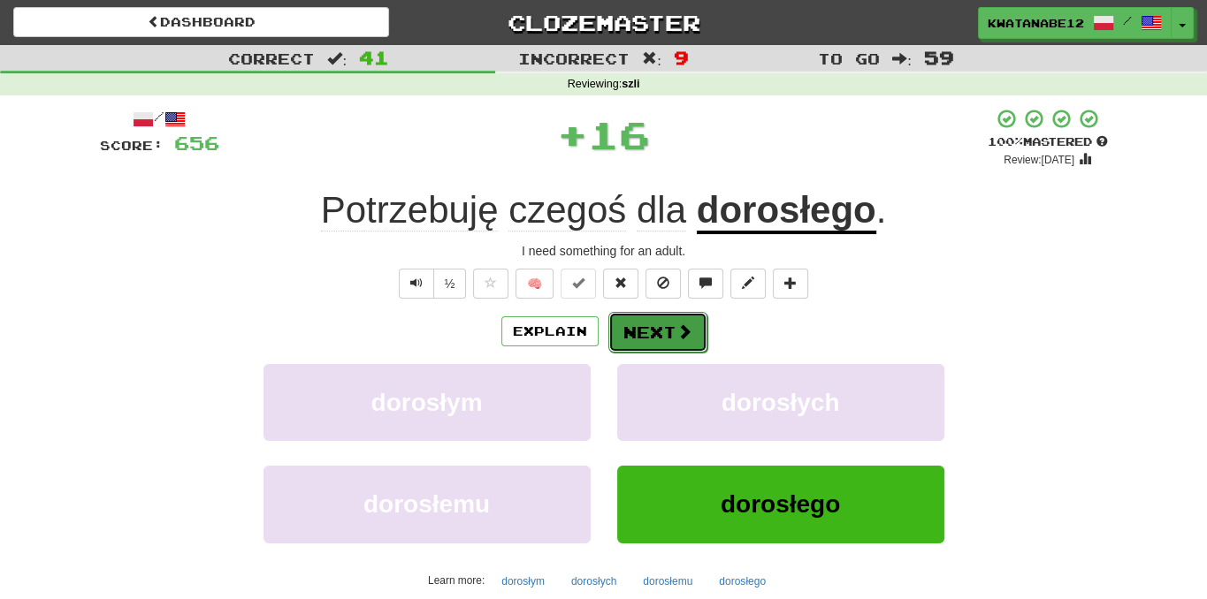
click at [654, 331] on button "Next" at bounding box center [657, 332] width 99 height 41
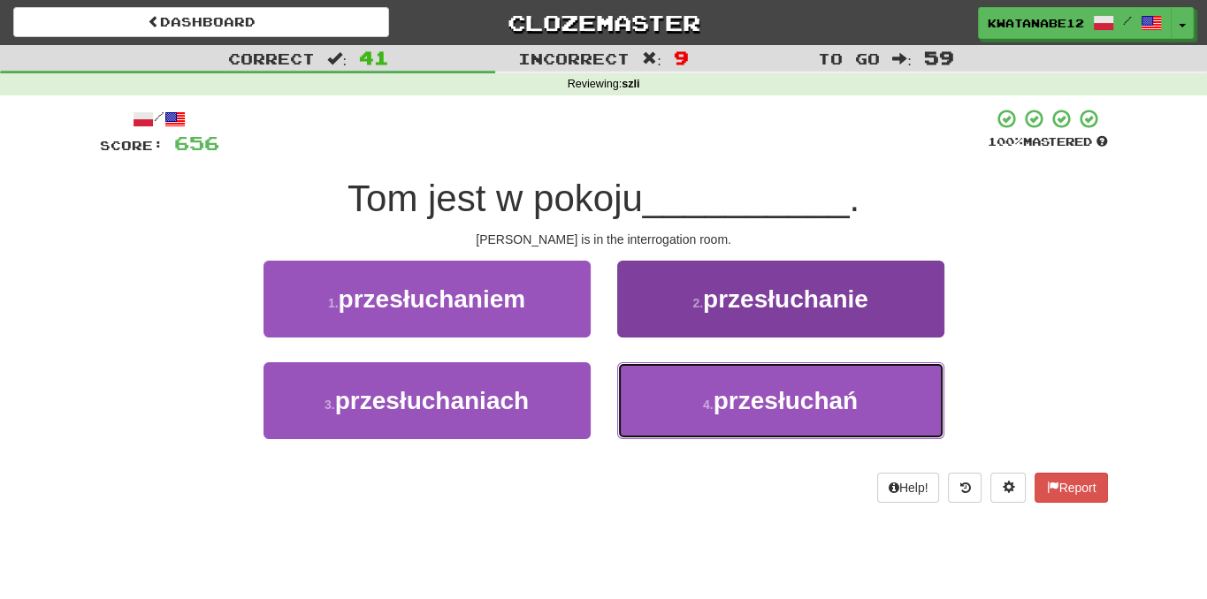
click at [648, 411] on button "4 . przesłuchań" at bounding box center [780, 400] width 327 height 77
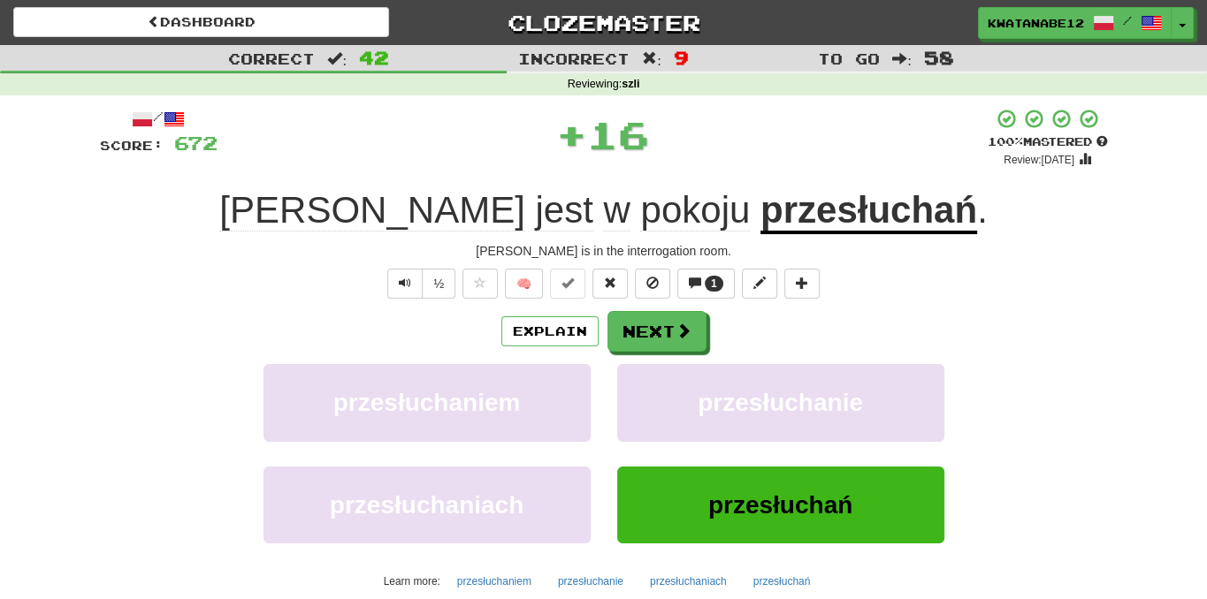
click at [606, 350] on div "Explain Next przesłuchaniem przesłuchanie przesłuchaniach przesłuchań Learn mor…" at bounding box center [604, 453] width 1008 height 284
click at [619, 333] on button "Next" at bounding box center [657, 332] width 99 height 41
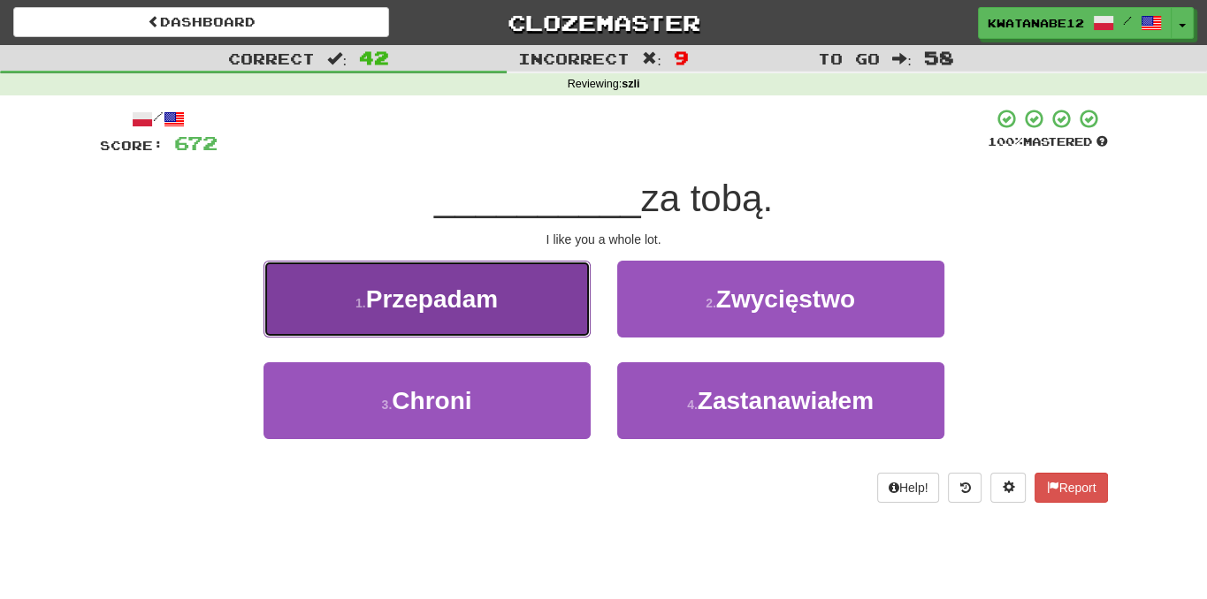
click at [496, 319] on button "1 . [GEOGRAPHIC_DATA]" at bounding box center [426, 299] width 327 height 77
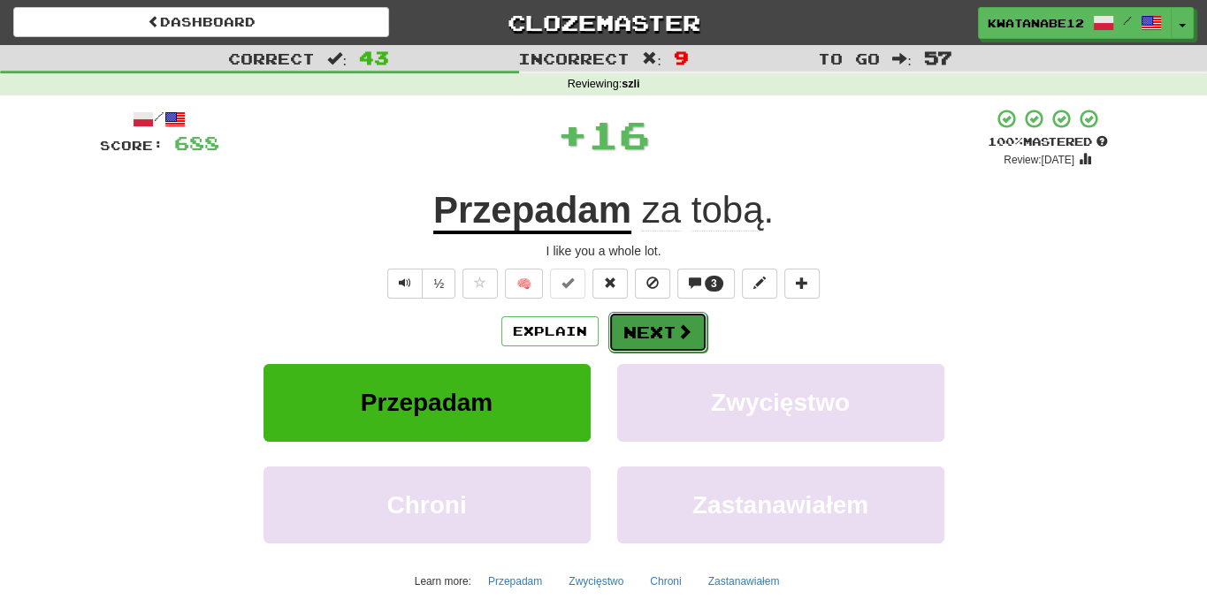
drag, startPoint x: 636, startPoint y: 332, endPoint x: 647, endPoint y: 332, distance: 10.6
click at [647, 332] on button "Next" at bounding box center [657, 332] width 99 height 41
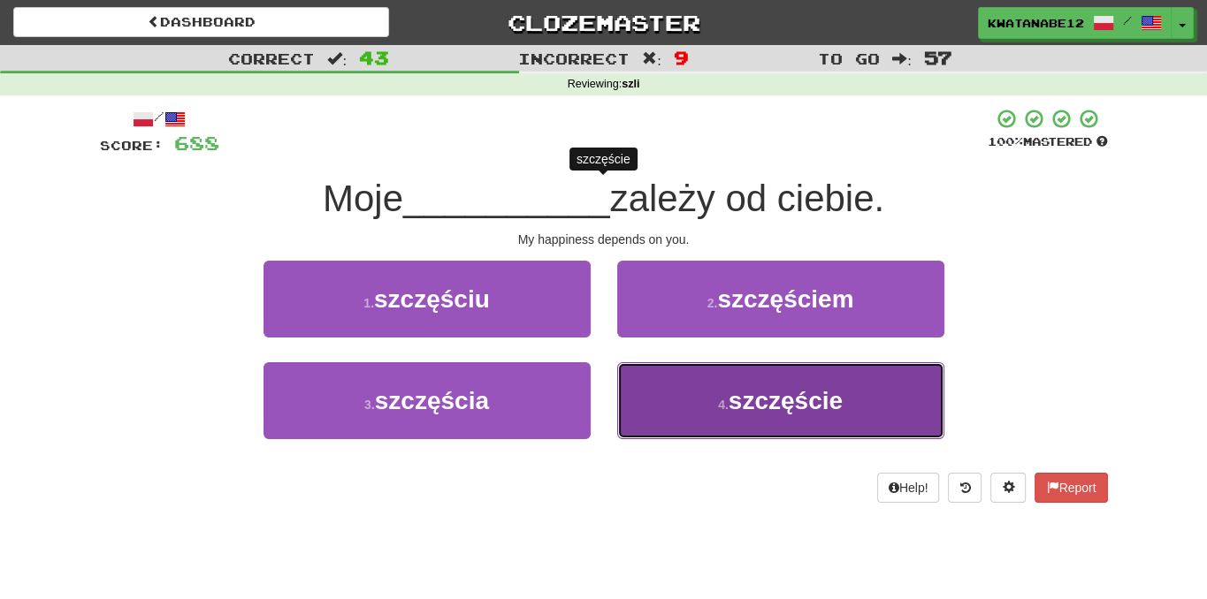
click at [674, 403] on button "4 . szczęście" at bounding box center [780, 400] width 327 height 77
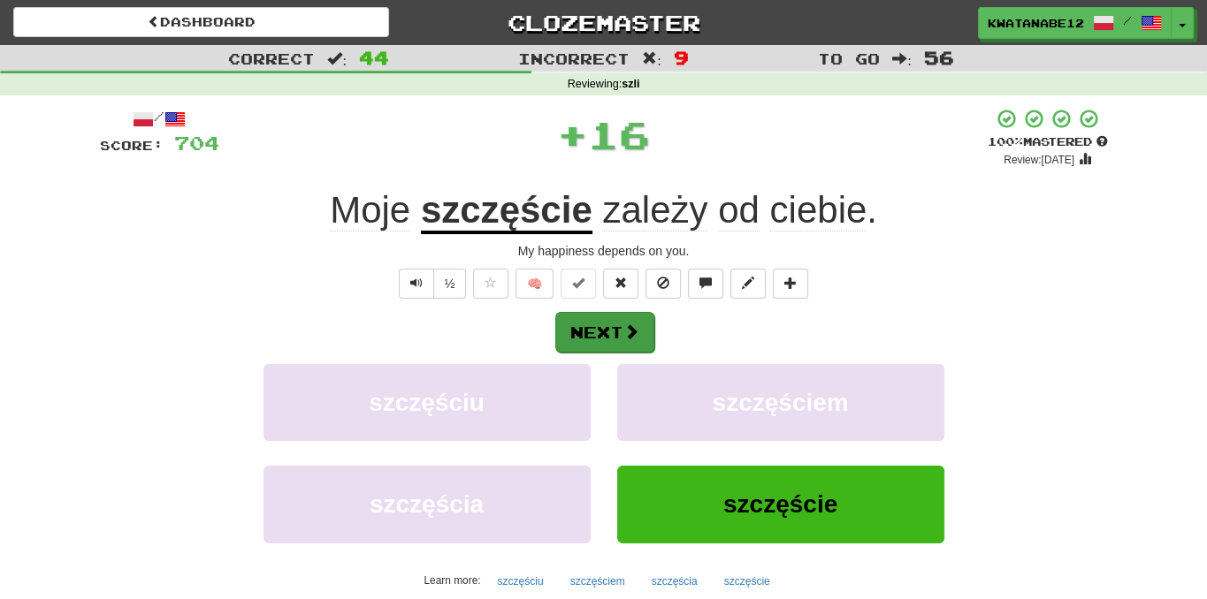
click at [631, 344] on div "Next" at bounding box center [604, 331] width 1008 height 41
click at [619, 339] on button "Next" at bounding box center [604, 332] width 99 height 41
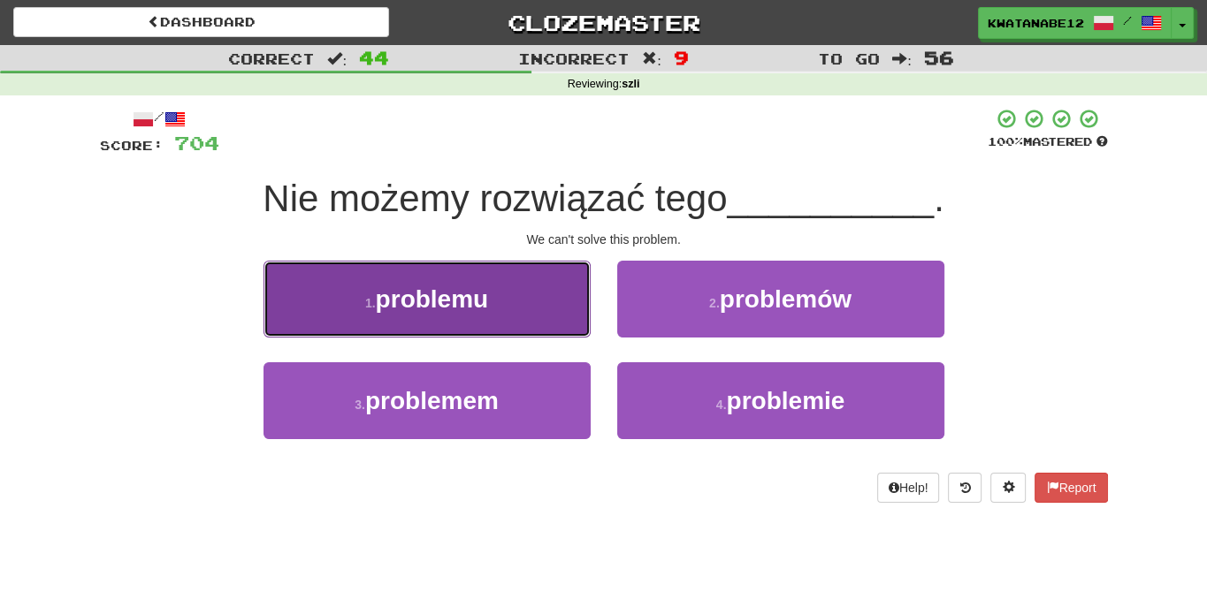
click at [544, 307] on button "1 . problemu" at bounding box center [426, 299] width 327 height 77
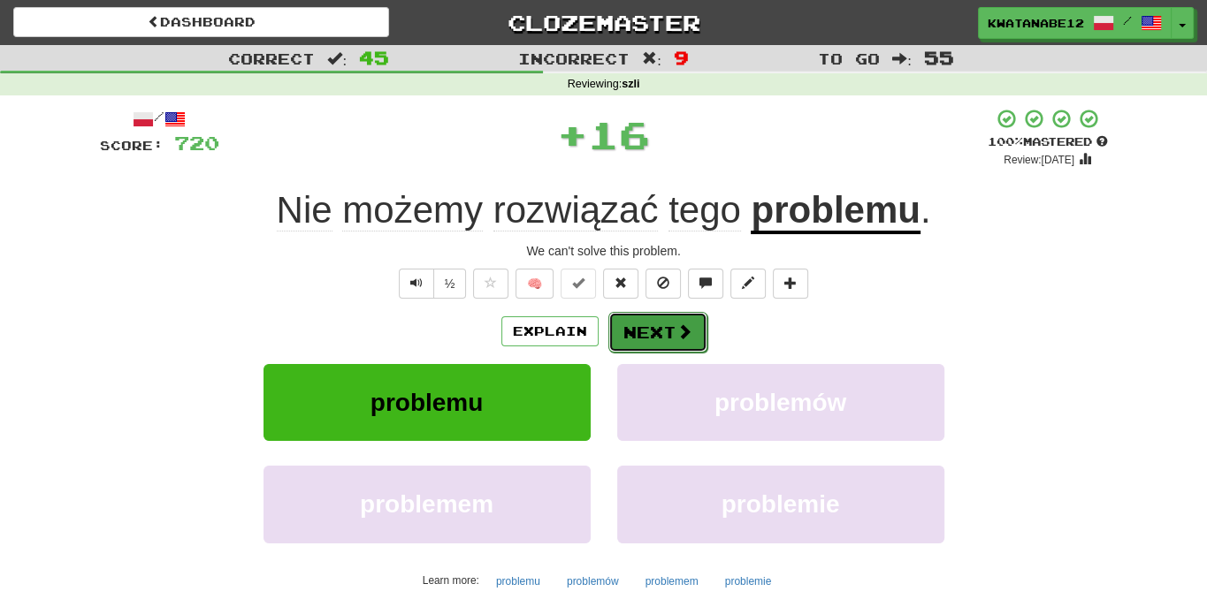
click at [635, 329] on button "Next" at bounding box center [657, 332] width 99 height 41
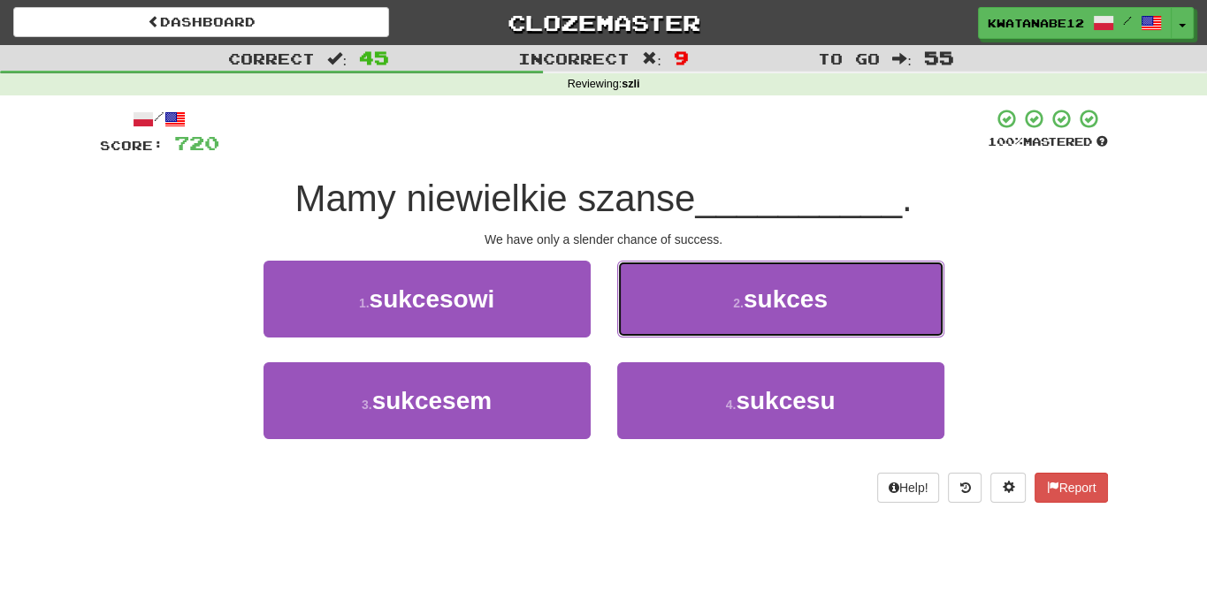
drag, startPoint x: 697, startPoint y: 296, endPoint x: 688, endPoint y: 301, distance: 9.9
click at [697, 296] on button "2 . sukces" at bounding box center [780, 299] width 327 height 77
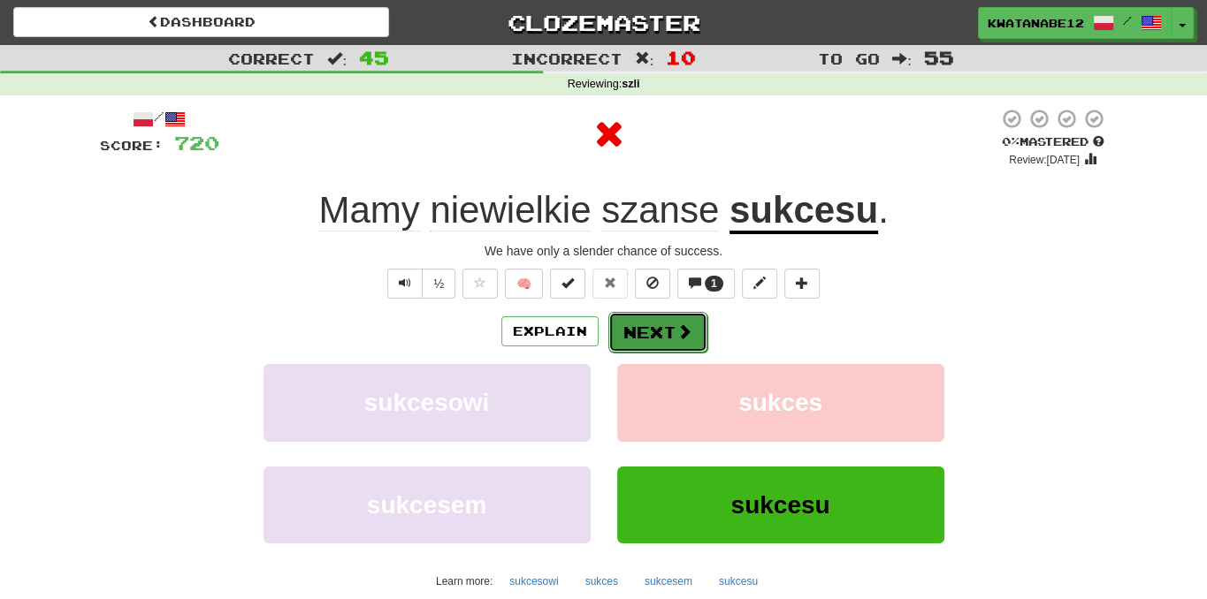
click at [671, 322] on button "Next" at bounding box center [657, 332] width 99 height 41
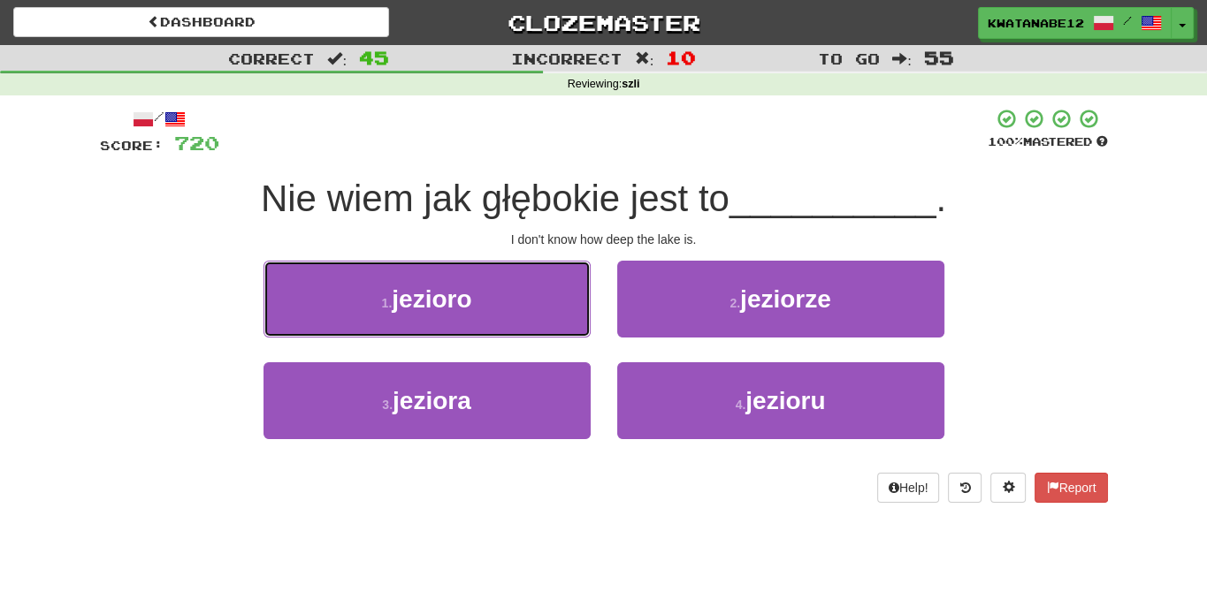
drag, startPoint x: 526, startPoint y: 307, endPoint x: 577, endPoint y: 303, distance: 51.4
click at [528, 307] on button "1 . jezioro" at bounding box center [426, 299] width 327 height 77
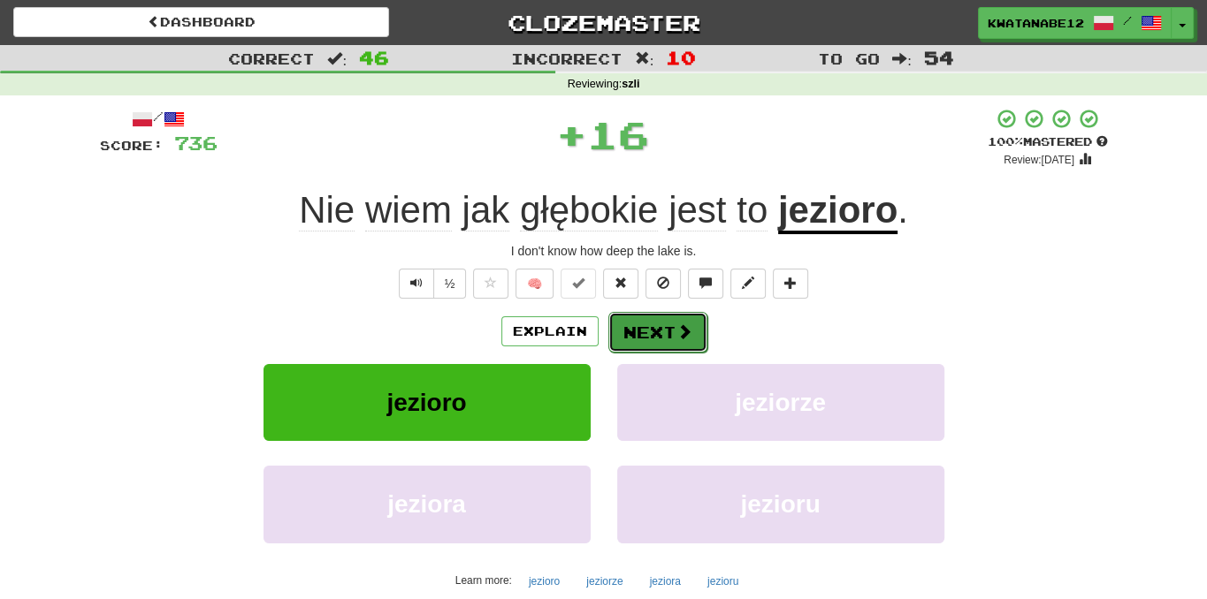
click at [654, 319] on button "Next" at bounding box center [657, 332] width 99 height 41
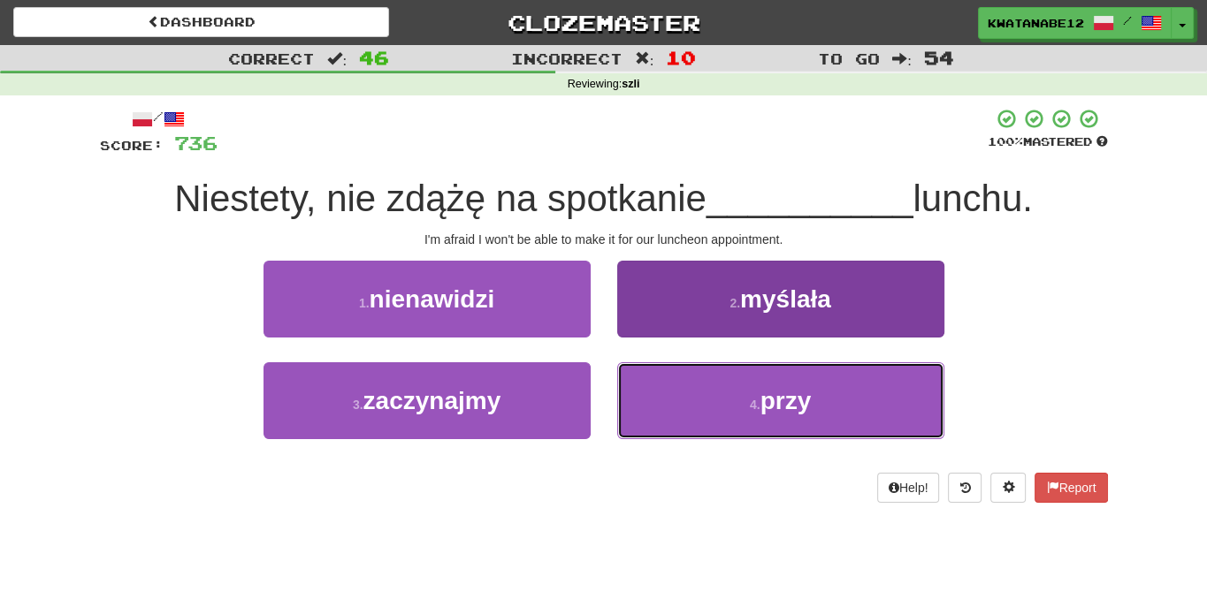
click at [712, 409] on button "4 . przy" at bounding box center [780, 400] width 327 height 77
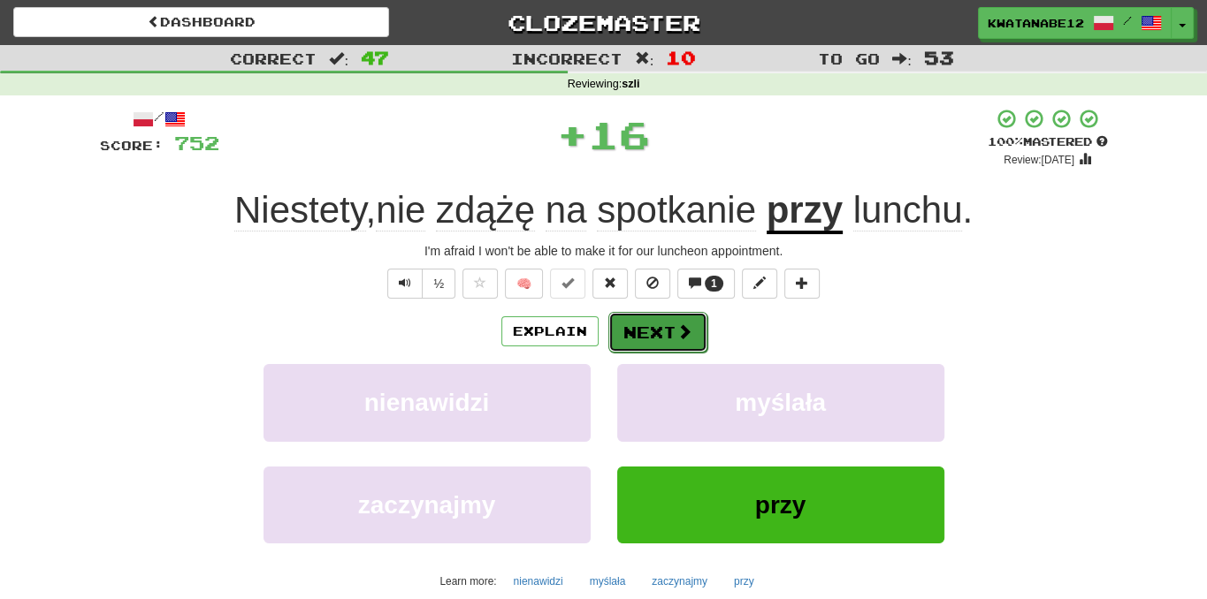
click at [658, 329] on button "Next" at bounding box center [657, 332] width 99 height 41
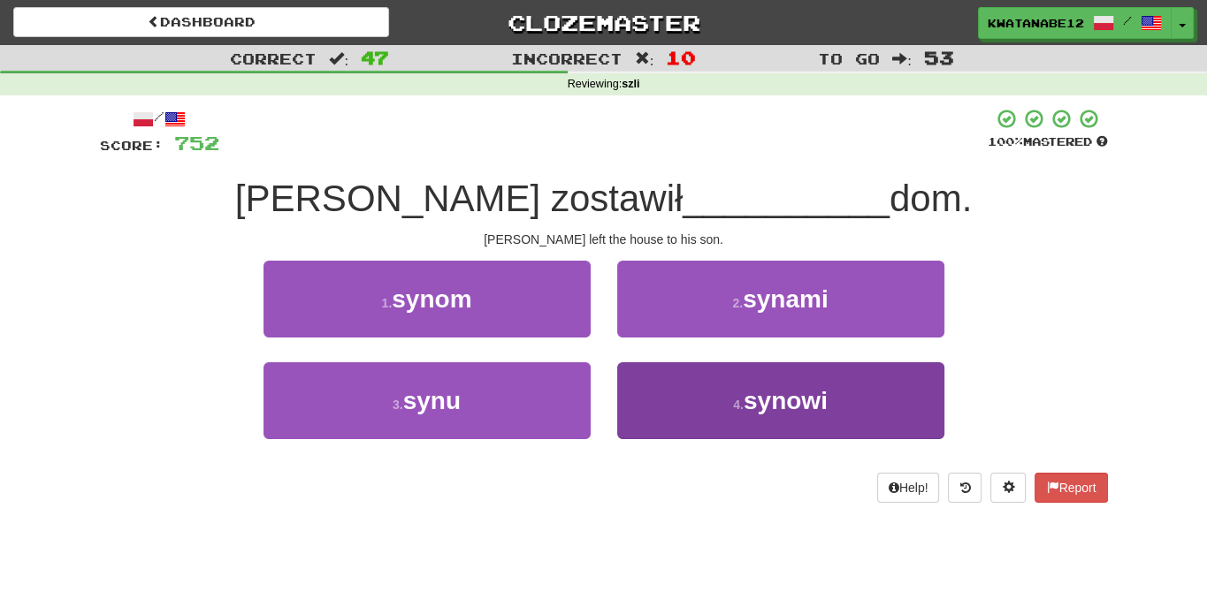
drag, startPoint x: 665, startPoint y: 357, endPoint x: 668, endPoint y: 367, distance: 10.3
click at [668, 367] on div "1 . synom 2 . synami 3 . synu 4 . synowi" at bounding box center [604, 363] width 1034 height 204
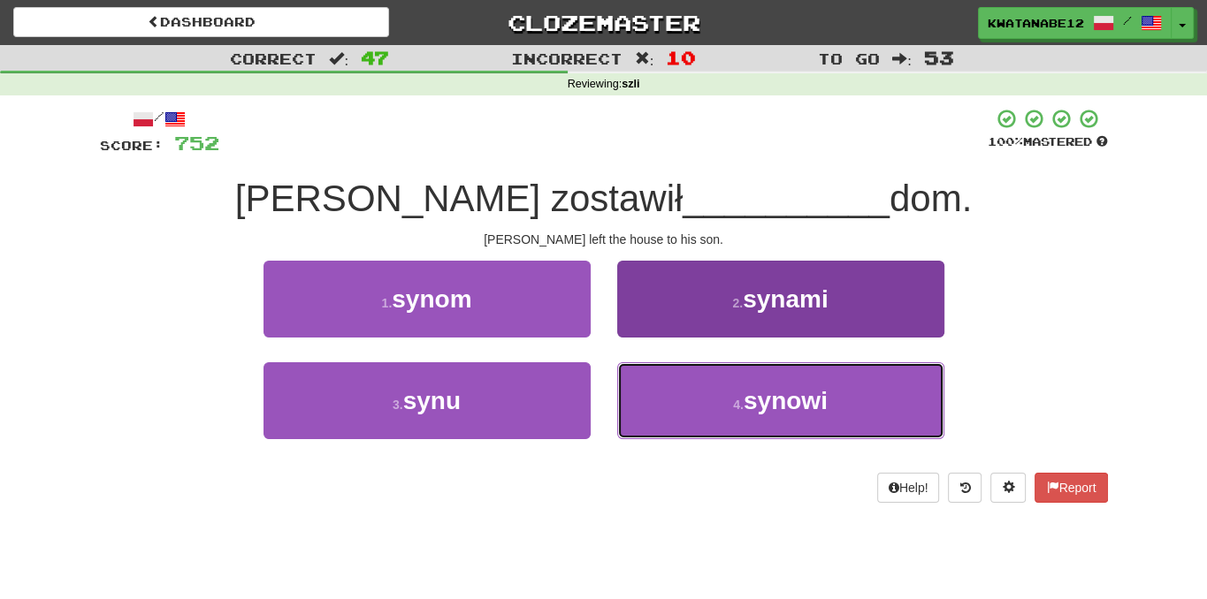
drag, startPoint x: 668, startPoint y: 381, endPoint x: 679, endPoint y: 392, distance: 15.0
click at [678, 392] on button "4 . synowi" at bounding box center [780, 400] width 327 height 77
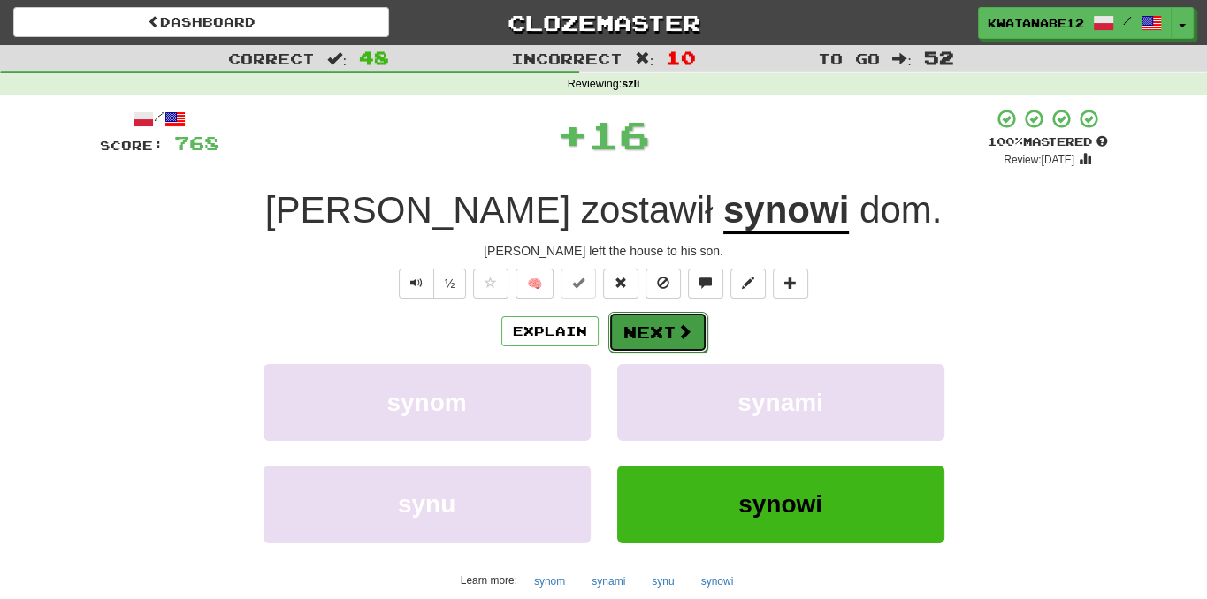
click at [665, 342] on button "Next" at bounding box center [657, 332] width 99 height 41
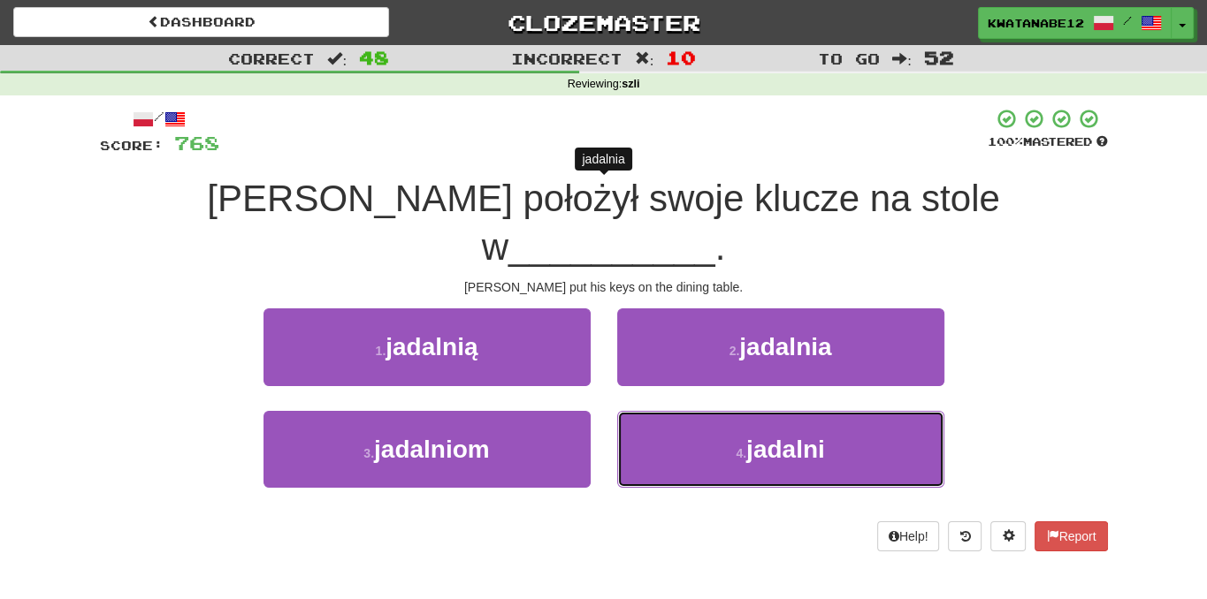
drag, startPoint x: 665, startPoint y: 371, endPoint x: 665, endPoint y: 354, distance: 17.7
click at [666, 411] on button "4 . jadalni" at bounding box center [780, 449] width 327 height 77
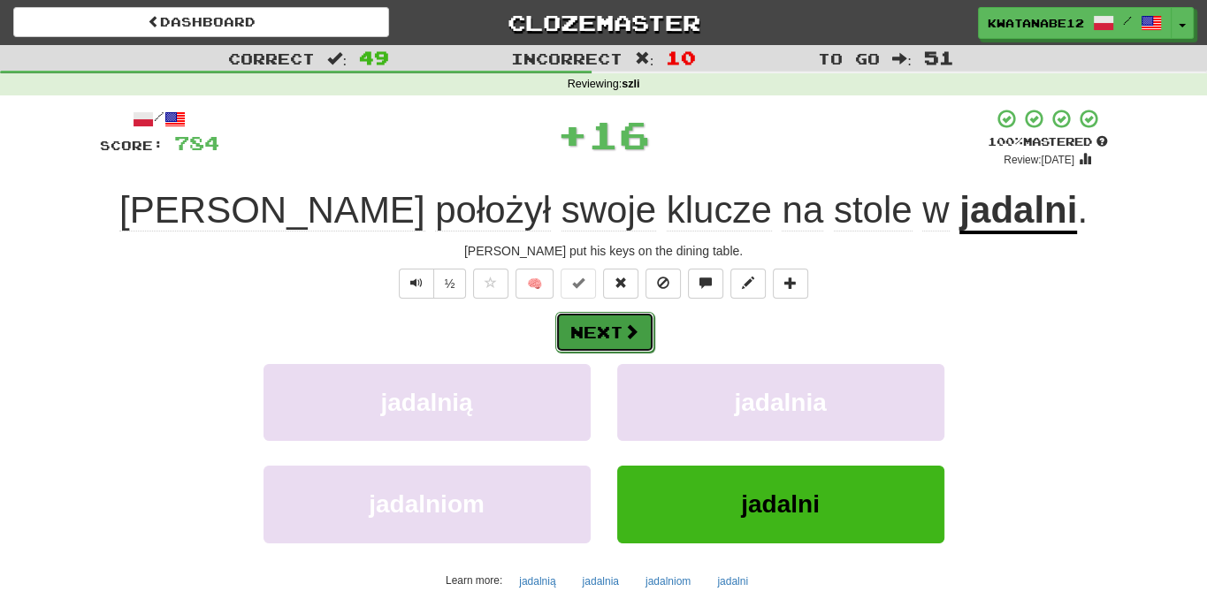
click at [646, 317] on button "Next" at bounding box center [604, 332] width 99 height 41
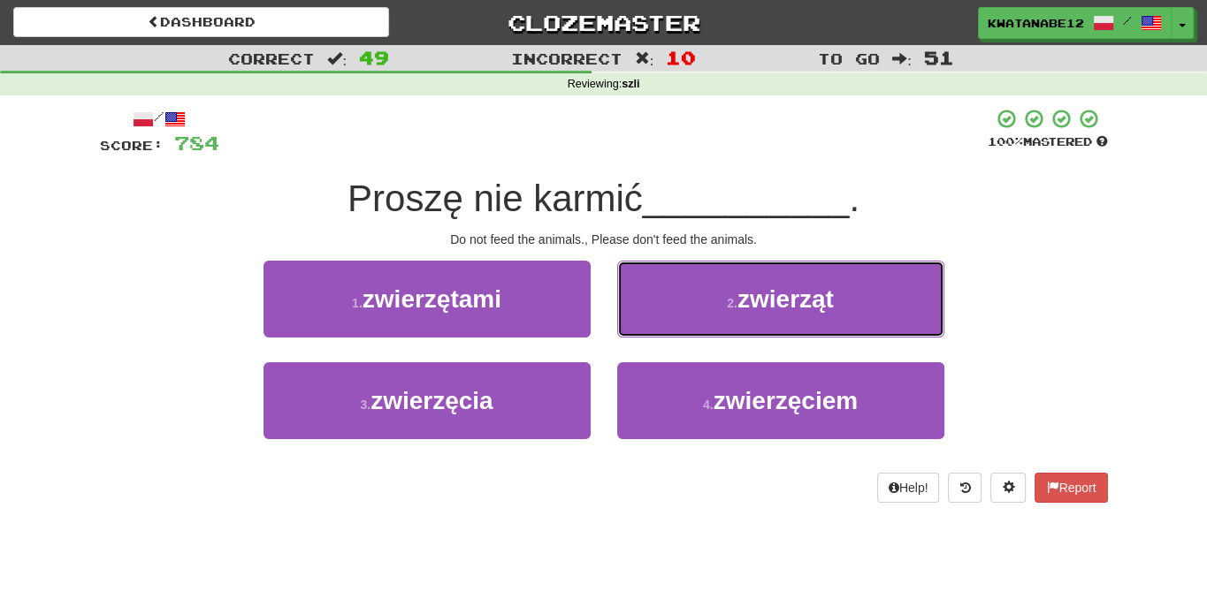
click at [696, 308] on button "2 . zwierząt" at bounding box center [780, 299] width 327 height 77
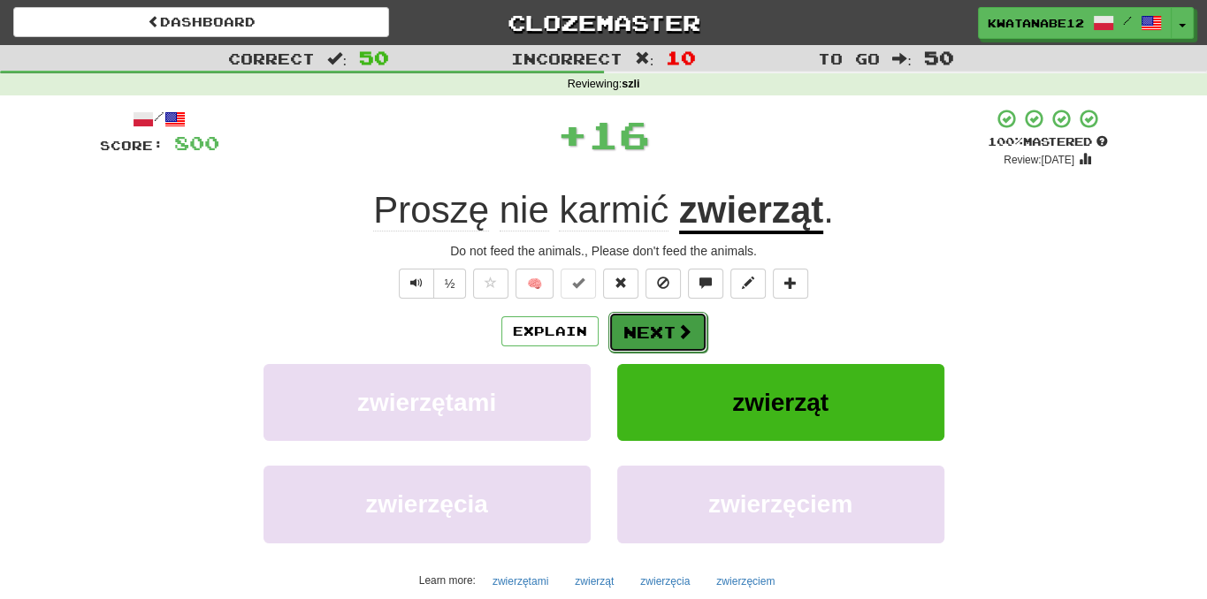
click at [673, 317] on button "Next" at bounding box center [657, 332] width 99 height 41
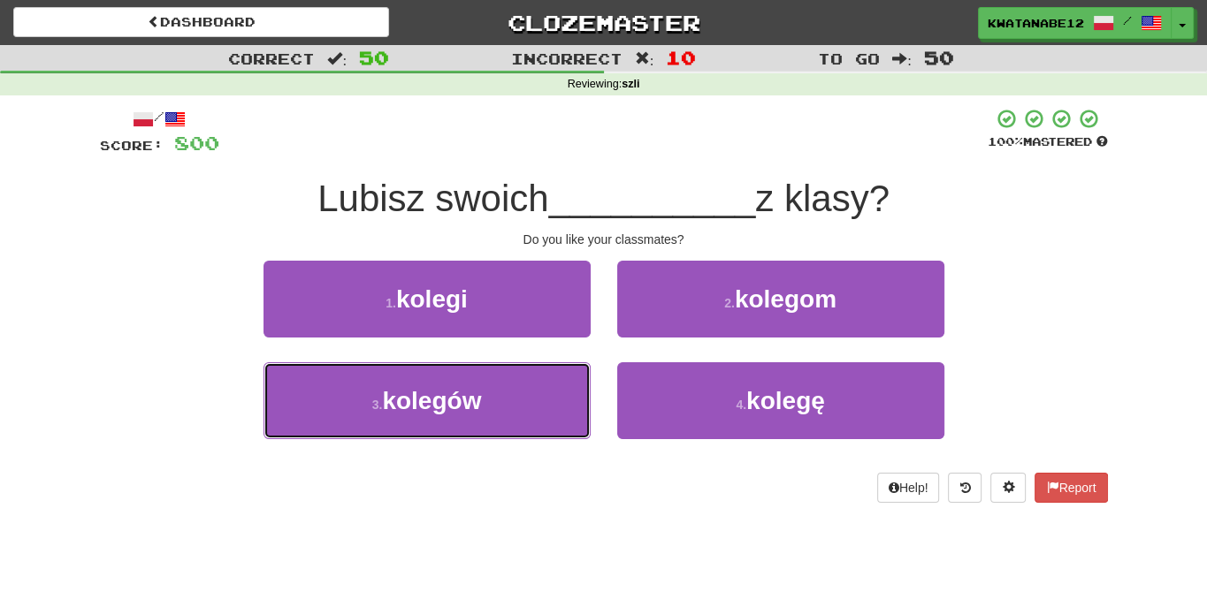
drag, startPoint x: 535, startPoint y: 384, endPoint x: 583, endPoint y: 356, distance: 55.8
click at [541, 385] on button "3 . kolegów" at bounding box center [426, 400] width 327 height 77
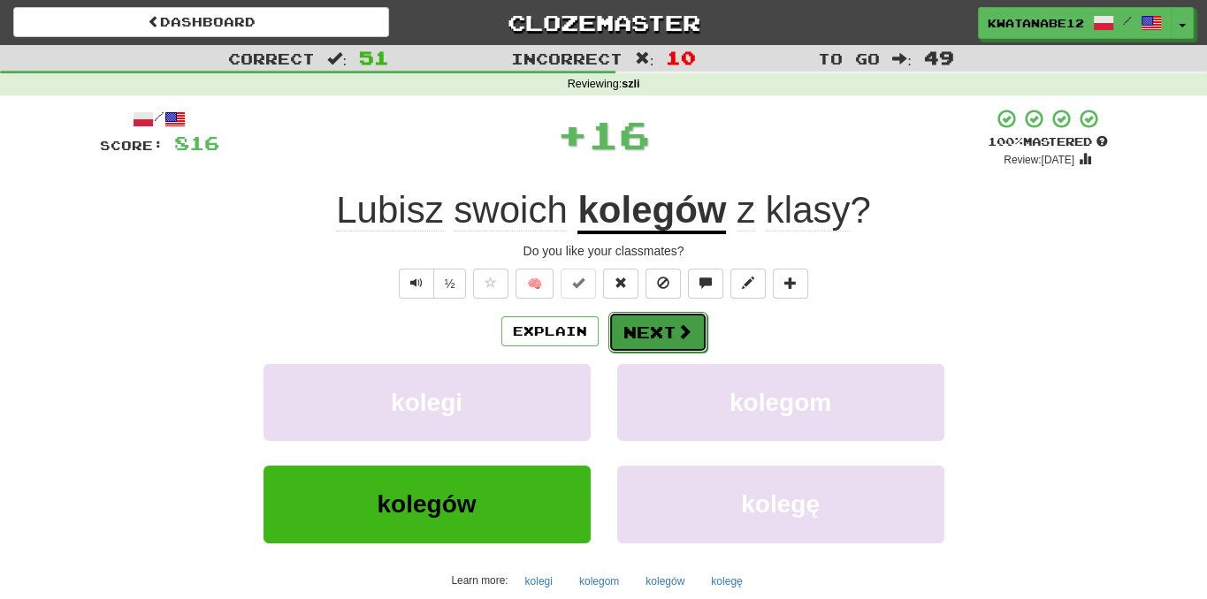
click at [656, 316] on button "Next" at bounding box center [657, 332] width 99 height 41
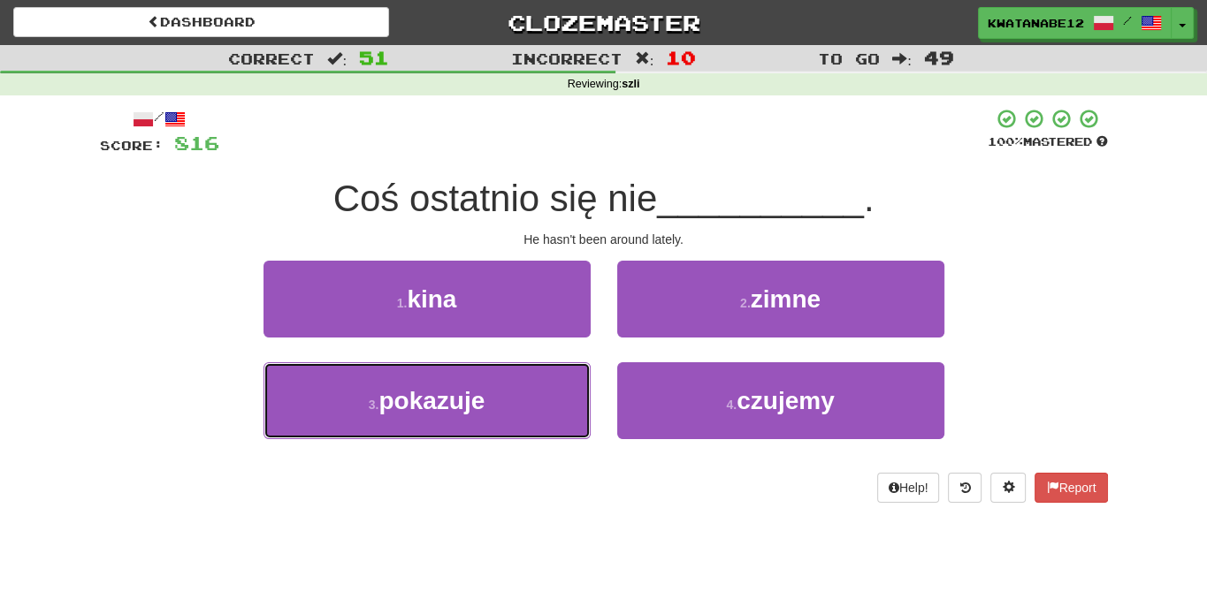
drag, startPoint x: 505, startPoint y: 385, endPoint x: 560, endPoint y: 352, distance: 64.6
click at [509, 383] on button "3 . pokazuje" at bounding box center [426, 400] width 327 height 77
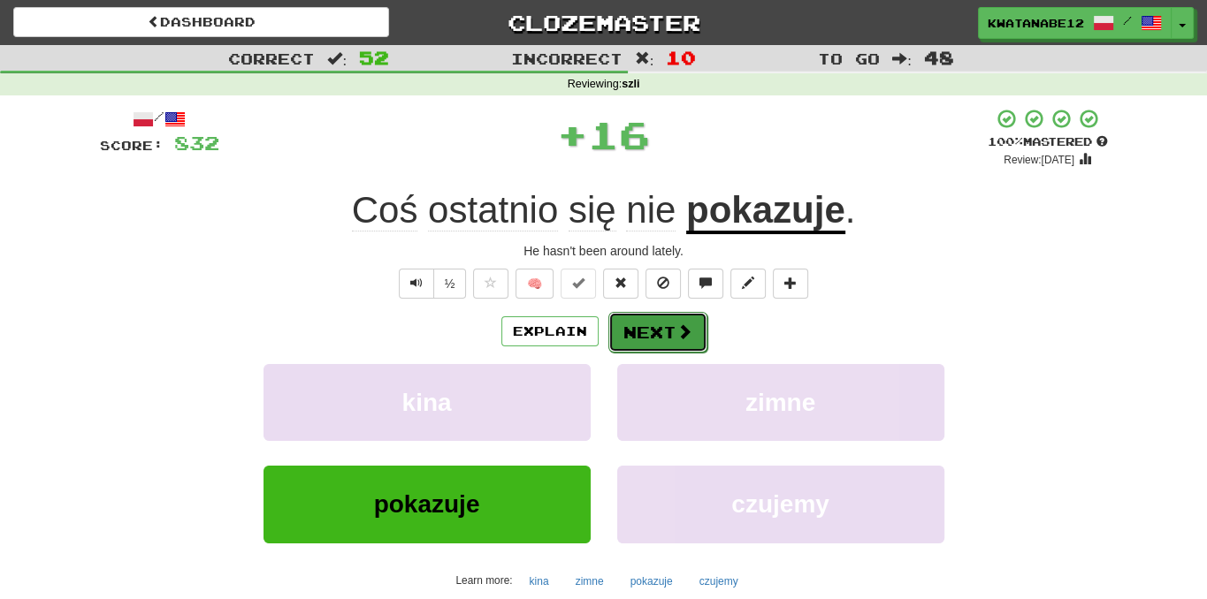
drag, startPoint x: 628, startPoint y: 314, endPoint x: 641, endPoint y: 314, distance: 13.3
click at [641, 314] on button "Next" at bounding box center [657, 332] width 99 height 41
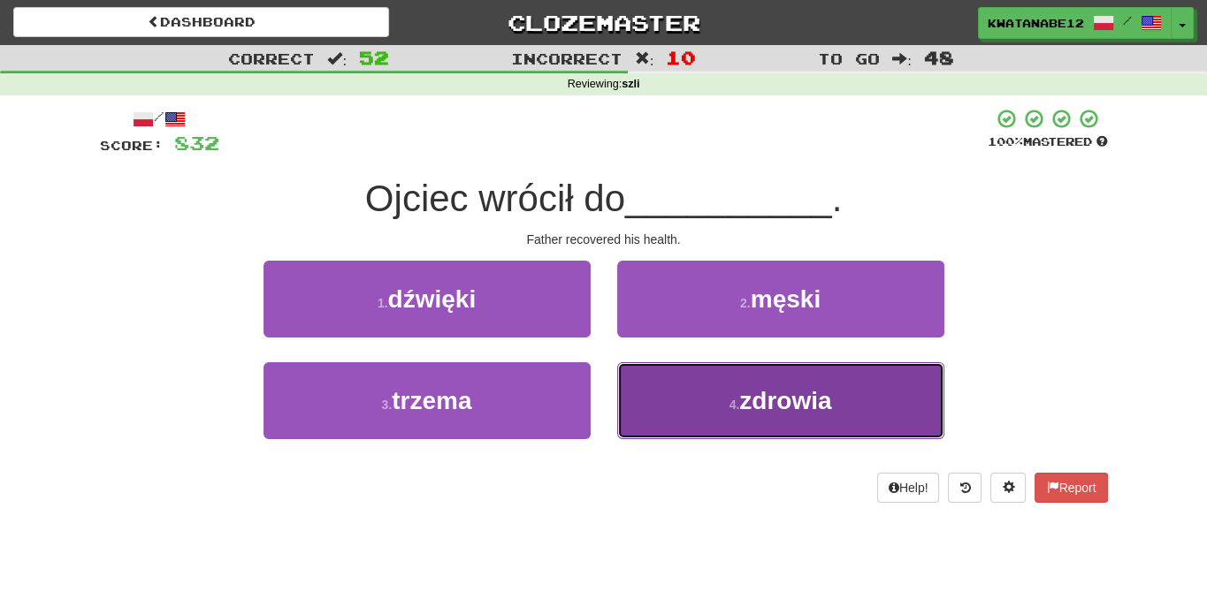
click at [700, 409] on button "4 . zdrowia" at bounding box center [780, 400] width 327 height 77
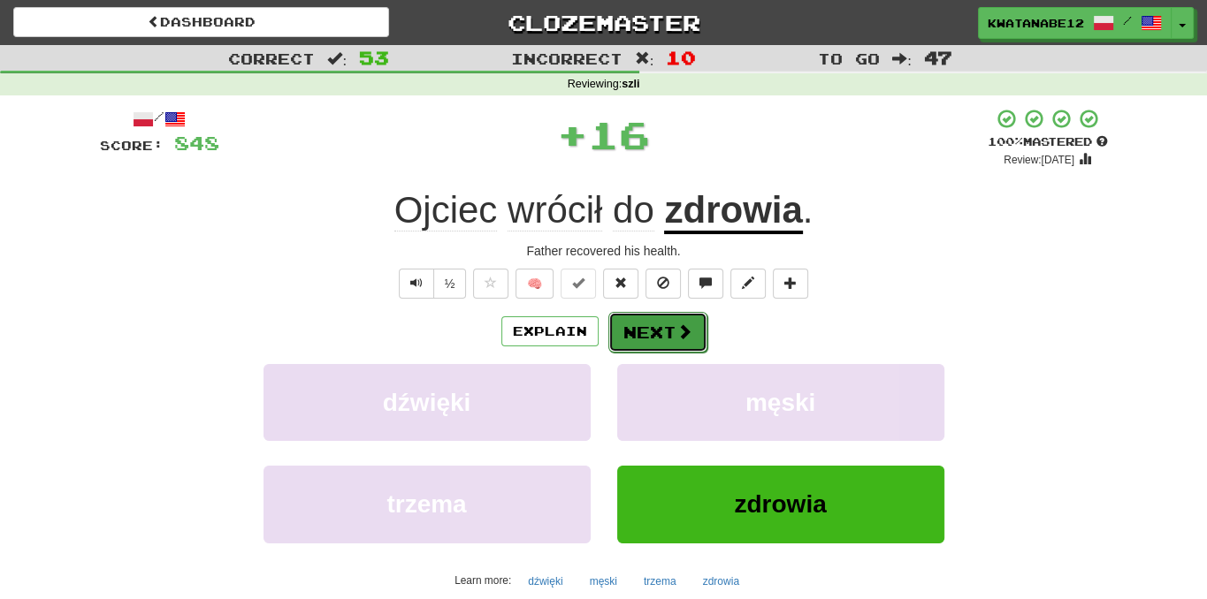
click at [652, 327] on button "Next" at bounding box center [657, 332] width 99 height 41
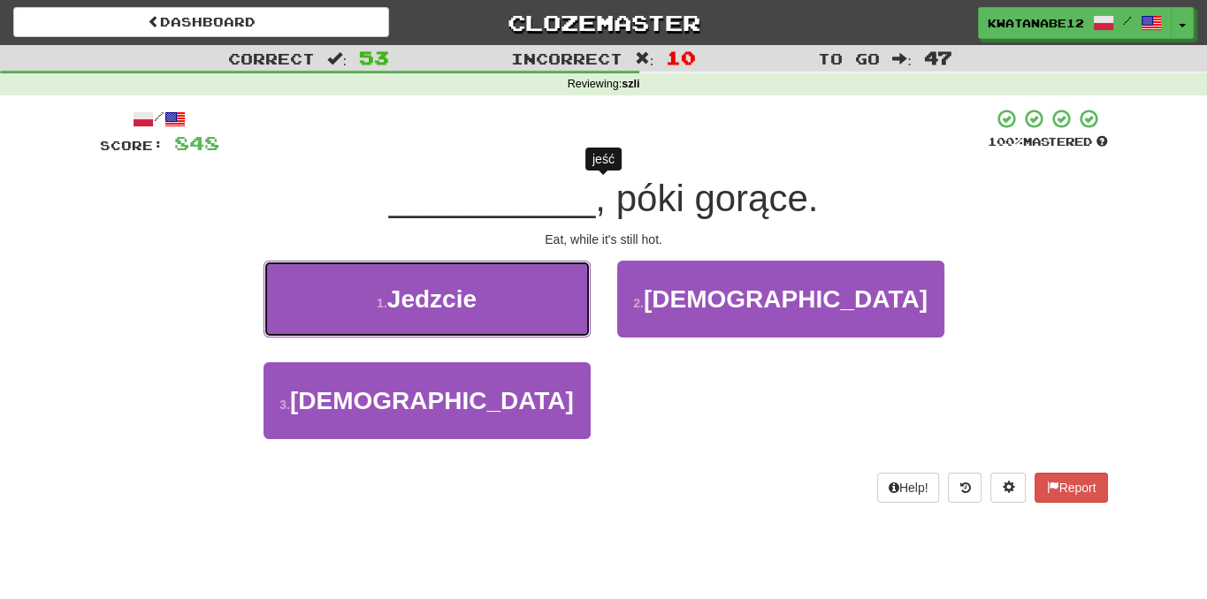
click at [514, 300] on button "1 . [GEOGRAPHIC_DATA]" at bounding box center [426, 299] width 327 height 77
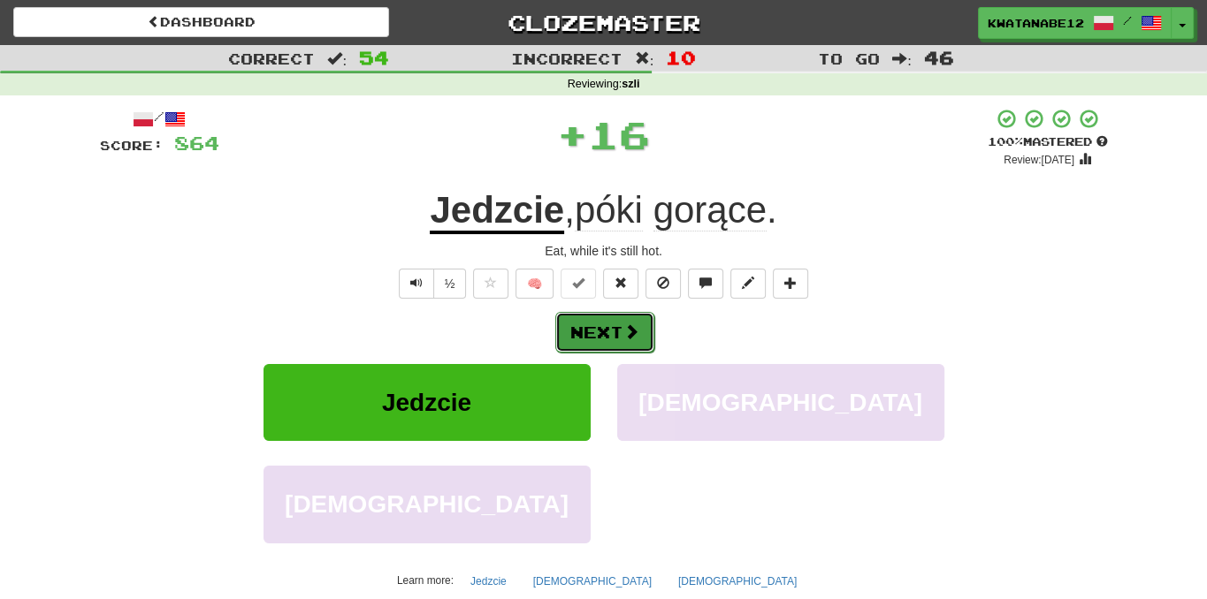
click at [642, 329] on button "Next" at bounding box center [604, 332] width 99 height 41
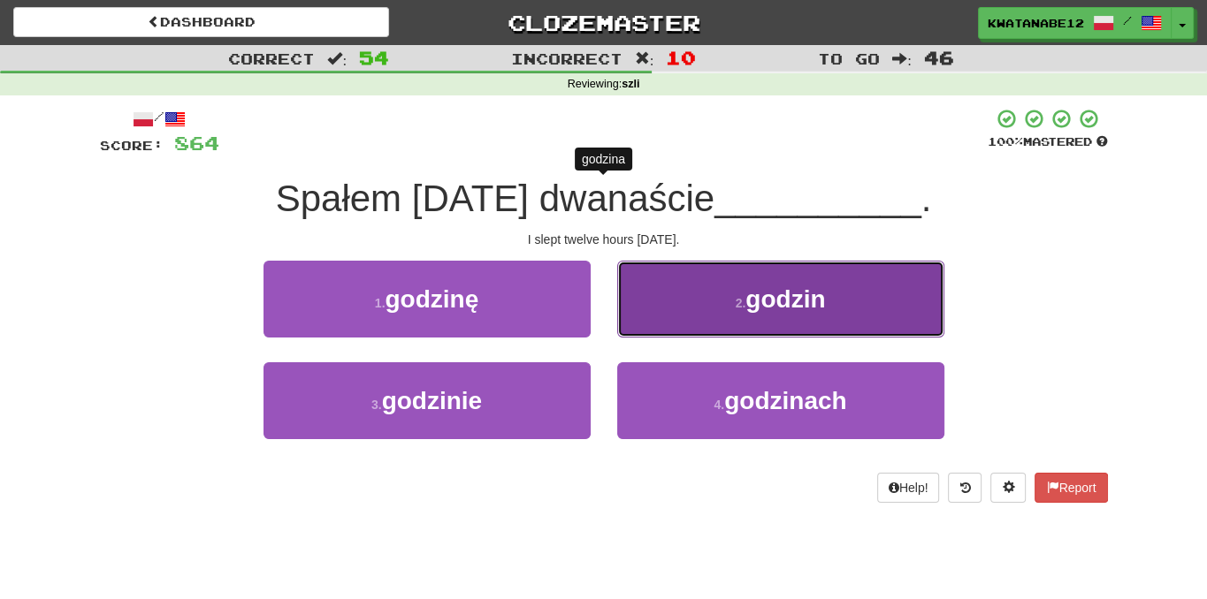
drag, startPoint x: 687, startPoint y: 271, endPoint x: 692, endPoint y: 285, distance: 14.3
click at [692, 285] on button "2 . godzin" at bounding box center [780, 299] width 327 height 77
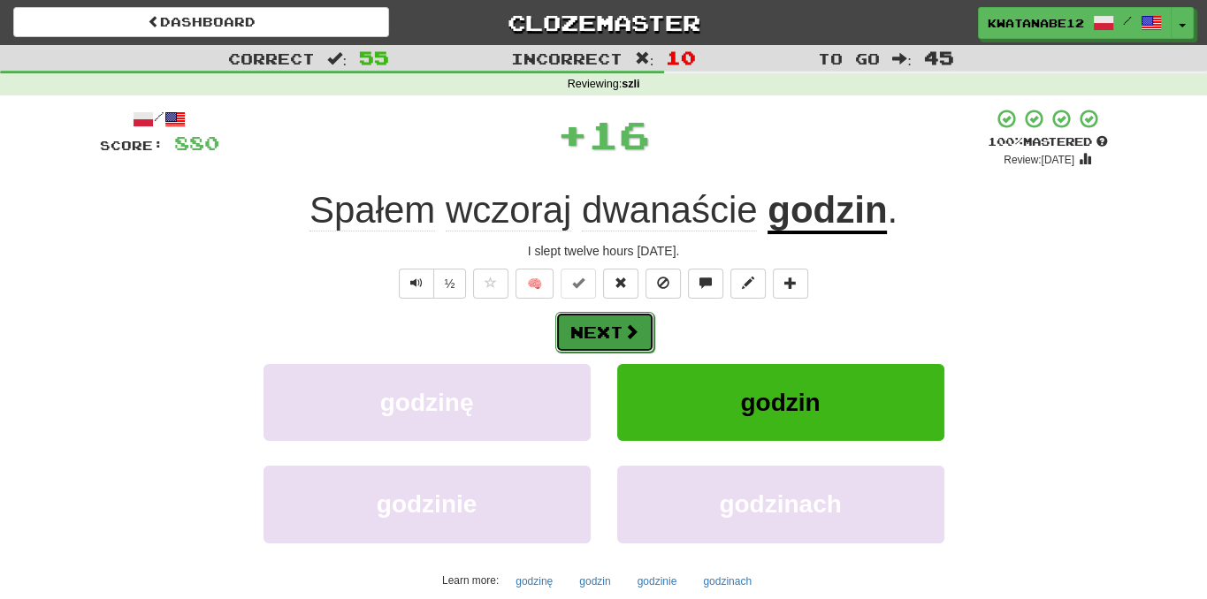
drag, startPoint x: 650, startPoint y: 328, endPoint x: 628, endPoint y: 325, distance: 22.3
click at [628, 325] on button "Next" at bounding box center [604, 332] width 99 height 41
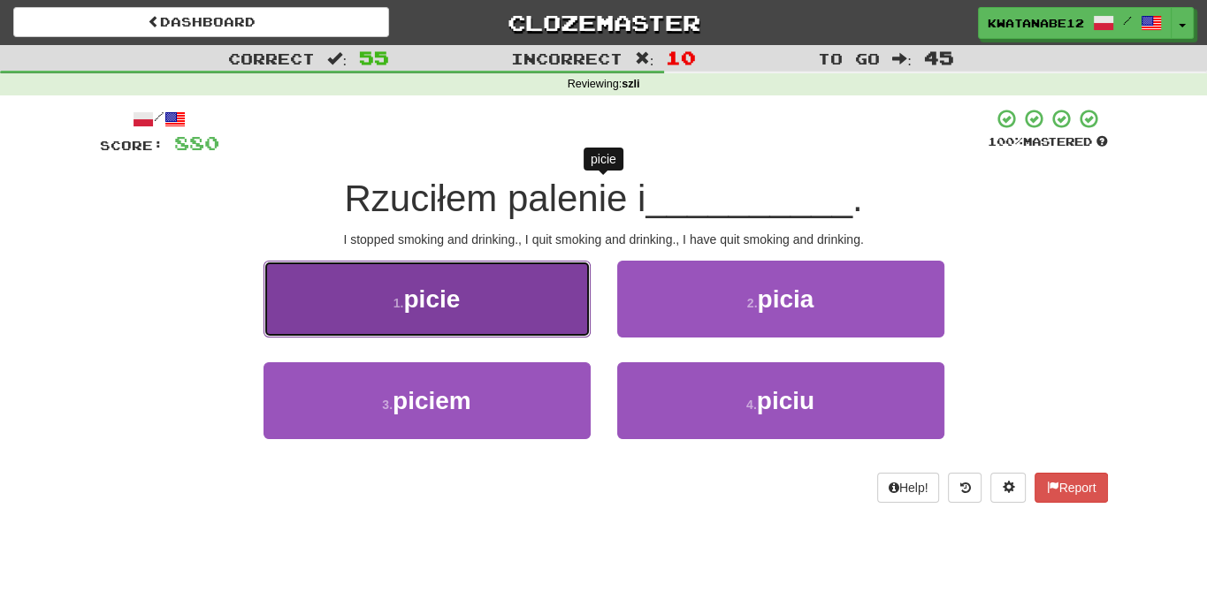
click at [542, 313] on button "1 . picie" at bounding box center [426, 299] width 327 height 77
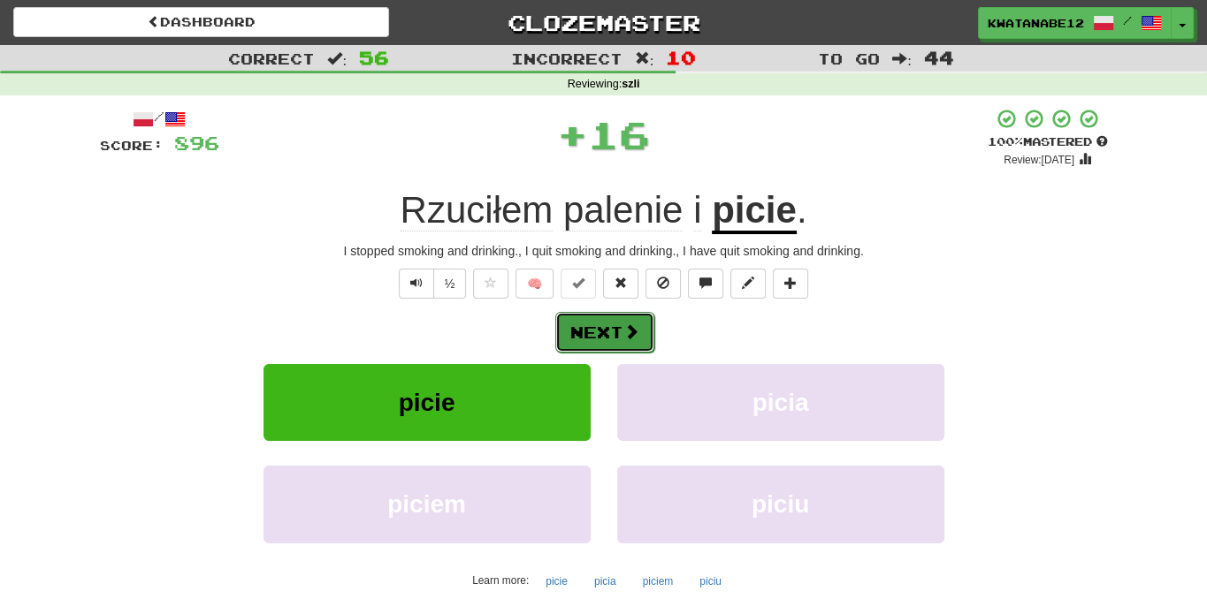
click at [636, 317] on button "Next" at bounding box center [604, 332] width 99 height 41
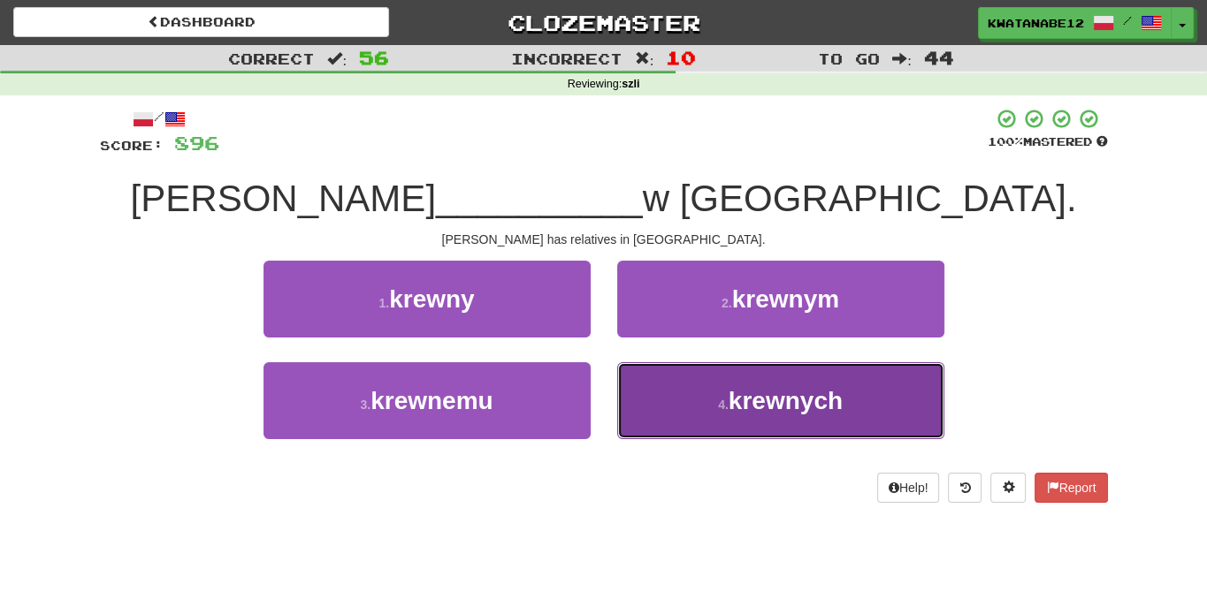
click at [711, 406] on button "4 . krewnych" at bounding box center [780, 400] width 327 height 77
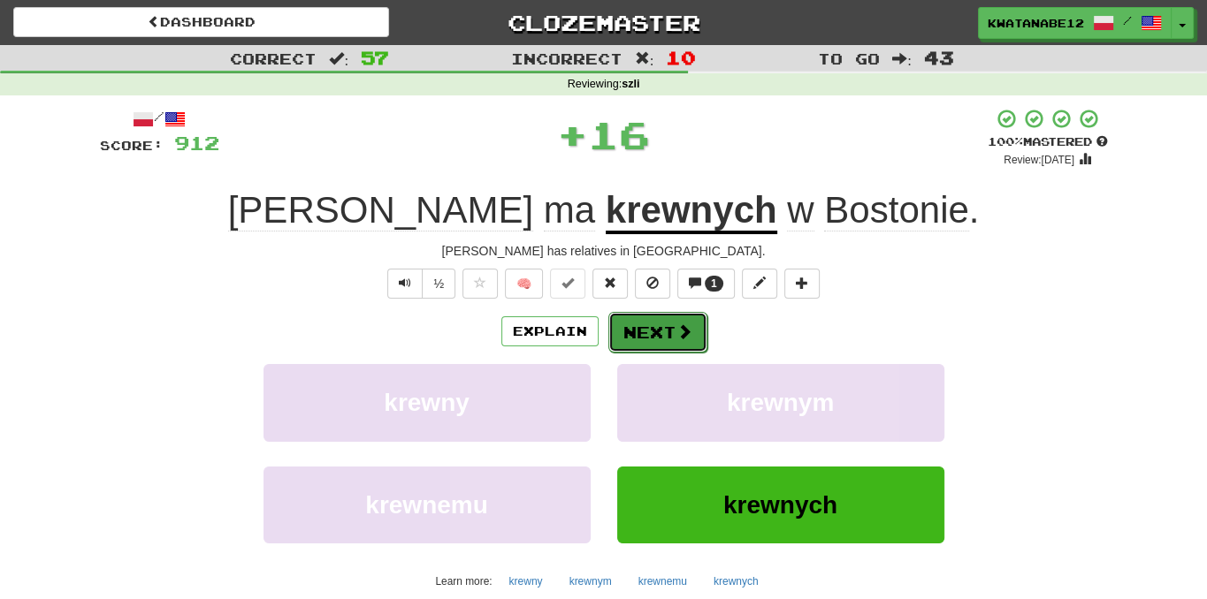
click at [647, 331] on button "Next" at bounding box center [657, 332] width 99 height 41
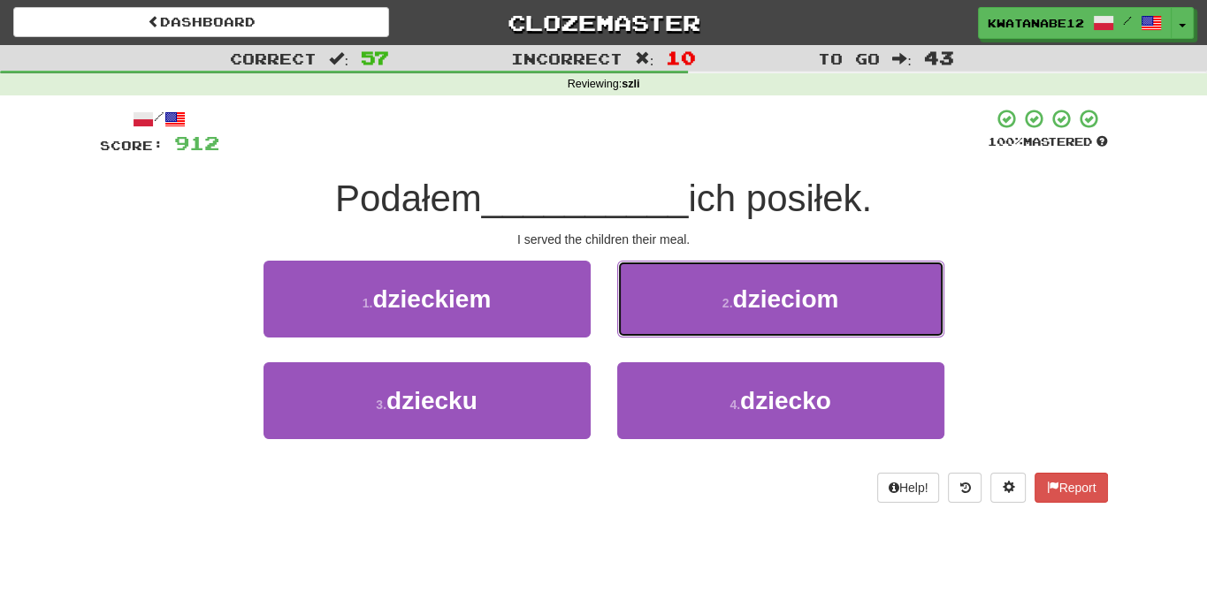
drag, startPoint x: 673, startPoint y: 286, endPoint x: 674, endPoint y: 295, distance: 8.9
click at [674, 289] on button "2 . dzieciom" at bounding box center [780, 299] width 327 height 77
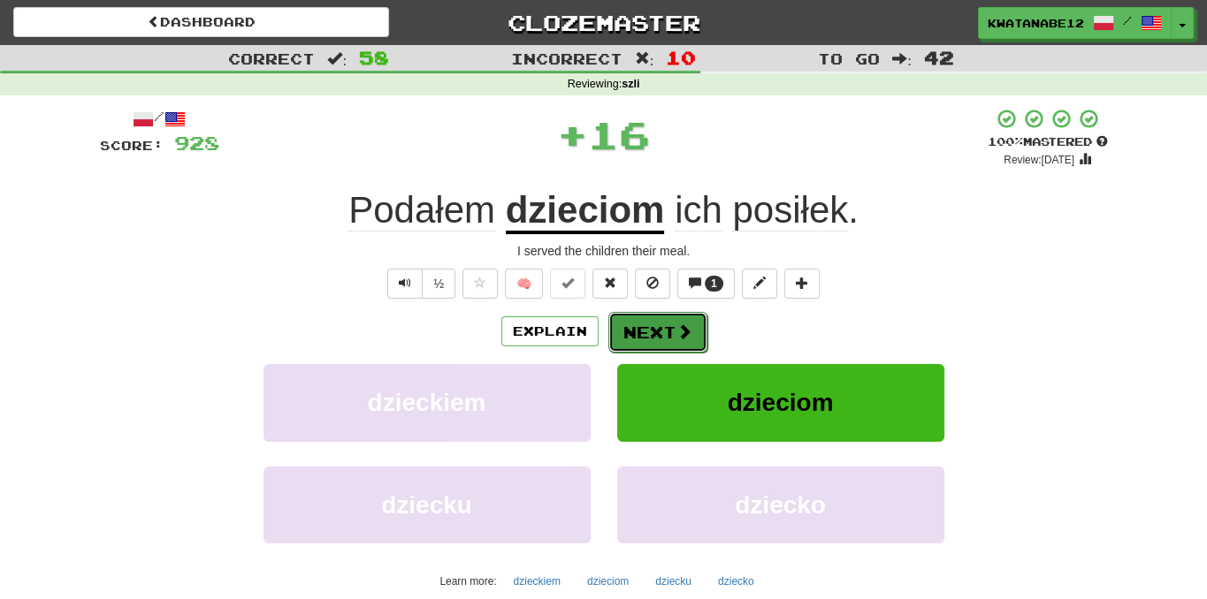
click at [645, 316] on button "Next" at bounding box center [657, 332] width 99 height 41
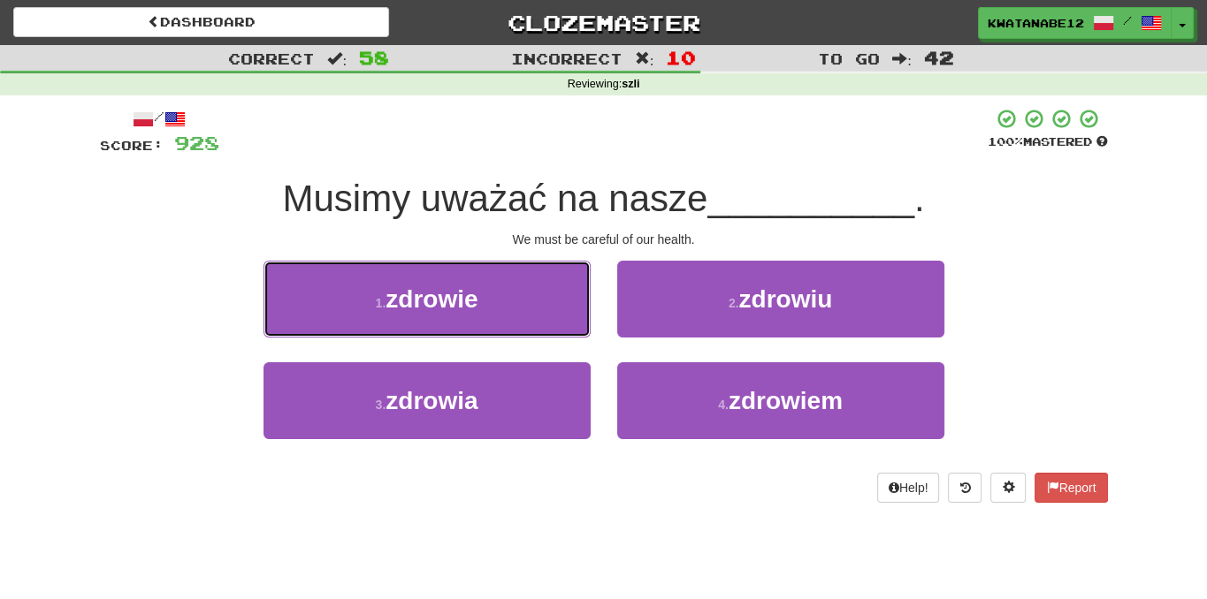
click at [523, 301] on button "1 . zdrowie" at bounding box center [426, 299] width 327 height 77
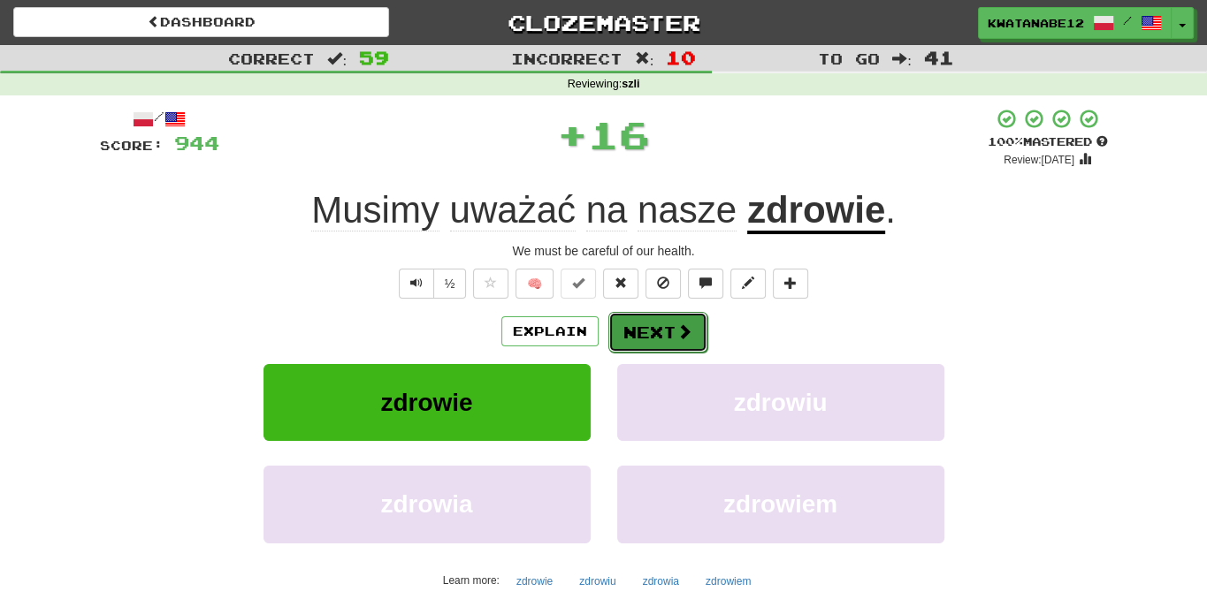
click at [648, 320] on button "Next" at bounding box center [657, 332] width 99 height 41
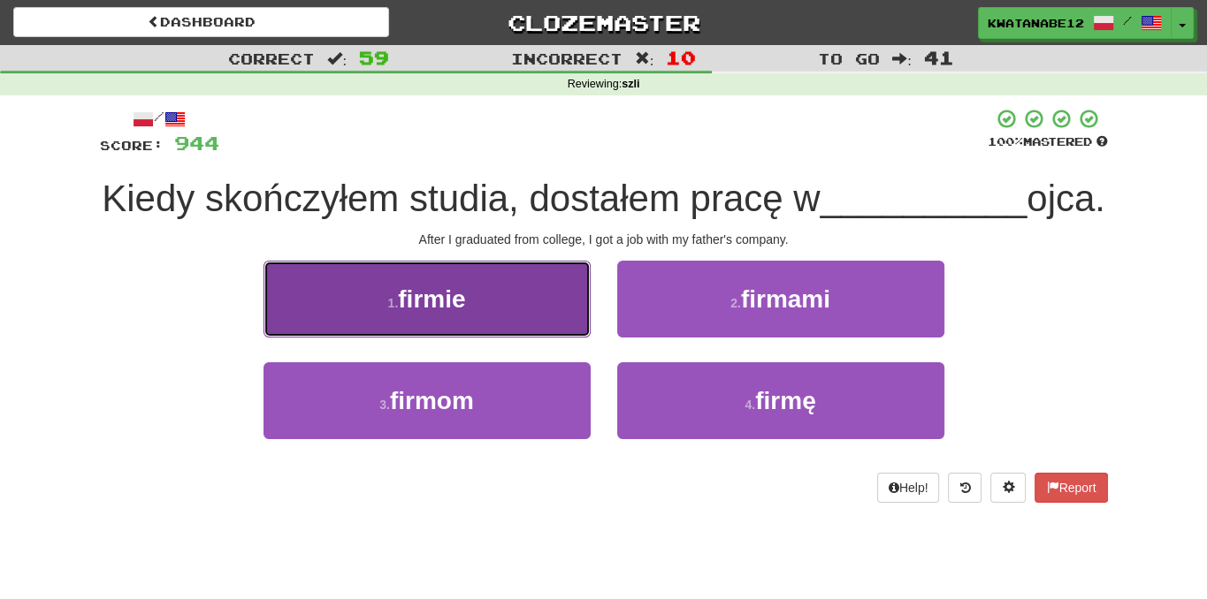
click at [539, 338] on button "1 . firmie" at bounding box center [426, 299] width 327 height 77
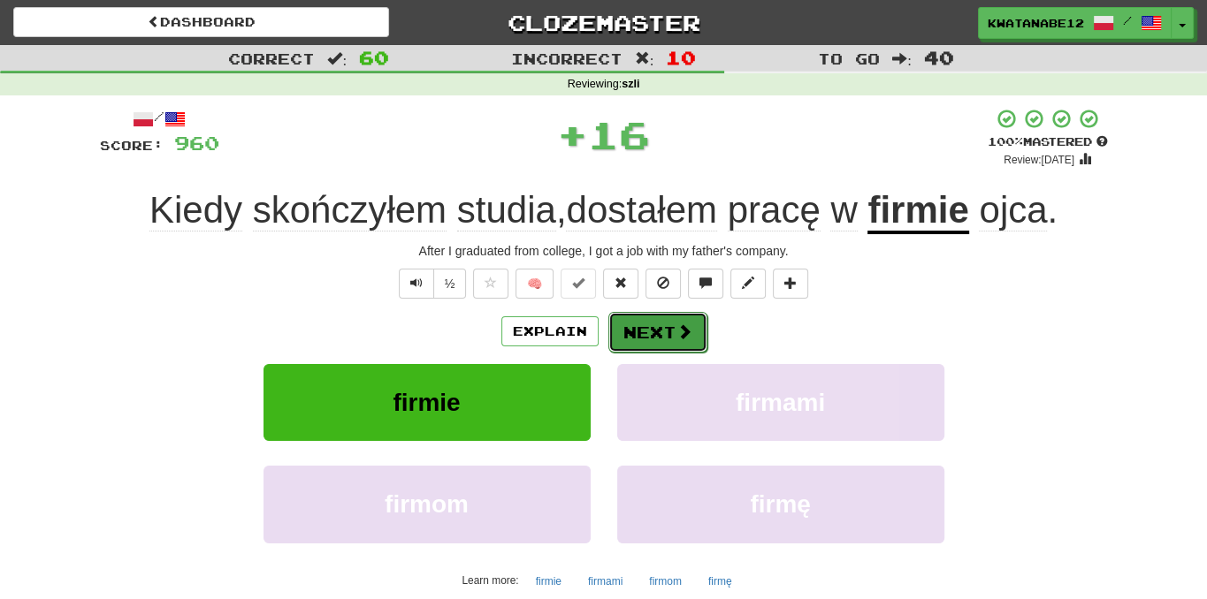
click at [658, 330] on button "Next" at bounding box center [657, 332] width 99 height 41
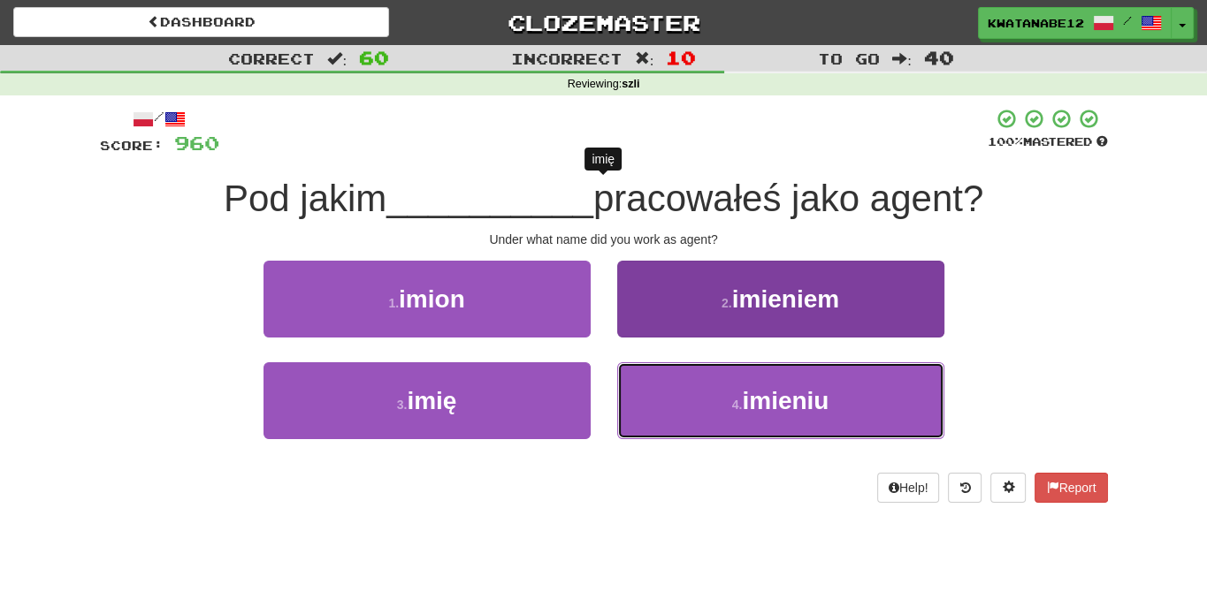
click at [705, 386] on button "4 . imieniu" at bounding box center [780, 400] width 327 height 77
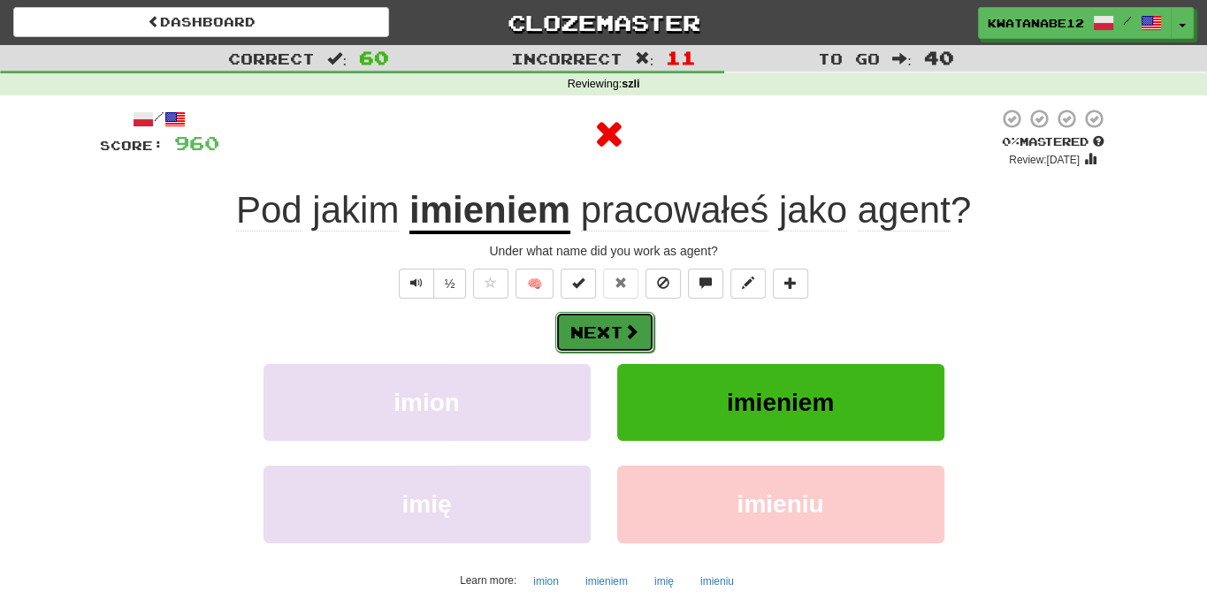
click at [623, 337] on span at bounding box center [631, 332] width 16 height 16
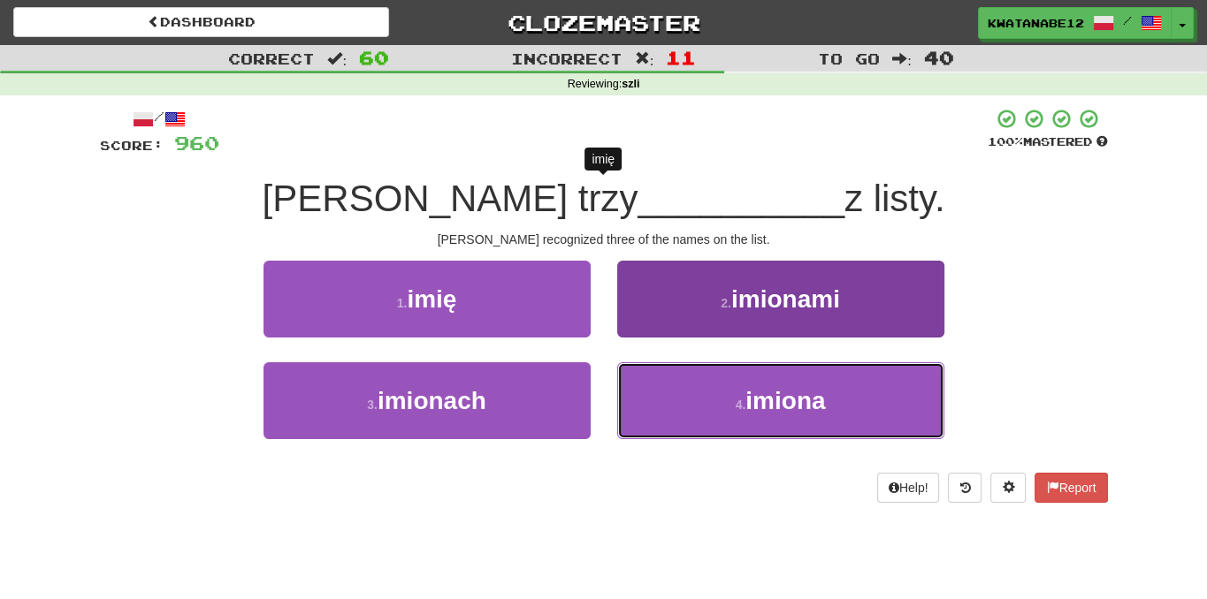
click at [700, 392] on button "4 . imiona" at bounding box center [780, 400] width 327 height 77
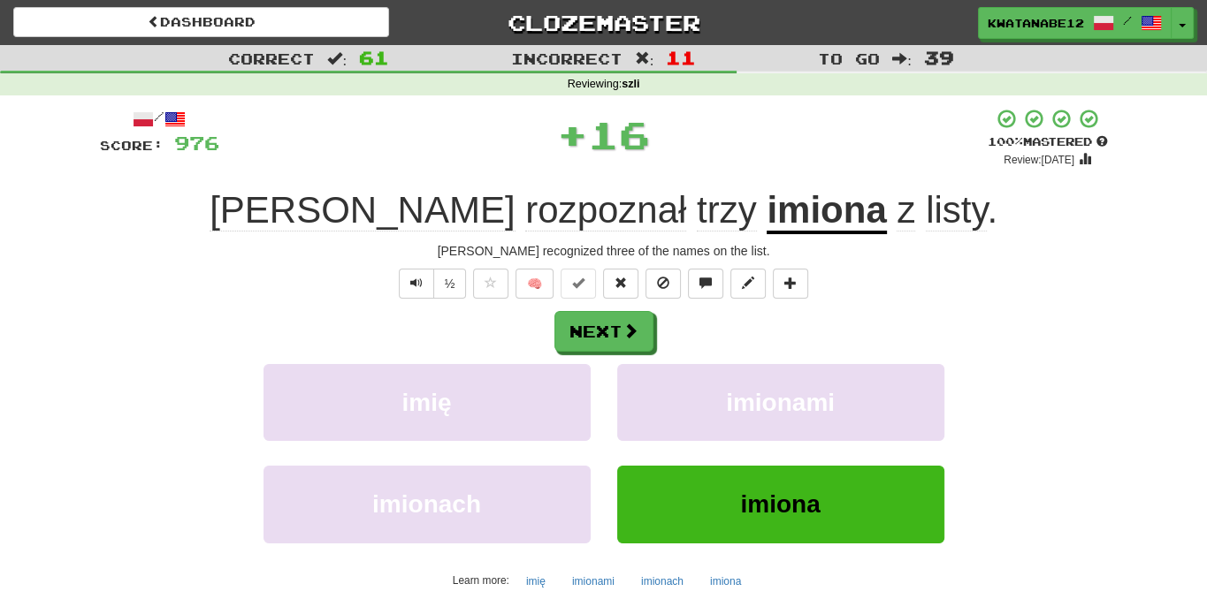
click at [617, 311] on div "Next" at bounding box center [604, 331] width 1008 height 41
click at [647, 329] on div "Next" at bounding box center [604, 331] width 1008 height 41
click at [617, 324] on button "Next" at bounding box center [604, 332] width 99 height 41
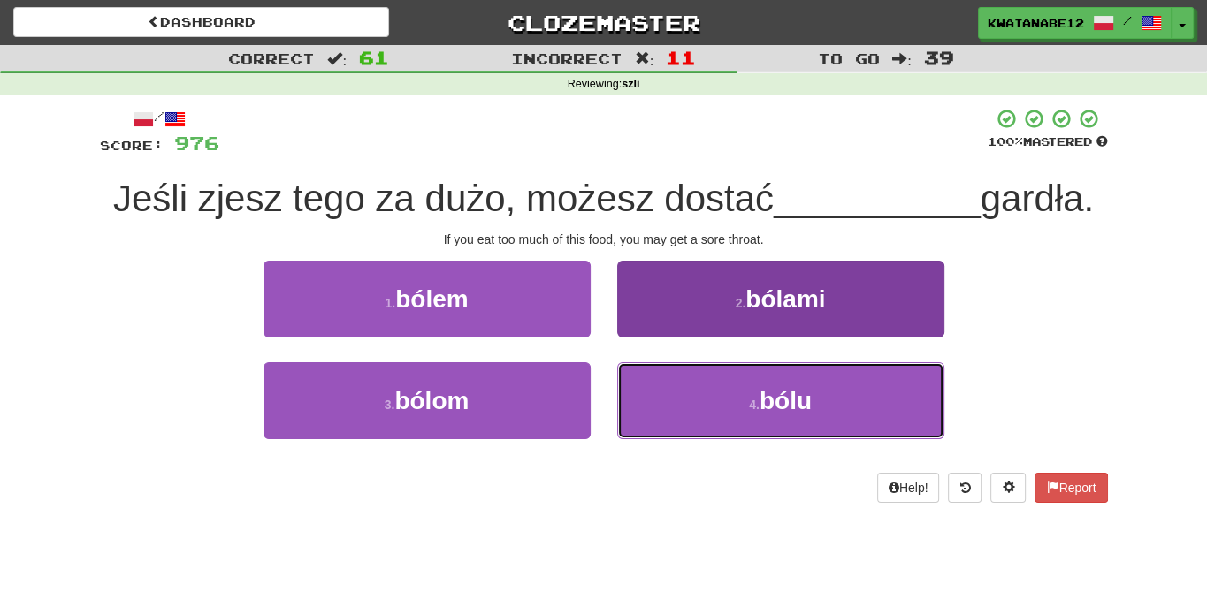
drag, startPoint x: 684, startPoint y: 374, endPoint x: 686, endPoint y: 387, distance: 13.4
click at [686, 386] on button "4 . bólu" at bounding box center [780, 400] width 327 height 77
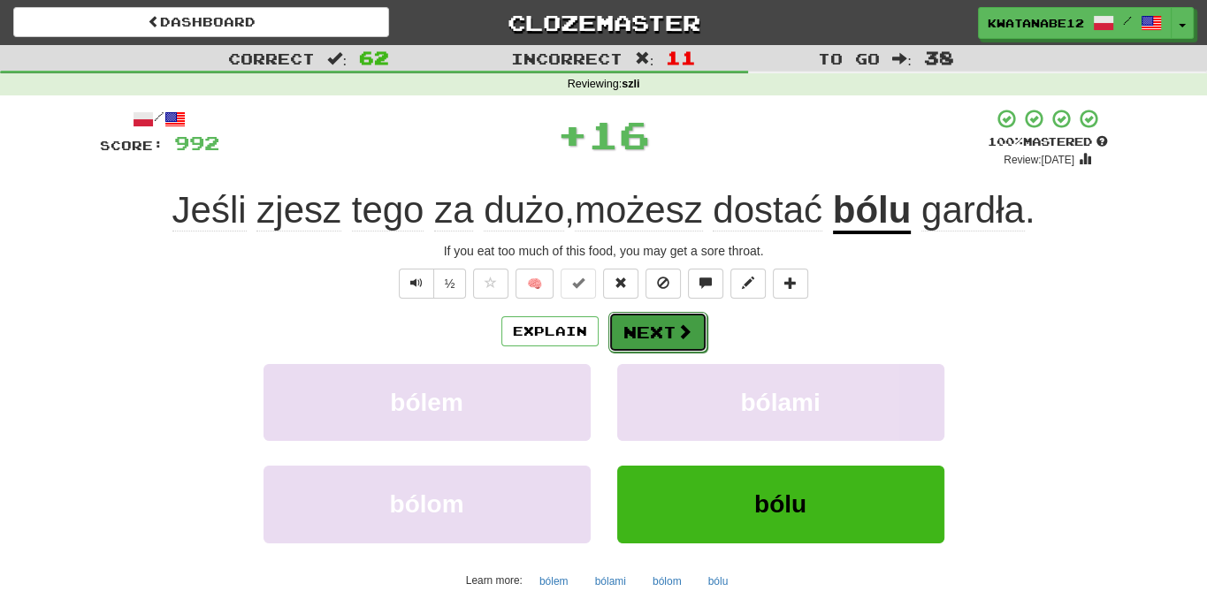
click at [631, 332] on button "Next" at bounding box center [657, 332] width 99 height 41
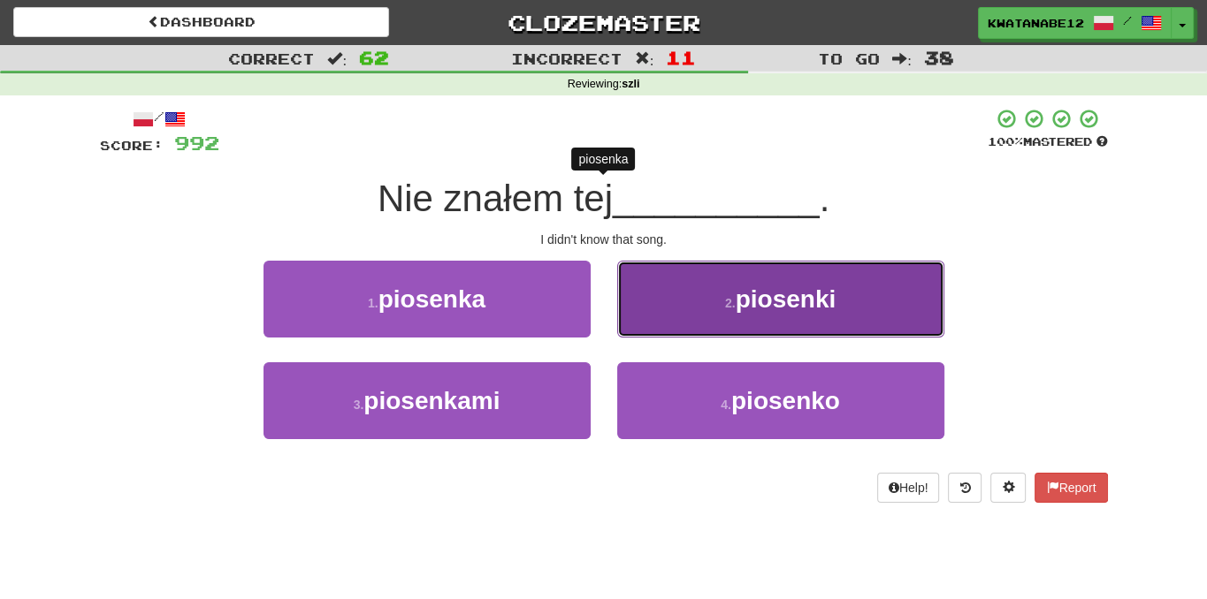
click at [668, 297] on button "2 . piosenki" at bounding box center [780, 299] width 327 height 77
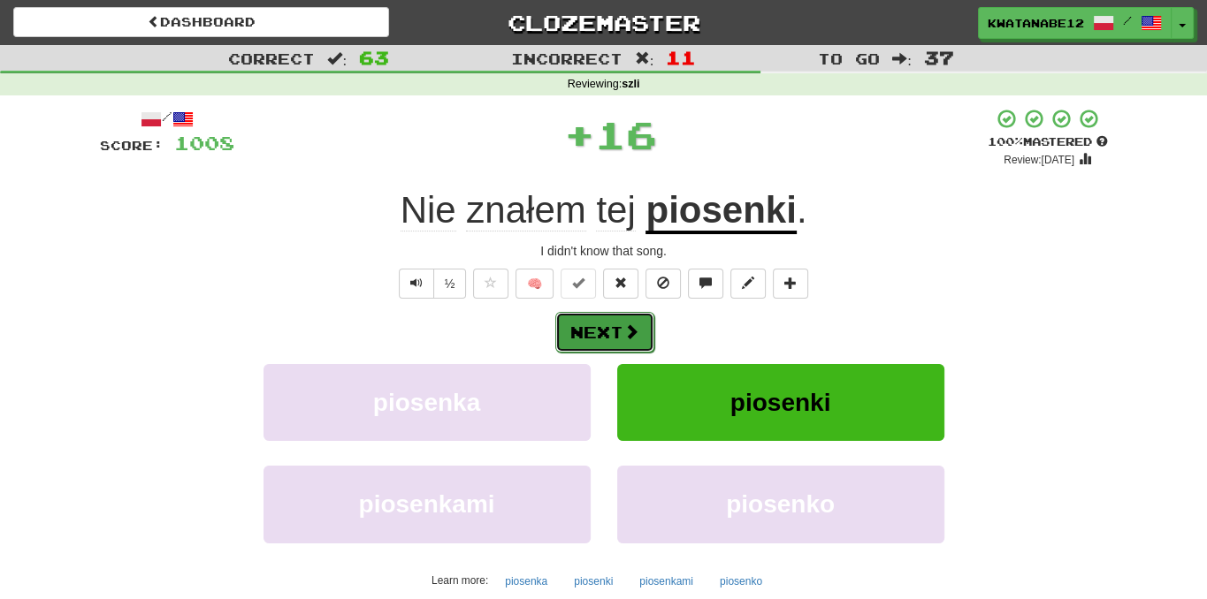
click at [641, 333] on button "Next" at bounding box center [604, 332] width 99 height 41
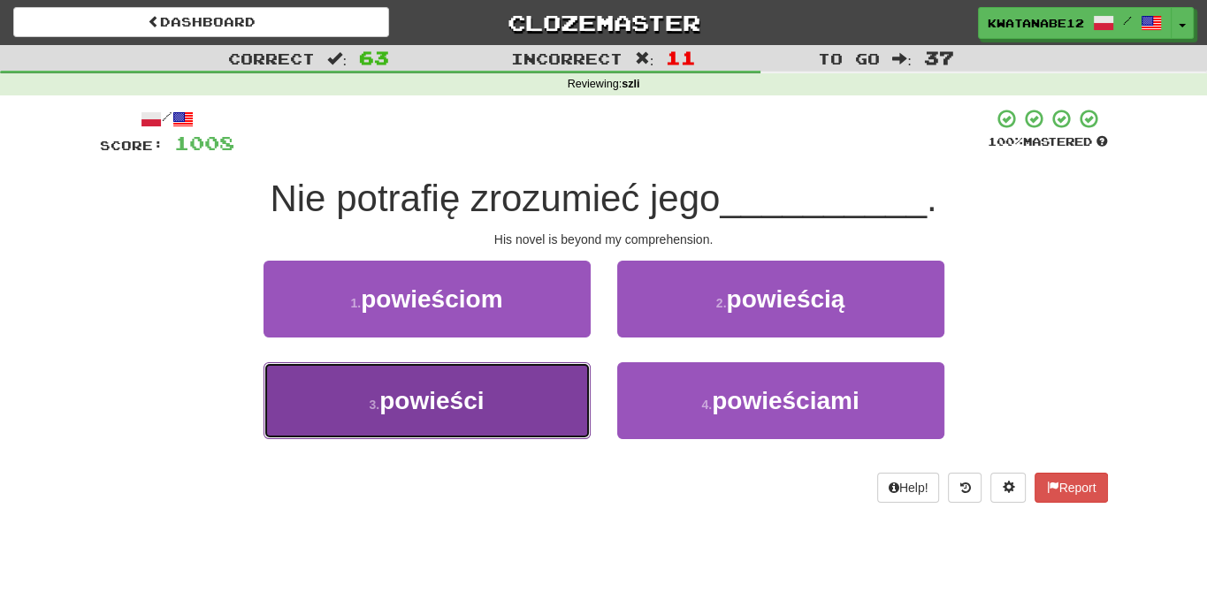
click at [527, 404] on button "3 . powieści" at bounding box center [426, 400] width 327 height 77
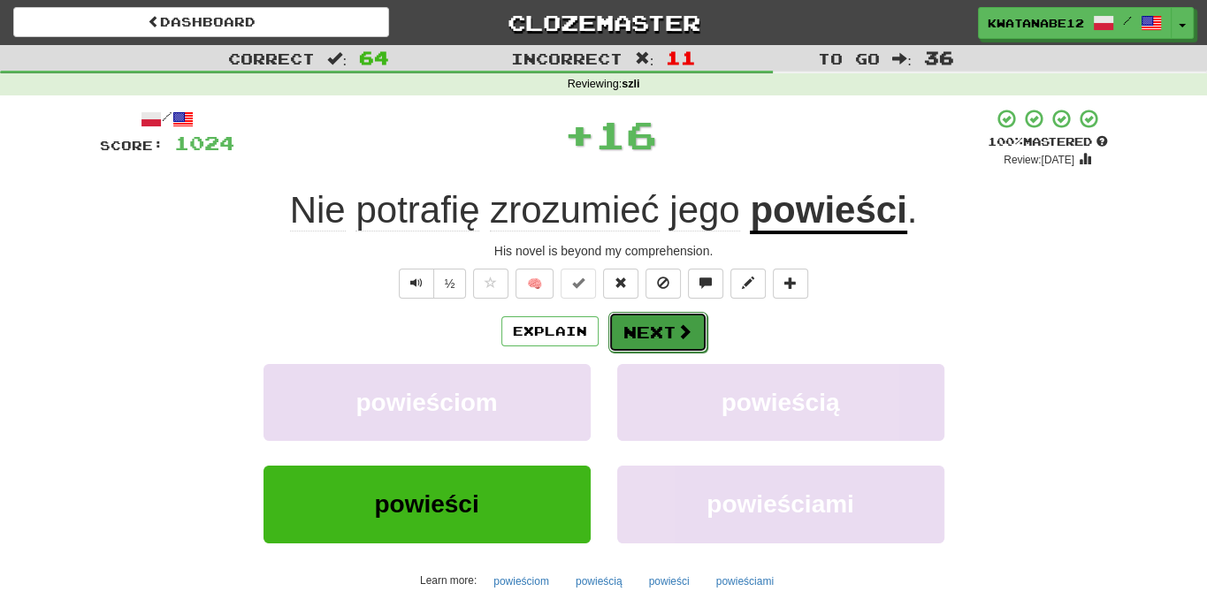
click at [686, 314] on button "Next" at bounding box center [657, 332] width 99 height 41
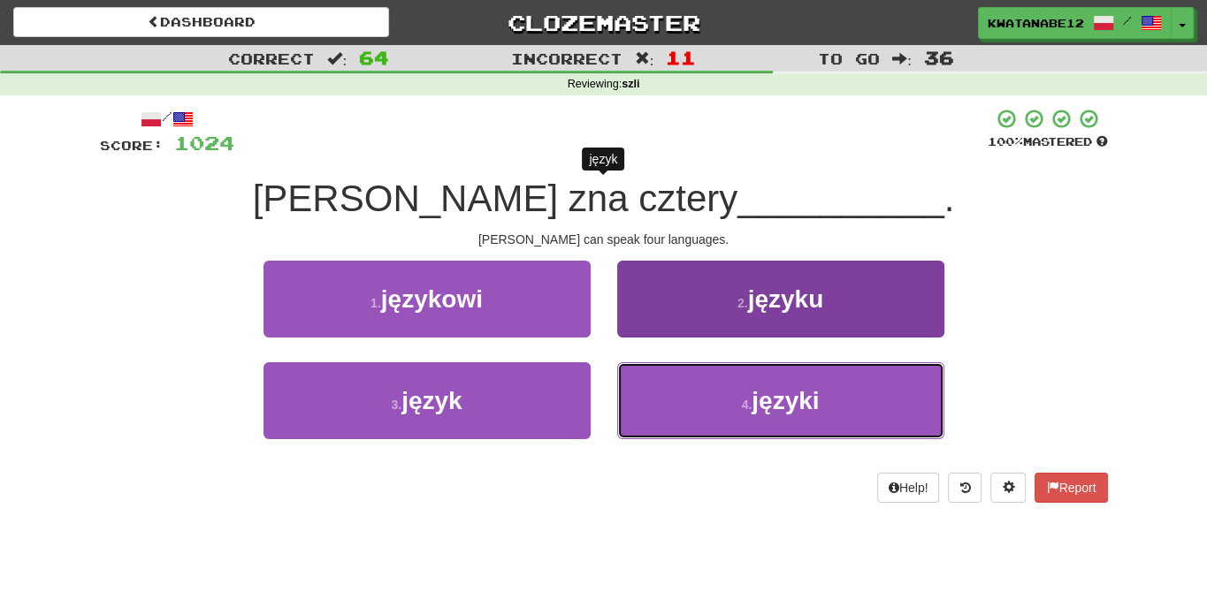
drag, startPoint x: 659, startPoint y: 402, endPoint x: 654, endPoint y: 386, distance: 16.8
click at [660, 402] on button "4 . języki" at bounding box center [780, 400] width 327 height 77
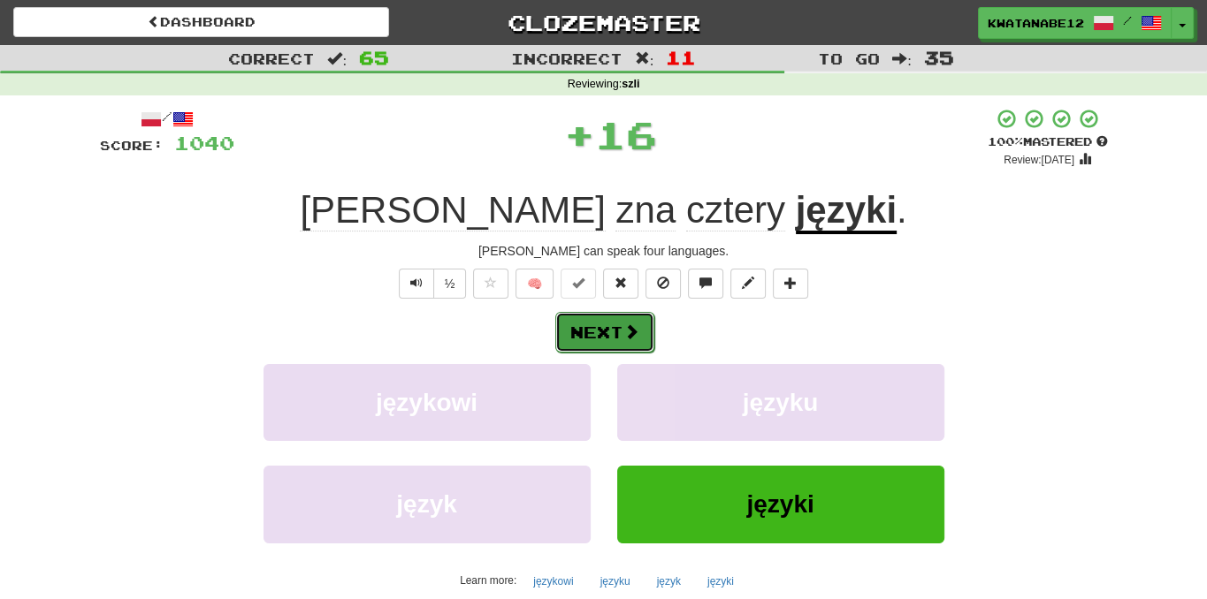
click at [631, 344] on button "Next" at bounding box center [604, 332] width 99 height 41
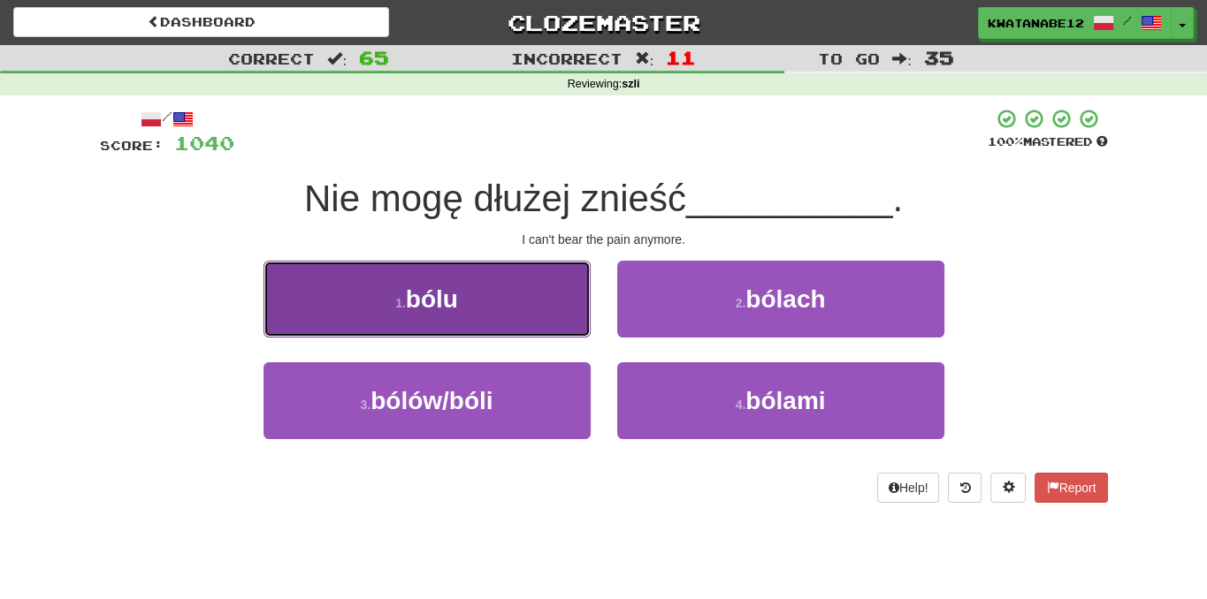
click at [499, 310] on button "1 . bólu" at bounding box center [426, 299] width 327 height 77
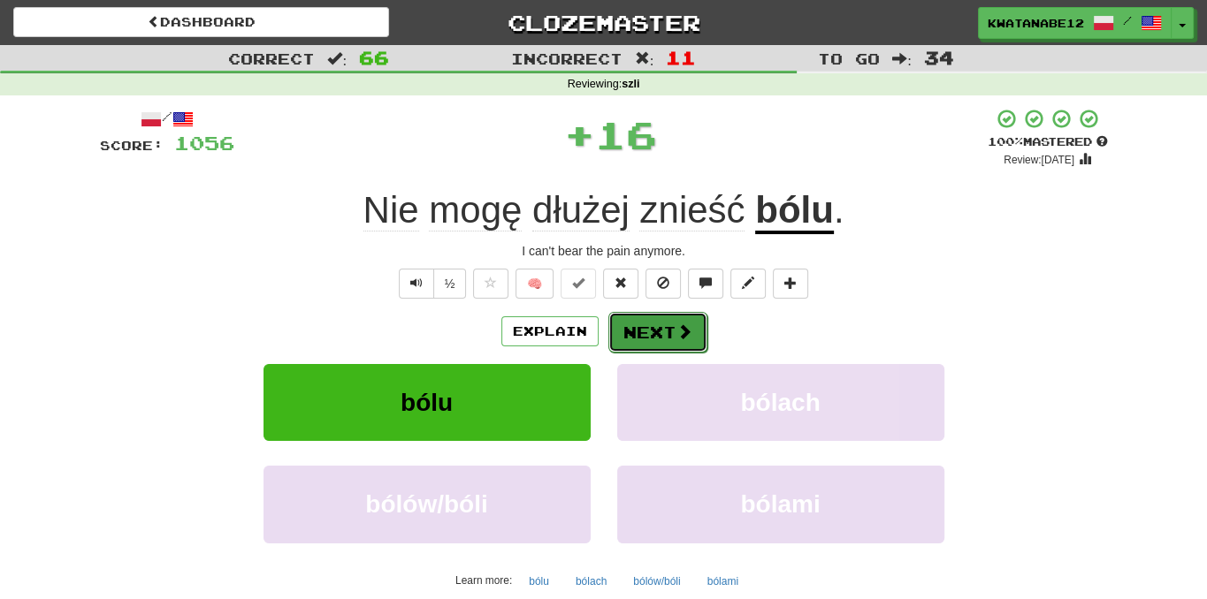
click at [612, 331] on button "Next" at bounding box center [657, 332] width 99 height 41
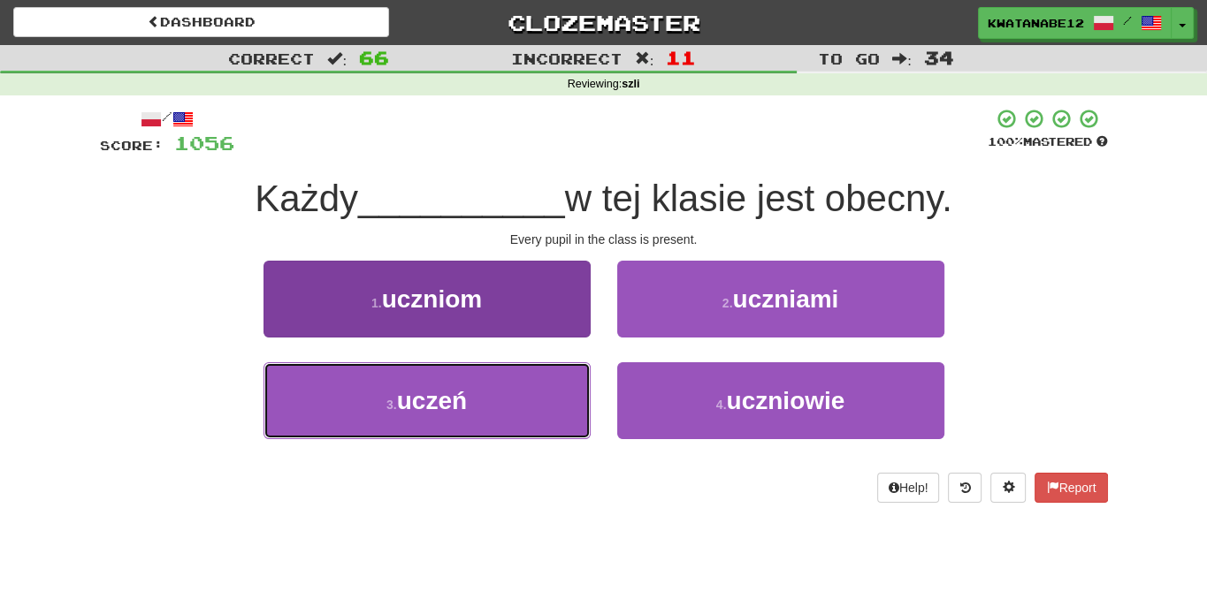
click at [513, 400] on button "3 . uczeń" at bounding box center [426, 400] width 327 height 77
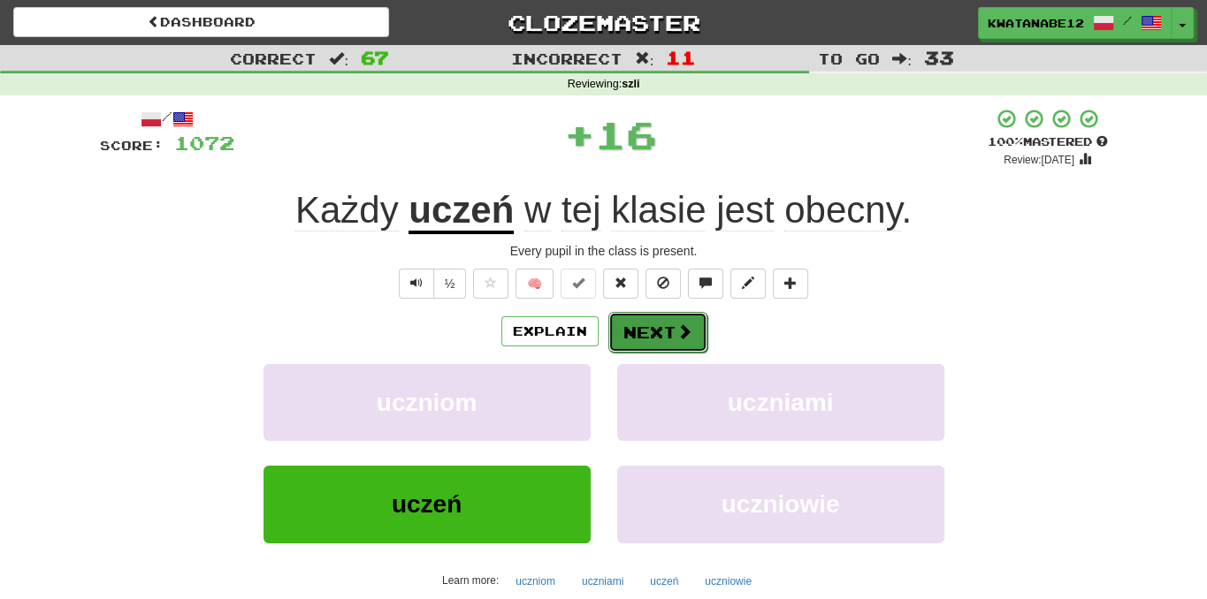
click at [644, 331] on button "Next" at bounding box center [657, 332] width 99 height 41
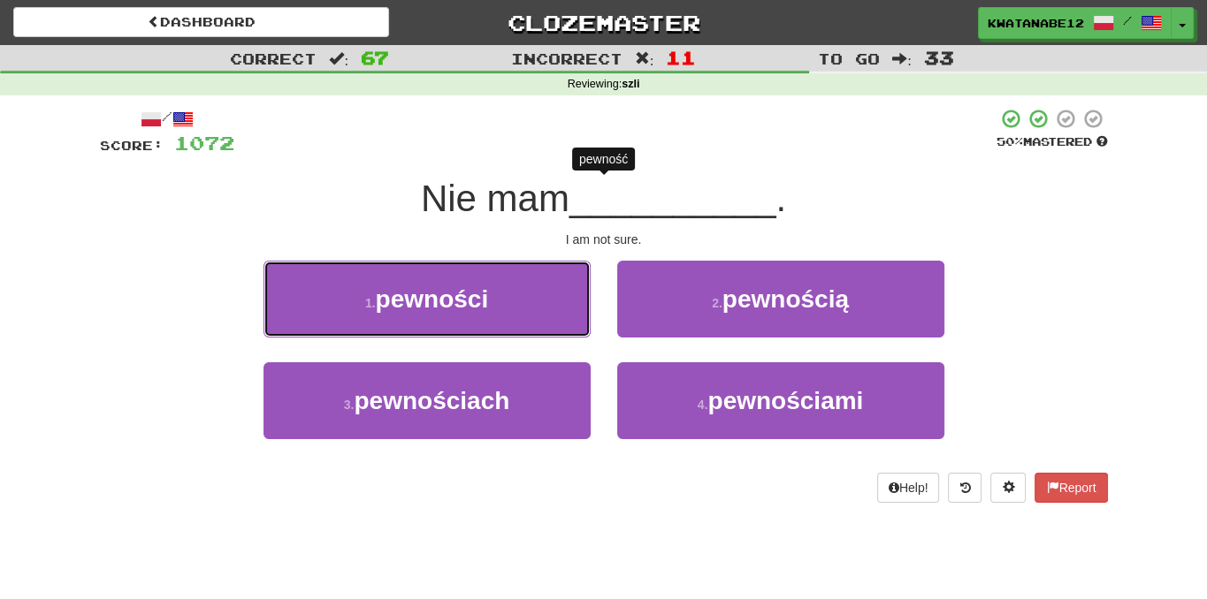
click at [530, 305] on button "1 . pewności" at bounding box center [426, 299] width 327 height 77
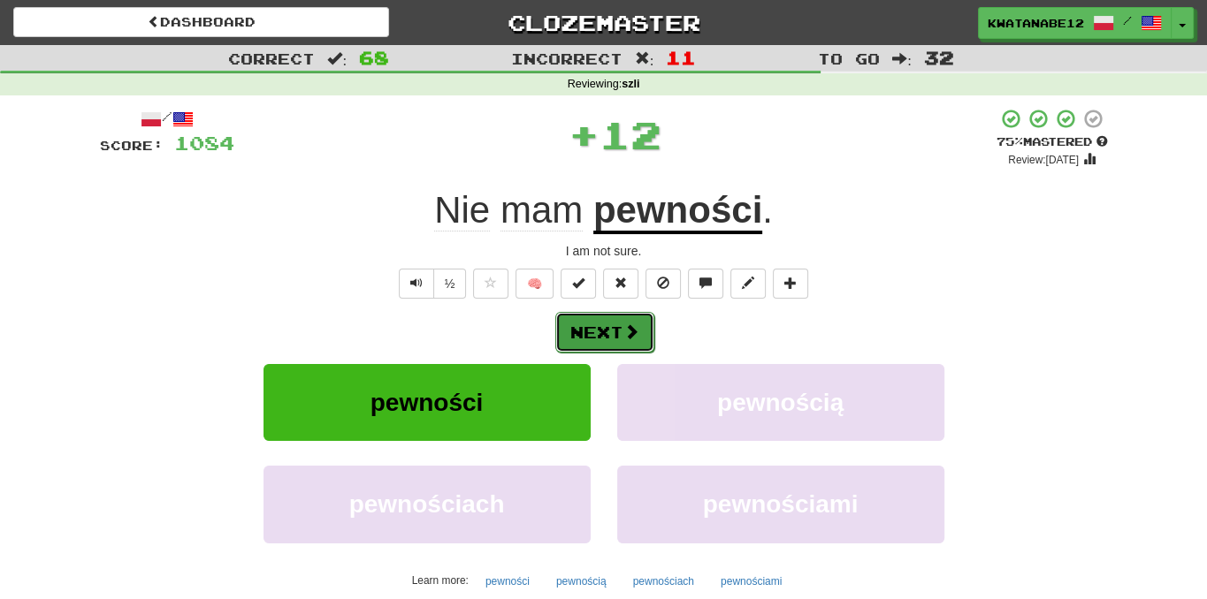
click at [619, 321] on button "Next" at bounding box center [604, 332] width 99 height 41
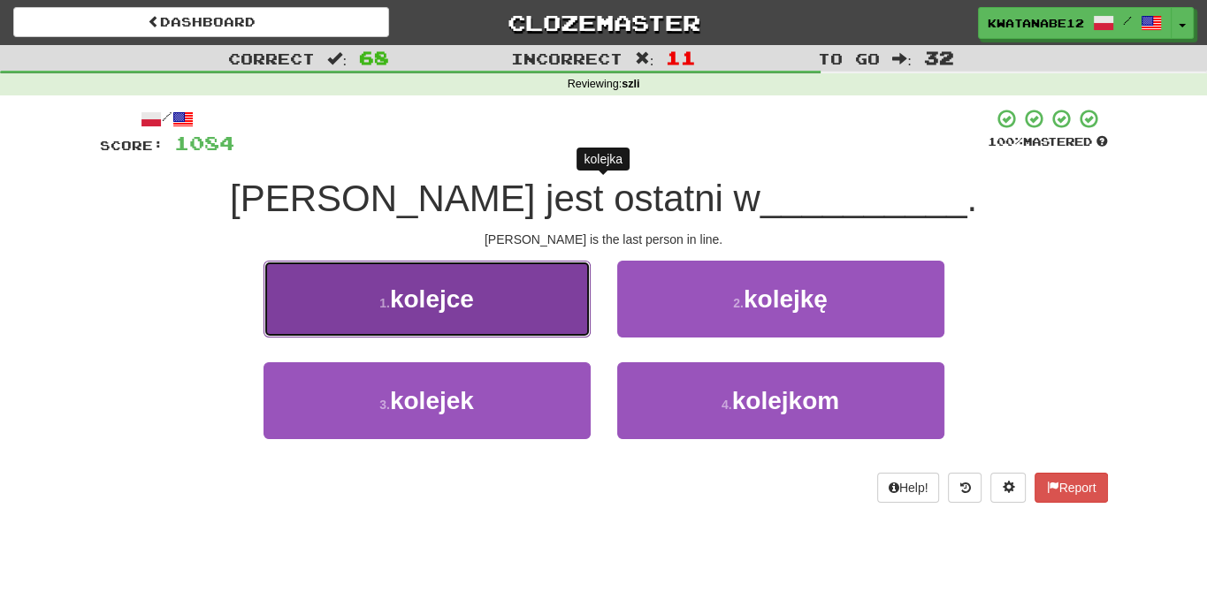
click at [546, 311] on button "1 . kolejce" at bounding box center [426, 299] width 327 height 77
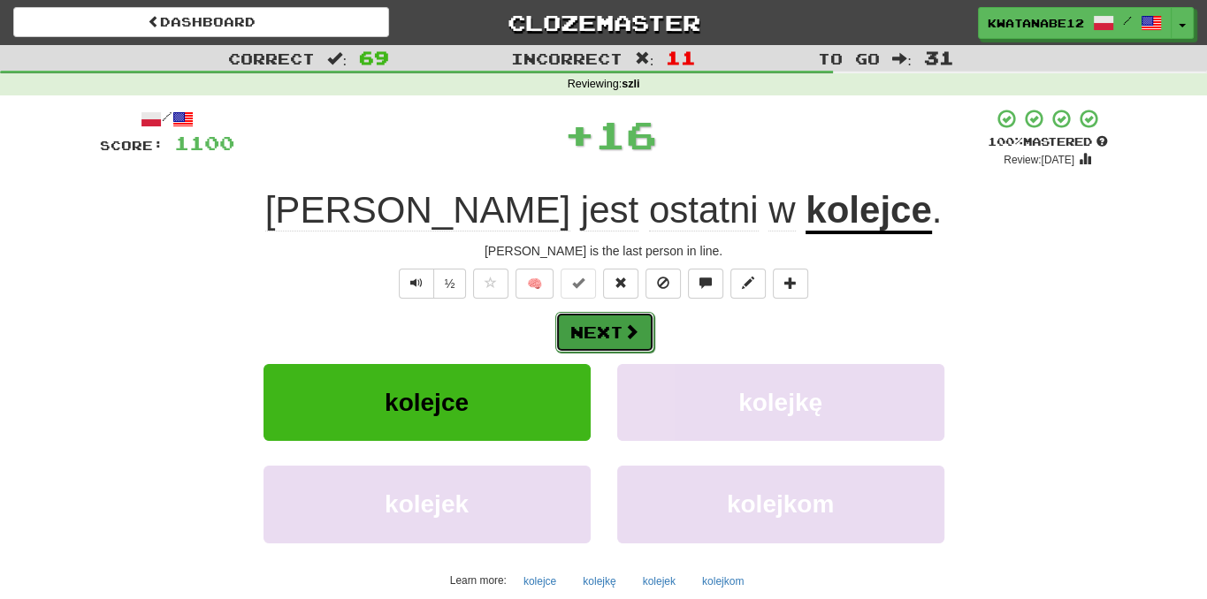
click at [644, 331] on button "Next" at bounding box center [604, 332] width 99 height 41
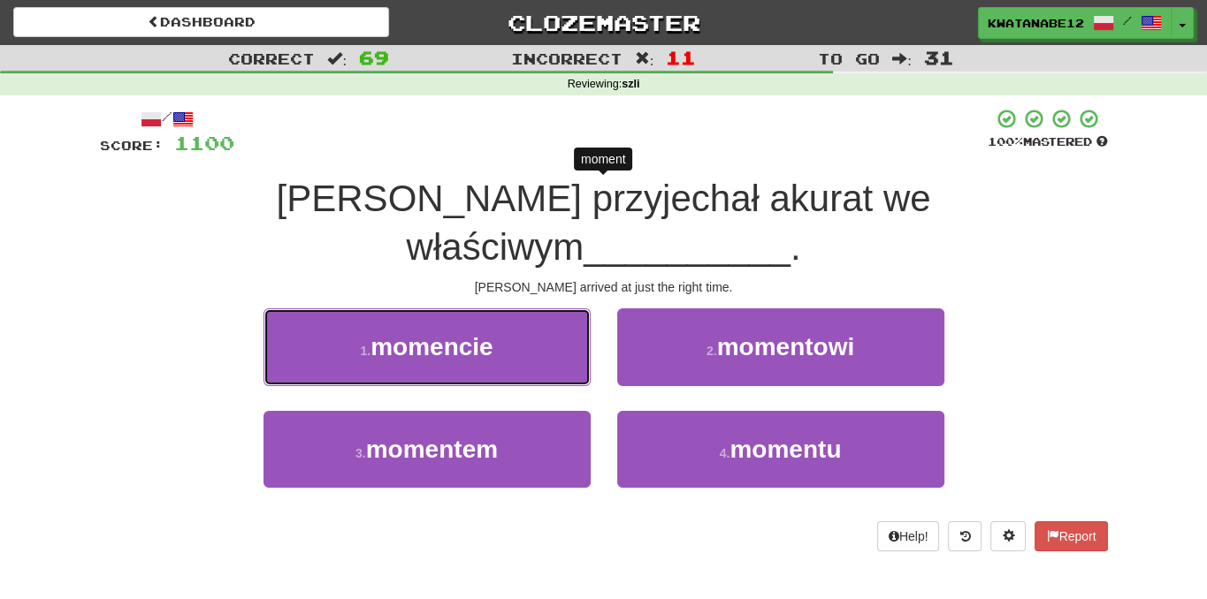
drag, startPoint x: 537, startPoint y: 301, endPoint x: 586, endPoint y: 309, distance: 50.1
click at [537, 309] on button "1 . momencie" at bounding box center [426, 347] width 327 height 77
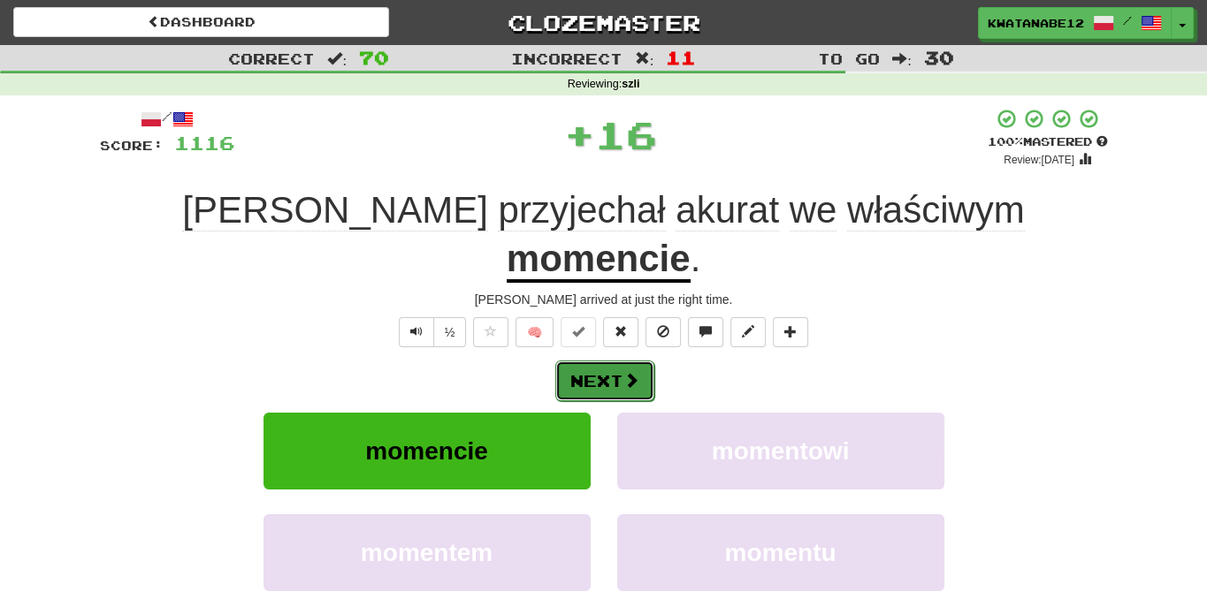
click at [631, 361] on button "Next" at bounding box center [604, 381] width 99 height 41
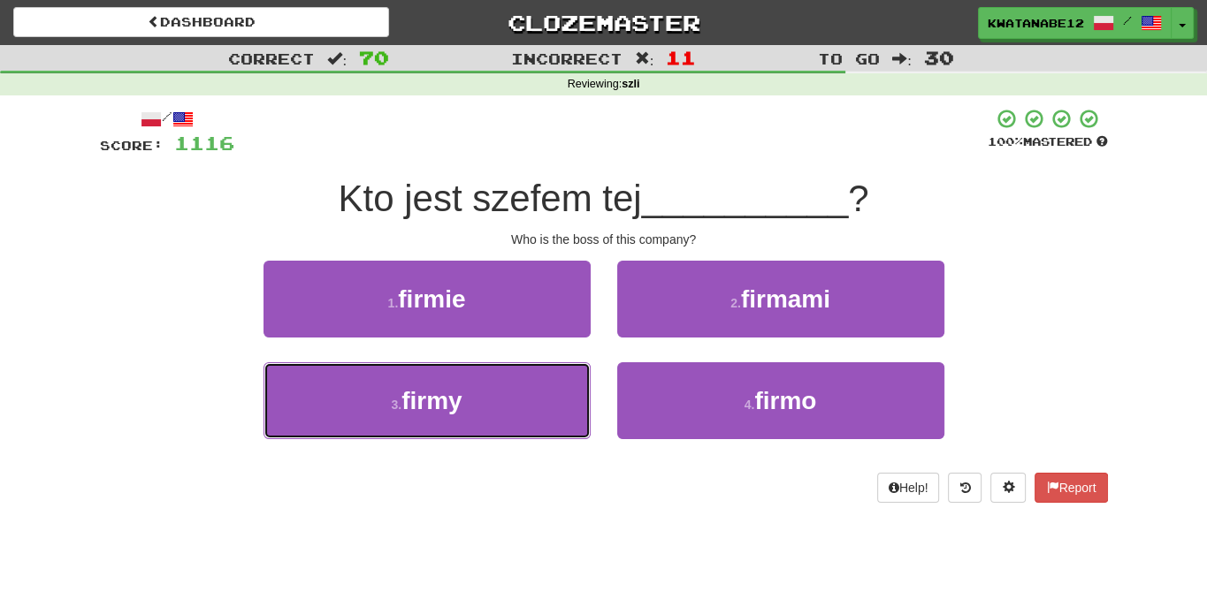
drag, startPoint x: 522, startPoint y: 387, endPoint x: 625, endPoint y: 359, distance: 107.2
click at [574, 388] on button "3 . firmy" at bounding box center [426, 400] width 327 height 77
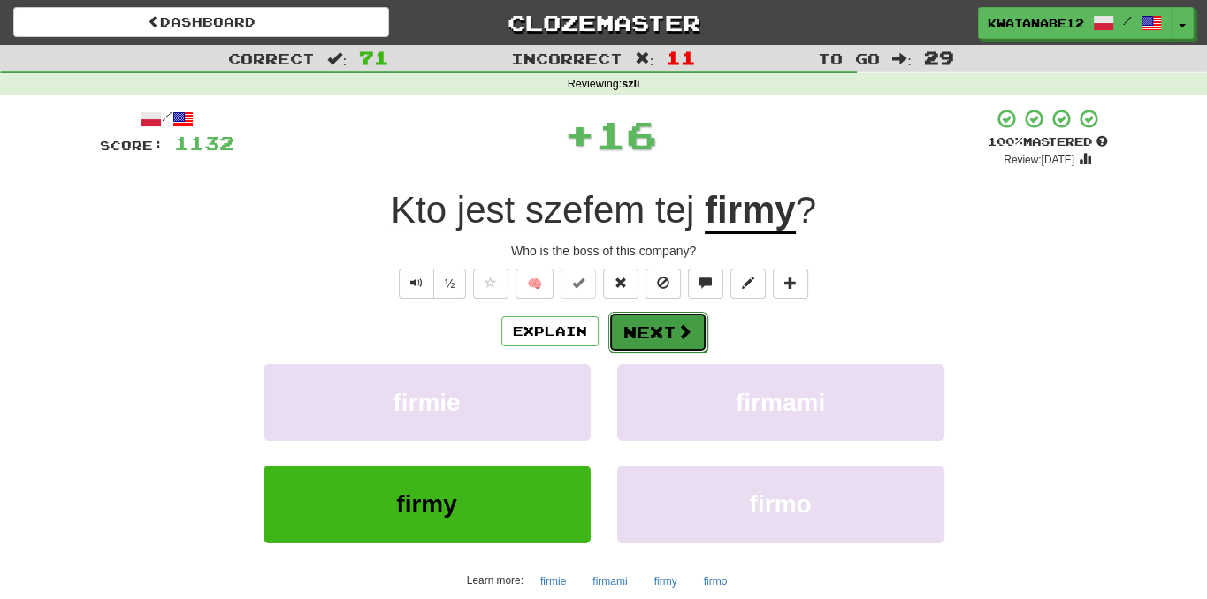
click at [654, 325] on button "Next" at bounding box center [657, 332] width 99 height 41
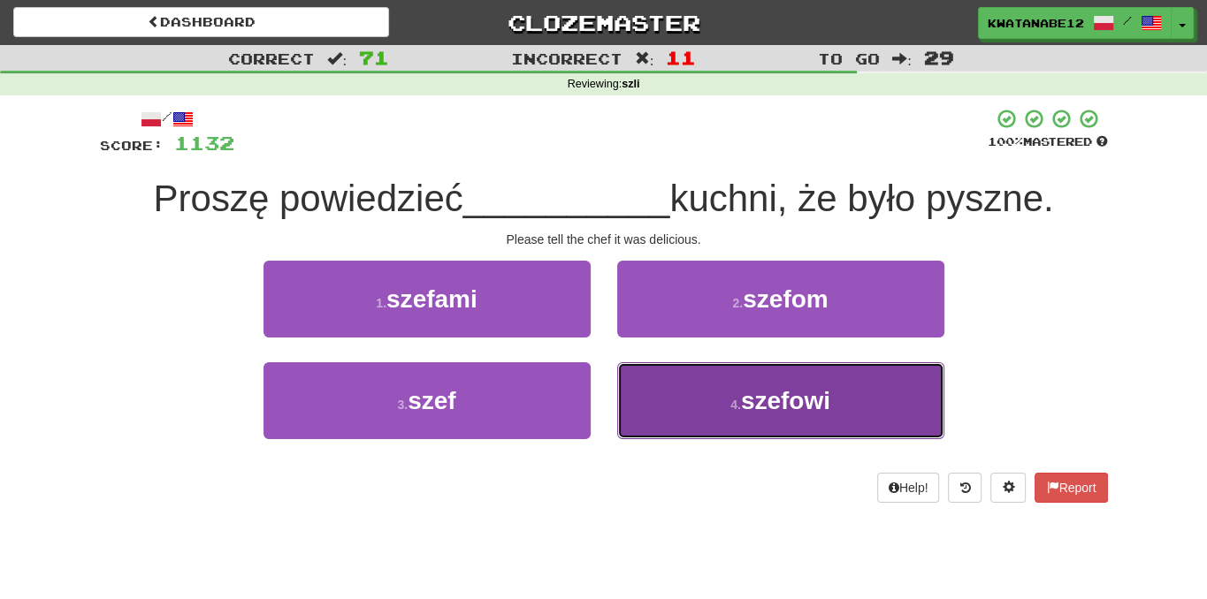
click at [725, 400] on button "4 . szefowi" at bounding box center [780, 400] width 327 height 77
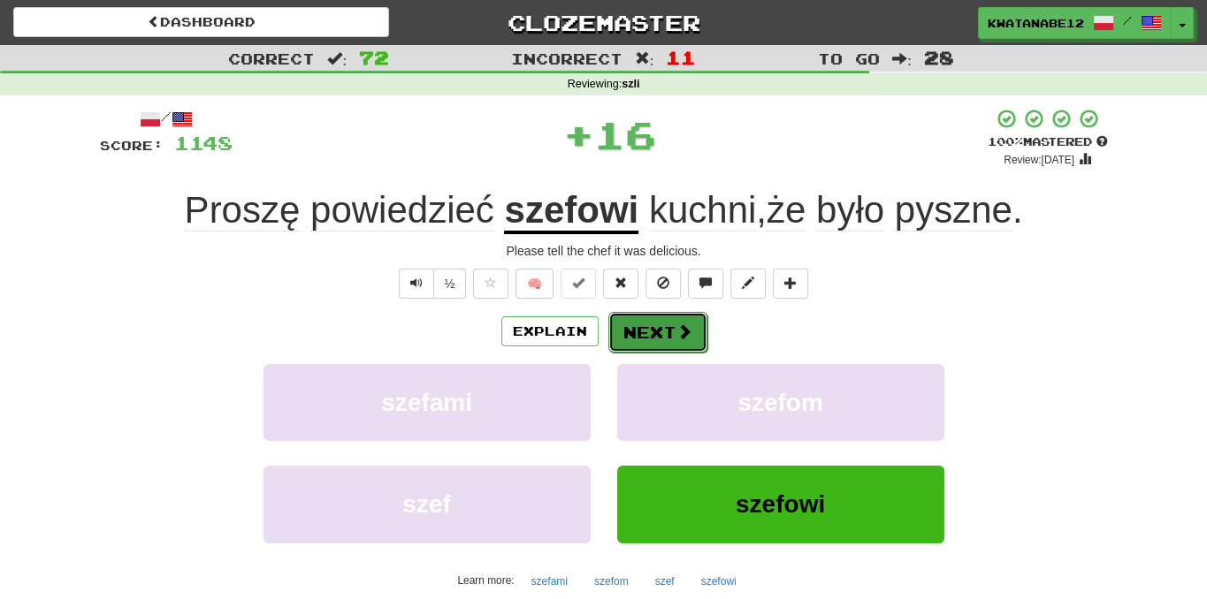
click at [656, 324] on button "Next" at bounding box center [657, 332] width 99 height 41
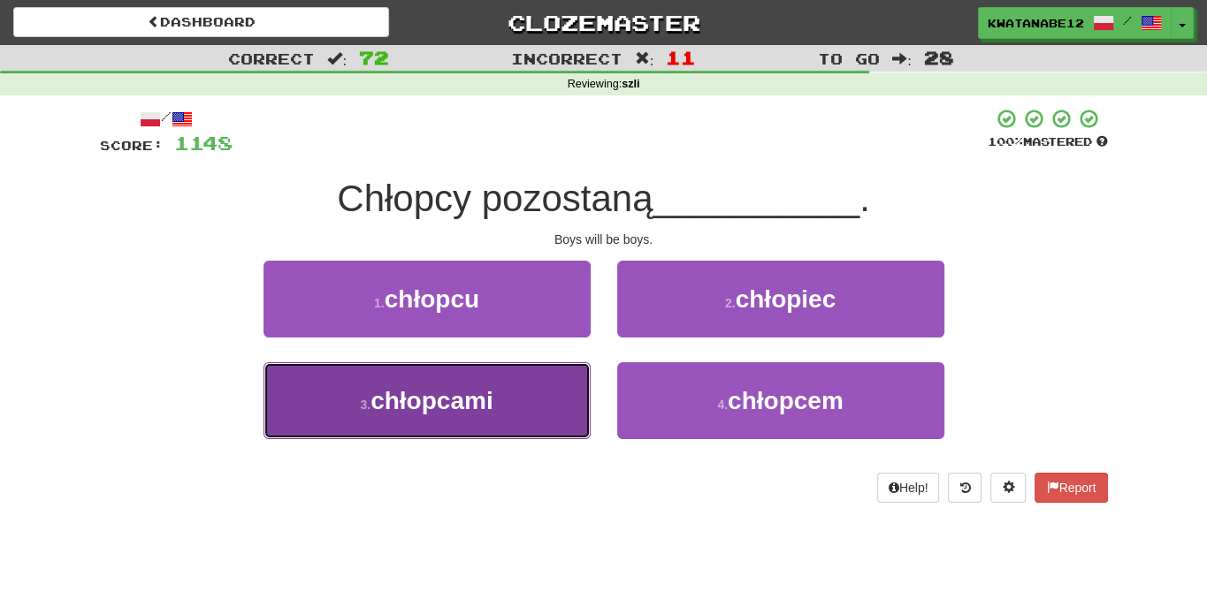
drag, startPoint x: 548, startPoint y: 401, endPoint x: 590, endPoint y: 360, distance: 59.4
click at [552, 396] on button "3 . chłopcami" at bounding box center [426, 400] width 327 height 77
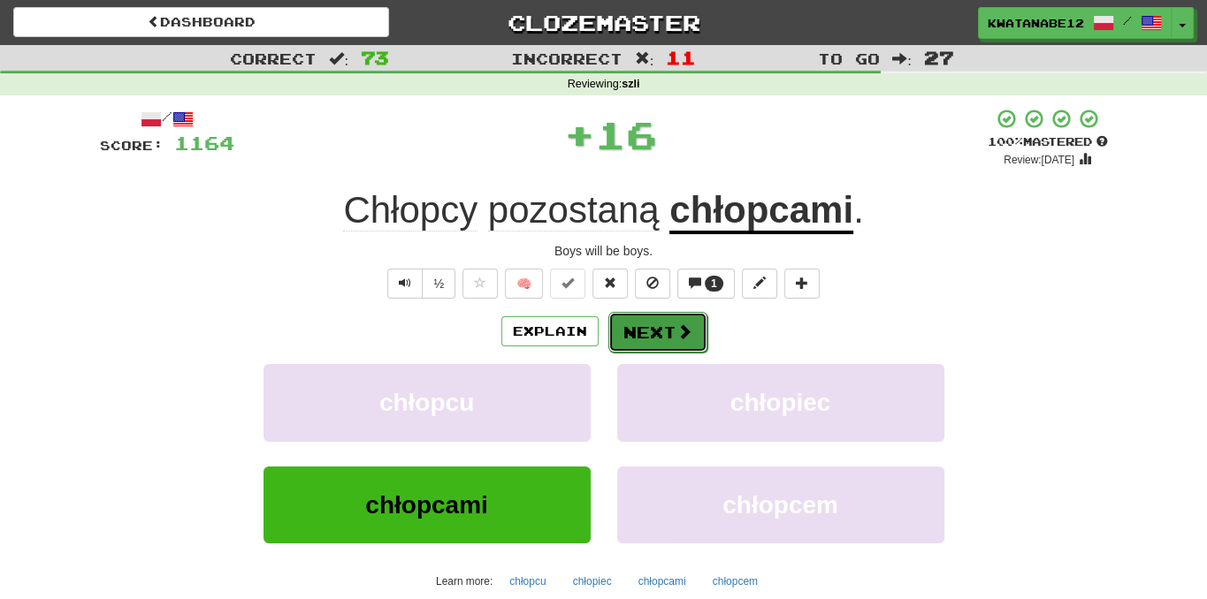
click at [655, 318] on button "Next" at bounding box center [657, 332] width 99 height 41
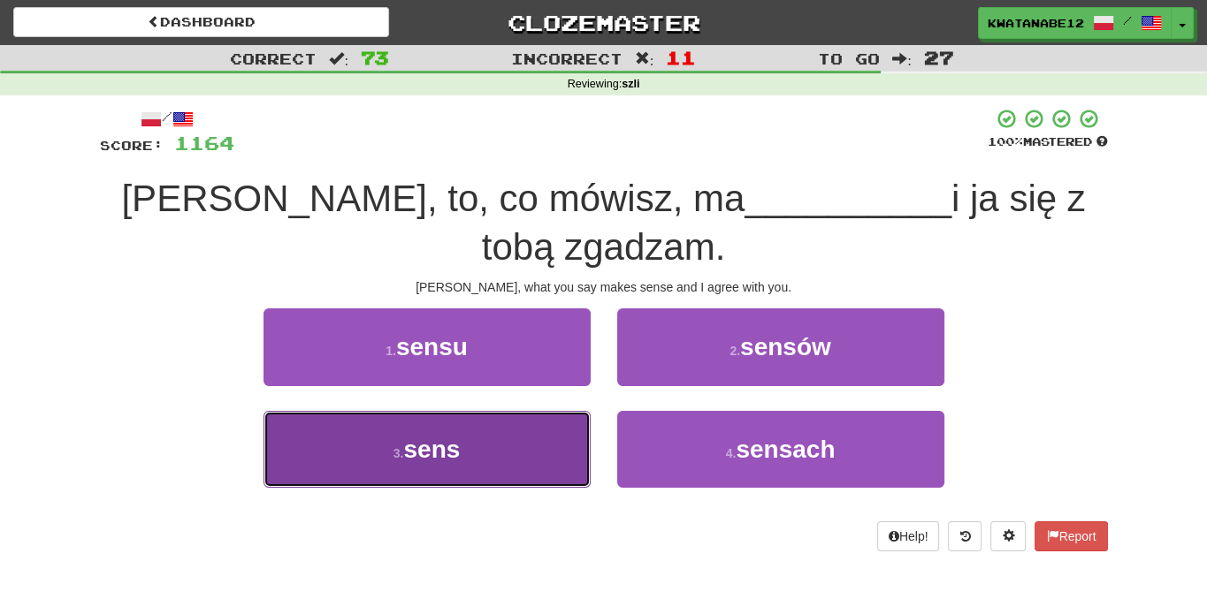
click at [563, 426] on button "3 . sens" at bounding box center [426, 449] width 327 height 77
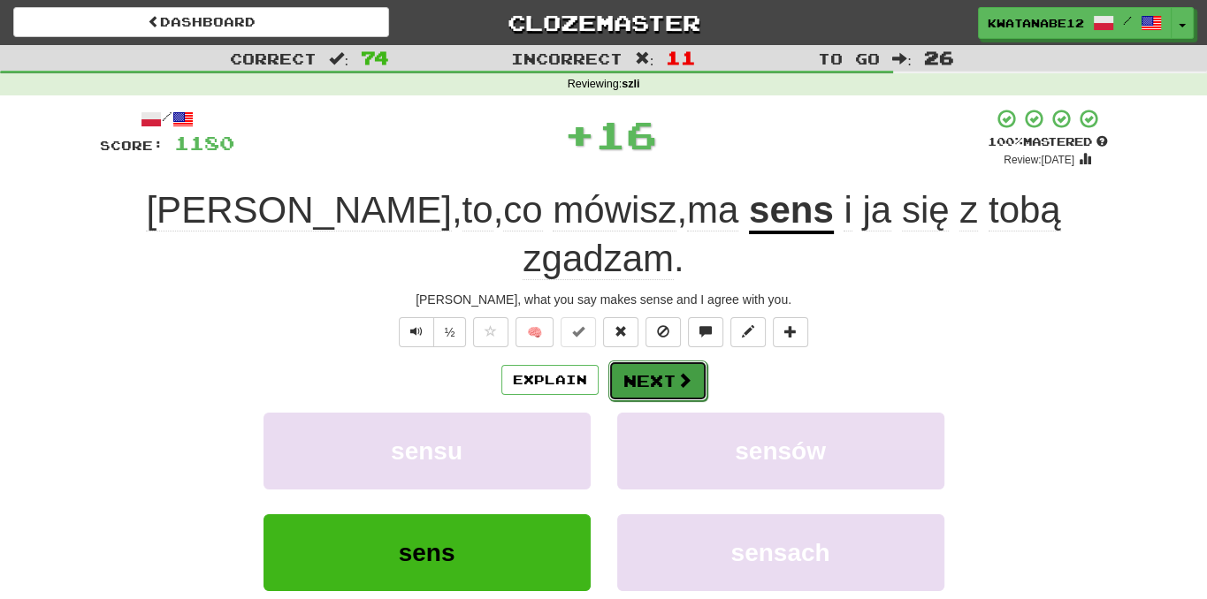
click at [669, 361] on button "Next" at bounding box center [657, 381] width 99 height 41
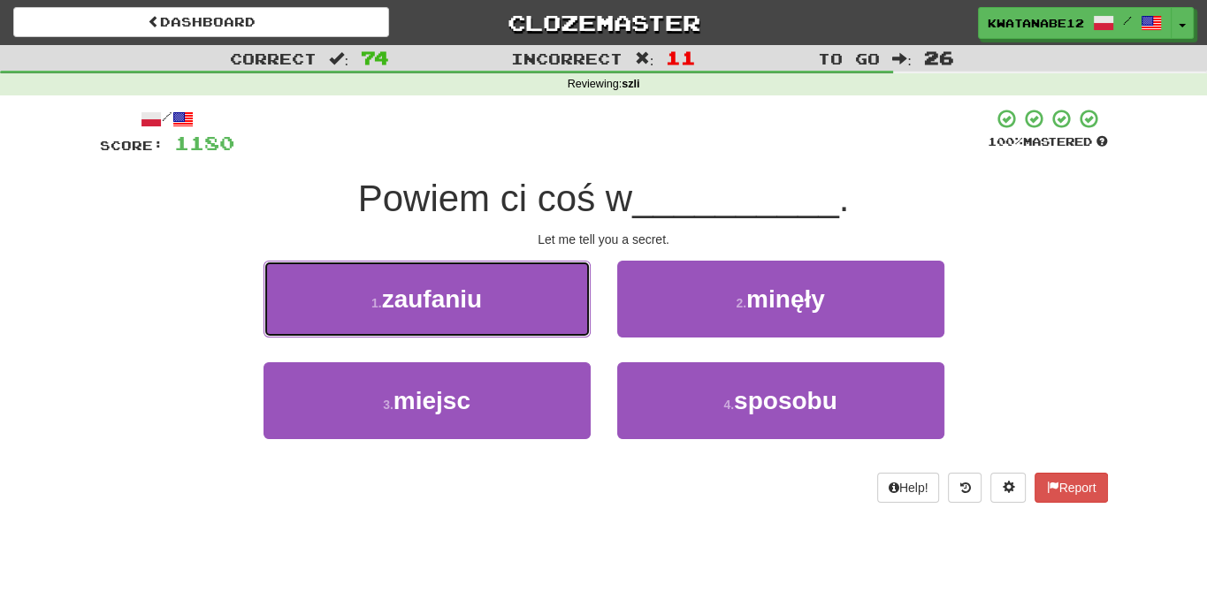
drag, startPoint x: 522, startPoint y: 309, endPoint x: 534, endPoint y: 309, distance: 12.4
click at [528, 309] on button "1 . zaufaniu" at bounding box center [426, 299] width 327 height 77
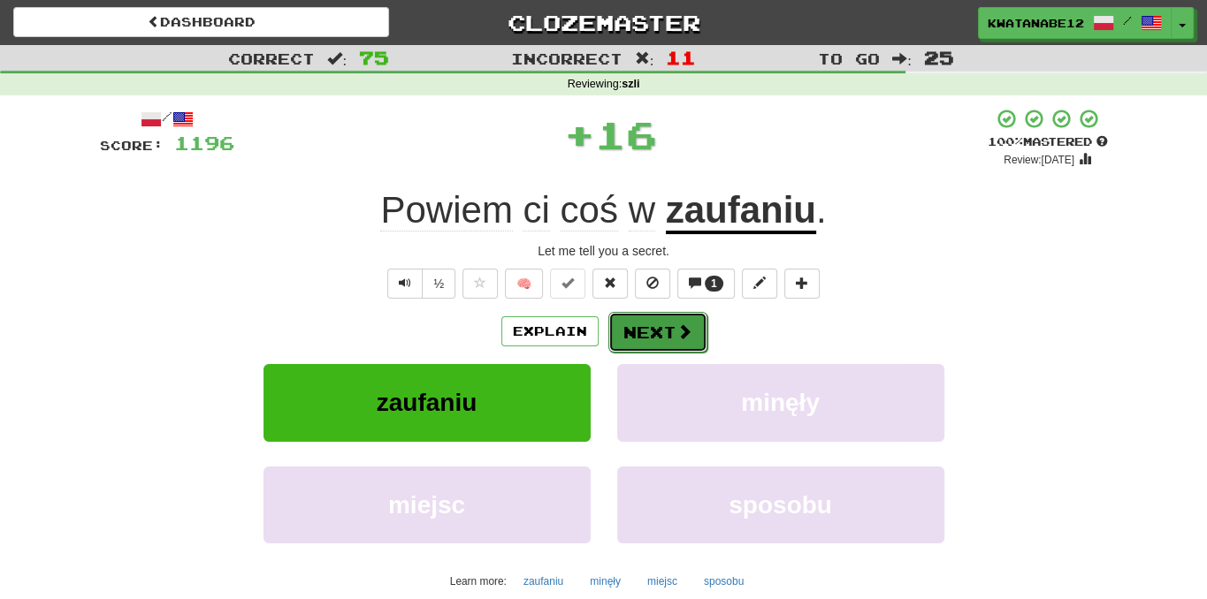
drag, startPoint x: 629, startPoint y: 316, endPoint x: 641, endPoint y: 316, distance: 11.5
click at [641, 316] on button "Next" at bounding box center [657, 332] width 99 height 41
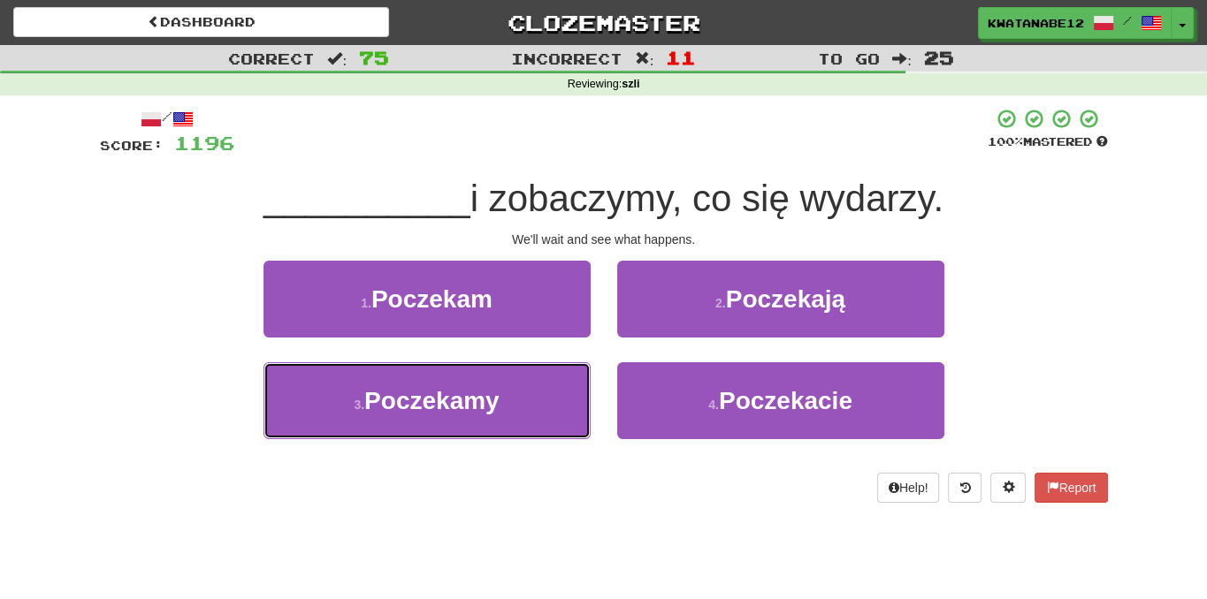
drag, startPoint x: 529, startPoint y: 382, endPoint x: 596, endPoint y: 352, distance: 73.6
click at [535, 381] on button "3 . Poczekamy" at bounding box center [426, 400] width 327 height 77
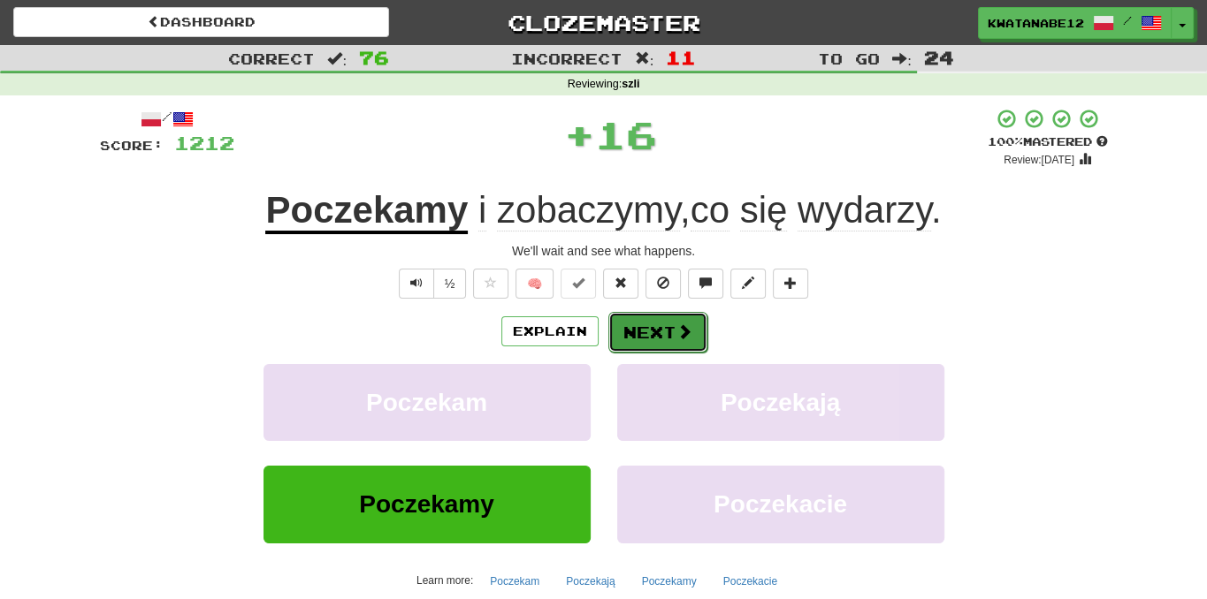
click at [652, 327] on button "Next" at bounding box center [657, 332] width 99 height 41
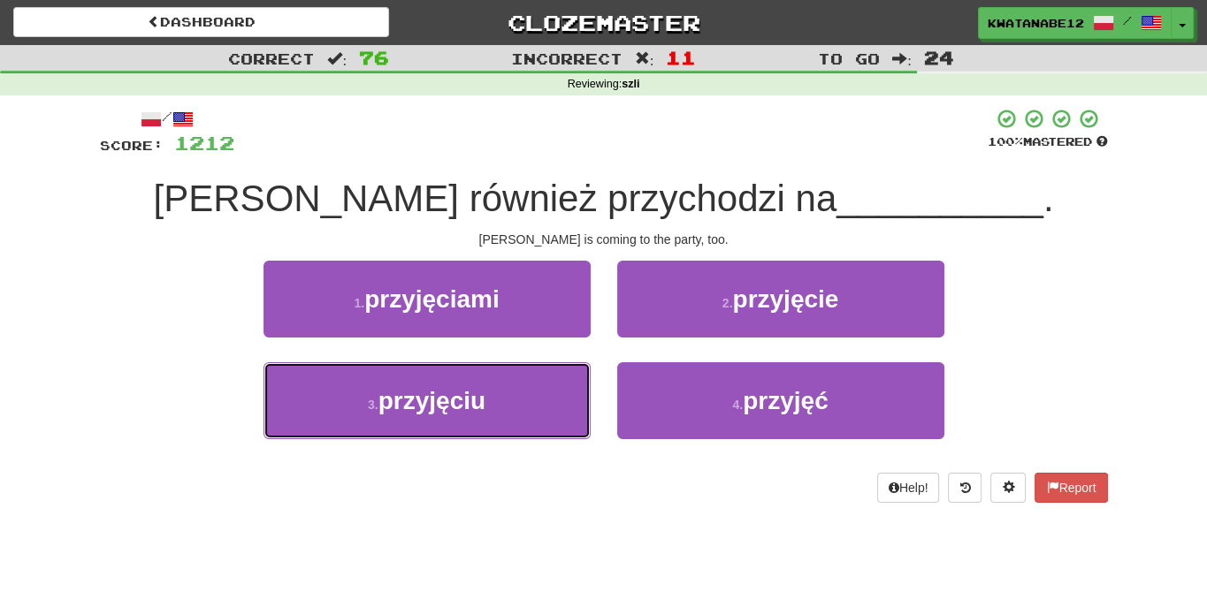
drag, startPoint x: 533, startPoint y: 374, endPoint x: 581, endPoint y: 352, distance: 52.6
click at [534, 374] on button "3 . przyjęciu" at bounding box center [426, 400] width 327 height 77
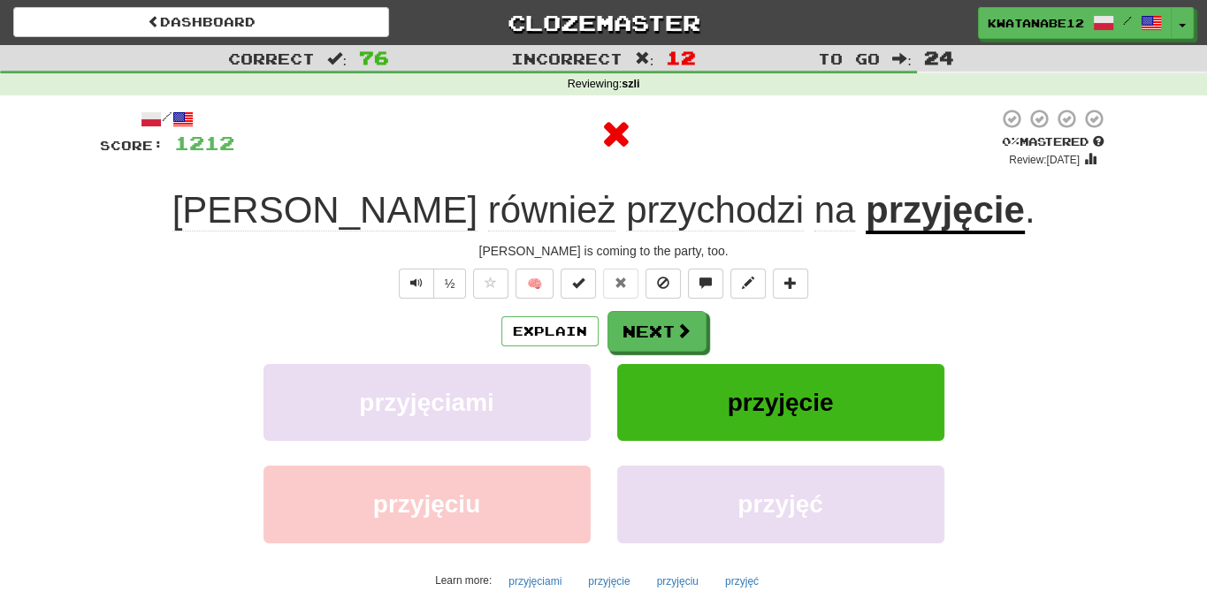
click at [660, 302] on div "/ Score: 1212 0 % Mastered Review: [DATE] Tom również przychodzi na przyjęcie .…" at bounding box center [604, 385] width 1008 height 554
click at [648, 321] on button "Next" at bounding box center [657, 332] width 99 height 41
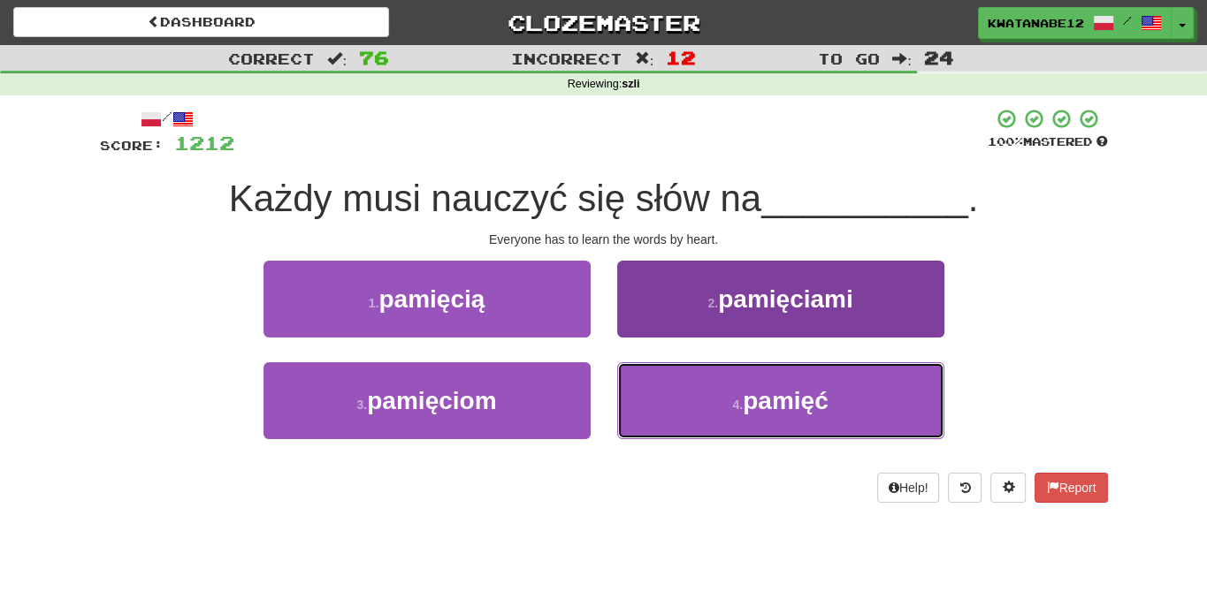
click at [662, 396] on button "4 . pamięć" at bounding box center [780, 400] width 327 height 77
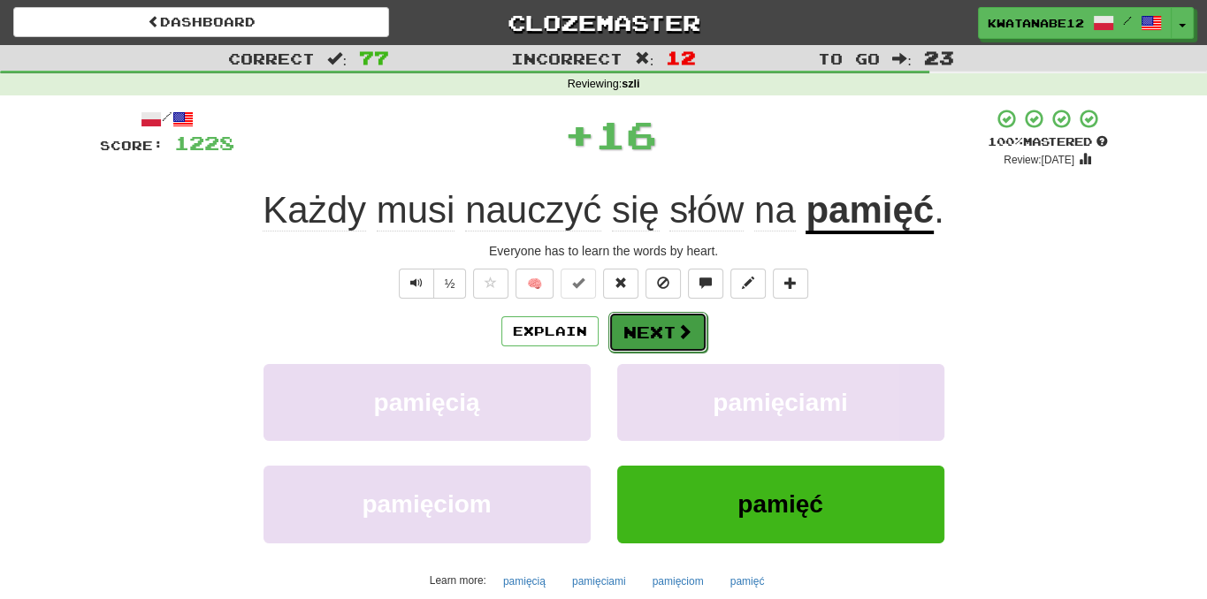
click at [640, 333] on button "Next" at bounding box center [657, 332] width 99 height 41
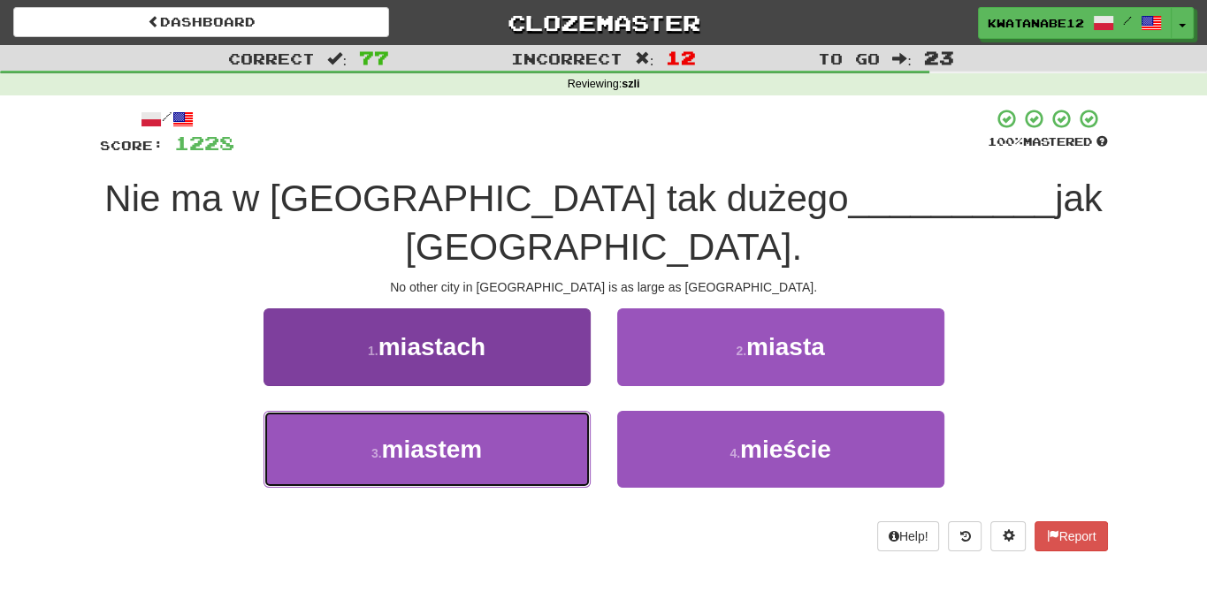
click at [533, 411] on button "3 . miastem" at bounding box center [426, 449] width 327 height 77
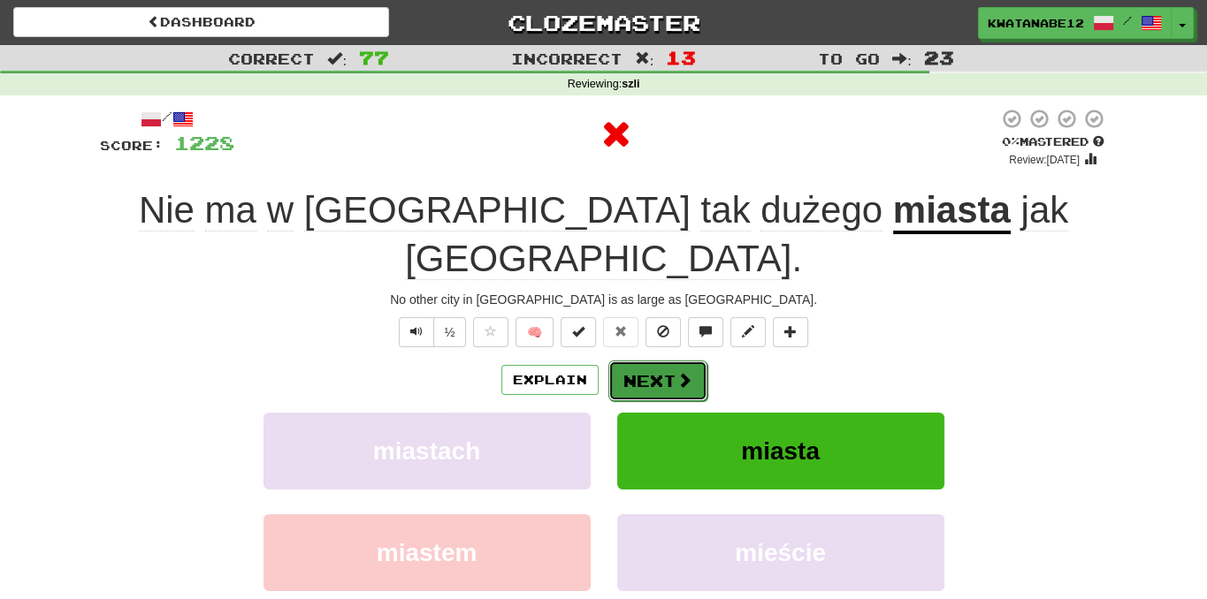
click at [648, 361] on button "Next" at bounding box center [657, 381] width 99 height 41
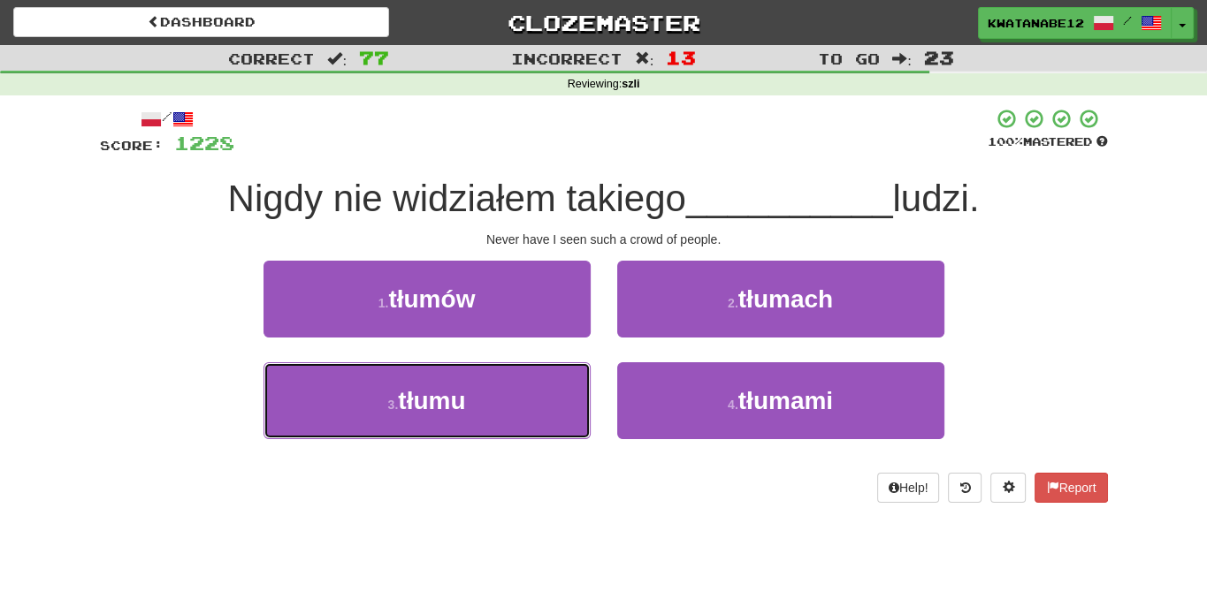
drag, startPoint x: 545, startPoint y: 390, endPoint x: 573, endPoint y: 362, distance: 40.0
click at [545, 391] on button "3 . tłumu" at bounding box center [426, 400] width 327 height 77
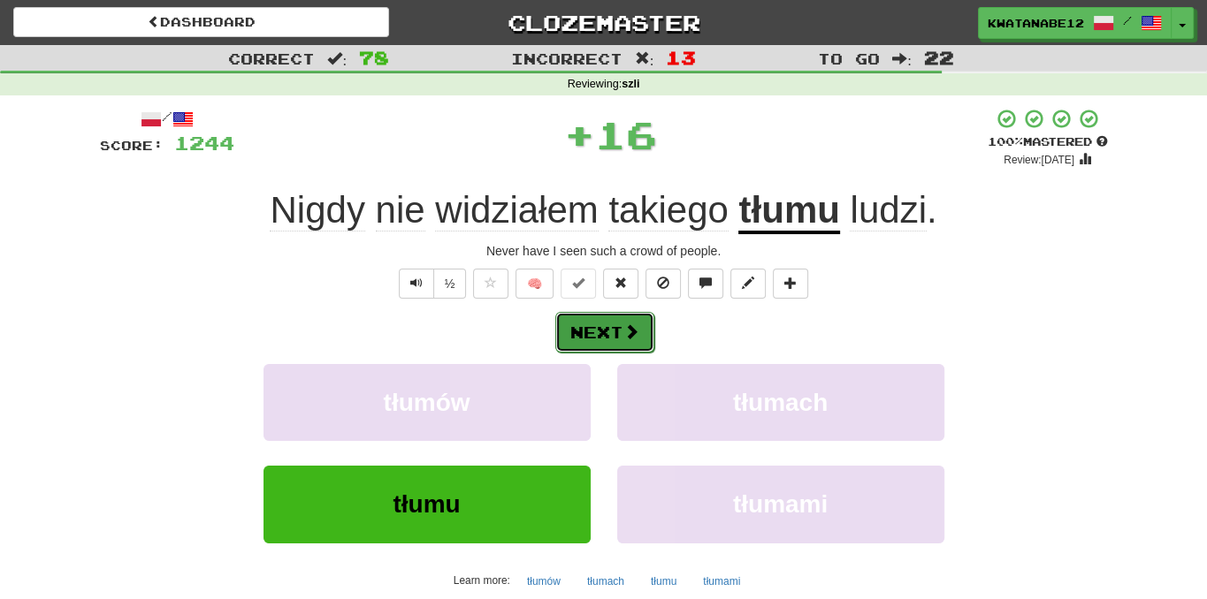
click at [651, 334] on button "Next" at bounding box center [604, 332] width 99 height 41
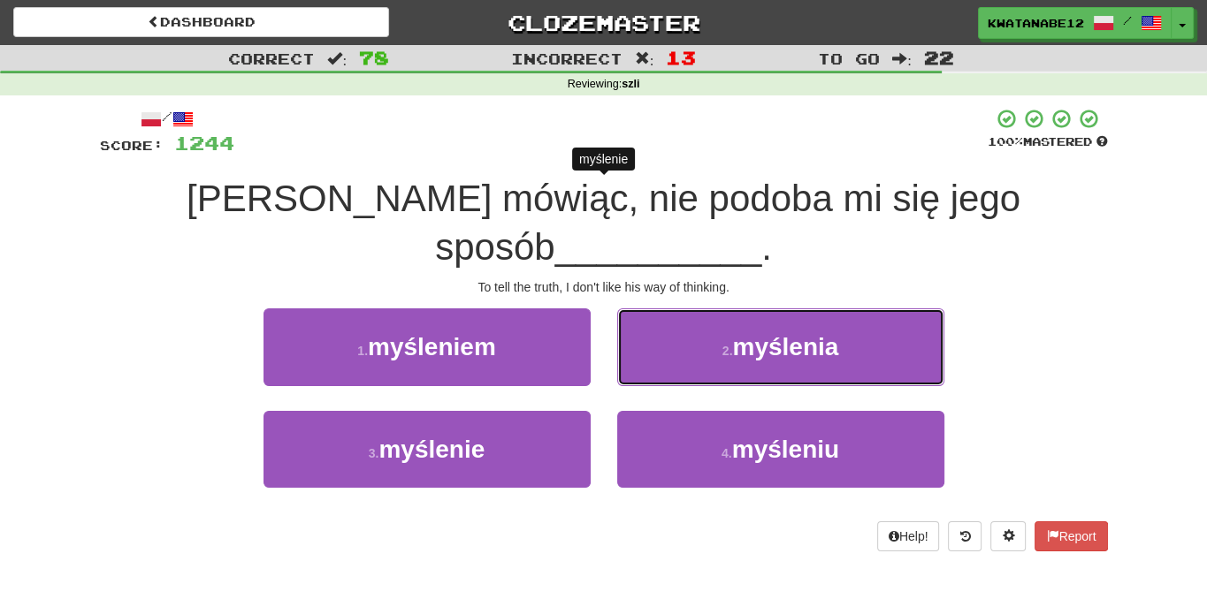
drag, startPoint x: 679, startPoint y: 337, endPoint x: 674, endPoint y: 356, distance: 20.2
click at [679, 344] on button "2 . myślenia" at bounding box center [780, 347] width 327 height 77
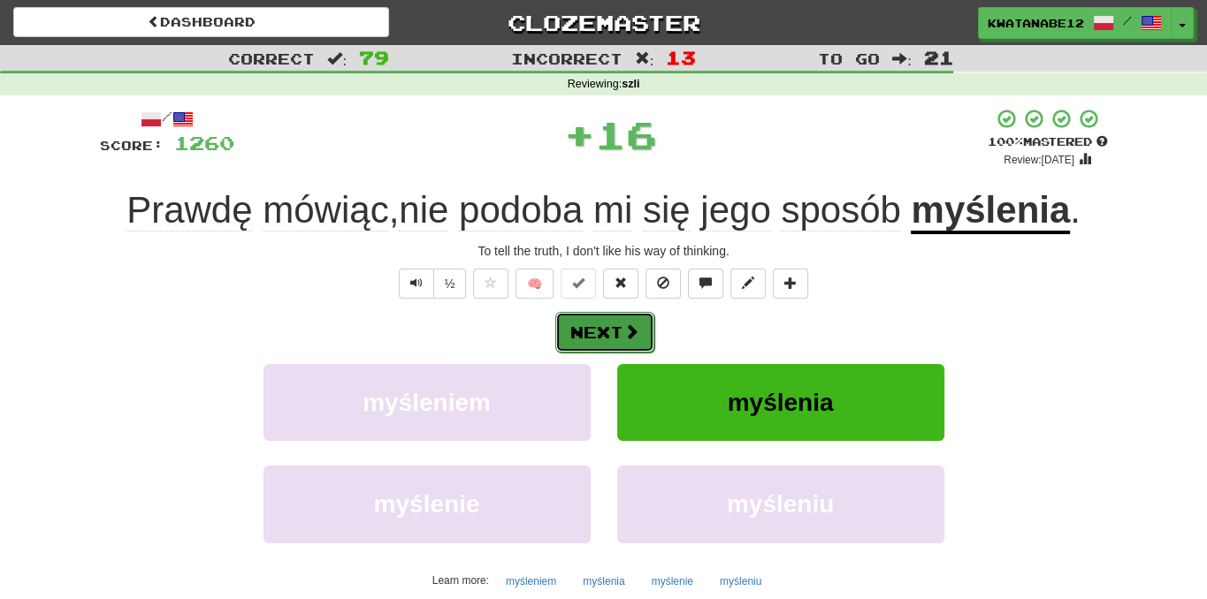
click at [639, 343] on button "Next" at bounding box center [604, 332] width 99 height 41
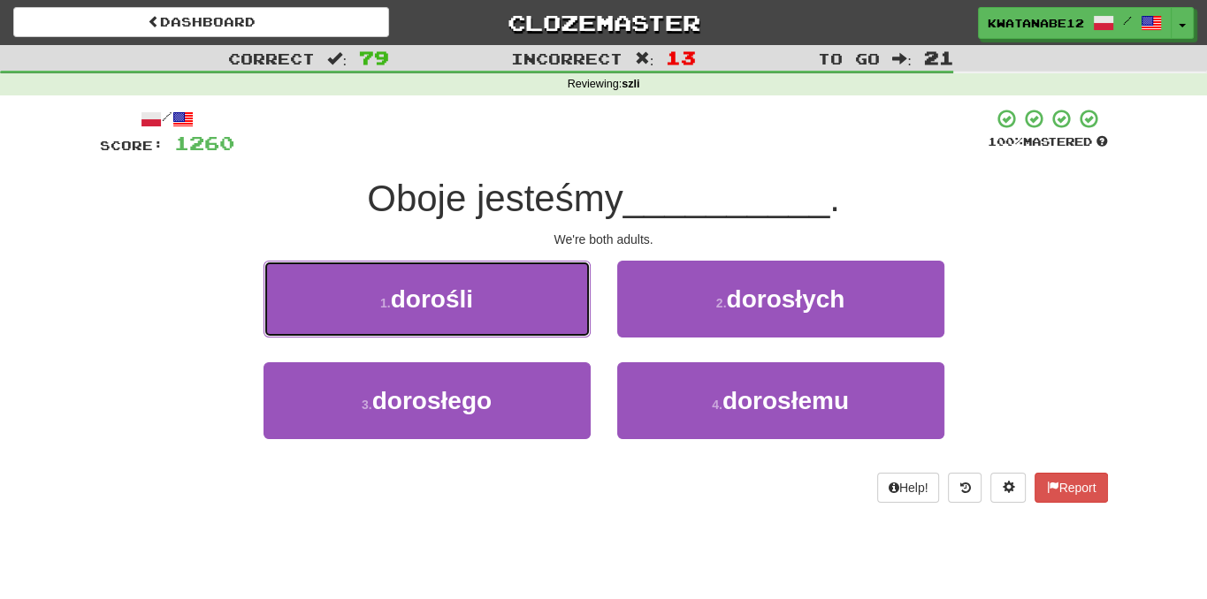
click at [533, 307] on button "1 . dorośli" at bounding box center [426, 299] width 327 height 77
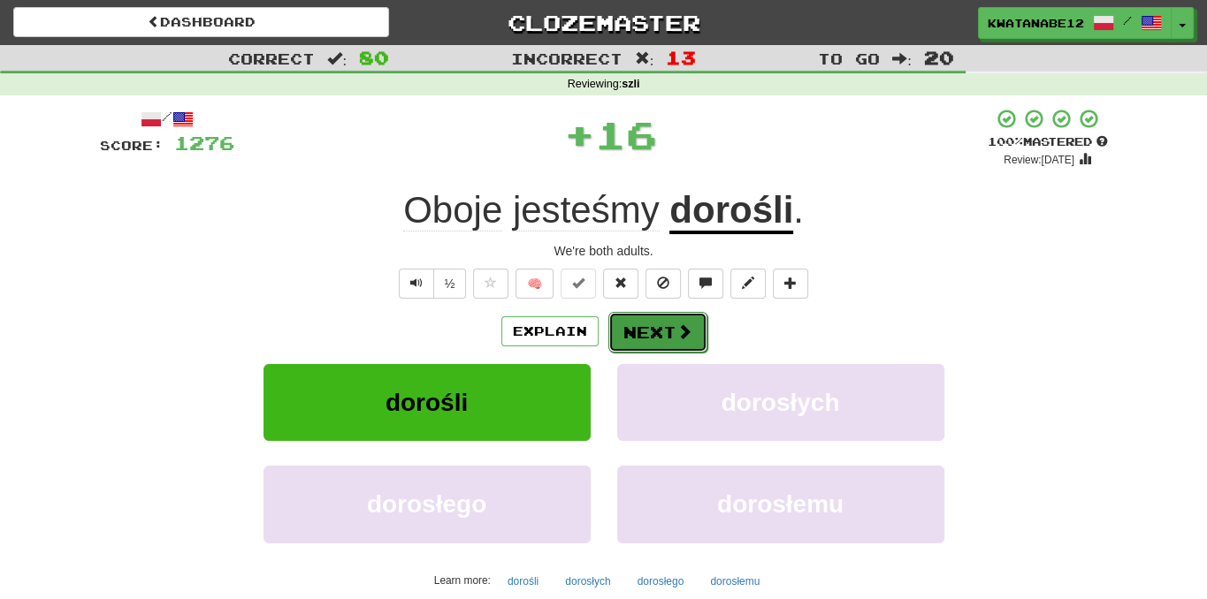
click at [637, 315] on button "Next" at bounding box center [657, 332] width 99 height 41
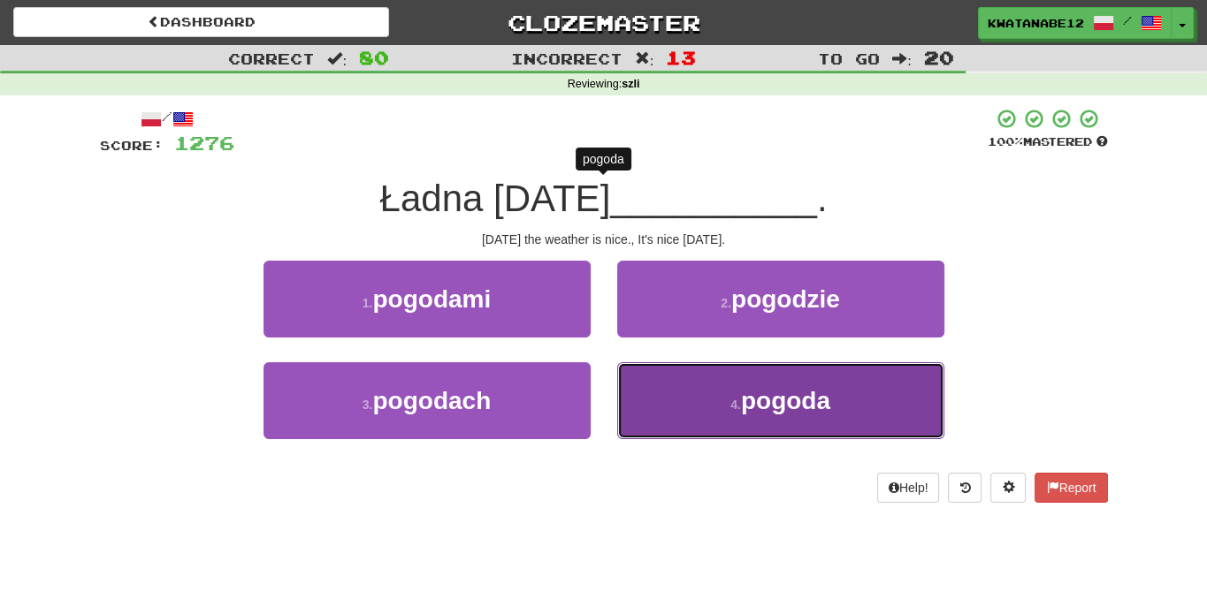
click at [702, 371] on button "4 . pogoda" at bounding box center [780, 400] width 327 height 77
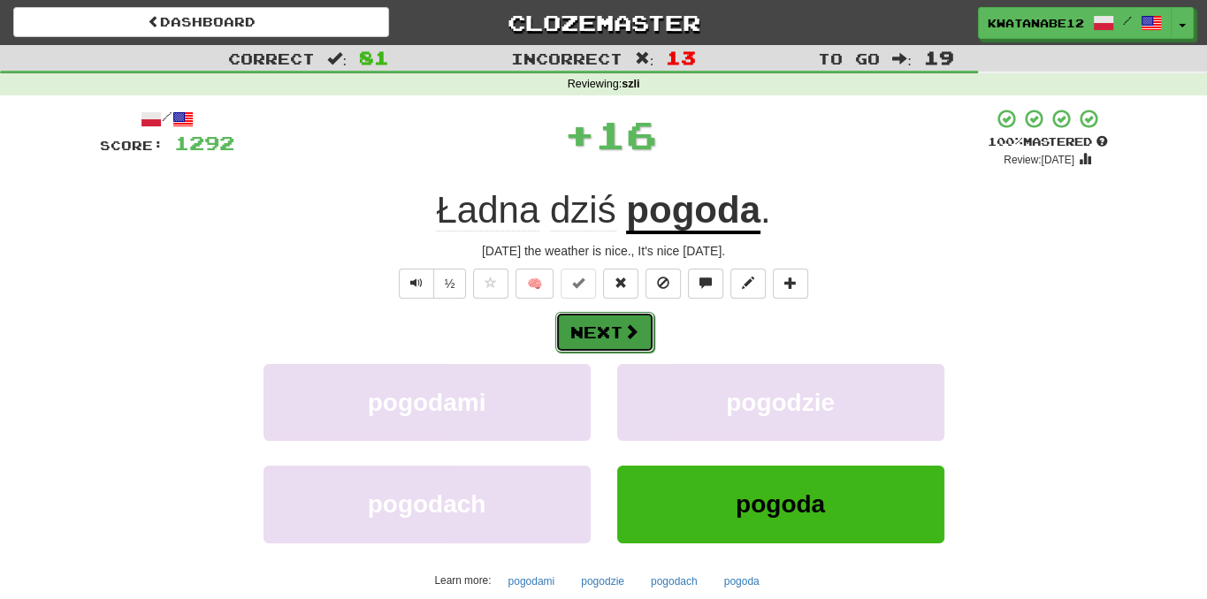
click at [619, 316] on button "Next" at bounding box center [604, 332] width 99 height 41
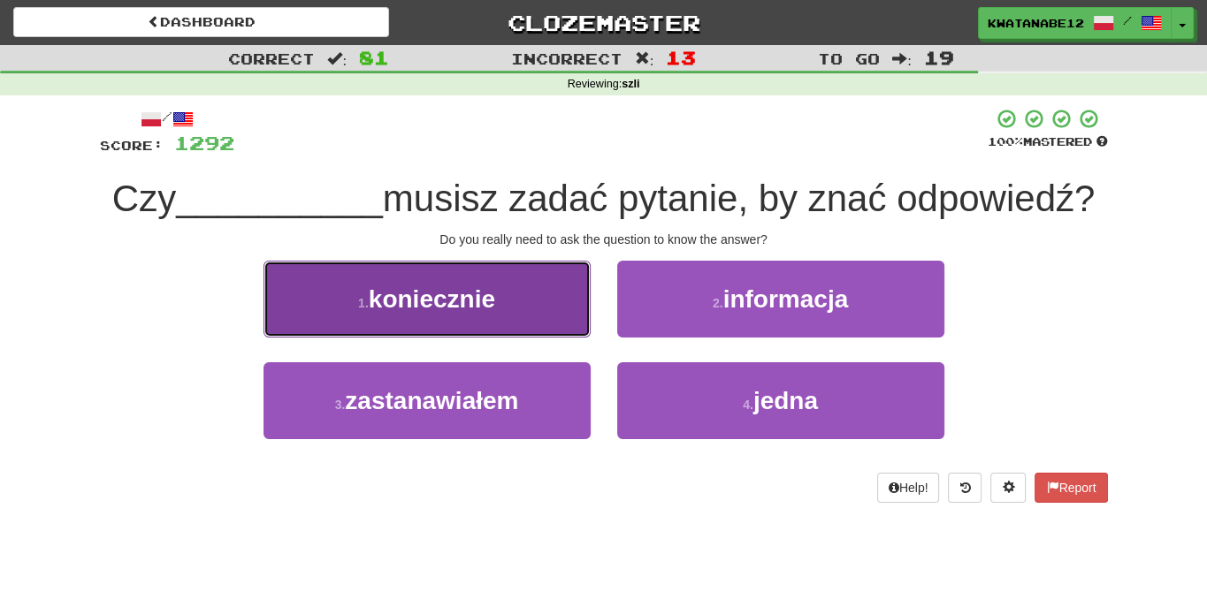
click at [545, 310] on button "1 . koniecznie" at bounding box center [426, 299] width 327 height 77
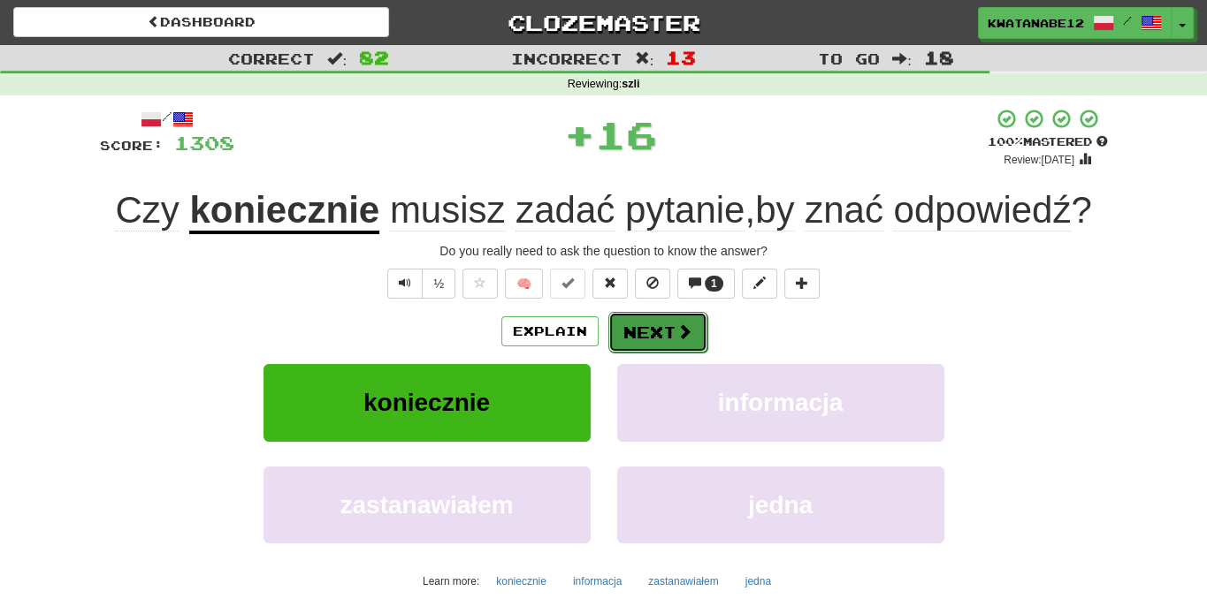
click at [629, 317] on button "Next" at bounding box center [657, 332] width 99 height 41
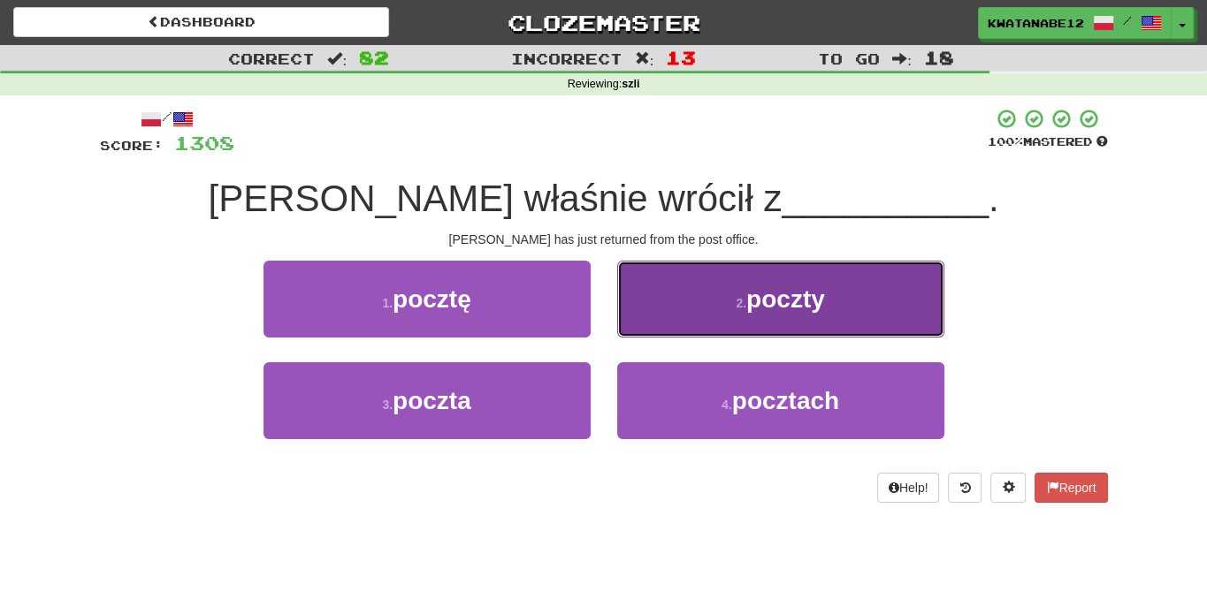
click at [682, 285] on button "2 . poczty" at bounding box center [780, 299] width 327 height 77
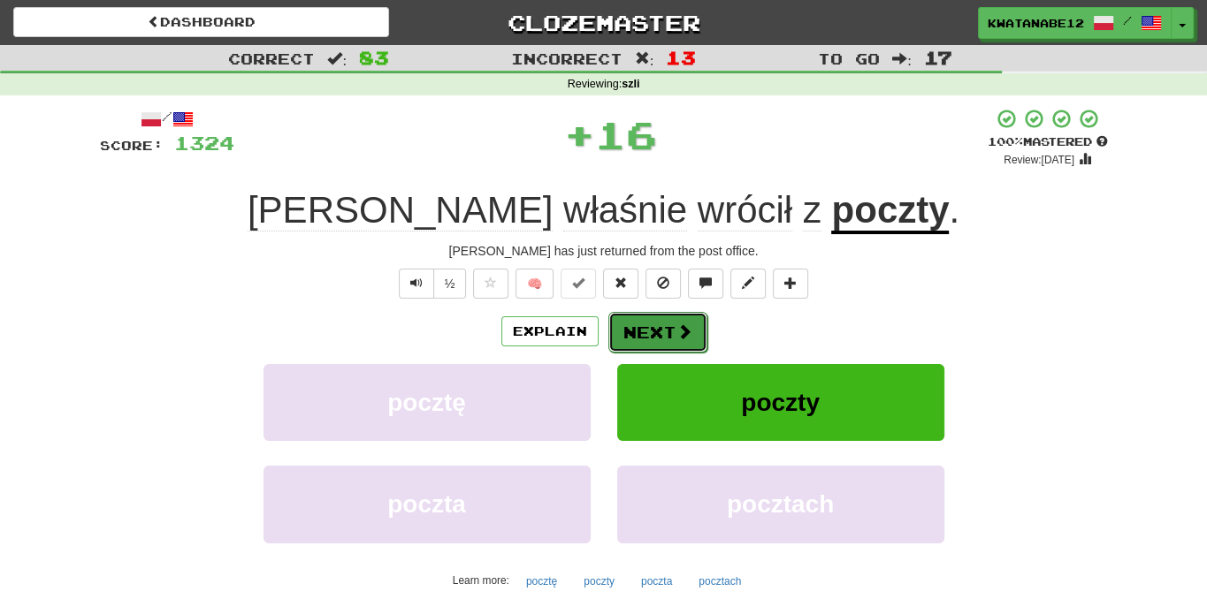
click at [638, 345] on button "Next" at bounding box center [657, 332] width 99 height 41
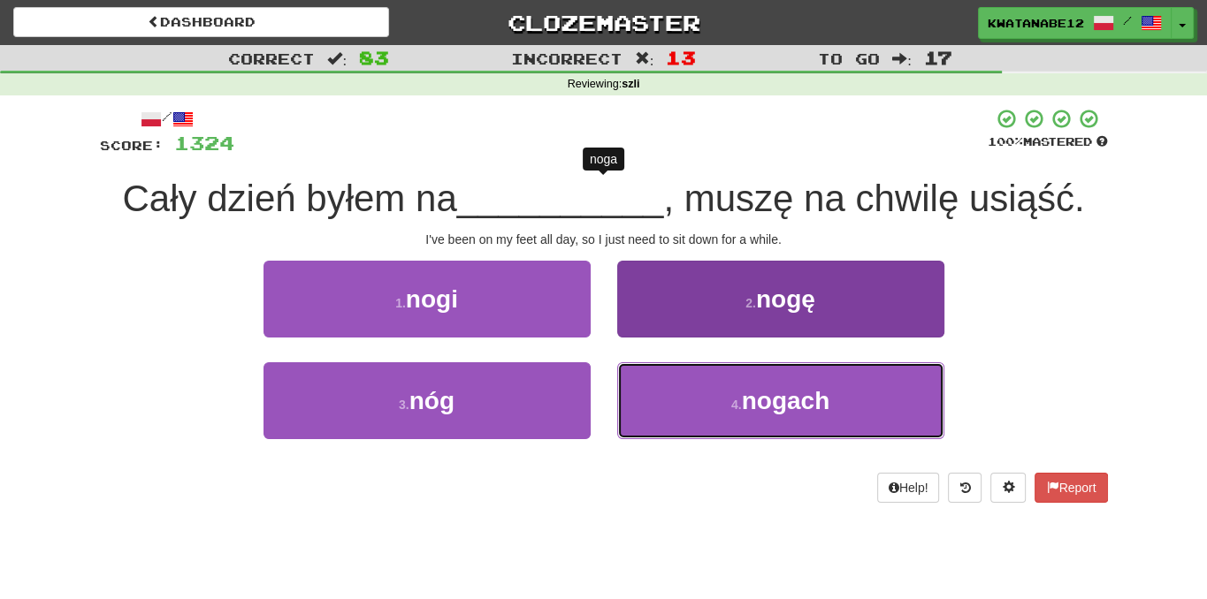
click at [693, 392] on button "4 . nogach" at bounding box center [780, 400] width 327 height 77
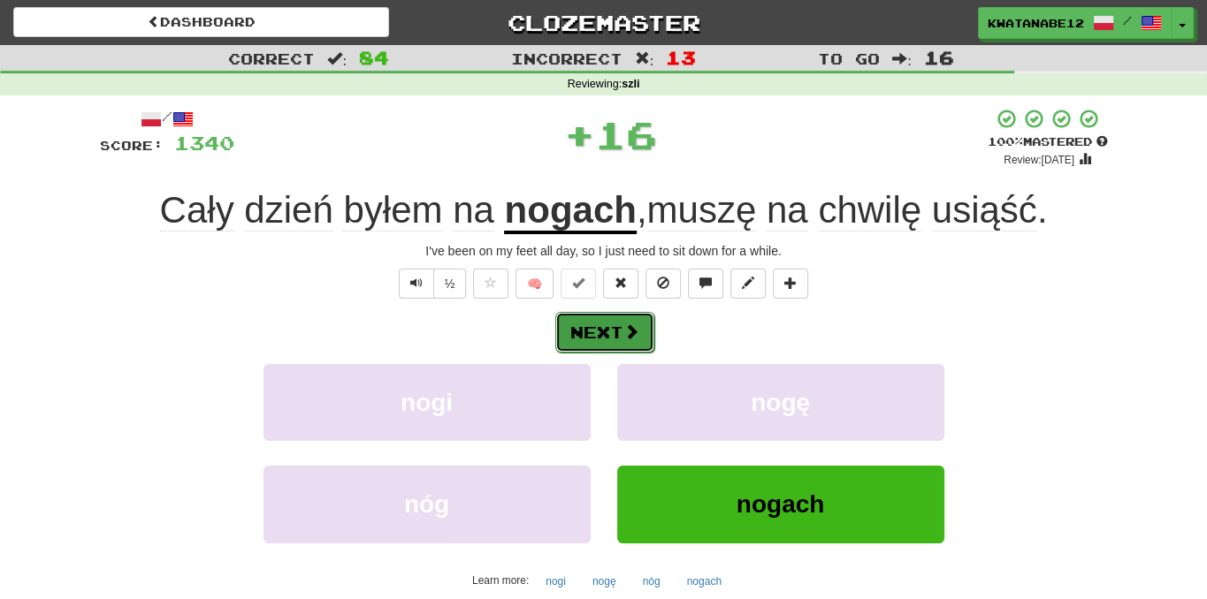
click at [636, 331] on span at bounding box center [631, 332] width 16 height 16
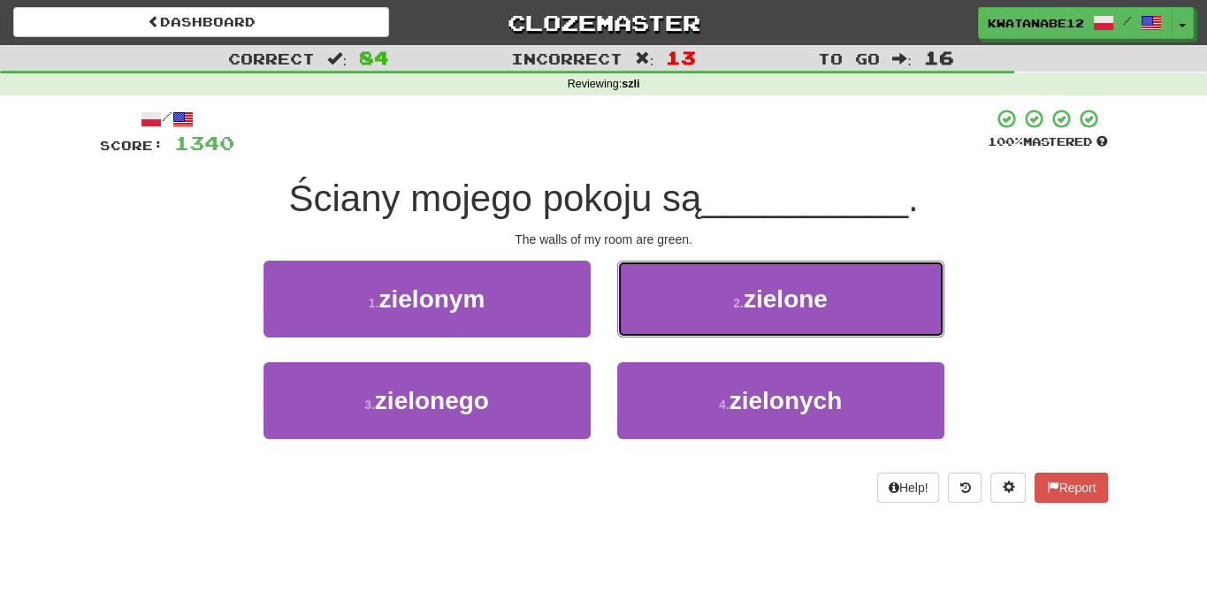
click at [675, 308] on button "2 . zielone" at bounding box center [780, 299] width 327 height 77
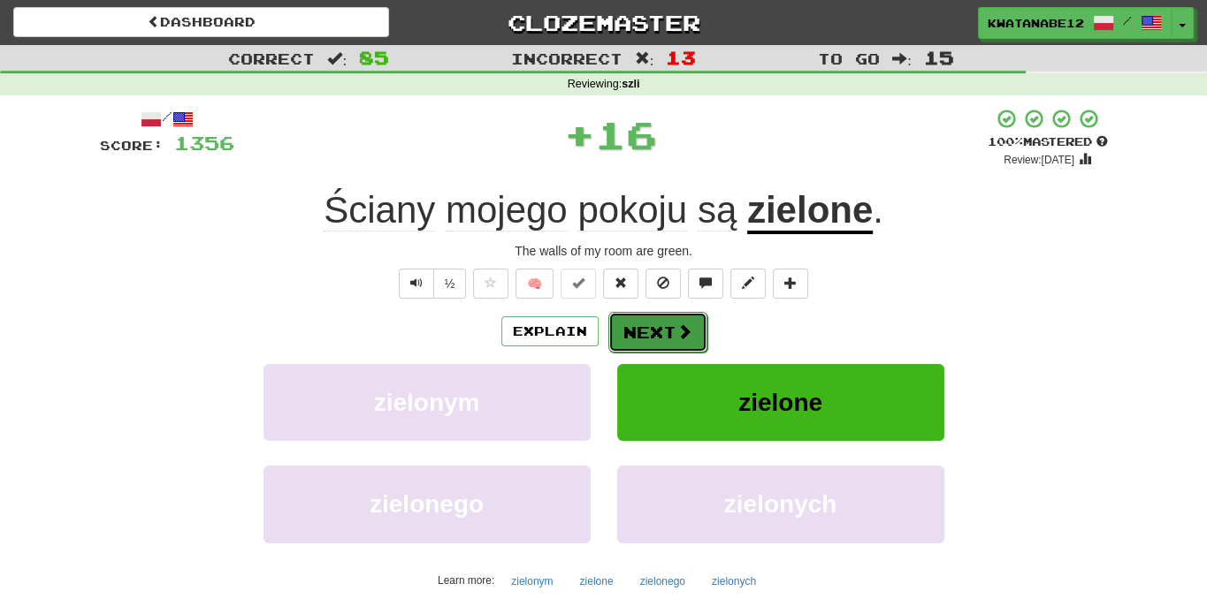
click at [634, 330] on button "Next" at bounding box center [657, 332] width 99 height 41
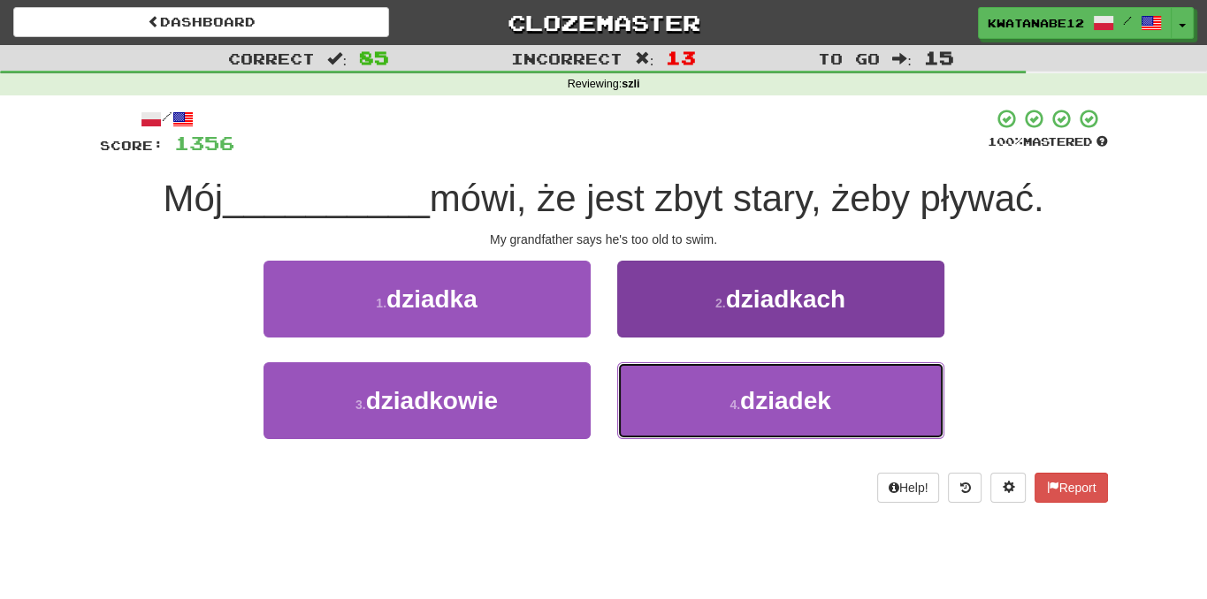
drag, startPoint x: 657, startPoint y: 388, endPoint x: 658, endPoint y: 379, distance: 8.9
click at [659, 388] on button "4 . dziadek" at bounding box center [780, 400] width 327 height 77
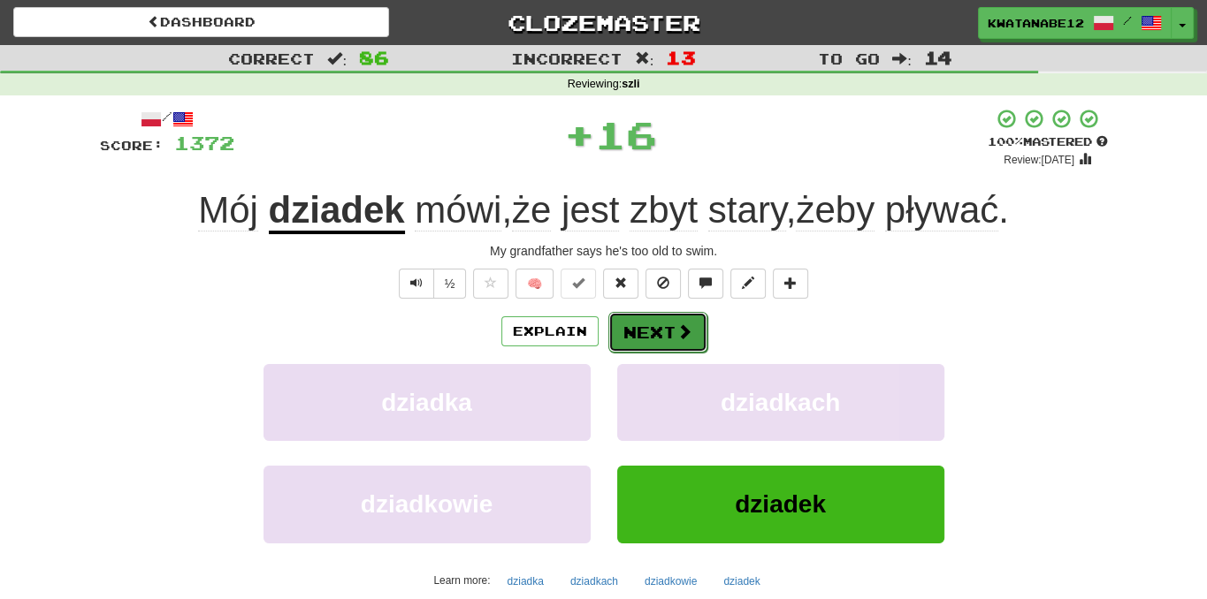
click at [631, 312] on button "Next" at bounding box center [657, 332] width 99 height 41
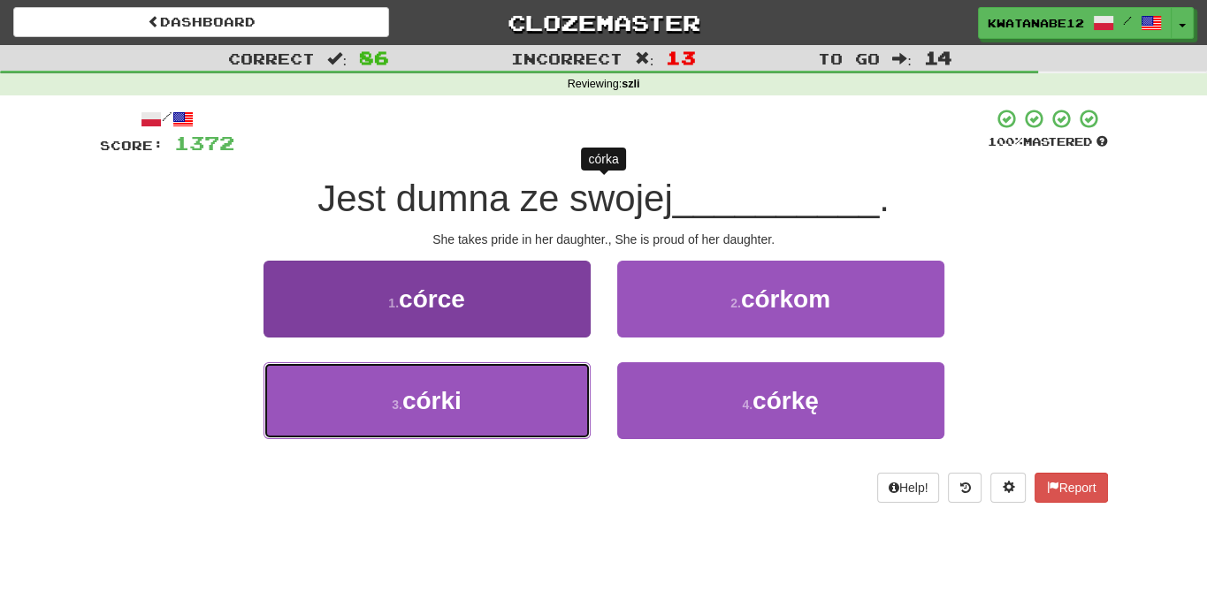
click at [462, 369] on button "3 . córki" at bounding box center [426, 400] width 327 height 77
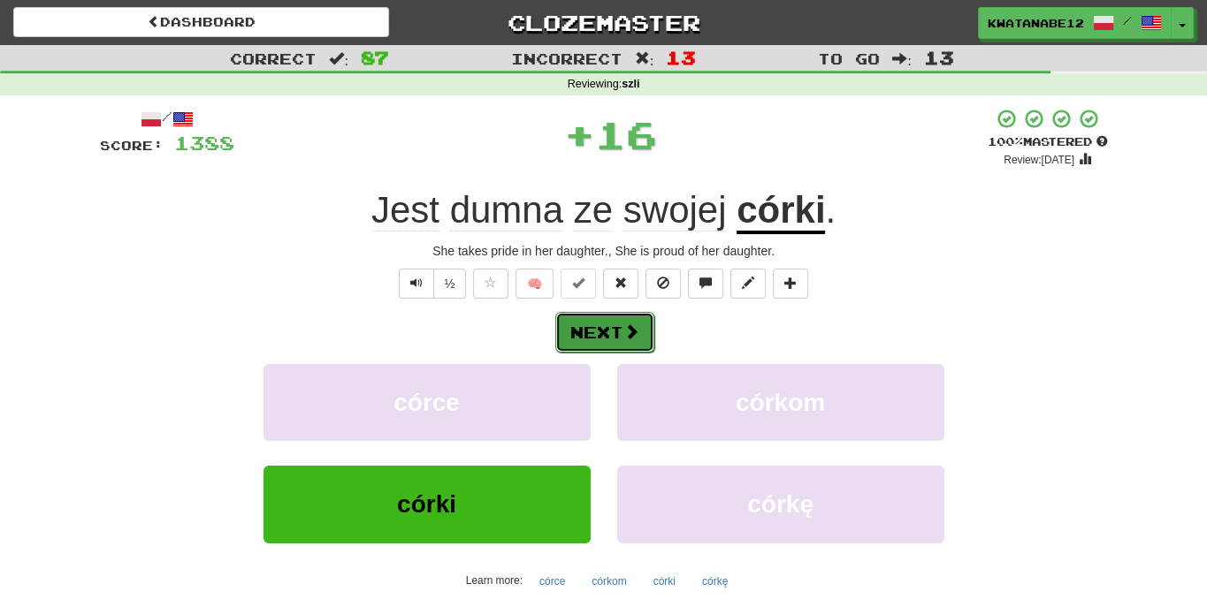
click at [629, 334] on span at bounding box center [631, 332] width 16 height 16
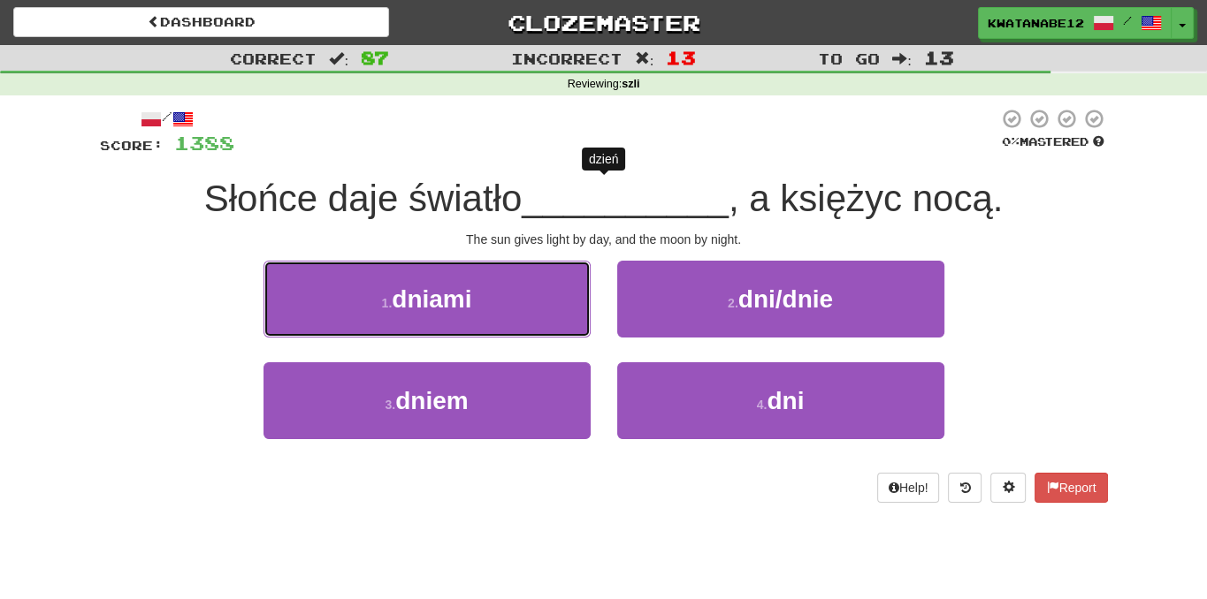
drag, startPoint x: 536, startPoint y: 300, endPoint x: 548, endPoint y: 307, distance: 14.3
click at [538, 301] on button "1 . dniami" at bounding box center [426, 299] width 327 height 77
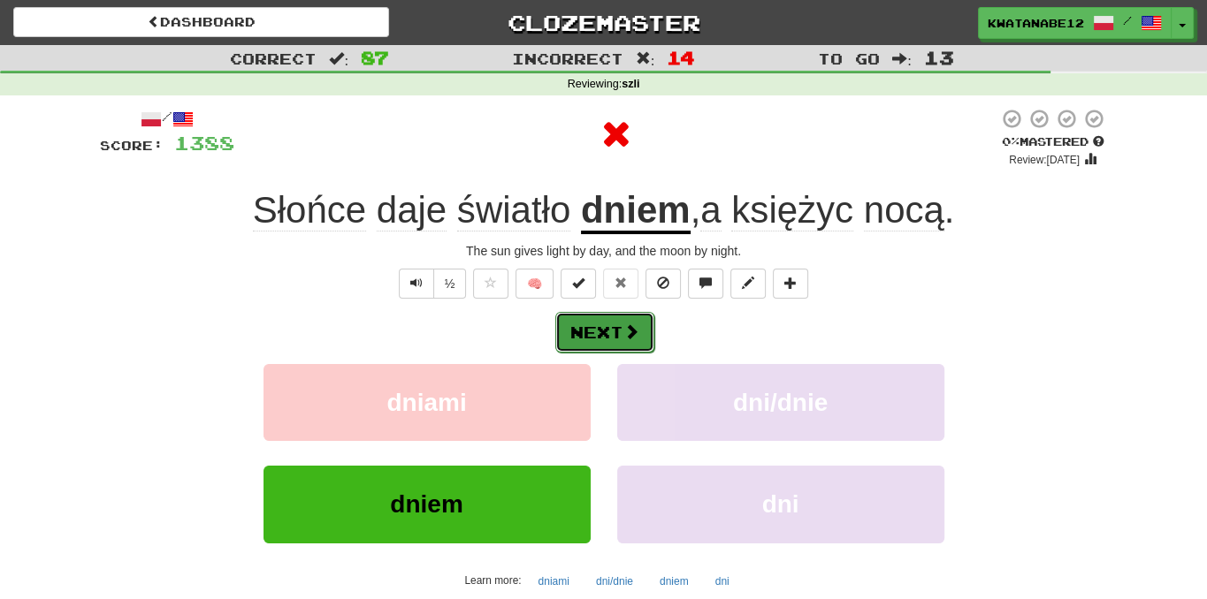
click at [629, 324] on span at bounding box center [631, 332] width 16 height 16
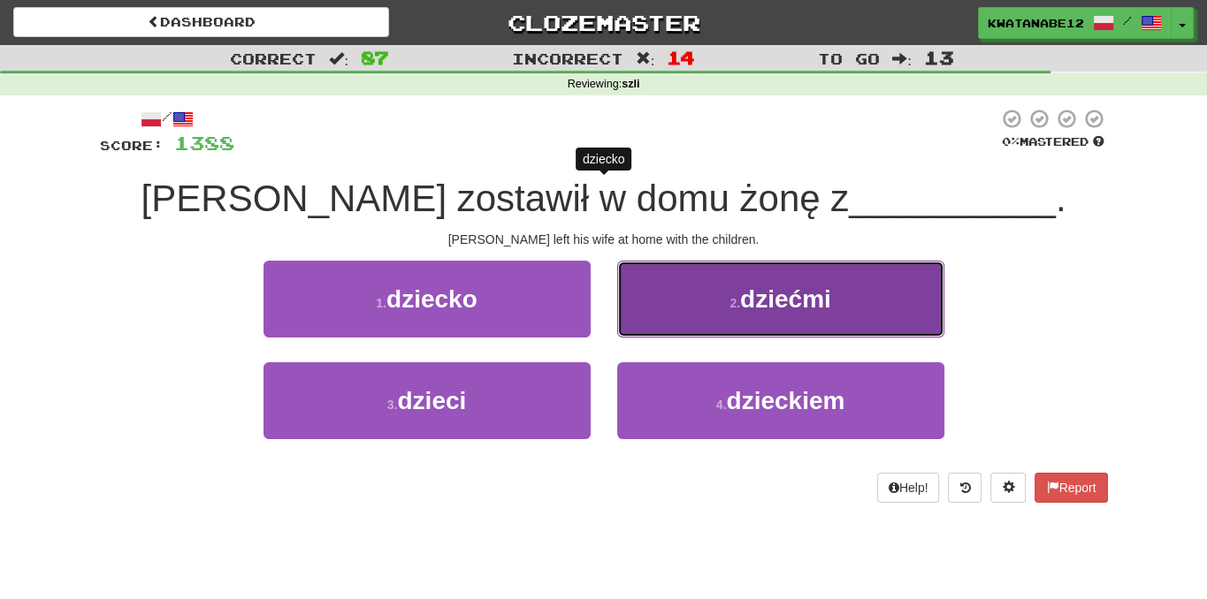
click at [697, 293] on button "2 . dziećmi" at bounding box center [780, 299] width 327 height 77
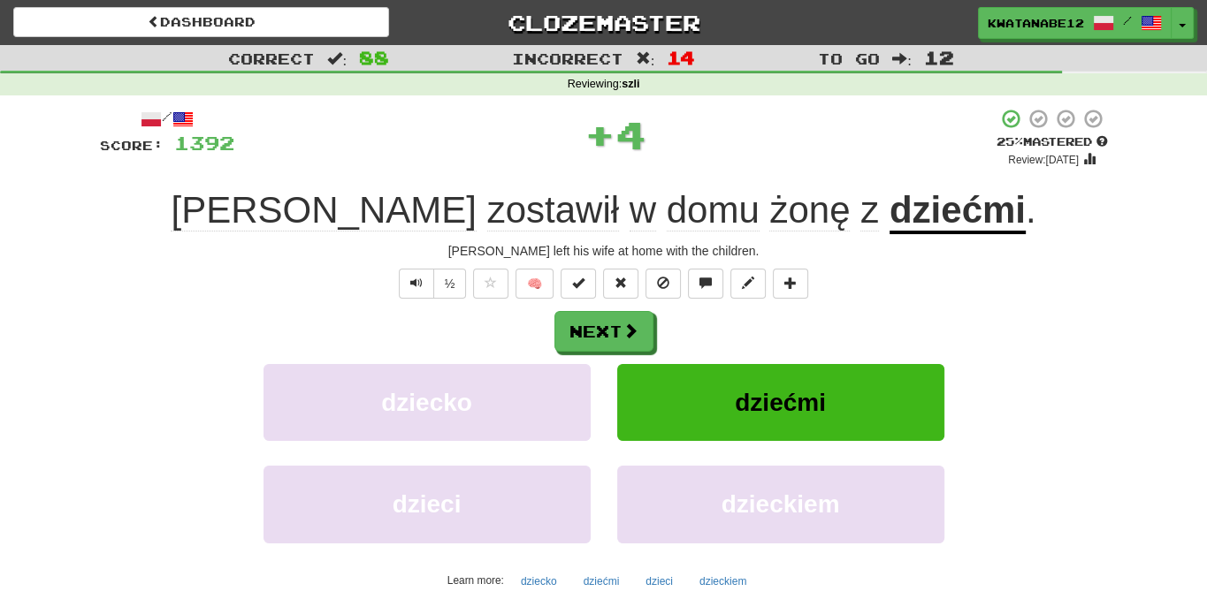
click at [666, 316] on div "Next" at bounding box center [604, 331] width 1008 height 41
click at [598, 334] on button "Next" at bounding box center [604, 332] width 99 height 41
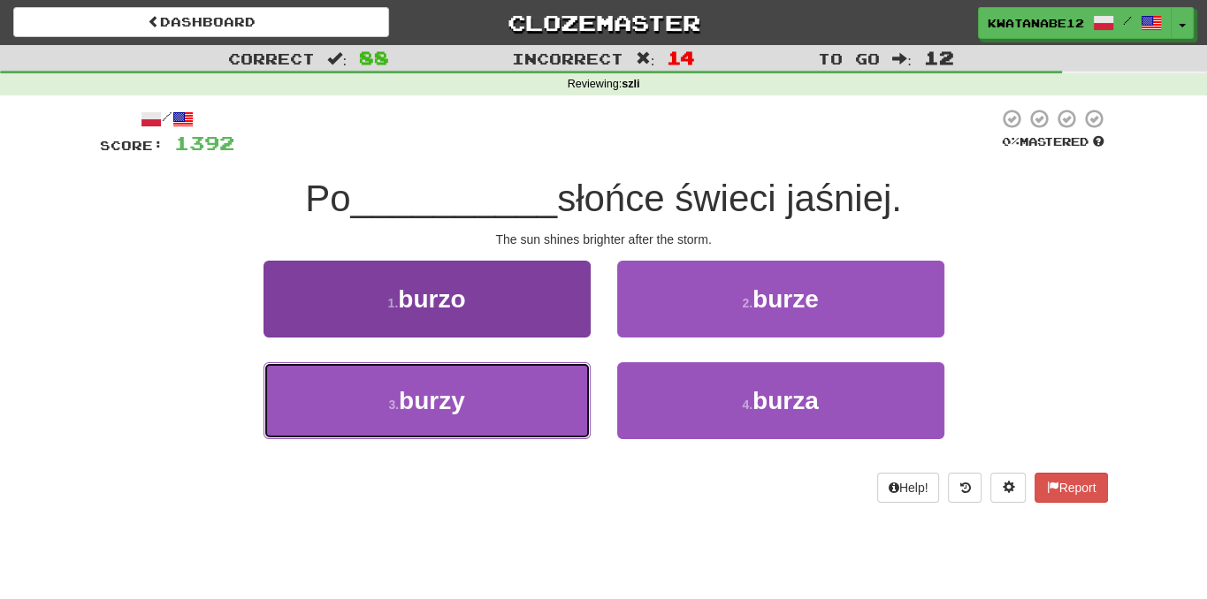
click at [501, 394] on button "3 . burzy" at bounding box center [426, 400] width 327 height 77
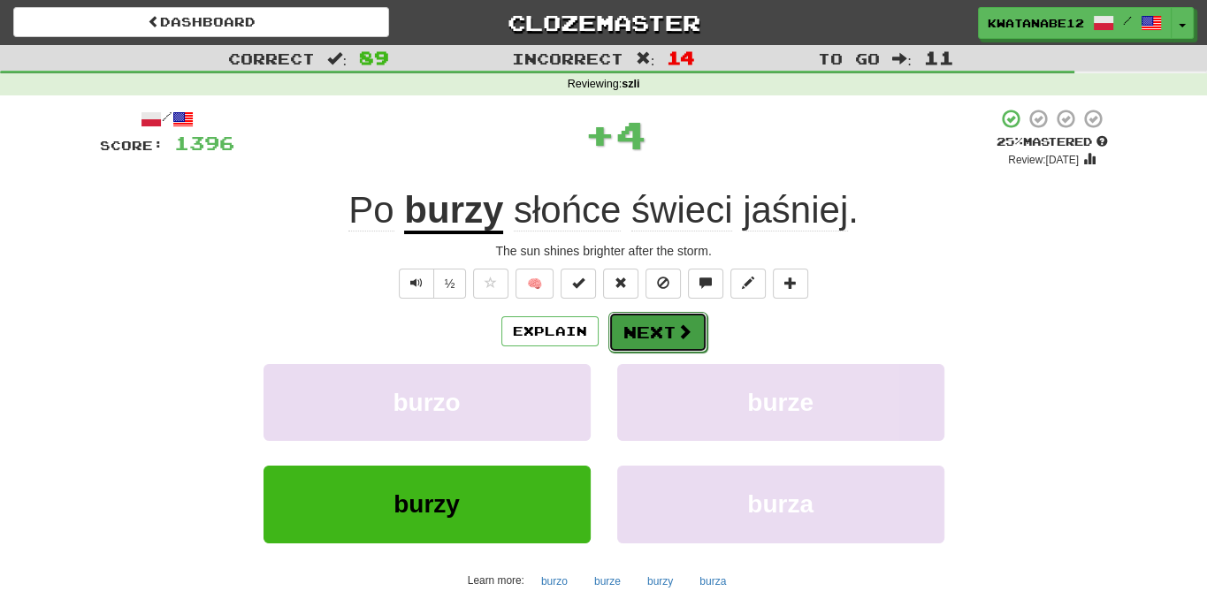
click at [647, 315] on button "Next" at bounding box center [657, 332] width 99 height 41
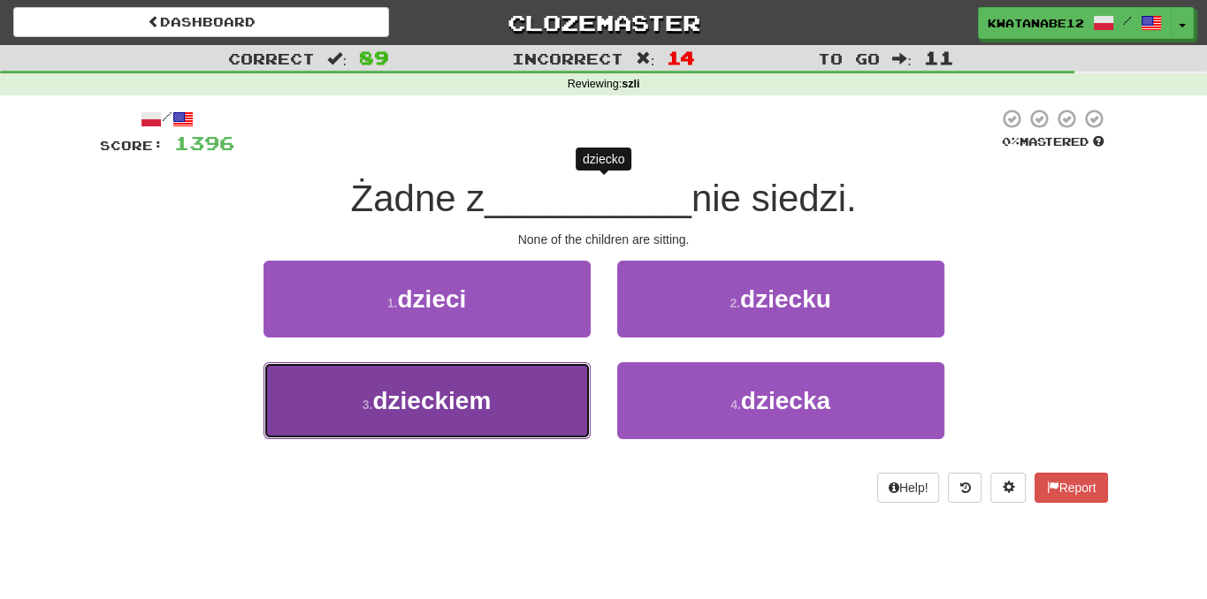
click at [534, 400] on button "3 . dzieckiem" at bounding box center [426, 400] width 327 height 77
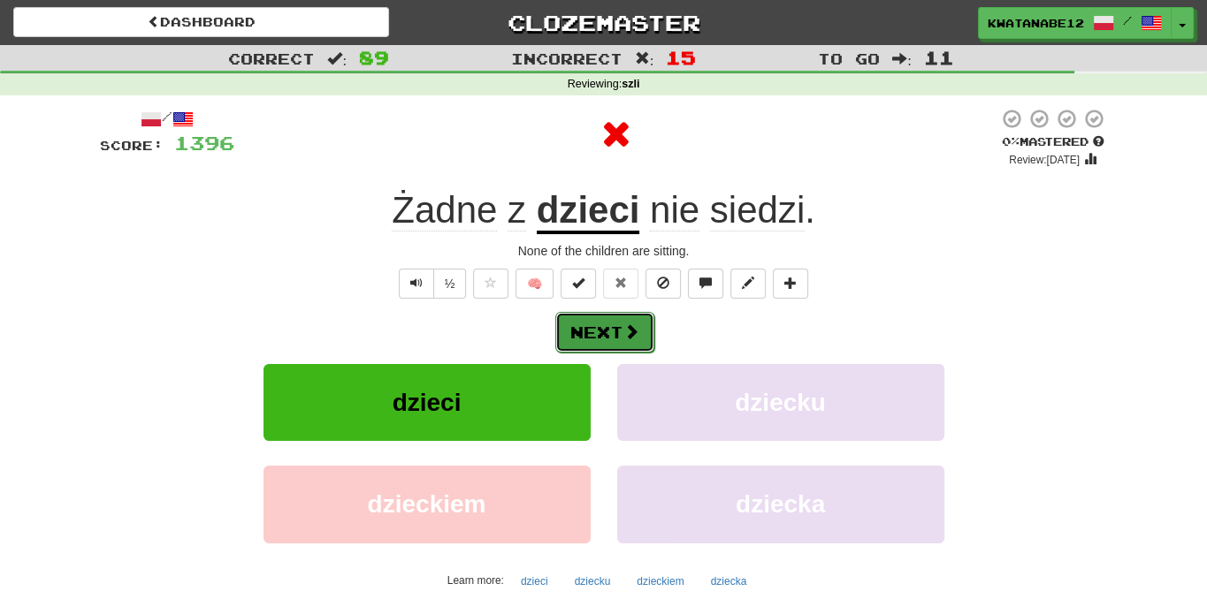
click at [619, 336] on button "Next" at bounding box center [604, 332] width 99 height 41
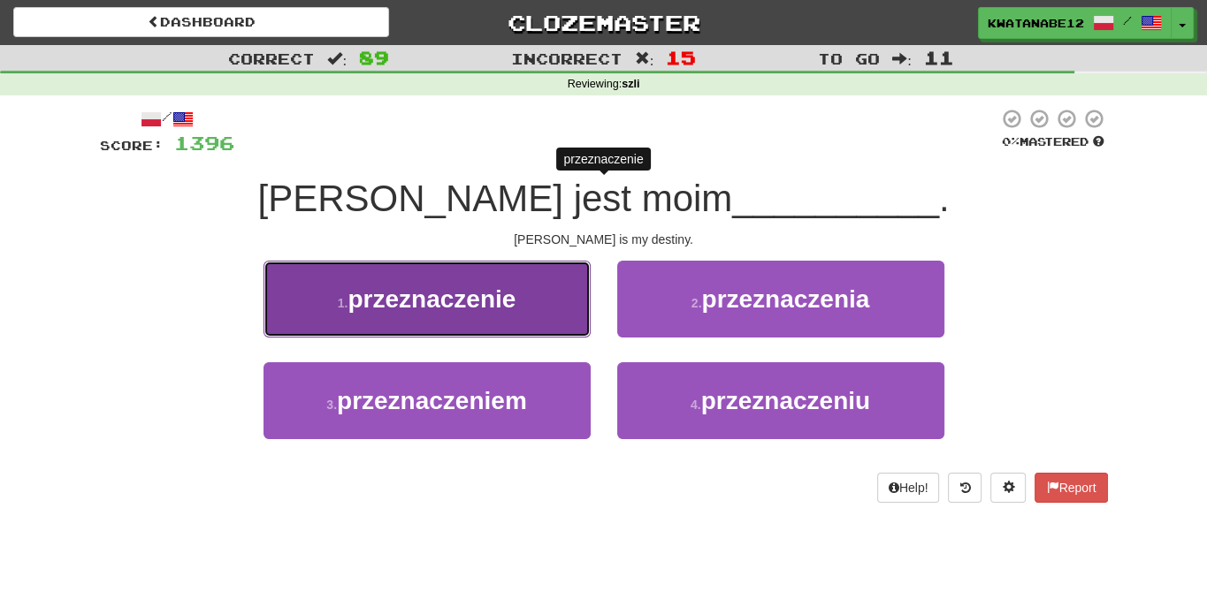
click at [534, 309] on button "1 . przeznaczenie" at bounding box center [426, 299] width 327 height 77
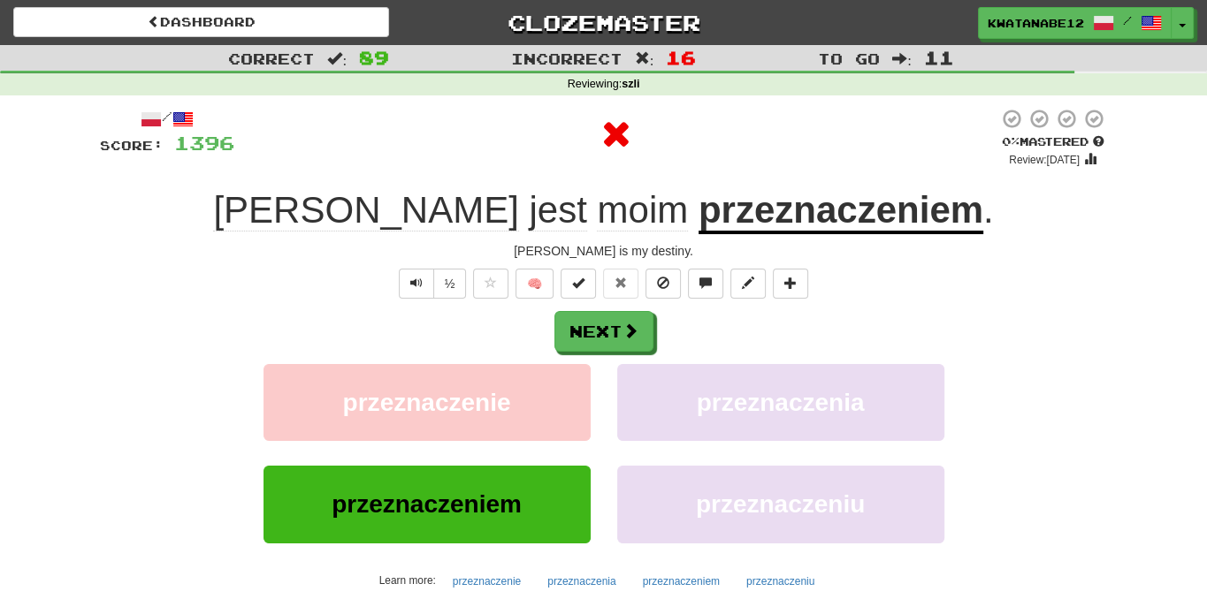
click at [656, 311] on div "Next" at bounding box center [604, 331] width 1008 height 41
click at [640, 324] on button "Next" at bounding box center [604, 332] width 99 height 41
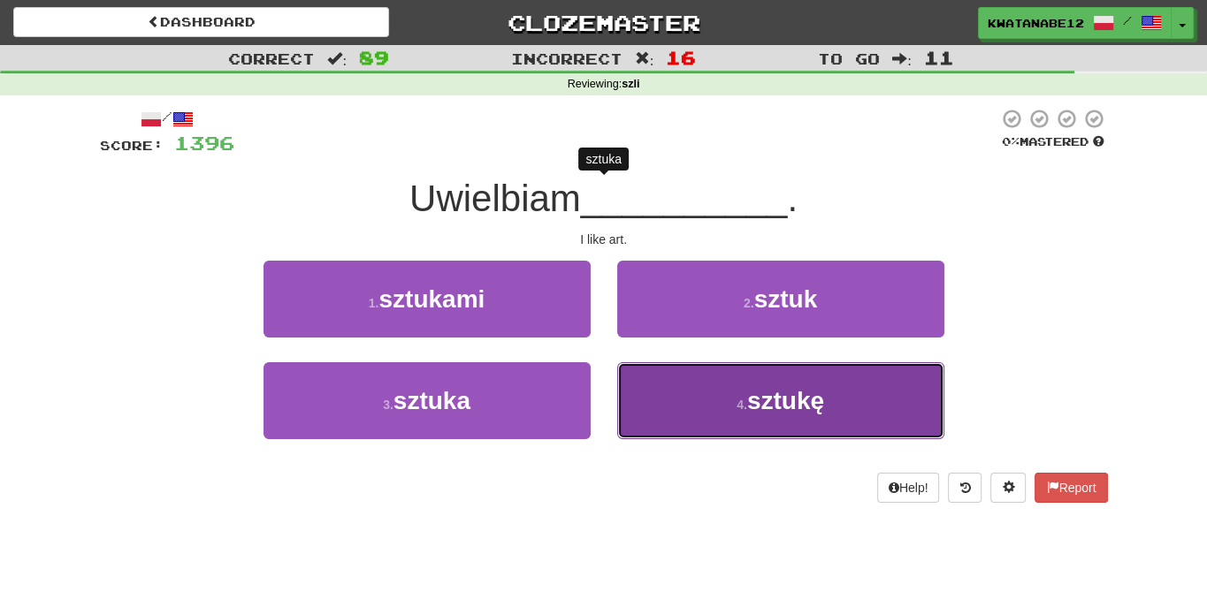
click at [696, 391] on button "4 . sztukę" at bounding box center [780, 400] width 327 height 77
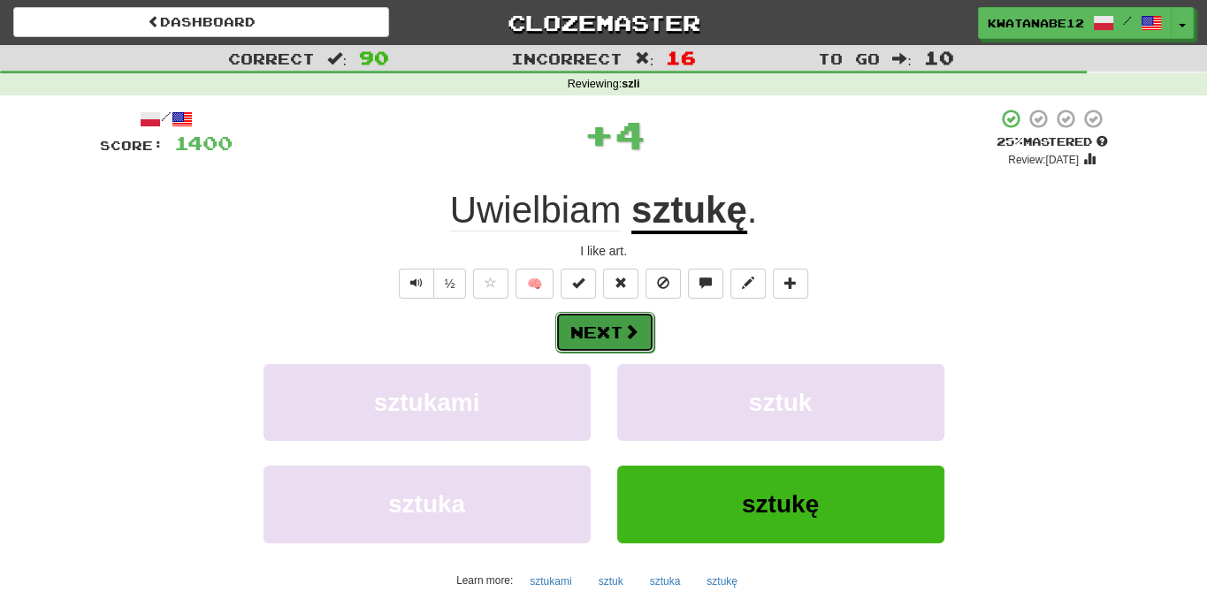
click at [638, 328] on button "Next" at bounding box center [604, 332] width 99 height 41
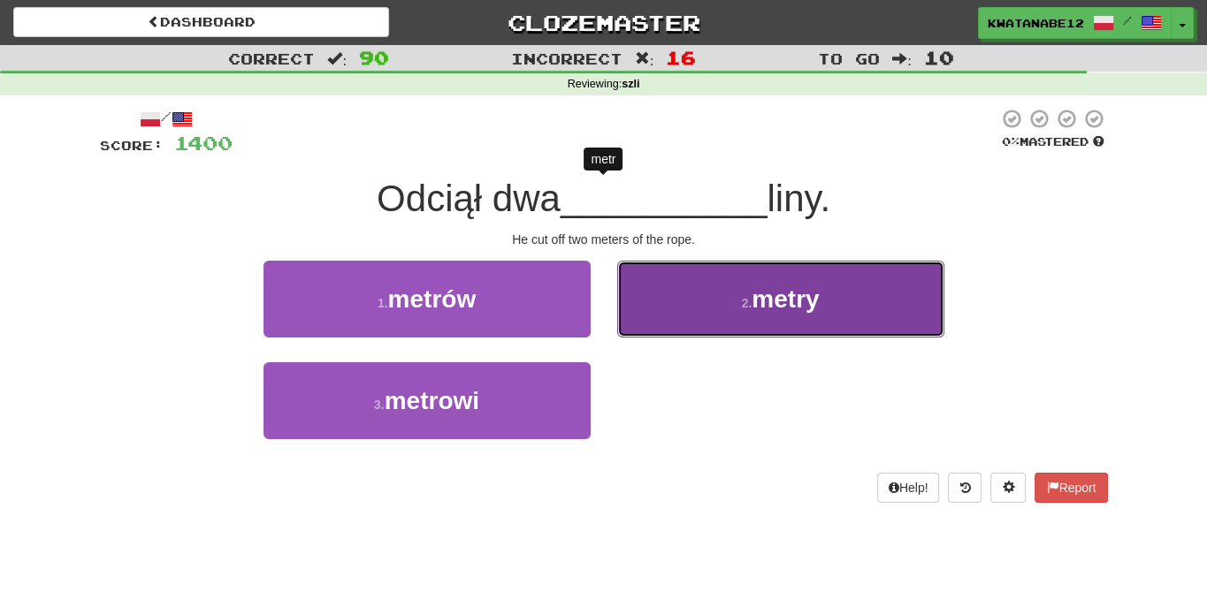
click at [682, 312] on button "2 . metry" at bounding box center [780, 299] width 327 height 77
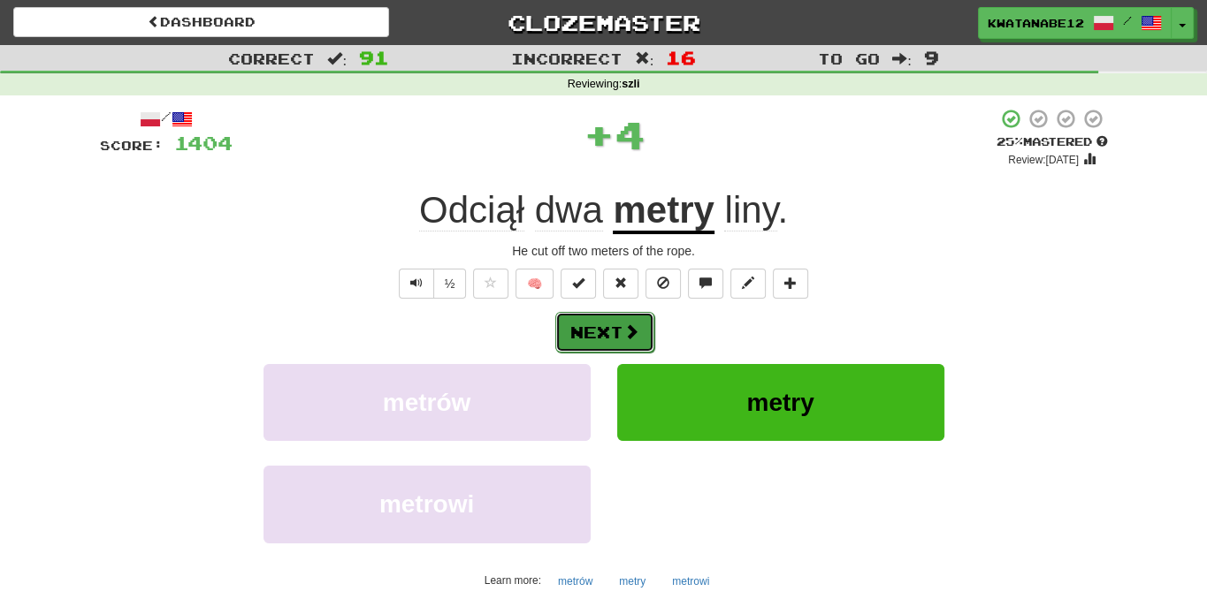
click at [647, 331] on button "Next" at bounding box center [604, 332] width 99 height 41
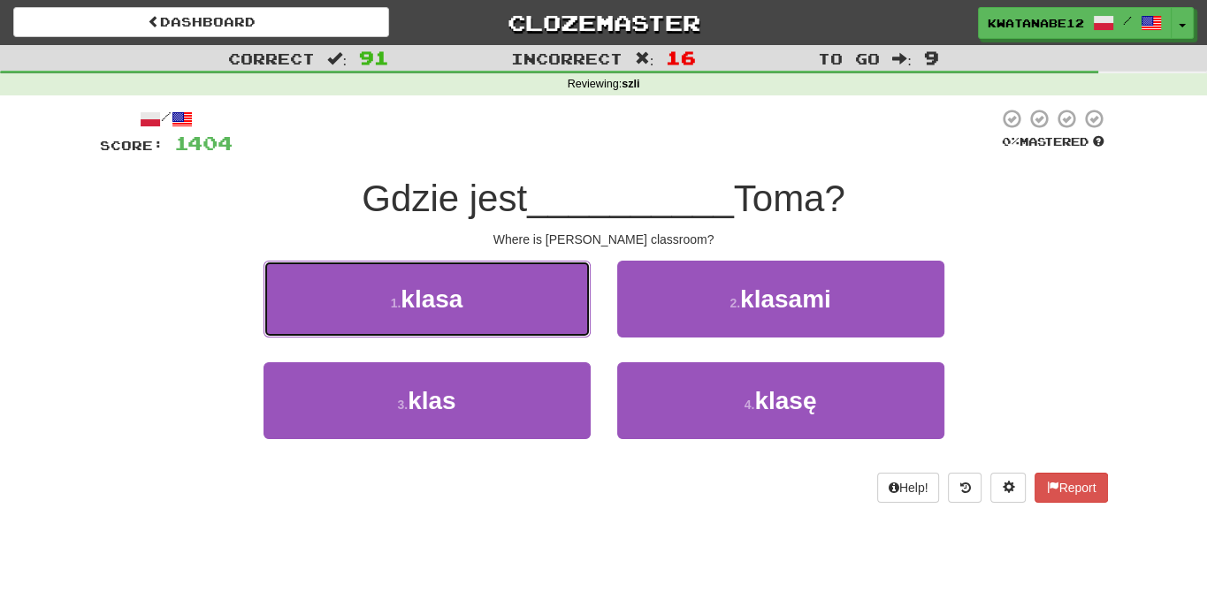
drag, startPoint x: 524, startPoint y: 297, endPoint x: 582, endPoint y: 309, distance: 58.8
click at [525, 297] on button "1 . klasa" at bounding box center [426, 299] width 327 height 77
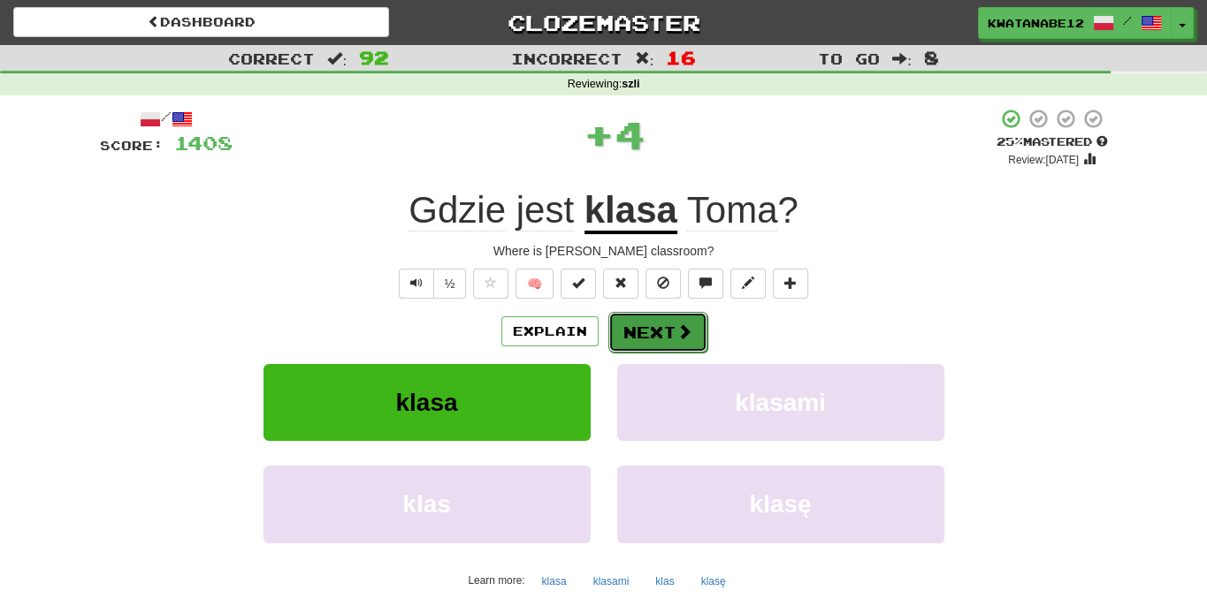
drag, startPoint x: 624, startPoint y: 320, endPoint x: 636, endPoint y: 320, distance: 12.4
click at [636, 320] on button "Next" at bounding box center [657, 332] width 99 height 41
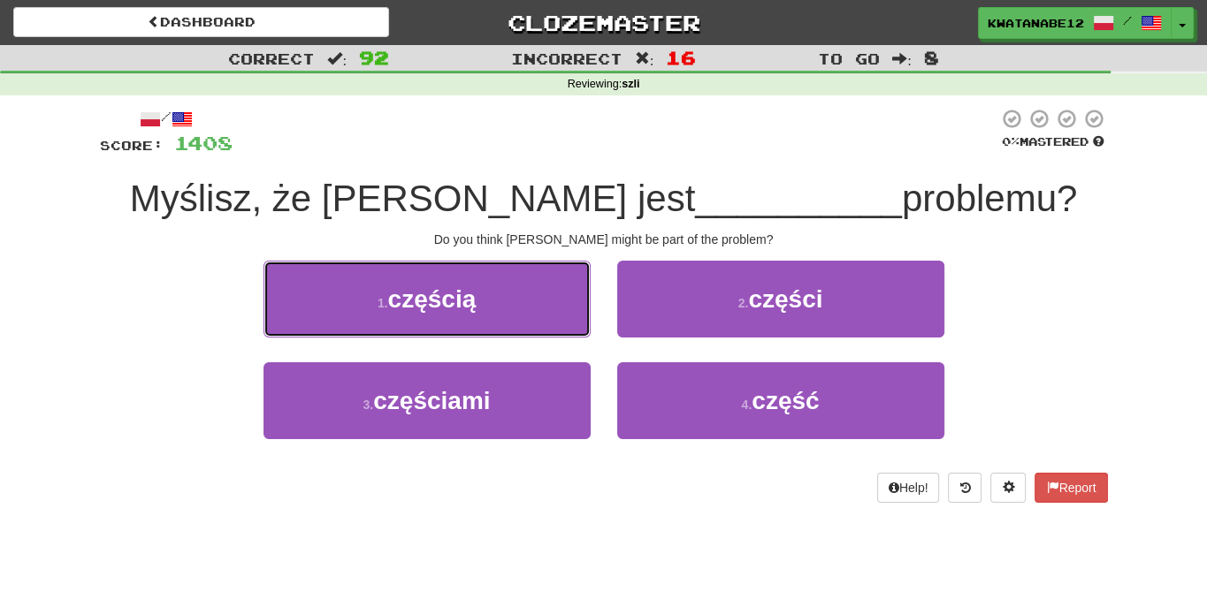
click at [514, 305] on button "1 . częścią" at bounding box center [426, 299] width 327 height 77
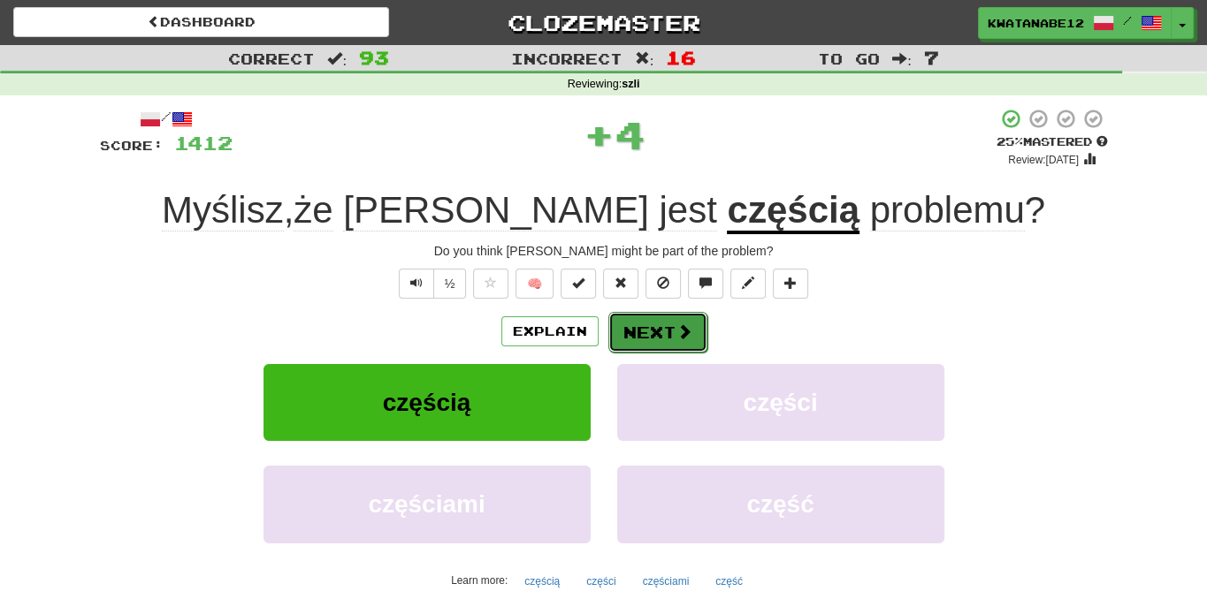
drag, startPoint x: 617, startPoint y: 331, endPoint x: 633, endPoint y: 333, distance: 16.0
click at [633, 333] on button "Next" at bounding box center [657, 332] width 99 height 41
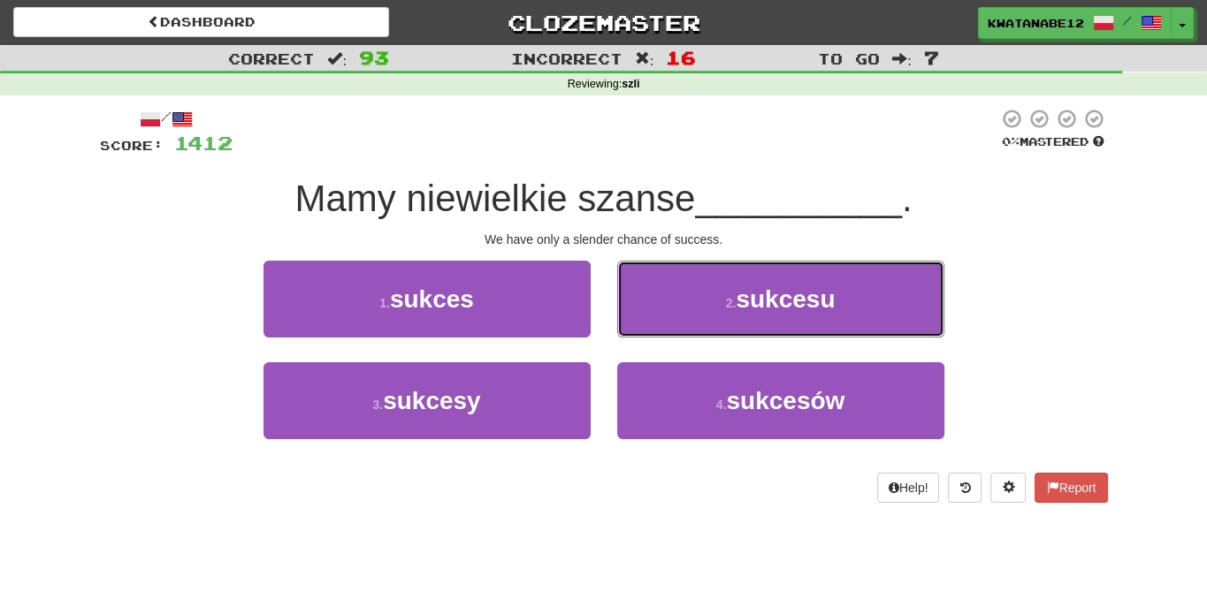
drag, startPoint x: 665, startPoint y: 296, endPoint x: 655, endPoint y: 304, distance: 12.6
click at [664, 298] on button "2 . sukcesu" at bounding box center [780, 299] width 327 height 77
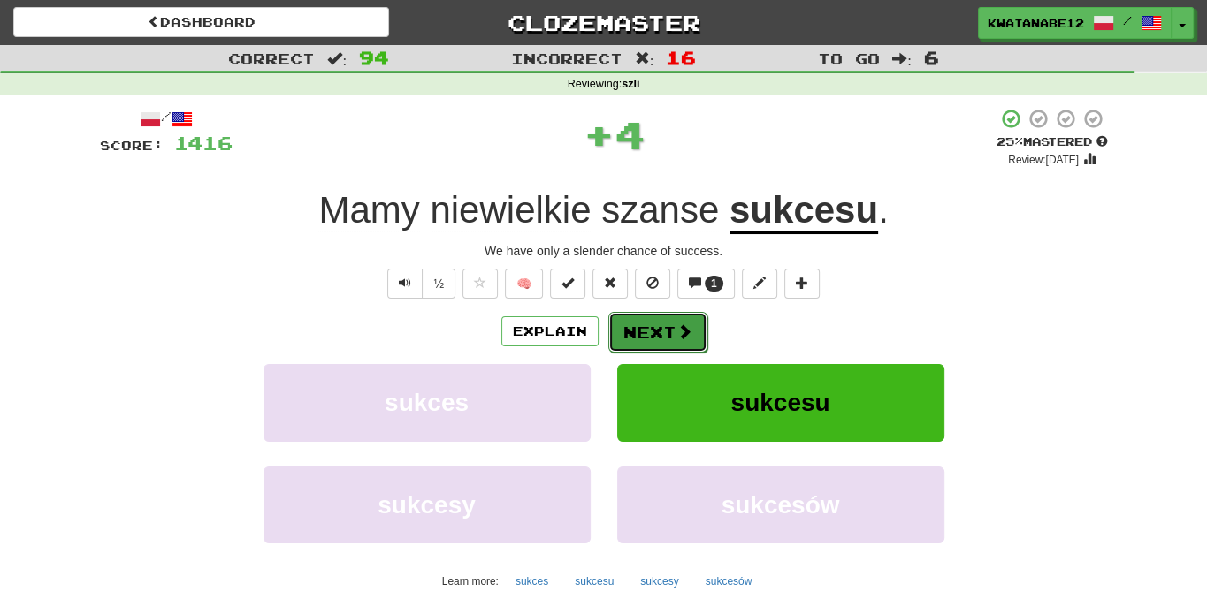
click at [636, 321] on button "Next" at bounding box center [657, 332] width 99 height 41
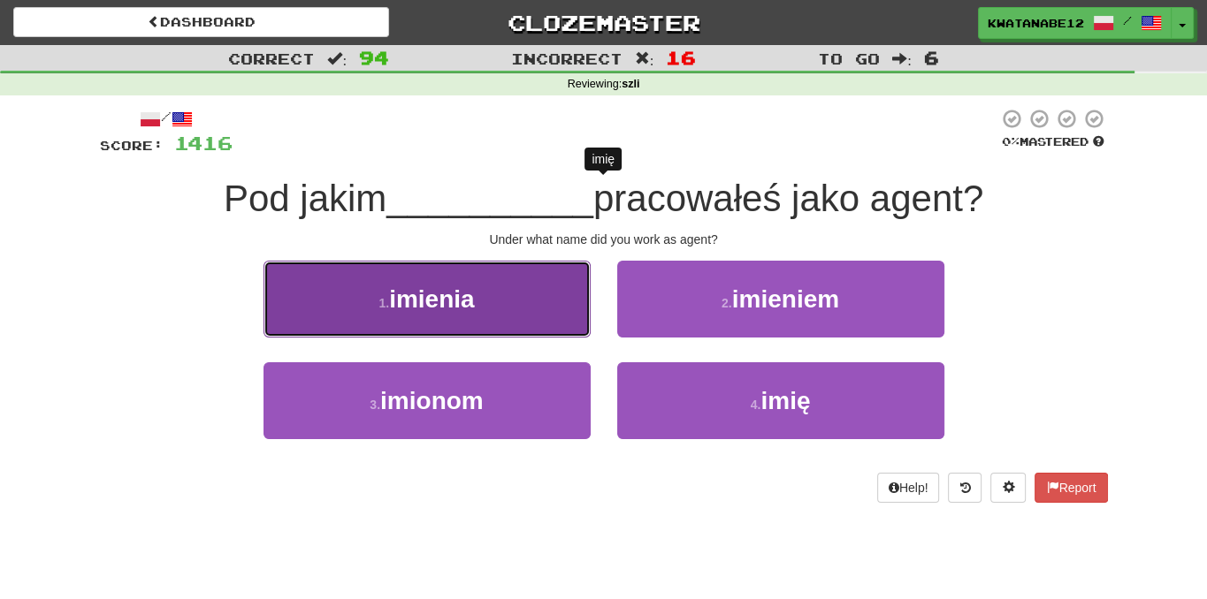
drag, startPoint x: 529, startPoint y: 301, endPoint x: 562, endPoint y: 309, distance: 34.5
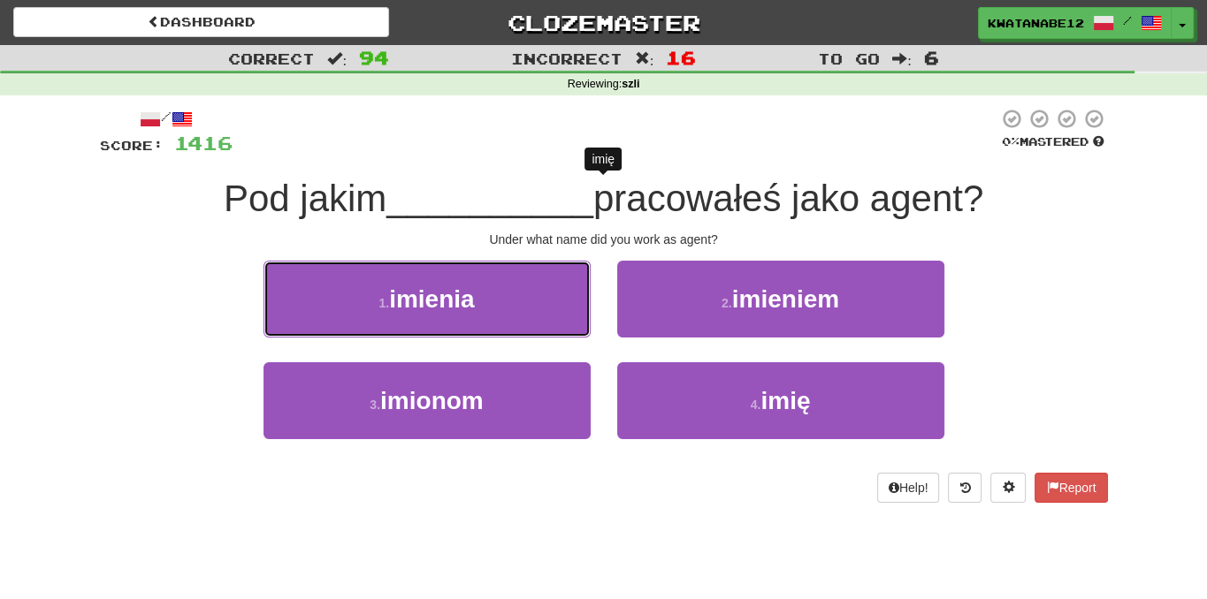
click at [528, 300] on button "1 . imienia" at bounding box center [426, 299] width 327 height 77
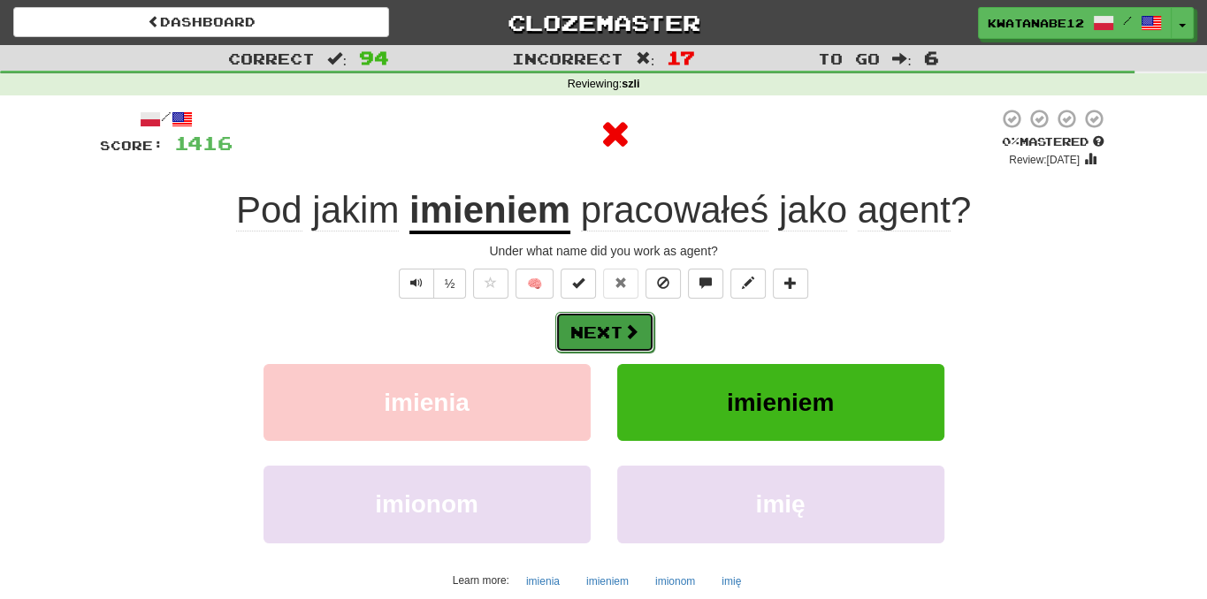
click at [626, 328] on button "Next" at bounding box center [604, 332] width 99 height 41
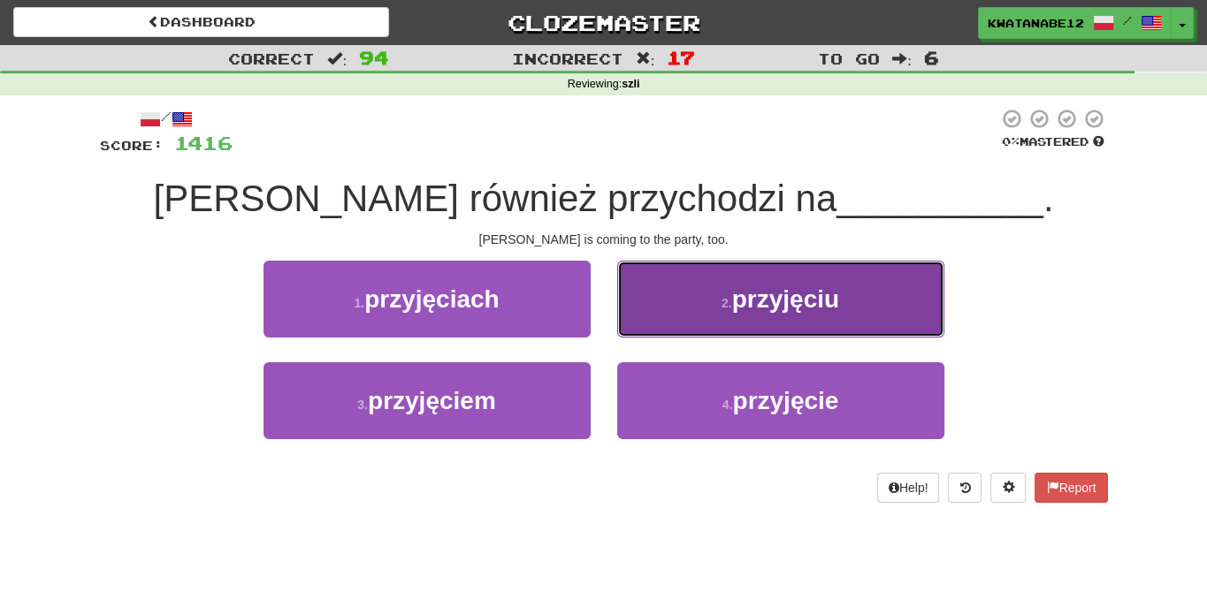
click at [674, 314] on button "2 . przyjęciu" at bounding box center [780, 299] width 327 height 77
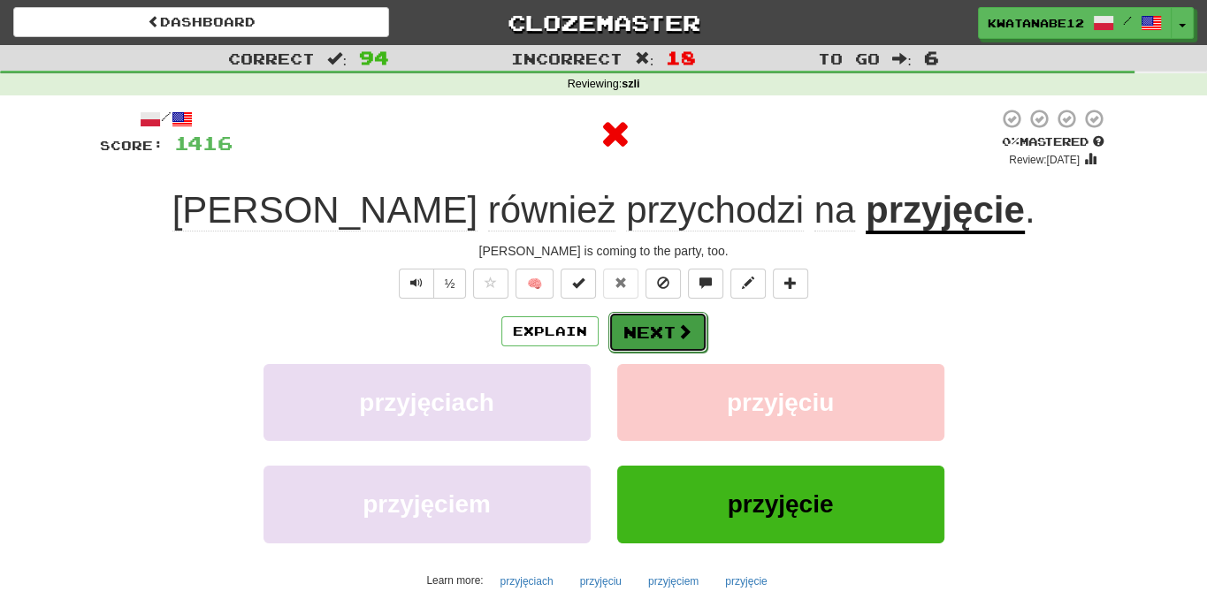
click at [642, 321] on button "Next" at bounding box center [657, 332] width 99 height 41
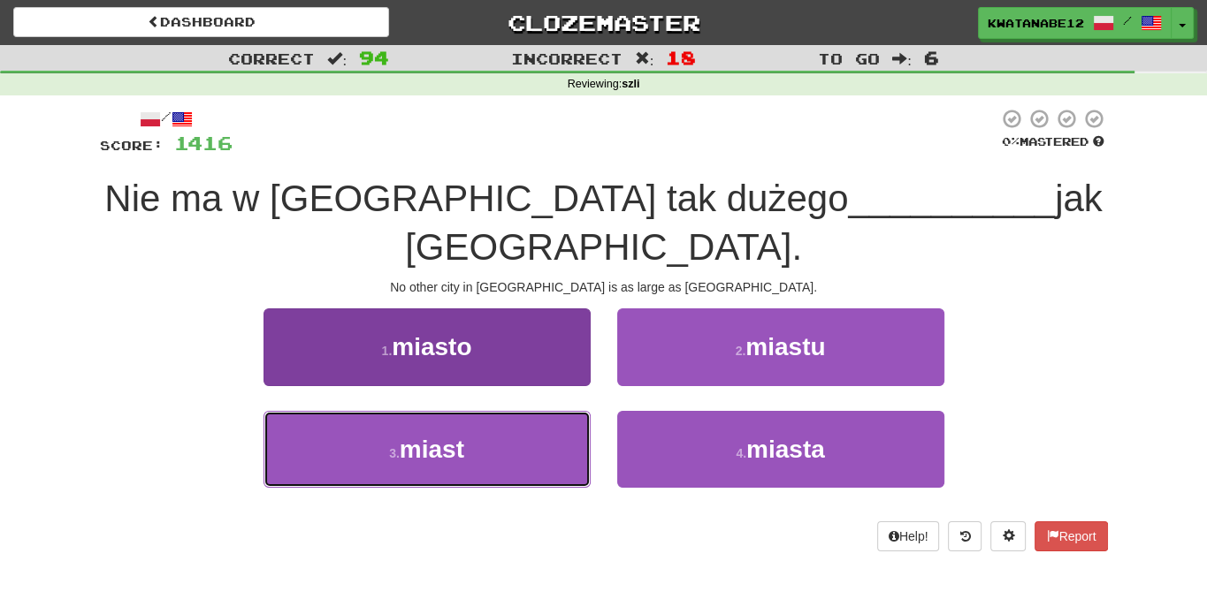
drag, startPoint x: 501, startPoint y: 394, endPoint x: 521, endPoint y: 392, distance: 19.5
click at [506, 411] on button "3 . miast" at bounding box center [426, 449] width 327 height 77
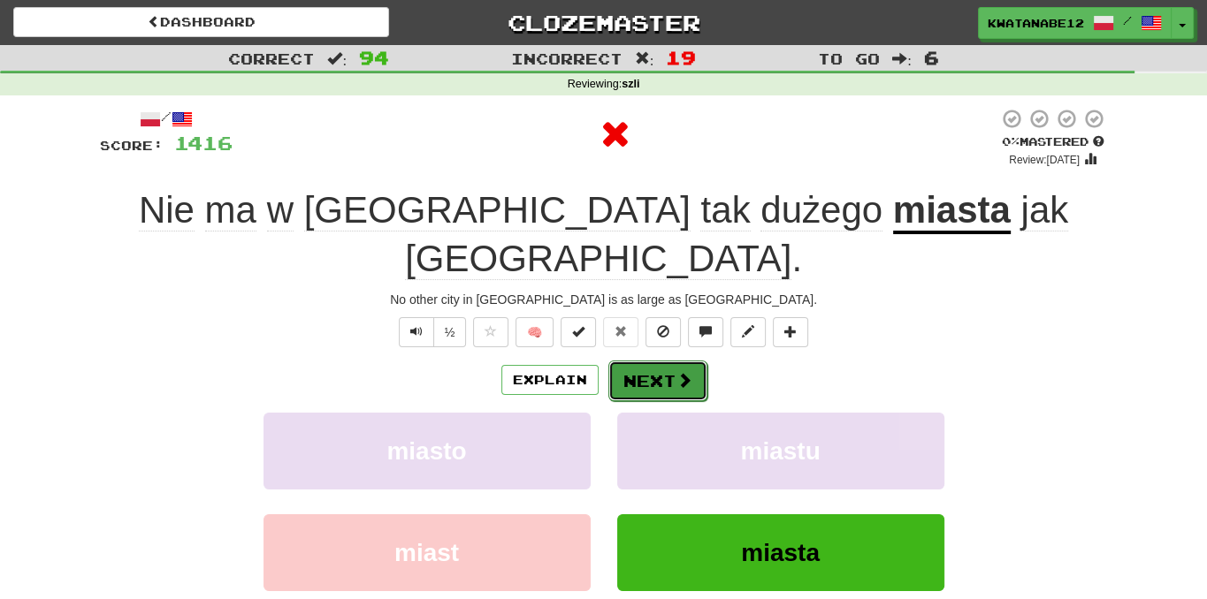
click at [640, 361] on button "Next" at bounding box center [657, 381] width 99 height 41
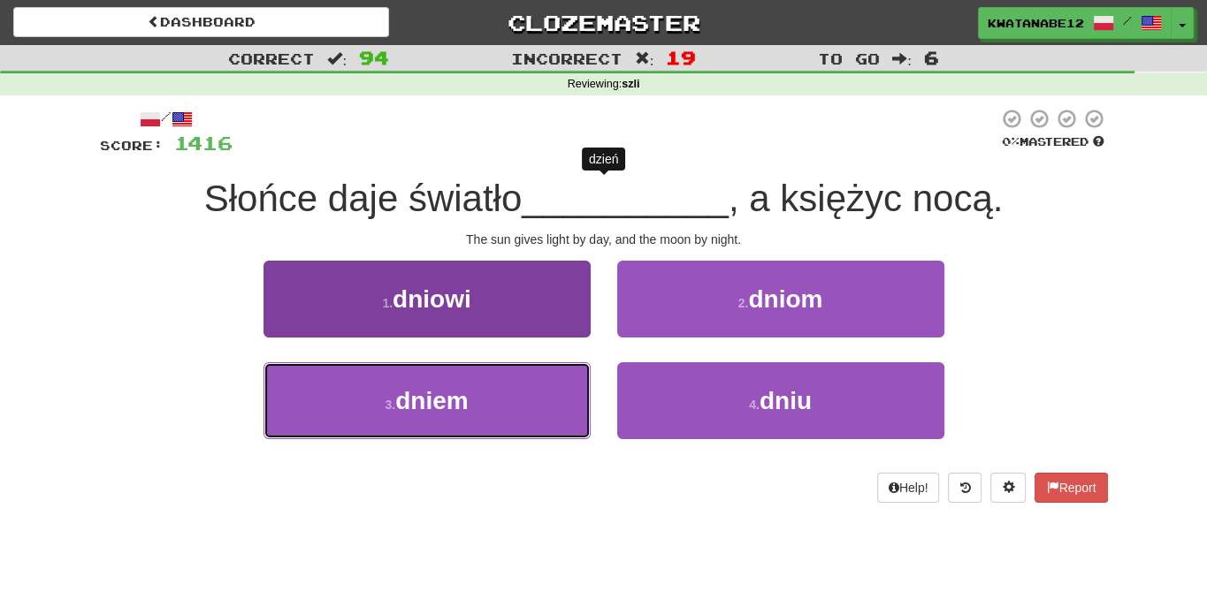
drag, startPoint x: 529, startPoint y: 409, endPoint x: 568, endPoint y: 389, distance: 43.1
click at [530, 406] on button "3 . dniem" at bounding box center [426, 400] width 327 height 77
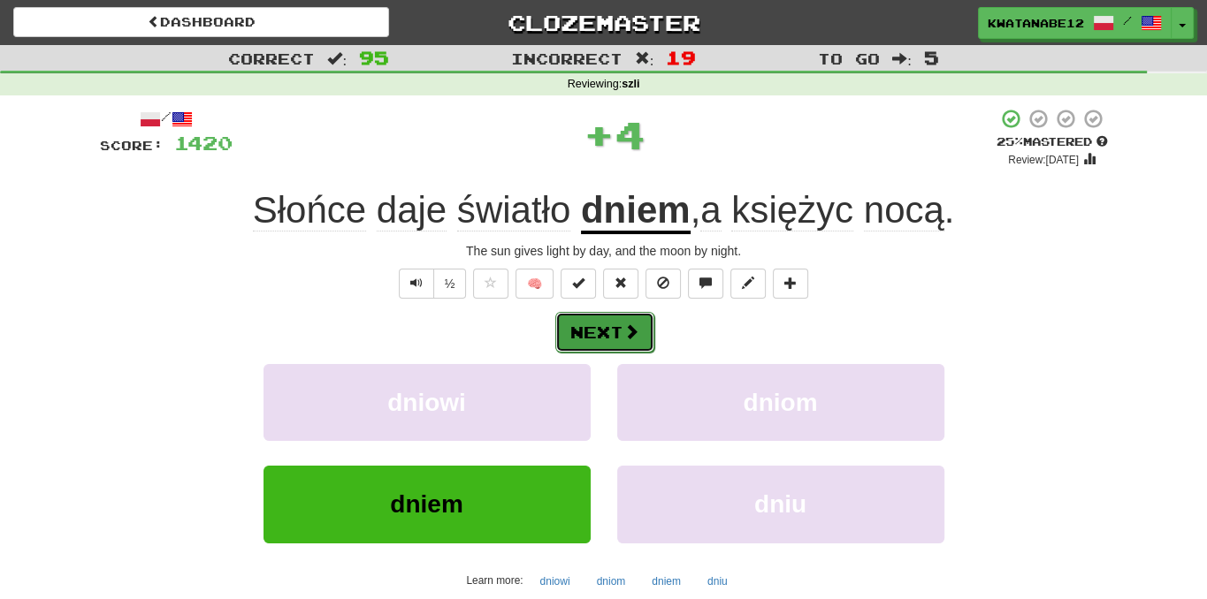
click at [625, 318] on button "Next" at bounding box center [604, 332] width 99 height 41
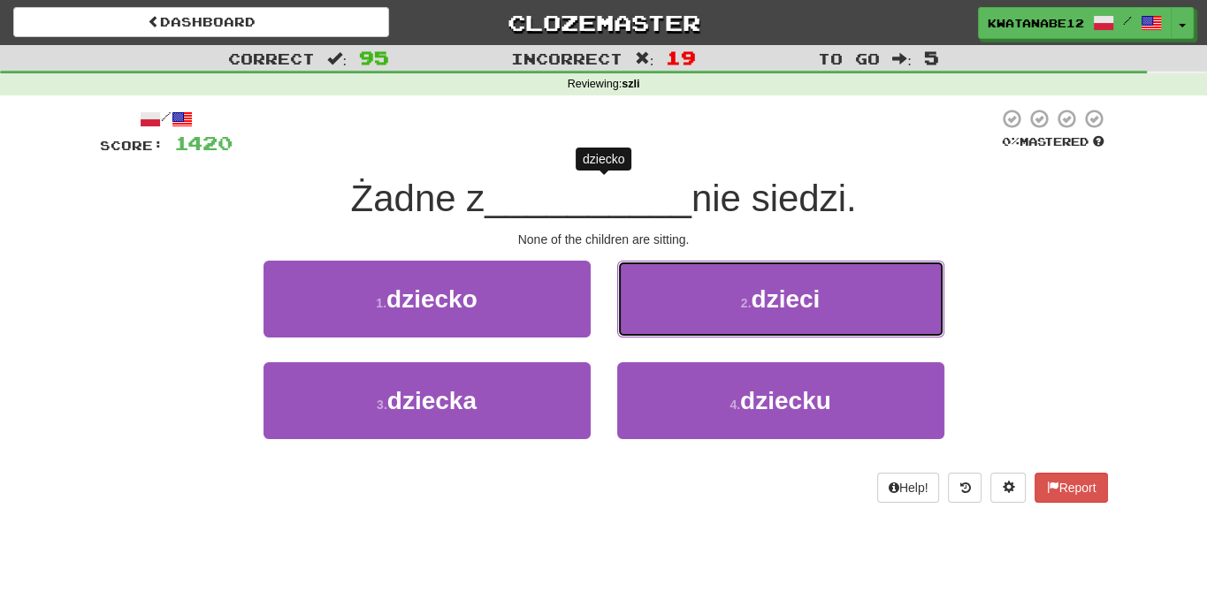
click at [659, 309] on button "2 . dzieci" at bounding box center [780, 299] width 327 height 77
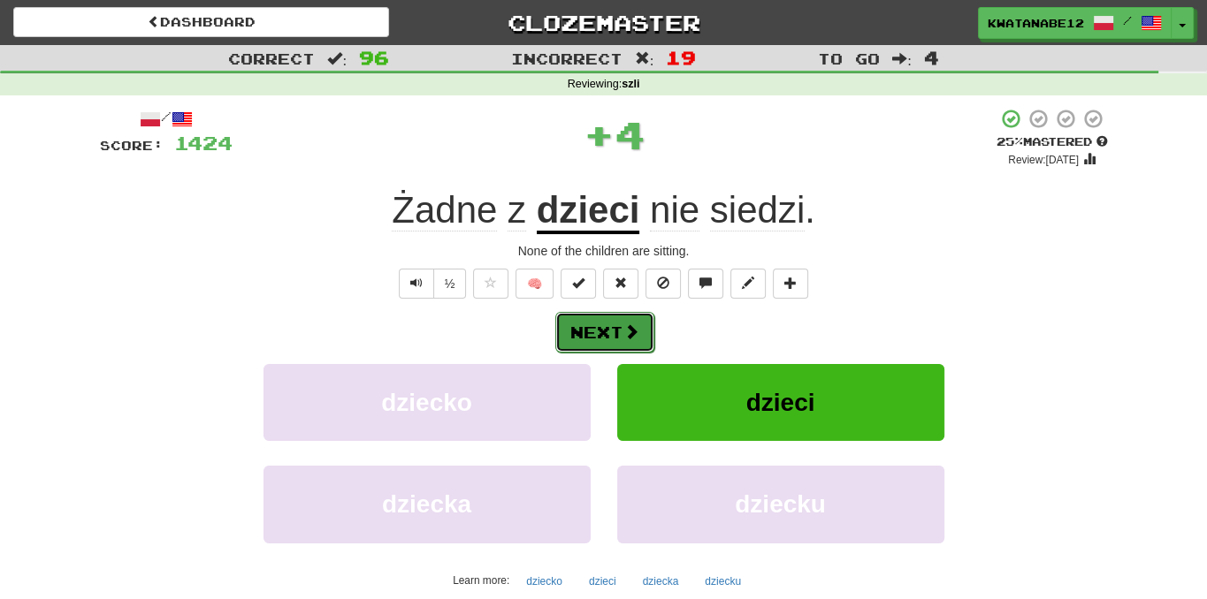
click at [619, 331] on button "Next" at bounding box center [604, 332] width 99 height 41
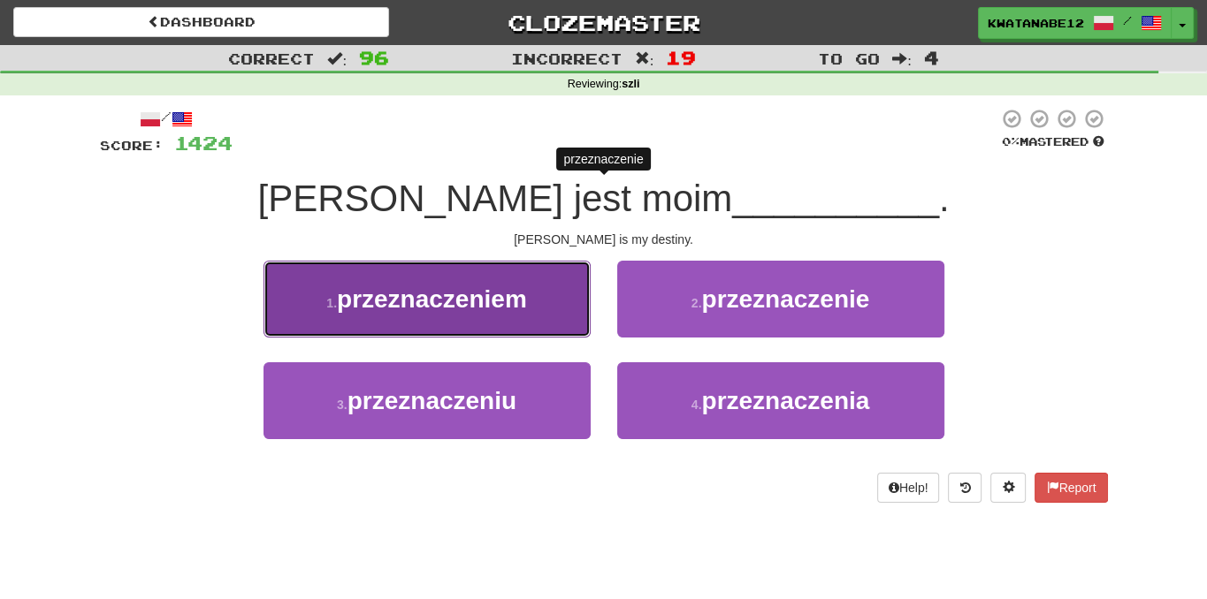
click at [544, 314] on button "1 . przeznaczeniem" at bounding box center [426, 299] width 327 height 77
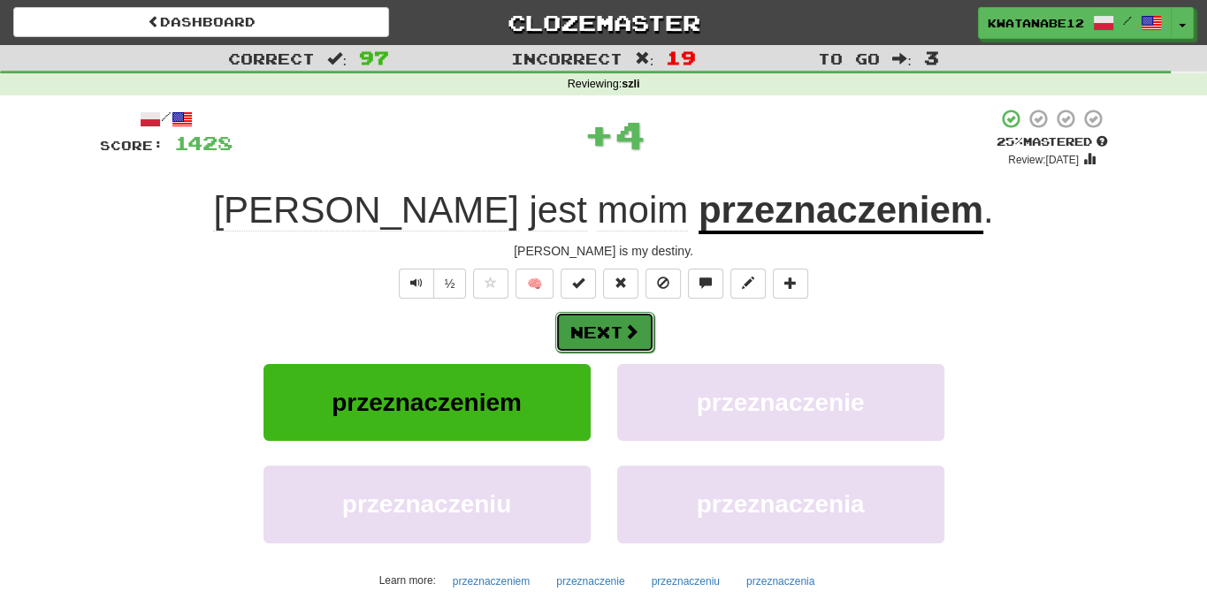
click at [636, 332] on span at bounding box center [631, 332] width 16 height 16
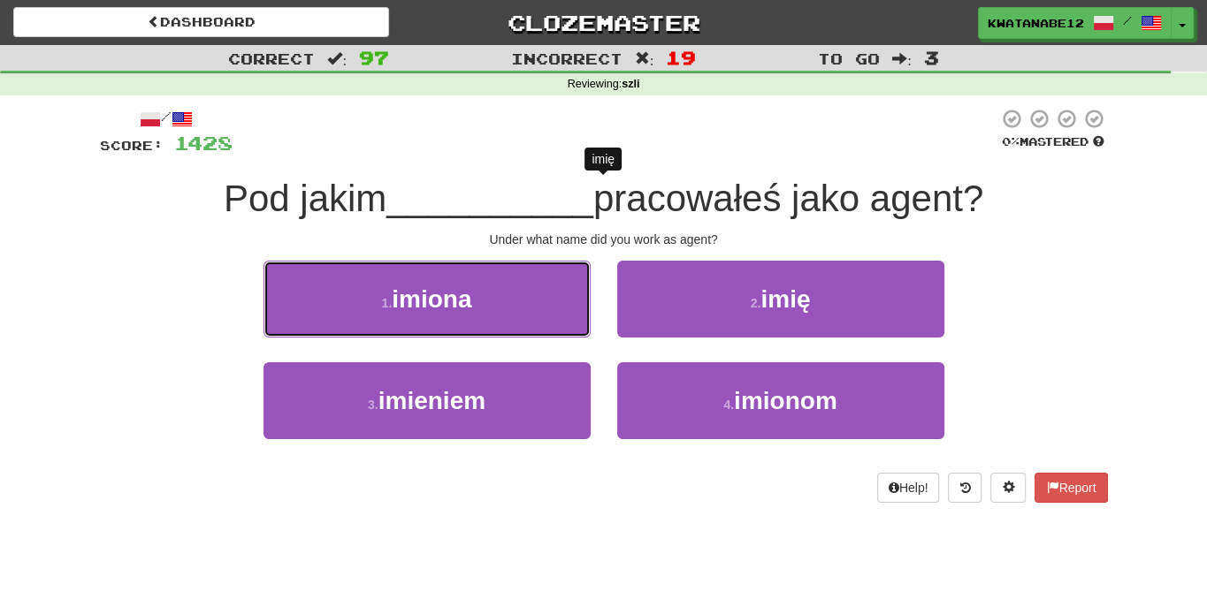
click at [524, 303] on button "1 . imiona" at bounding box center [426, 299] width 327 height 77
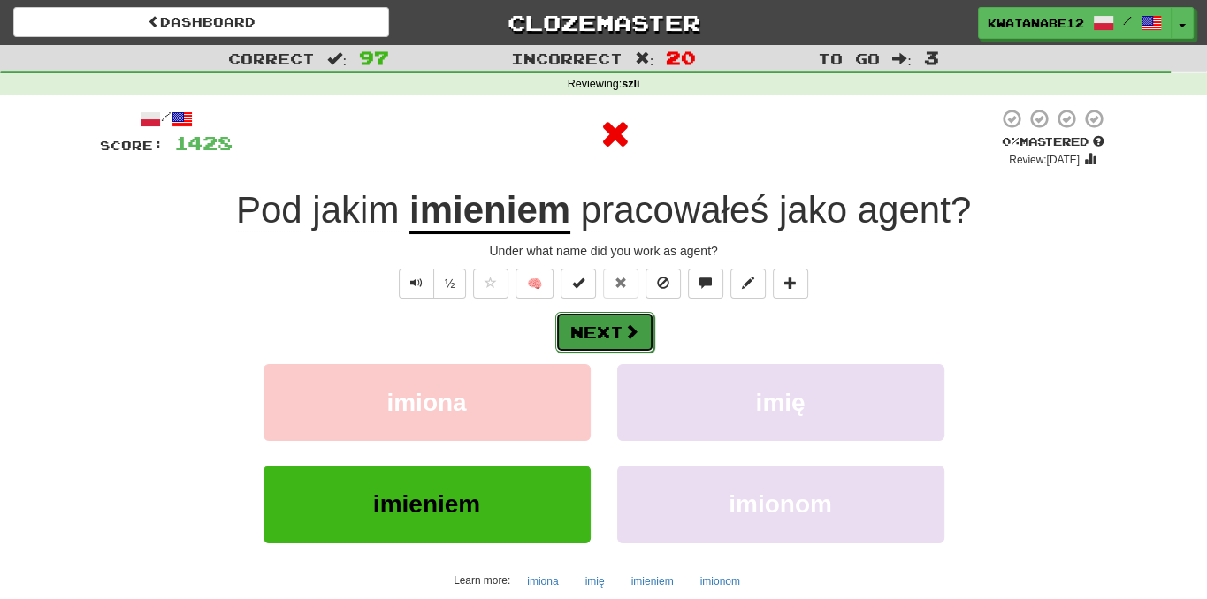
click at [629, 327] on span at bounding box center [631, 332] width 16 height 16
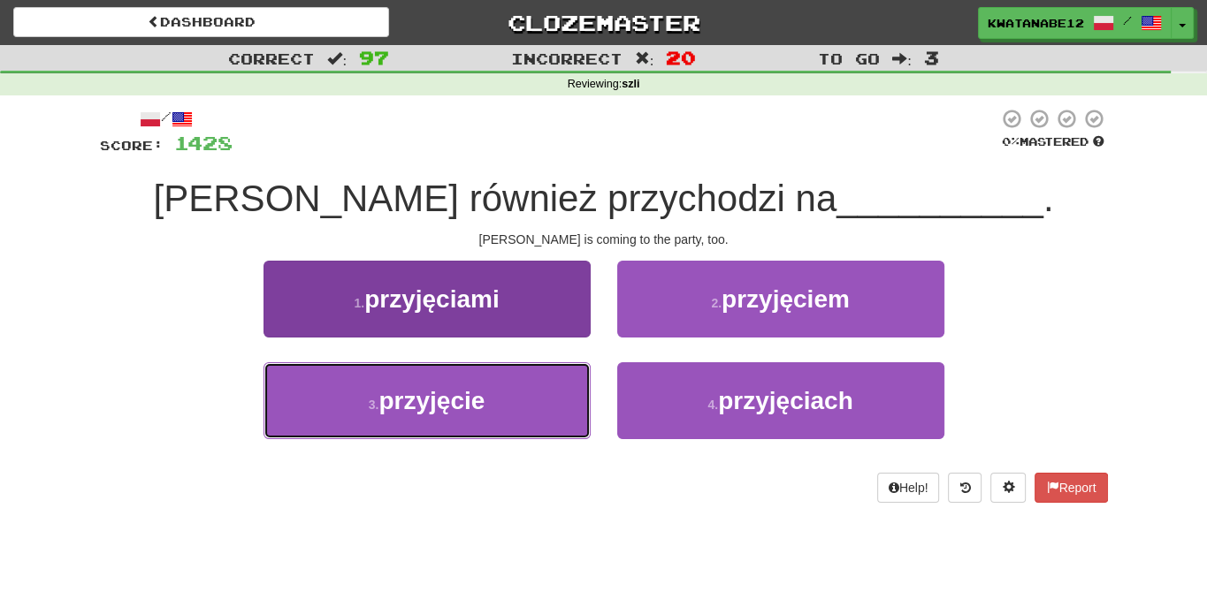
click at [527, 384] on button "3 . przyjęcie" at bounding box center [426, 400] width 327 height 77
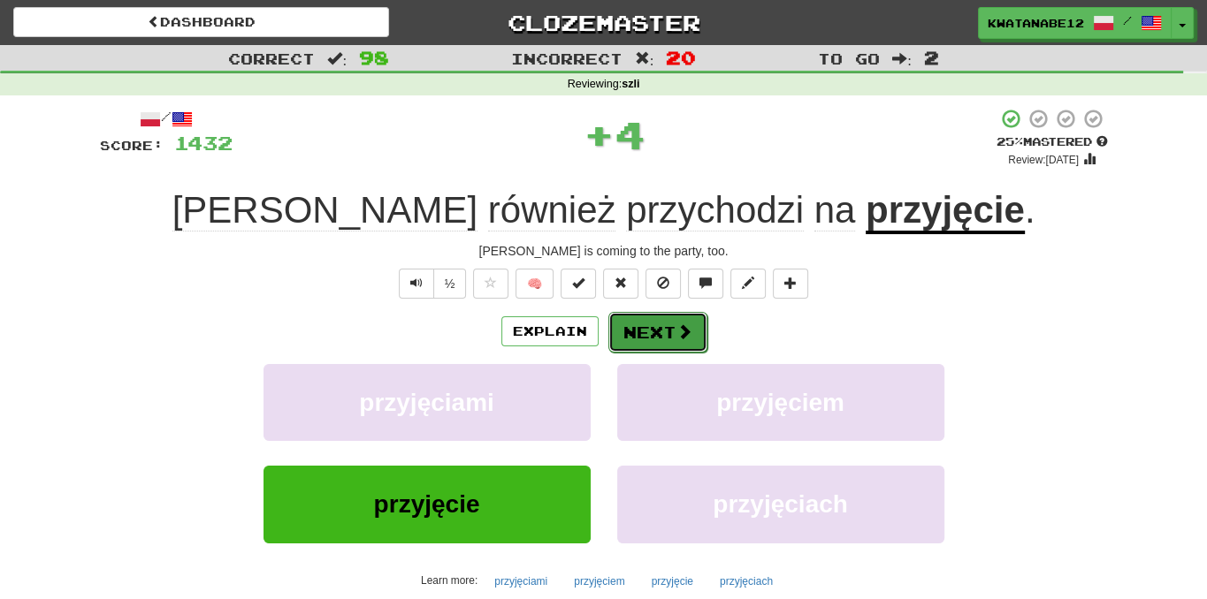
click at [633, 322] on button "Next" at bounding box center [657, 332] width 99 height 41
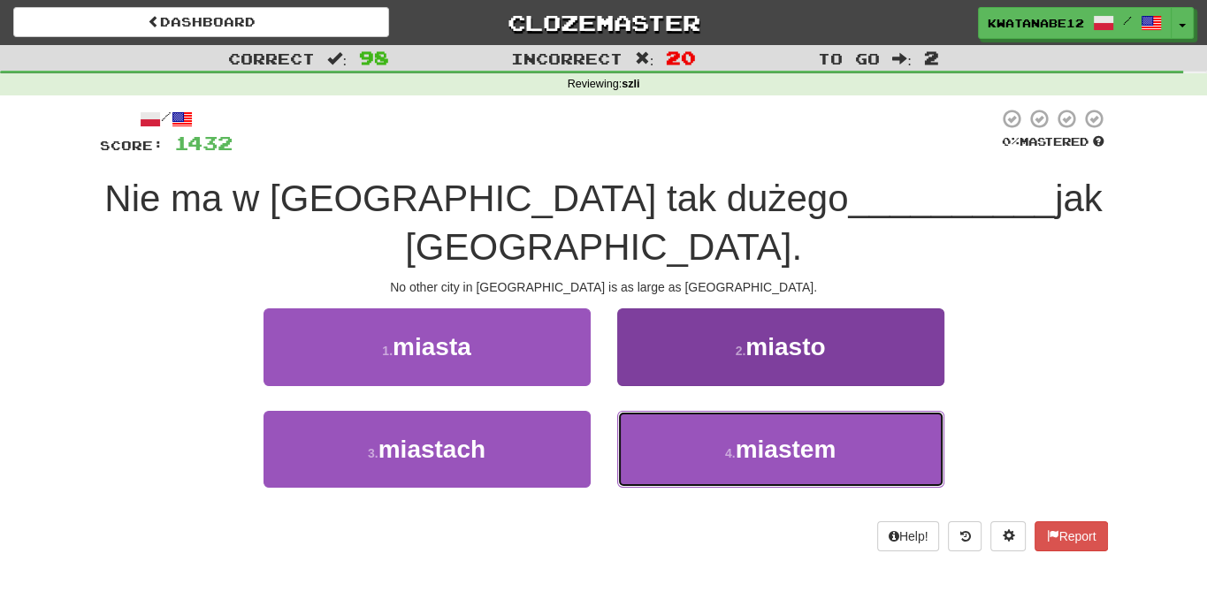
click at [681, 424] on button "4 . miastem" at bounding box center [780, 449] width 327 height 77
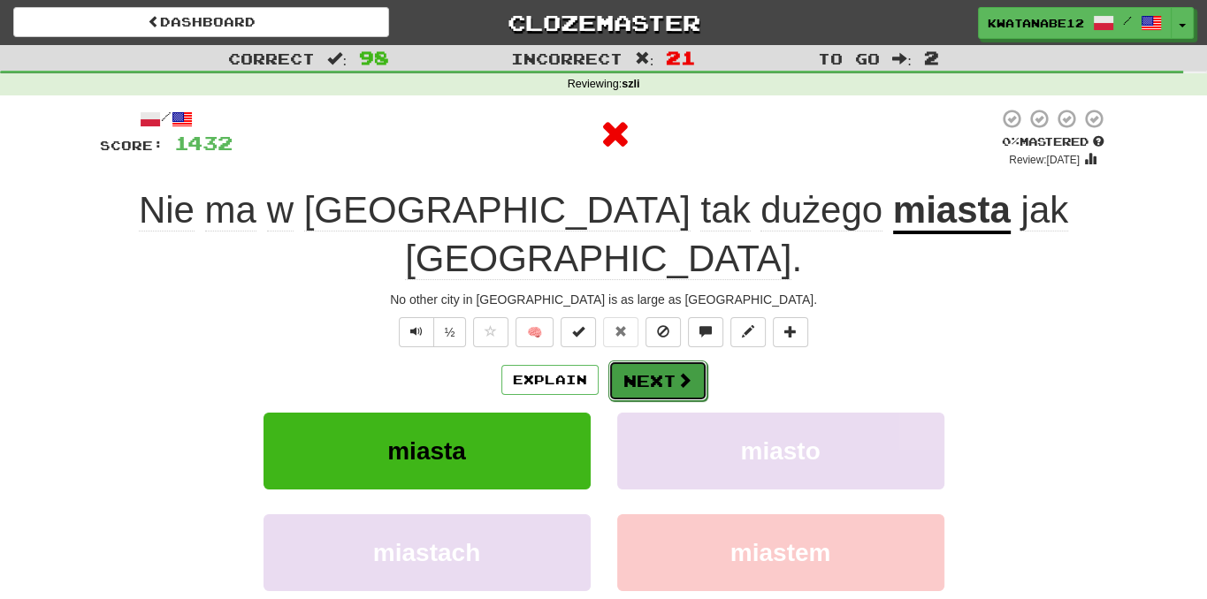
click at [624, 361] on button "Next" at bounding box center [657, 381] width 99 height 41
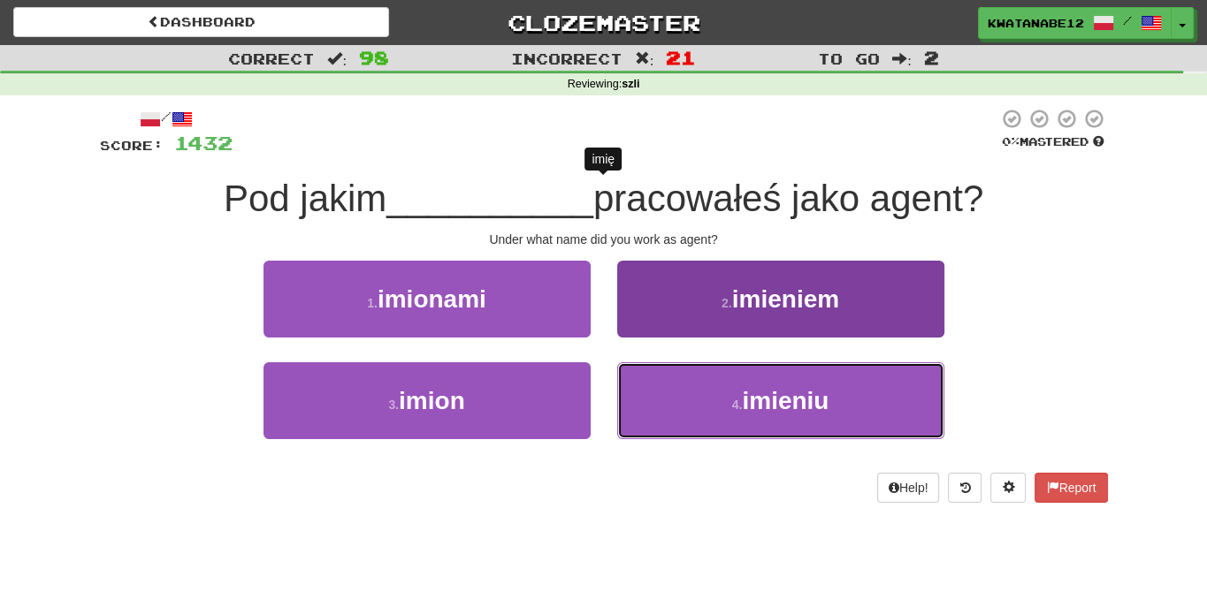
click at [705, 415] on button "4 . imieniu" at bounding box center [780, 400] width 327 height 77
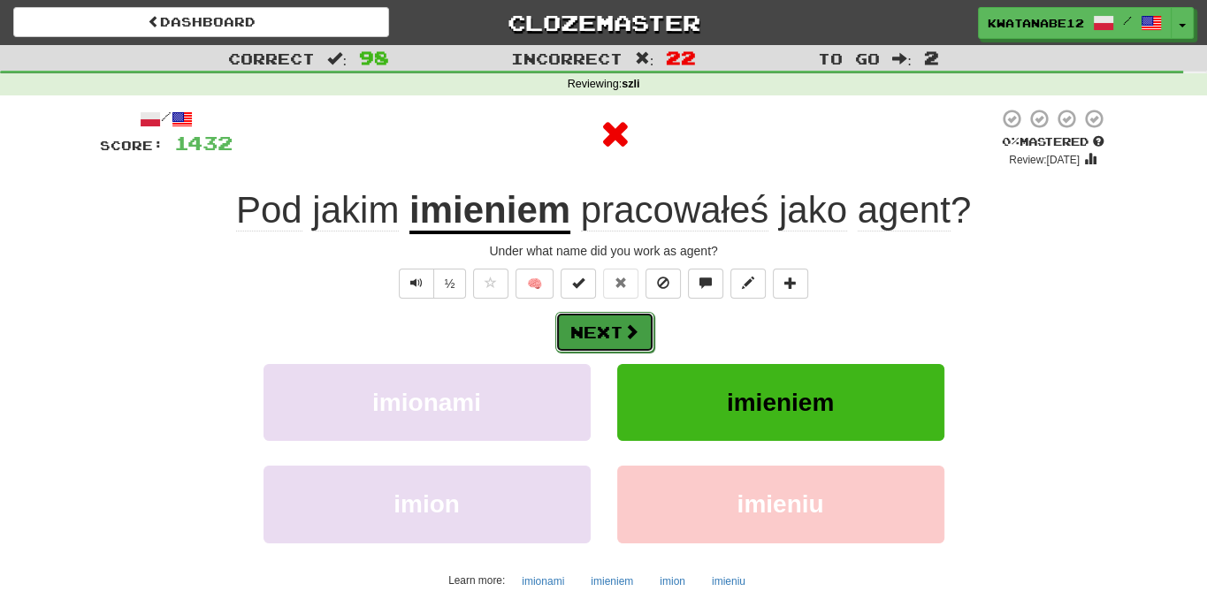
drag, startPoint x: 612, startPoint y: 321, endPoint x: 597, endPoint y: 324, distance: 15.3
click at [597, 324] on button "Next" at bounding box center [604, 332] width 99 height 41
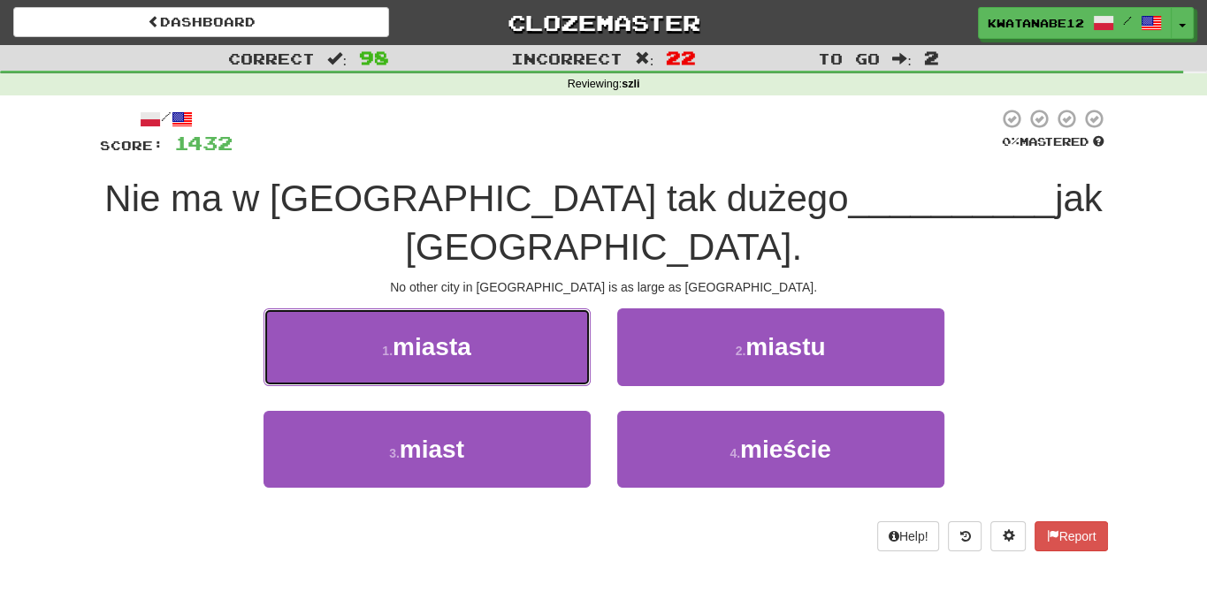
drag, startPoint x: 512, startPoint y: 297, endPoint x: 534, endPoint y: 303, distance: 22.9
click at [512, 309] on button "1 . miasta" at bounding box center [426, 347] width 327 height 77
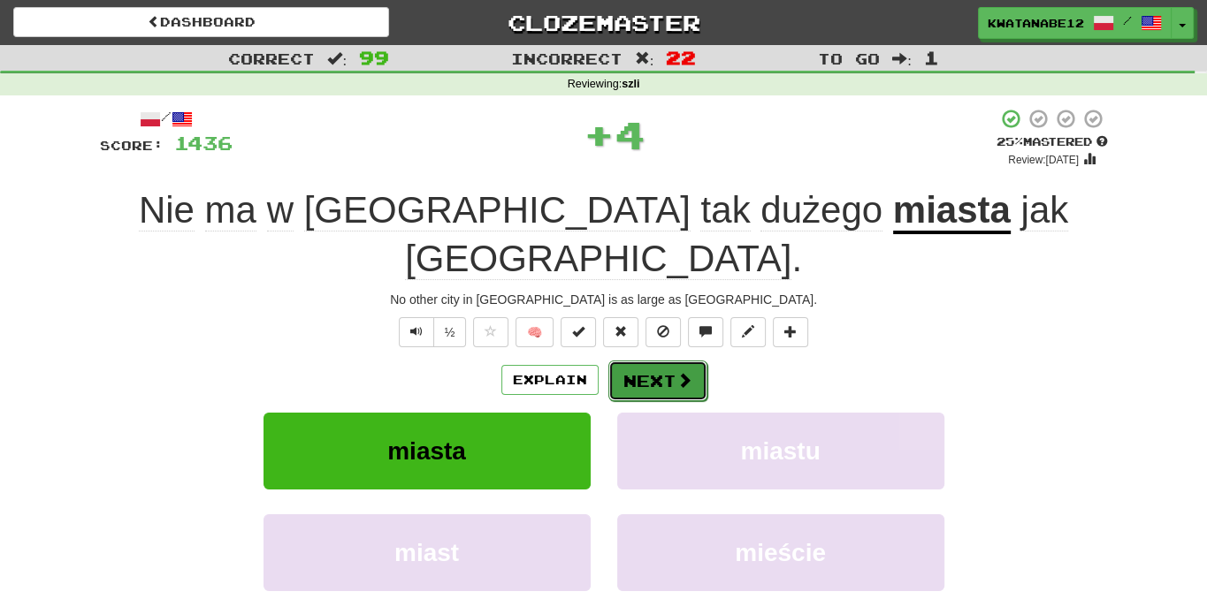
click at [651, 361] on button "Next" at bounding box center [657, 381] width 99 height 41
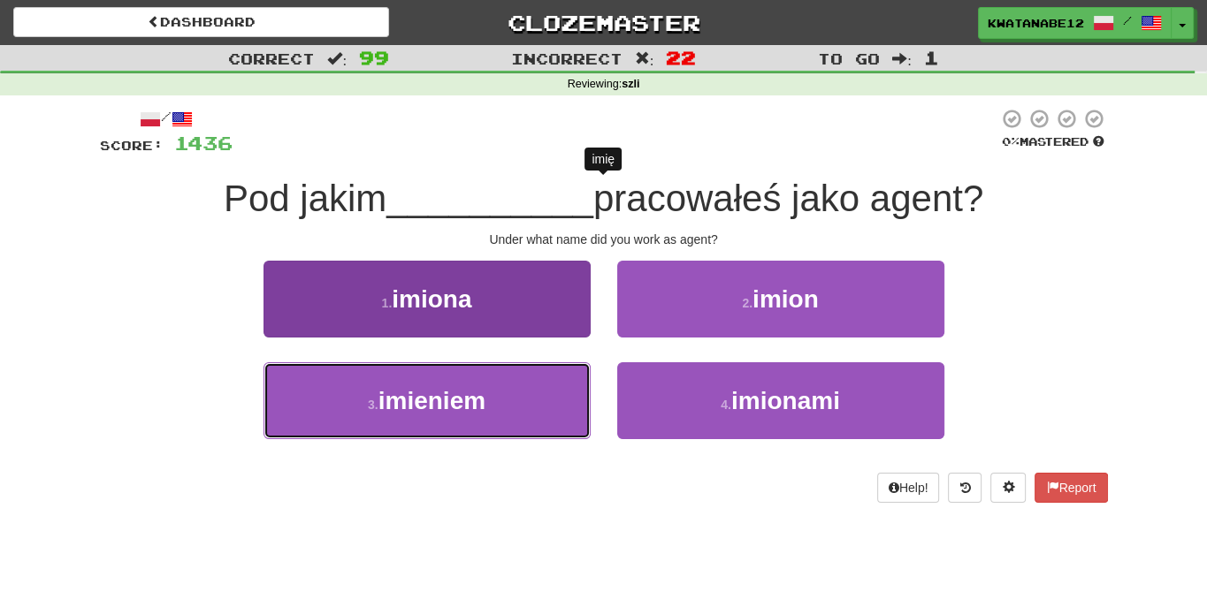
drag, startPoint x: 526, startPoint y: 394, endPoint x: 569, endPoint y: 377, distance: 46.8
click at [527, 395] on button "3 . imieniem" at bounding box center [426, 400] width 327 height 77
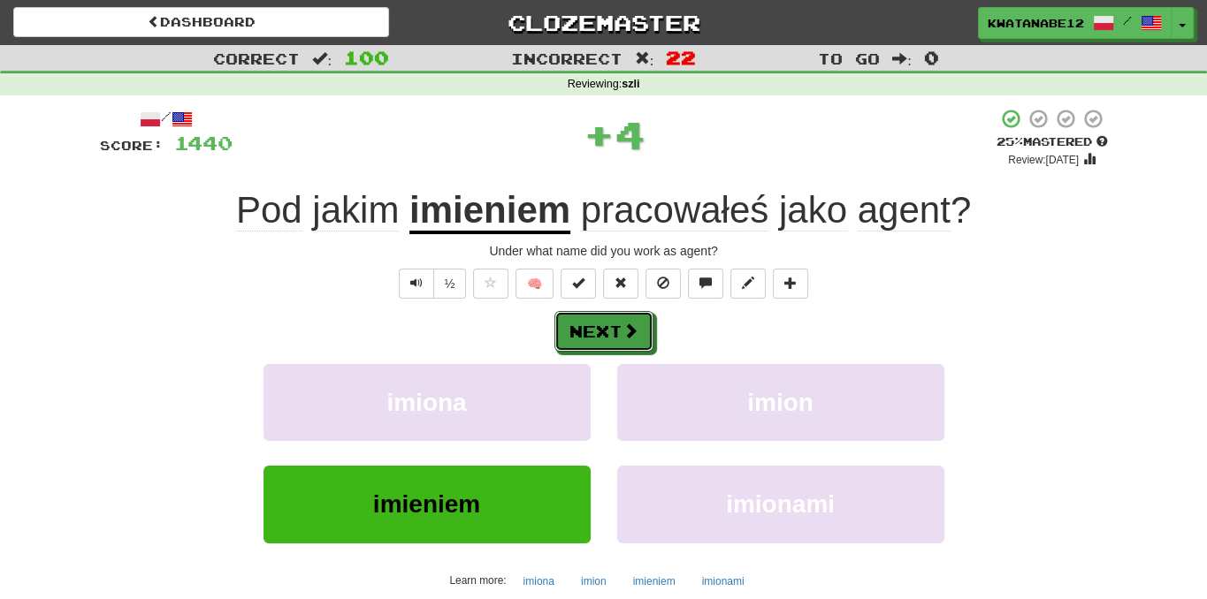
click at [645, 318] on button "Next" at bounding box center [603, 331] width 99 height 41
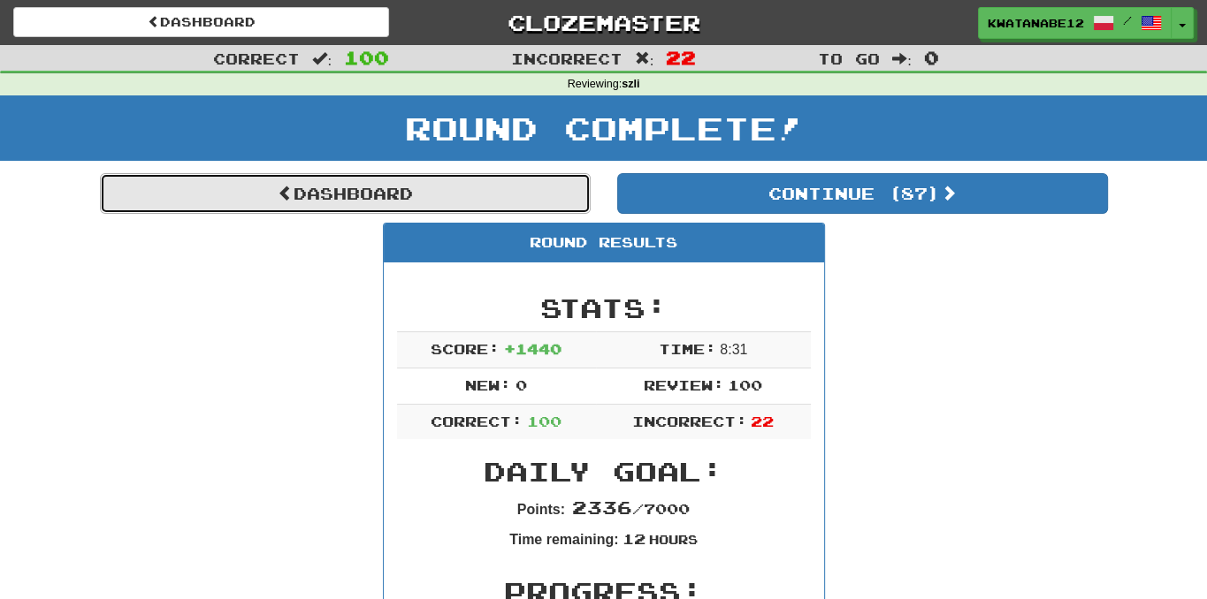
click at [531, 203] on link "Dashboard" at bounding box center [345, 193] width 491 height 41
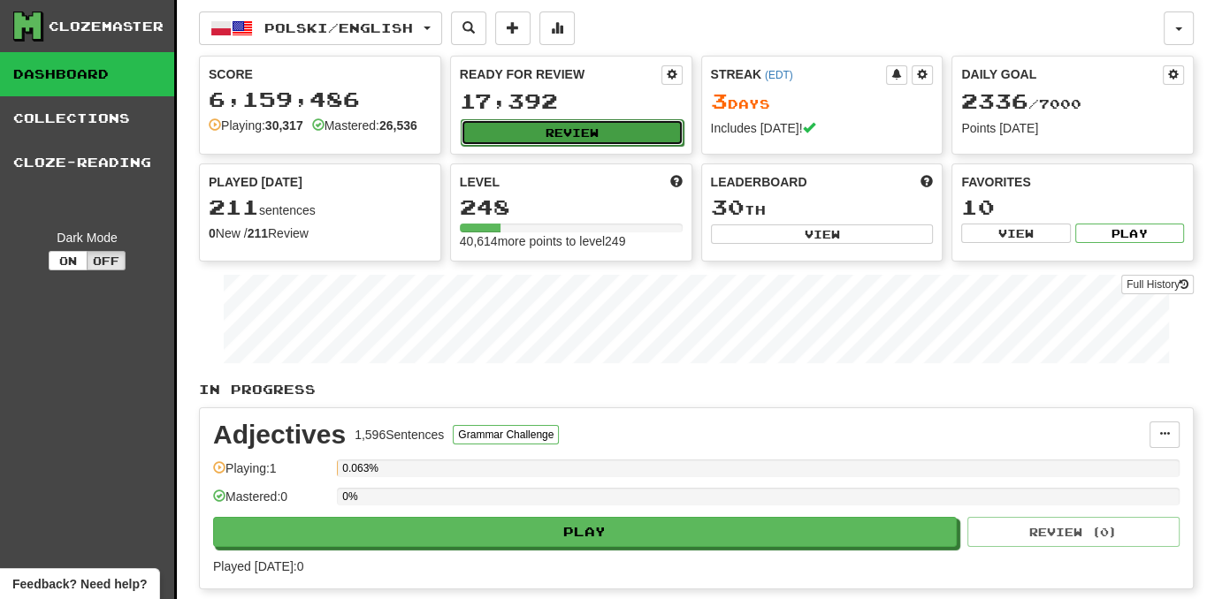
click at [562, 133] on button "Review" at bounding box center [572, 132] width 223 height 27
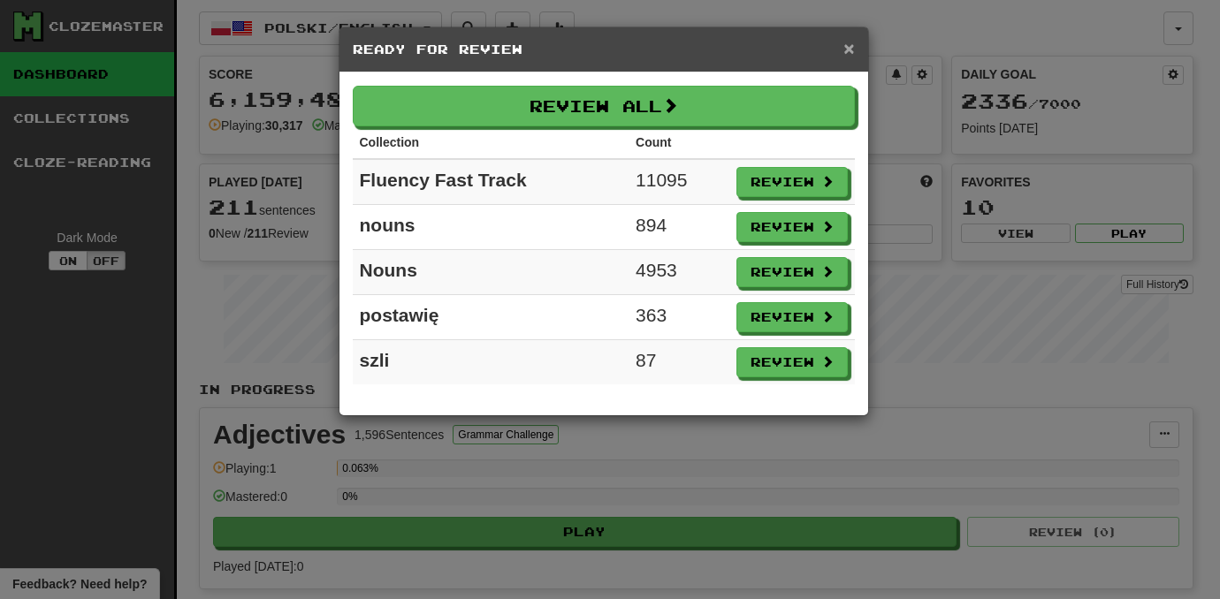
click at [854, 47] on span "×" at bounding box center [848, 48] width 11 height 20
